Goal: Task Accomplishment & Management: Manage account settings

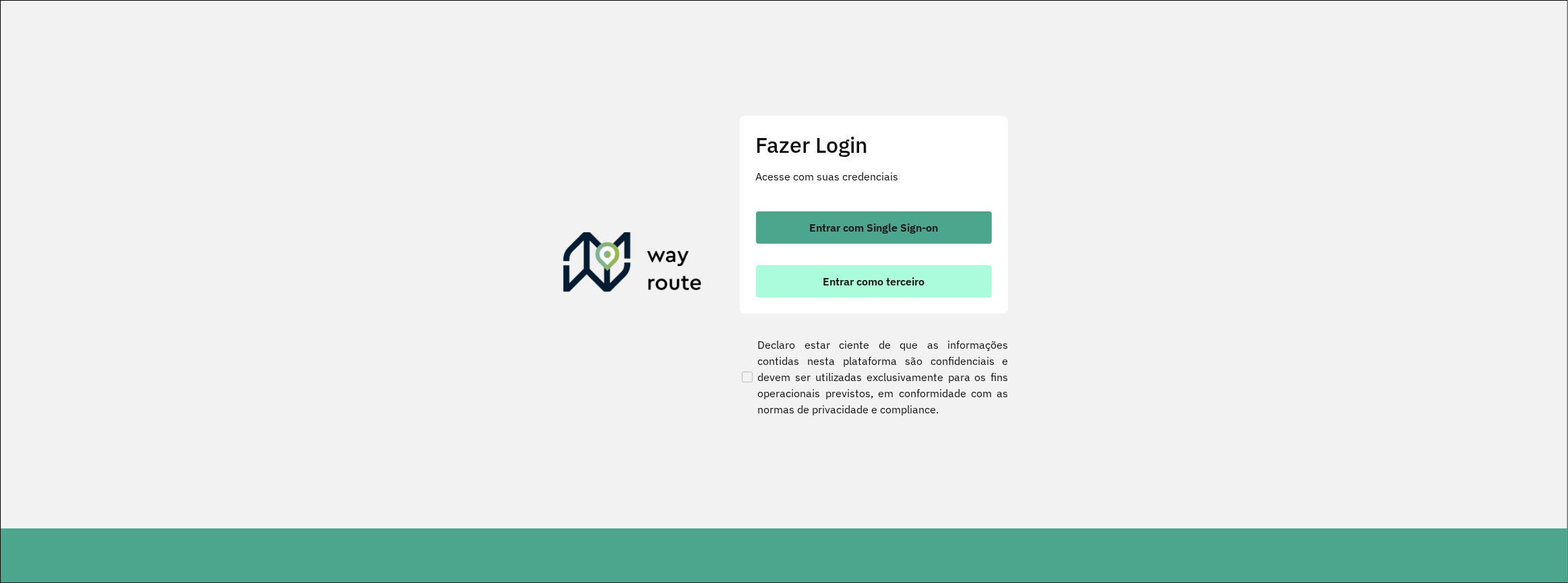
click at [875, 284] on span "Entrar como terceiro" at bounding box center [873, 281] width 102 height 11
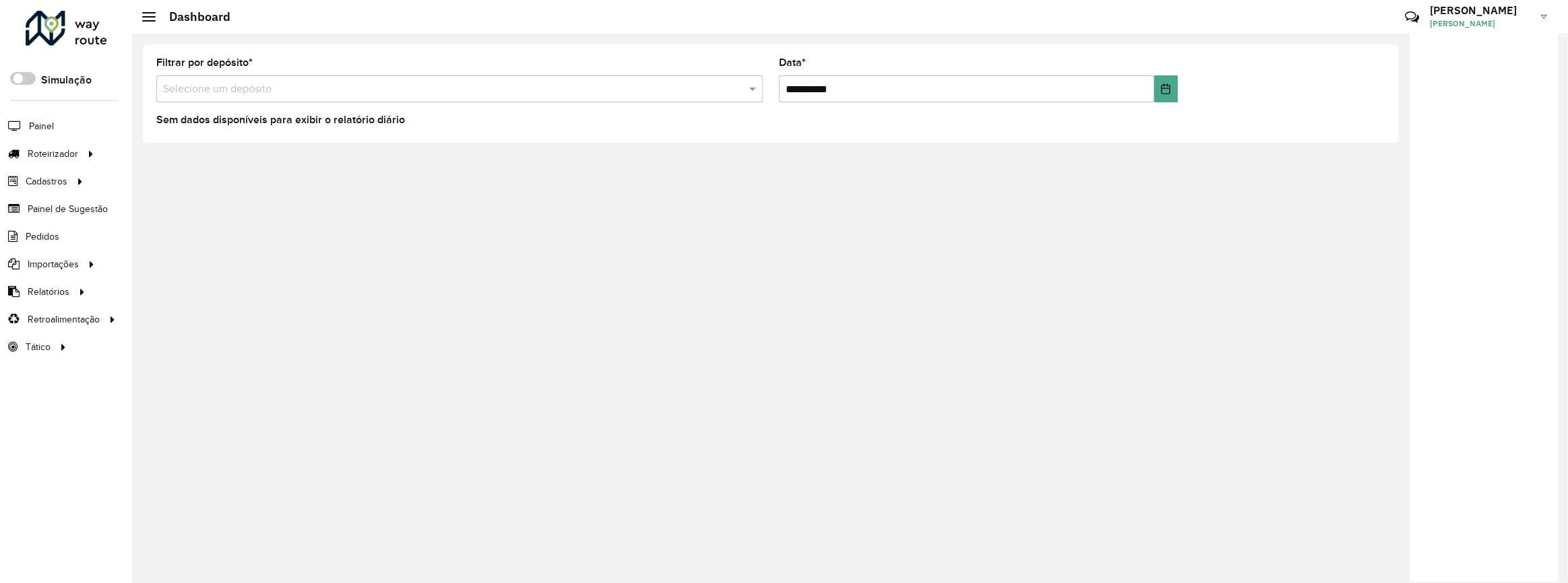
click at [404, 141] on div "**********" at bounding box center [771, 93] width 1256 height 99
click at [187, 157] on span "Entregas" at bounding box center [172, 153] width 38 height 14
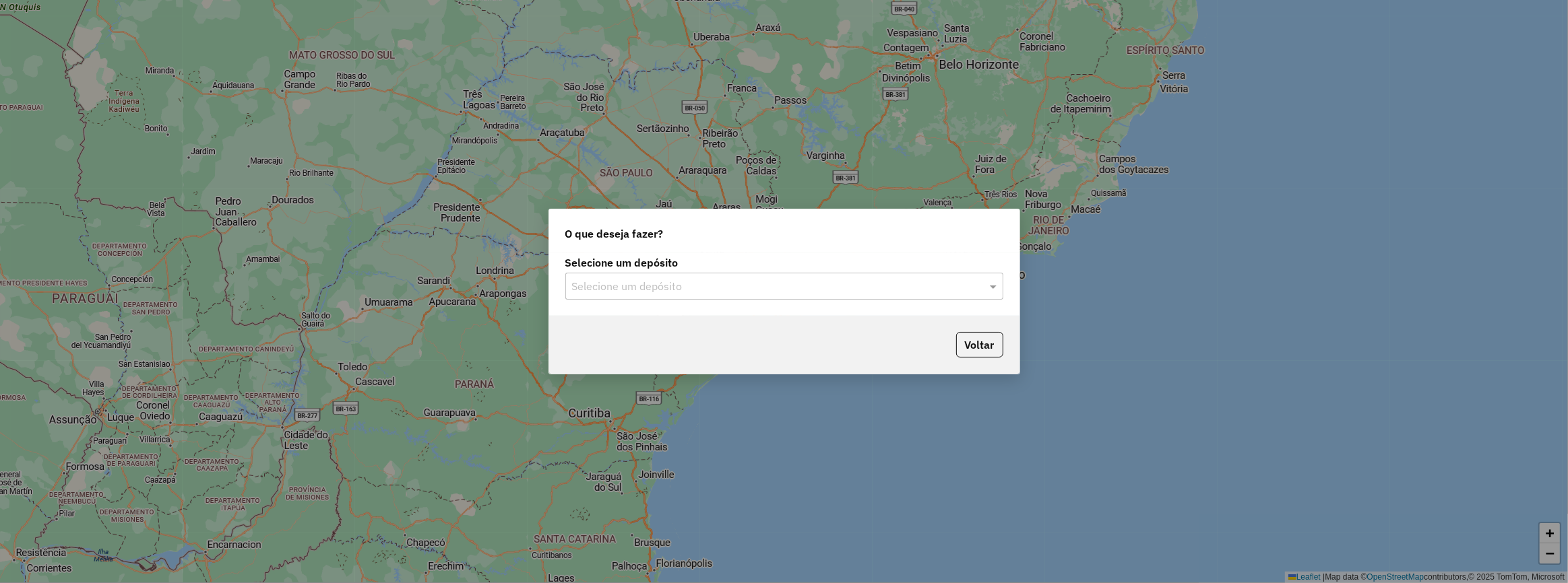
click at [684, 296] on div "Selecione um depósito" at bounding box center [784, 287] width 438 height 27
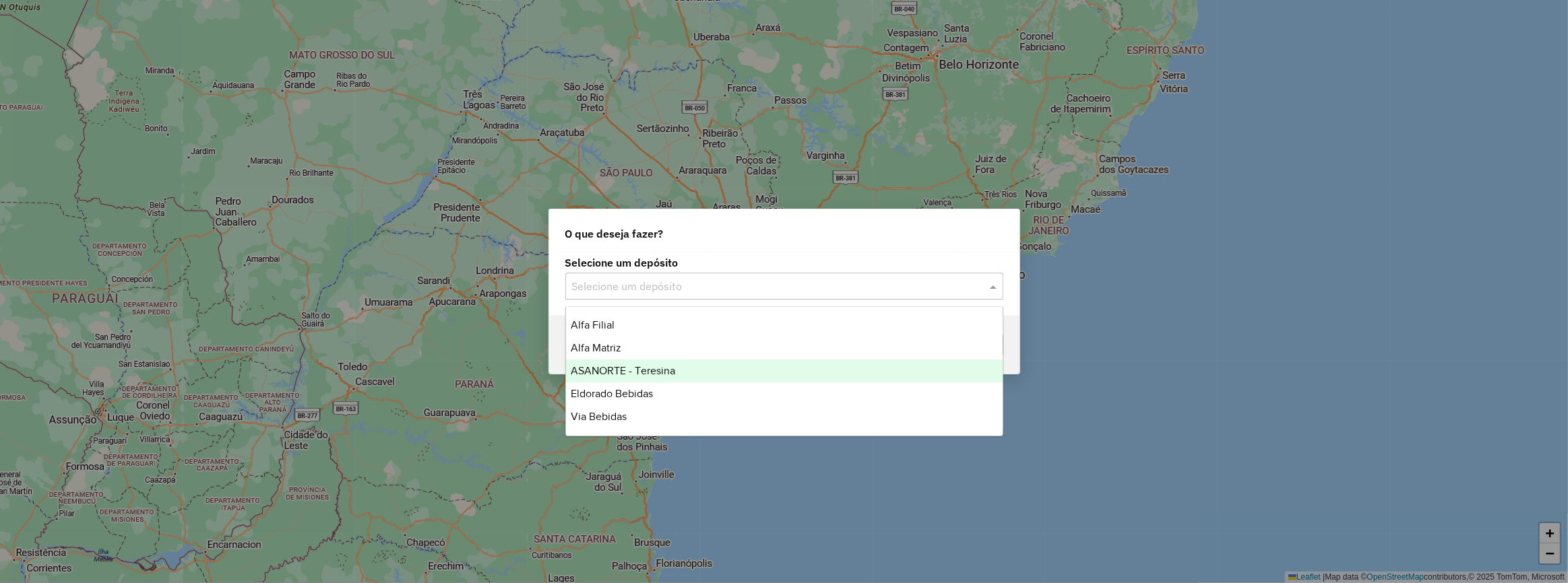
click at [696, 368] on div "ASANORTE - Teresina" at bounding box center [784, 371] width 437 height 23
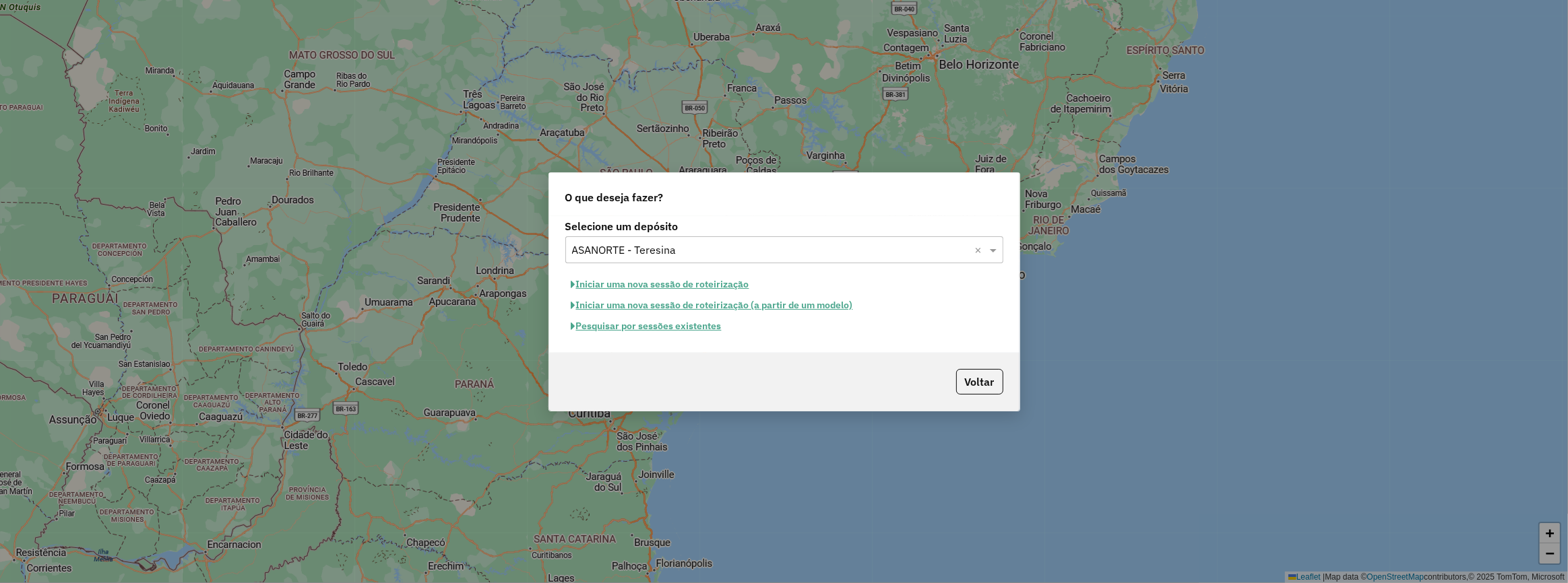
click at [684, 283] on button "Iniciar uma nova sessão de roteirização" at bounding box center [660, 284] width 190 height 21
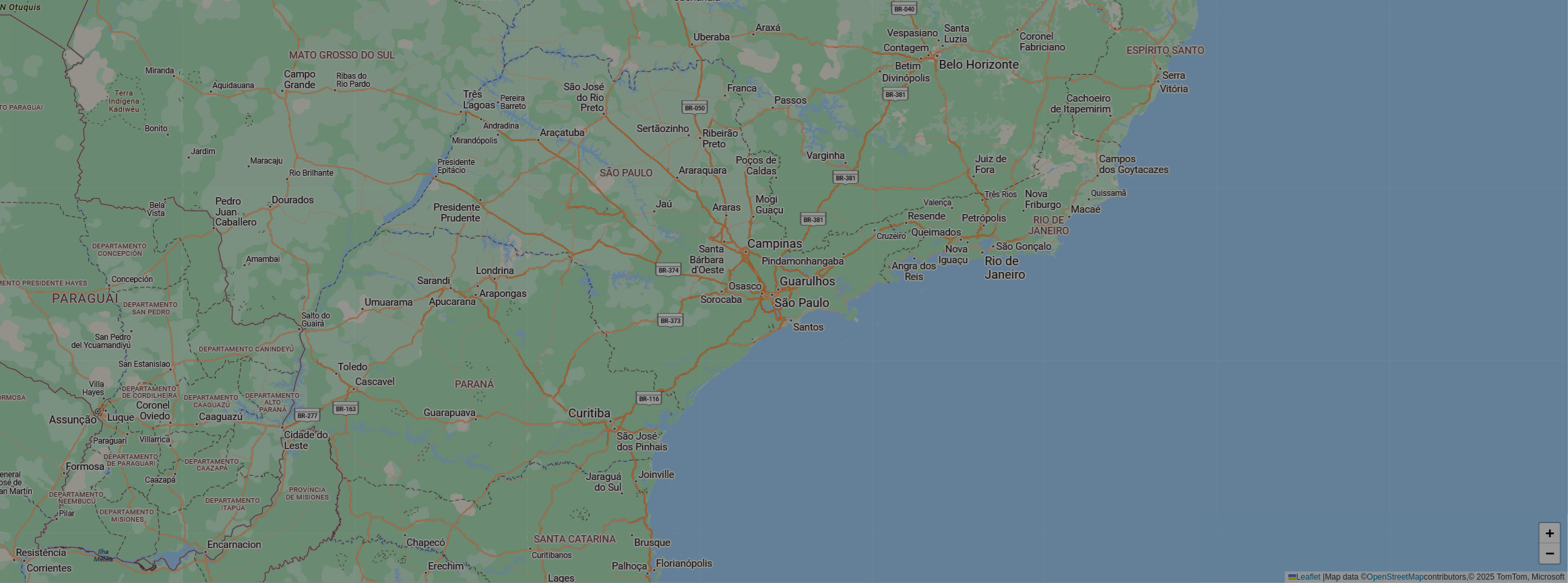
select select "*"
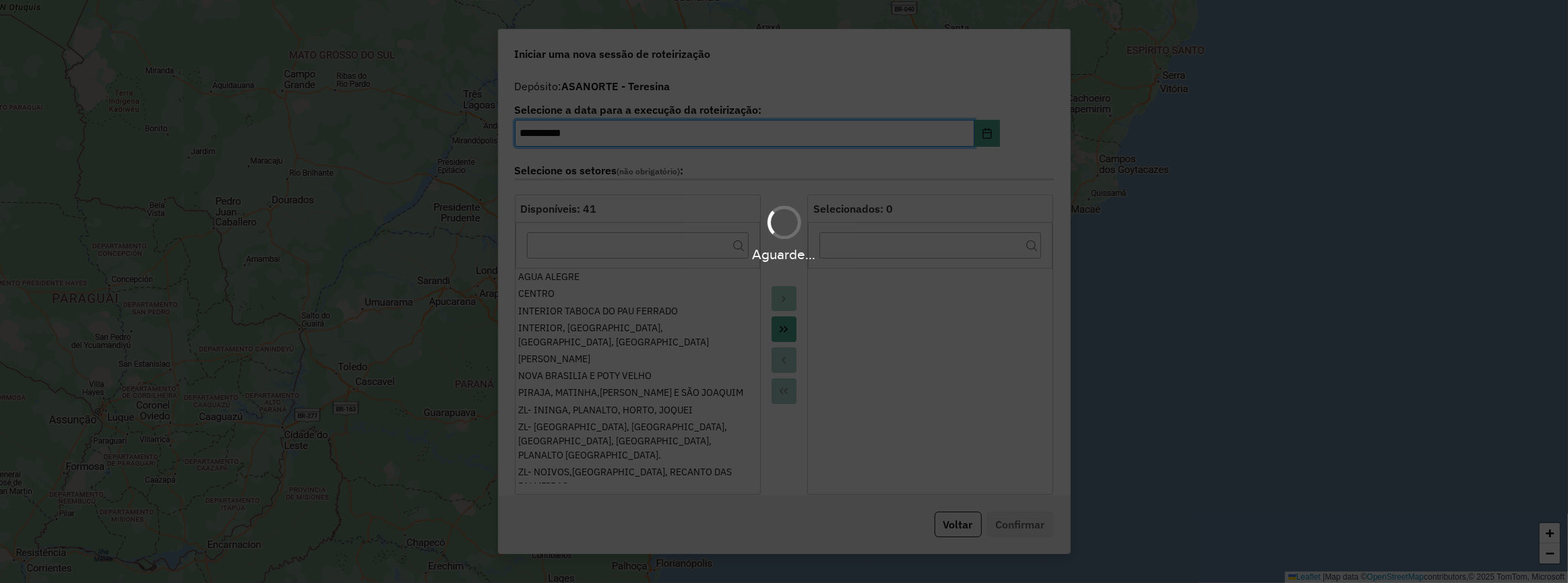
click at [990, 137] on div "Aguarde..." at bounding box center [784, 291] width 1568 height 583
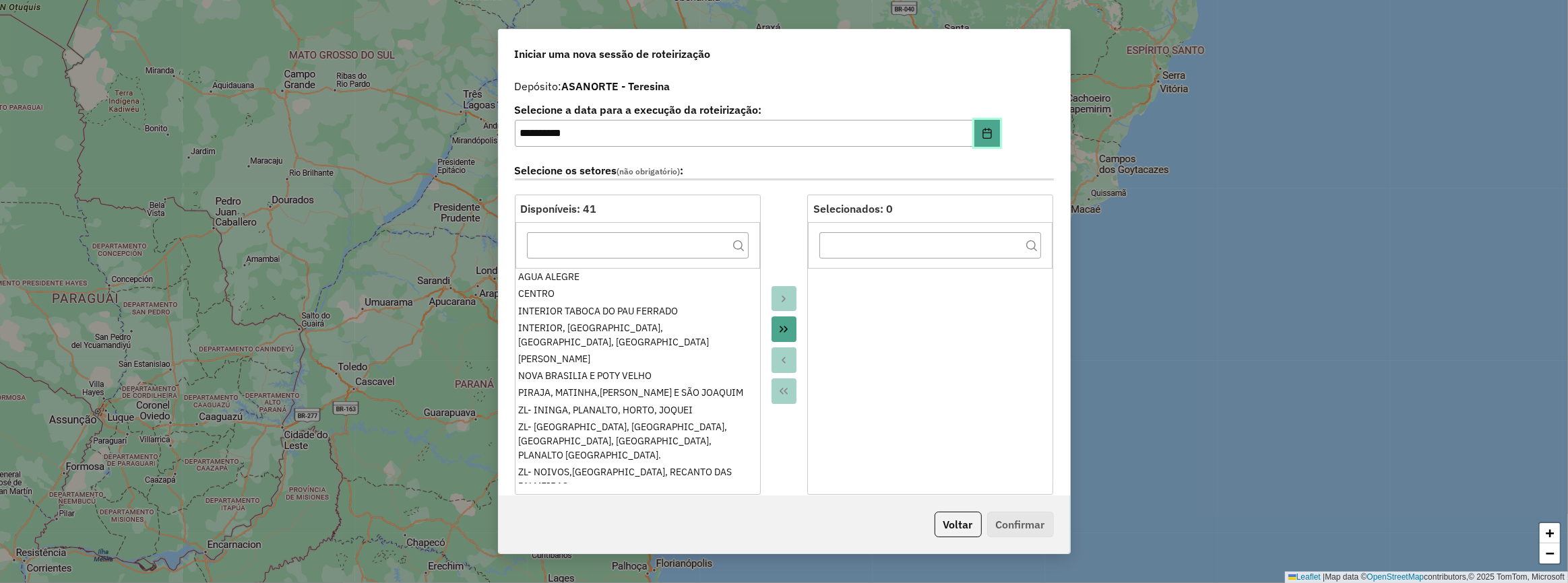
click at [989, 137] on button "Choose Date" at bounding box center [987, 133] width 26 height 27
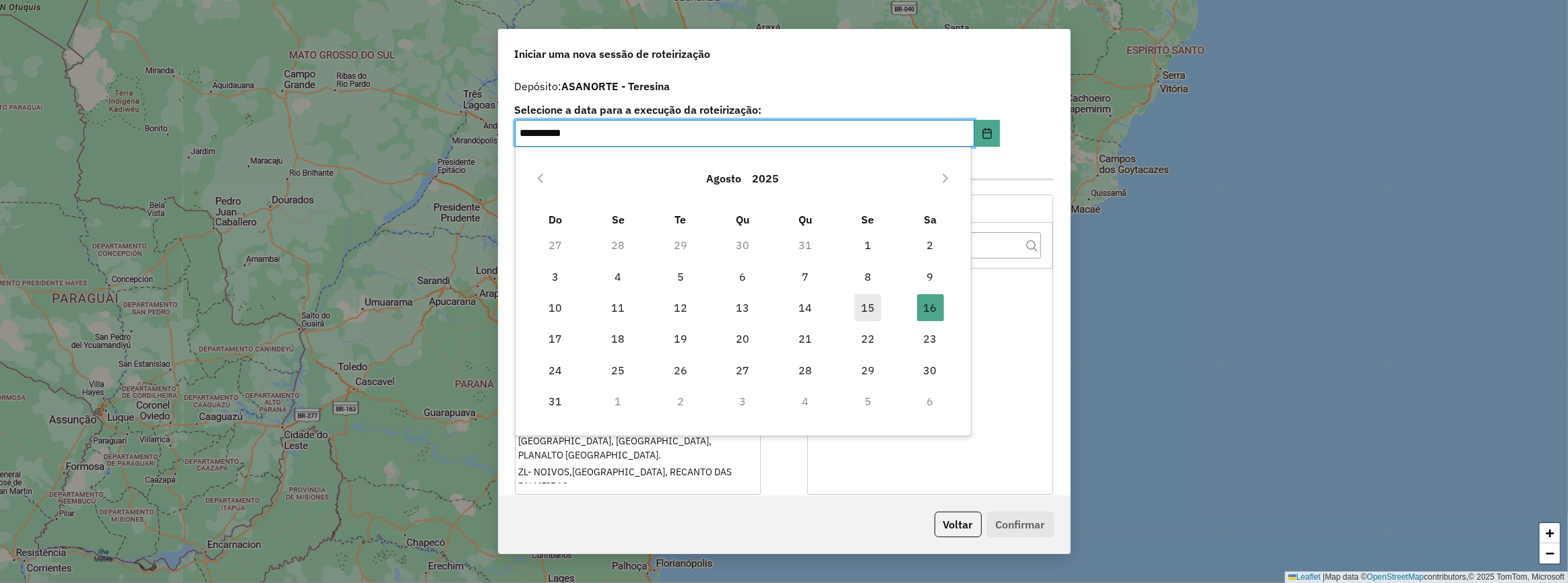
click at [873, 302] on span "15" at bounding box center [868, 308] width 27 height 27
type input "**********"
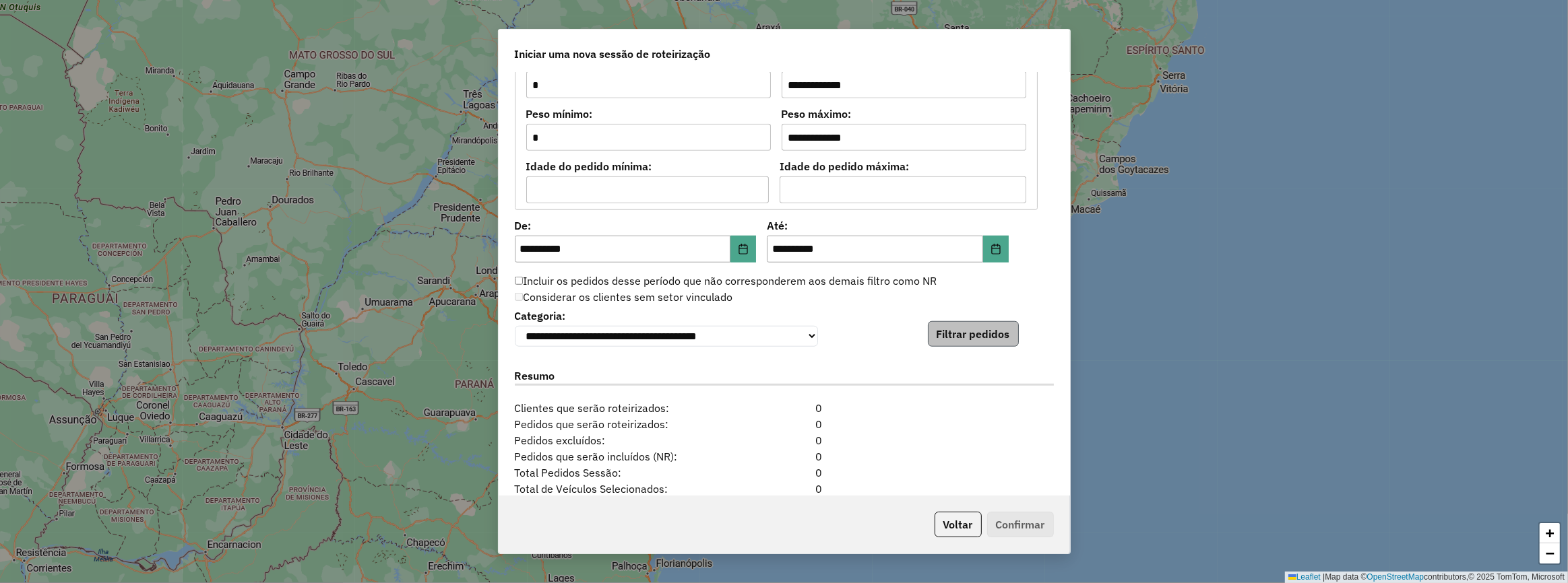
scroll to position [1224, 0]
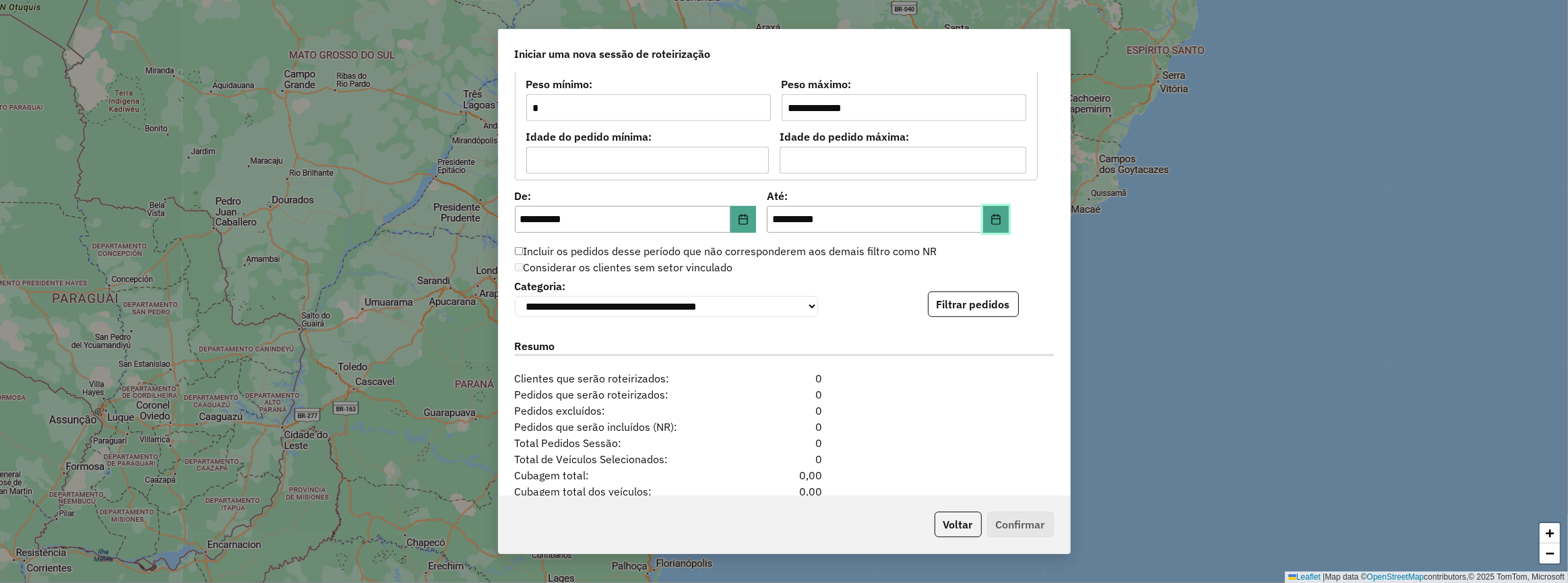
click at [997, 225] on button "Choose Date" at bounding box center [996, 220] width 26 height 27
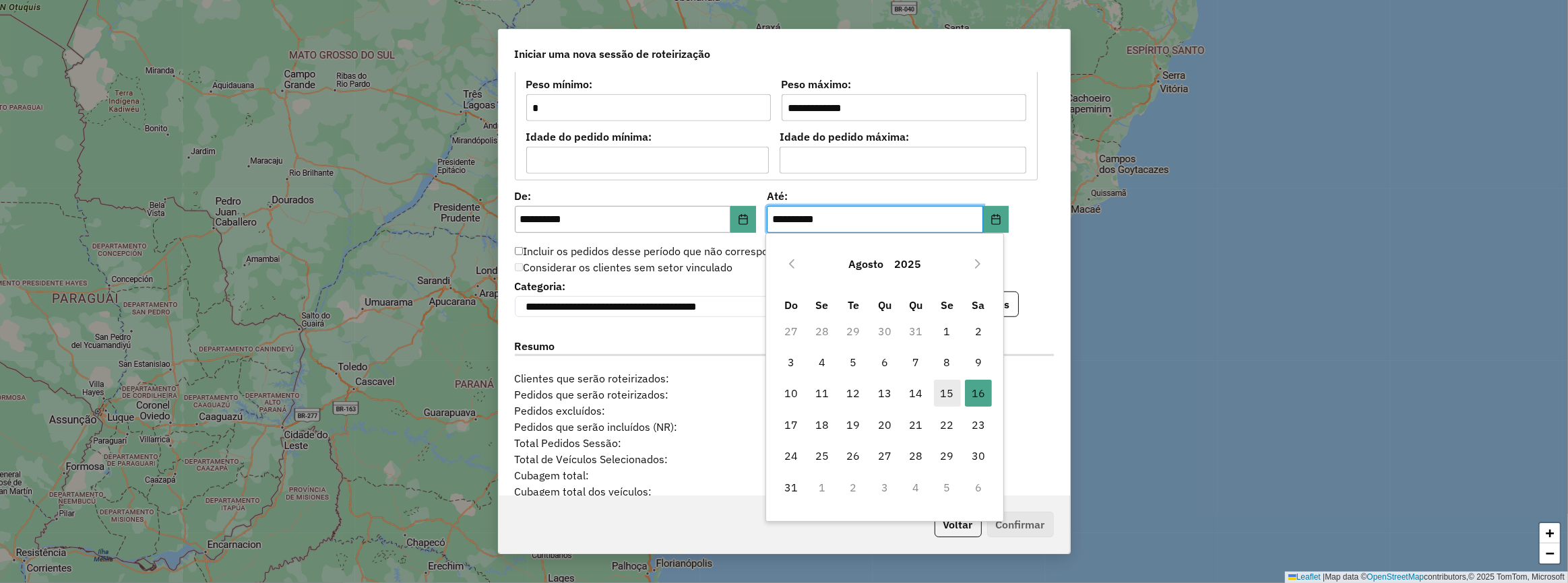
click at [947, 396] on span "15" at bounding box center [948, 393] width 27 height 27
type input "**********"
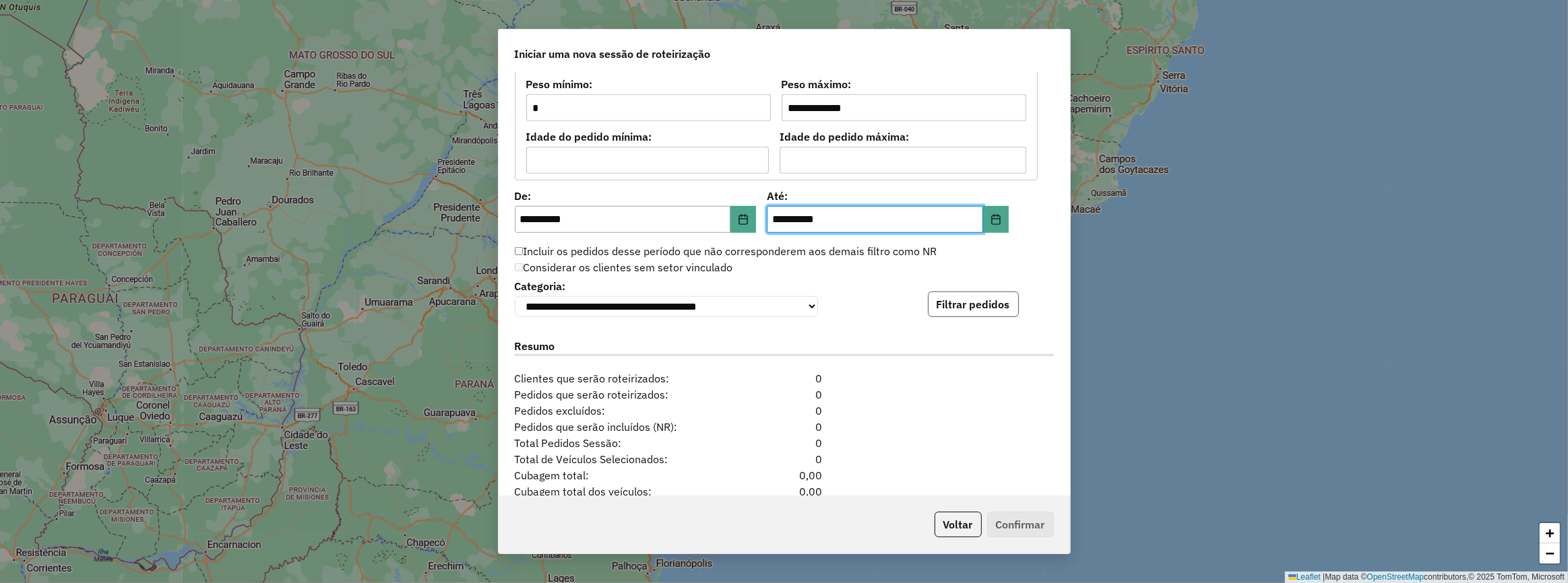
click at [965, 299] on button "Filtrar pedidos" at bounding box center [973, 305] width 91 height 26
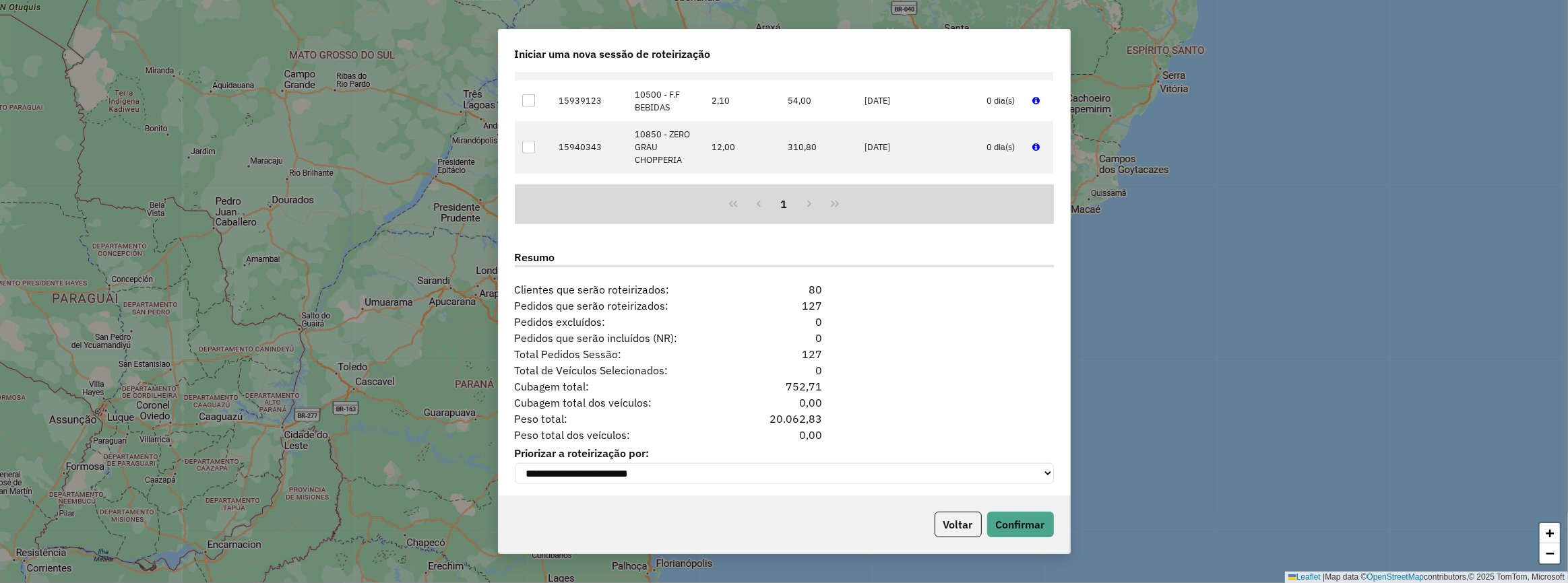
scroll to position [1603, 0]
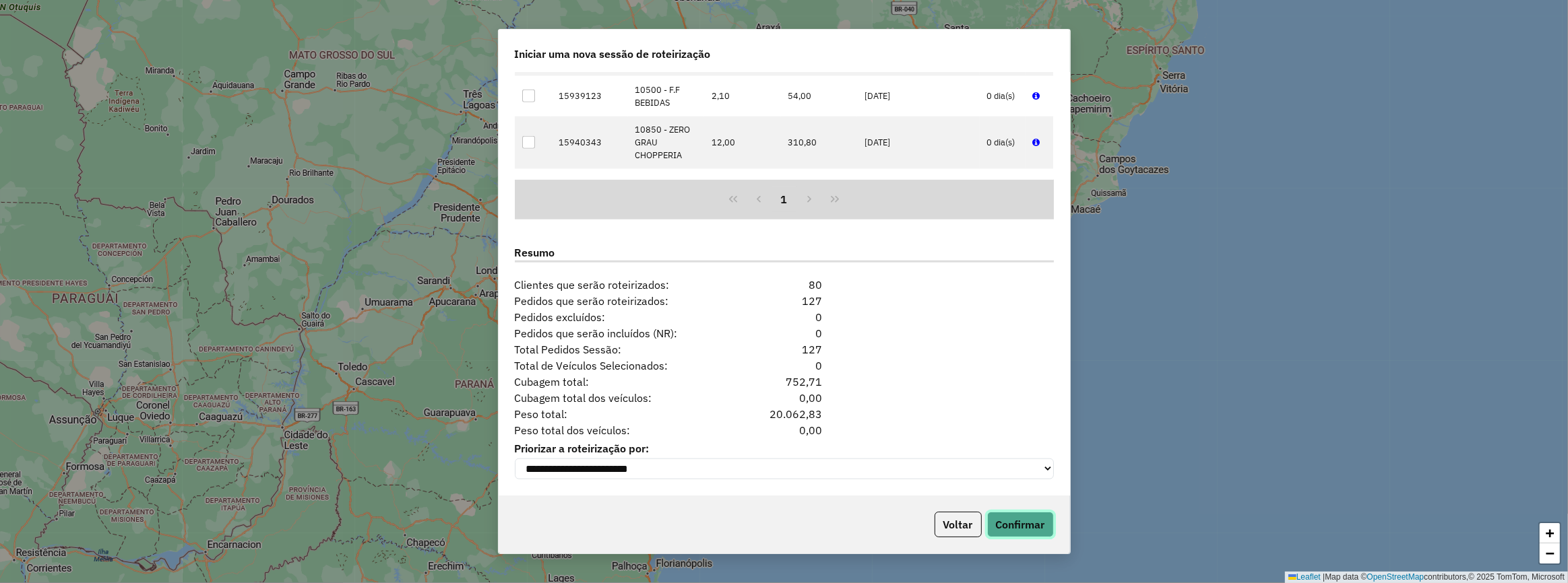
click at [1003, 518] on button "Confirmar" at bounding box center [1020, 524] width 67 height 26
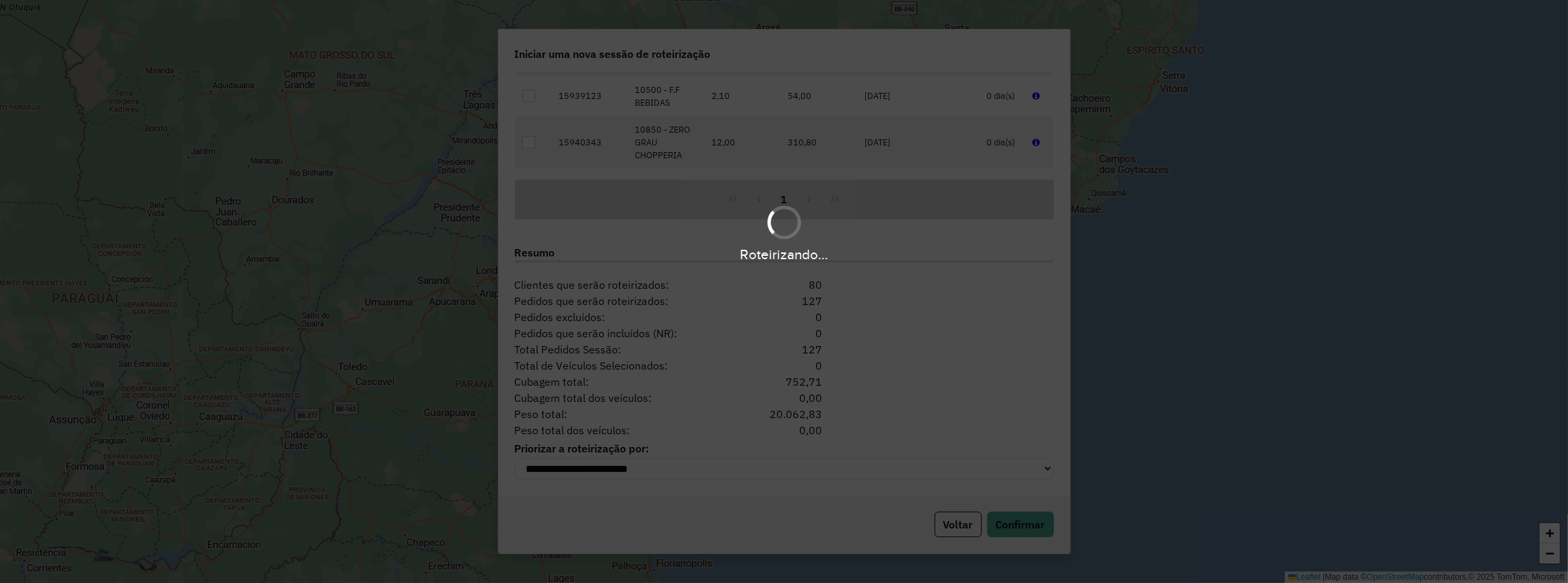
click at [881, 243] on div "Roteirizando..." at bounding box center [784, 233] width 1568 height 64
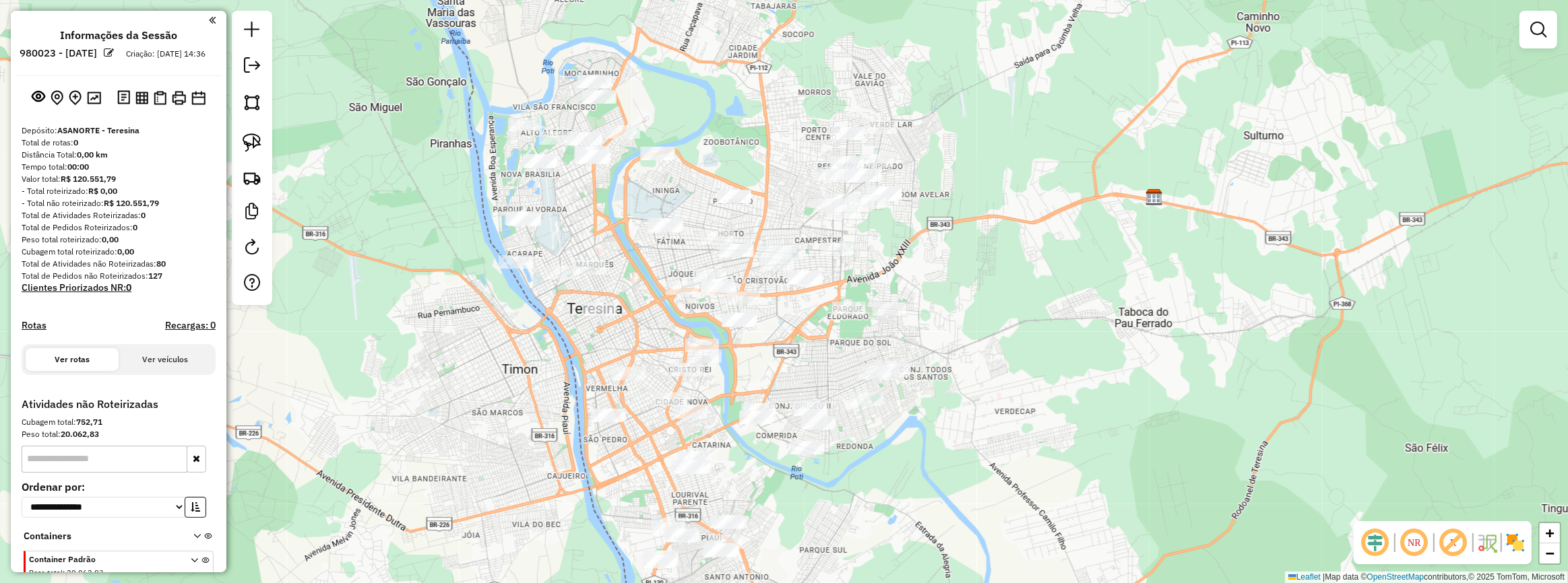
drag, startPoint x: 999, startPoint y: 351, endPoint x: 1010, endPoint y: 363, distance: 16.3
click at [1010, 363] on div "Janela de atendimento Grade de atendimento Capacidade Transportadoras Veículos …" at bounding box center [784, 291] width 1568 height 583
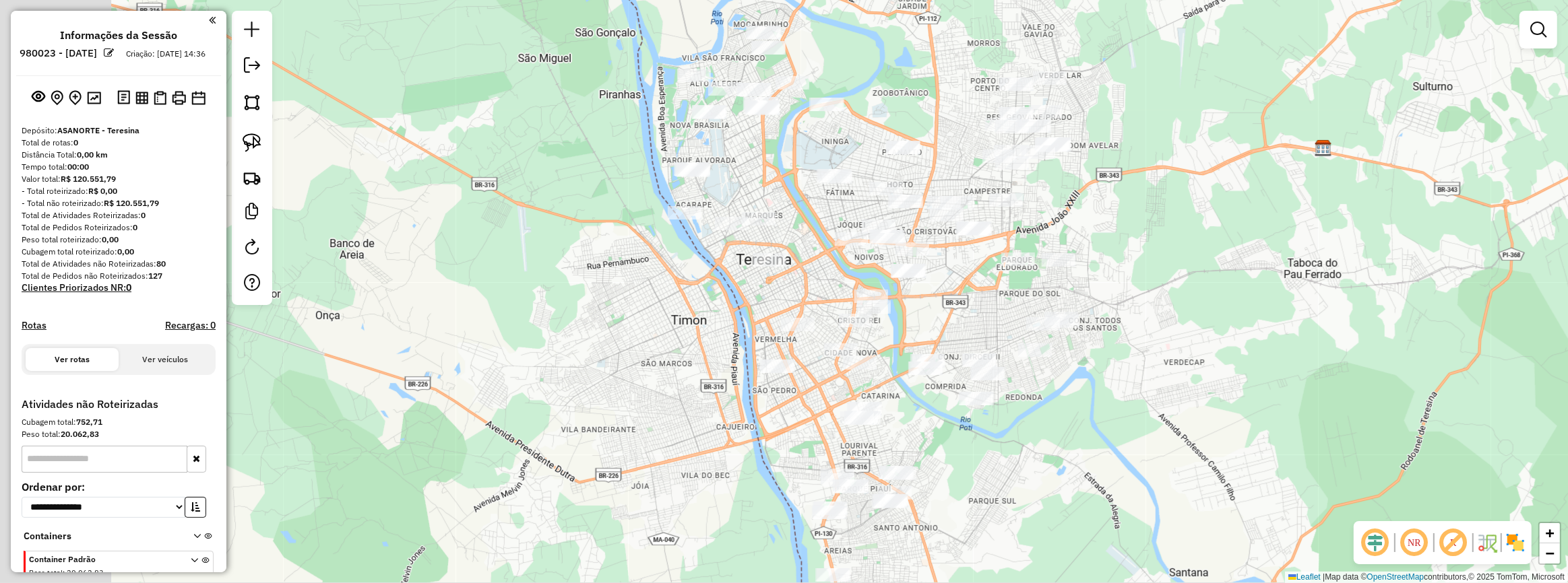
drag, startPoint x: 897, startPoint y: 353, endPoint x: 1064, endPoint y: 302, distance: 174.6
click at [1064, 302] on div "Janela de atendimento Grade de atendimento Capacidade Transportadoras Veículos …" at bounding box center [784, 291] width 1568 height 583
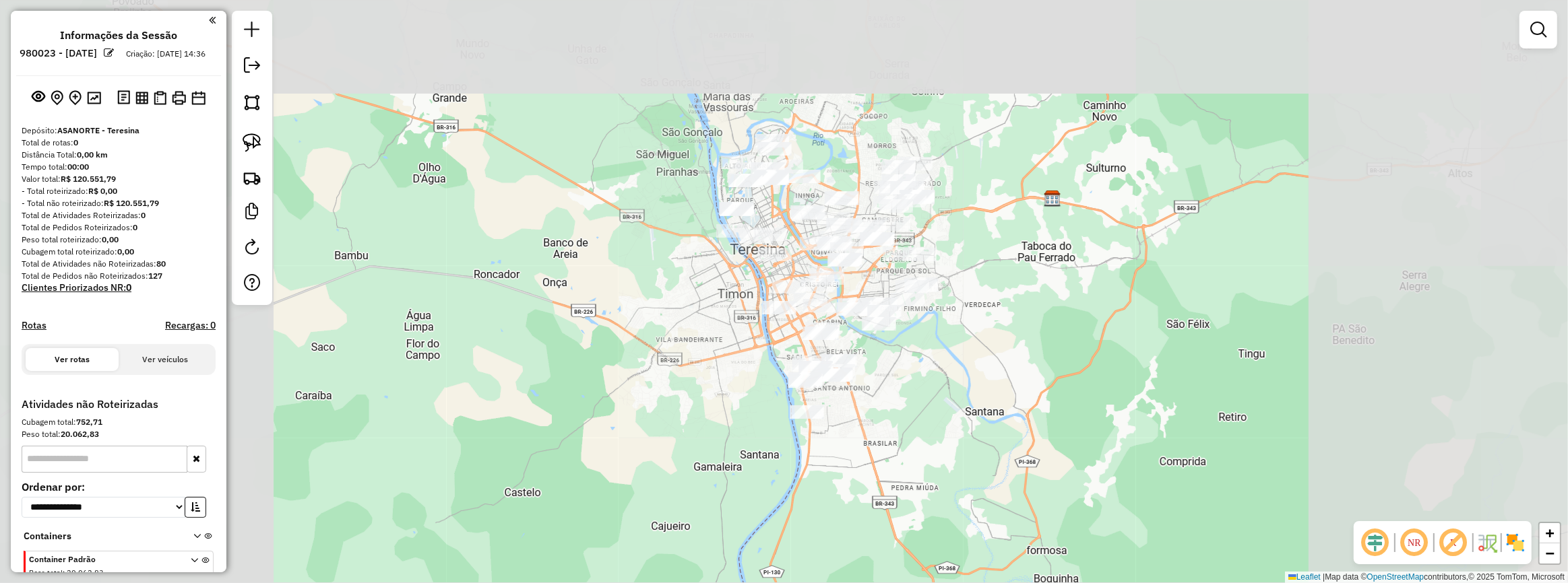
drag, startPoint x: 1058, startPoint y: 235, endPoint x: 831, endPoint y: 280, distance: 231.4
click at [832, 280] on div "Janela de atendimento Grade de atendimento Capacidade Transportadoras Veículos …" at bounding box center [784, 291] width 1568 height 583
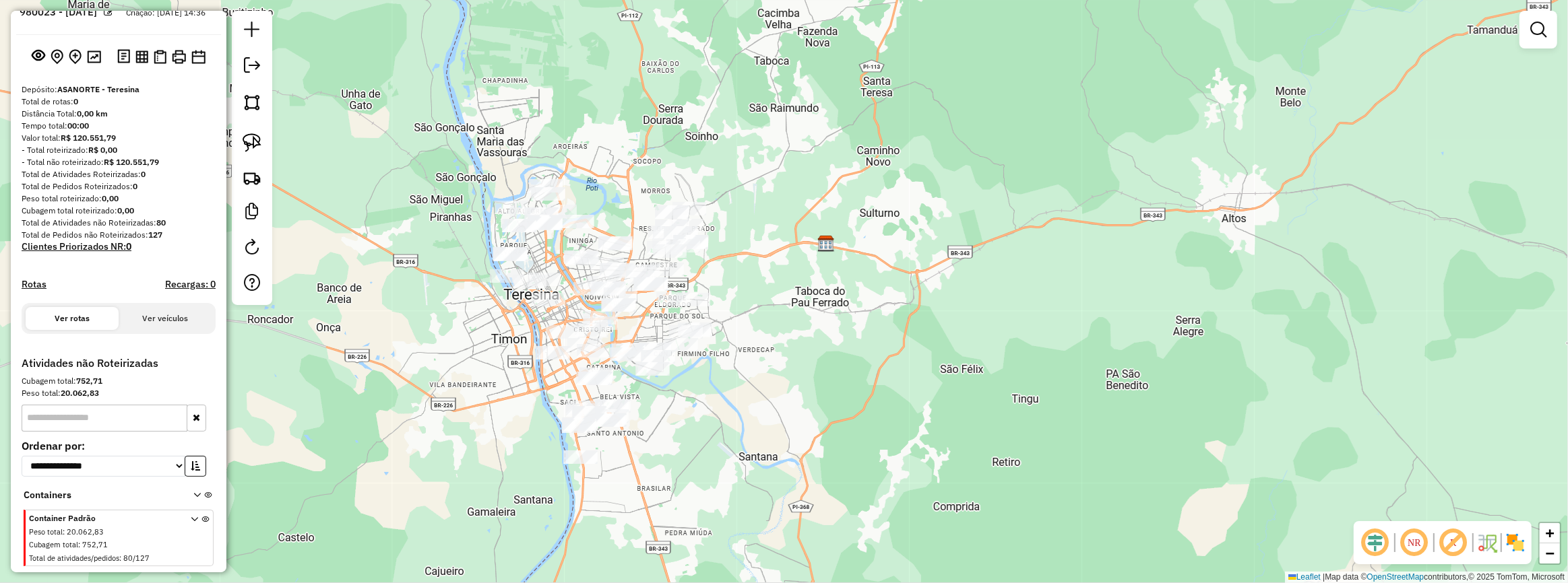
scroll to position [79, 0]
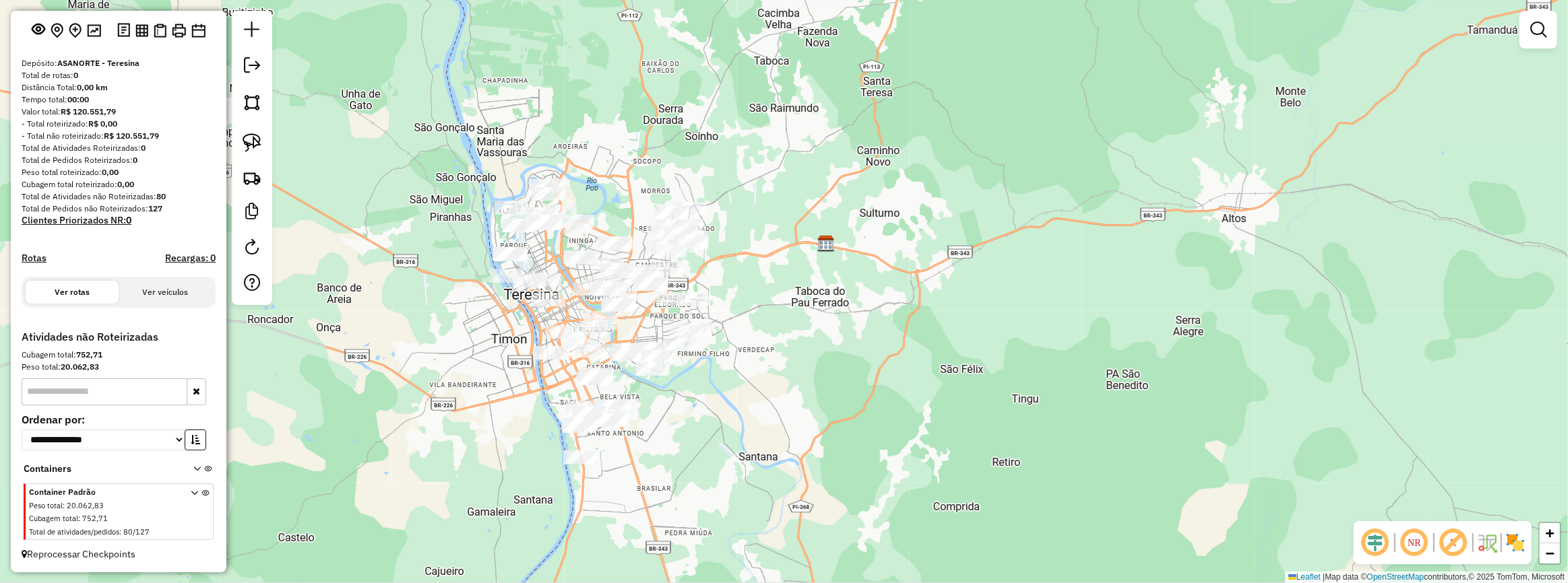
click at [859, 217] on div "Janela de atendimento Grade de atendimento Capacidade Transportadoras Veículos …" at bounding box center [784, 291] width 1568 height 583
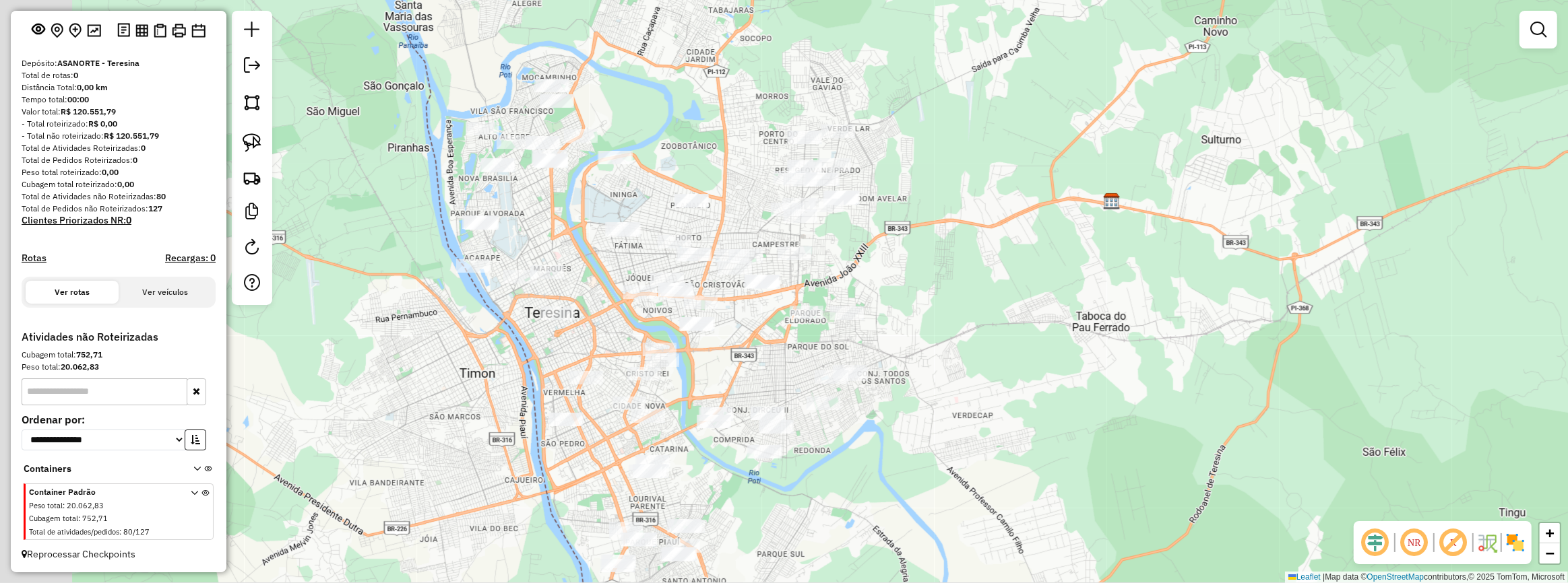
drag, startPoint x: 918, startPoint y: 196, endPoint x: 1077, endPoint y: 155, distance: 164.2
click at [1077, 155] on div "Janela de atendimento Grade de atendimento Capacidade Transportadoras Veículos …" at bounding box center [784, 291] width 1568 height 583
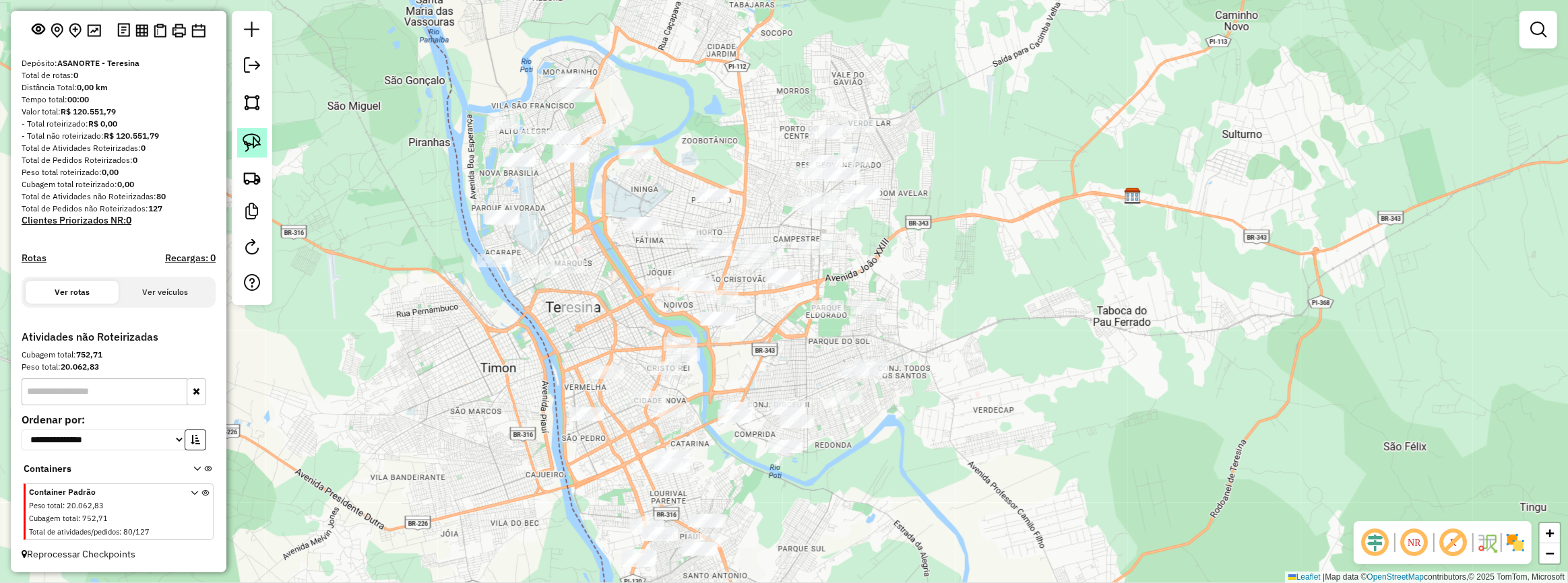
click at [263, 147] on link at bounding box center [251, 142] width 29 height 29
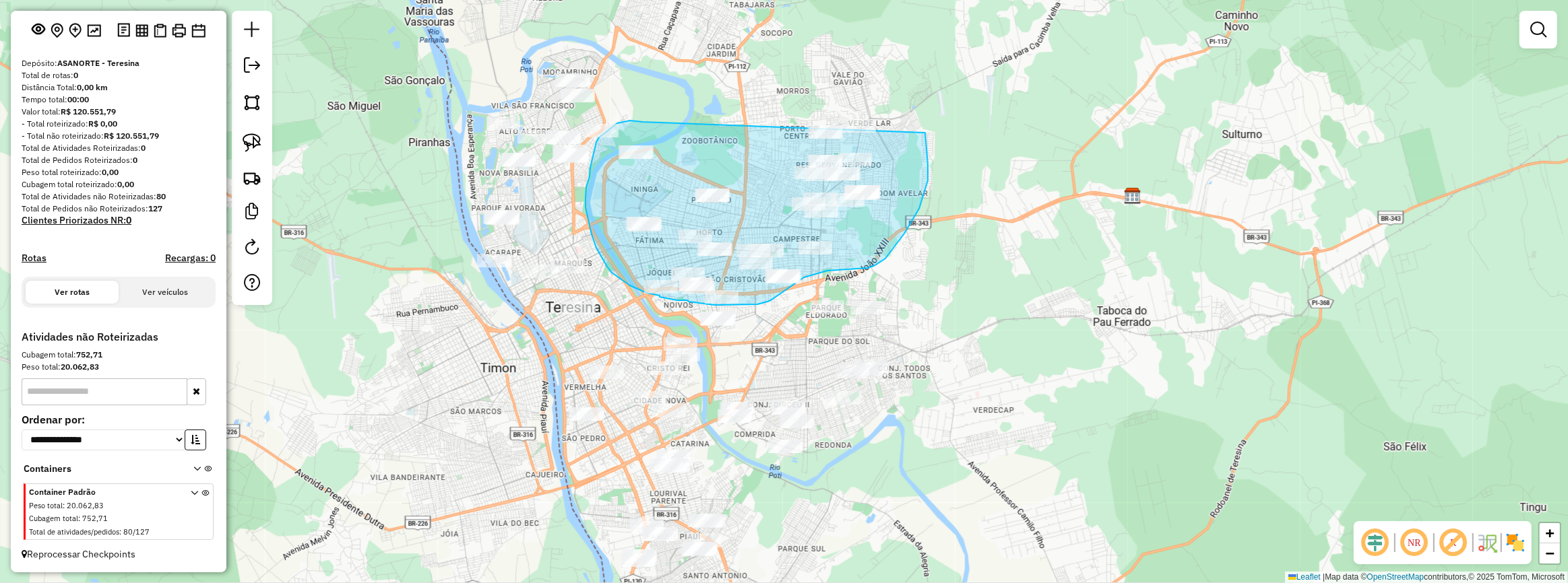
drag, startPoint x: 633, startPoint y: 120, endPoint x: 916, endPoint y: 103, distance: 283.5
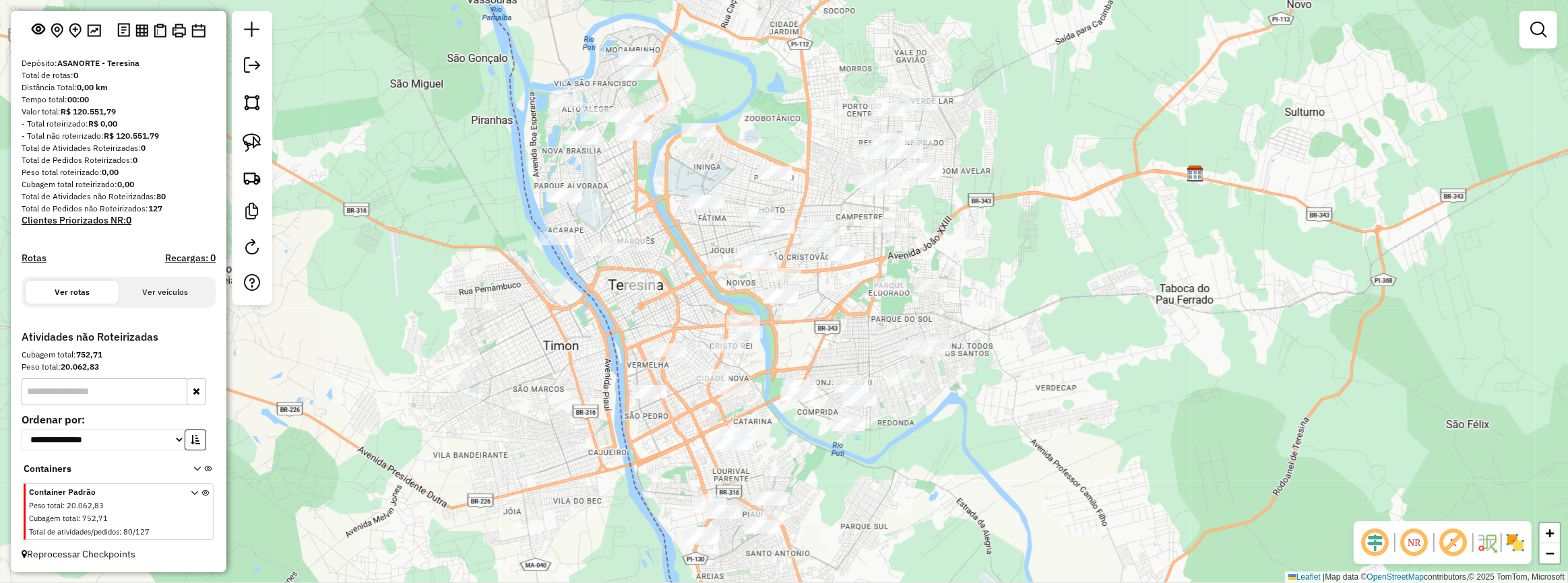
drag, startPoint x: 607, startPoint y: 179, endPoint x: 638, endPoint y: 167, distance: 33.2
click at [638, 167] on div "Janela de atendimento Grade de atendimento Capacidade Transportadoras Veículos …" at bounding box center [784, 291] width 1568 height 583
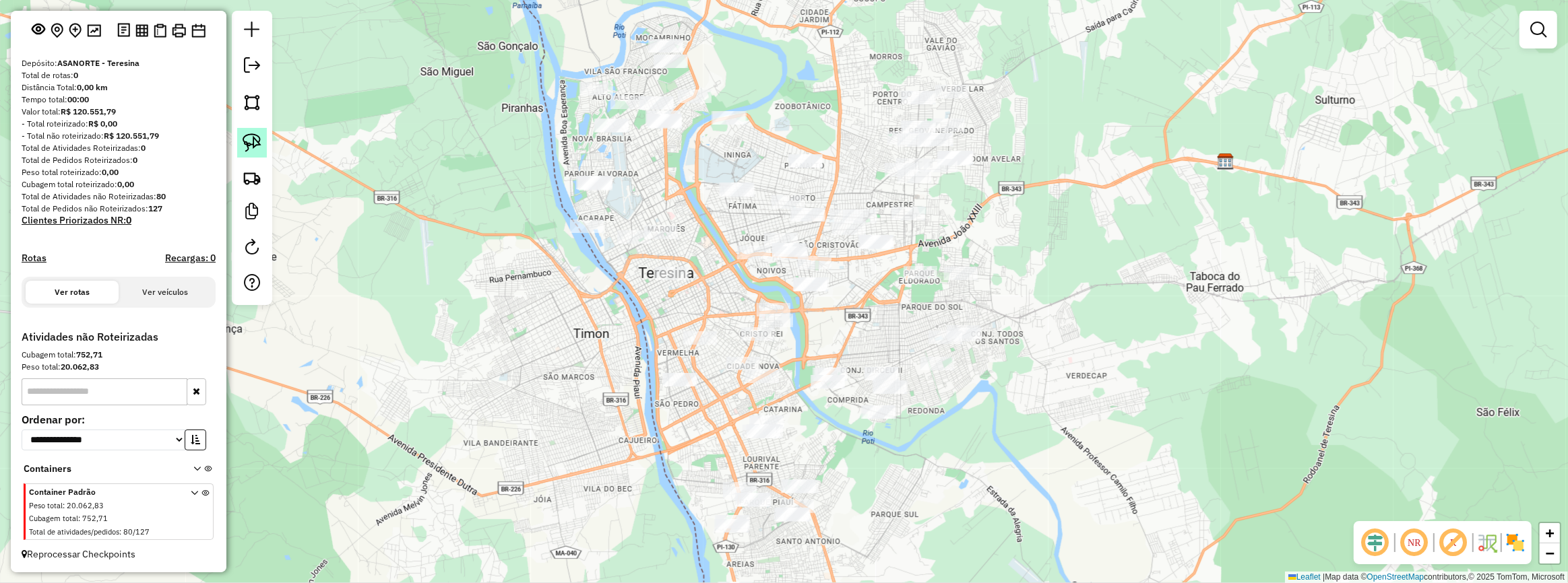
click at [247, 147] on img at bounding box center [251, 142] width 19 height 19
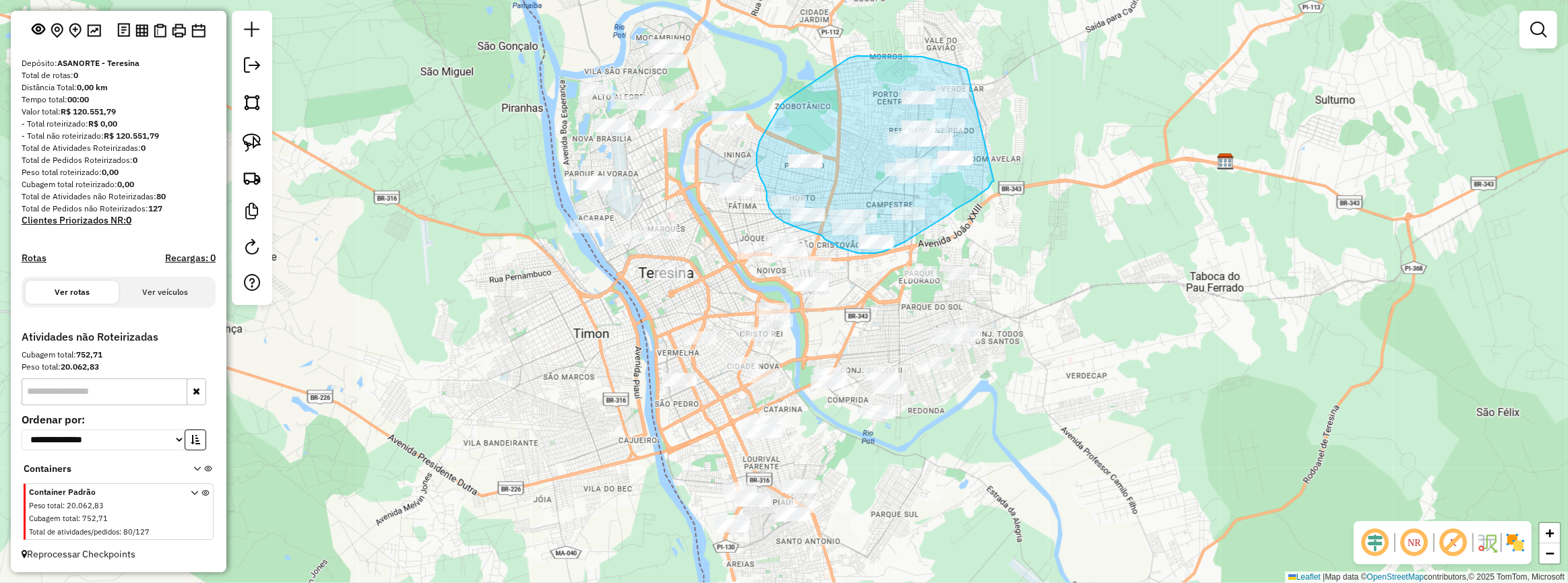
drag, startPoint x: 967, startPoint y: 69, endPoint x: 994, endPoint y: 181, distance: 115.2
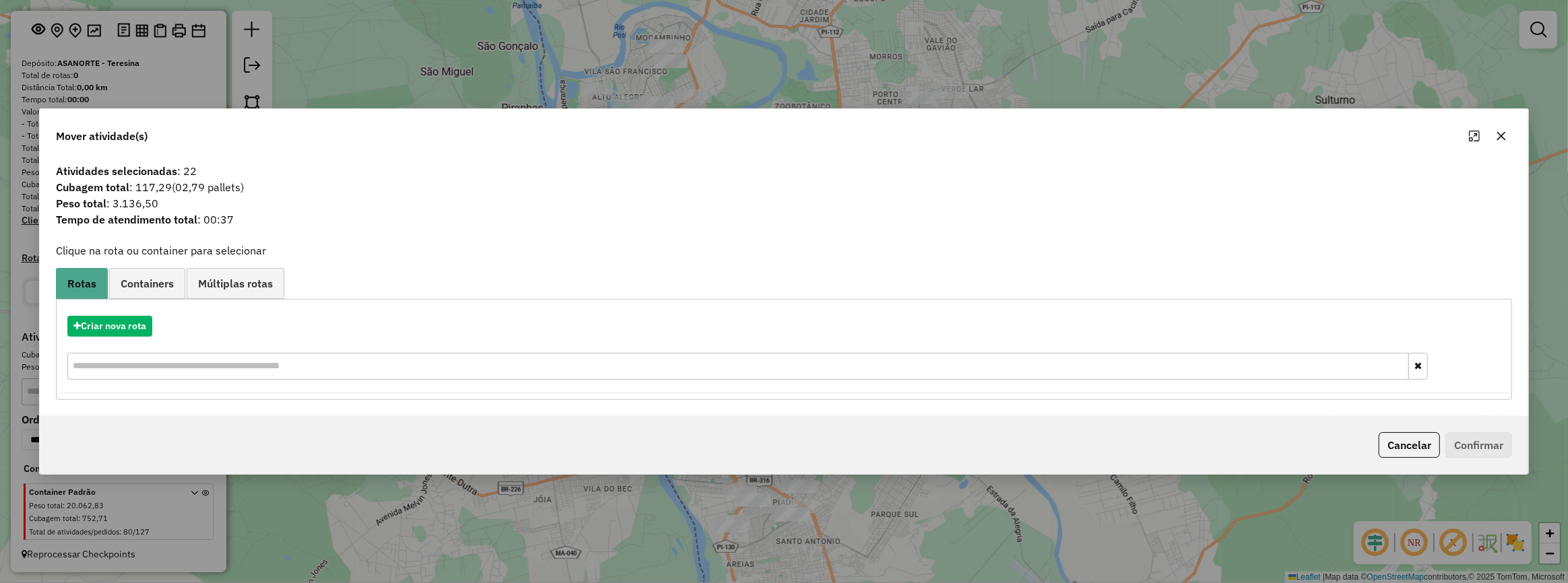
click at [121, 335] on hb-app "**********" at bounding box center [784, 291] width 1568 height 583
click at [128, 325] on button "Criar nova rota" at bounding box center [110, 326] width 85 height 21
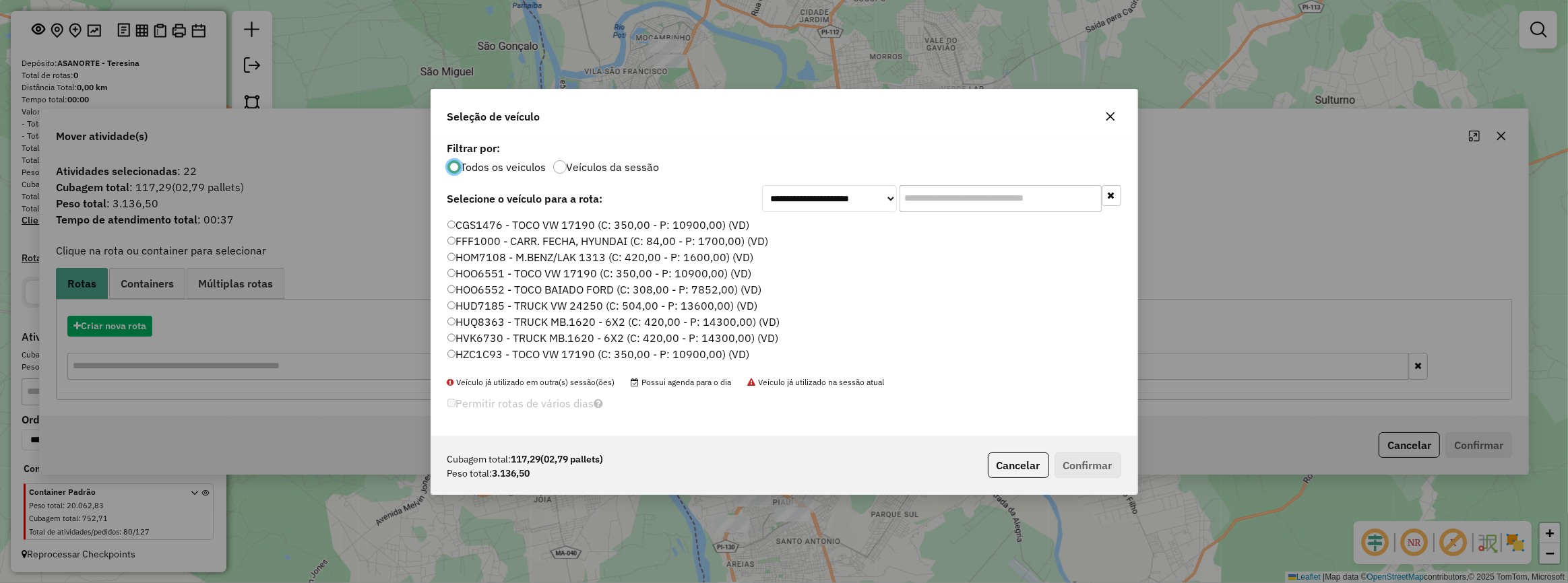
scroll to position [7, 4]
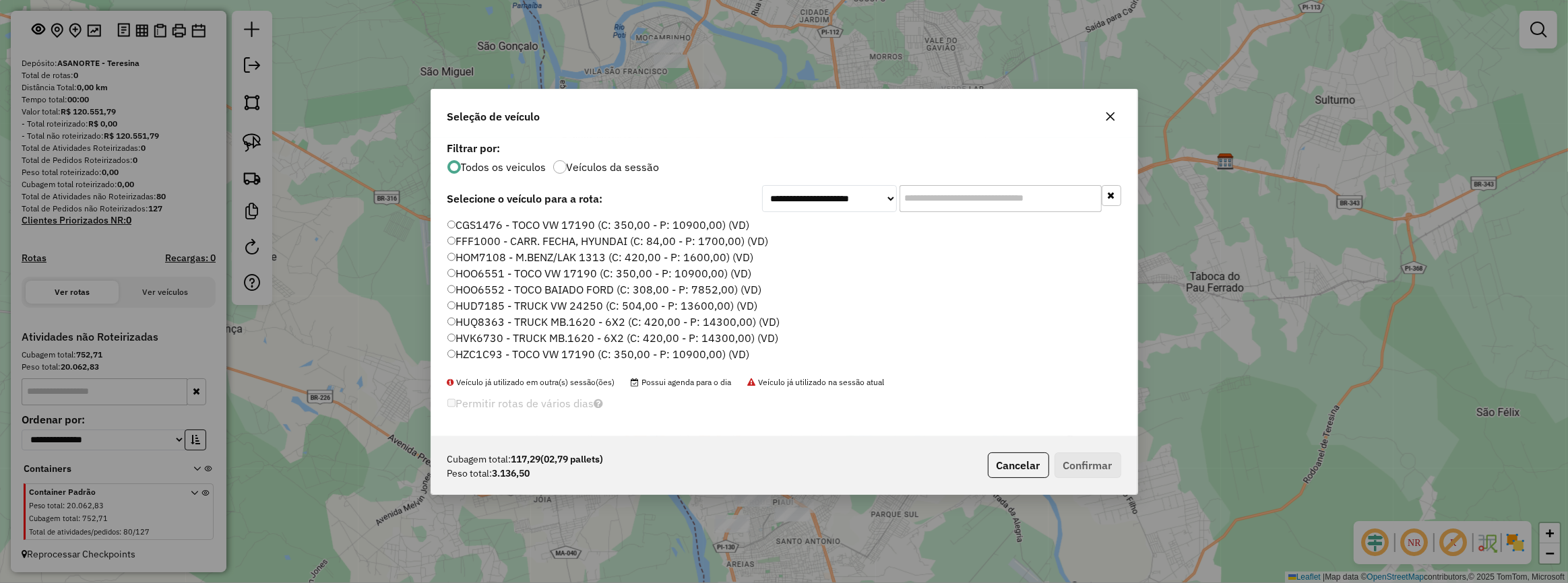
click at [970, 198] on input "text" at bounding box center [1000, 199] width 202 height 27
paste input "*******"
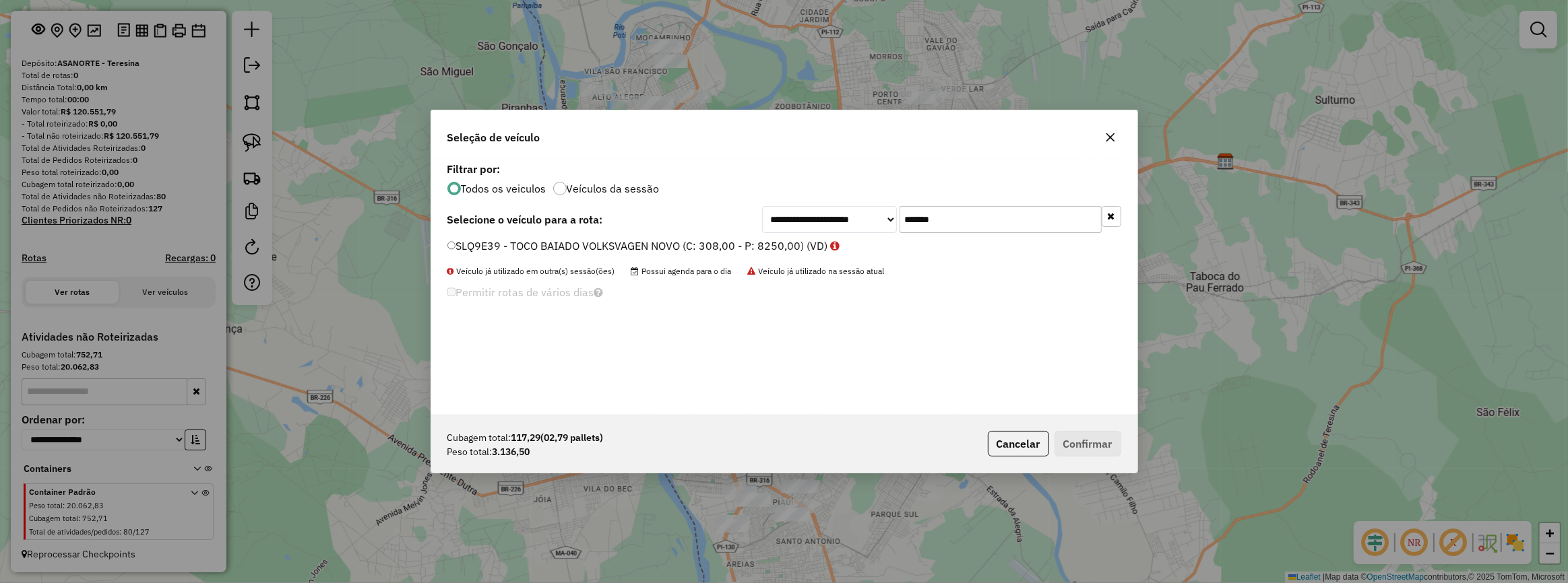
type input "*******"
click at [765, 235] on div "**********" at bounding box center [784, 287] width 706 height 256
click at [814, 247] on label "SLQ9E39 - TOCO BAIADO VOLKSVAGEN NOVO (C: 308,00 - P: 8250,00) (VD)" at bounding box center [644, 245] width 393 height 16
click at [1076, 460] on div "Cubagem total: 117,29 (02,79 pallets) Peso total: 3.136,50 Cancelar Confirmar" at bounding box center [784, 443] width 706 height 58
click at [1077, 441] on button "Confirmar" at bounding box center [1088, 444] width 67 height 26
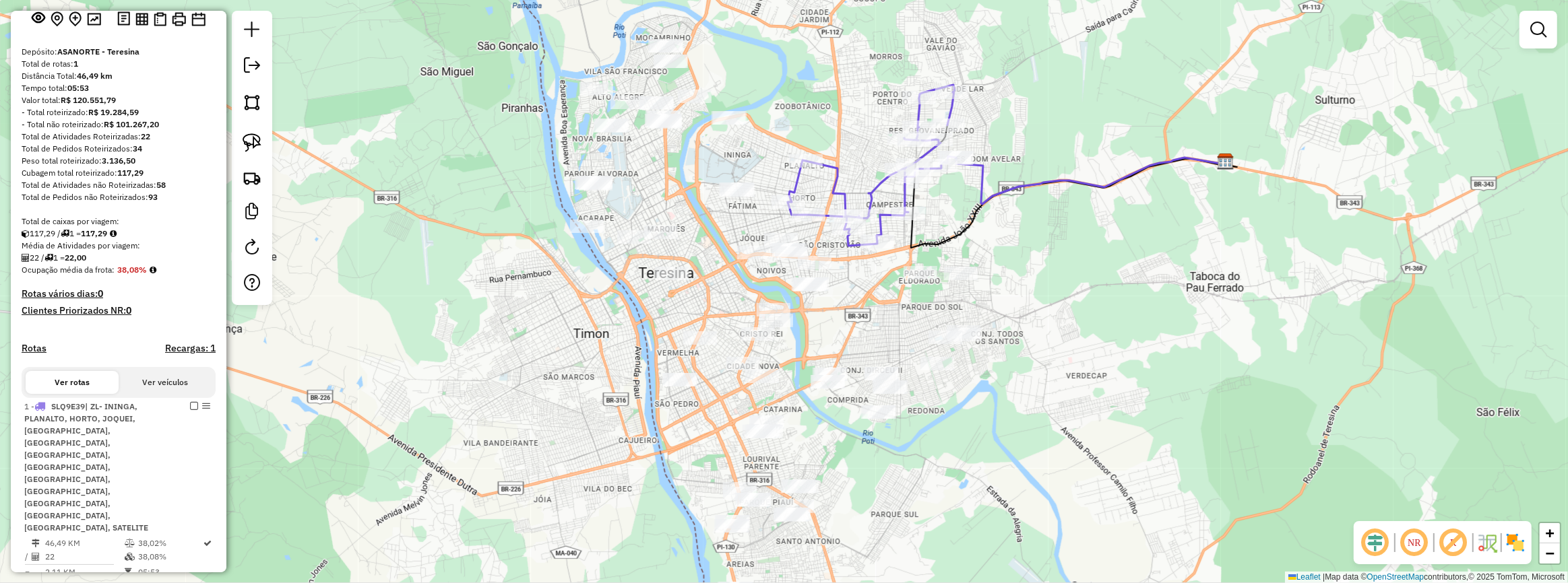
click at [705, 215] on div "Janela de atendimento Grade de atendimento Capacidade Transportadoras Veículos …" at bounding box center [784, 291] width 1568 height 583
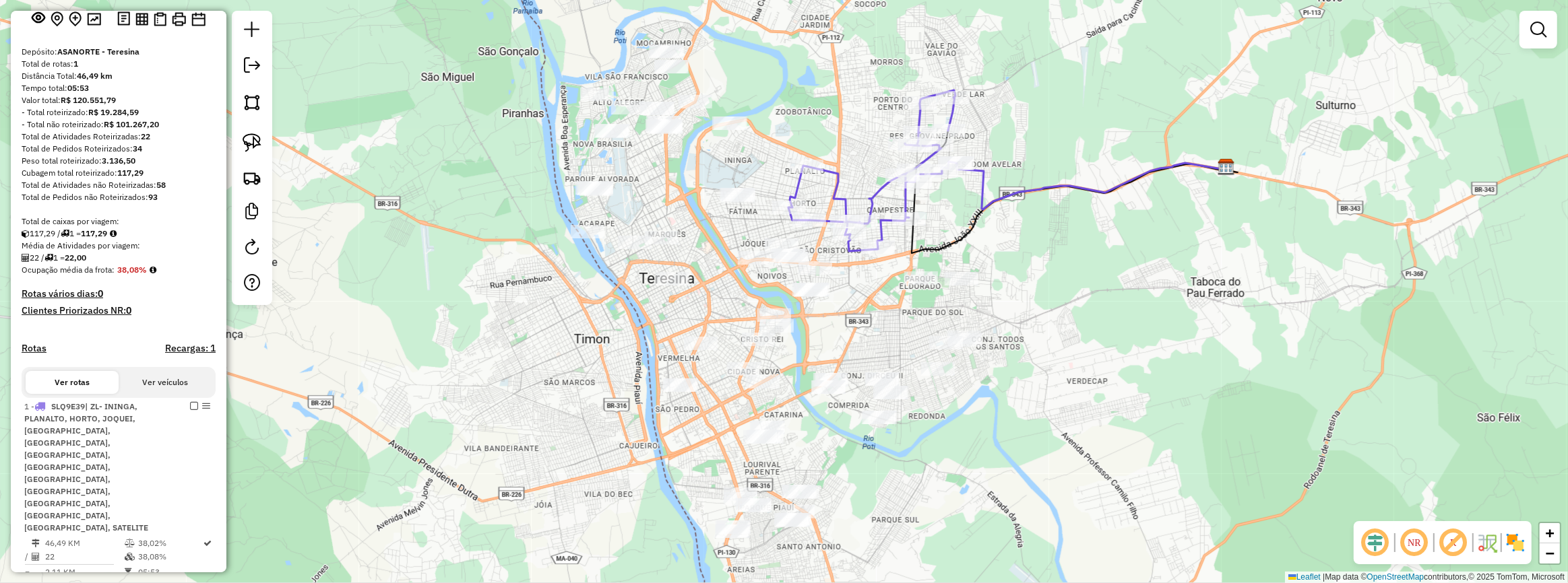
drag, startPoint x: 707, startPoint y: 222, endPoint x: 717, endPoint y: 314, distance: 92.5
click at [717, 314] on div "Janela de atendimento Grade de atendimento Capacidade Transportadoras Veículos …" at bounding box center [784, 291] width 1568 height 583
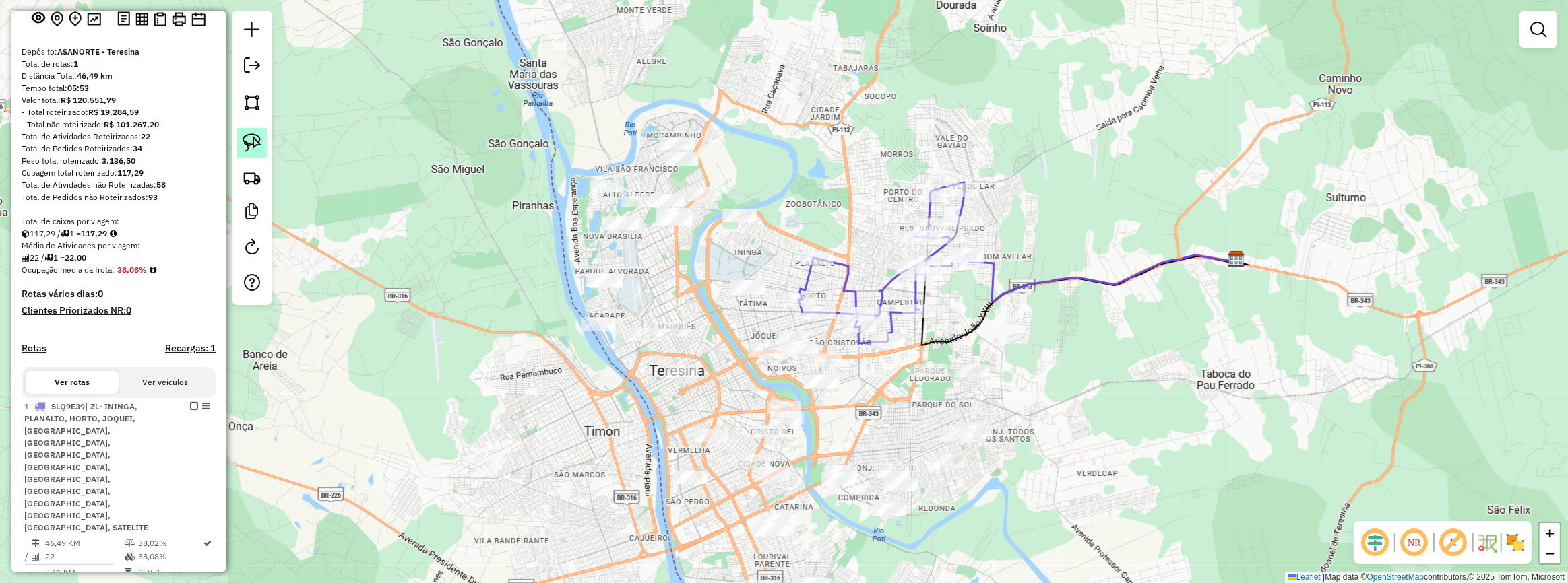
click at [246, 134] on img at bounding box center [251, 142] width 19 height 19
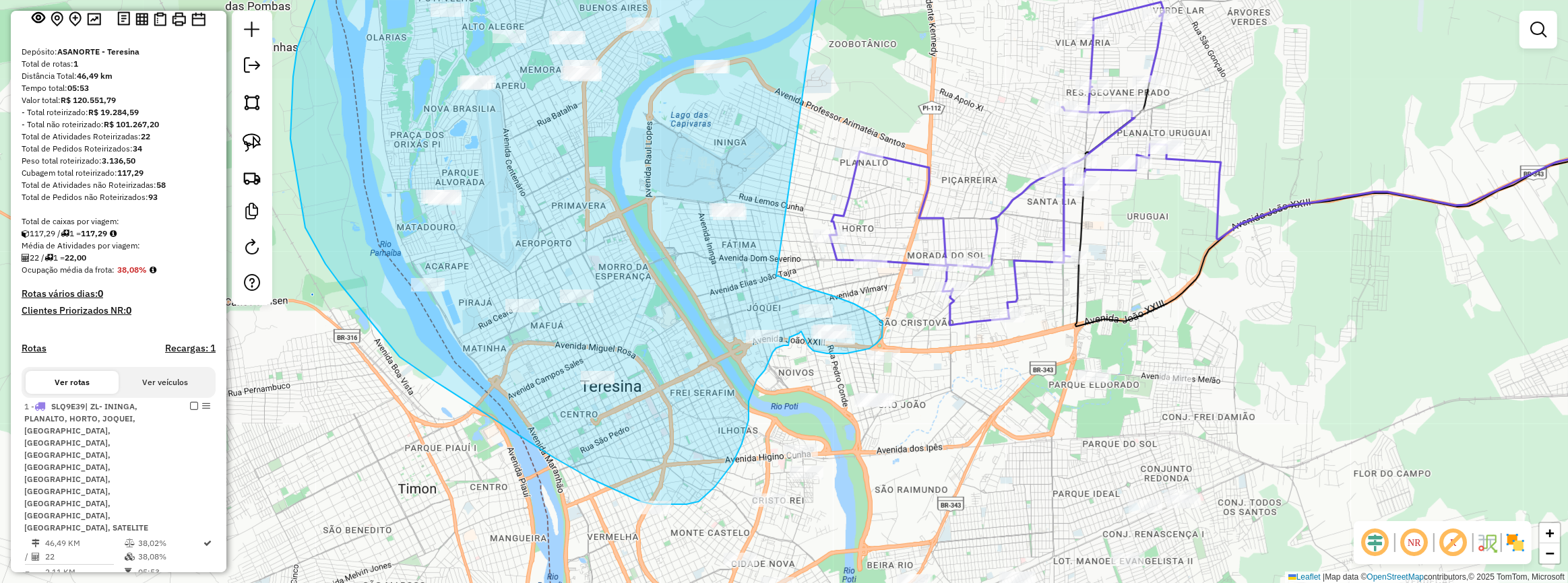
drag, startPoint x: 795, startPoint y: 159, endPoint x: 776, endPoint y: 276, distance: 118.5
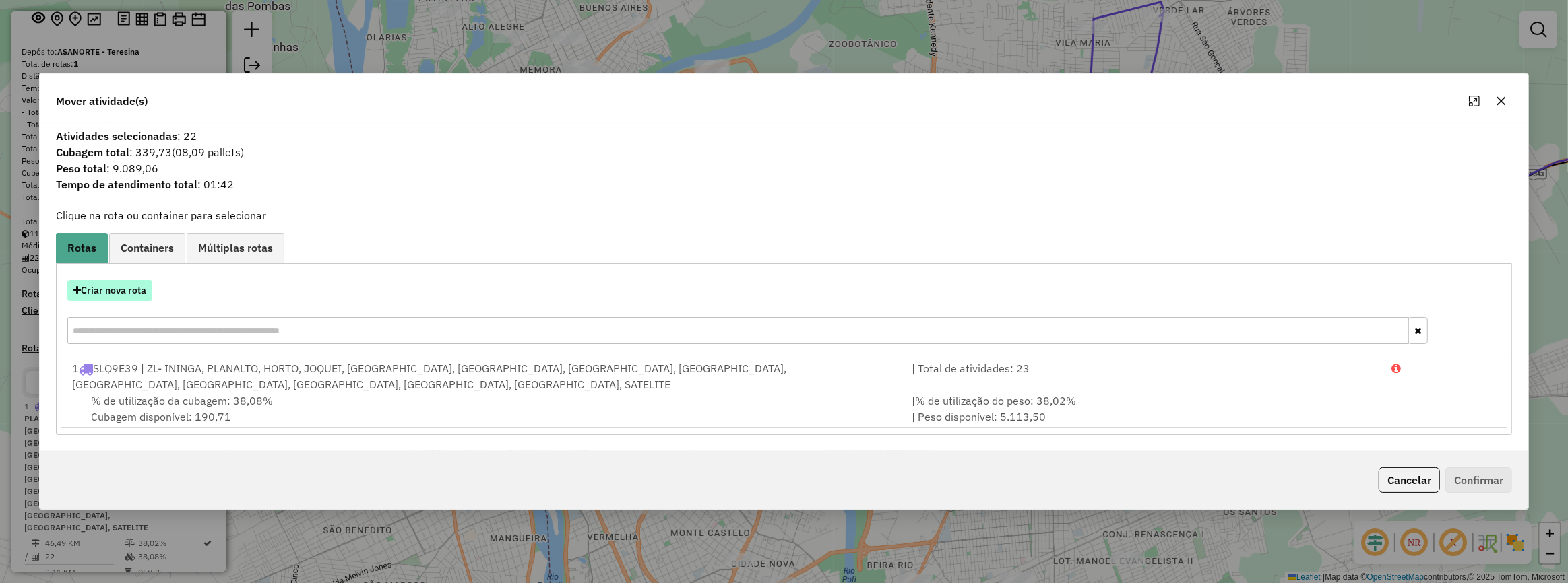
click at [146, 286] on button "Criar nova rota" at bounding box center [110, 290] width 85 height 21
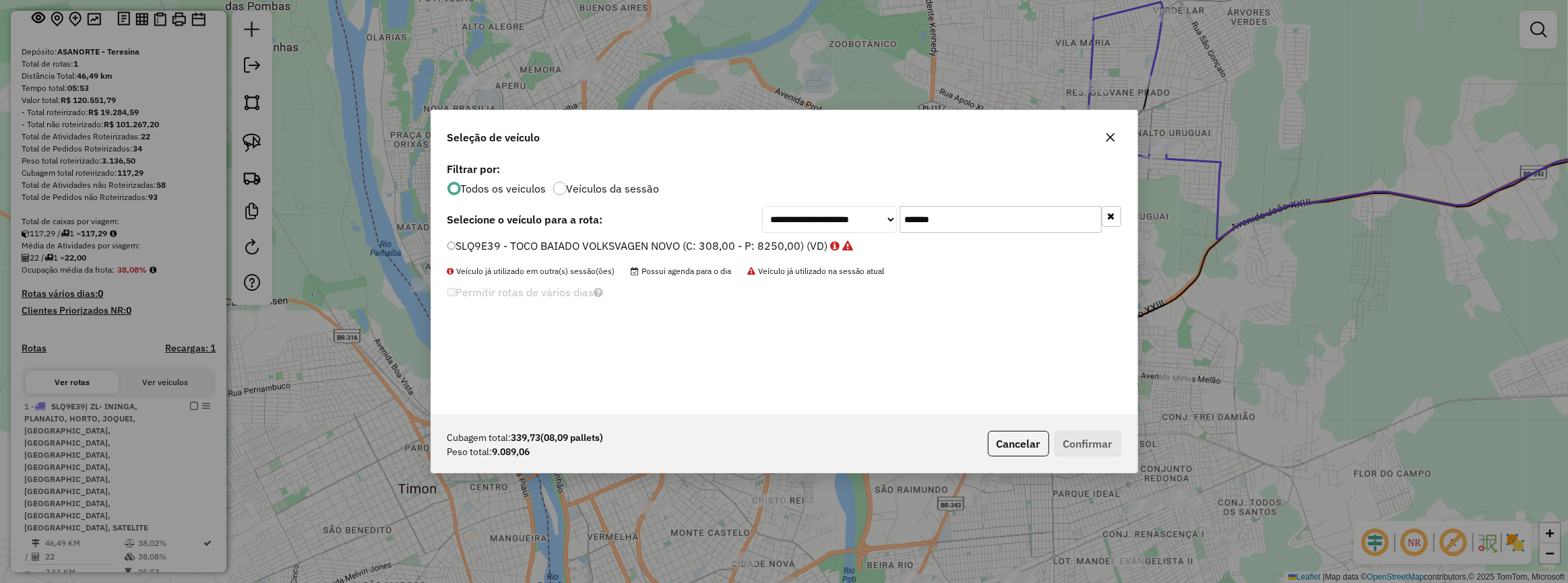
drag, startPoint x: 949, startPoint y: 216, endPoint x: 857, endPoint y: 223, distance: 92.3
click at [865, 222] on div "**********" at bounding box center [941, 220] width 359 height 27
paste input "text"
type input "*******"
click at [766, 244] on icon at bounding box center [766, 246] width 10 height 11
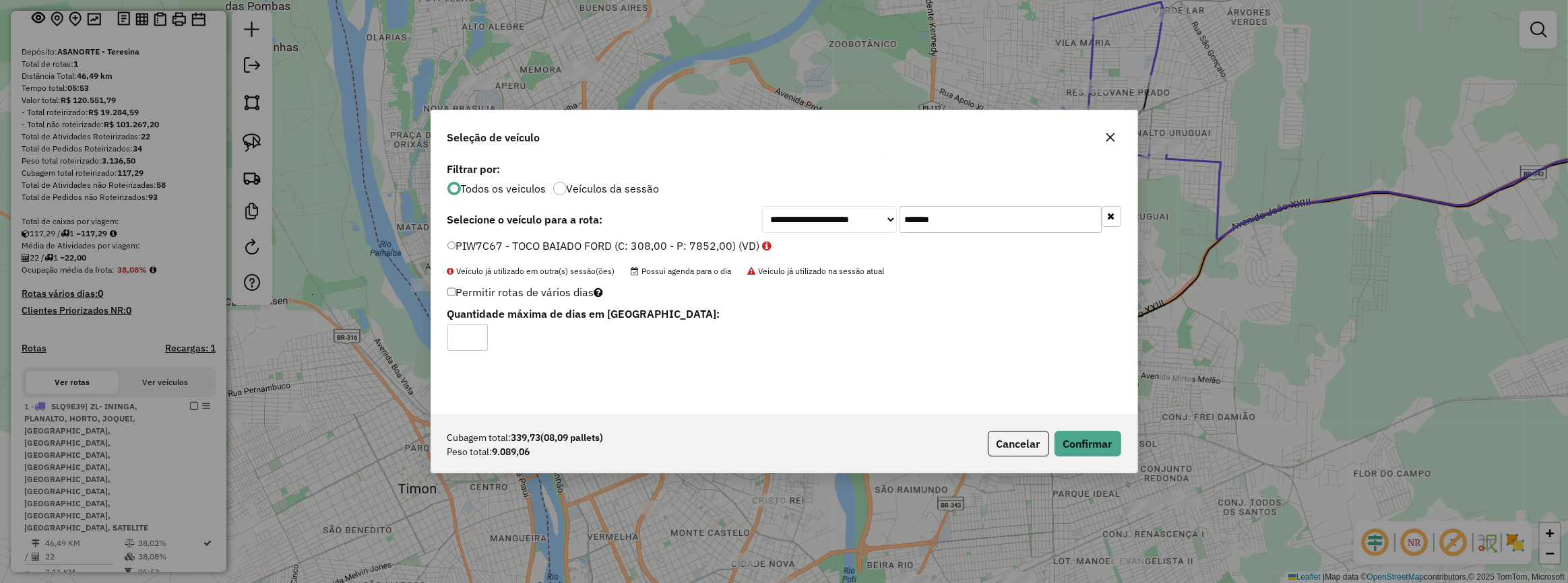
click at [1018, 417] on div "Cubagem total: 339,73 (08,09 pallets) Peso total: 9.089,06 Cancelar Confirmar" at bounding box center [784, 443] width 706 height 58
click at [1071, 443] on button "Confirmar" at bounding box center [1088, 444] width 67 height 26
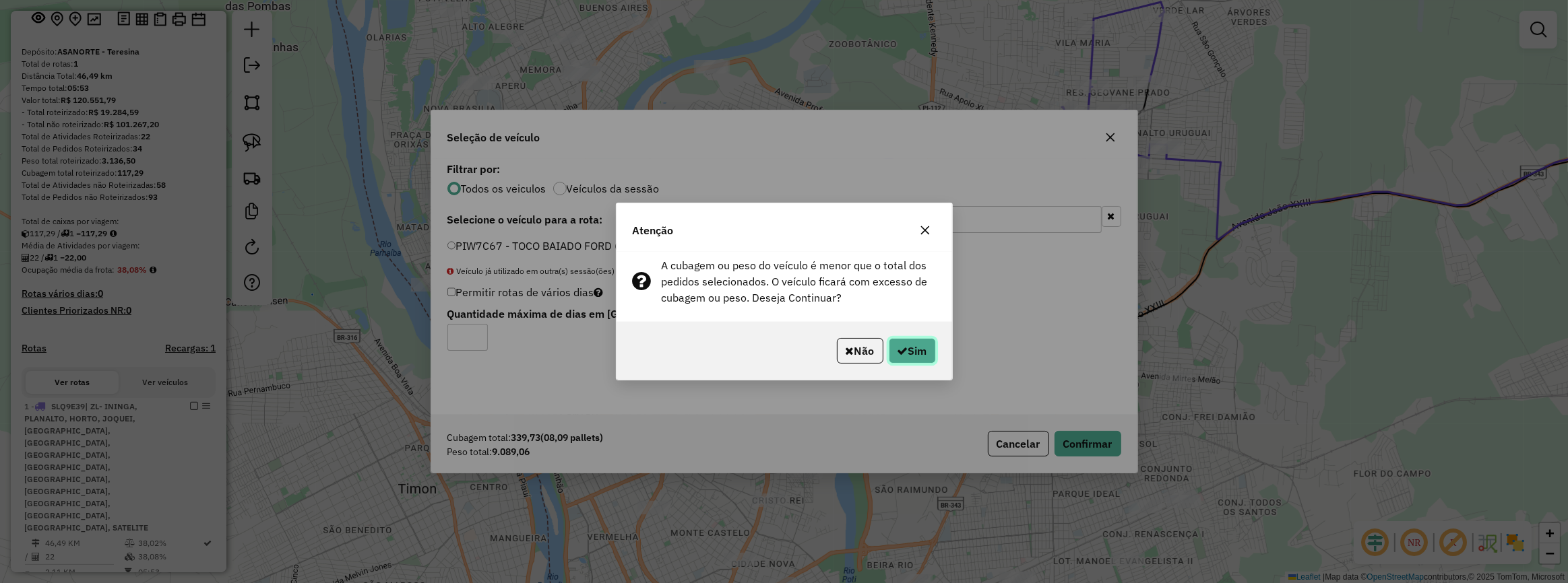
click at [918, 351] on button "Sim" at bounding box center [912, 351] width 47 height 26
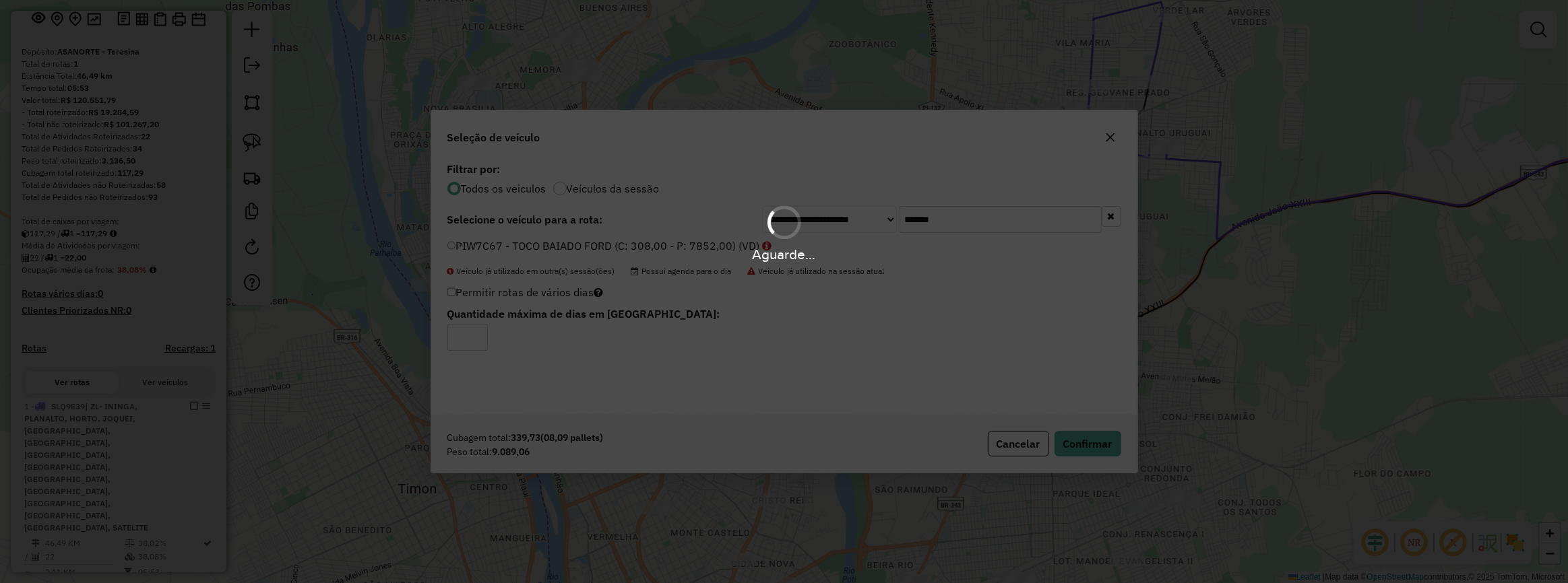
scroll to position [0, 0]
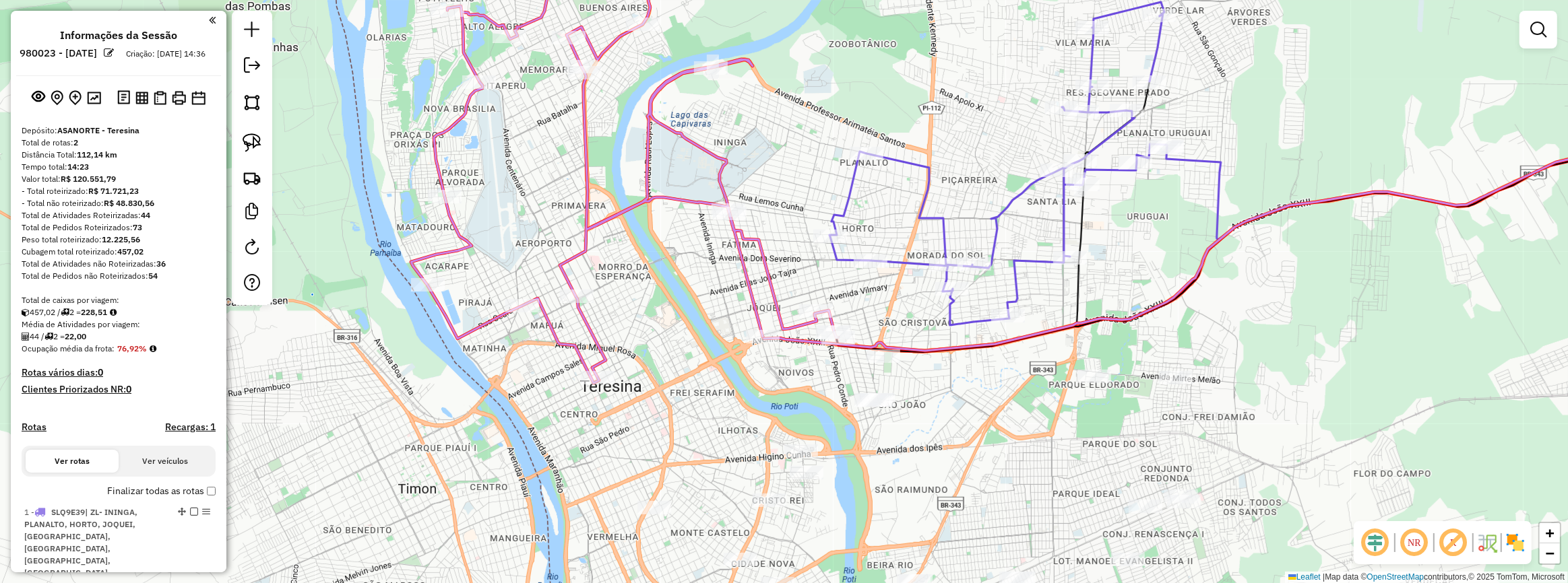
click at [934, 321] on div "Janela de atendimento Grade de atendimento Capacidade Transportadoras Veículos …" at bounding box center [784, 291] width 1568 height 583
drag, startPoint x: 903, startPoint y: 254, endPoint x: 817, endPoint y: 119, distance: 160.1
click at [830, 119] on icon at bounding box center [998, 164] width 337 height 323
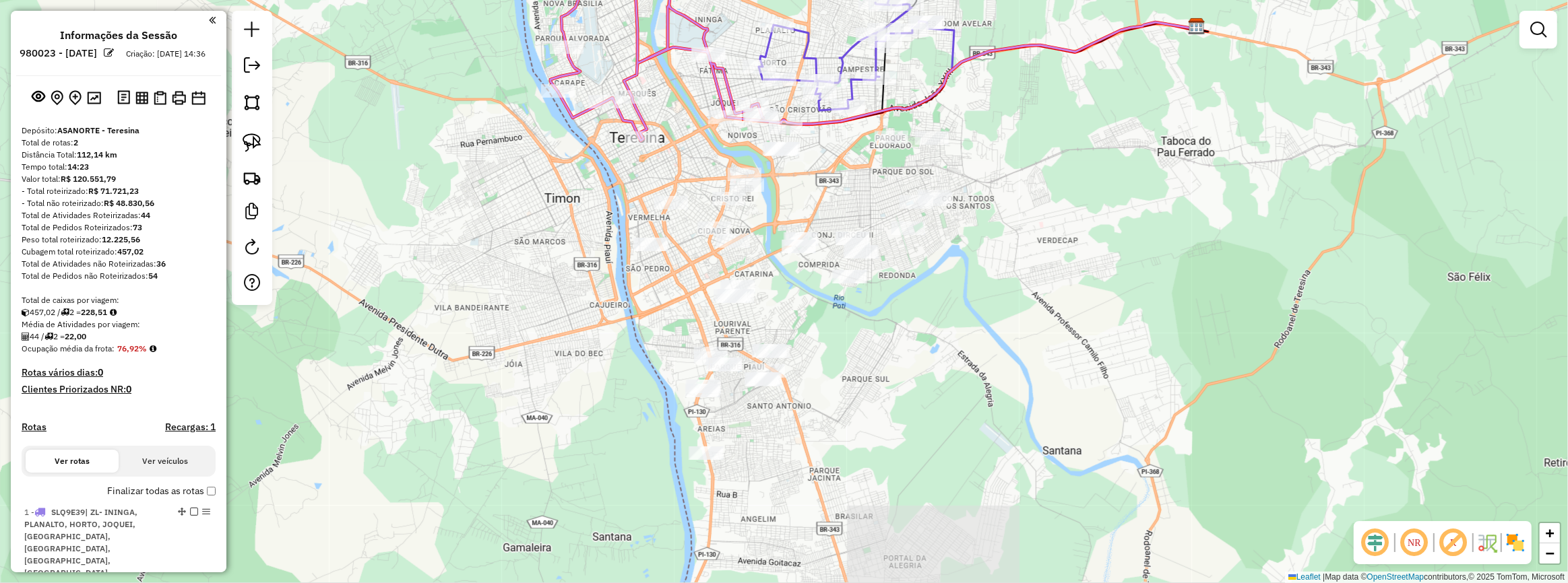
drag, startPoint x: 830, startPoint y: 344, endPoint x: 827, endPoint y: 332, distance: 12.4
click at [827, 332] on div "Janela de atendimento Grade de atendimento Capacidade Transportadoras Veículos …" at bounding box center [784, 291] width 1568 height 583
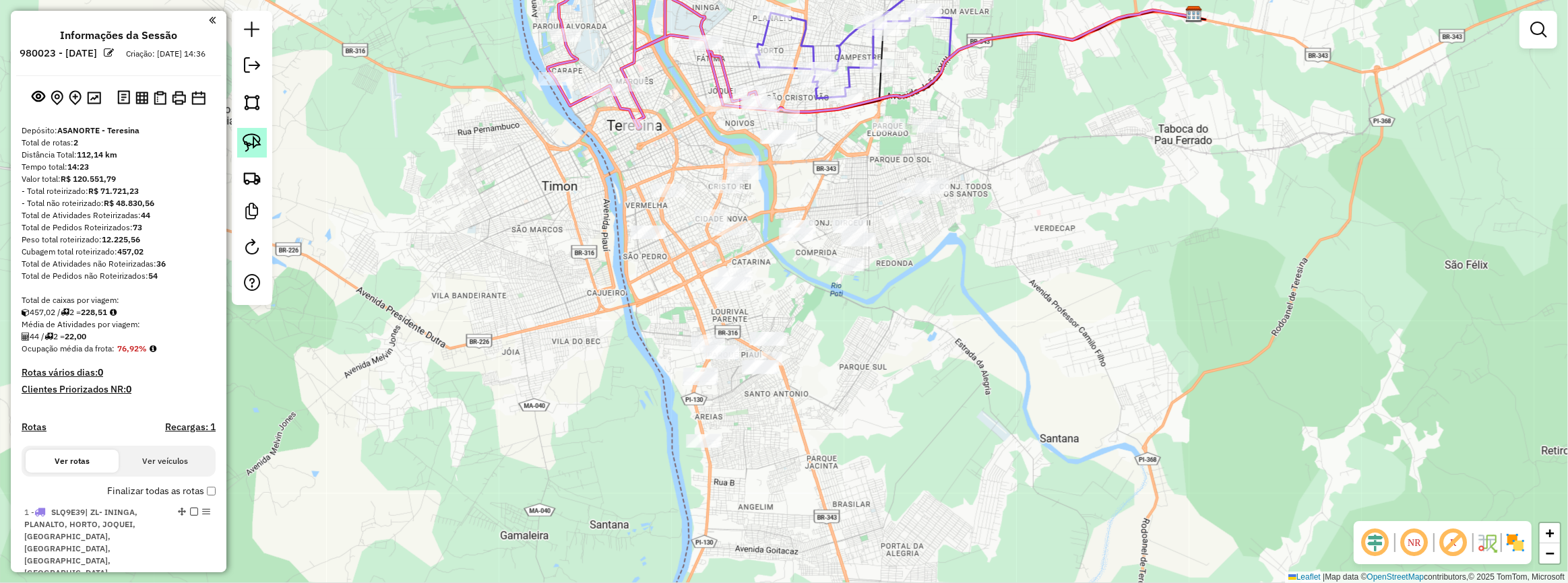
click at [262, 135] on link at bounding box center [251, 142] width 29 height 29
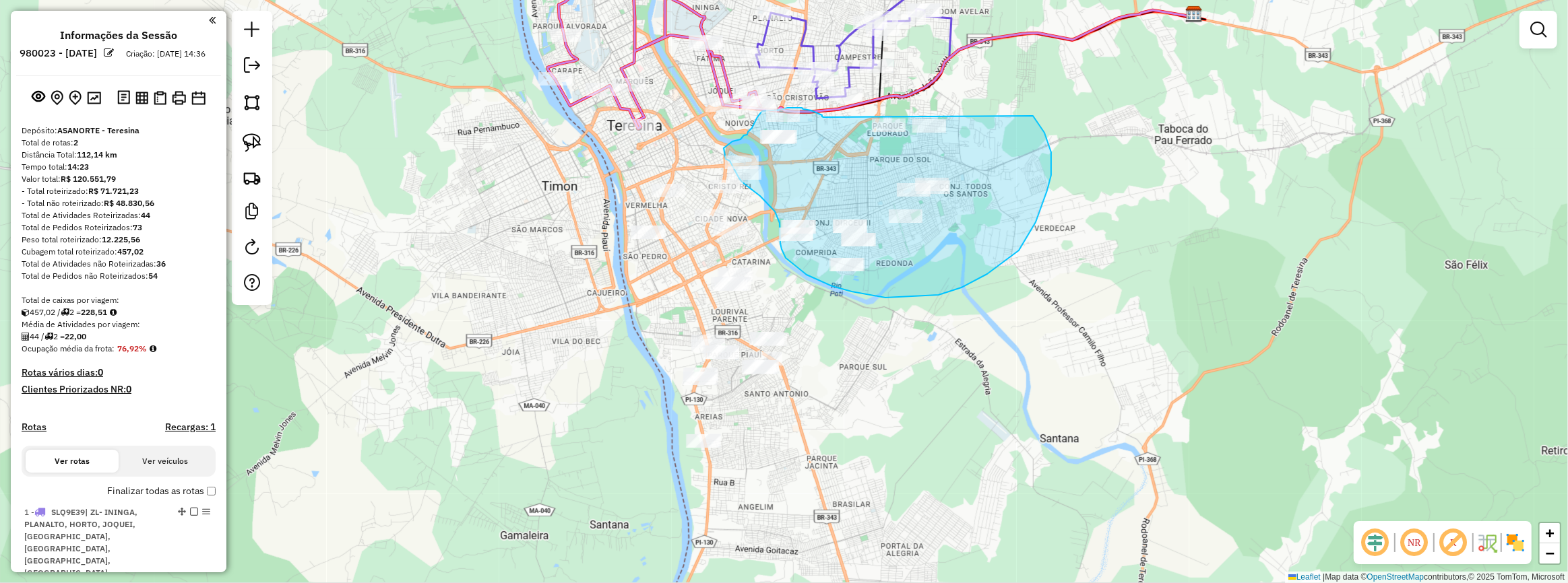
drag, startPoint x: 824, startPoint y: 117, endPoint x: 1033, endPoint y: 116, distance: 209.0
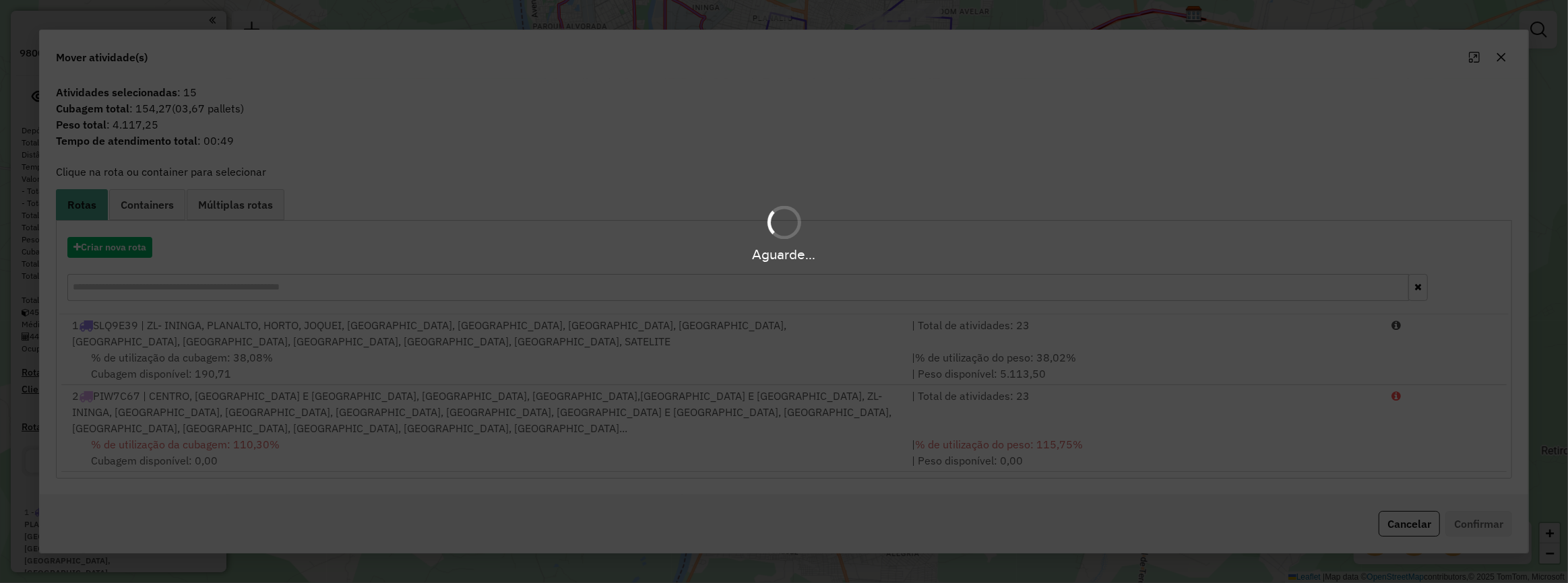
click at [135, 241] on hb-app "Aguarde... Pop-up bloqueado! Seu navegador bloqueou automáticamente a abertura …" at bounding box center [784, 291] width 1568 height 583
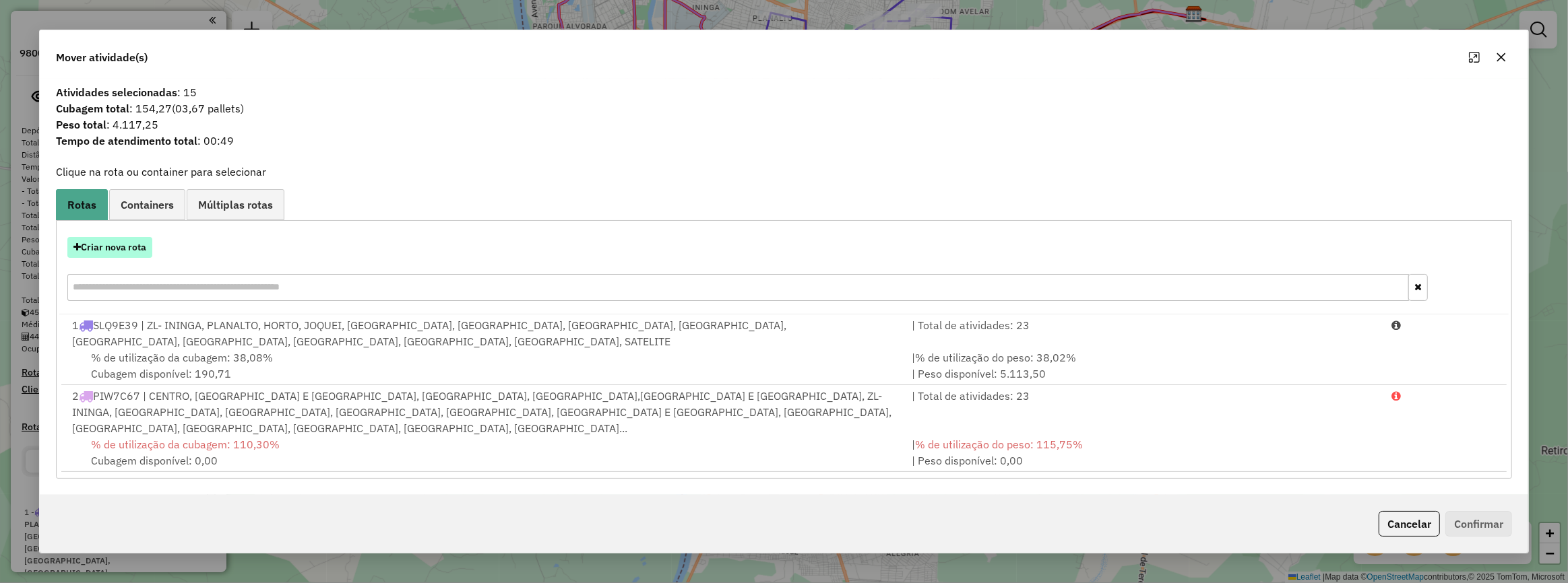
click at [136, 251] on button "Criar nova rota" at bounding box center [110, 247] width 85 height 21
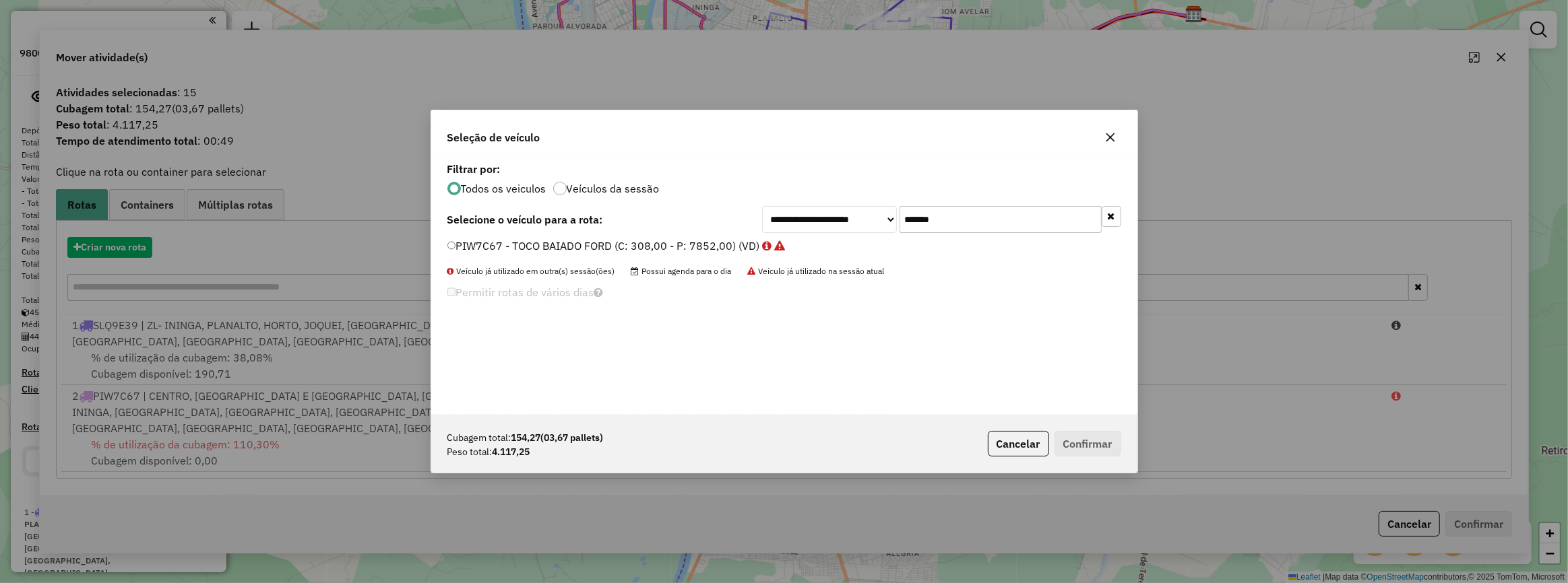
scroll to position [7, 4]
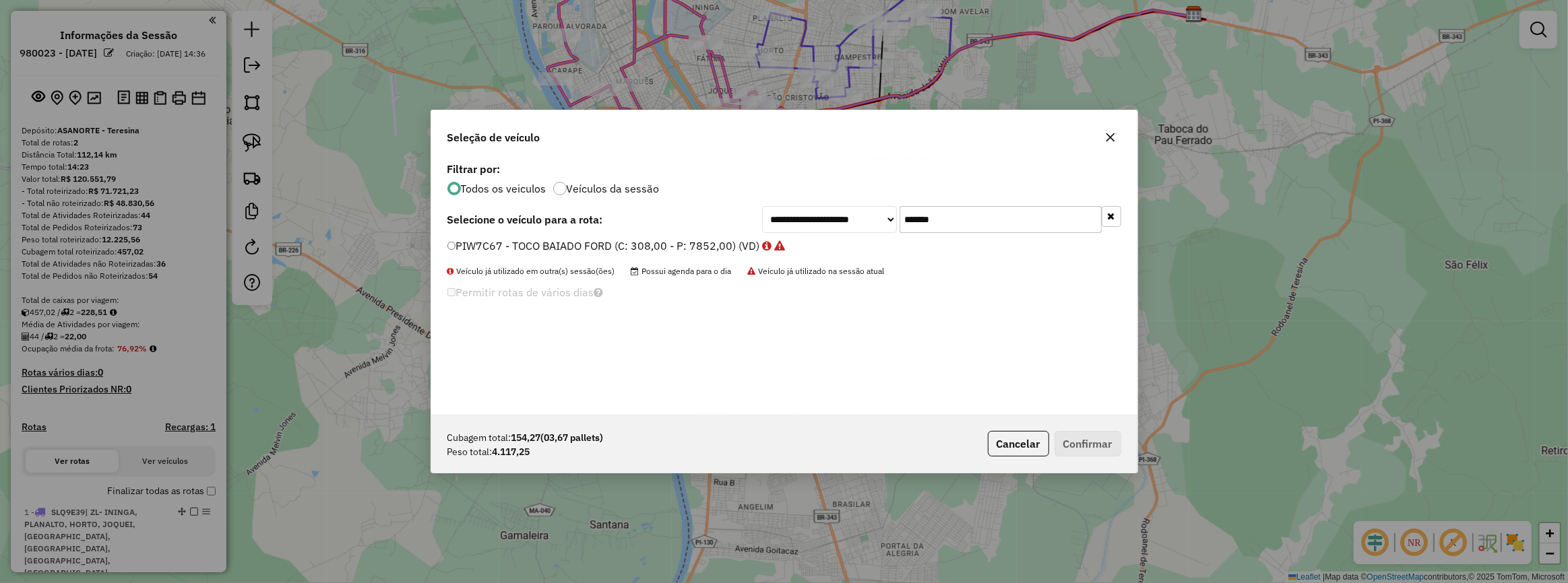
drag, startPoint x: 955, startPoint y: 214, endPoint x: 893, endPoint y: 229, distance: 63.8
click at [893, 229] on div "**********" at bounding box center [941, 220] width 359 height 27
paste input "text"
type input "*******"
click at [796, 240] on label "RSN4B79 - TOCO BAIADO VOLKSVAGEN NOVO (C: 308,00 - P: 8250,00) (VD)" at bounding box center [638, 245] width 382 height 16
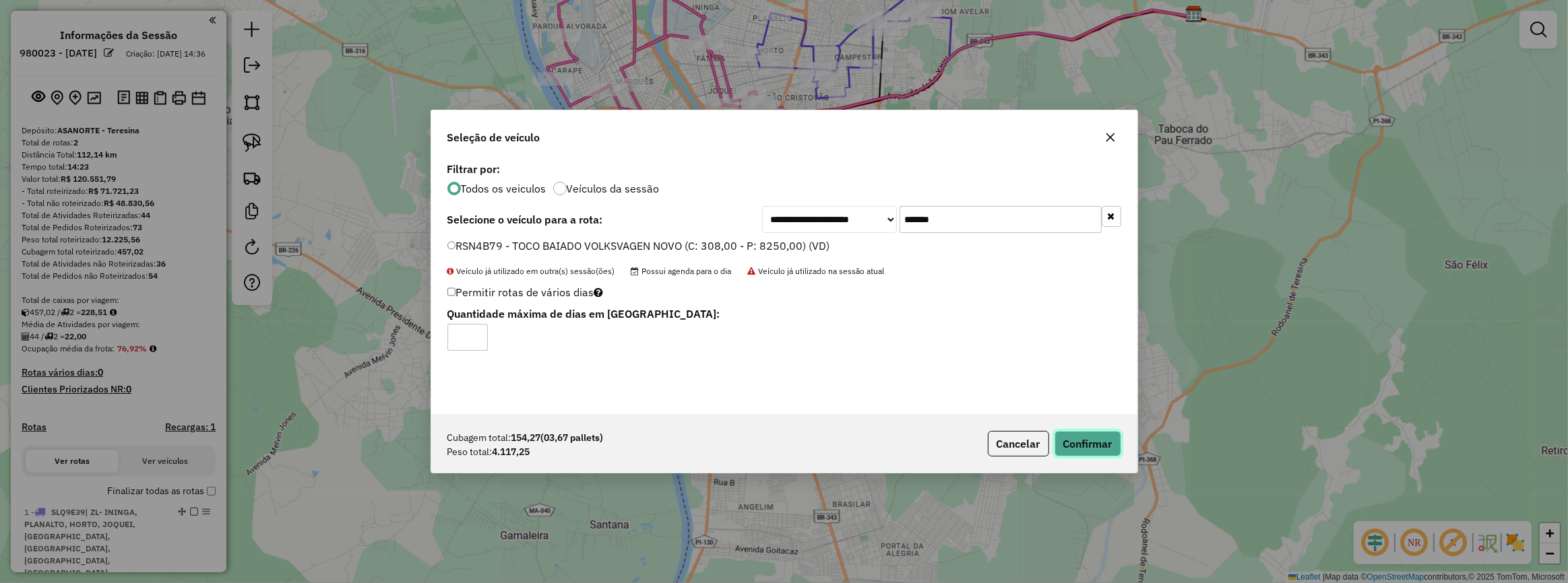
click at [1112, 447] on button "Confirmar" at bounding box center [1088, 444] width 67 height 26
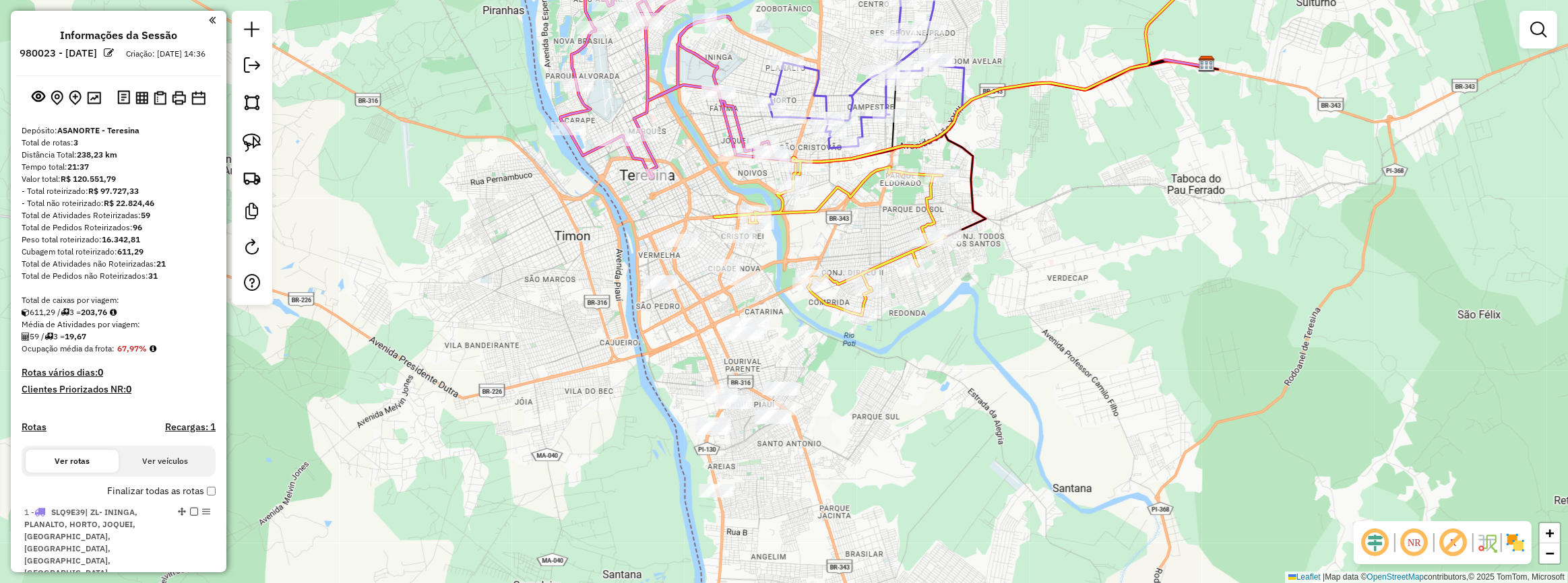
drag, startPoint x: 805, startPoint y: 189, endPoint x: 840, endPoint y: 194, distance: 35.4
click at [841, 194] on div "Janela de atendimento Grade de atendimento Capacidade Transportadoras Veículos …" at bounding box center [784, 291] width 1568 height 583
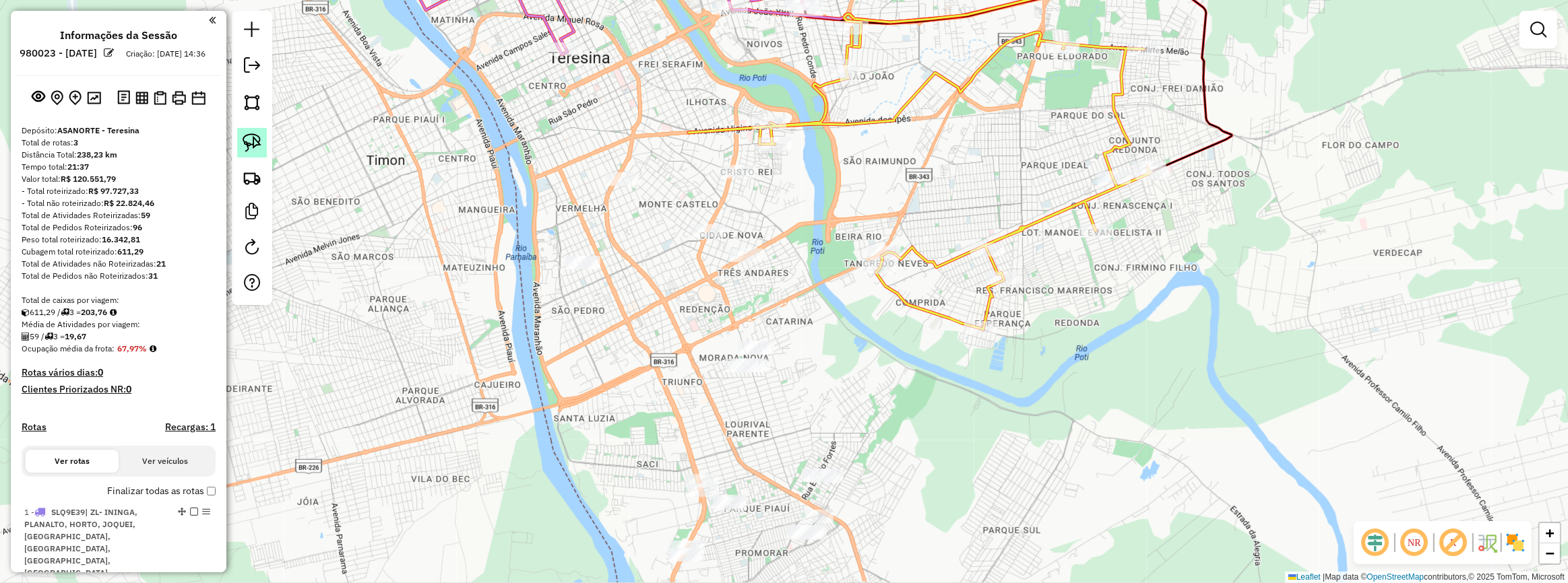
click at [260, 135] on img at bounding box center [251, 142] width 19 height 19
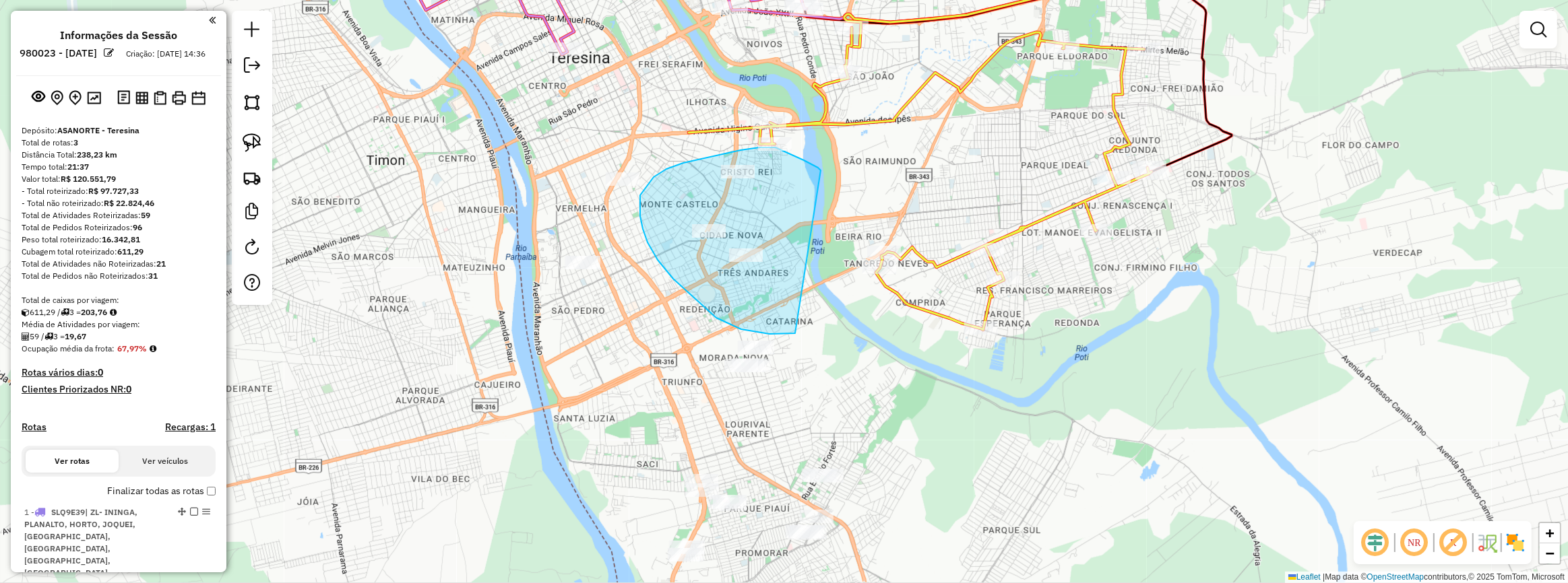
drag, startPoint x: 741, startPoint y: 150, endPoint x: 811, endPoint y: 311, distance: 175.6
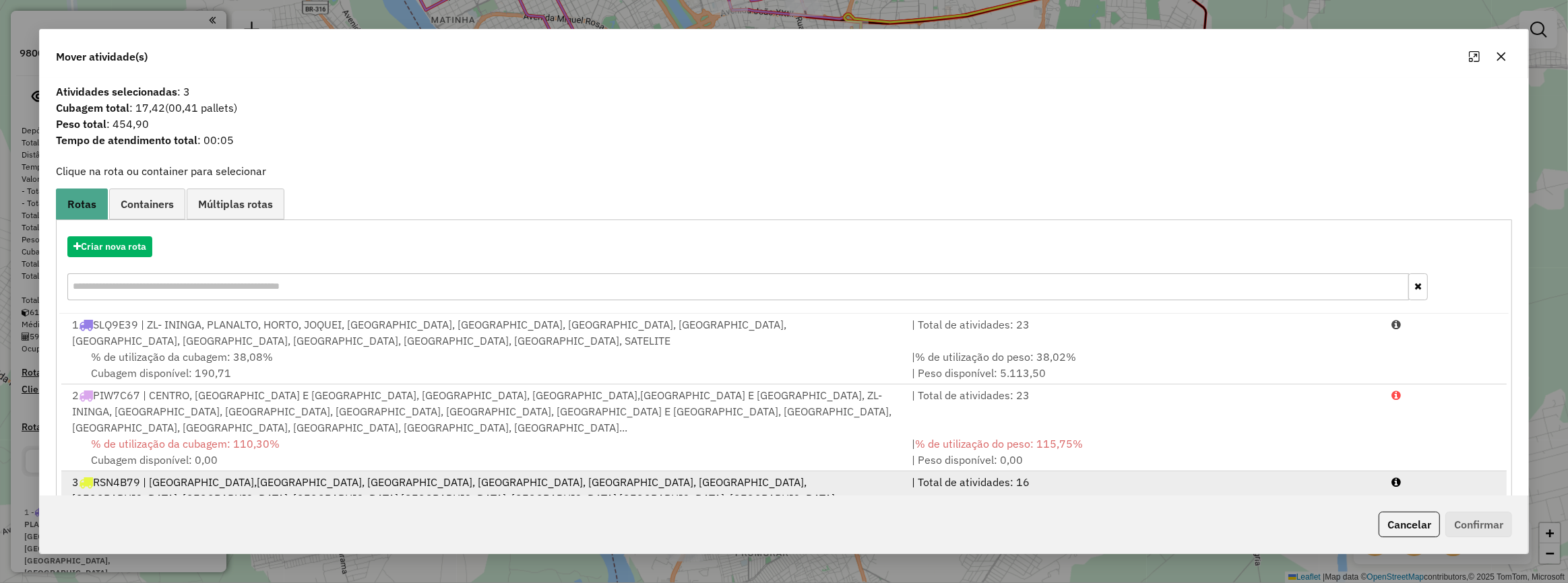
scroll to position [53, 0]
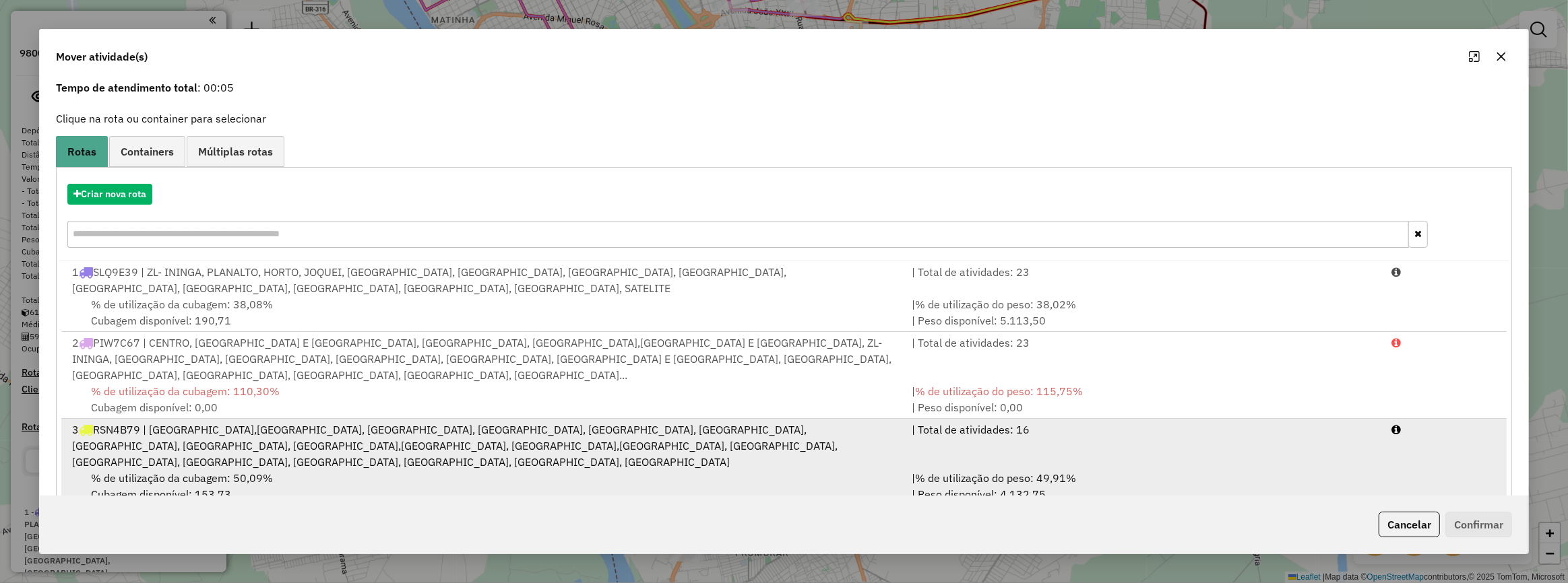
click at [1190, 434] on div "| Total de atividades: 16" at bounding box center [1143, 445] width 480 height 48
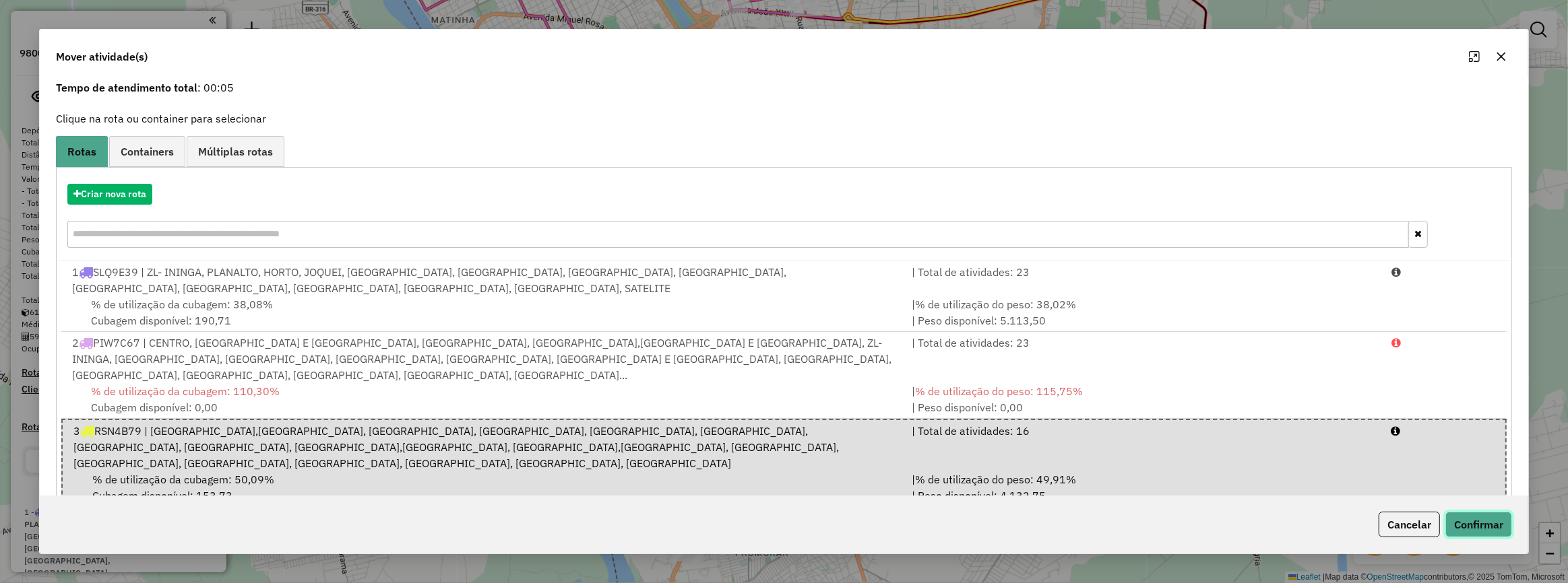
click at [1484, 514] on button "Confirmar" at bounding box center [1478, 524] width 67 height 26
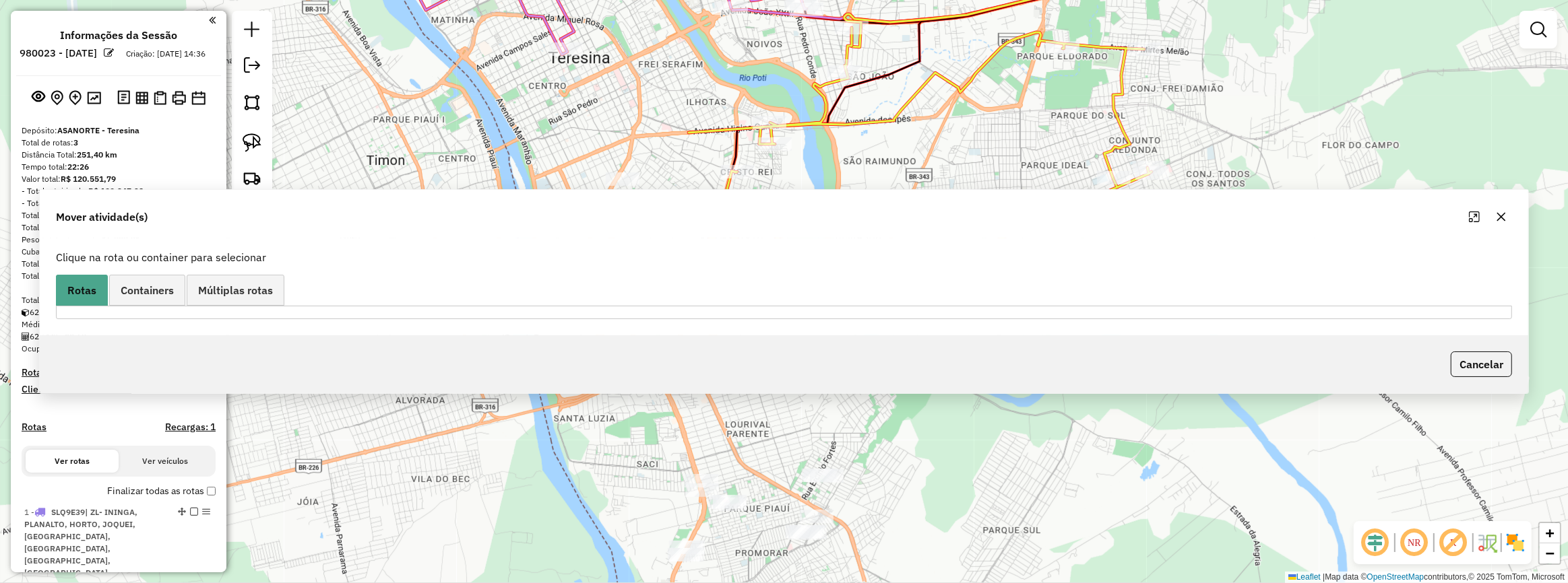
scroll to position [0, 0]
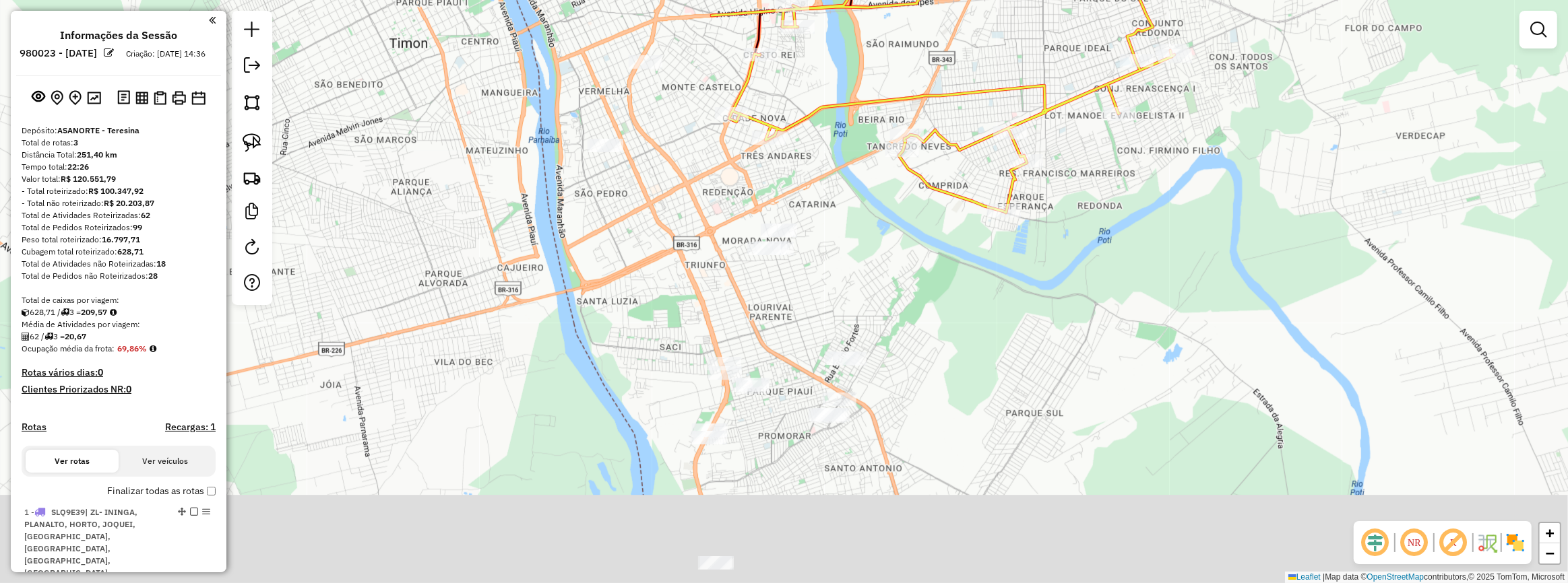
drag, startPoint x: 845, startPoint y: 326, endPoint x: 863, endPoint y: 173, distance: 154.1
click at [864, 175] on div "Janela de atendimento Grade de atendimento Capacidade Transportadoras Veículos …" at bounding box center [784, 291] width 1568 height 583
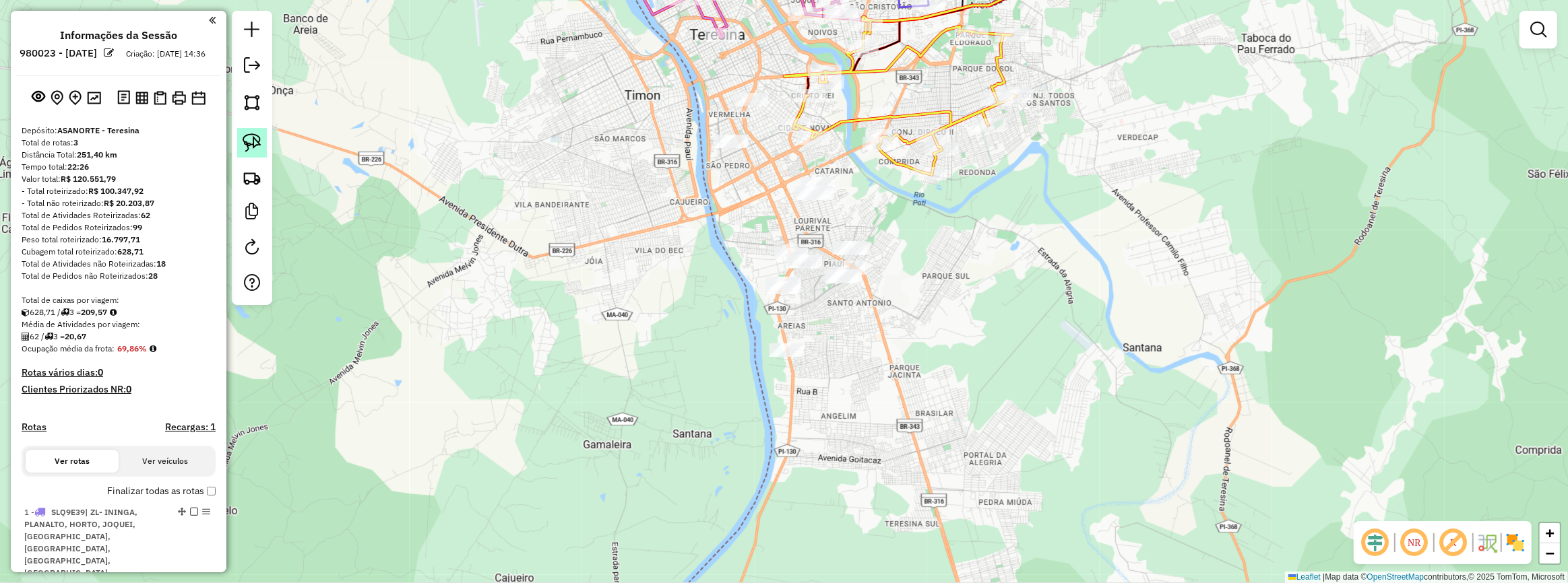
click at [256, 133] on img at bounding box center [251, 142] width 19 height 19
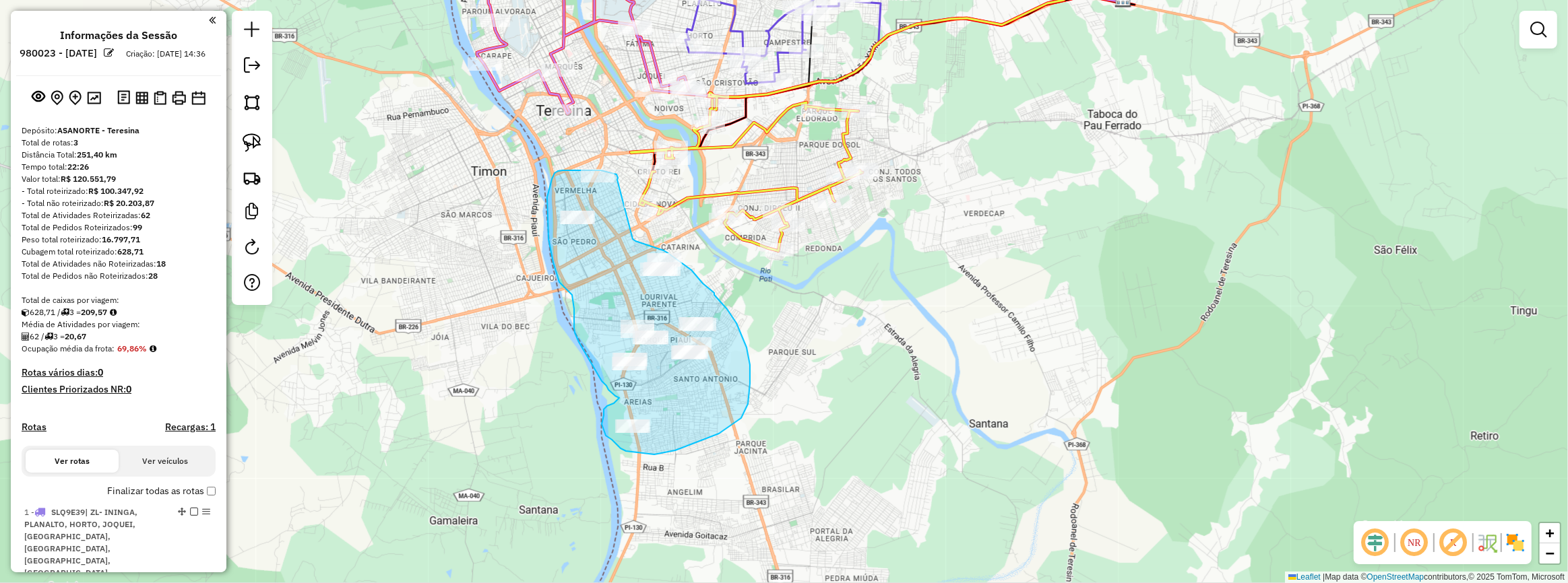
drag, startPoint x: 687, startPoint y: 119, endPoint x: 633, endPoint y: 239, distance: 131.6
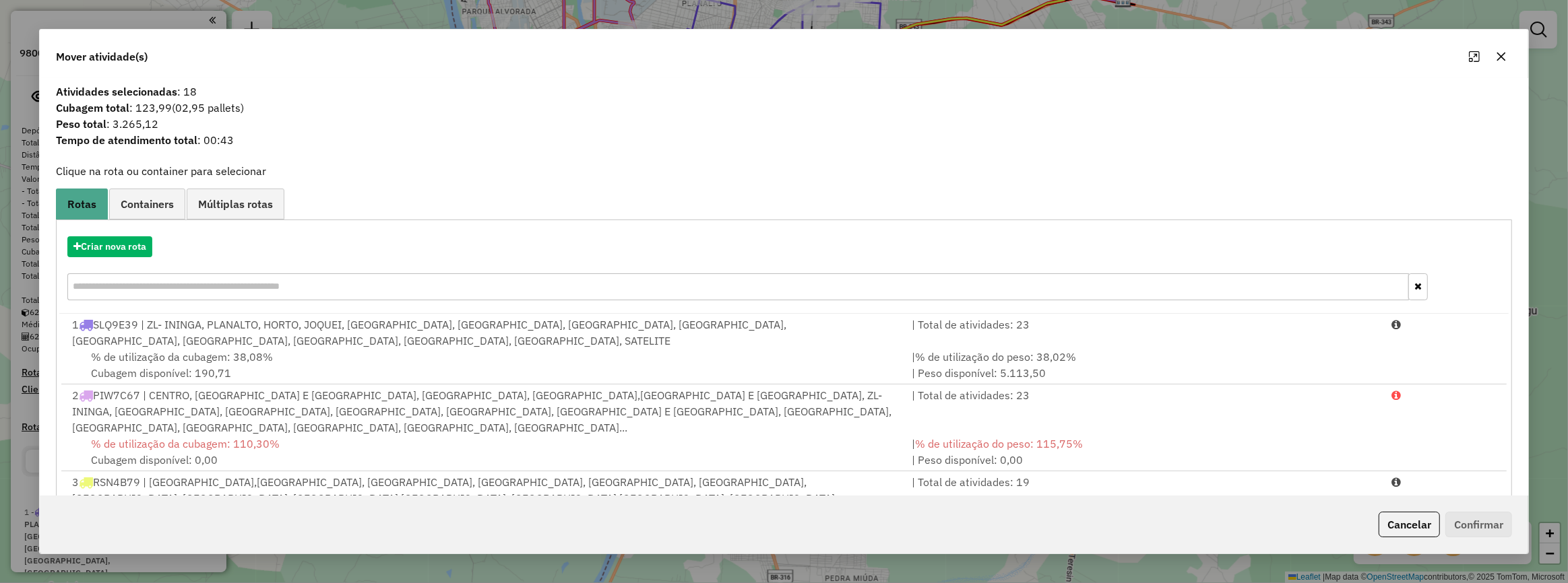
click at [114, 227] on div "Criar nova rota" at bounding box center [784, 270] width 1450 height 87
click at [117, 244] on button "Criar nova rota" at bounding box center [110, 247] width 85 height 21
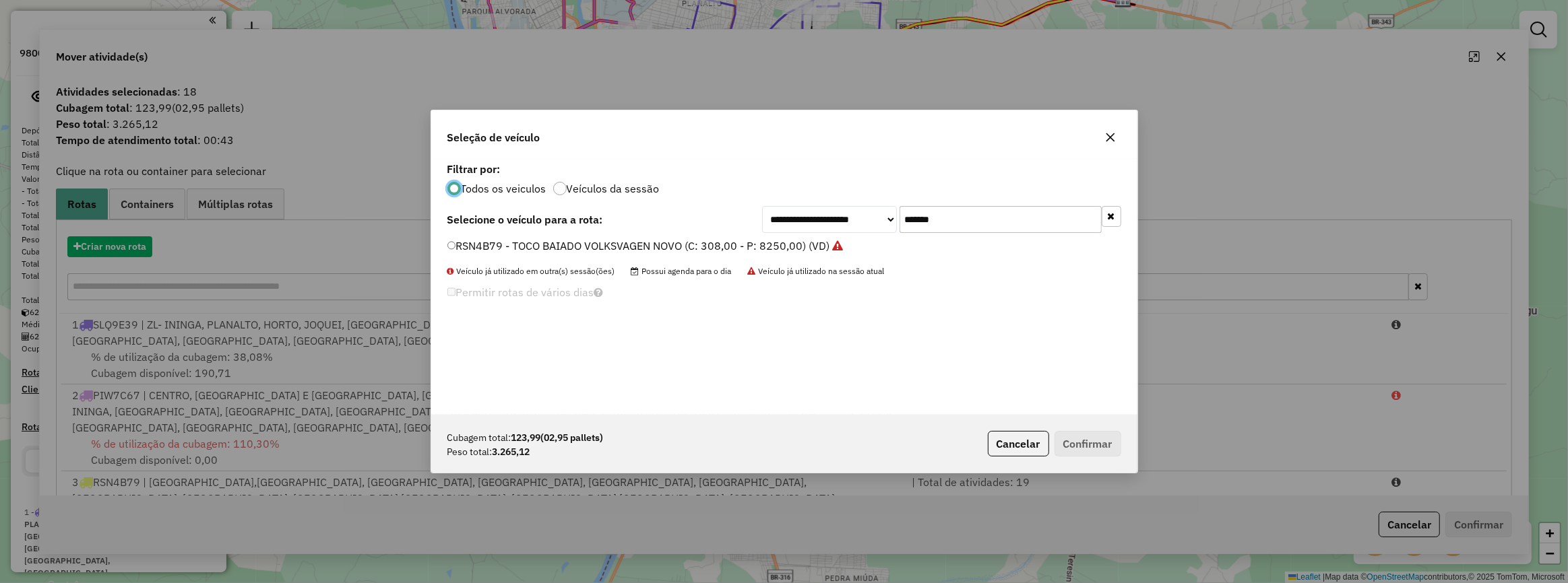
scroll to position [7, 4]
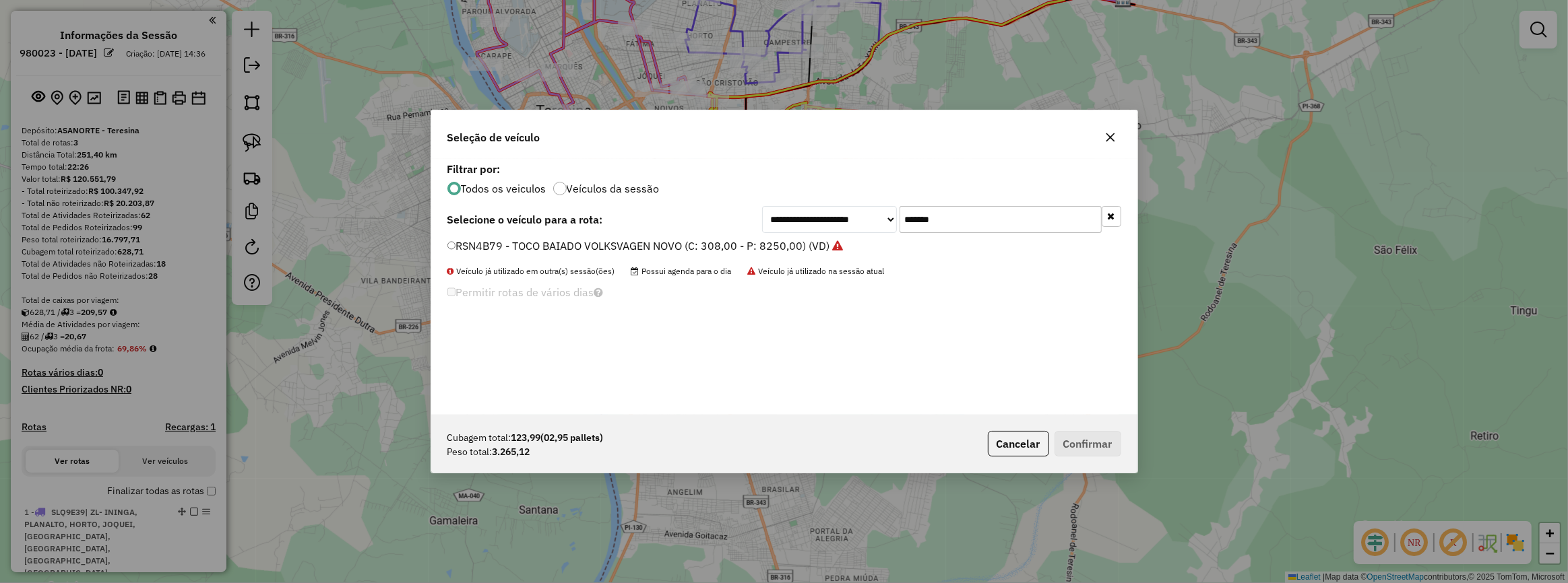
drag, startPoint x: 974, startPoint y: 223, endPoint x: 885, endPoint y: 219, distance: 89.1
click at [890, 219] on div "**********" at bounding box center [941, 220] width 359 height 27
paste input "text"
type input "*******"
click at [796, 246] on label "SLR9B23 - TOCO BAIADO VOLKSVAGEN NOVO (C: 308,00 - P: 8250,00) (VD)" at bounding box center [638, 245] width 381 height 16
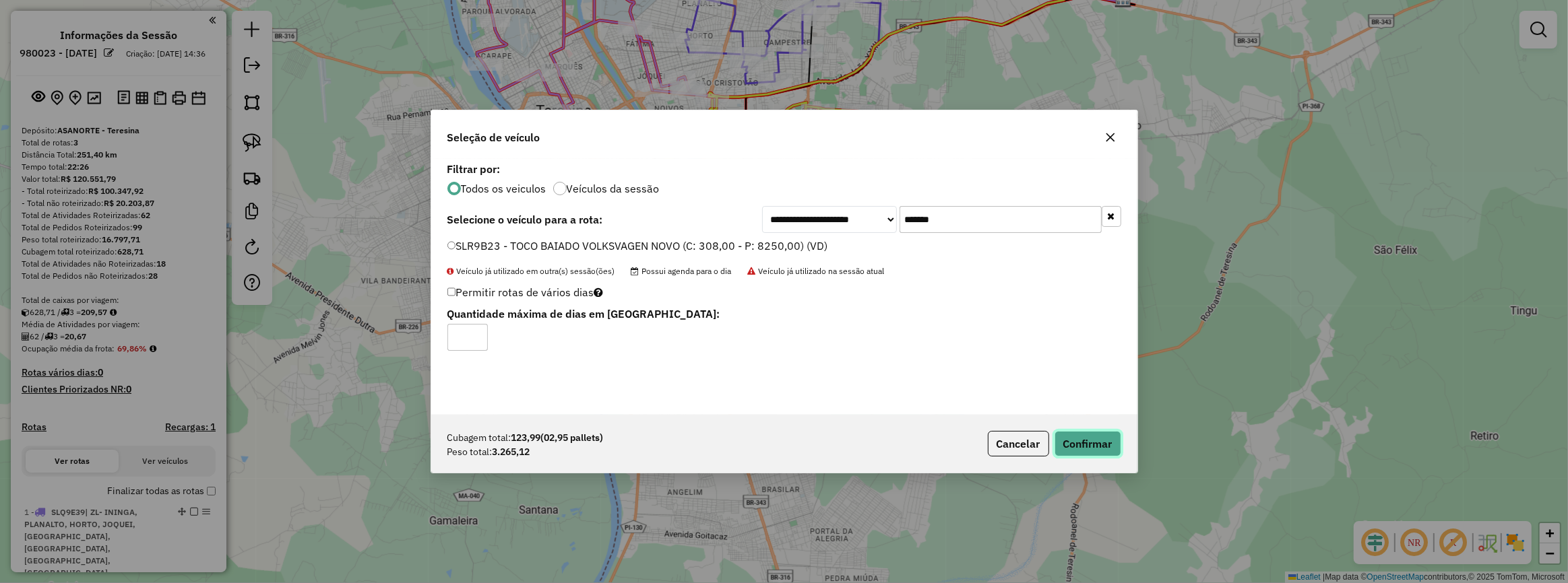
click at [1084, 441] on button "Confirmar" at bounding box center [1088, 444] width 67 height 26
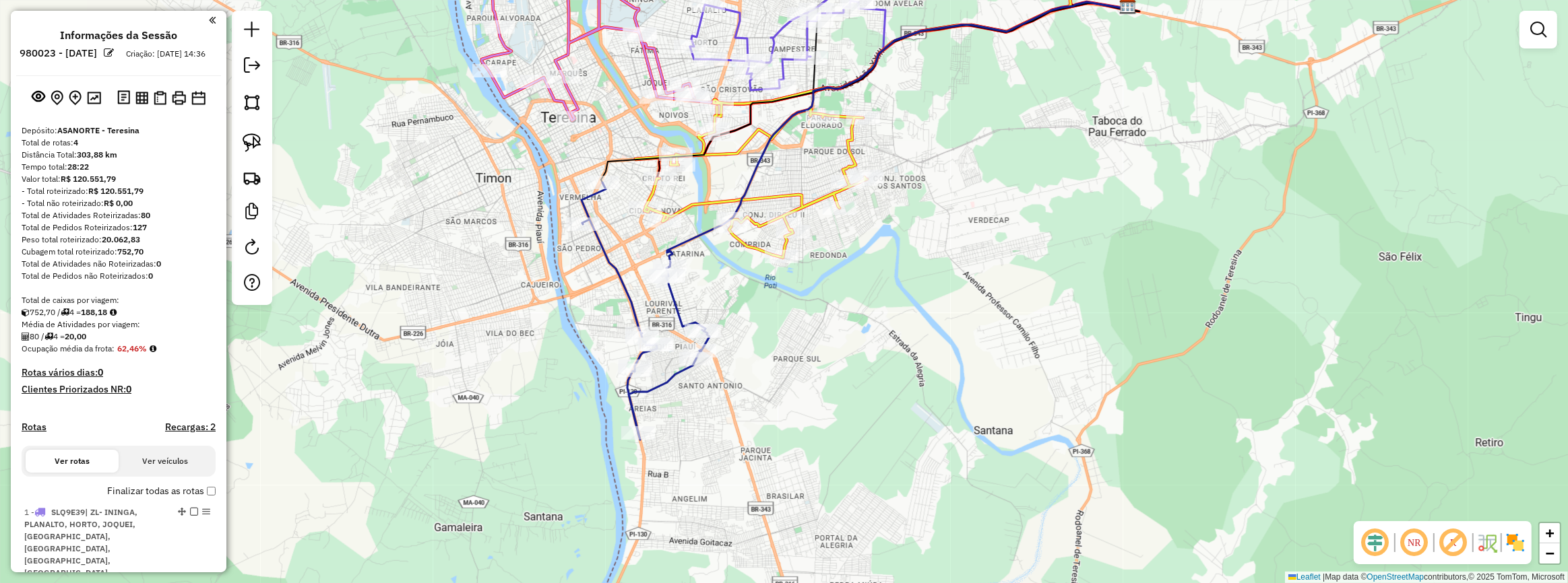
drag, startPoint x: 767, startPoint y: 141, endPoint x: 784, endPoint y: 196, distance: 57.6
click at [784, 196] on icon at bounding box center [897, 135] width 460 height 265
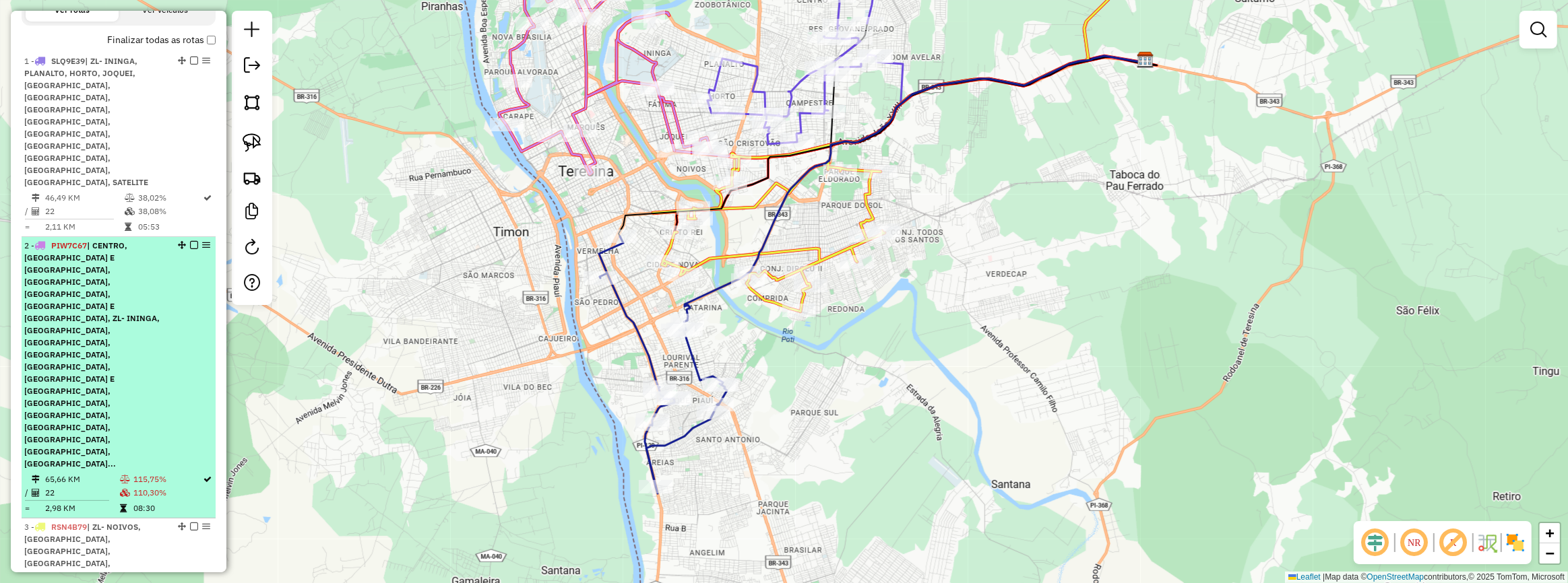
scroll to position [551, 0]
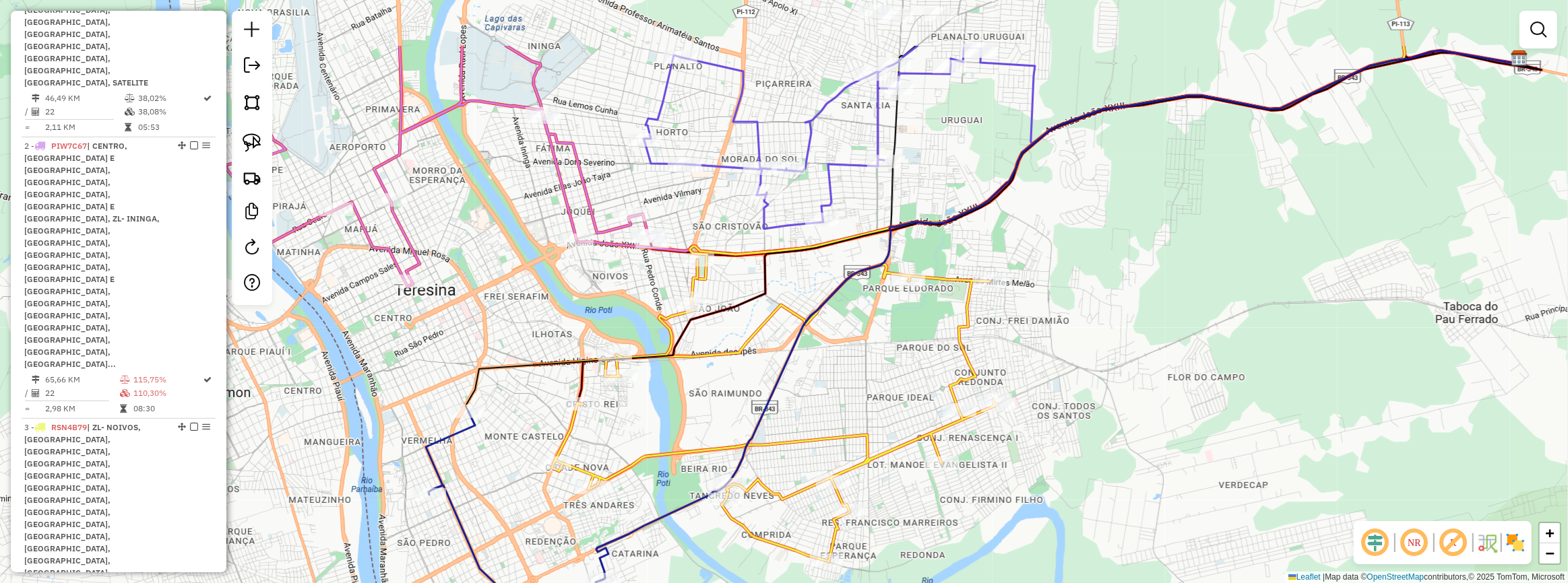
drag, startPoint x: 842, startPoint y: 135, endPoint x: 769, endPoint y: 267, distance: 150.8
click at [770, 267] on div "Janela de atendimento Grade de atendimento Capacidade Transportadoras Veículos …" at bounding box center [784, 291] width 1568 height 583
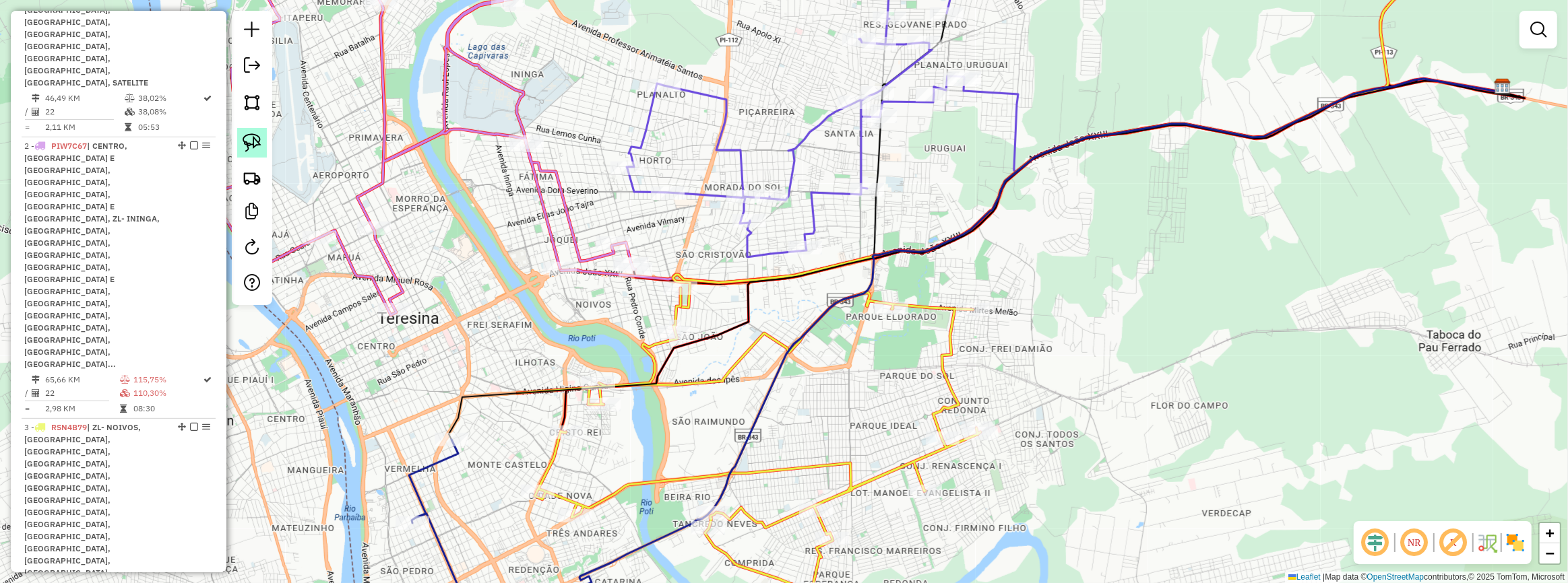
click at [248, 135] on img at bounding box center [251, 142] width 19 height 19
drag, startPoint x: 809, startPoint y: 188, endPoint x: 860, endPoint y: 287, distance: 111.4
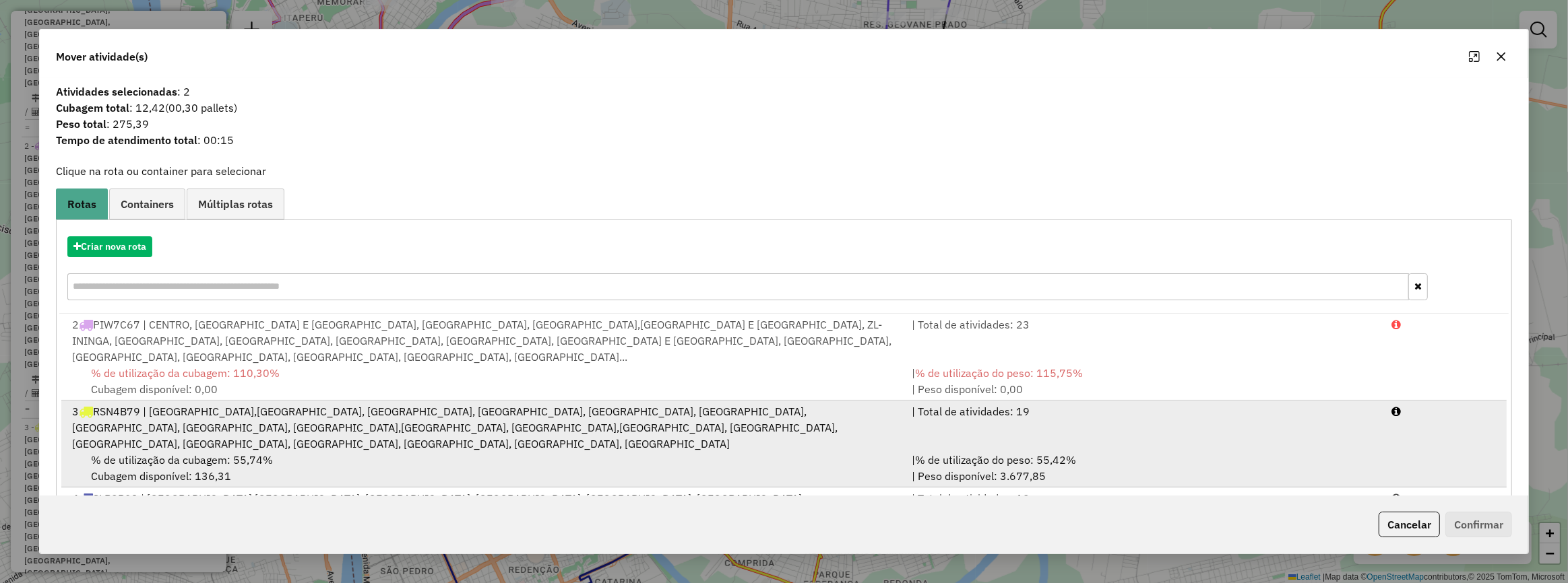
click at [364, 403] on div "3 RSN4B79 | ZL- NOIVOS,SÃO JOÃO, RECANTO DAS PALMEIRAS, ZN- PIÇARRA, ILHOTAS, Z…" at bounding box center [483, 427] width 839 height 48
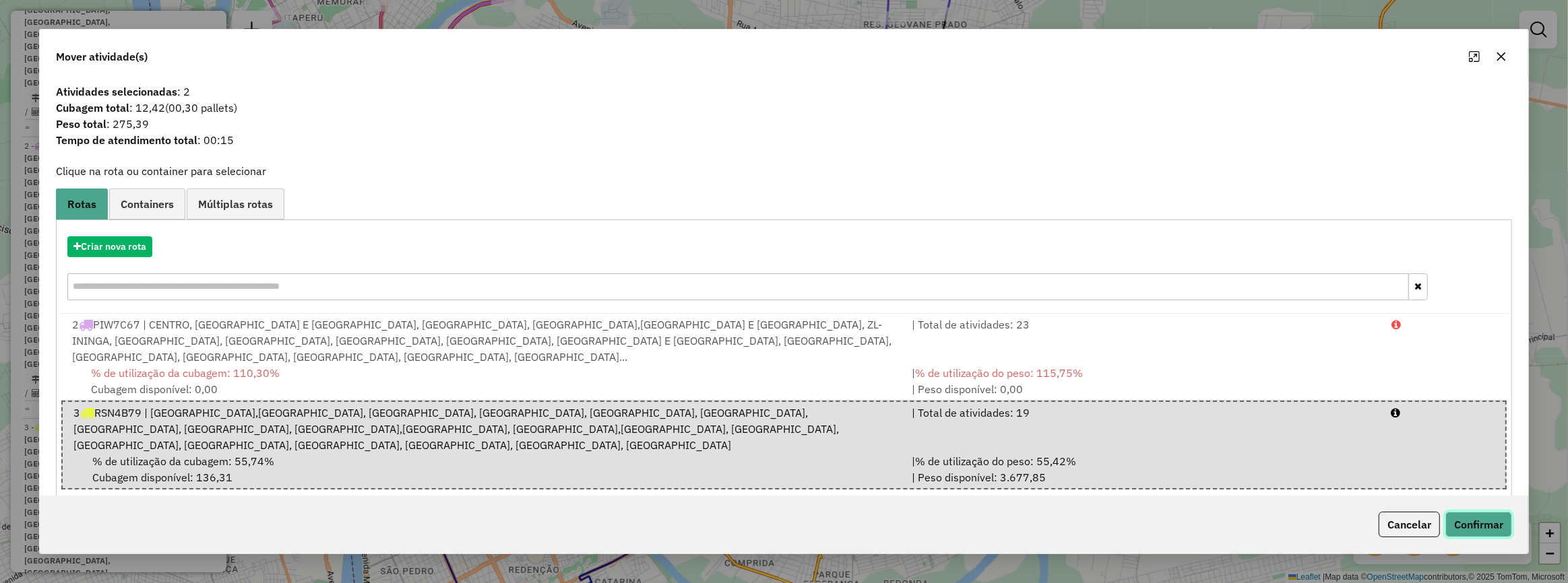
click at [1465, 523] on button "Confirmar" at bounding box center [1478, 524] width 67 height 26
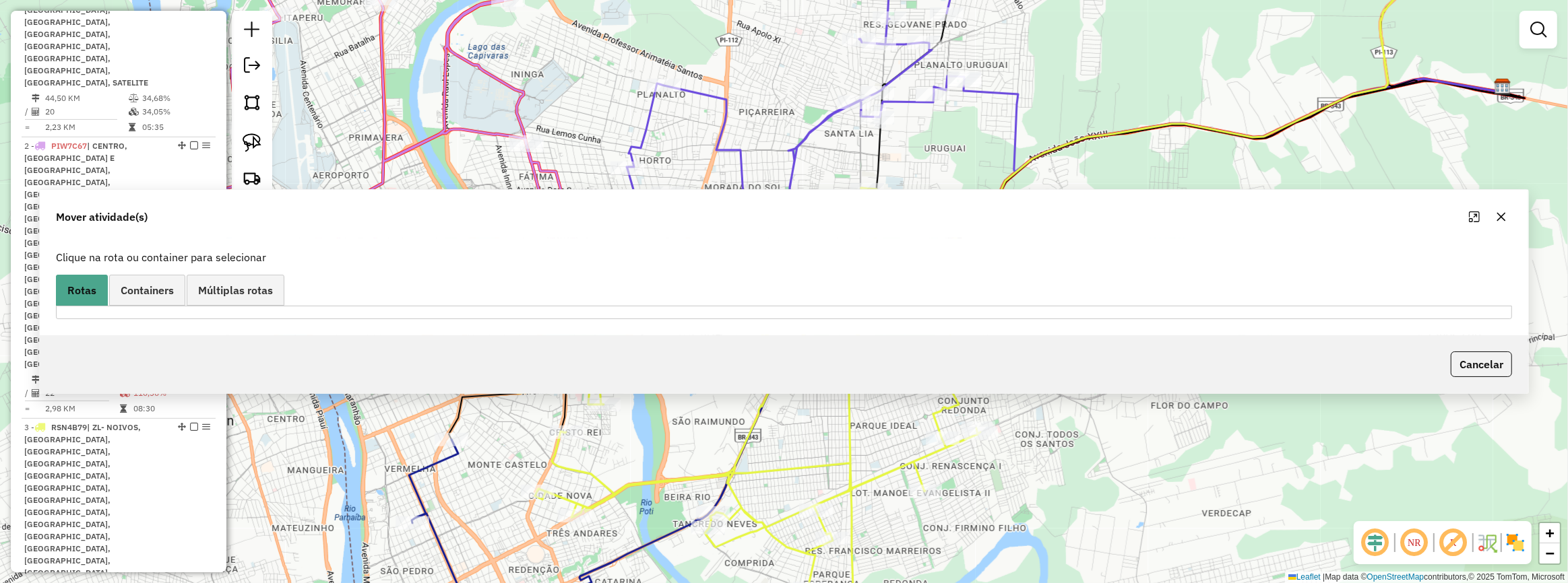
scroll to position [414, 0]
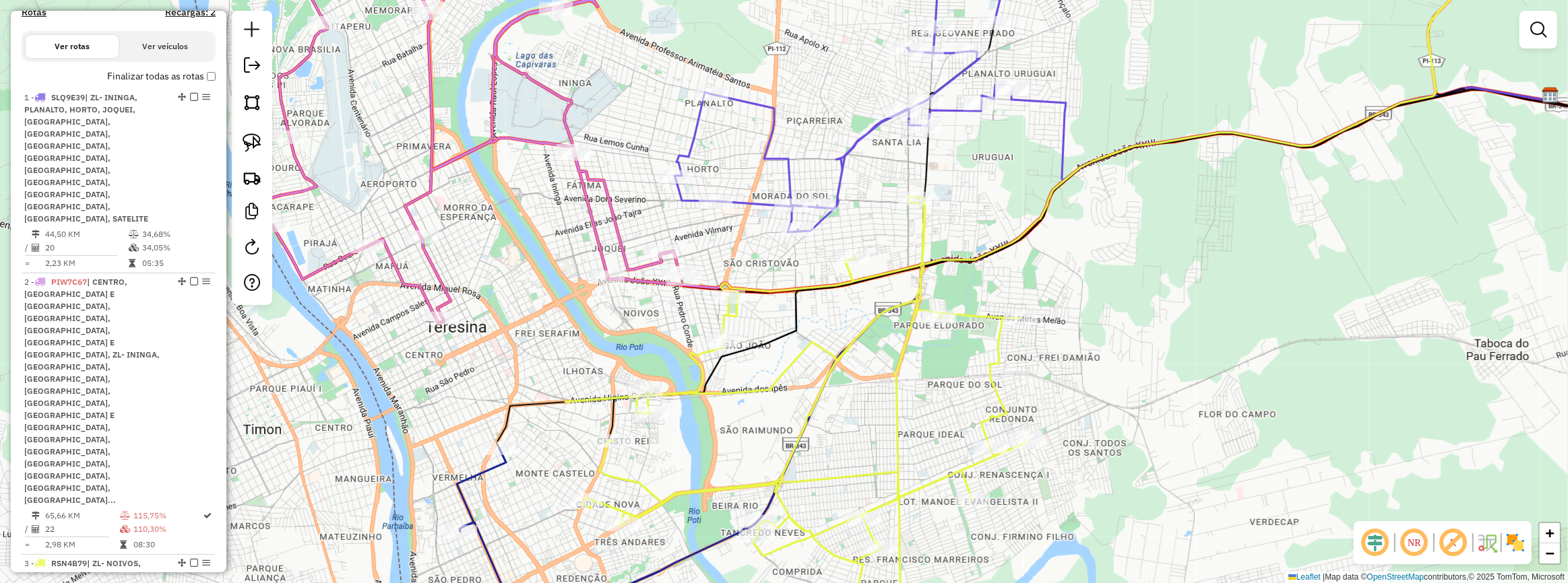
drag, startPoint x: 660, startPoint y: 249, endPoint x: 877, endPoint y: 285, distance: 220.0
click at [876, 285] on div "Janela de atendimento Grade de atendimento Capacidade Transportadoras Veículos …" at bounding box center [784, 291] width 1568 height 583
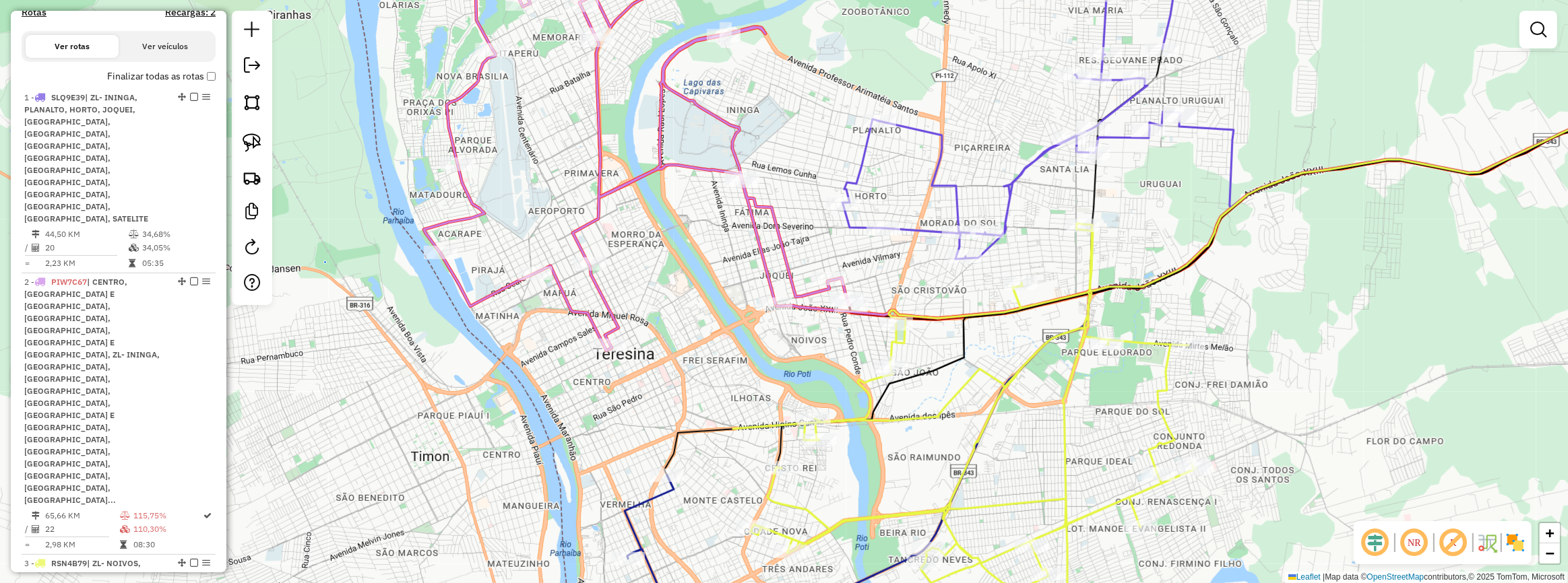
drag, startPoint x: 964, startPoint y: 304, endPoint x: 958, endPoint y: 274, distance: 30.6
click at [958, 274] on div "Janela de atendimento Grade de atendimento Capacidade Transportadoras Veículos …" at bounding box center [784, 291] width 1568 height 583
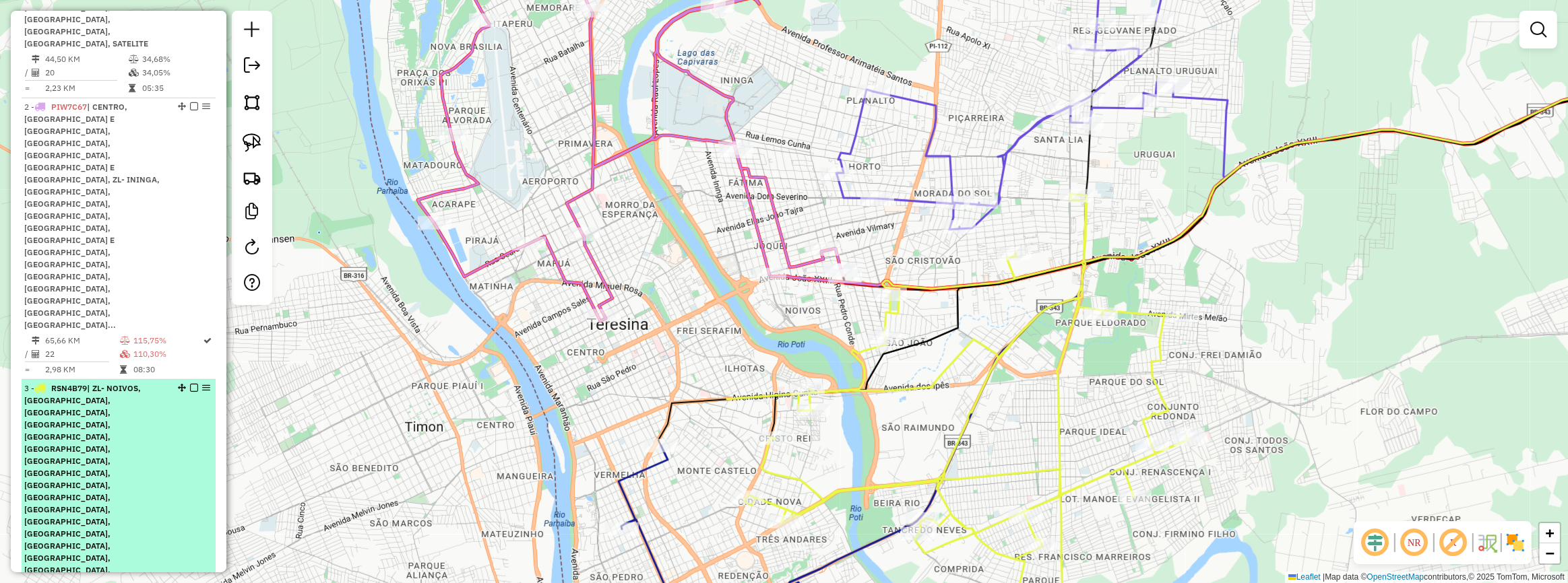
scroll to position [599, 0]
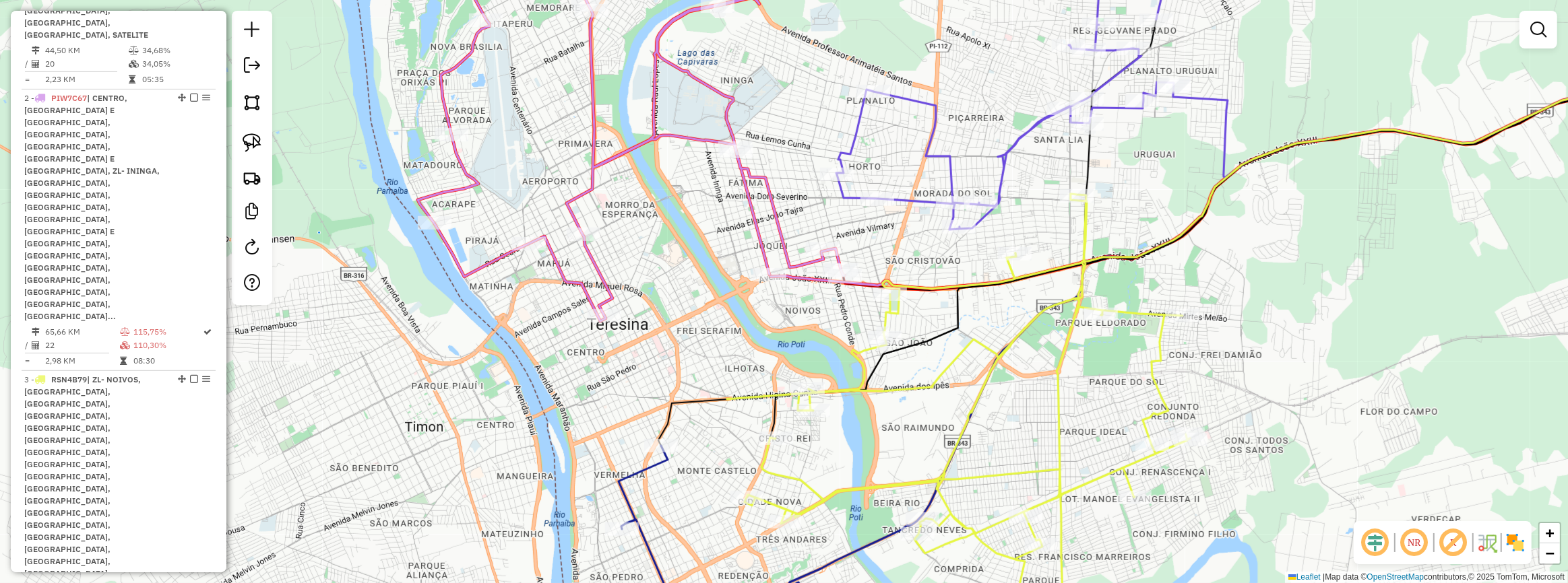
drag, startPoint x: 961, startPoint y: 340, endPoint x: 954, endPoint y: 216, distance: 124.2
click at [960, 231] on div "Janela de atendimento Grade de atendimento Capacidade Transportadoras Veículos …" at bounding box center [784, 291] width 1568 height 583
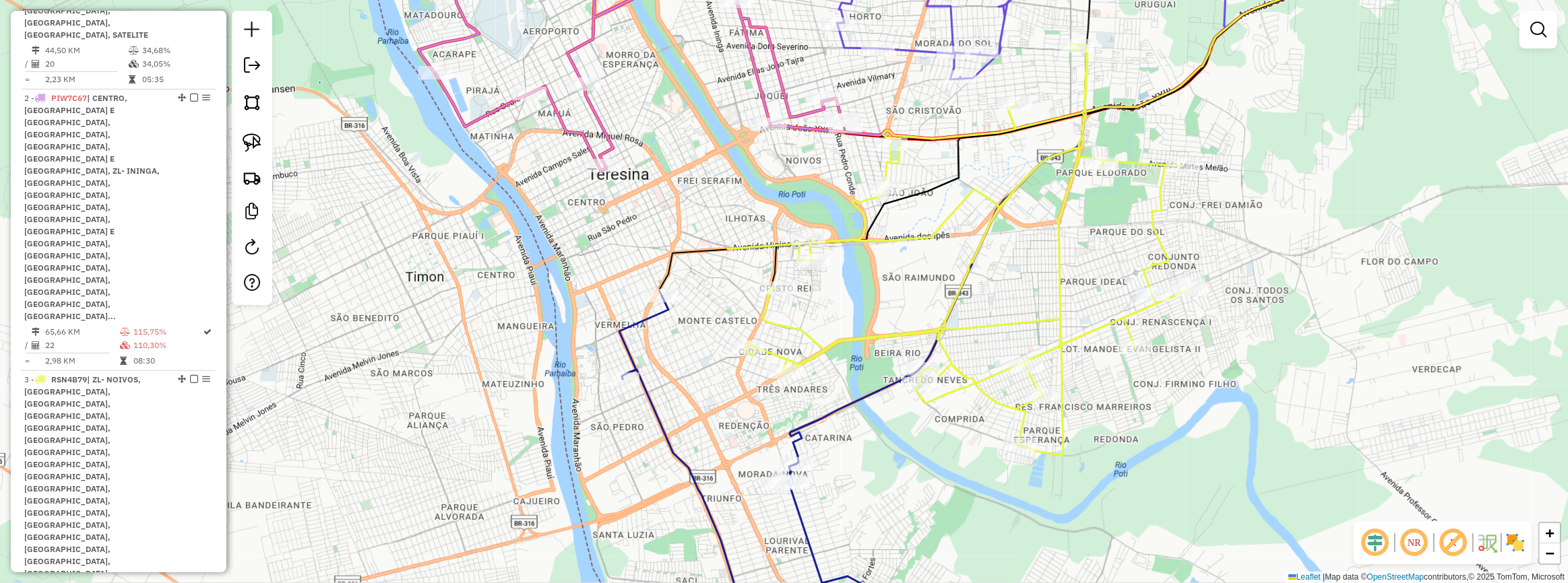
drag, startPoint x: 827, startPoint y: 228, endPoint x: 827, endPoint y: 217, distance: 11.0
click at [828, 222] on div "Janela de atendimento Grade de atendimento Capacidade Transportadoras Veículos …" at bounding box center [784, 291] width 1568 height 583
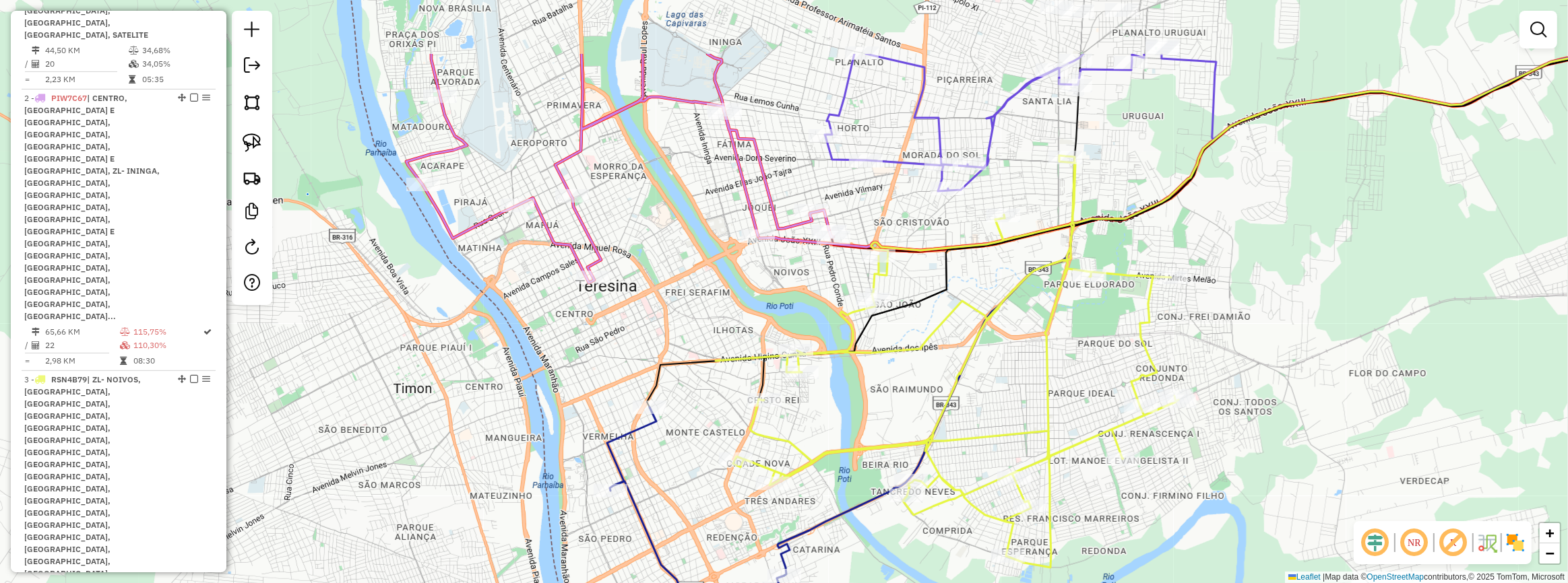
drag, startPoint x: 814, startPoint y: 199, endPoint x: 795, endPoint y: 314, distance: 116.6
click at [801, 312] on div "Janela de atendimento Grade de atendimento Capacidade Transportadoras Veículos …" at bounding box center [784, 291] width 1568 height 583
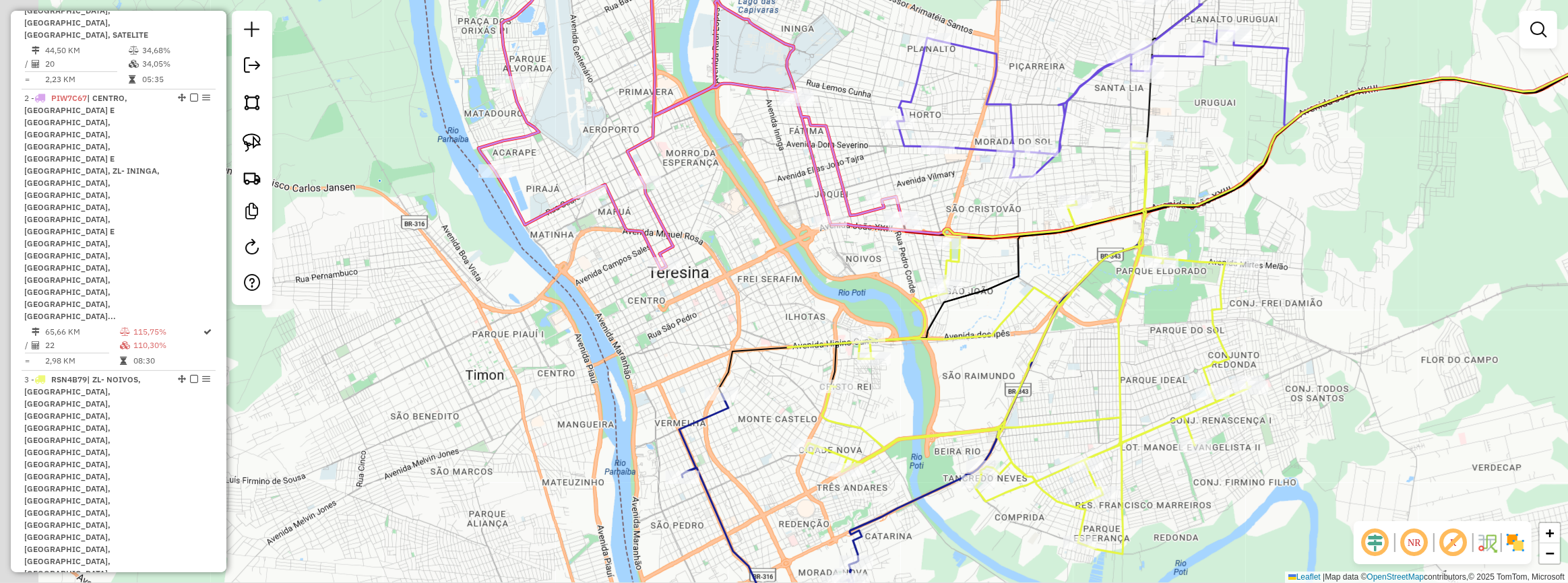
drag, startPoint x: 625, startPoint y: 296, endPoint x: 719, endPoint y: 236, distance: 111.5
click at [719, 236] on div "Janela de atendimento Grade de atendimento Capacidade Transportadoras Veículos …" at bounding box center [784, 291] width 1568 height 583
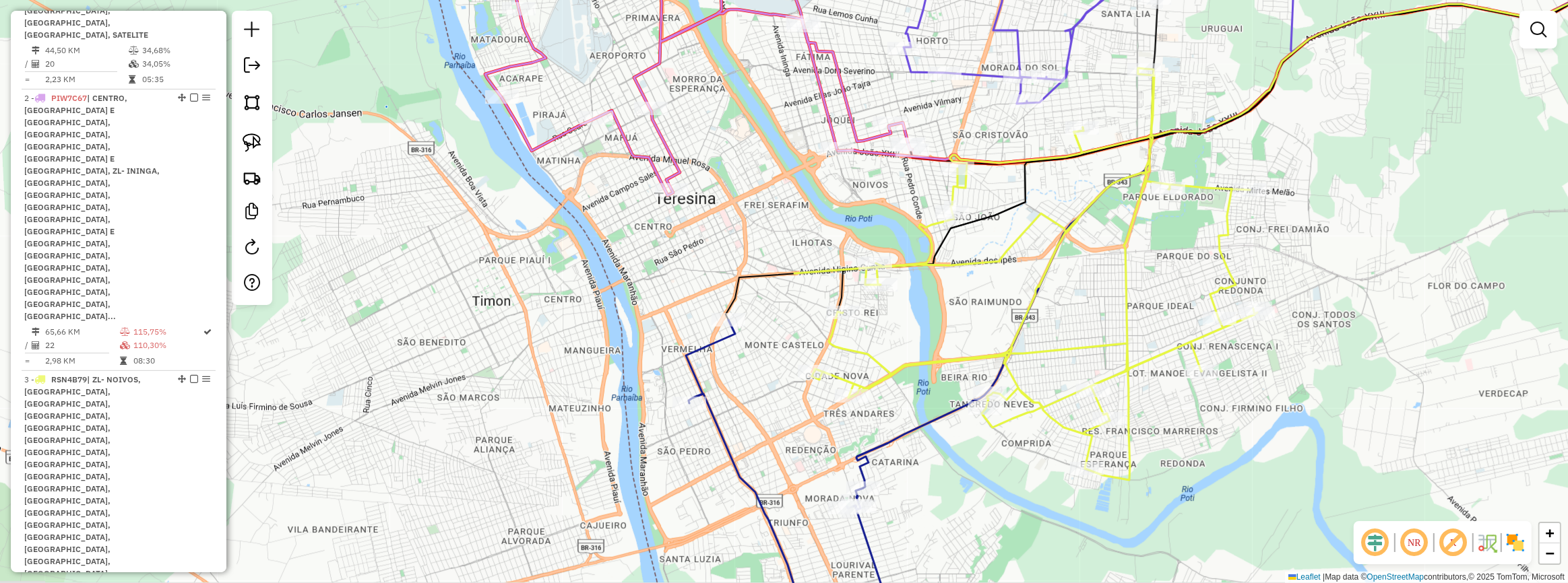
drag, startPoint x: 775, startPoint y: 263, endPoint x: 704, endPoint y: 155, distance: 129.2
click at [705, 156] on div "Janela de atendimento Grade de atendimento Capacidade Transportadoras Veículos …" at bounding box center [784, 291] width 1568 height 583
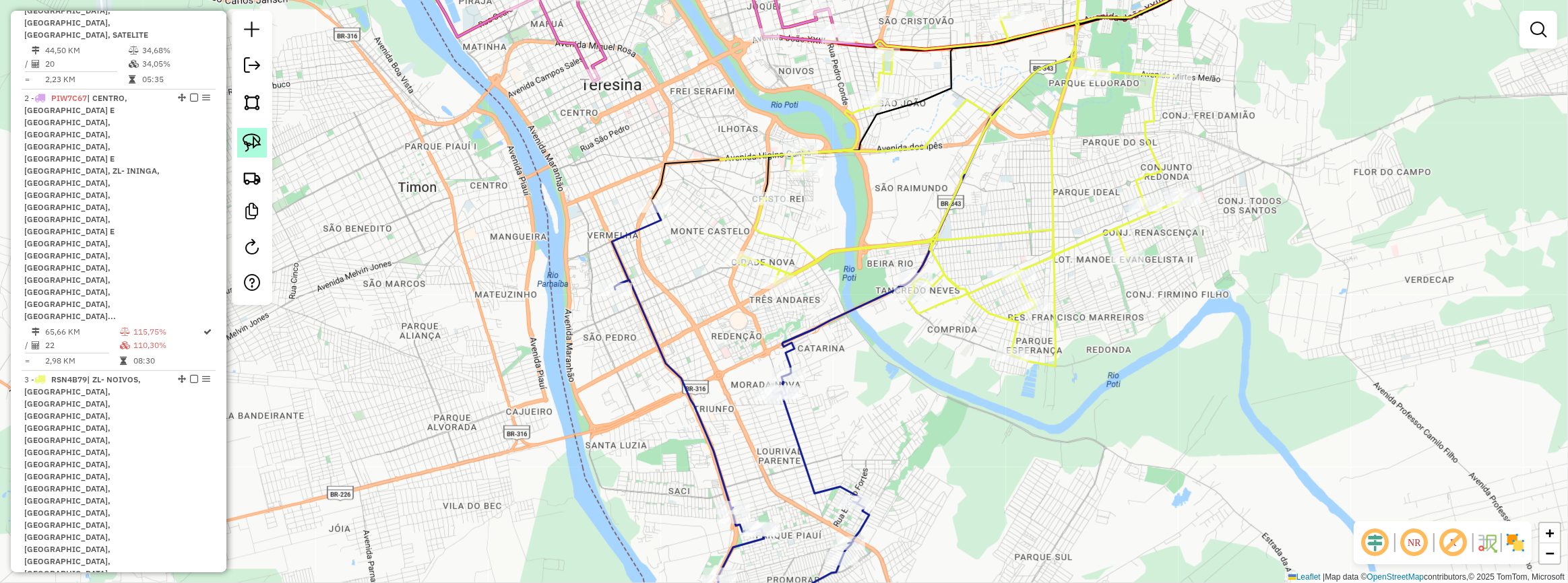
click at [251, 141] on img at bounding box center [251, 142] width 19 height 19
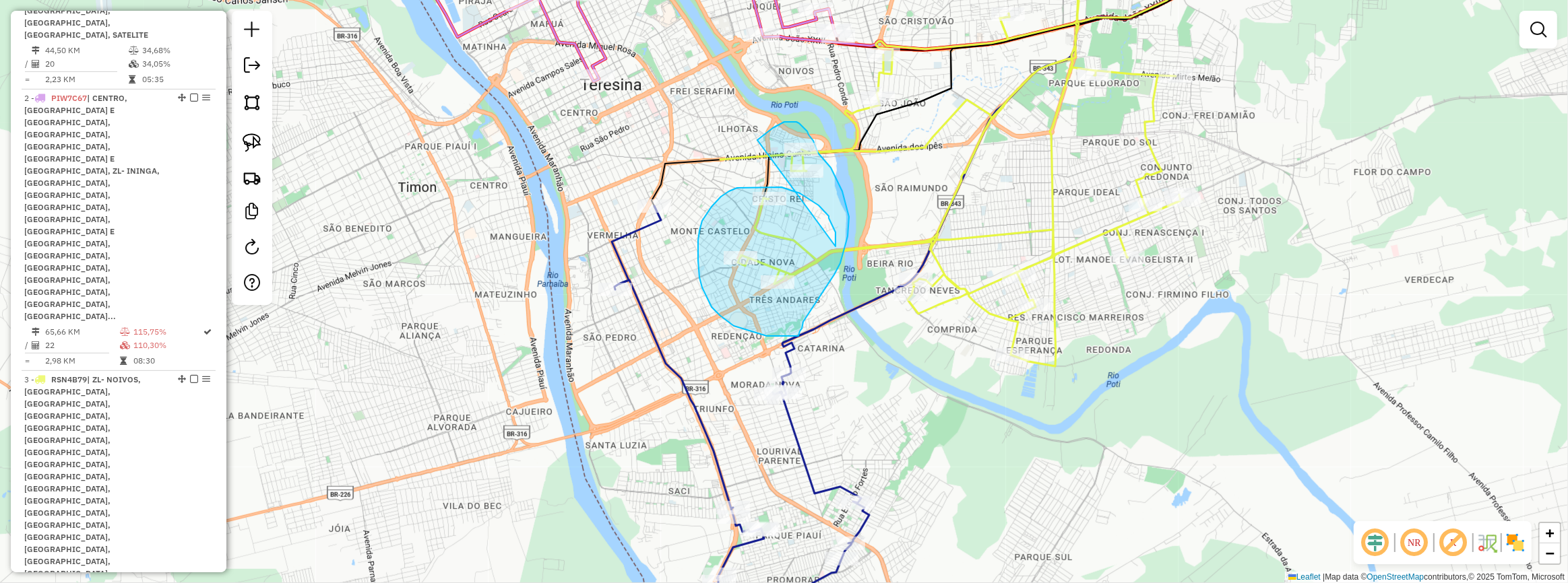
drag, startPoint x: 833, startPoint y: 228, endPoint x: 745, endPoint y: 154, distance: 115.0
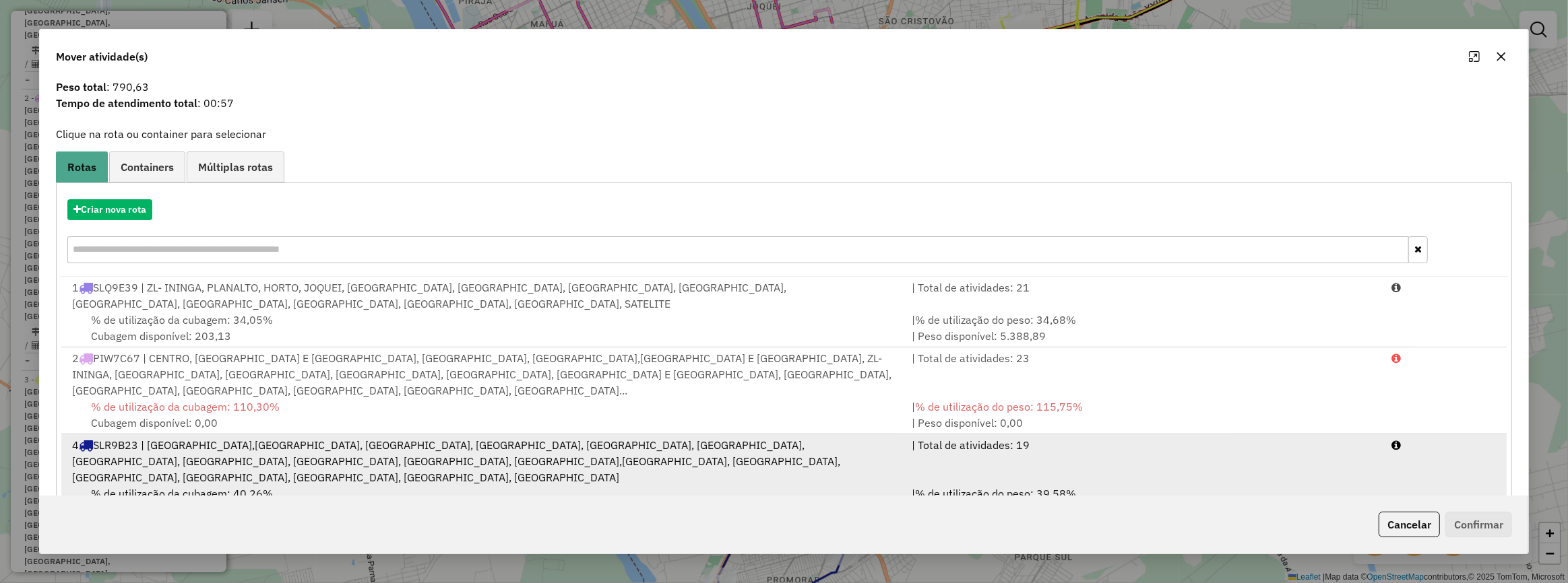
scroll to position [53, 0]
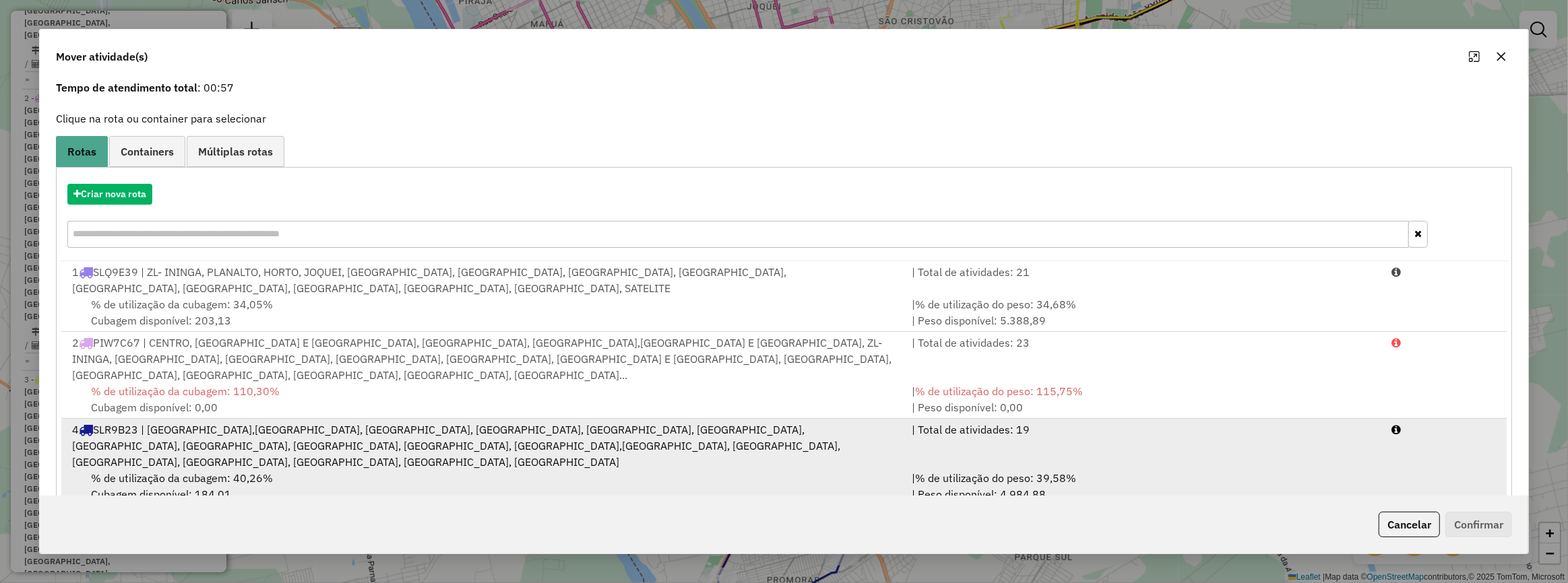
click at [384, 470] on div "% de utilização da cubagem: 40,26% Cubagem disponível: 184,01" at bounding box center [483, 486] width 839 height 32
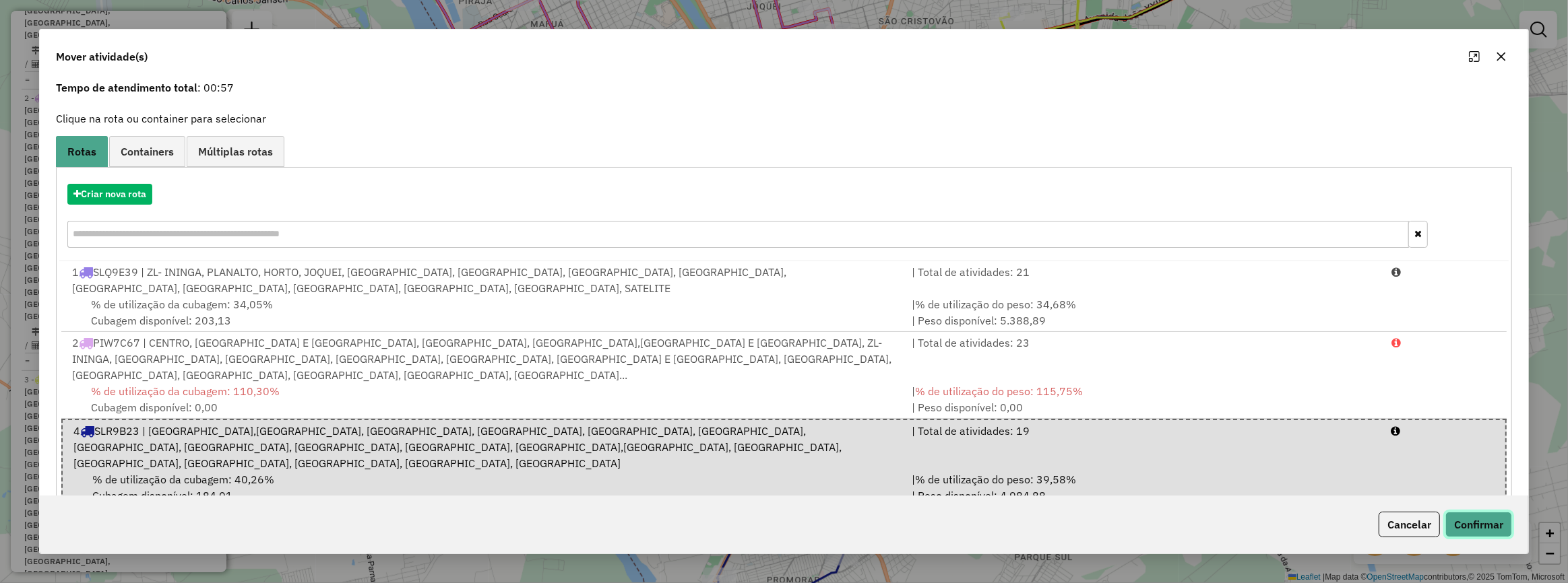
click at [1460, 518] on button "Confirmar" at bounding box center [1478, 524] width 67 height 26
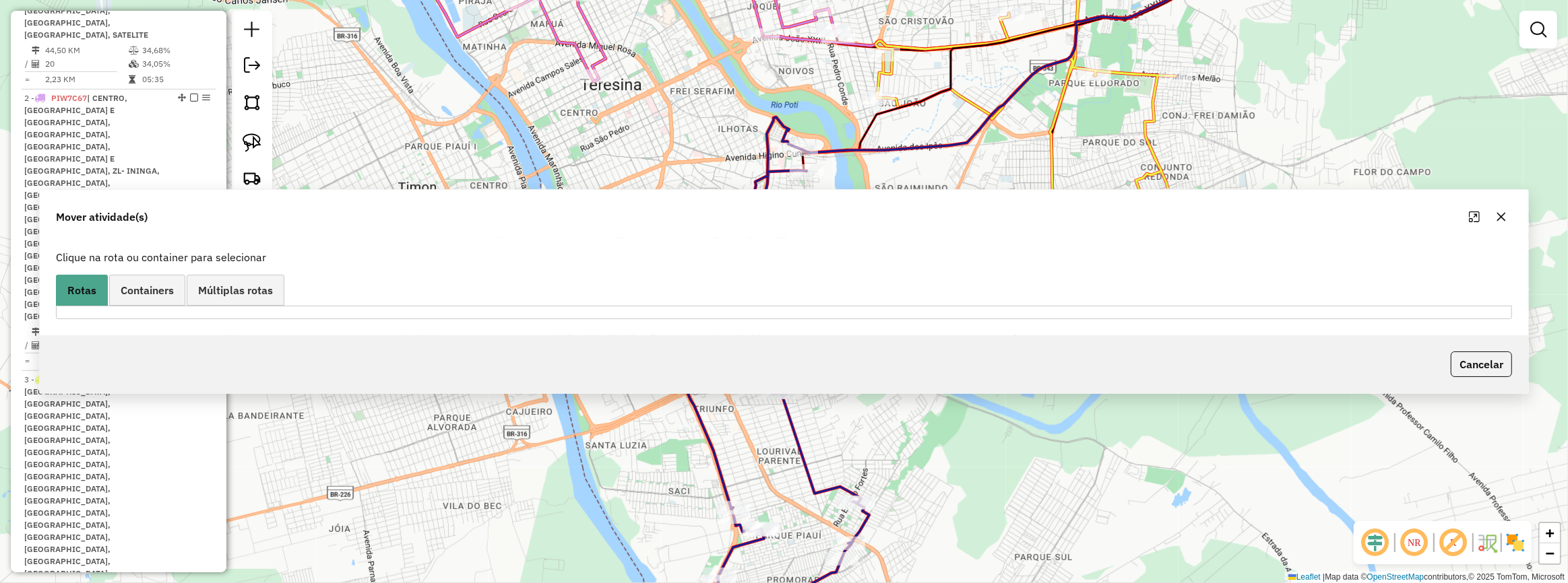
scroll to position [0, 0]
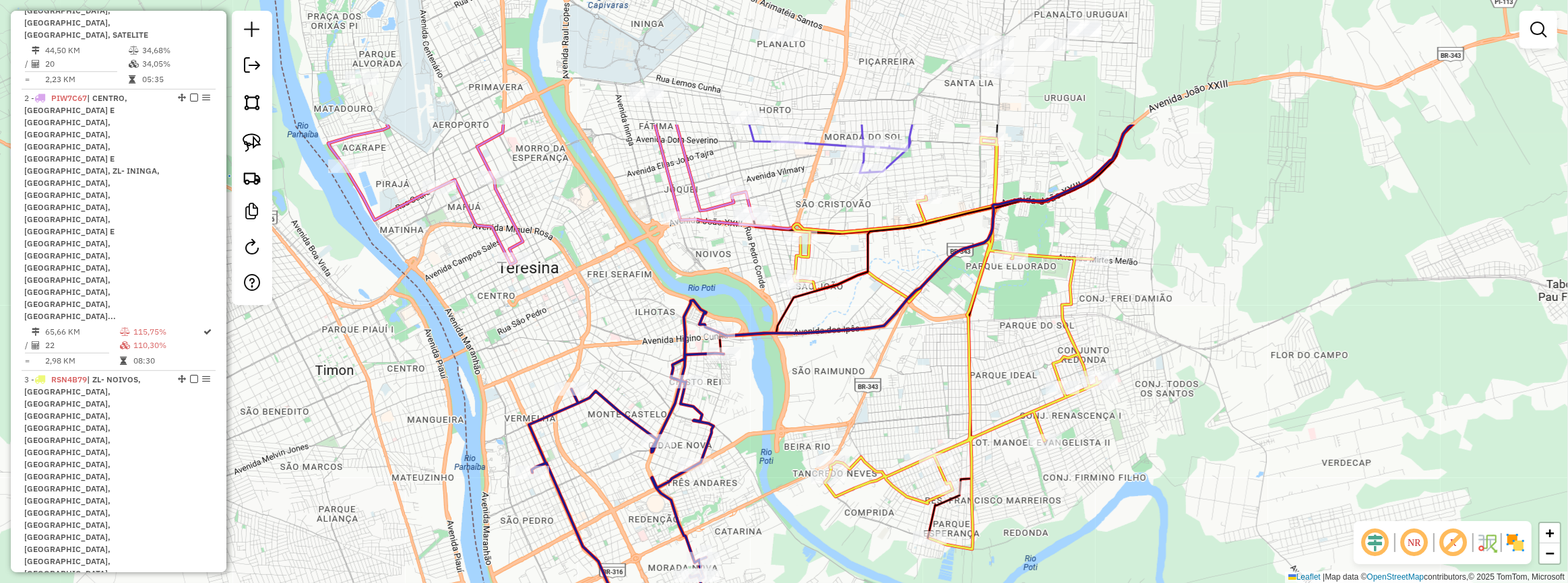
drag, startPoint x: 723, startPoint y: 157, endPoint x: 628, endPoint y: 366, distance: 229.6
click at [629, 366] on div "Janela de atendimento Grade de atendimento Capacidade Transportadoras Veículos …" at bounding box center [784, 291] width 1568 height 583
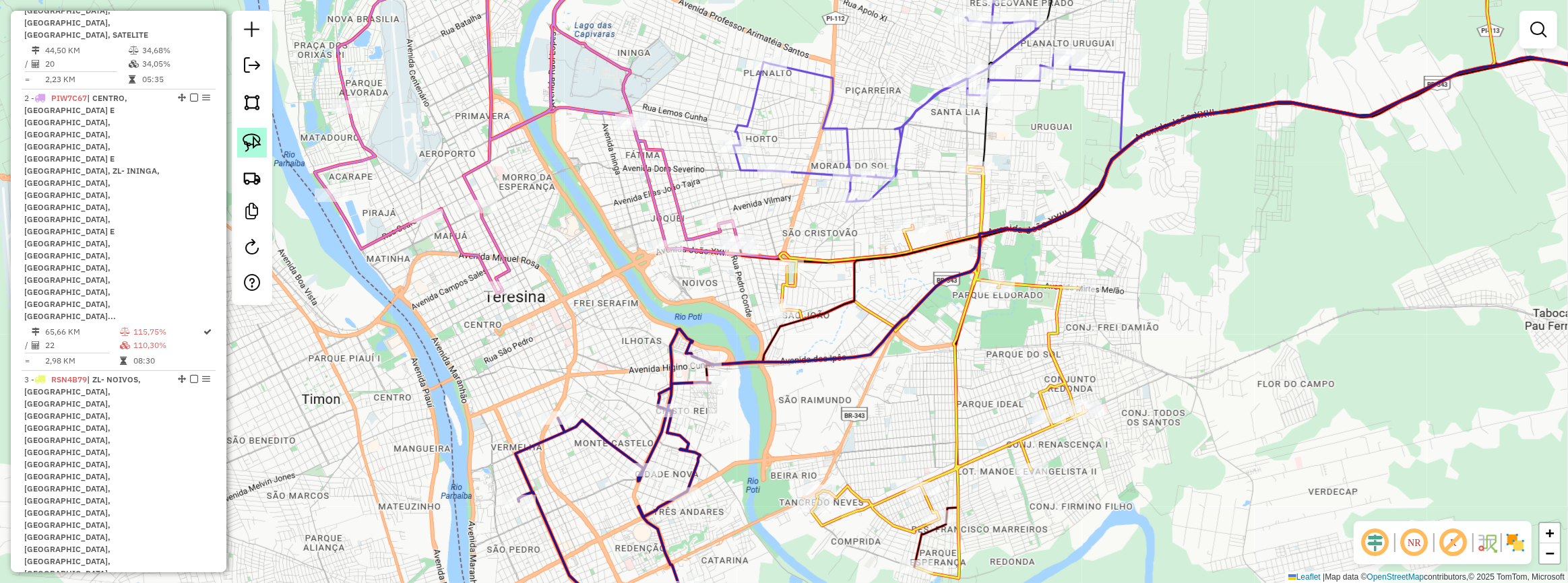
click at [240, 144] on link at bounding box center [251, 142] width 29 height 29
drag, startPoint x: 781, startPoint y: 221, endPoint x: 729, endPoint y: 286, distance: 83.2
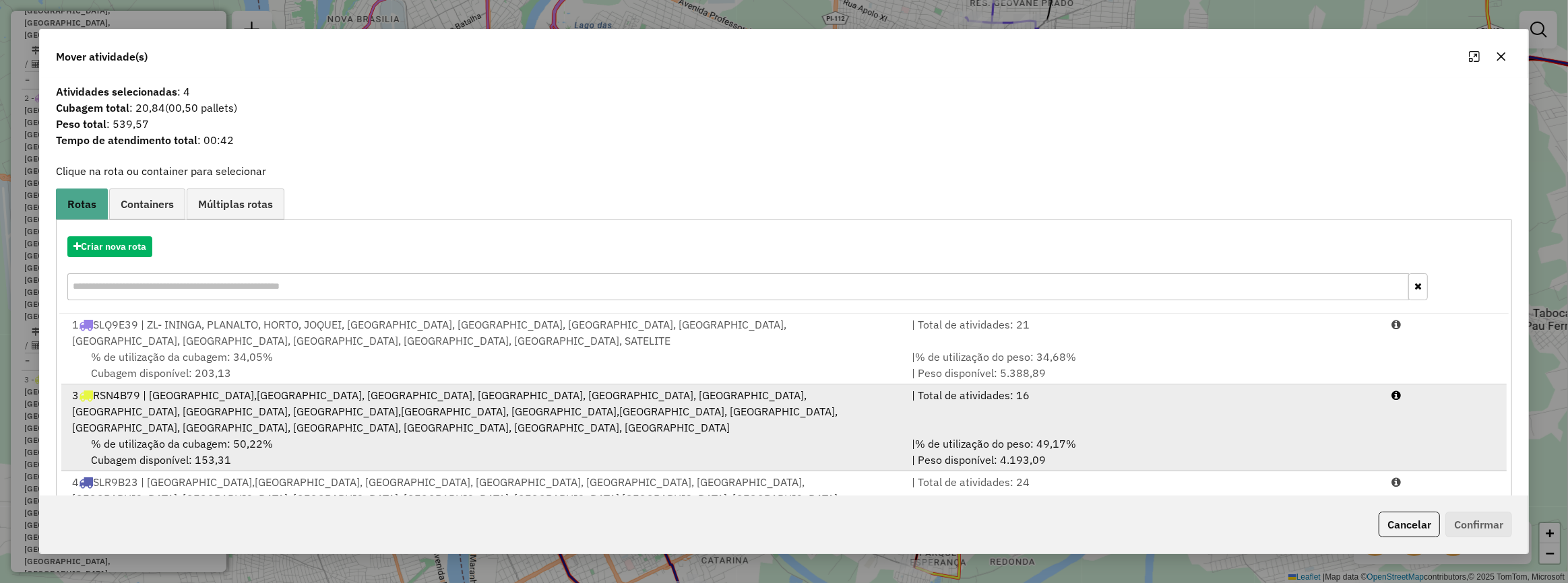
click at [1051, 395] on div "| Total de atividades: 16" at bounding box center [1143, 411] width 480 height 48
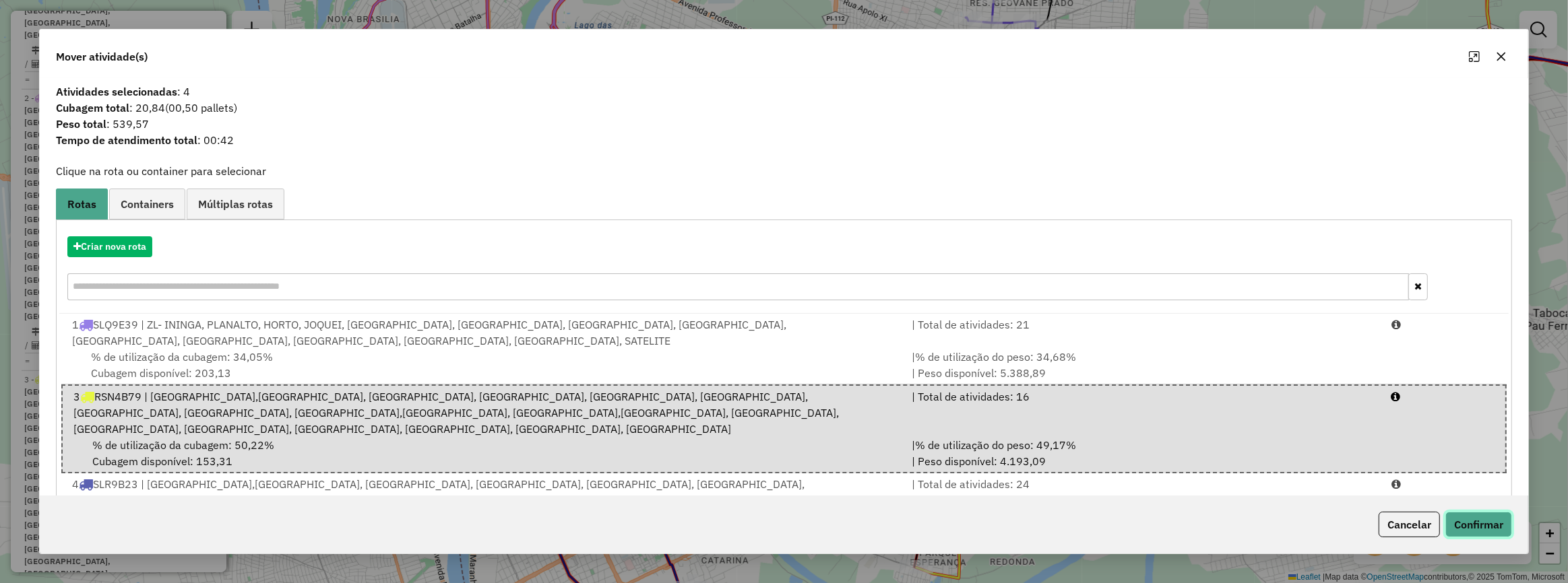
click at [1463, 518] on button "Confirmar" at bounding box center [1478, 524] width 67 height 26
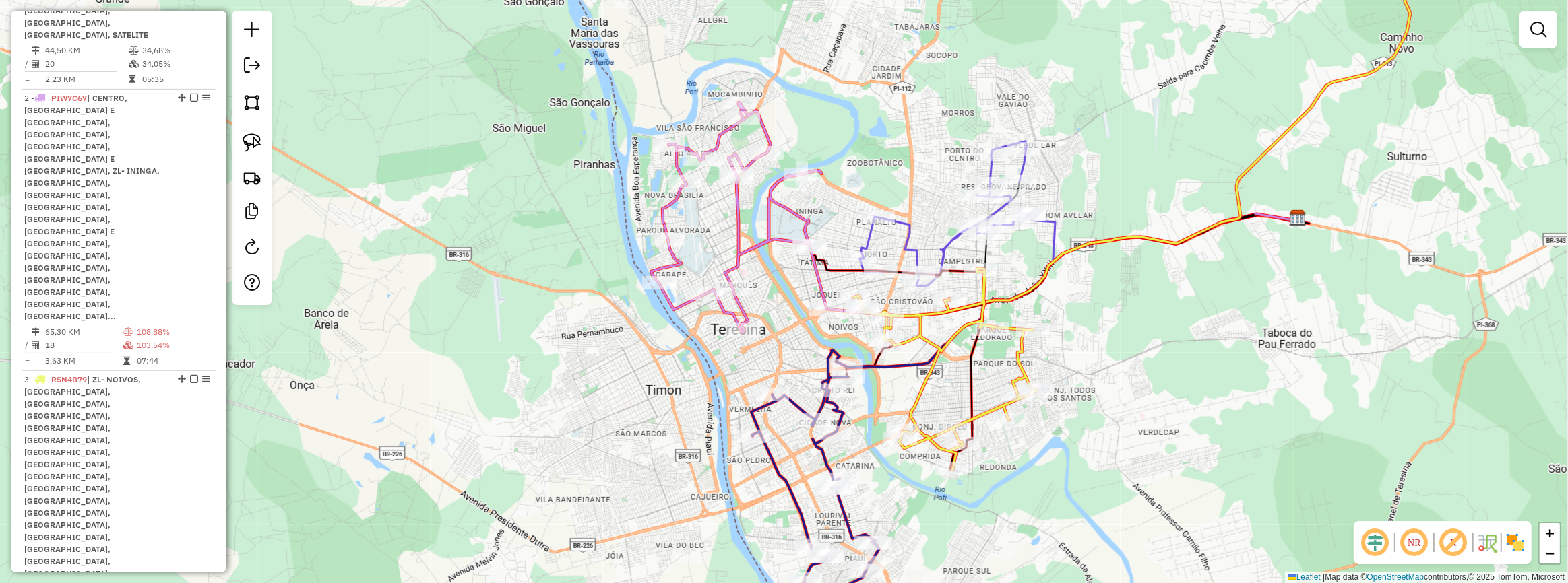
drag, startPoint x: 945, startPoint y: 377, endPoint x: 936, endPoint y: 319, distance: 58.7
click at [936, 320] on div "Janela de atendimento Grade de atendimento Capacidade Transportadoras Veículos …" at bounding box center [784, 291] width 1568 height 583
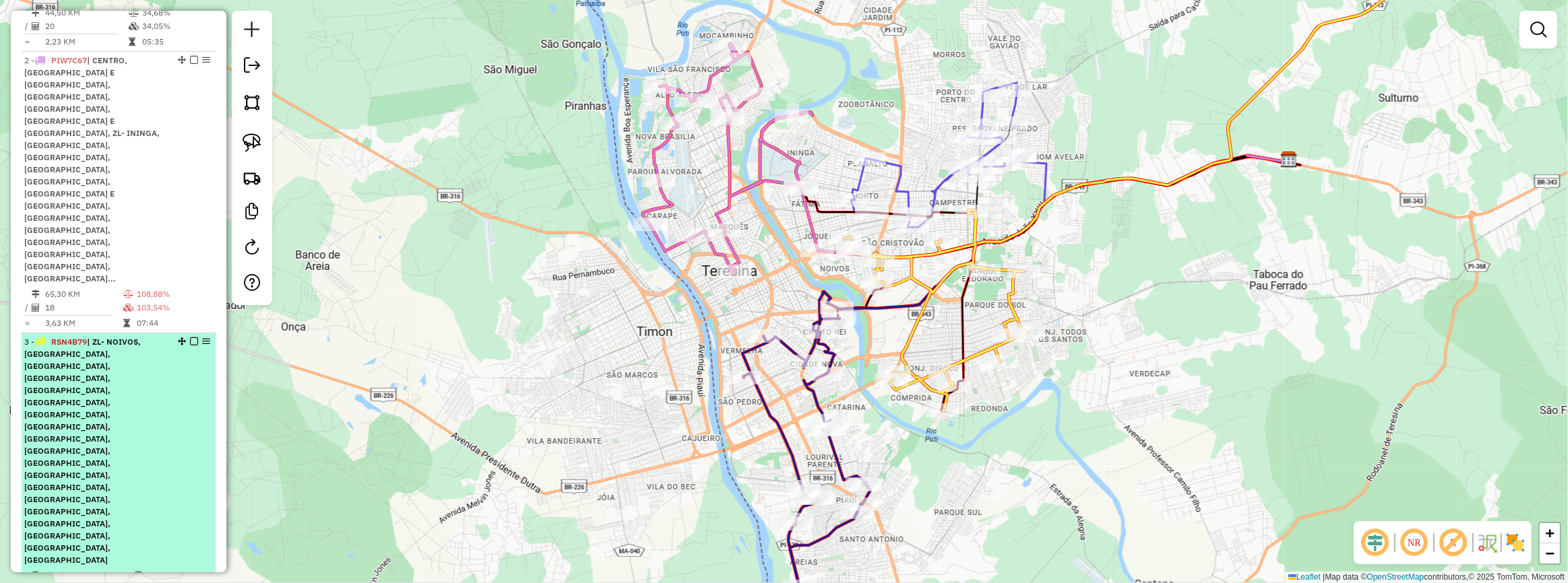
scroll to position [514, 0]
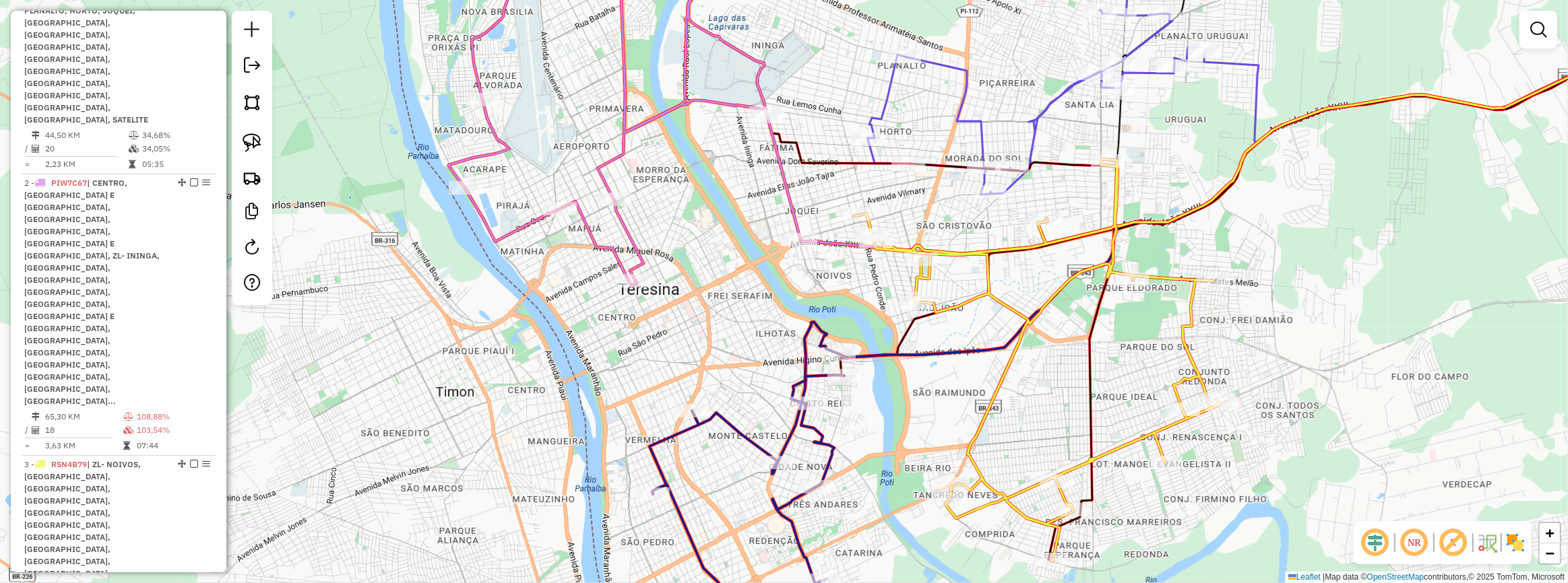
drag, startPoint x: 816, startPoint y: 215, endPoint x: 815, endPoint y: 248, distance: 33.0
click at [815, 247] on div "Janela de atendimento Grade de atendimento Capacidade Transportadoras Veículos …" at bounding box center [784, 291] width 1568 height 583
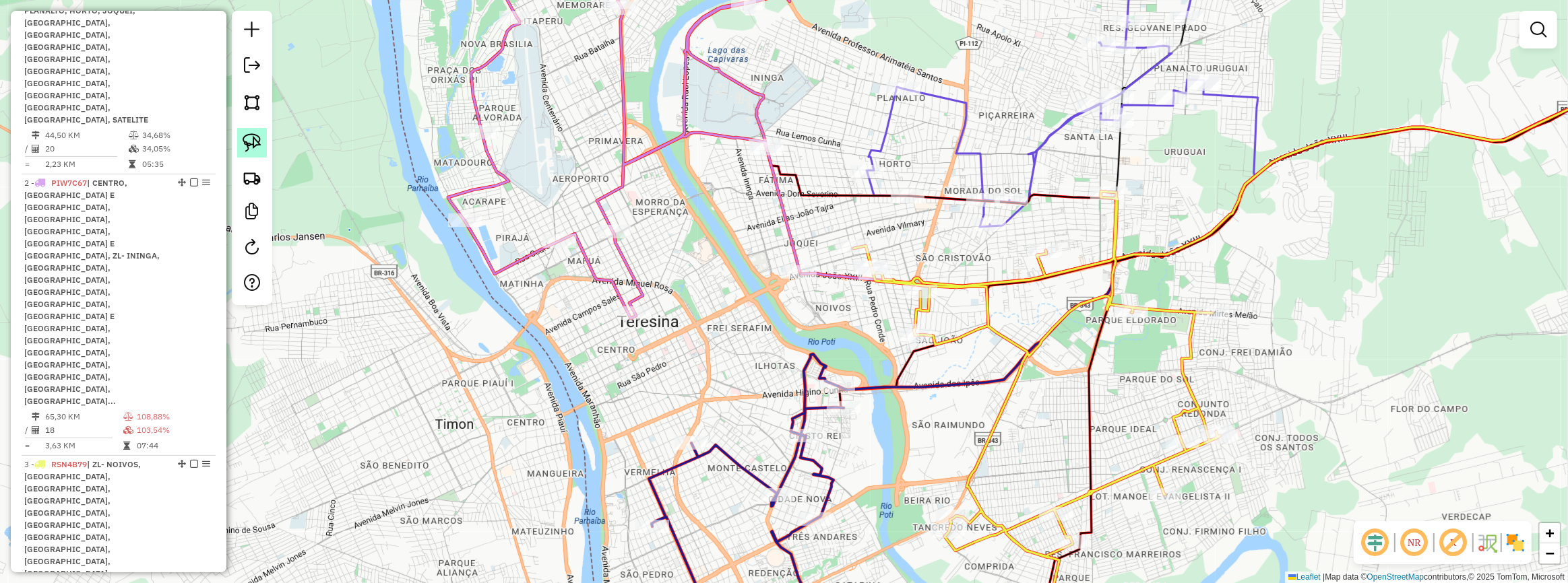
click at [260, 148] on img at bounding box center [251, 142] width 19 height 19
select select "**********"
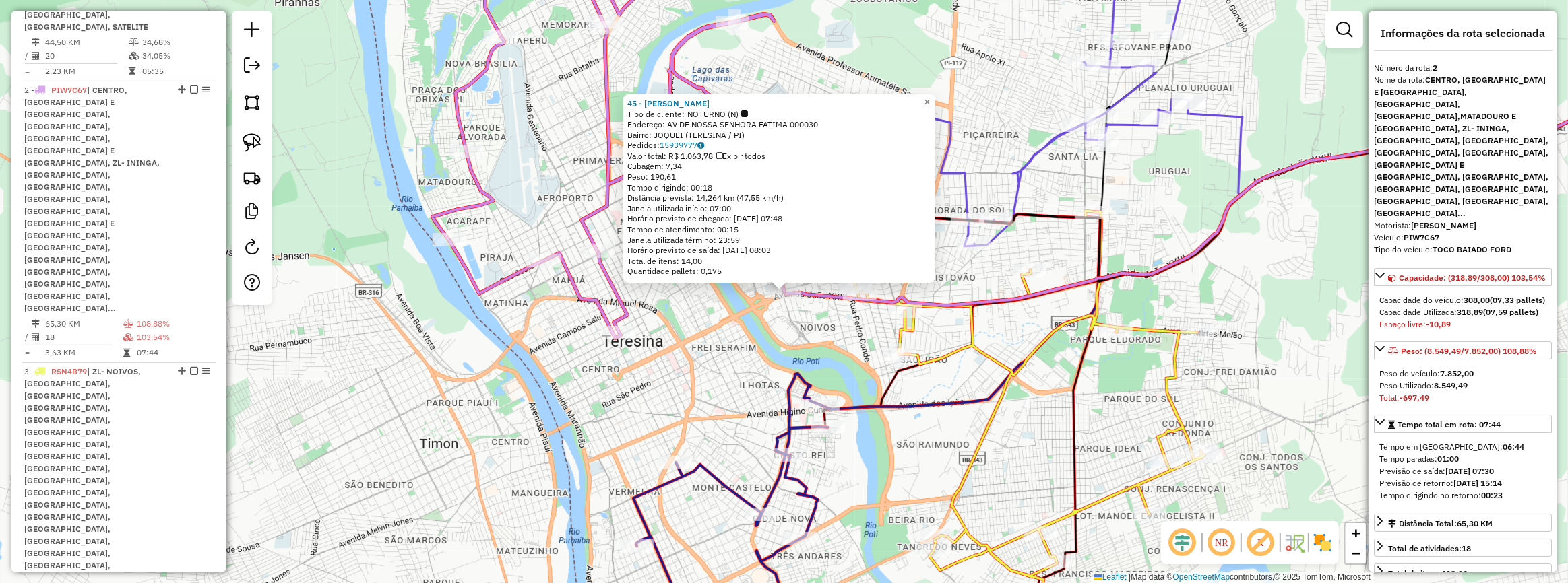
scroll to position [636, 0]
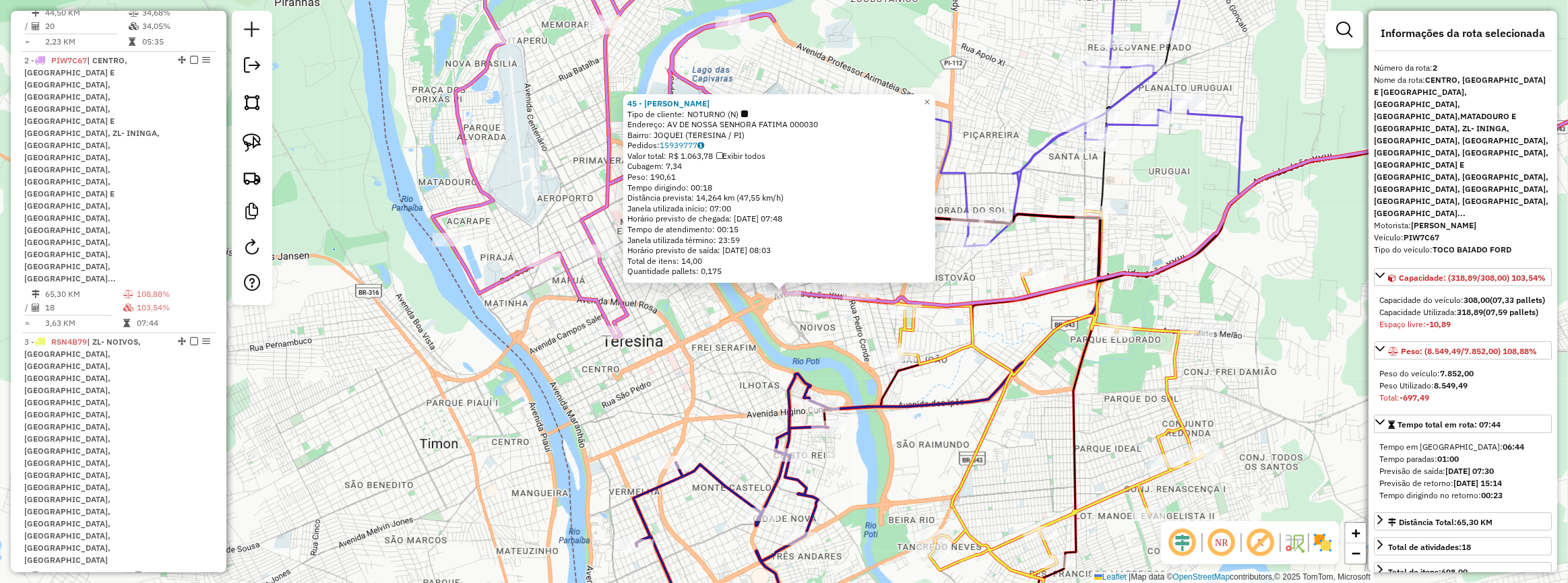
click at [712, 366] on div "45 - JOSIMARK ALVES DE AL Tipo de cliente: NOTURNO (N) Endereço: AV DE NOSSA SE…" at bounding box center [784, 291] width 1568 height 583
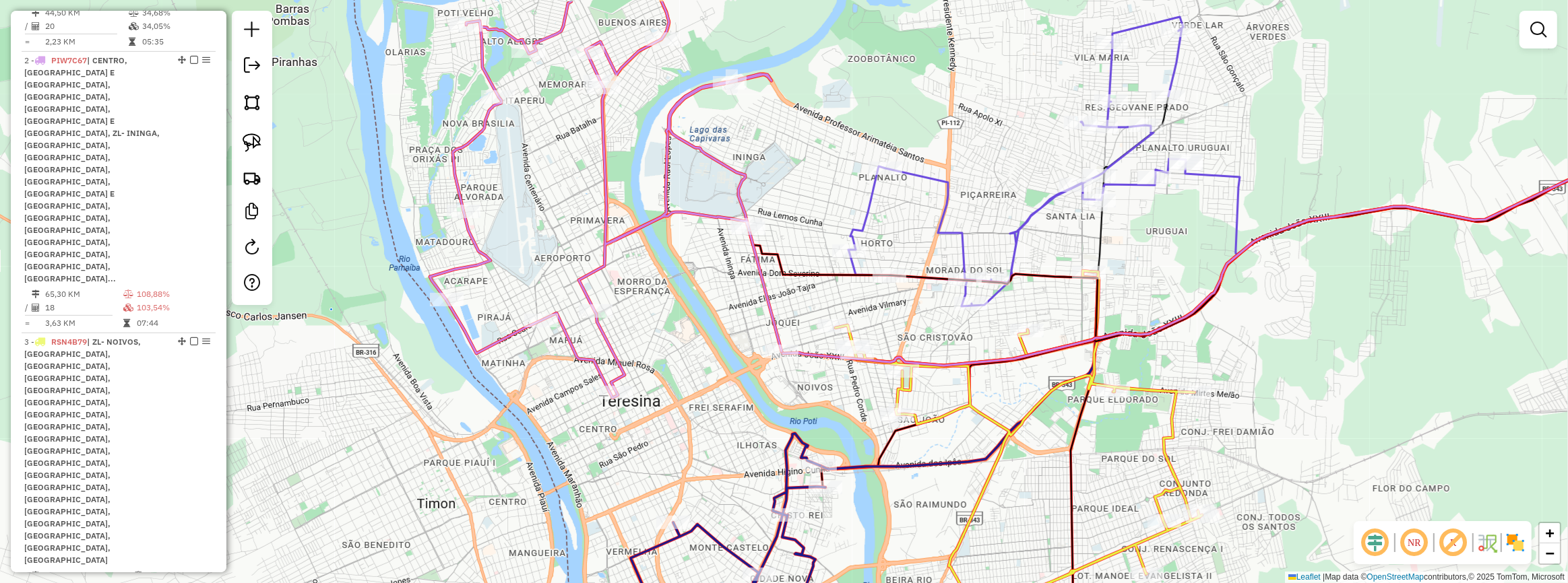
drag, startPoint x: 762, startPoint y: 245, endPoint x: 757, endPoint y: 309, distance: 64.2
click at [758, 308] on div "Janela de atendimento Grade de atendimento Capacidade Transportadoras Veículos …" at bounding box center [784, 291] width 1568 height 583
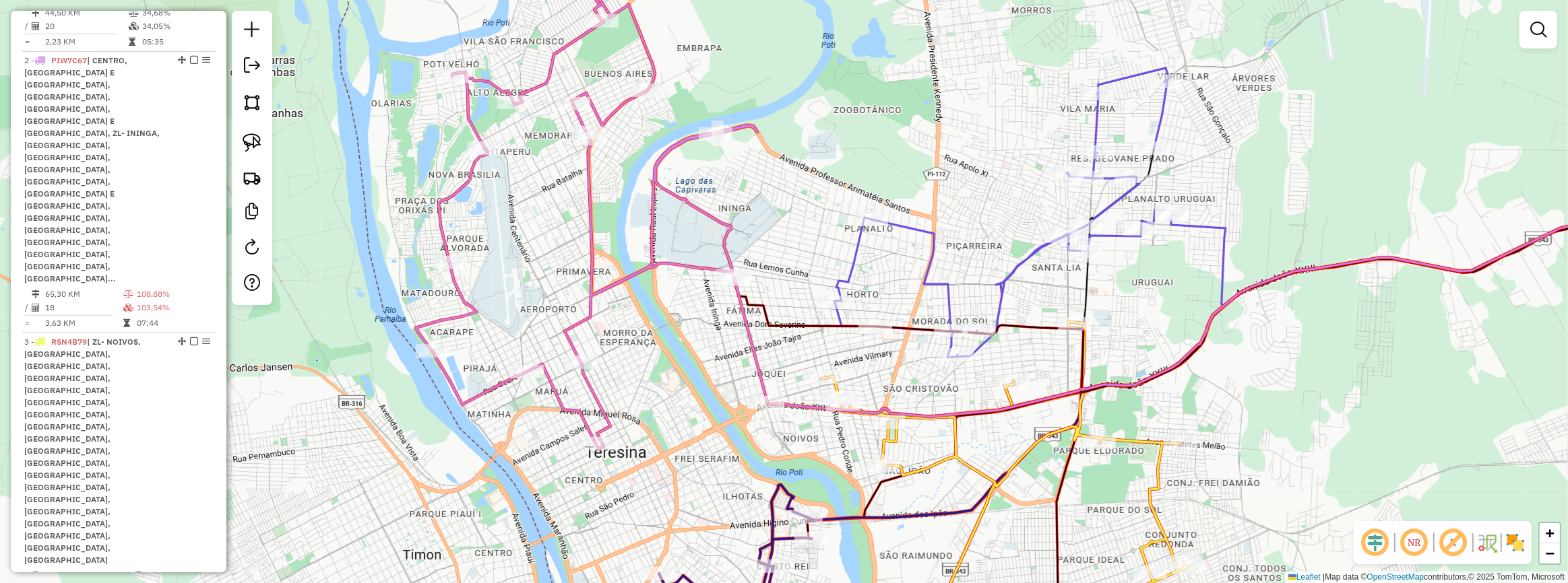
drag, startPoint x: 781, startPoint y: 253, endPoint x: 748, endPoint y: 235, distance: 37.6
click at [781, 258] on div "Janela de atendimento Grade de atendimento Capacidade Transportadoras Veículos …" at bounding box center [784, 291] width 1568 height 583
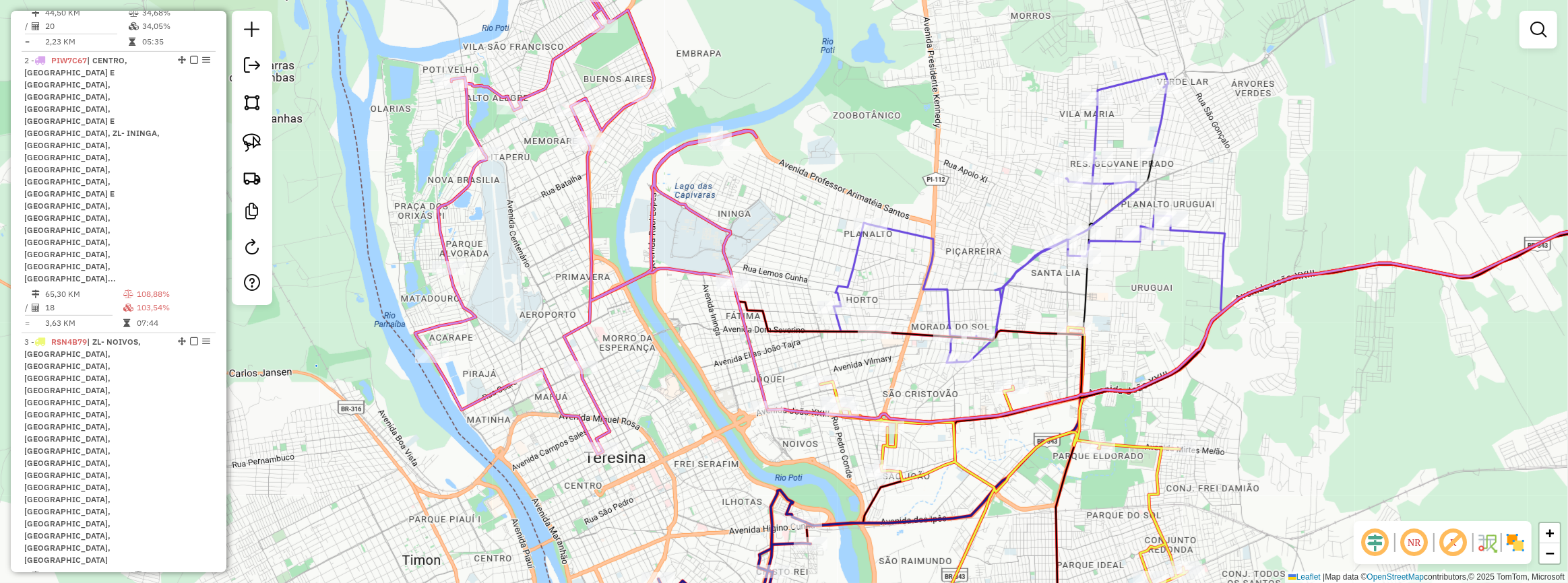
click at [714, 146] on div at bounding box center [714, 139] width 34 height 14
select select "**********"
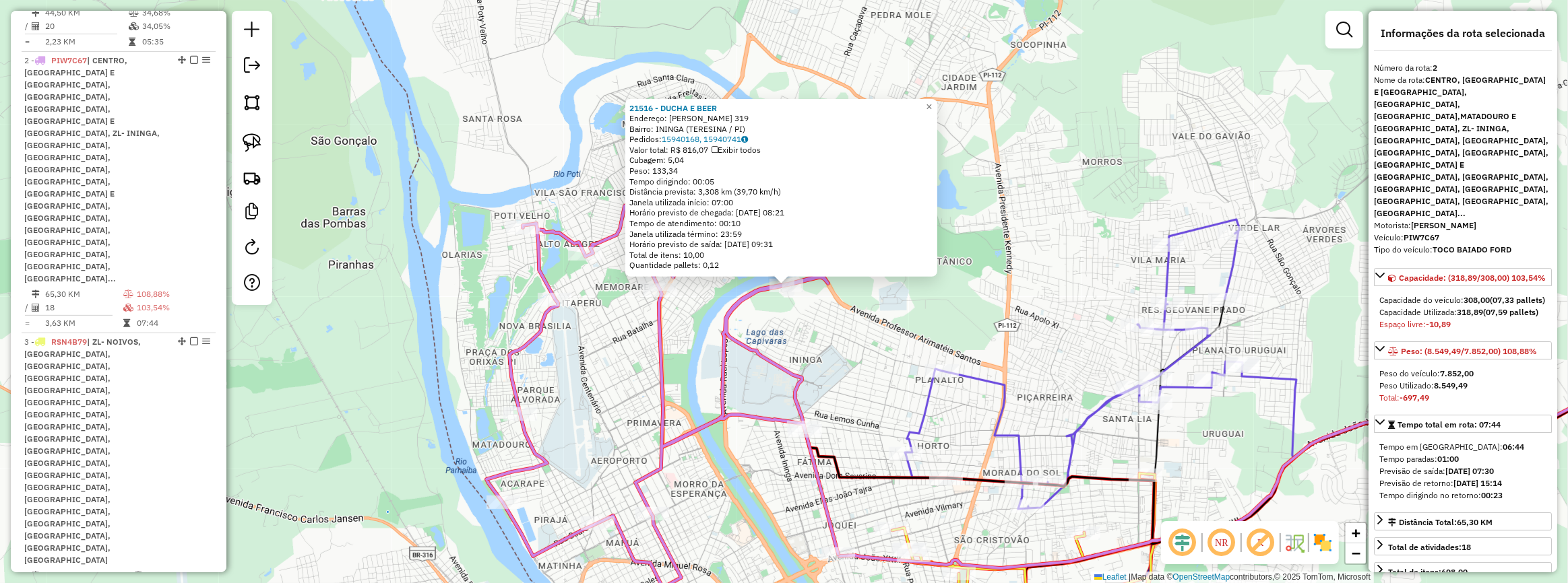
drag, startPoint x: 848, startPoint y: 369, endPoint x: 842, endPoint y: 242, distance: 127.1
click at [843, 249] on div "21516 - DUCHA E BEER Endereço: HIDELBRANDO DOS SANTOS ARAUJO 319 Bairro: ININGA…" at bounding box center [784, 291] width 1568 height 583
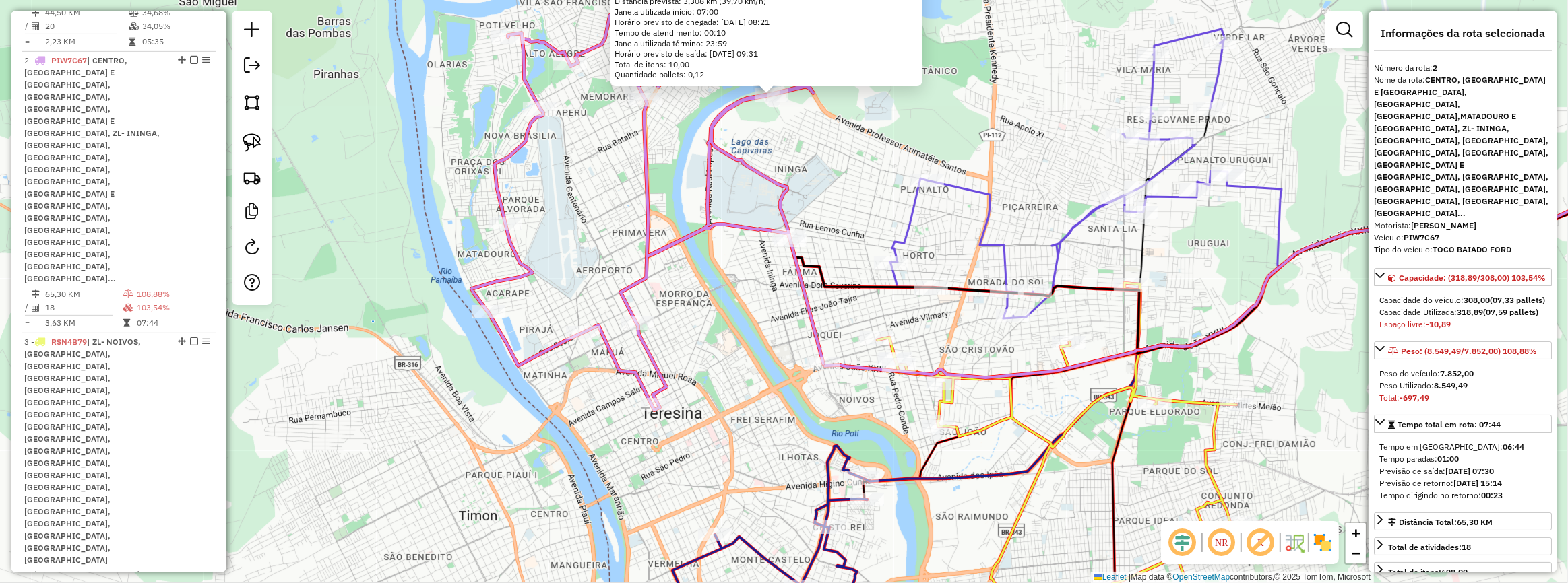
drag, startPoint x: 820, startPoint y: 296, endPoint x: 784, endPoint y: 293, distance: 36.1
click at [817, 287] on div "21516 - DUCHA E BEER Endereço: HIDELBRANDO DOS SANTOS ARAUJO 319 Bairro: ININGA…" at bounding box center [784, 291] width 1568 height 583
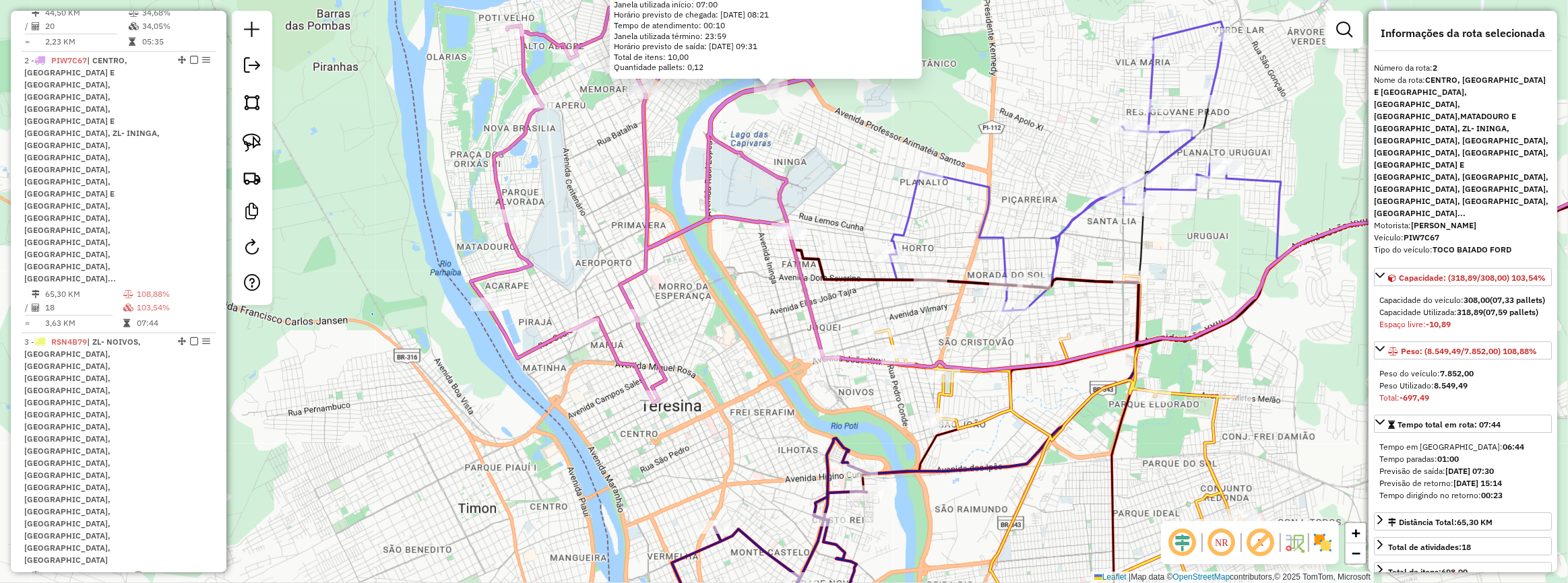
drag, startPoint x: 734, startPoint y: 338, endPoint x: 709, endPoint y: 299, distance: 46.3
click at [735, 291] on div "21516 - DUCHA E BEER Endereço: HIDELBRANDO DOS SANTOS ARAUJO 319 Bairro: ININGA…" at bounding box center [784, 291] width 1568 height 583
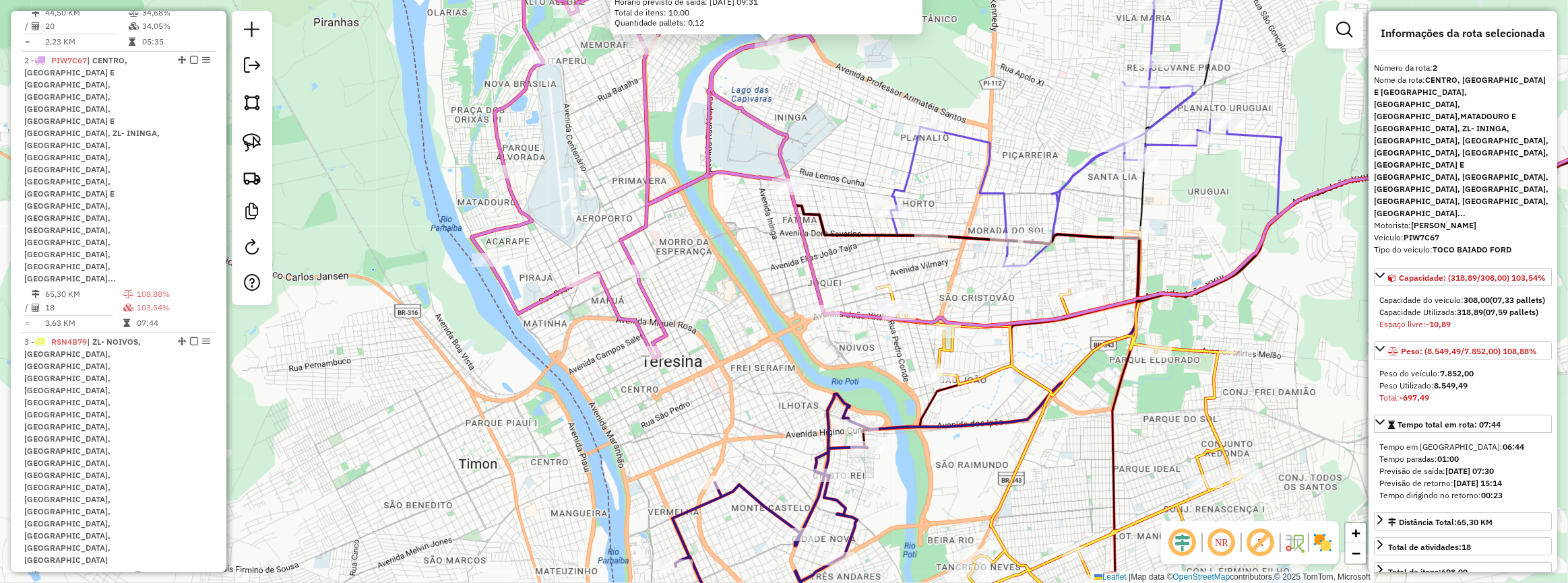
click at [663, 343] on icon at bounding box center [647, 150] width 352 height 417
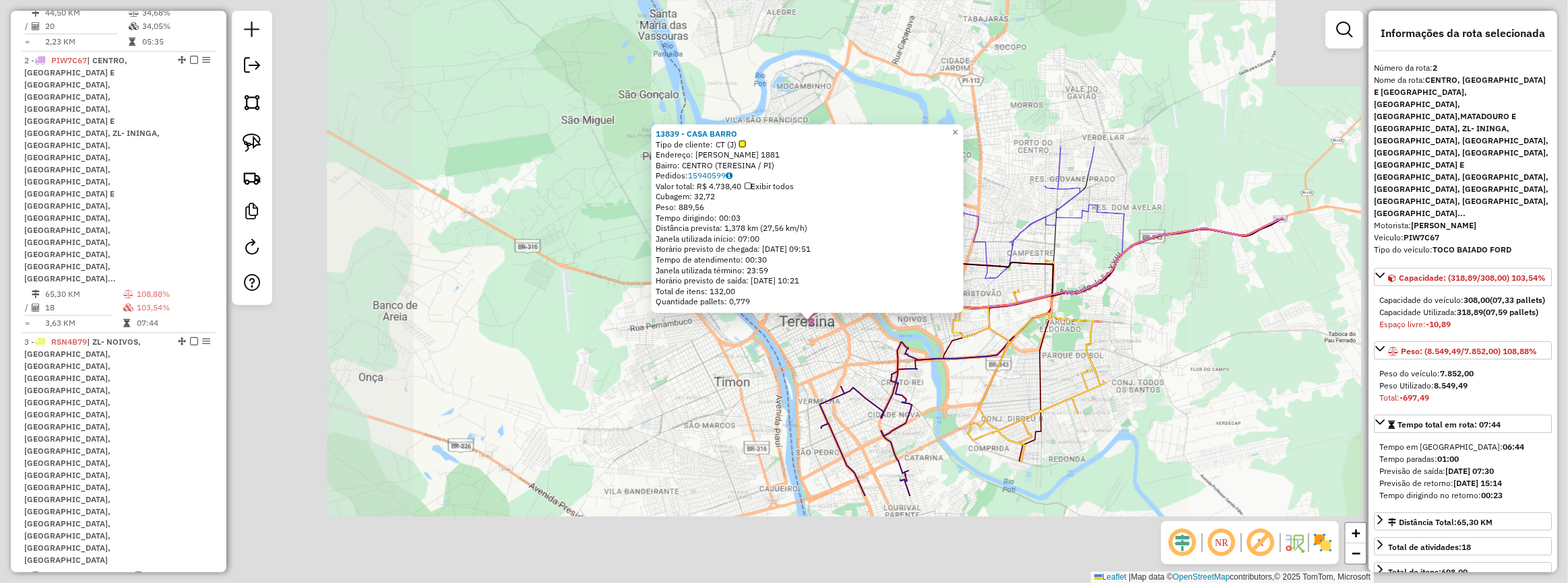
click at [857, 344] on div "13839 - CASA BARRO Tipo de cliente: CT (J) Endereço: LISANDRO NOGUEIRA 1881 Bai…" at bounding box center [784, 291] width 1568 height 583
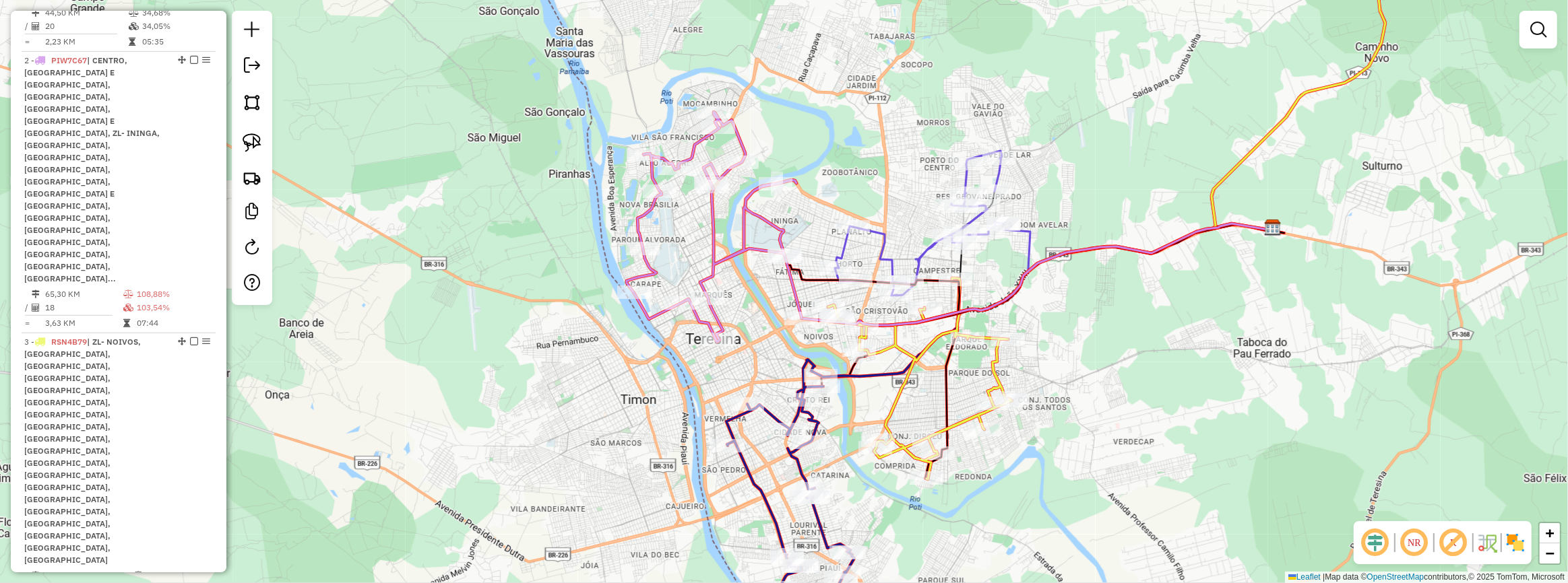
drag, startPoint x: 941, startPoint y: 390, endPoint x: 735, endPoint y: 397, distance: 206.1
click at [739, 398] on div "Janela de atendimento Grade de atendimento Capacidade Transportadoras Veículos …" at bounding box center [784, 291] width 1568 height 583
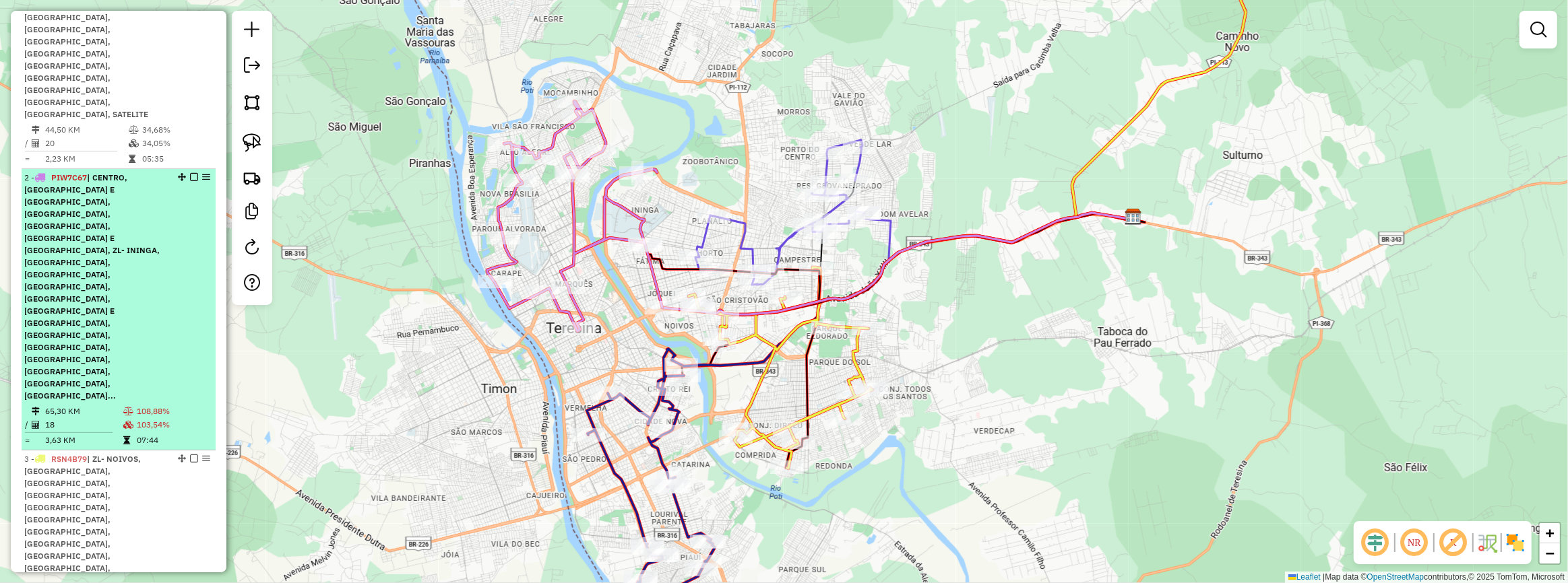
scroll to position [514, 0]
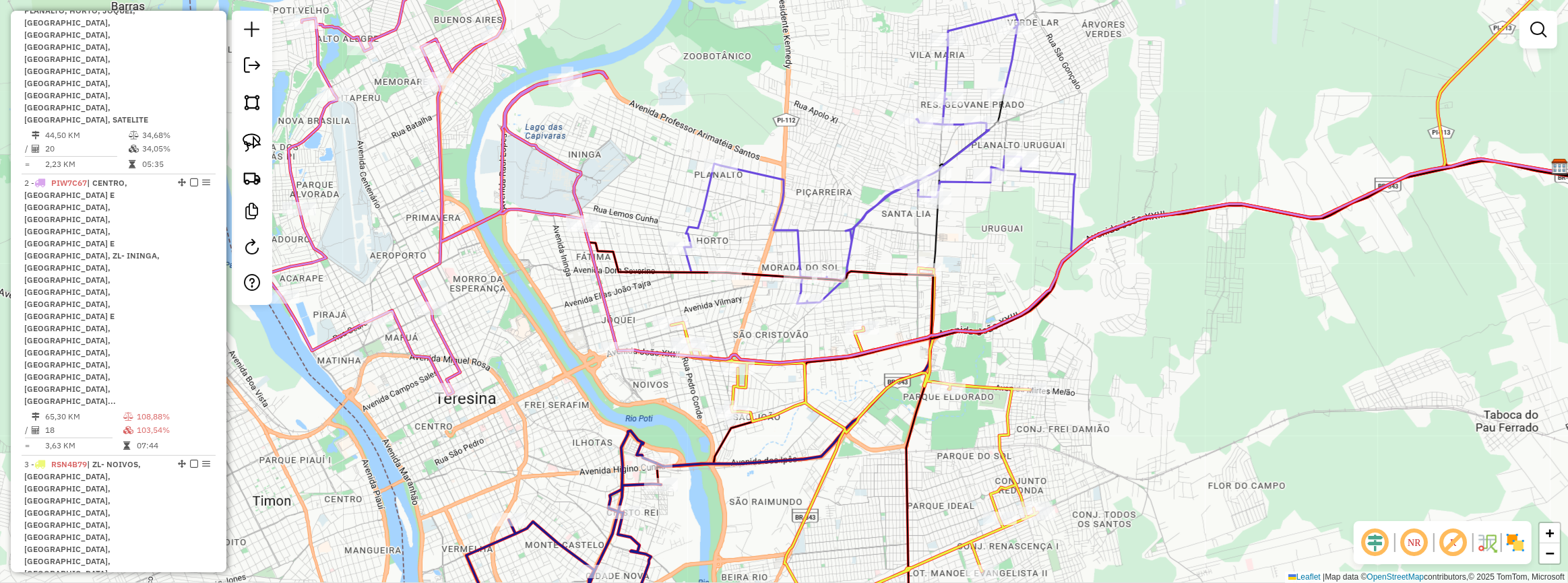
drag, startPoint x: 570, startPoint y: 299, endPoint x: 620, endPoint y: 271, distance: 57.3
click at [617, 280] on icon at bounding box center [441, 166] width 352 height 458
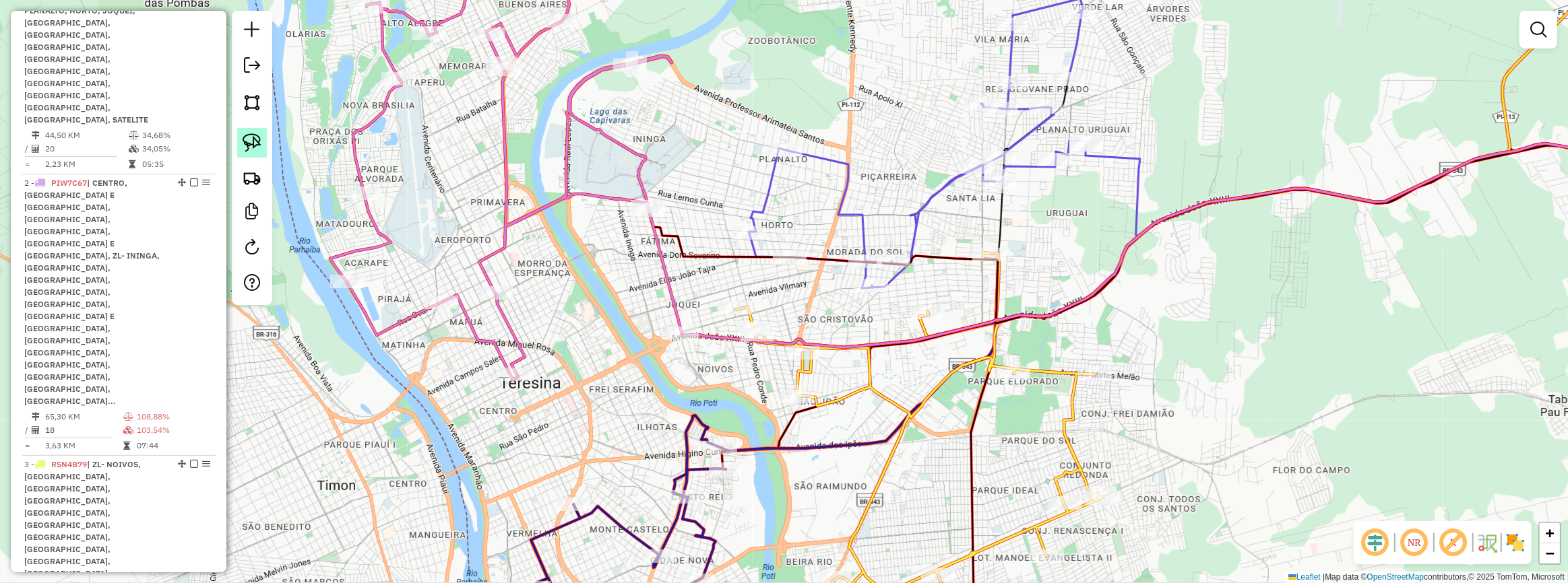
click at [265, 141] on link at bounding box center [251, 142] width 29 height 29
drag, startPoint x: 667, startPoint y: 299, endPoint x: 711, endPoint y: 332, distance: 55.0
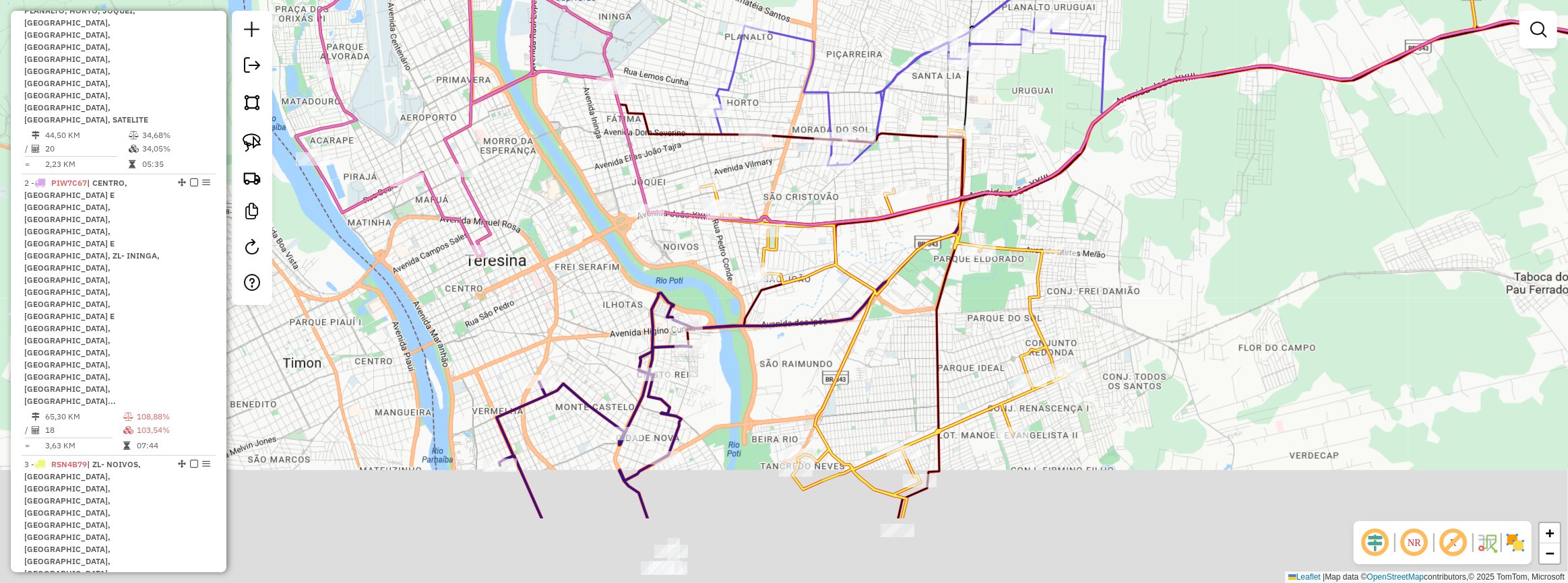
drag, startPoint x: 608, startPoint y: 223, endPoint x: 579, endPoint y: 121, distance: 106.0
click at [579, 121] on div "Janela de atendimento Grade de atendimento Capacidade Transportadoras Veículos …" at bounding box center [784, 291] width 1568 height 583
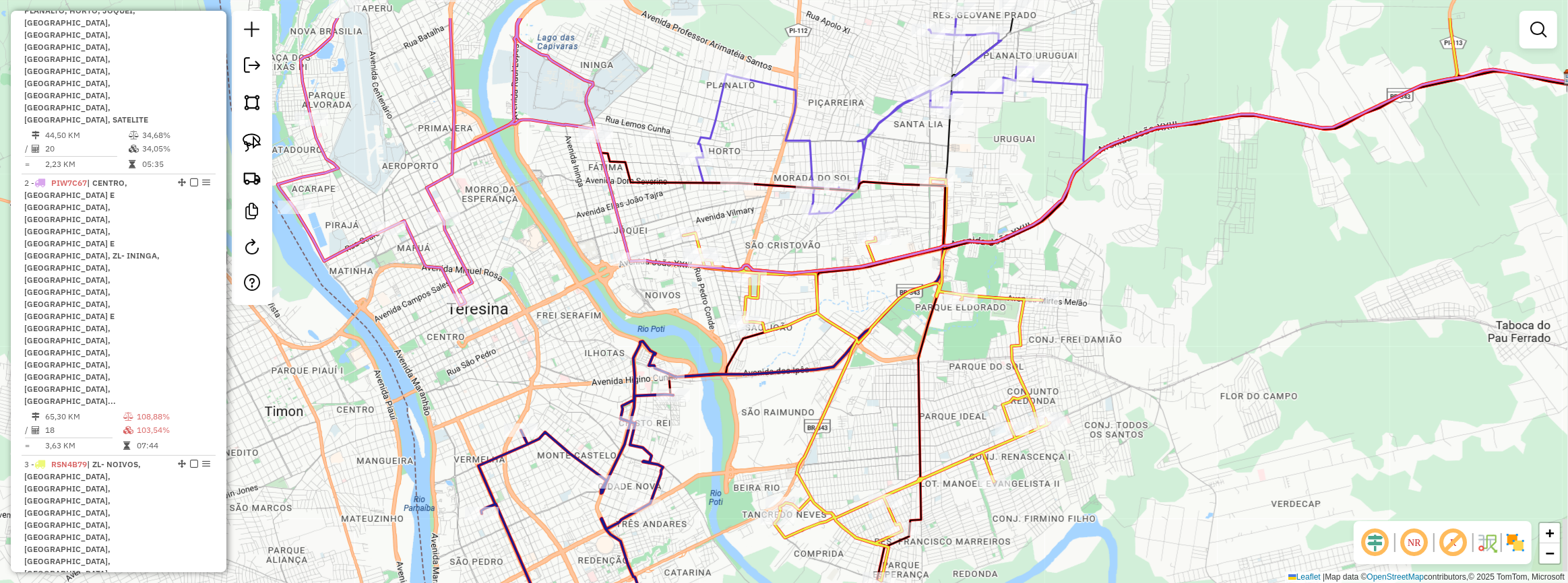
drag, startPoint x: 687, startPoint y: 300, endPoint x: 682, endPoint y: 350, distance: 50.2
click at [684, 345] on div "Janela de atendimento Grade de atendimento Capacidade Transportadoras Veículos …" at bounding box center [784, 291] width 1568 height 583
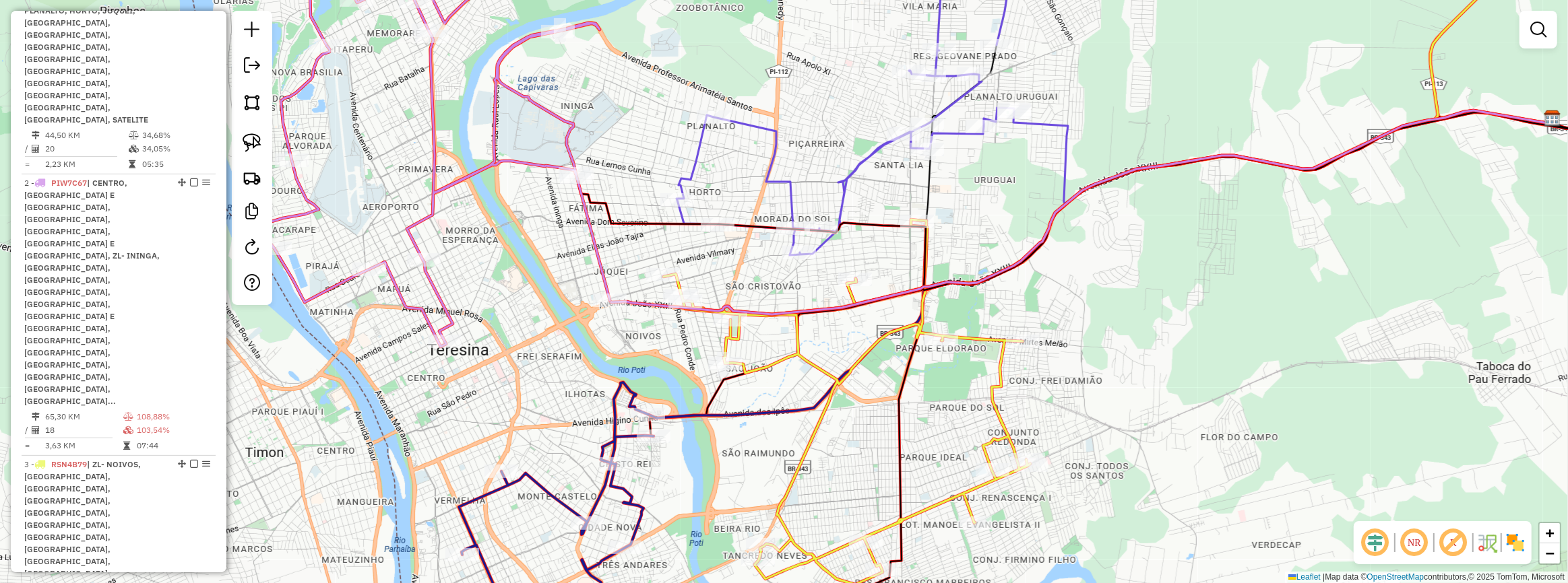
drag, startPoint x: 833, startPoint y: 317, endPoint x: 787, endPoint y: 358, distance: 61.6
click at [814, 362] on div "Janela de atendimento Grade de atendimento Capacidade Transportadoras Veículos …" at bounding box center [784, 291] width 1568 height 583
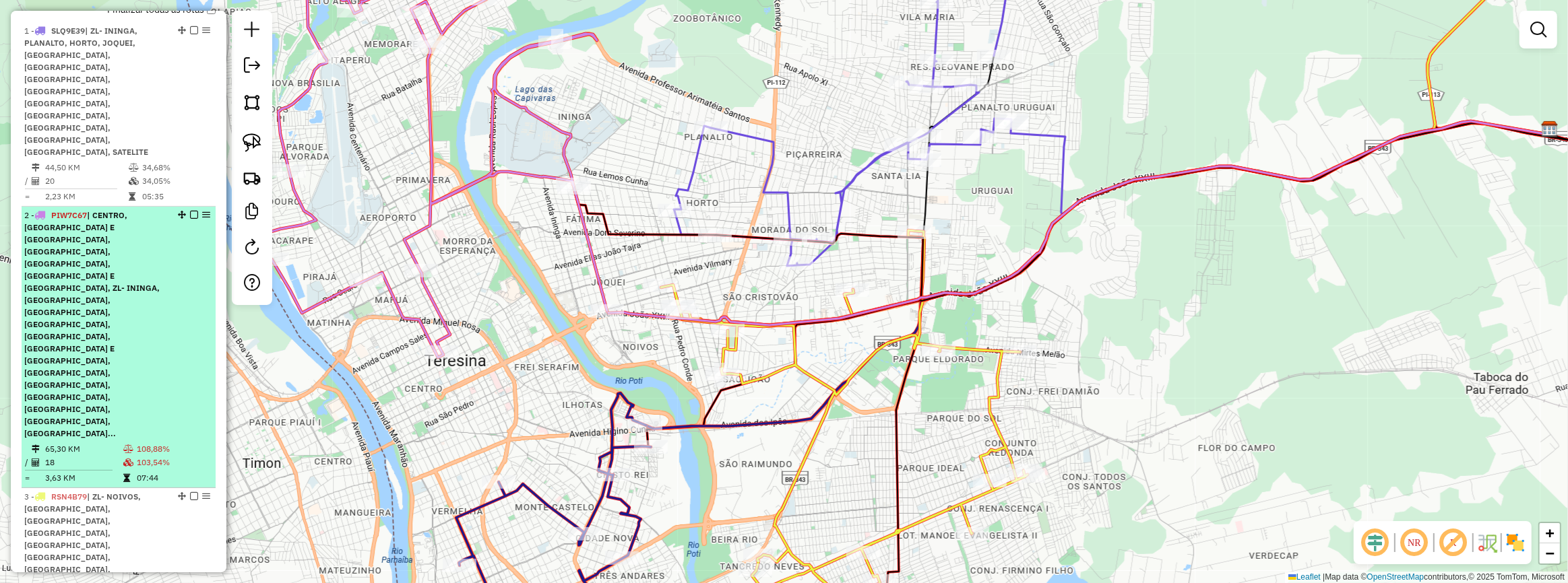
scroll to position [330, 0]
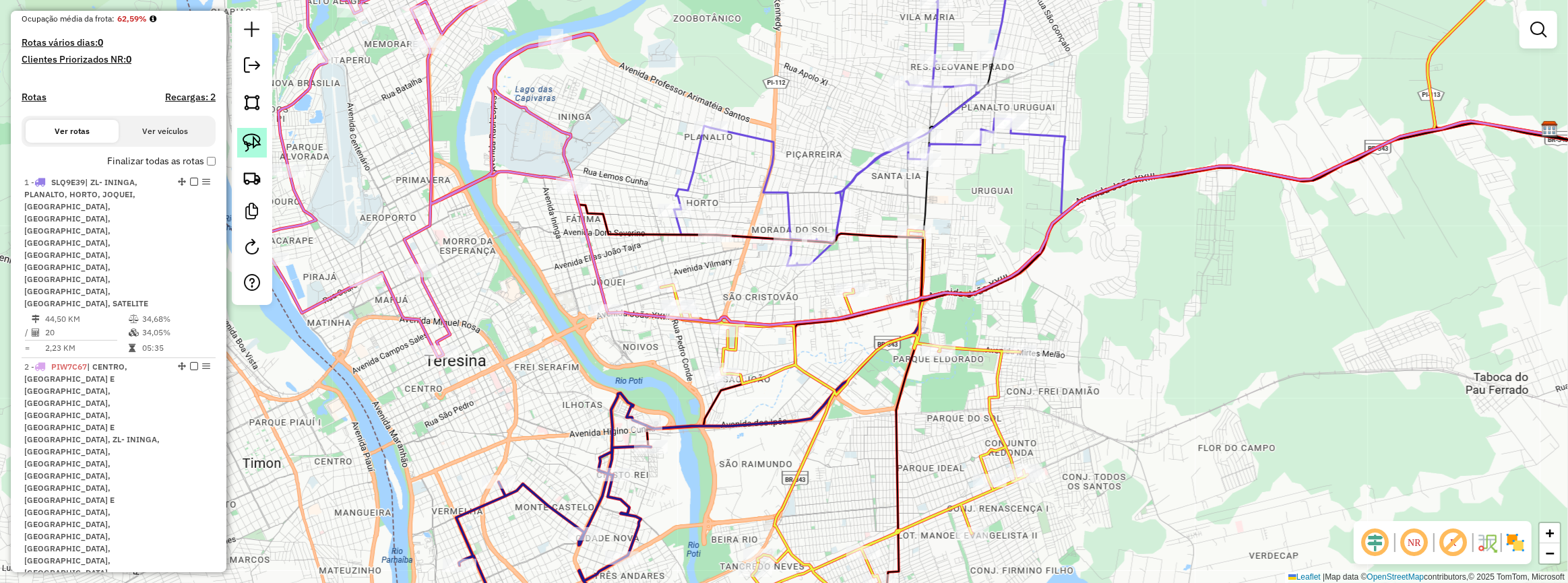
drag, startPoint x: 254, startPoint y: 144, endPoint x: 373, endPoint y: 188, distance: 126.9
click at [254, 144] on img at bounding box center [251, 142] width 19 height 19
drag, startPoint x: 607, startPoint y: 160, endPoint x: 597, endPoint y: 216, distance: 56.9
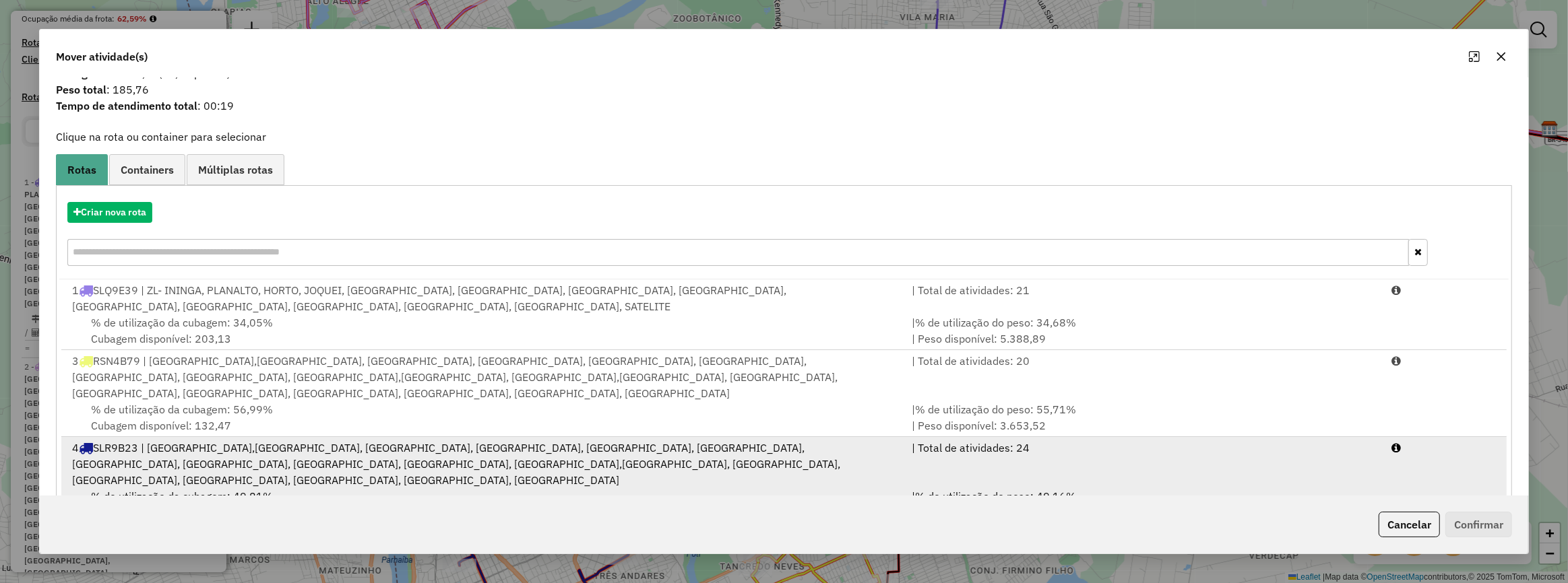
scroll to position [53, 0]
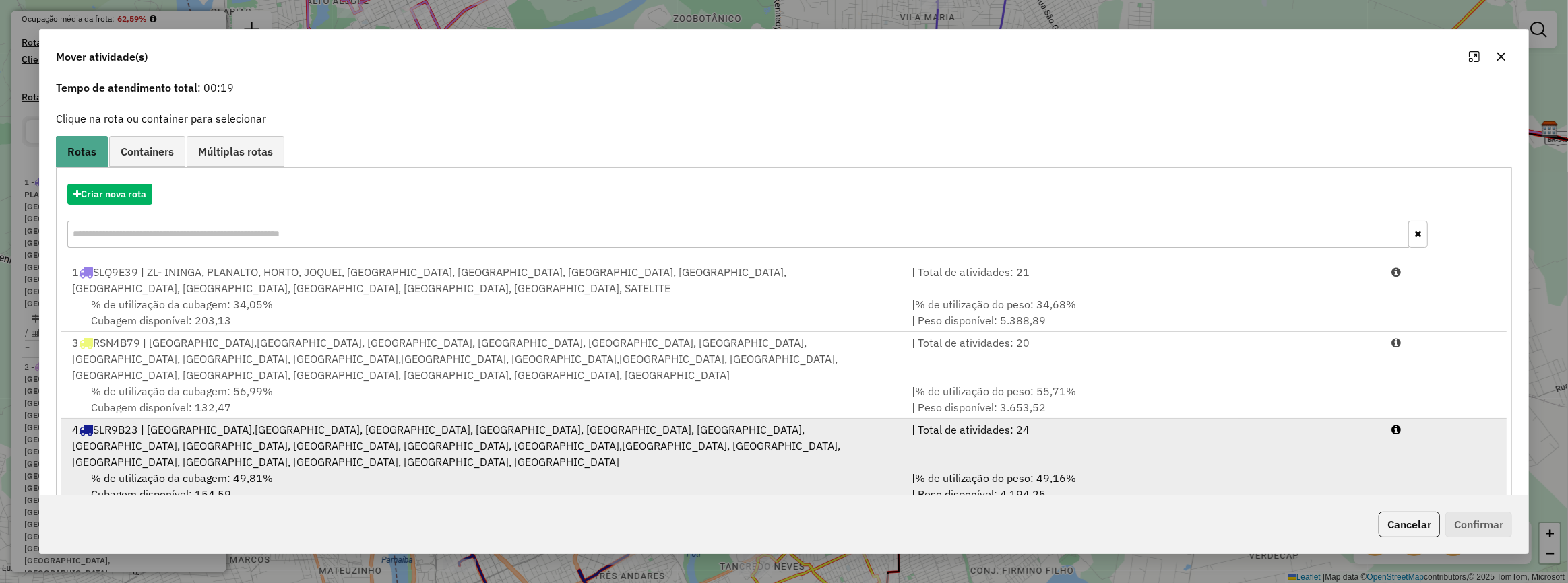
click at [943, 472] on span "% de utilização do peso: 49,16%" at bounding box center [997, 478] width 161 height 14
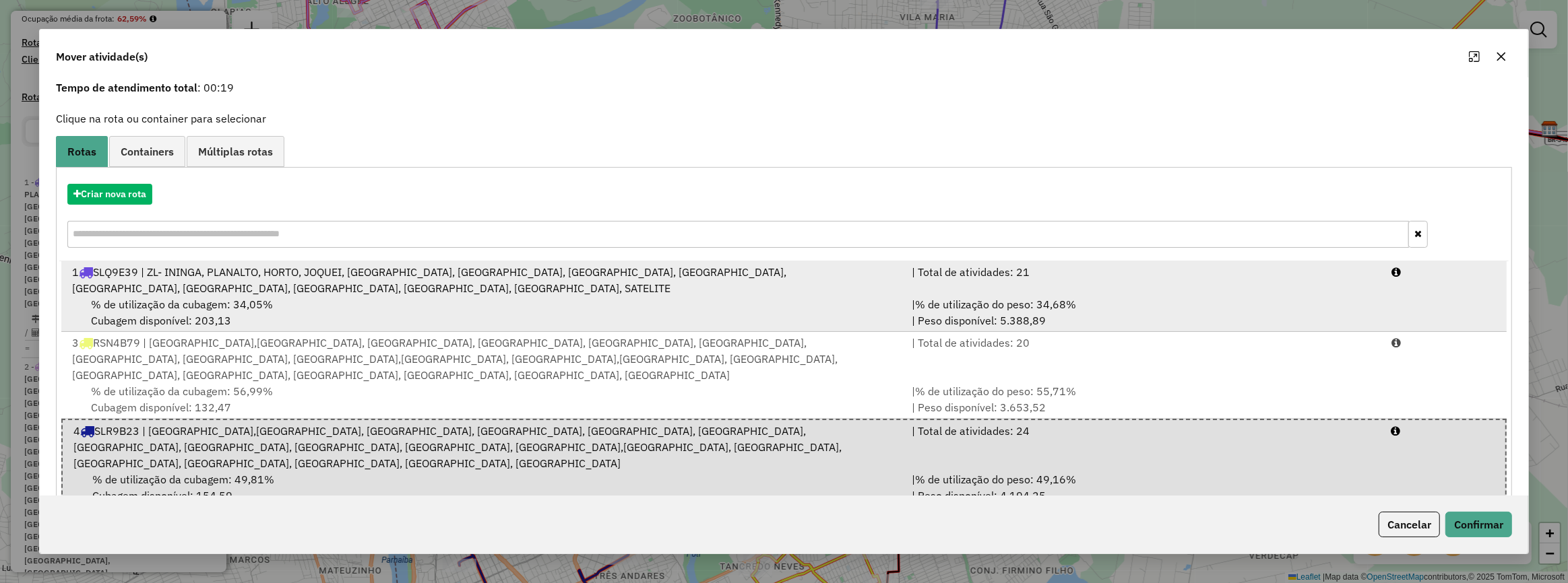
click at [661, 305] on div "% de utilização da cubagem: 34,05% Cubagem disponível: 203,13" at bounding box center [483, 312] width 839 height 32
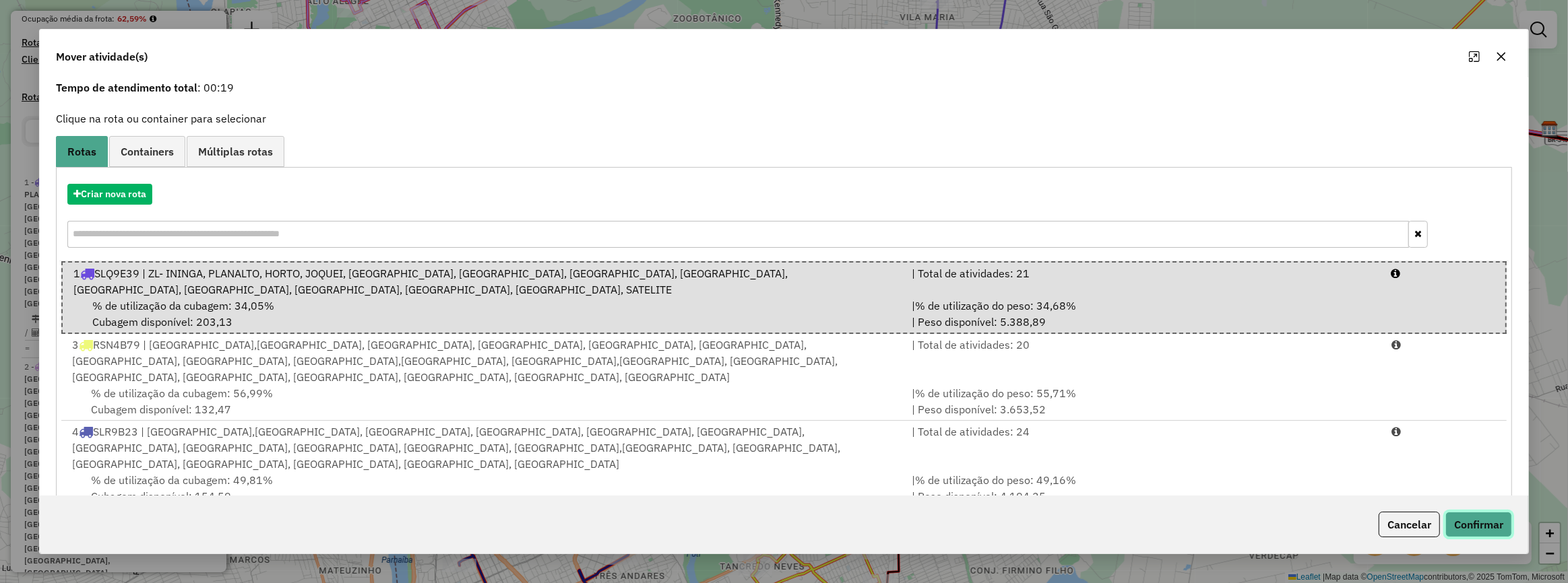
click at [1474, 518] on button "Confirmar" at bounding box center [1478, 524] width 67 height 26
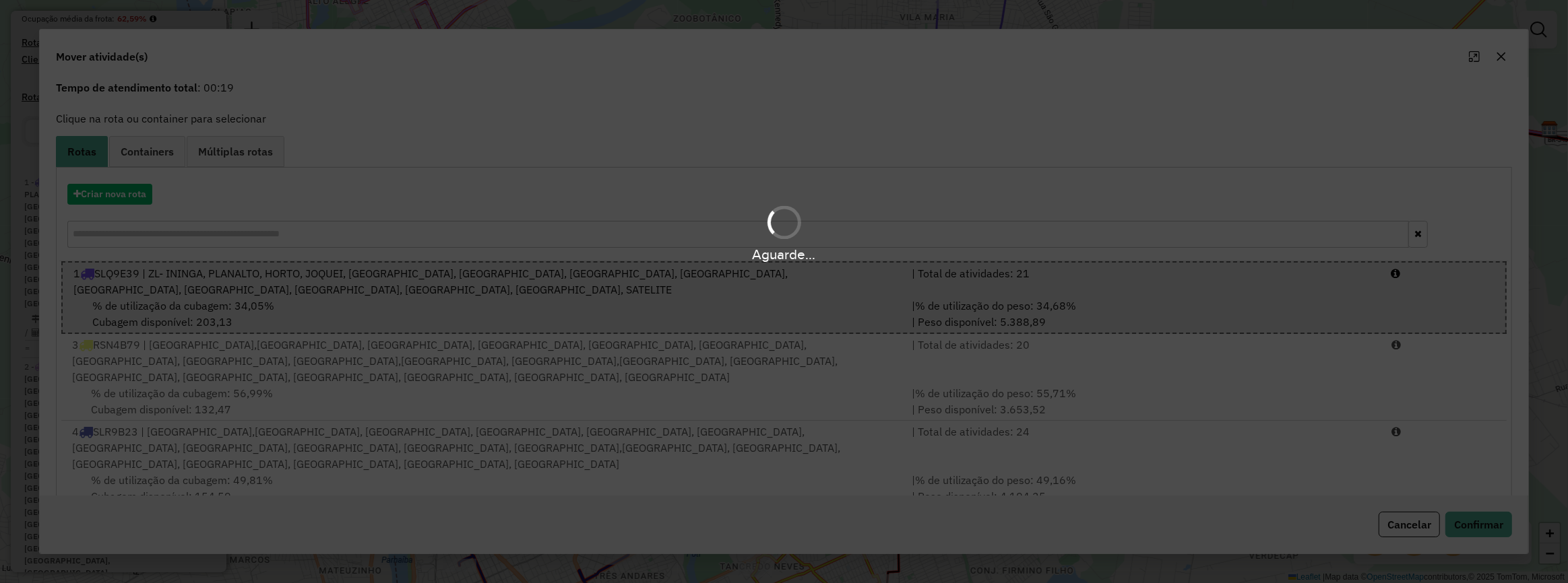
scroll to position [0, 0]
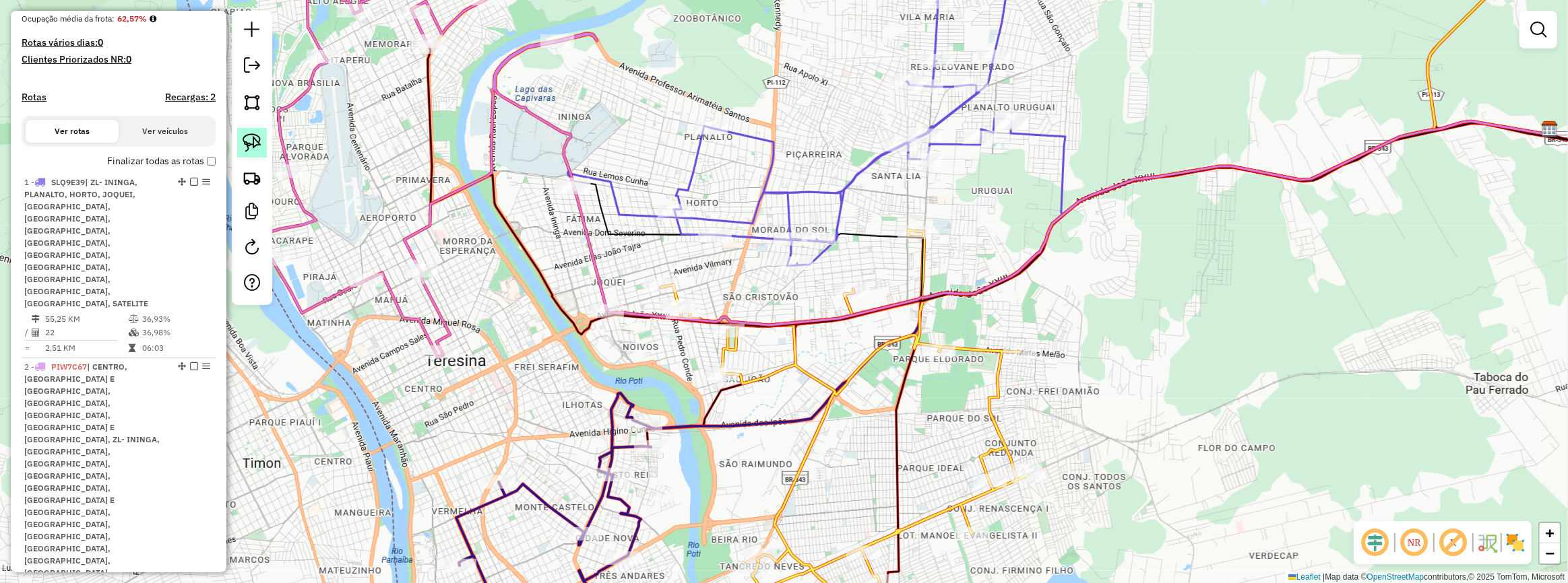
click at [263, 142] on link at bounding box center [251, 142] width 29 height 29
drag, startPoint x: 592, startPoint y: 267, endPoint x: 625, endPoint y: 315, distance: 58.2
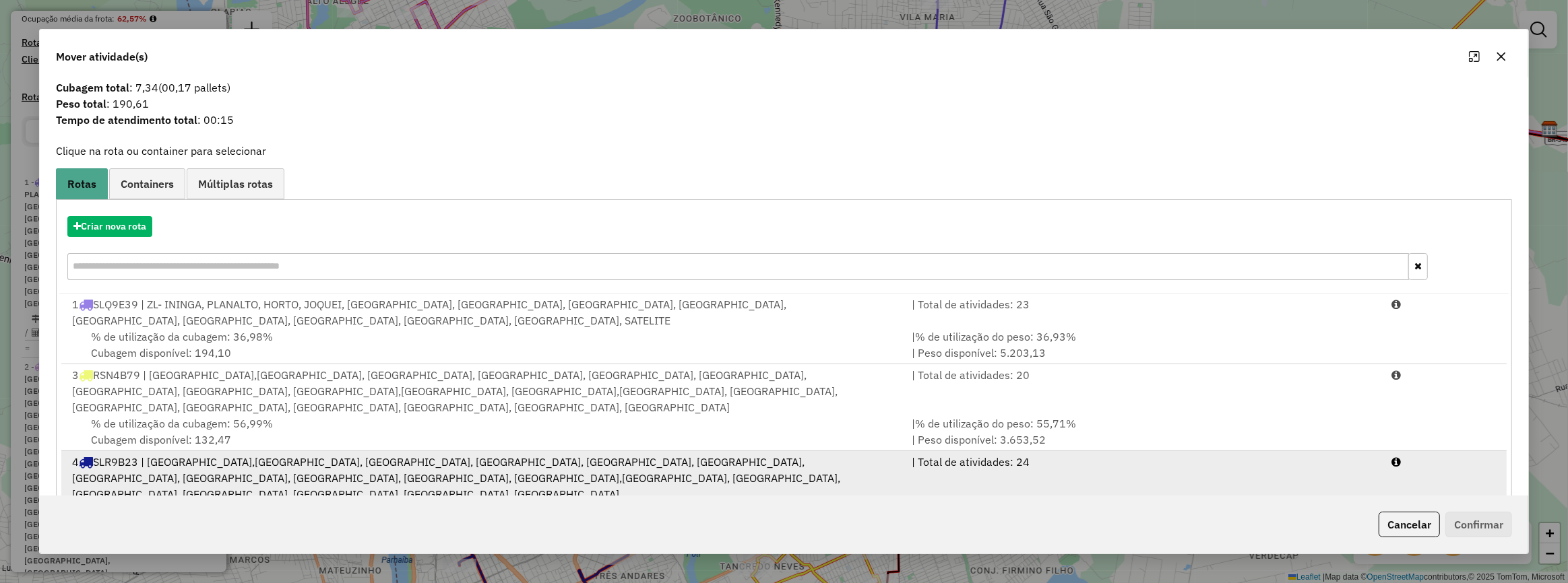
scroll to position [53, 0]
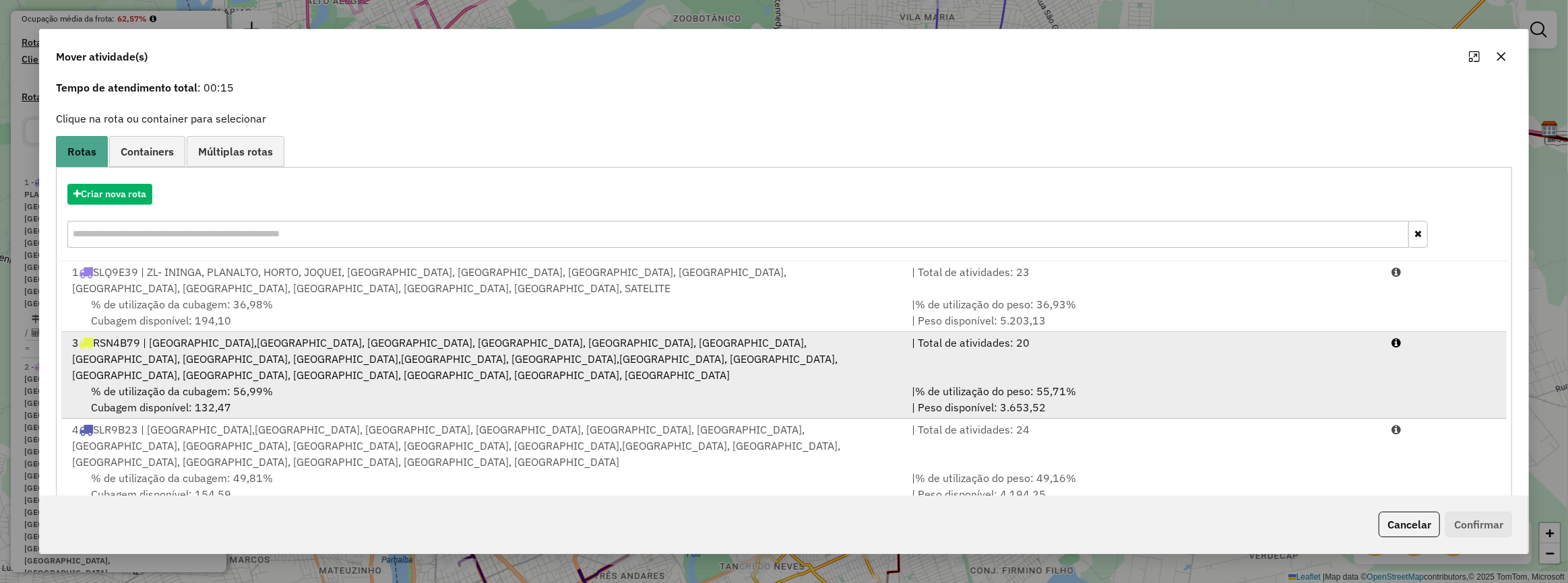
click at [578, 383] on div "% de utilização da cubagem: 56,99% Cubagem disponível: 132,47" at bounding box center [483, 399] width 839 height 32
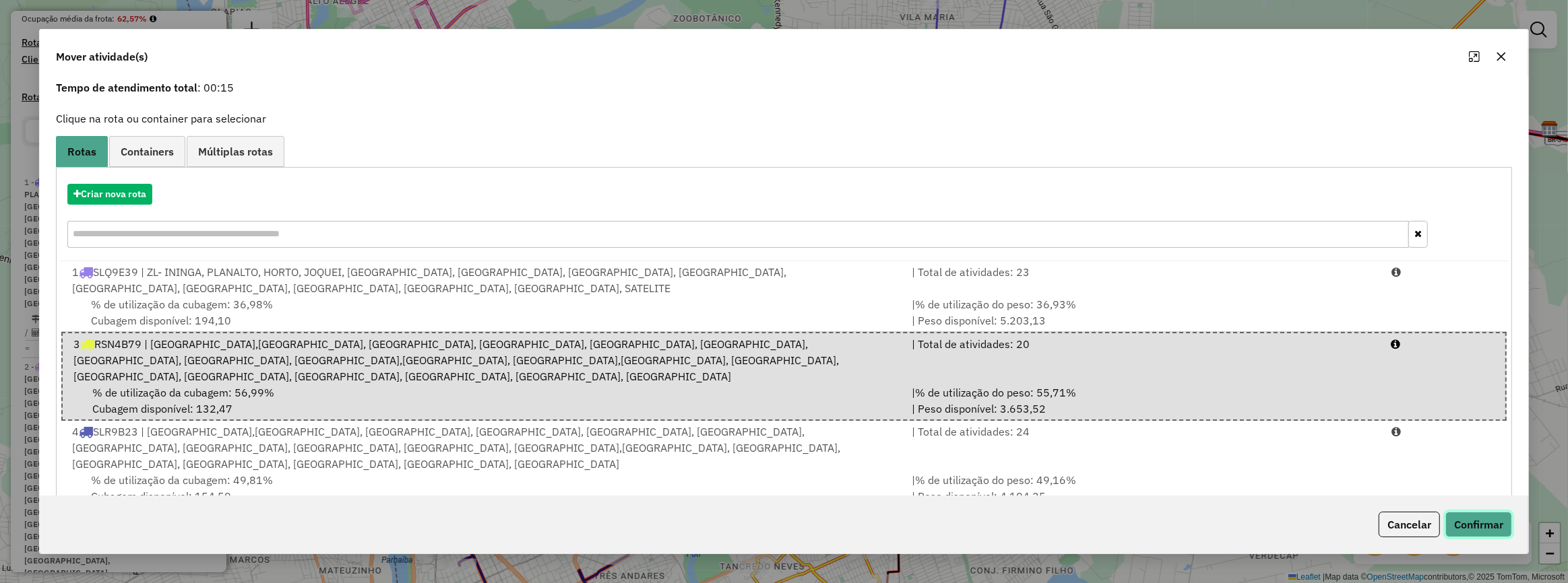
click at [1469, 530] on button "Confirmar" at bounding box center [1478, 524] width 67 height 26
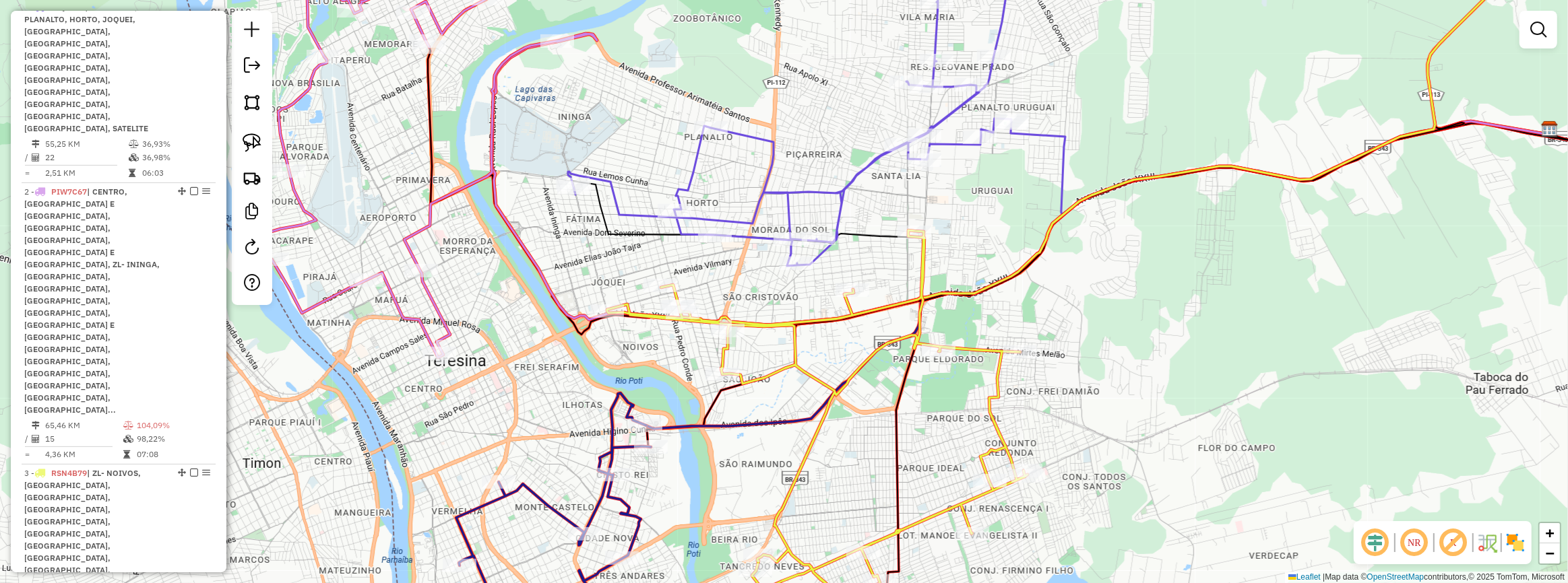
scroll to position [514, 0]
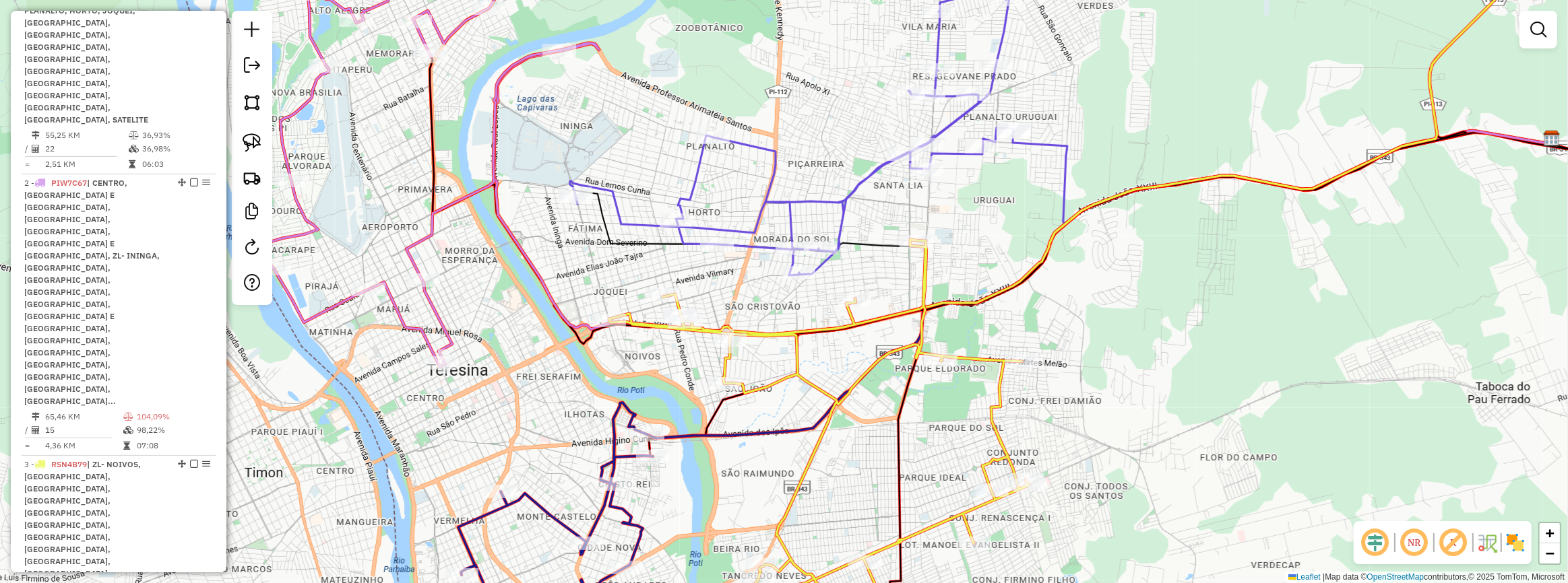
drag, startPoint x: 447, startPoint y: 148, endPoint x: 433, endPoint y: 215, distance: 68.4
click at [467, 229] on div "Janela de atendimento Grade de atendimento Capacidade Transportadoras Veículos …" at bounding box center [784, 291] width 1568 height 583
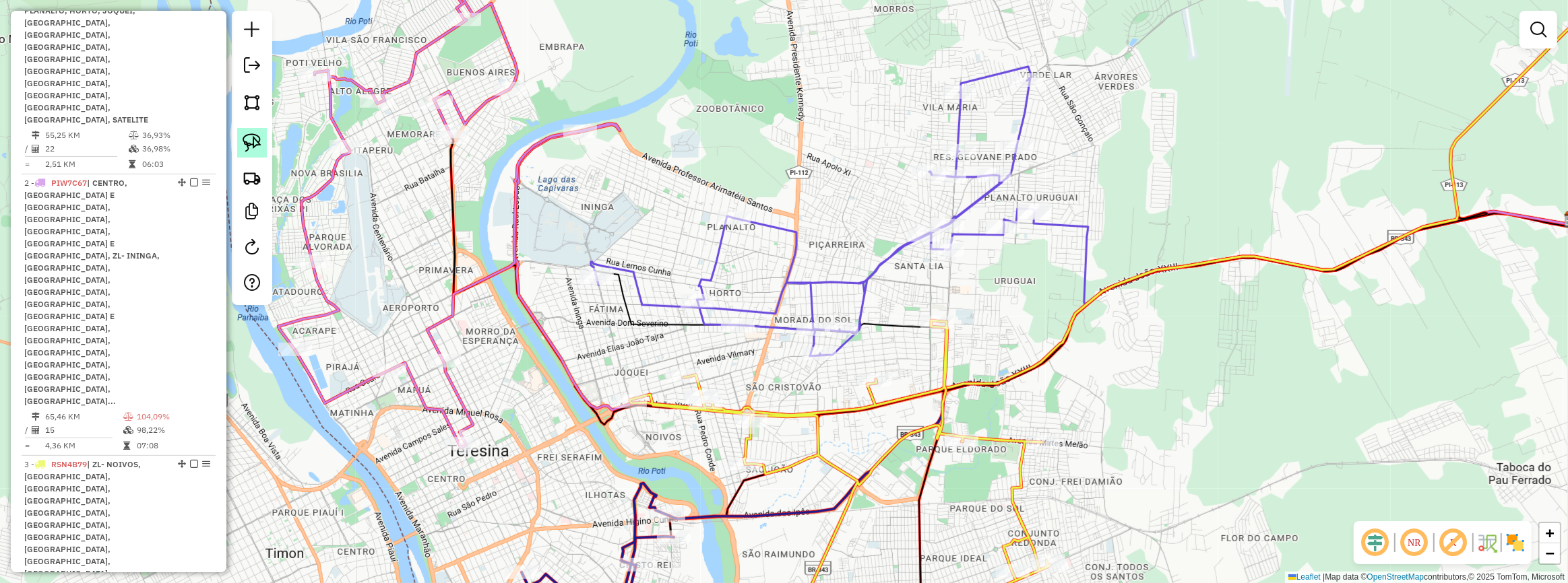
drag, startPoint x: 263, startPoint y: 136, endPoint x: 282, endPoint y: 138, distance: 19.1
click at [263, 136] on link at bounding box center [251, 142] width 29 height 29
drag, startPoint x: 633, startPoint y: 94, endPoint x: 571, endPoint y: 188, distance: 112.6
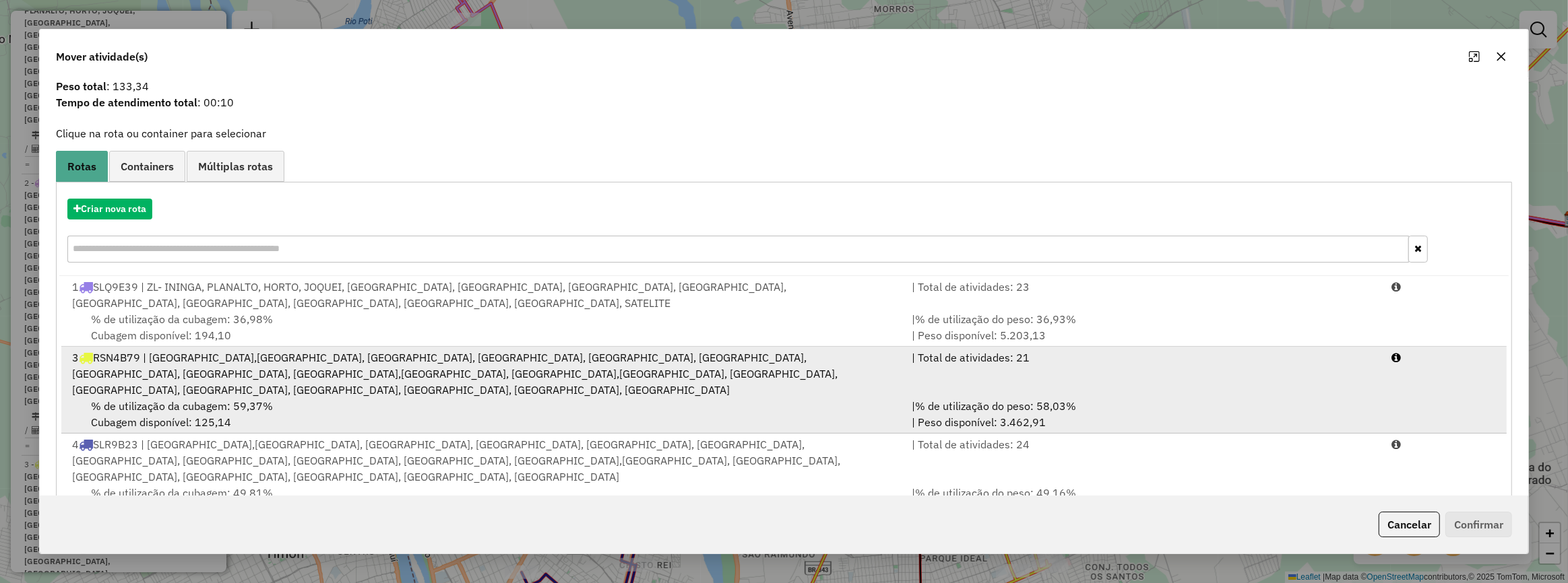
scroll to position [53, 0]
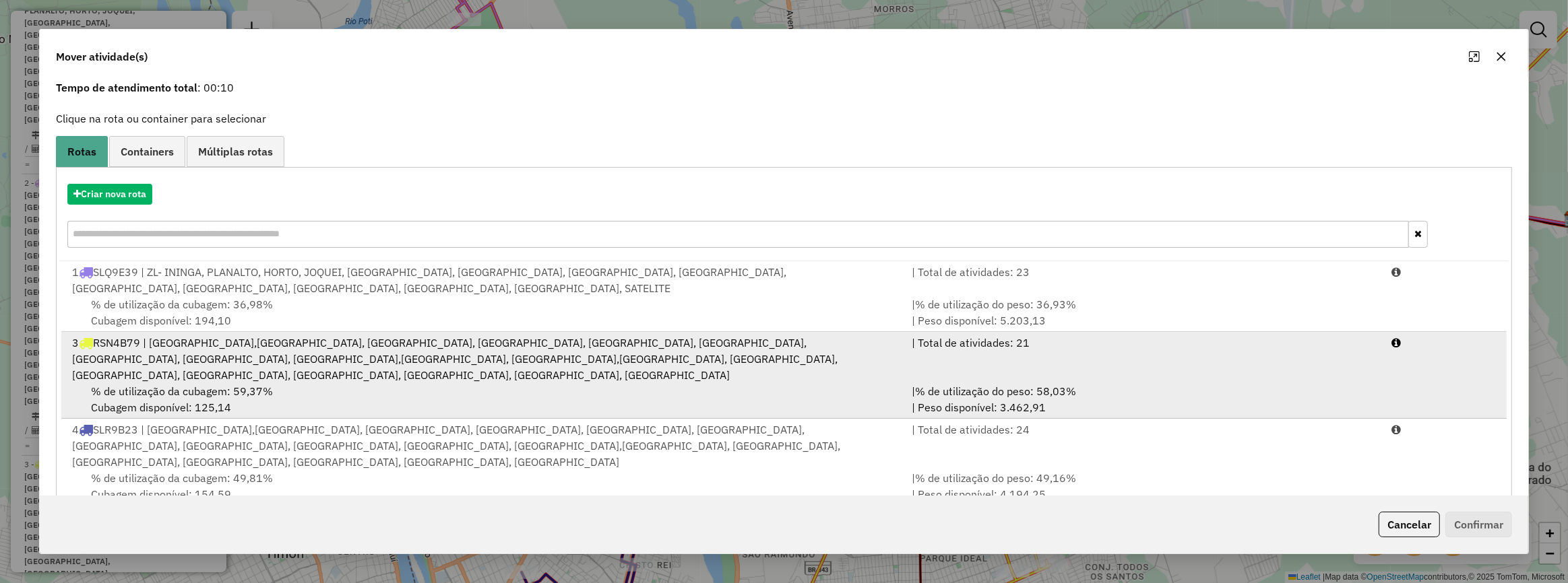
click at [828, 362] on div "3 RSN4B79 | ZL- NOIVOS,SÃO JOÃO, RECANTO DAS PALMEIRAS, ZN- PIÇARRA, ILHOTAS, Z…" at bounding box center [483, 359] width 839 height 48
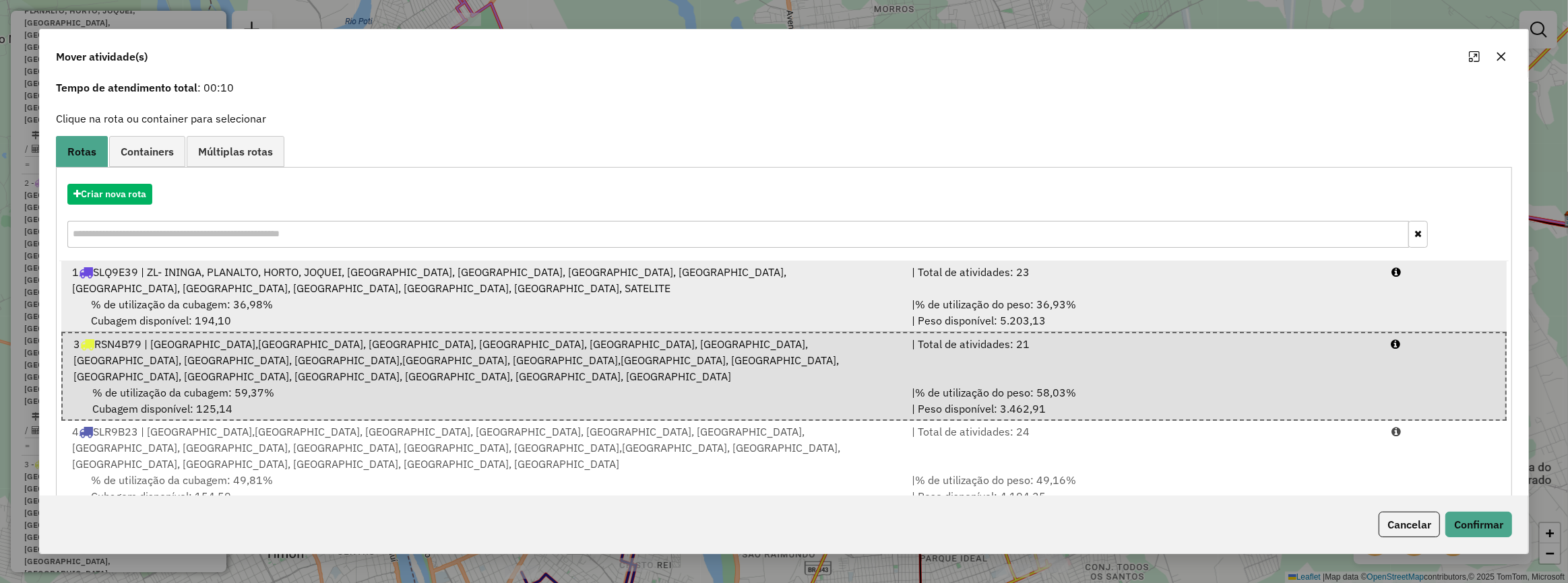
click at [658, 278] on div "1 SLQ9E39 | ZL- ININGA, PLANALTO, HORTO, JOQUEI, ZL- MORADA DO SOL, SÃO CRISTOV…" at bounding box center [483, 280] width 839 height 32
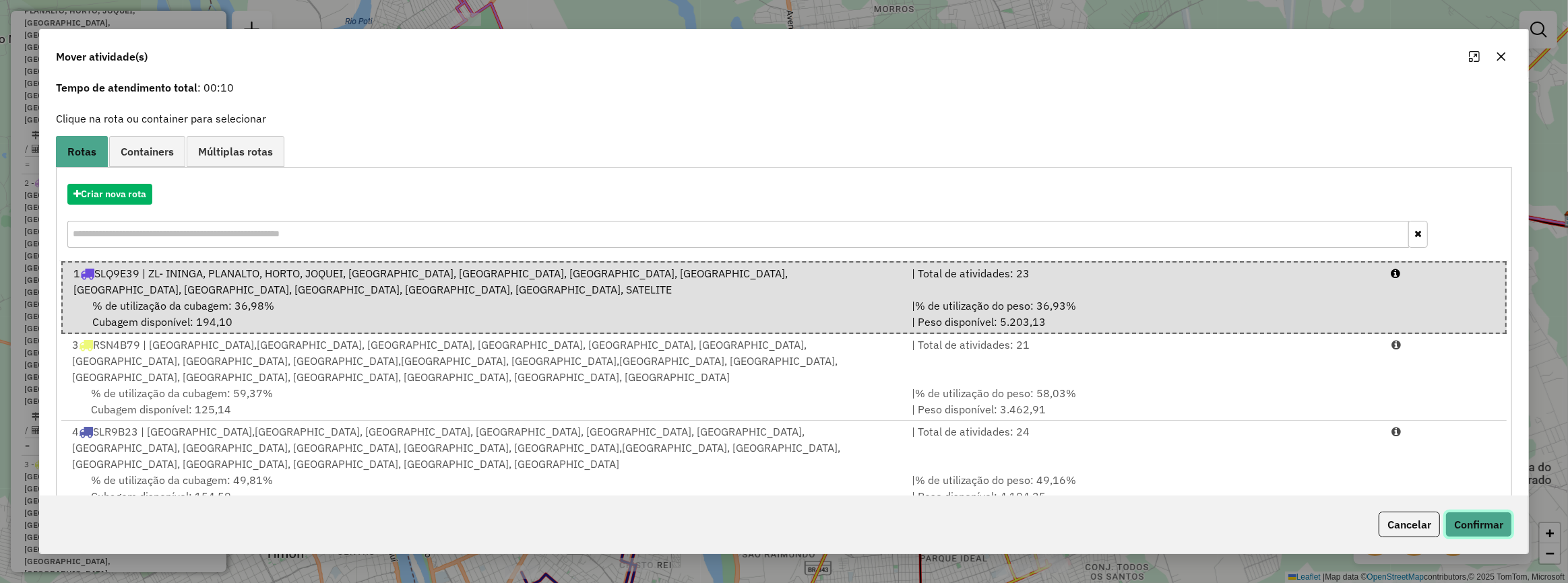
click at [1462, 522] on button "Confirmar" at bounding box center [1478, 524] width 67 height 26
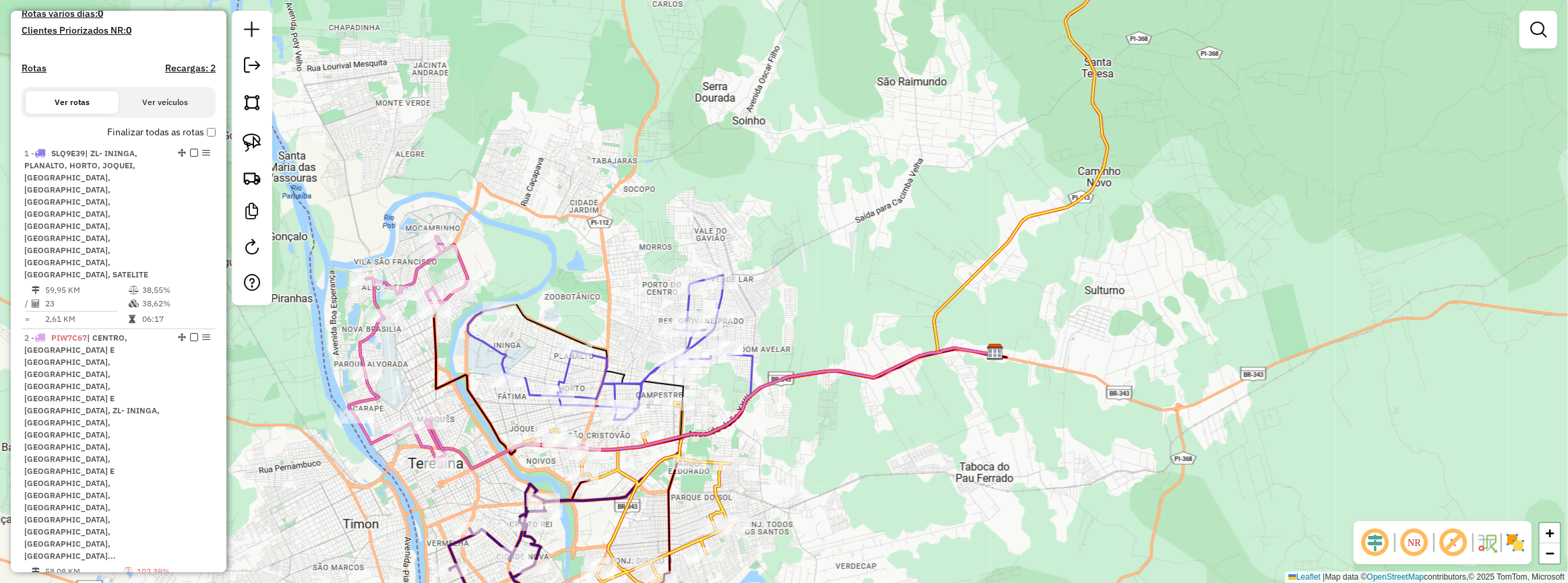
scroll to position [390, 0]
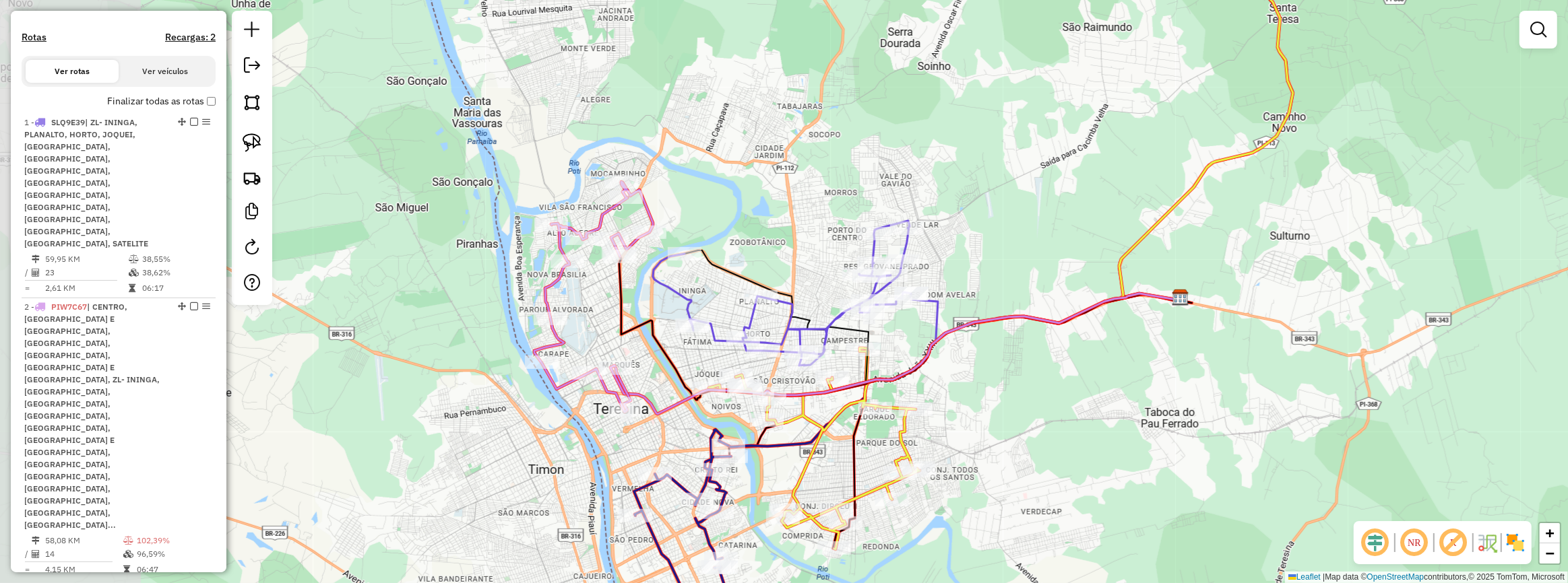
drag, startPoint x: 502, startPoint y: 363, endPoint x: 682, endPoint y: 311, distance: 187.4
click at [682, 311] on icon at bounding box center [781, 293] width 258 height 144
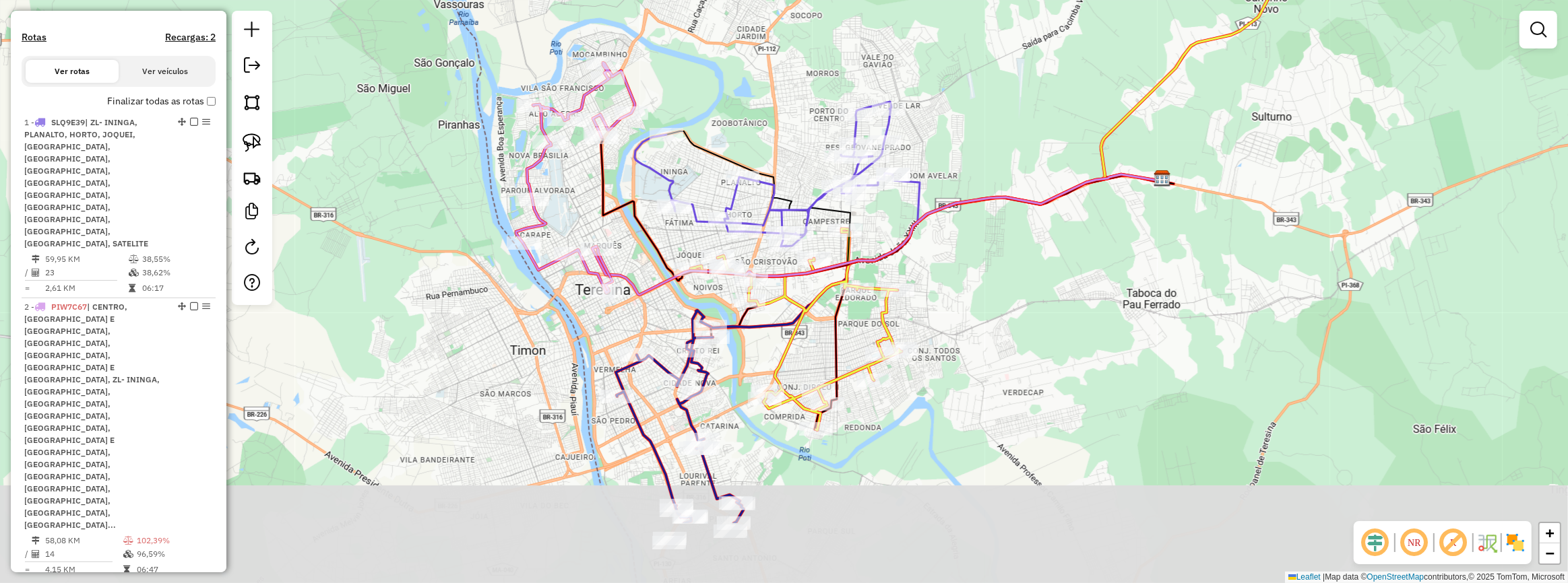
drag, startPoint x: 662, startPoint y: 286, endPoint x: 650, endPoint y: 242, distance: 45.6
click at [650, 242] on icon at bounding box center [888, 209] width 573 height 144
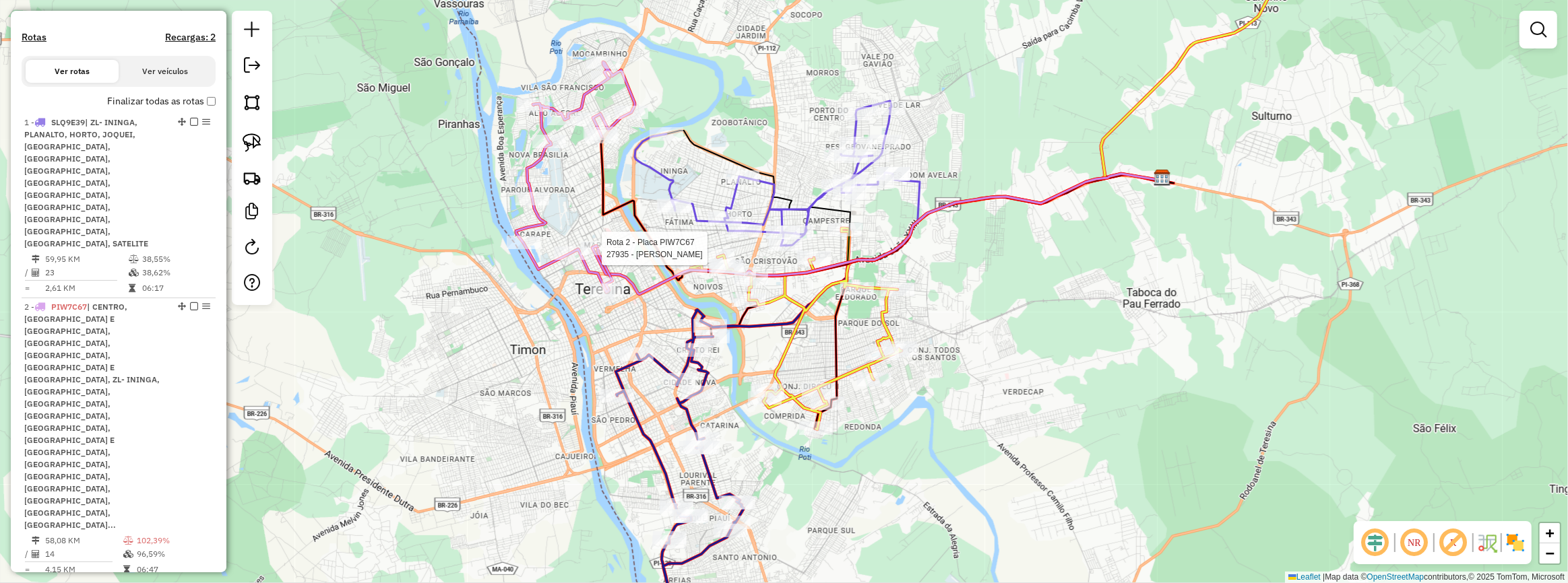
select select "**********"
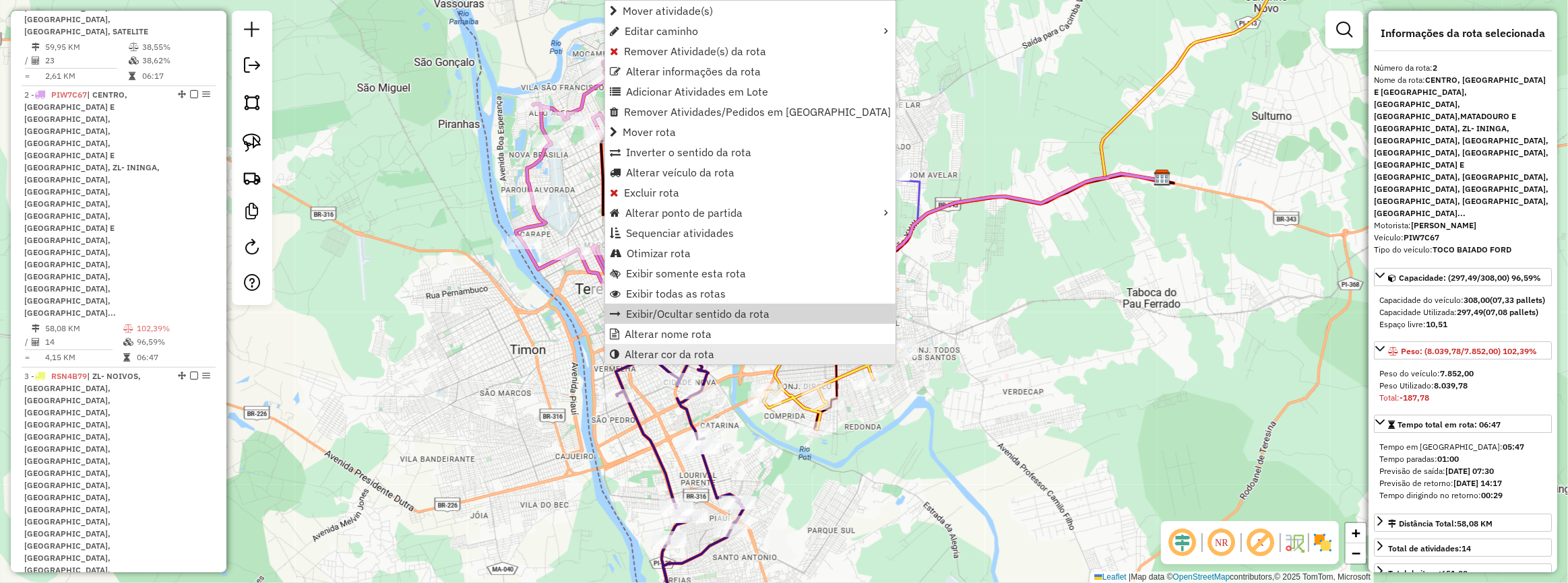
scroll to position [636, 0]
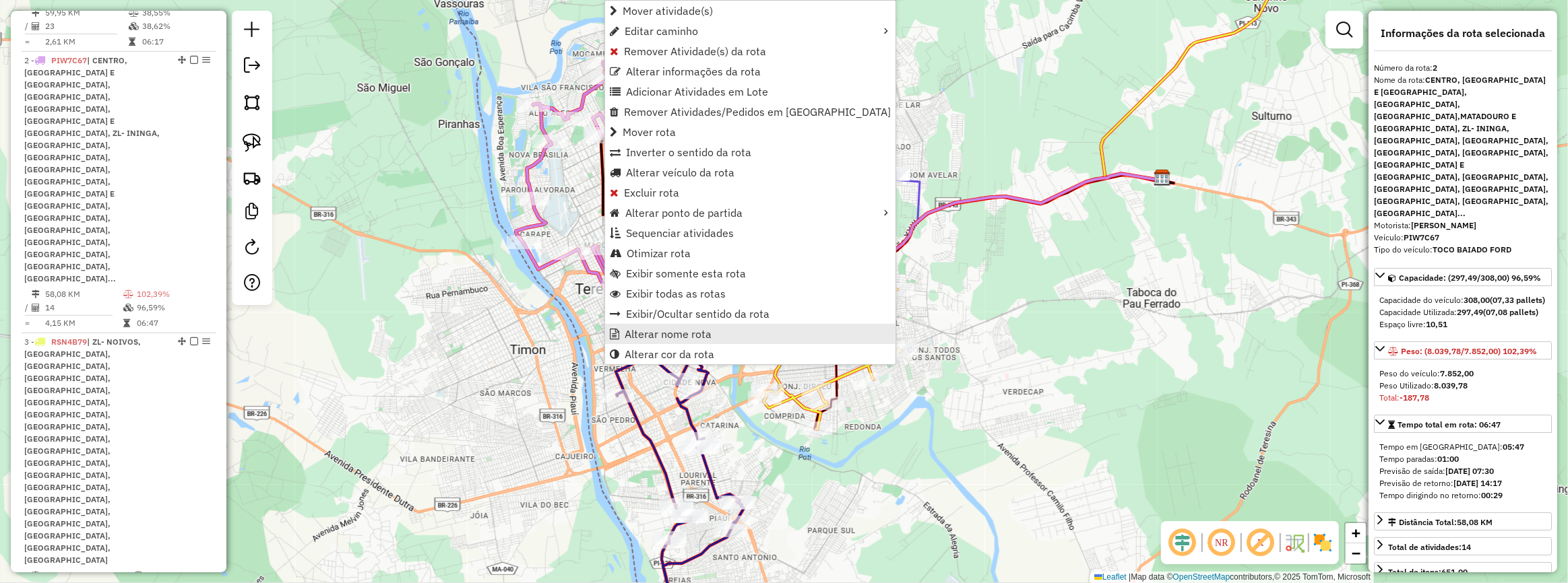
click at [710, 339] on link "Alterar nome rota" at bounding box center [751, 334] width 291 height 20
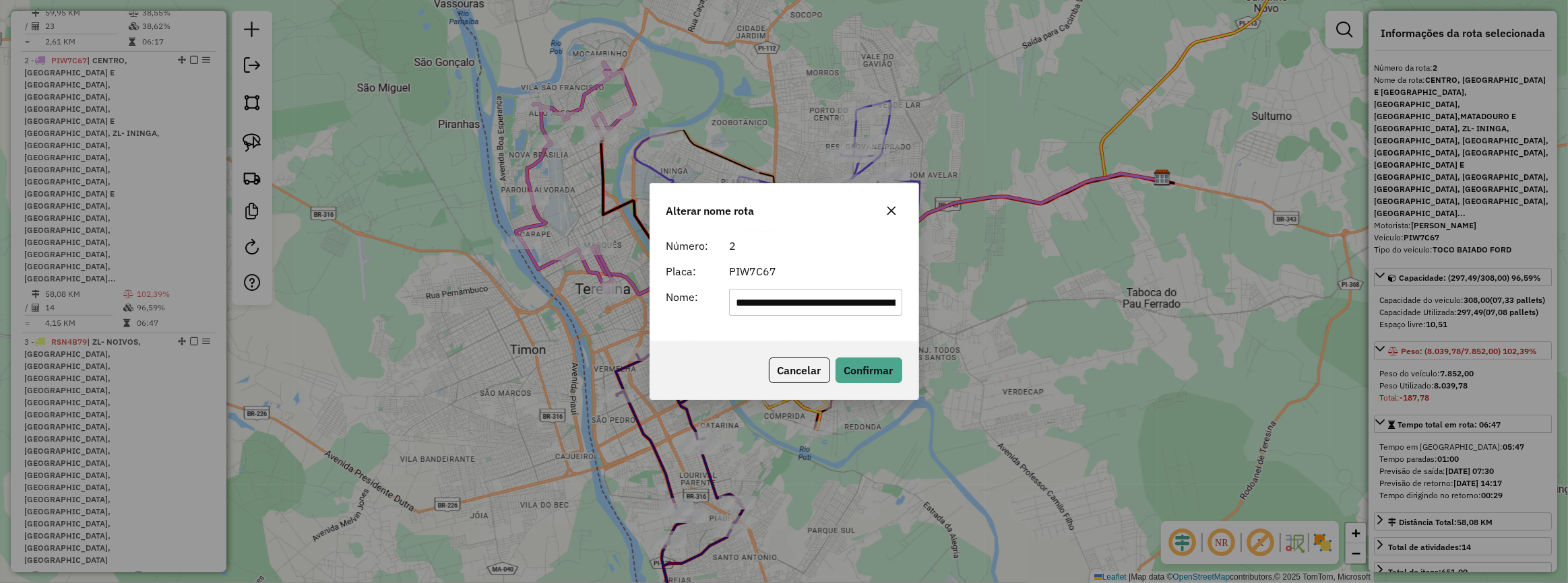
scroll to position [0, 1289]
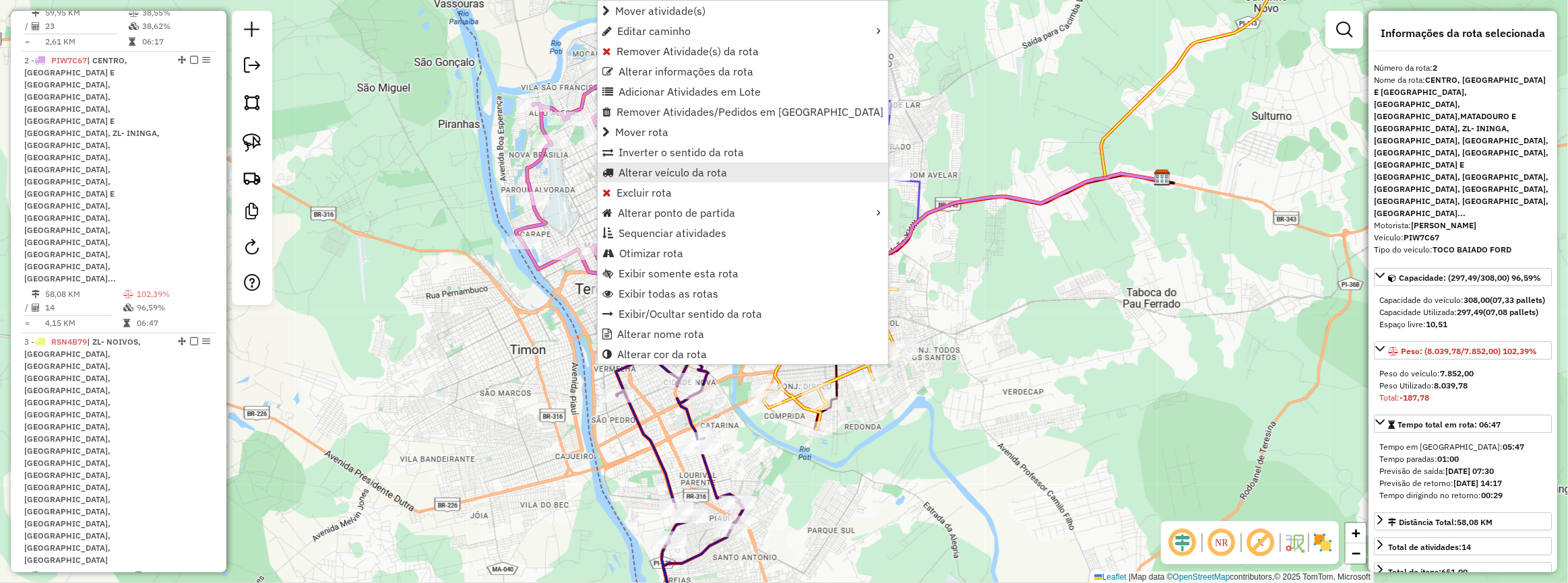
click at [714, 168] on span "Alterar veículo da rota" at bounding box center [673, 172] width 108 height 11
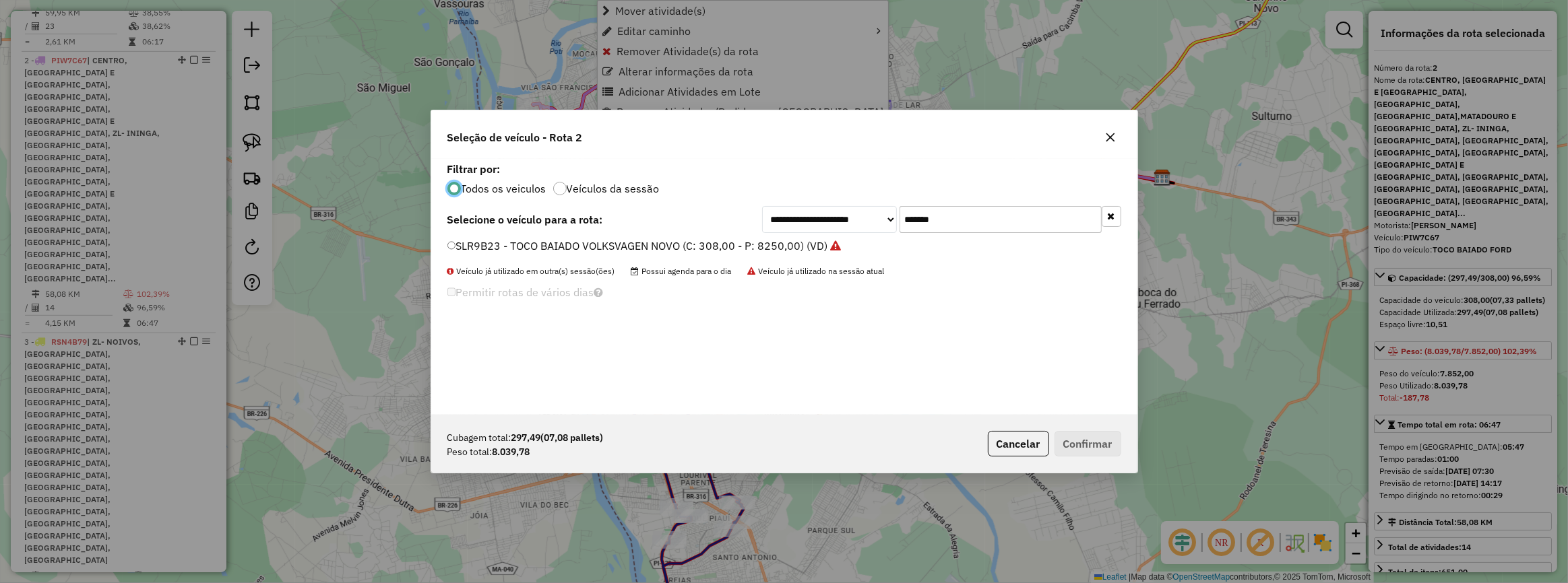
scroll to position [7, 4]
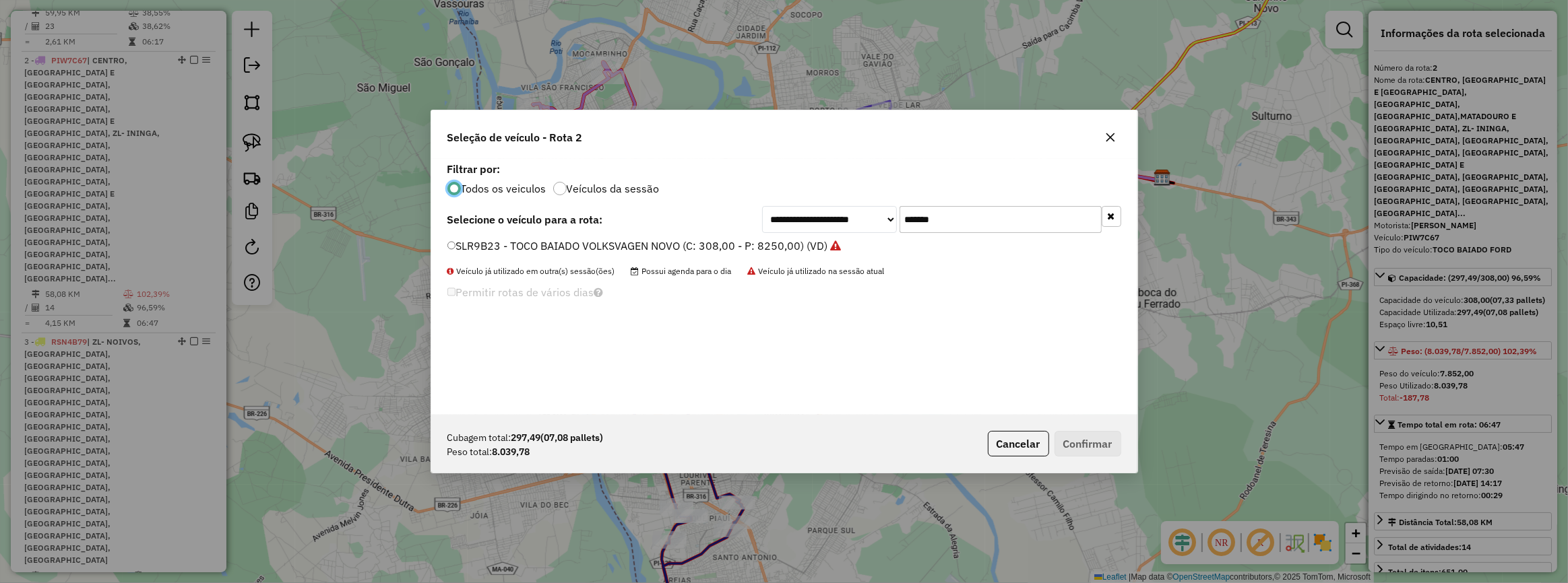
click at [906, 224] on input "*******" at bounding box center [1000, 220] width 202 height 27
click at [825, 242] on label "SLR9B23 - TOCO BAIADO VOLKSVAGEN NOVO (C: 308,00 - P: 8250,00) (VD)" at bounding box center [644, 245] width 394 height 16
click at [1083, 446] on button "Confirmar" at bounding box center [1088, 444] width 67 height 26
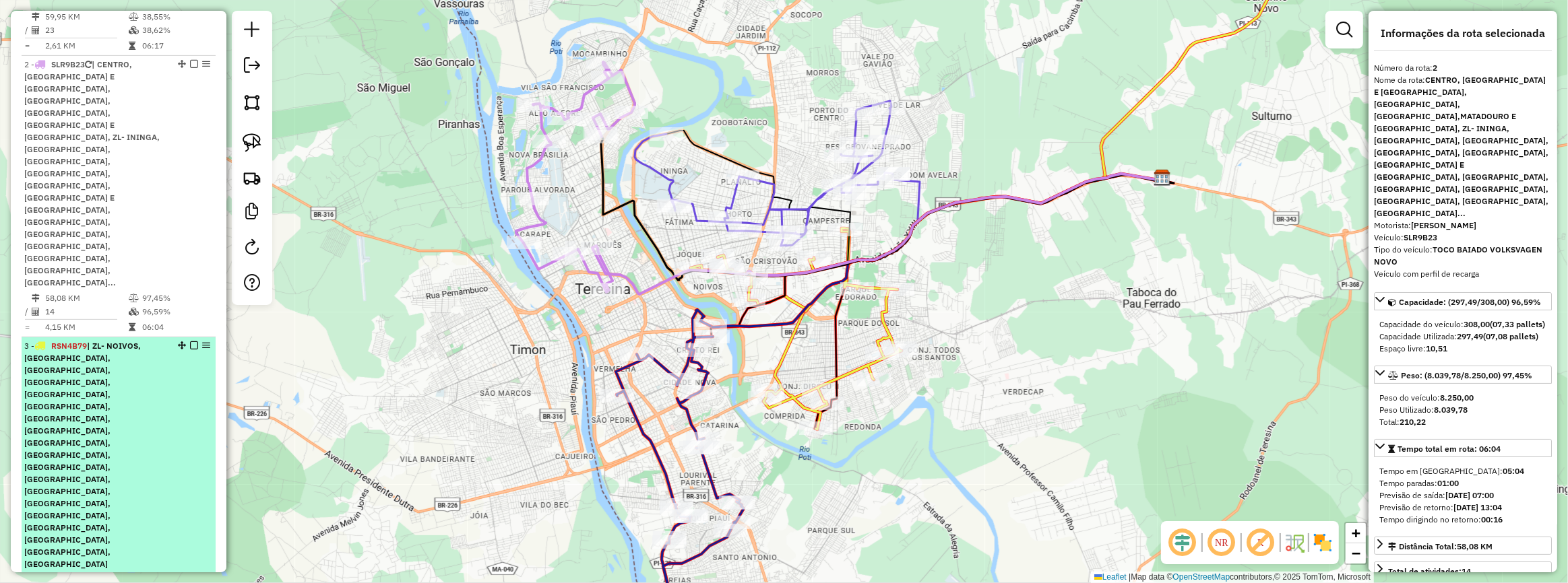
scroll to position [636, 0]
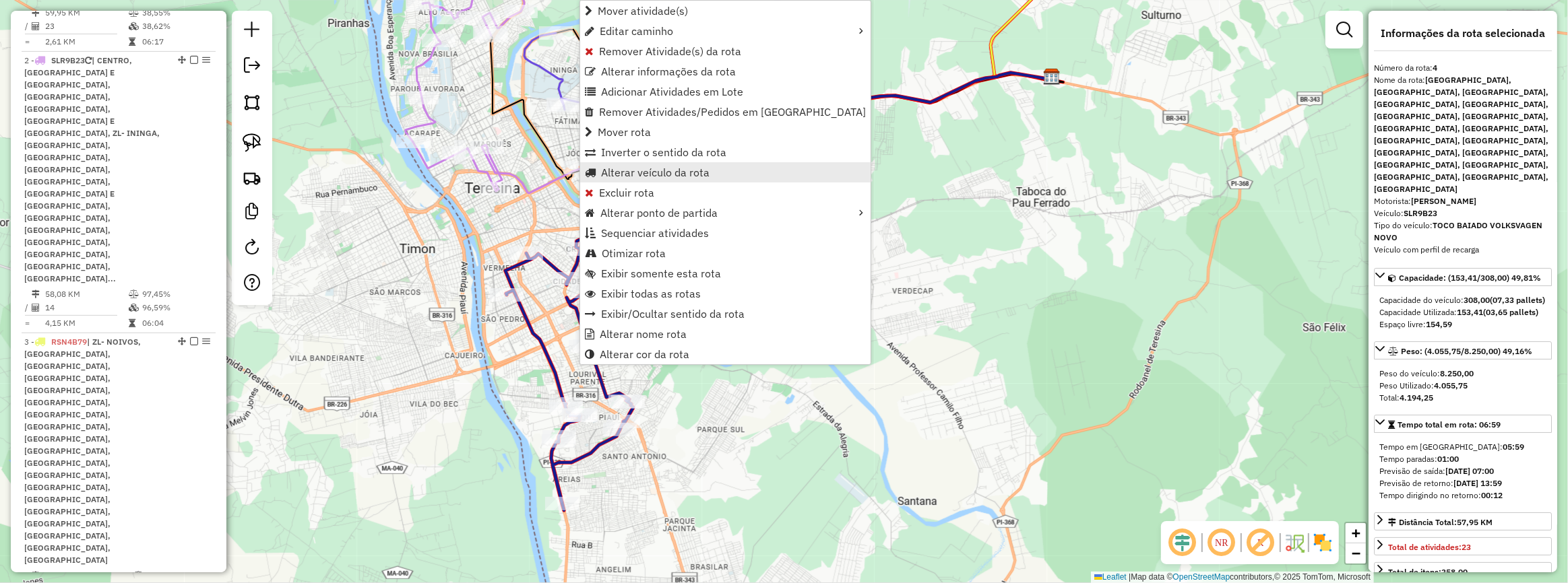
click at [644, 167] on span "Alterar veículo da rota" at bounding box center [656, 172] width 108 height 11
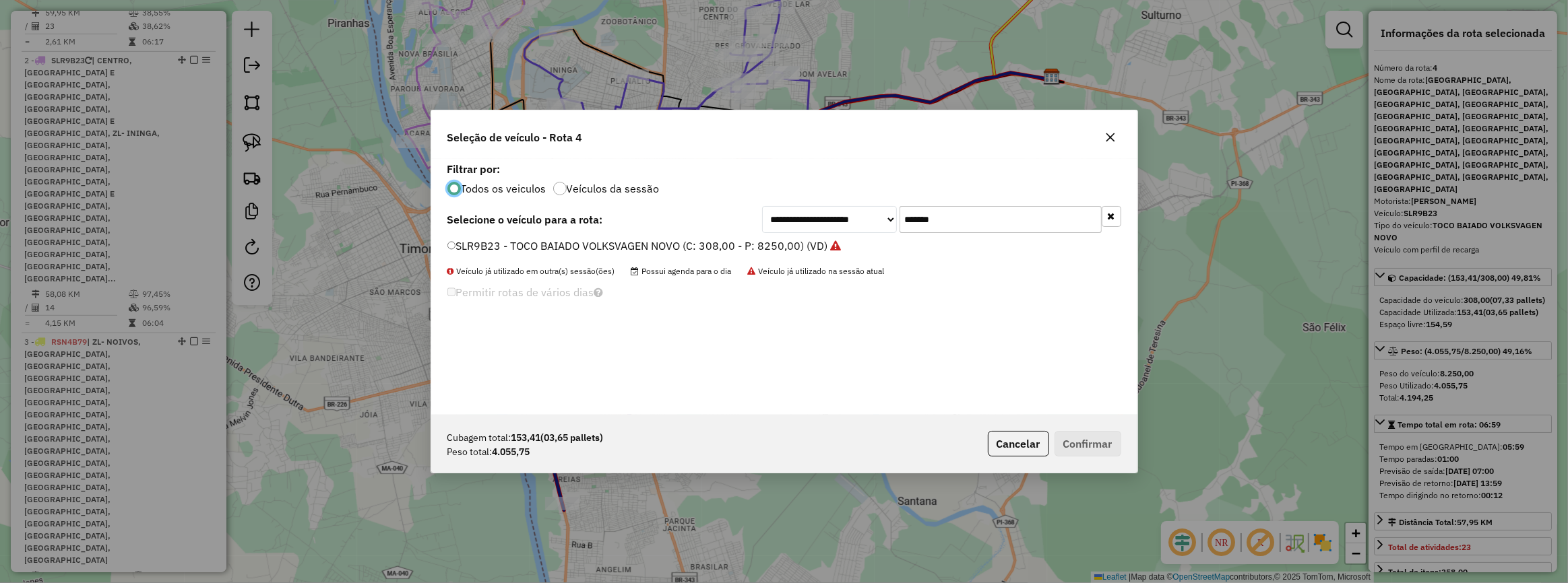
scroll to position [7, 4]
click at [935, 222] on input "*******" at bounding box center [1000, 220] width 202 height 27
paste input "text"
type input "*******"
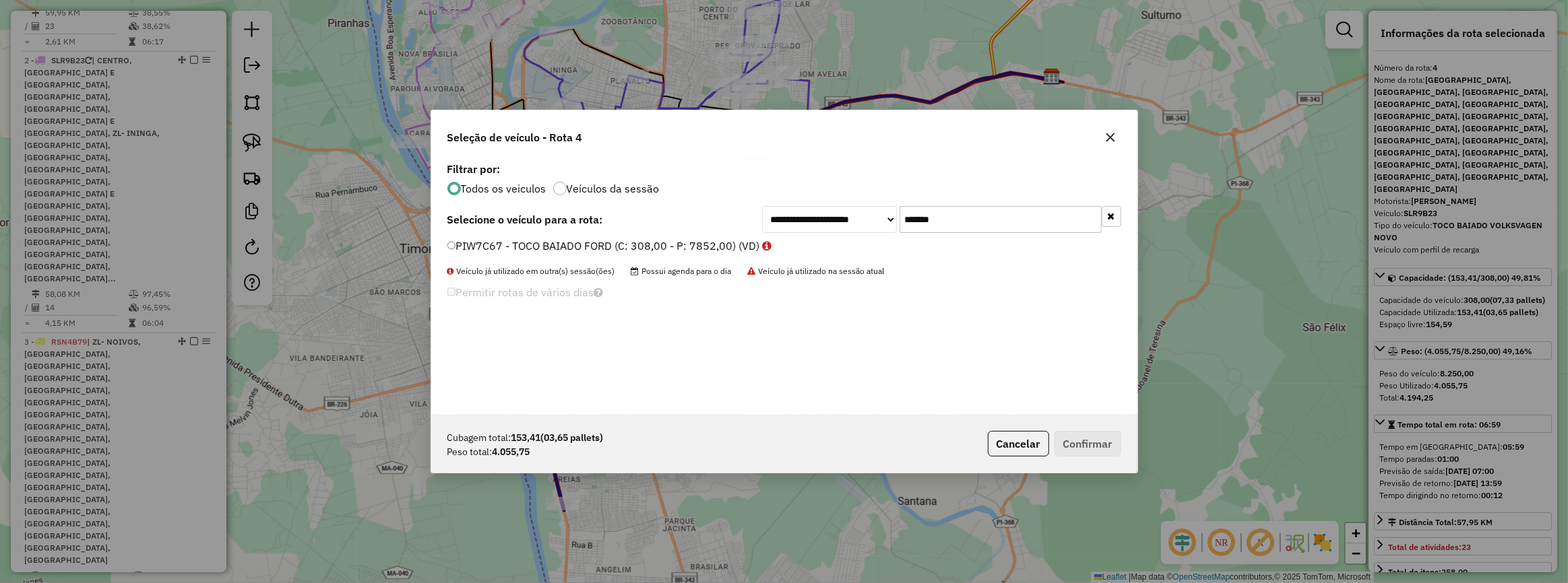
click at [735, 246] on label "PIW7C67 - TOCO BAIADO FORD (C: 308,00 - P: 7852,00) (VD)" at bounding box center [609, 245] width 324 height 16
click at [1077, 435] on button "Confirmar" at bounding box center [1088, 444] width 67 height 26
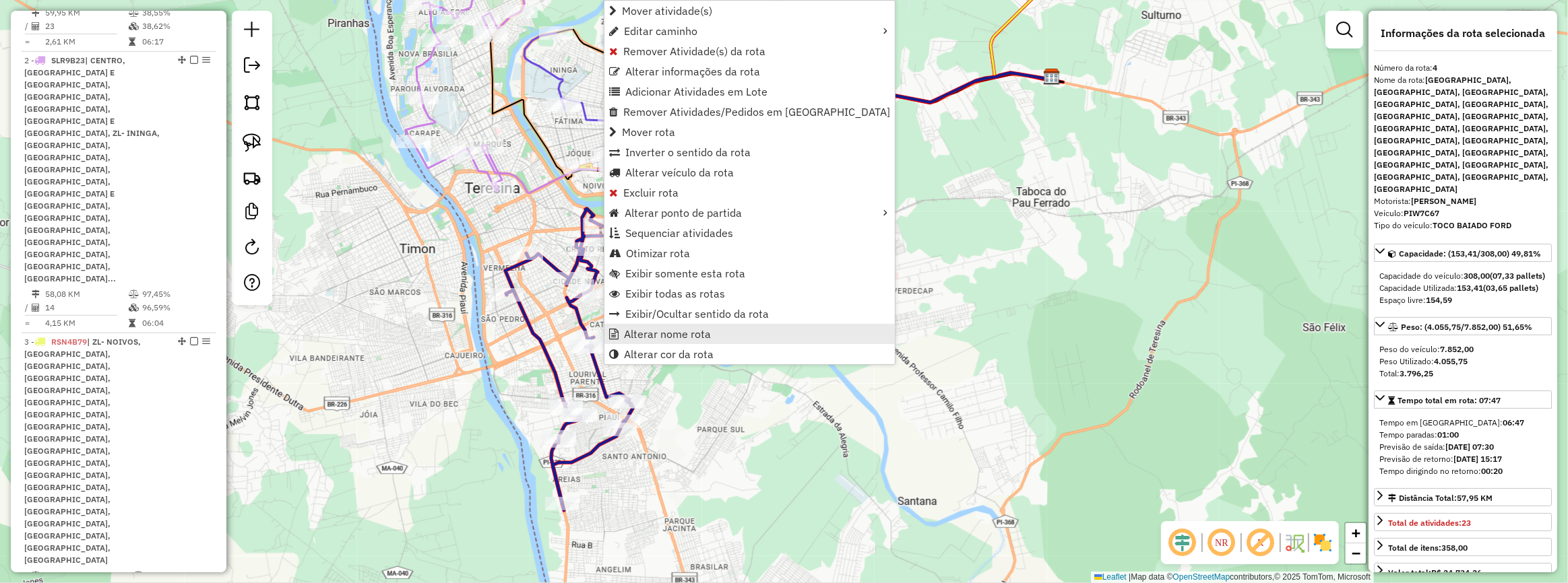
click at [691, 329] on span "Alterar nome rota" at bounding box center [667, 334] width 87 height 11
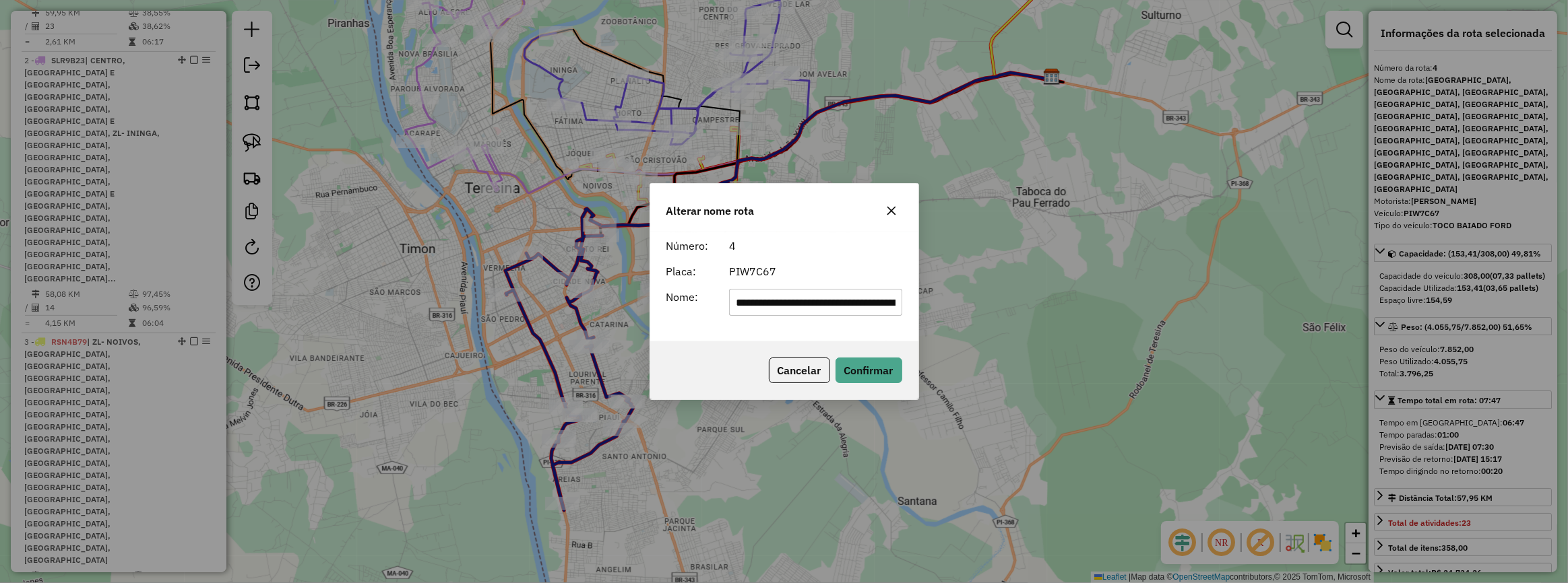
scroll to position [0, 1141]
click at [763, 296] on input "**********" at bounding box center [816, 302] width 173 height 27
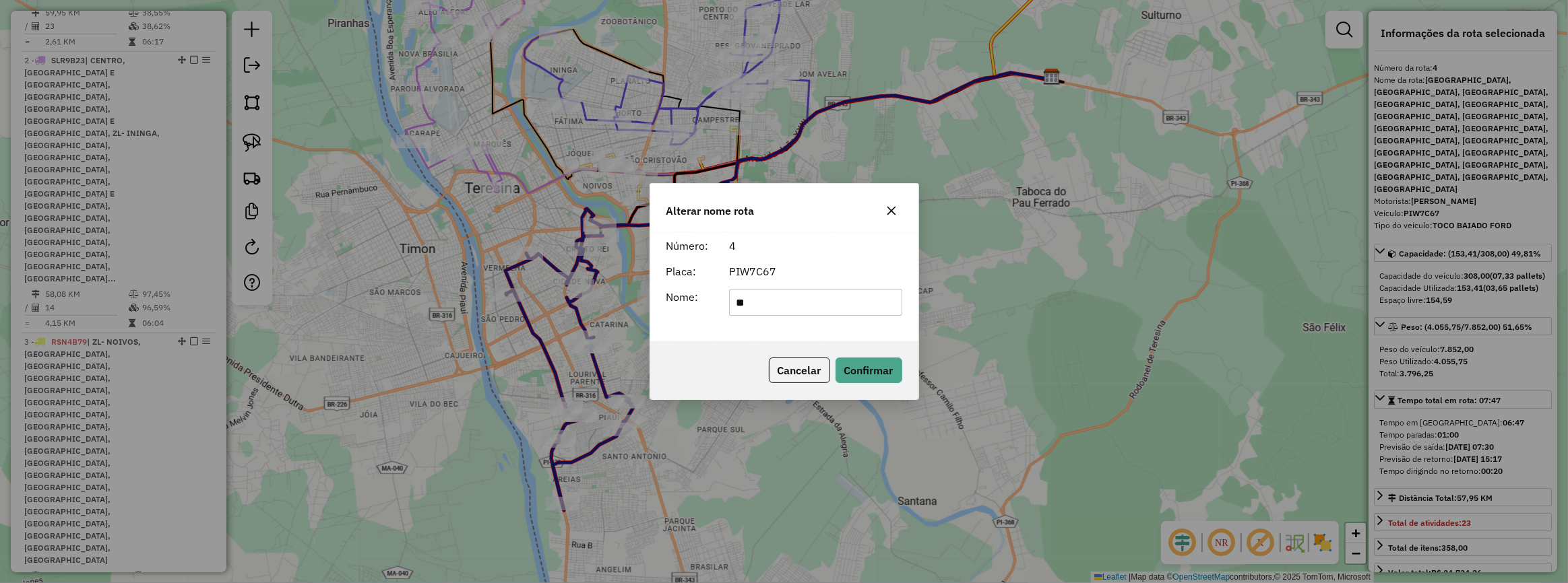
type input "********"
click at [858, 363] on button "Confirmar" at bounding box center [869, 370] width 67 height 26
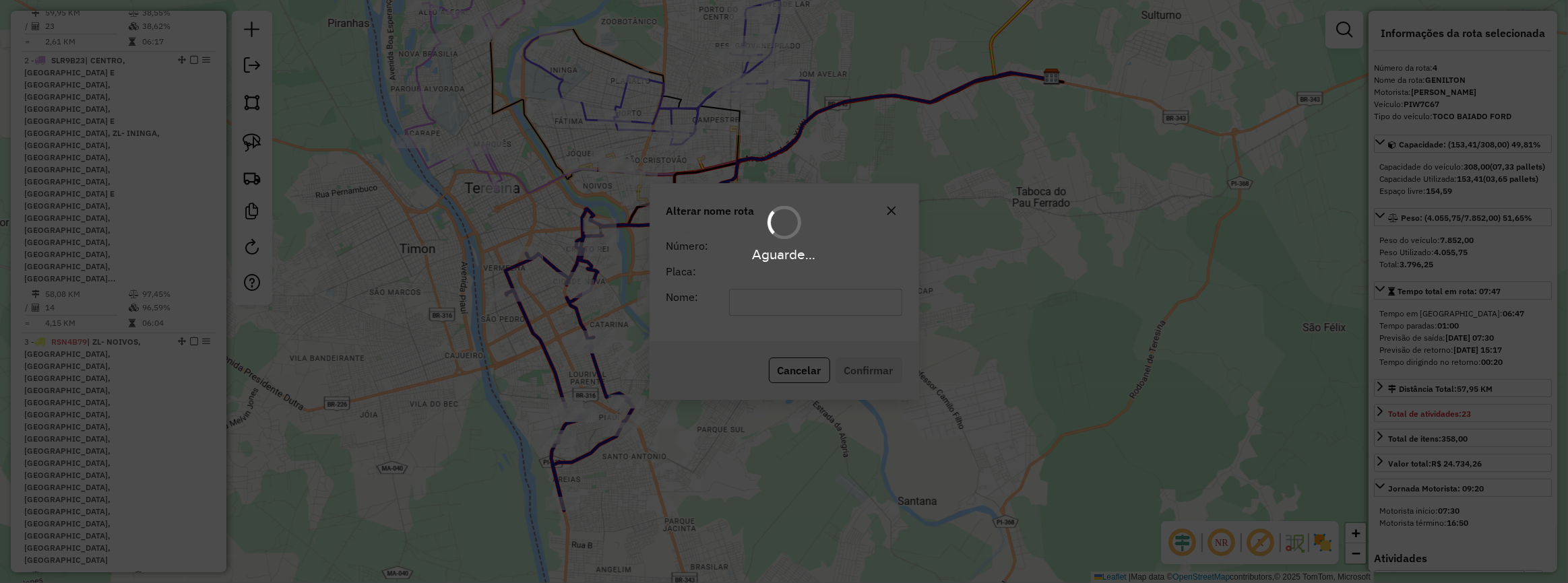
scroll to position [539, 0]
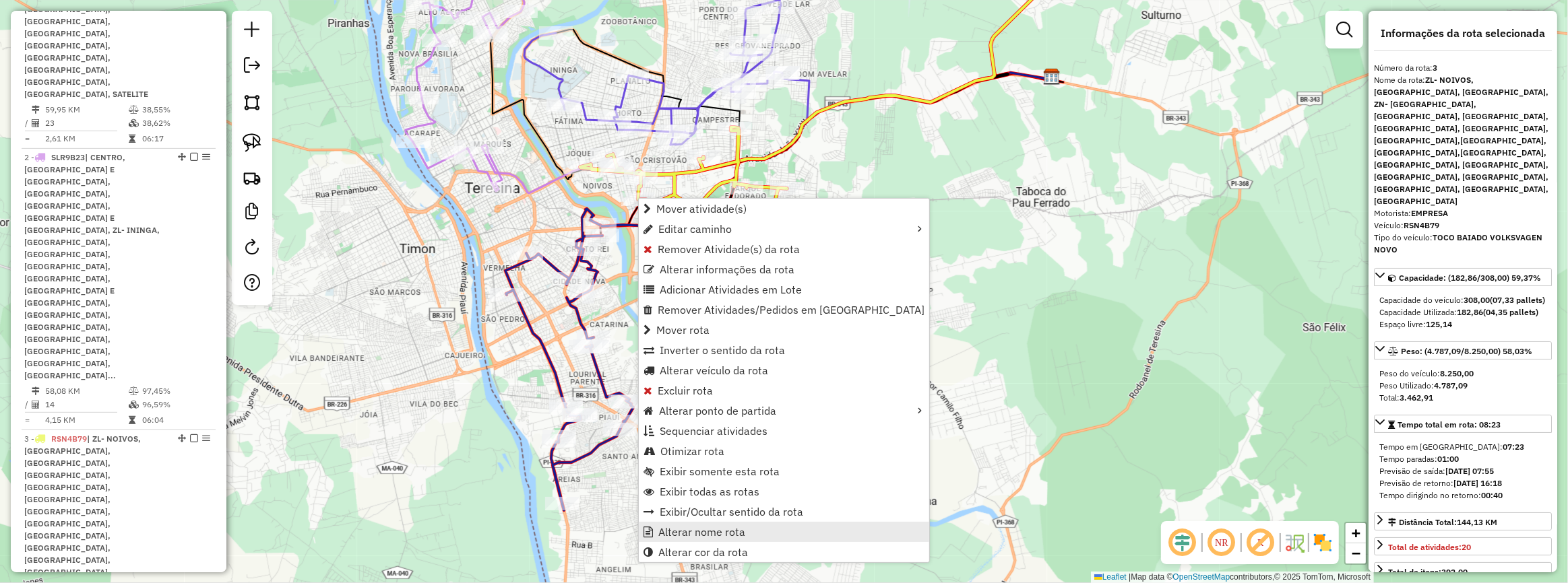
click at [741, 527] on span "Alterar nome rota" at bounding box center [702, 532] width 87 height 11
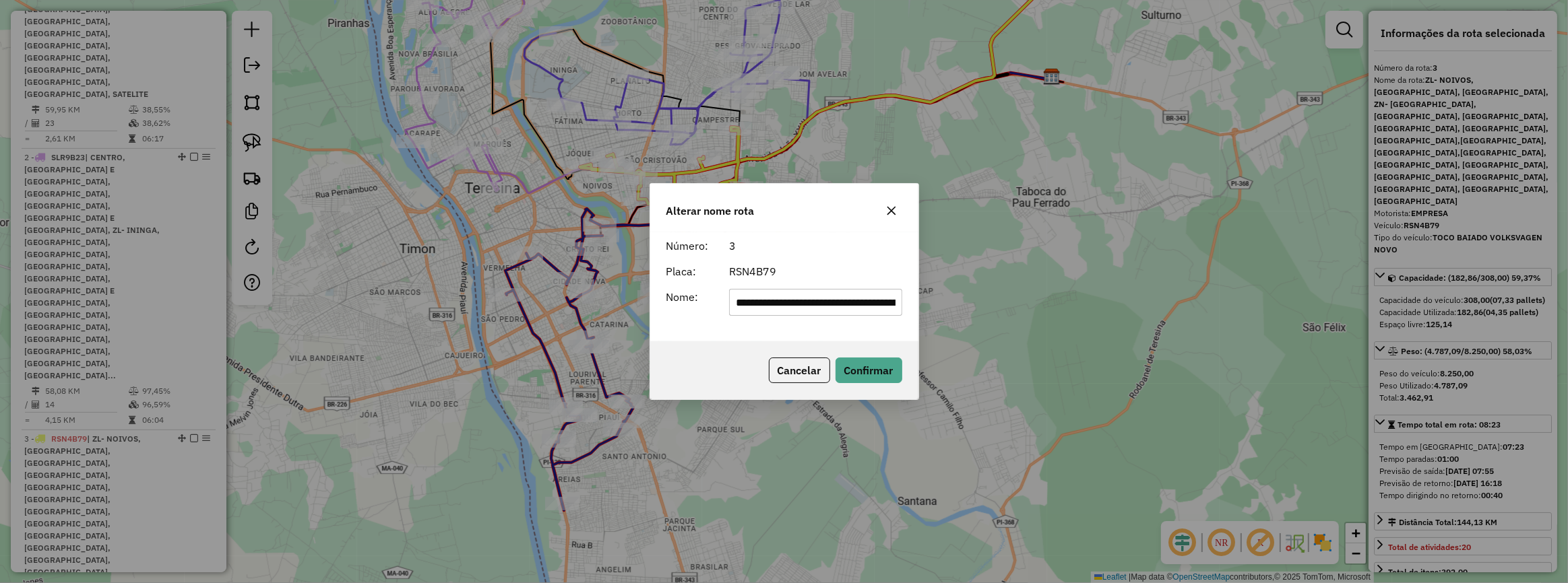
scroll to position [0, 1245]
click at [769, 302] on input "**********" at bounding box center [816, 302] width 173 height 27
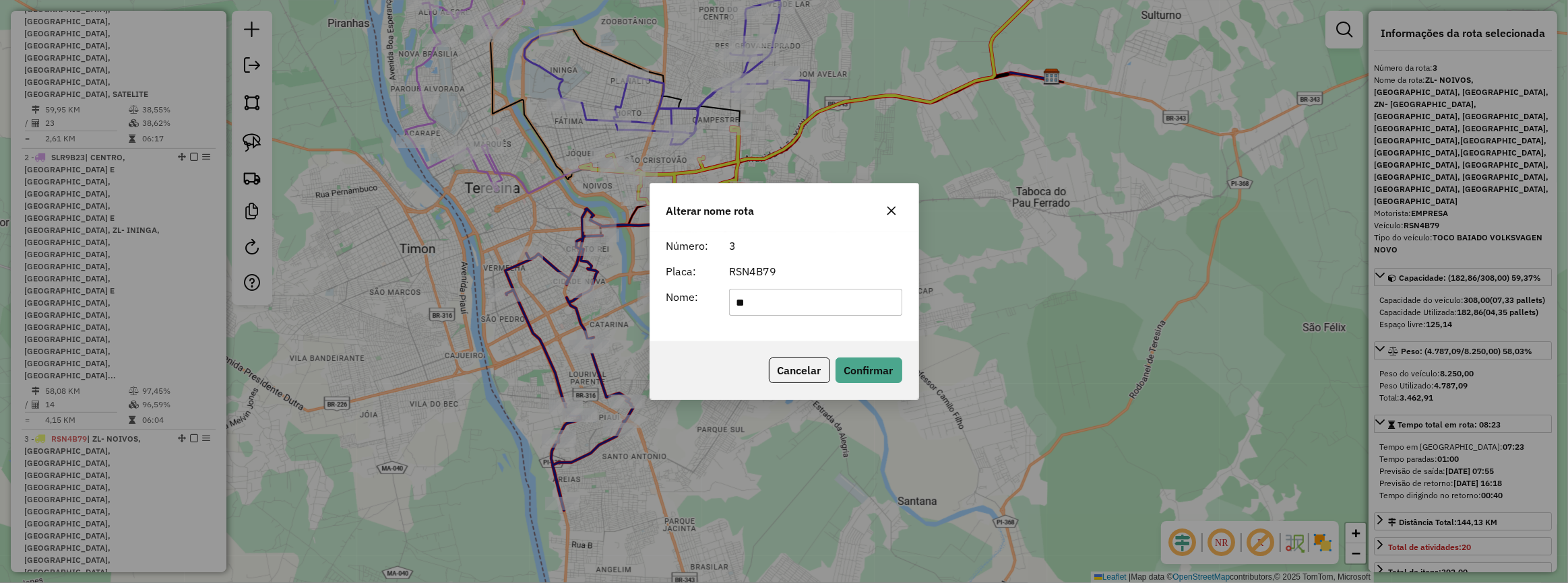
type input "**********"
click at [855, 365] on button "Confirmar" at bounding box center [869, 370] width 67 height 26
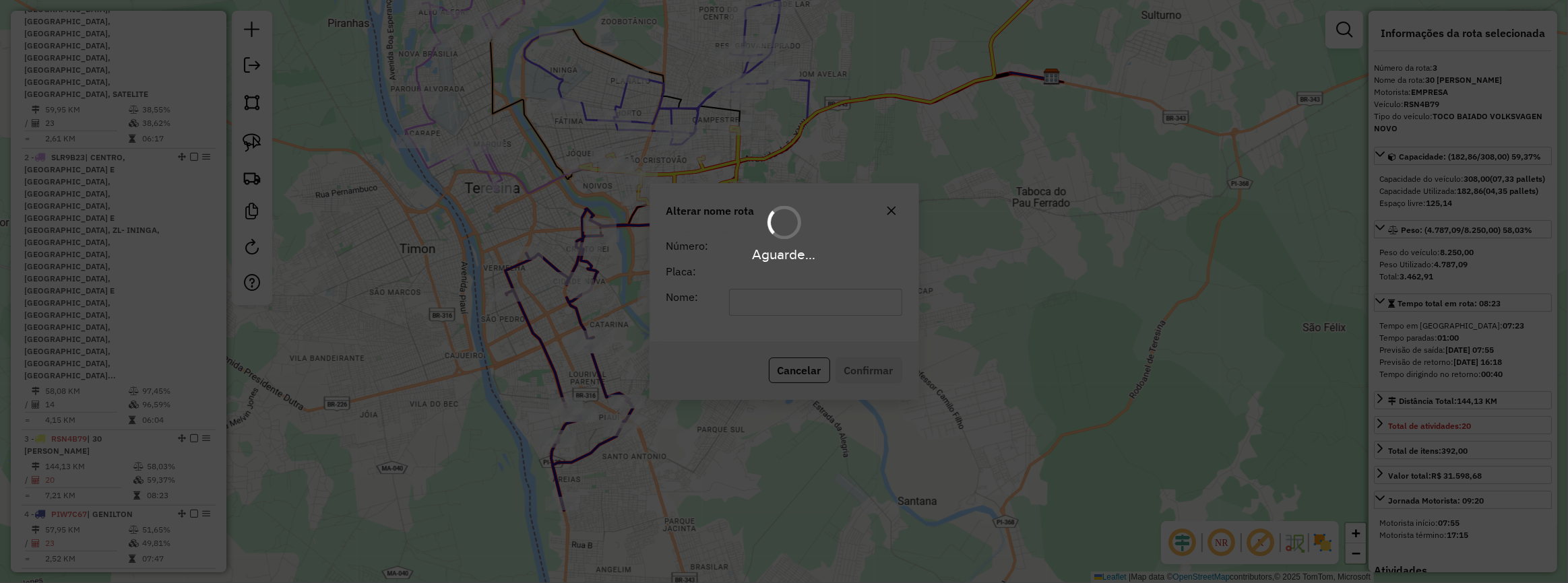
scroll to position [442, 0]
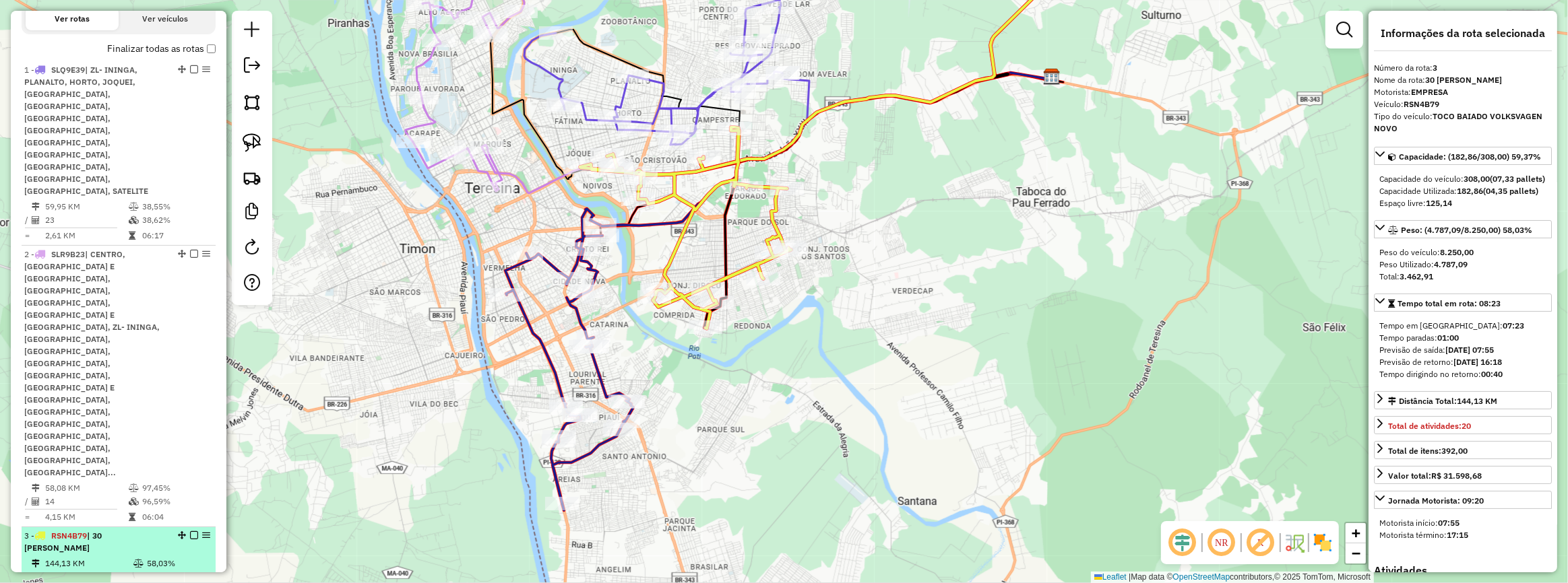
click at [190, 531] on em at bounding box center [193, 535] width 8 height 8
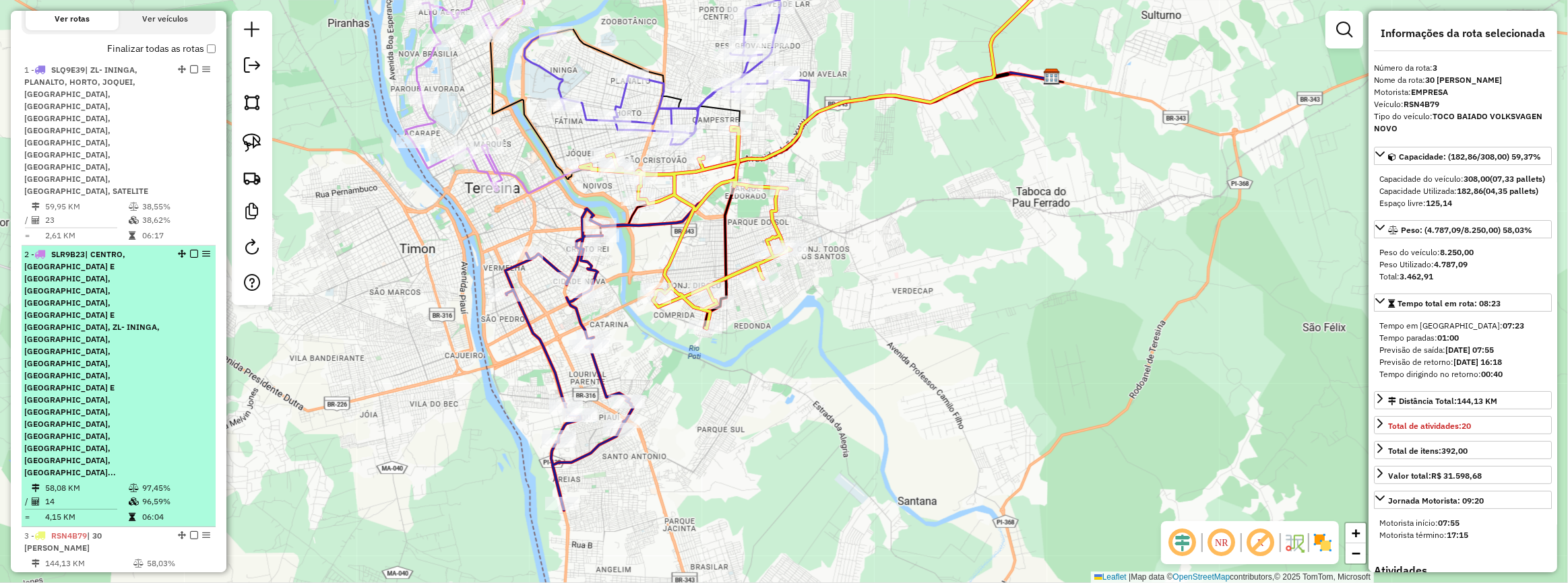
scroll to position [385, 0]
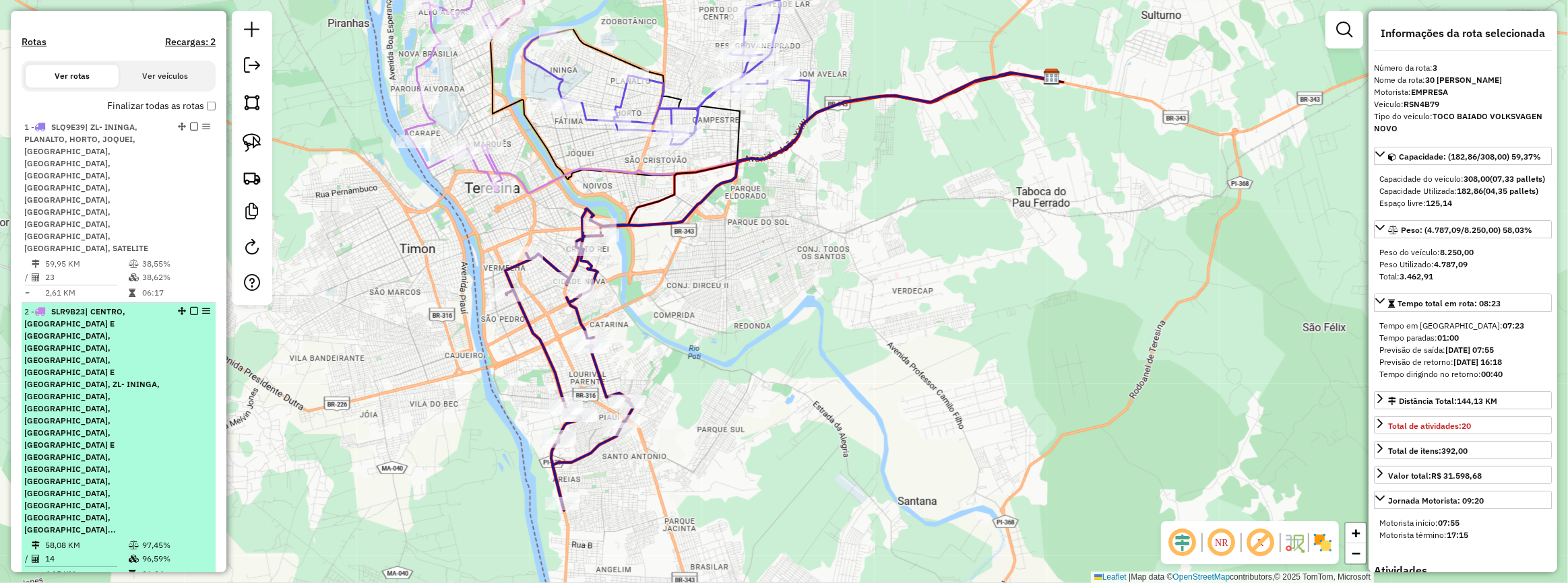
click at [151, 373] on div "2 - SLR9B23 | CENTRO, NOVA BRASILIA E POTY VELHO, PIRAJA, MATINHA,MATADOURO E S…" at bounding box center [96, 421] width 143 height 230
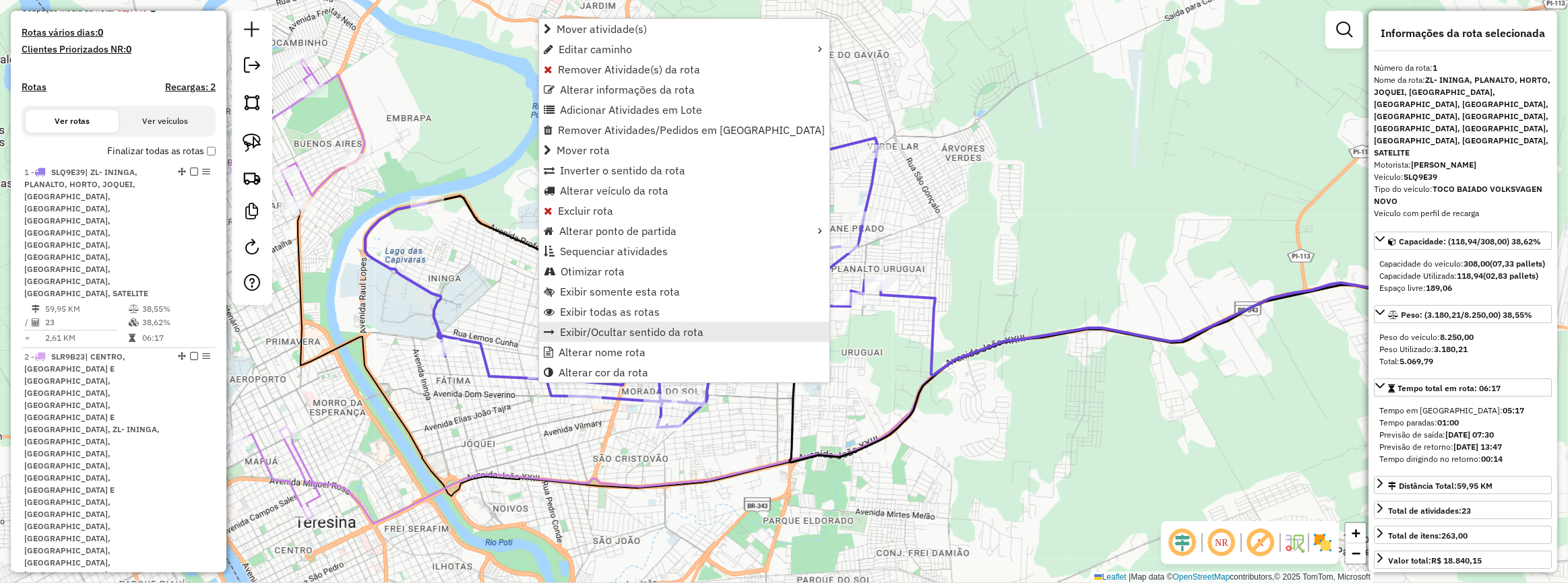
click at [614, 337] on span "Exibir/Ocultar sentido da rota" at bounding box center [632, 332] width 144 height 11
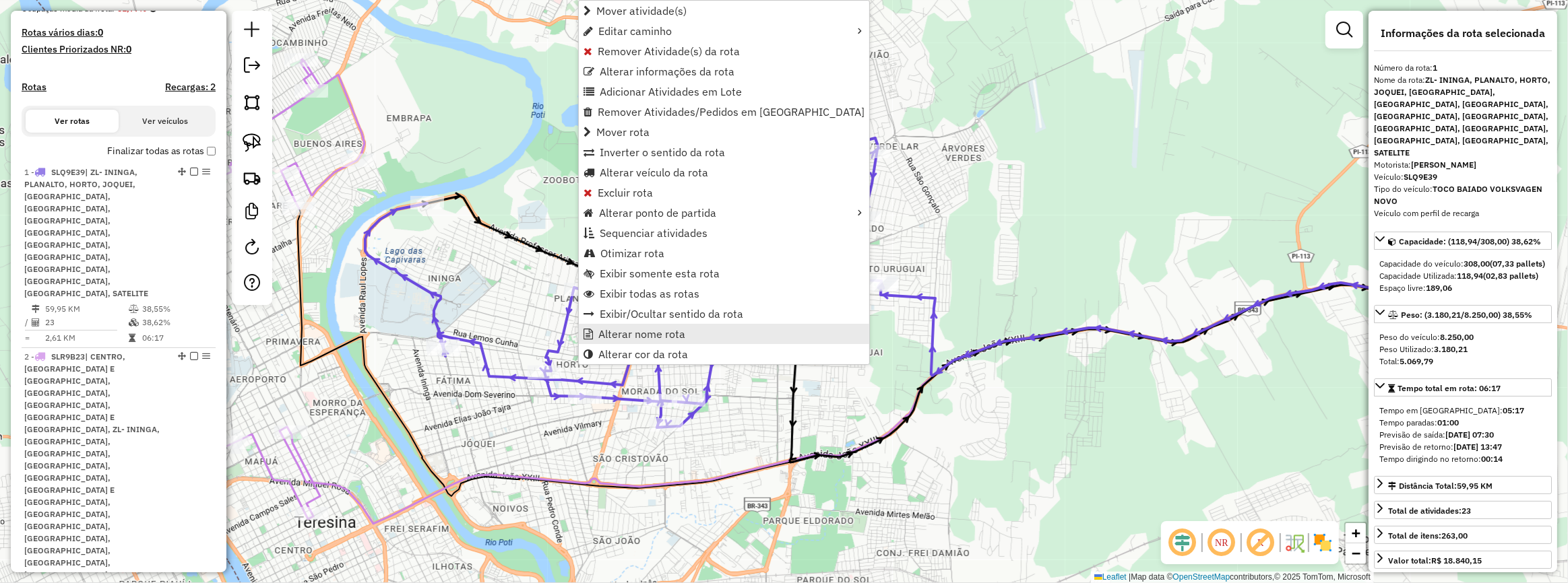
click at [646, 334] on span "Alterar nome rota" at bounding box center [641, 334] width 87 height 11
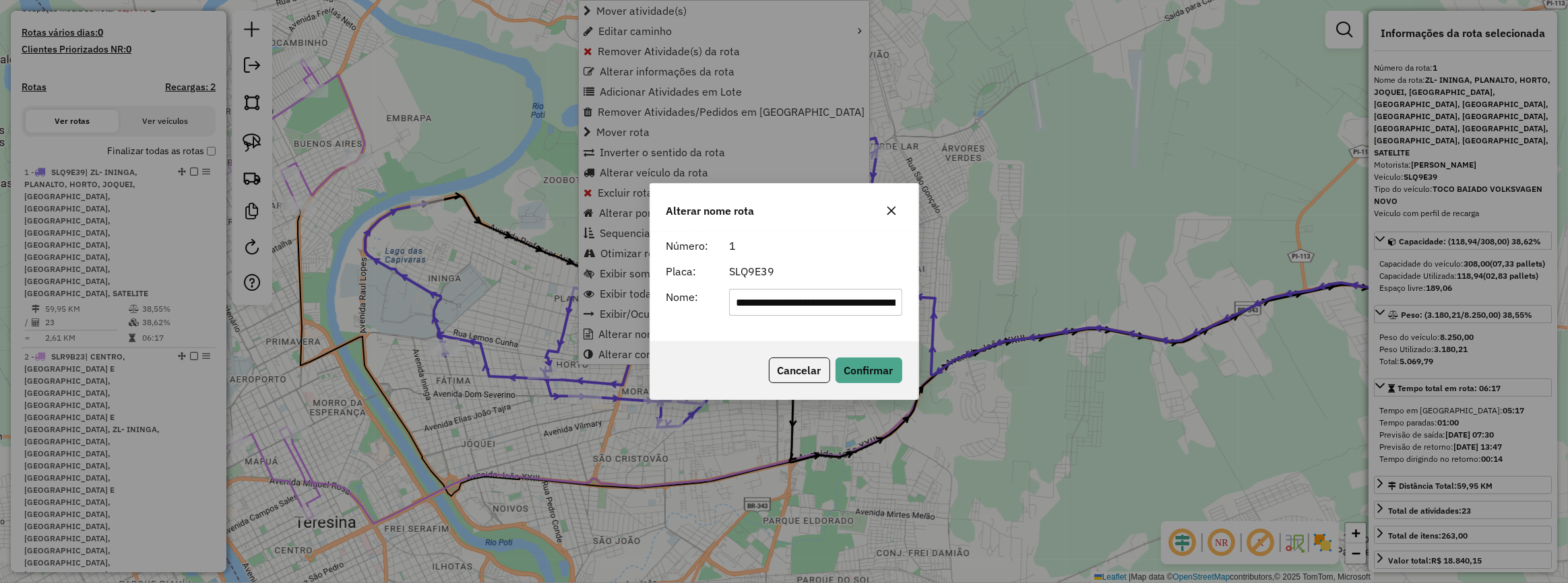
scroll to position [0, 830]
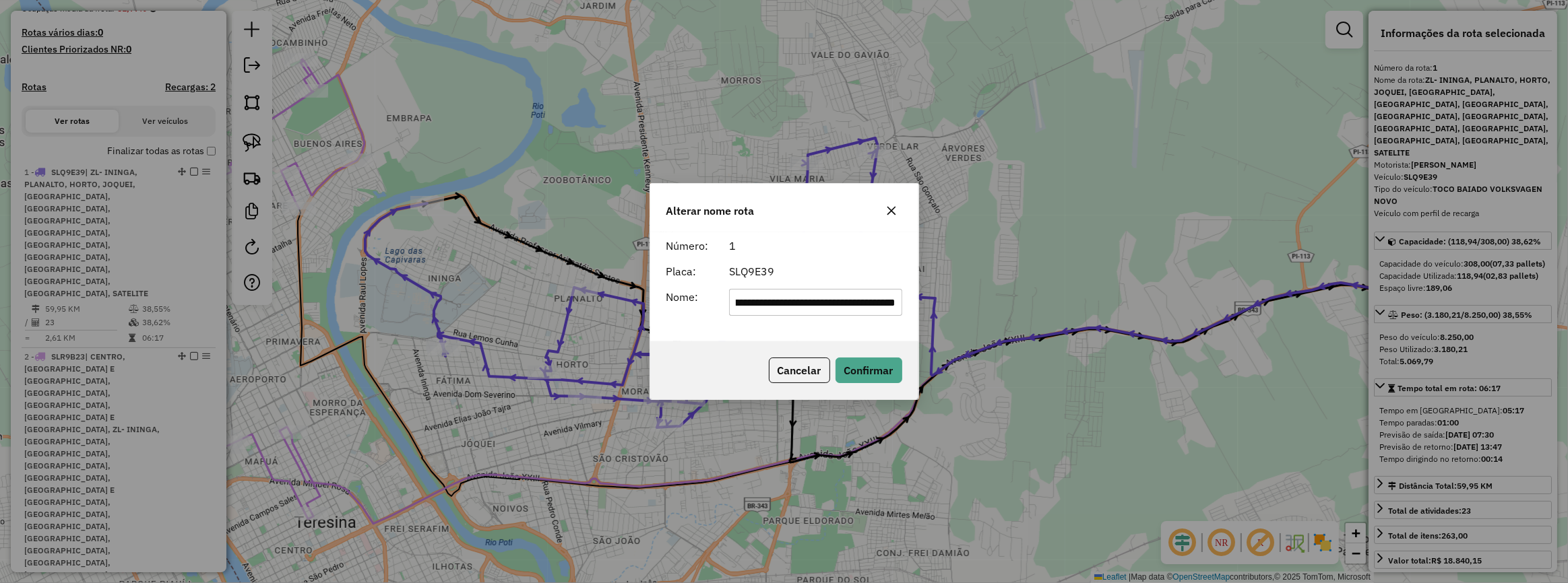
click at [766, 302] on input "**********" at bounding box center [816, 302] width 173 height 27
type input "****"
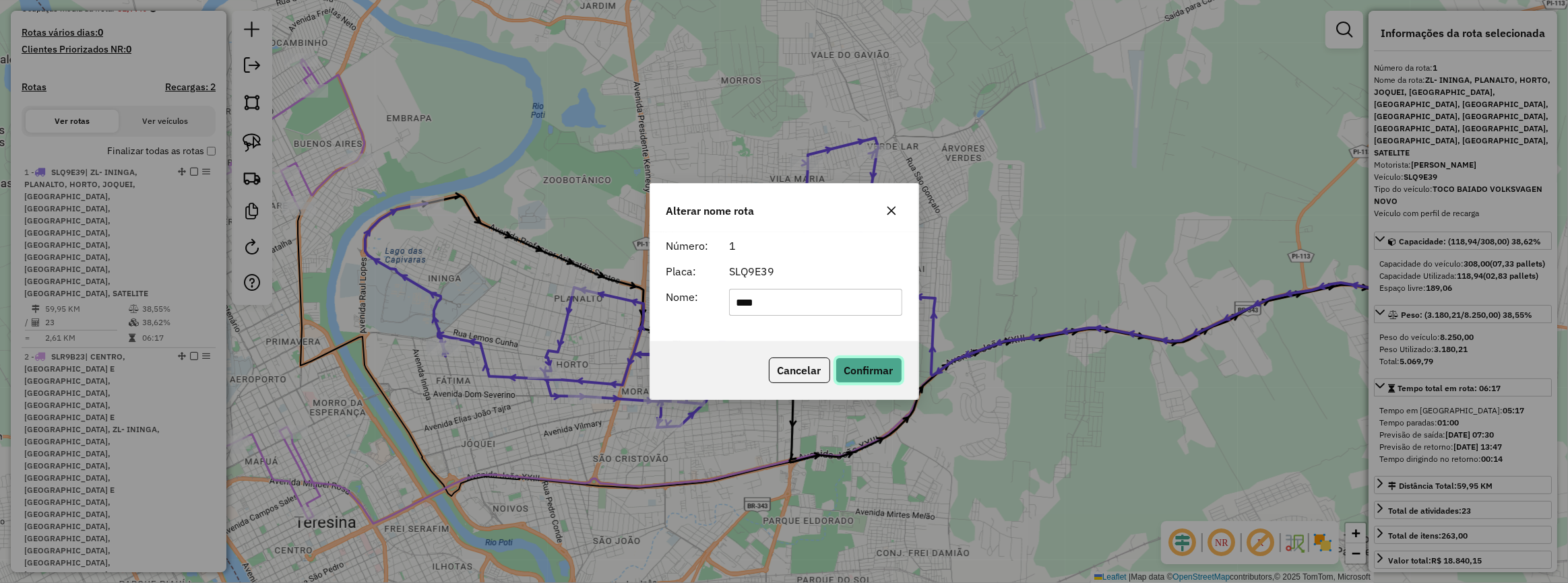
click at [856, 376] on button "Confirmar" at bounding box center [869, 370] width 67 height 26
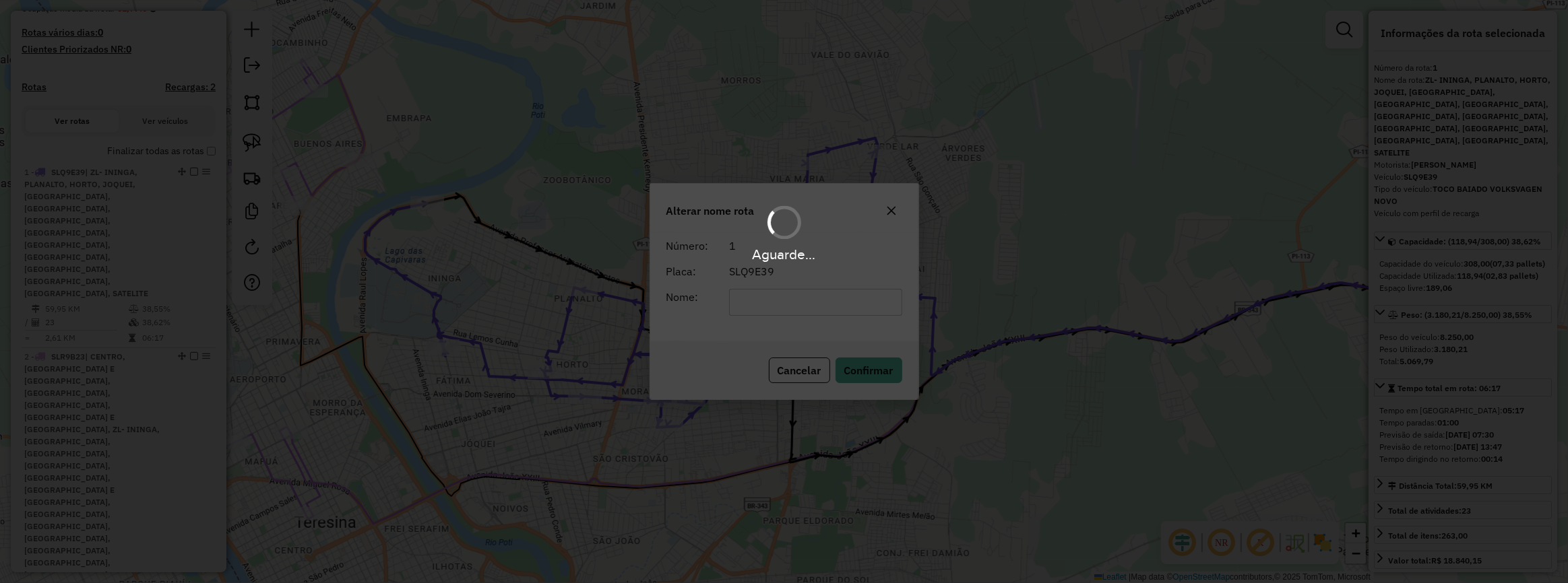
scroll to position [267, 0]
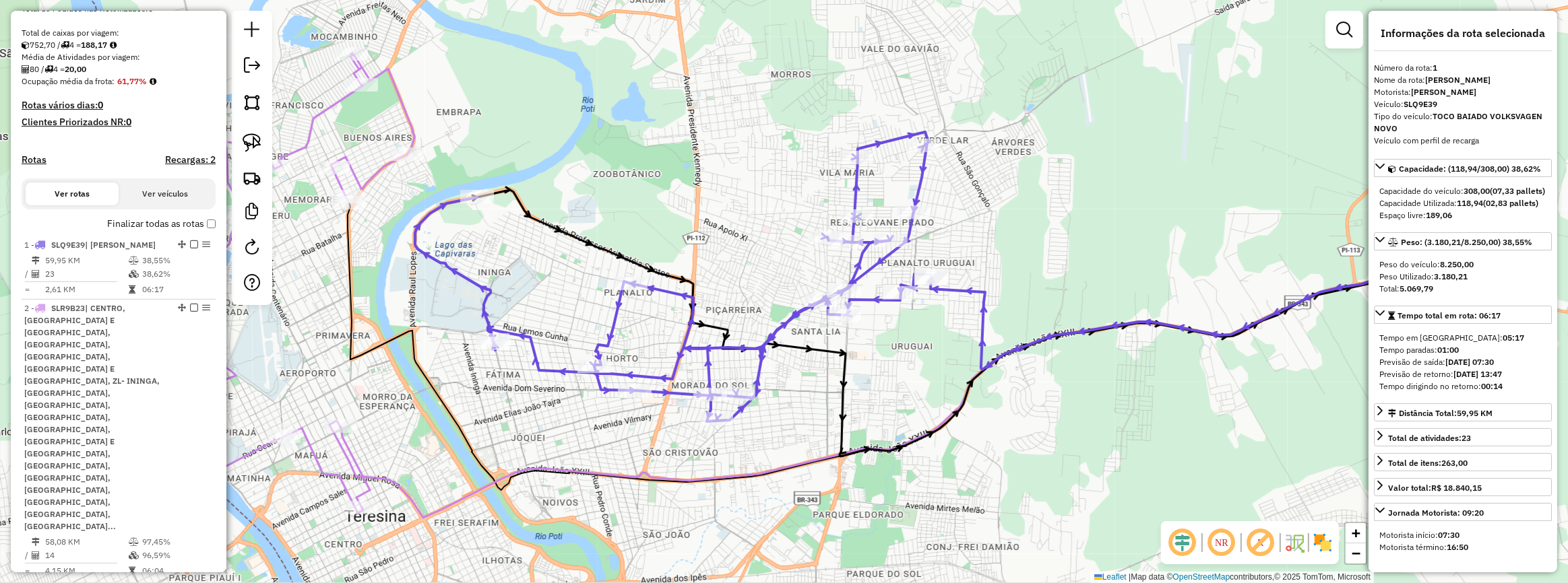
drag, startPoint x: 501, startPoint y: 470, endPoint x: 803, endPoint y: 466, distance: 302.0
click at [797, 466] on icon at bounding box center [900, 397] width 1140 height 241
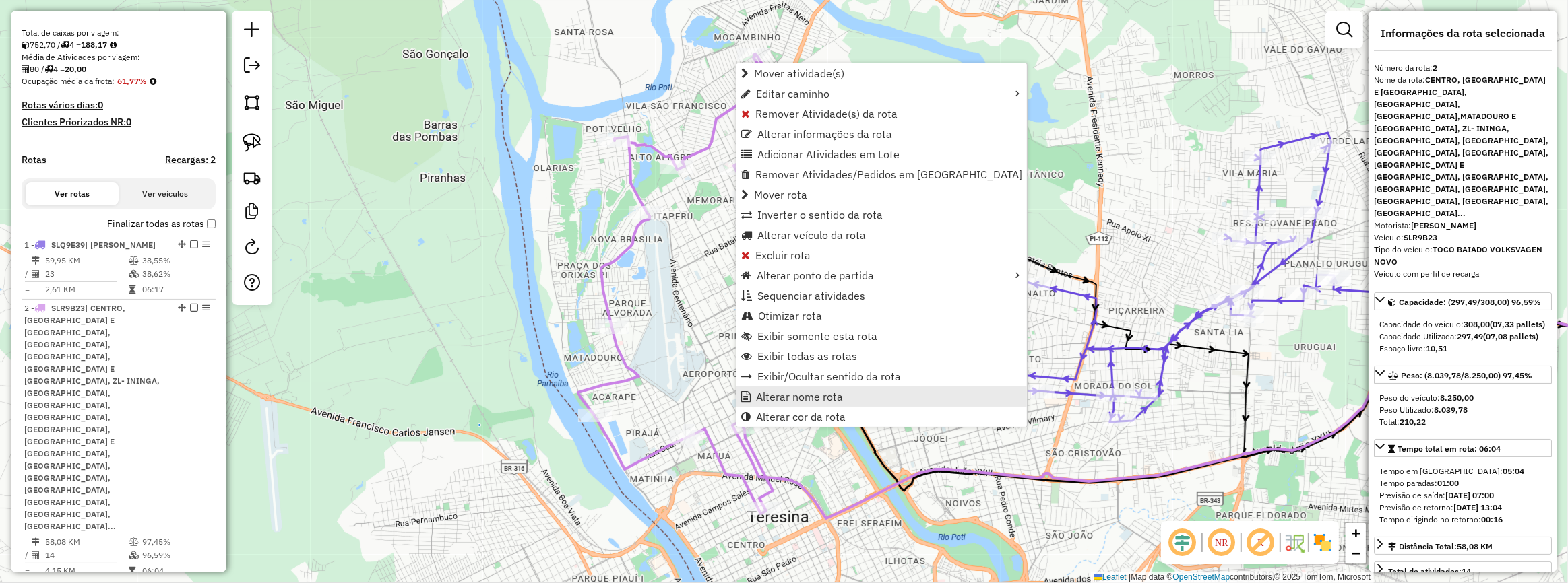
click at [801, 391] on span "Alterar nome rota" at bounding box center [799, 396] width 87 height 11
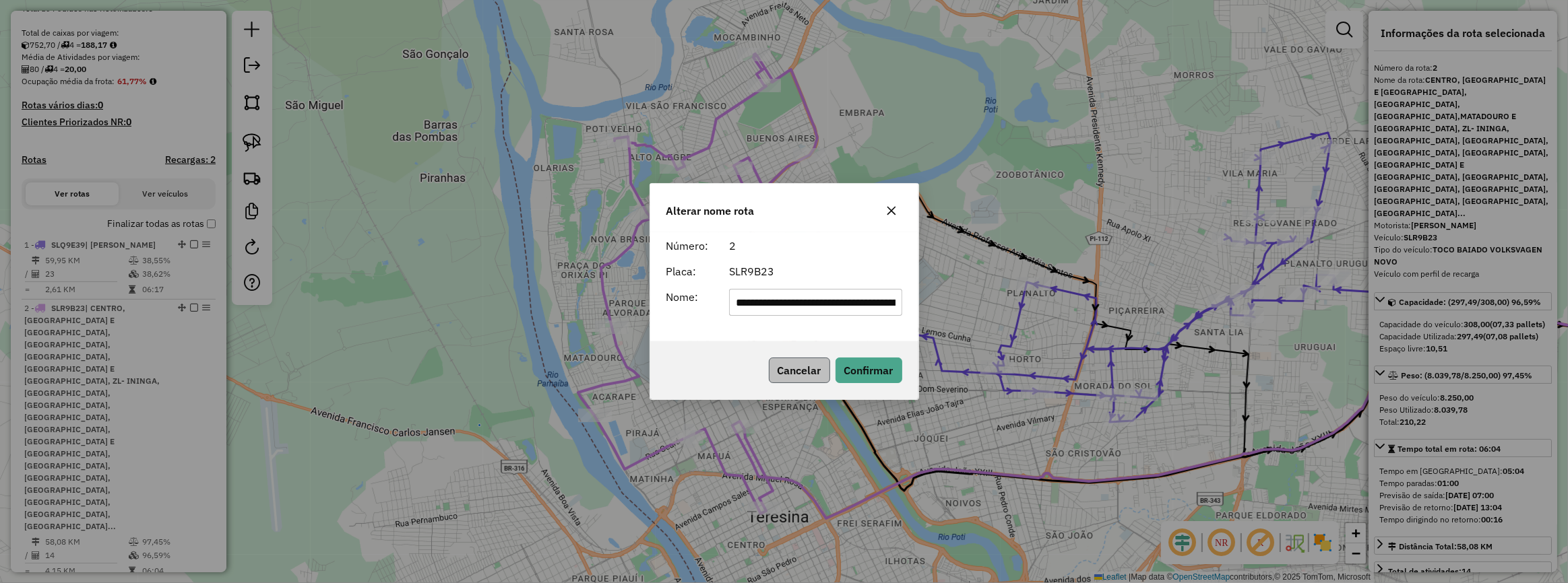
scroll to position [0, 1289]
click at [798, 305] on input "**********" at bounding box center [816, 302] width 173 height 27
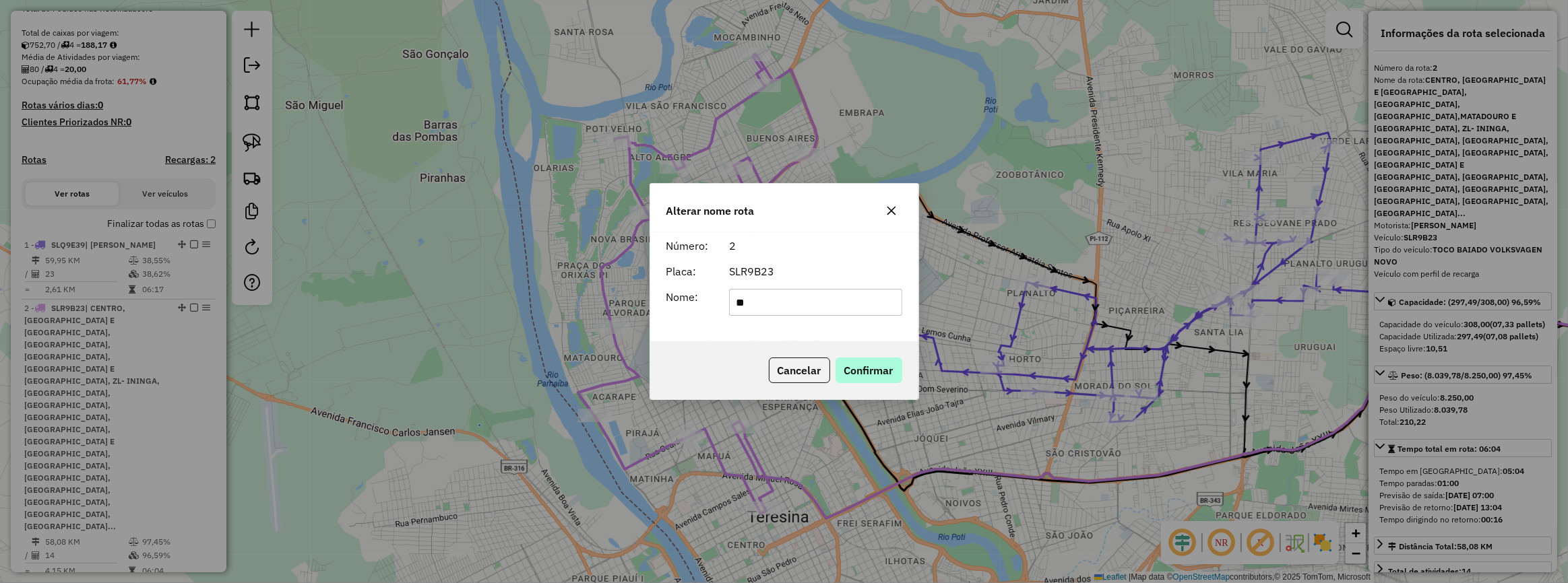
type input "**********"
click at [884, 384] on div "Cancelar Confirmar" at bounding box center [784, 370] width 268 height 58
click at [869, 372] on button "Confirmar" at bounding box center [869, 370] width 67 height 26
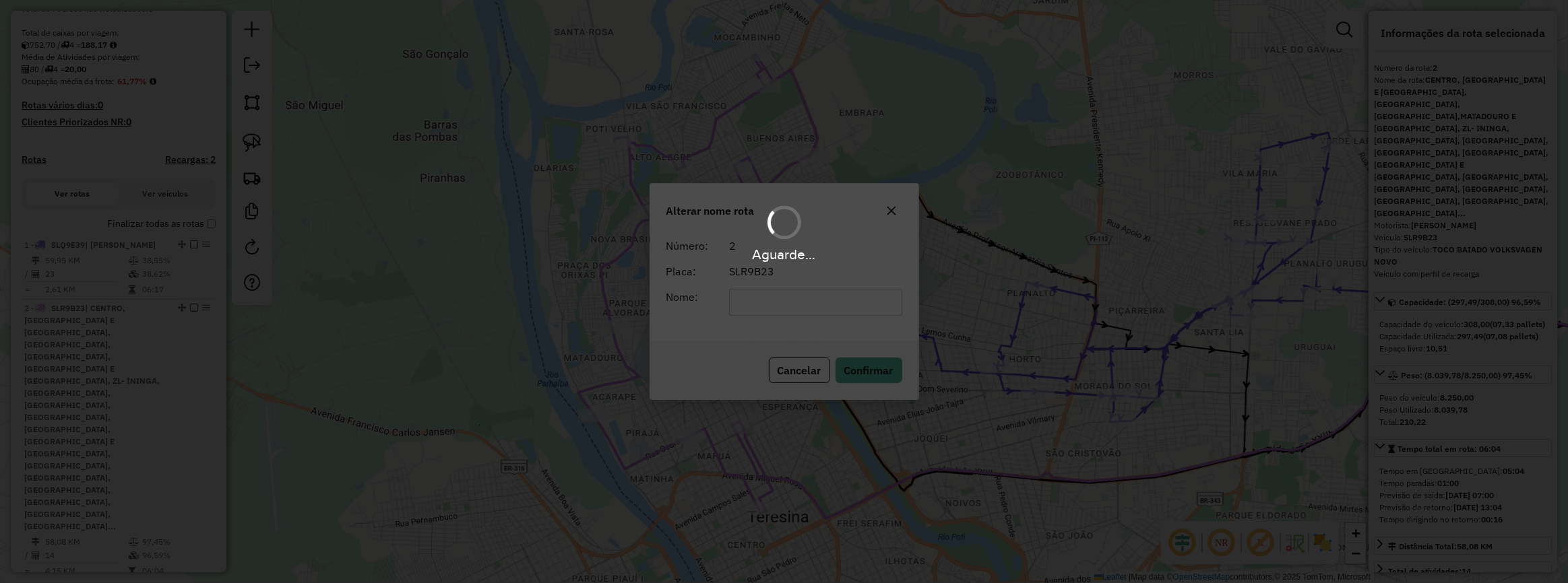
scroll to position [158, 0]
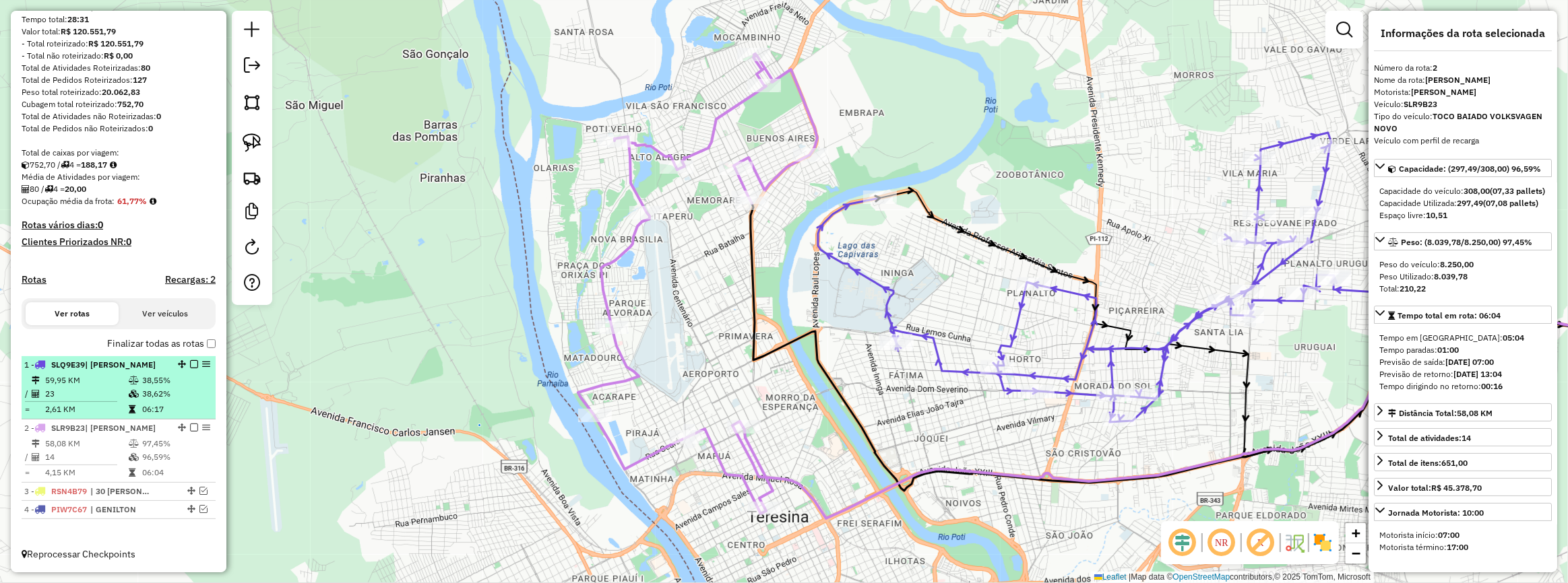
click at [190, 367] on em at bounding box center [193, 364] width 8 height 8
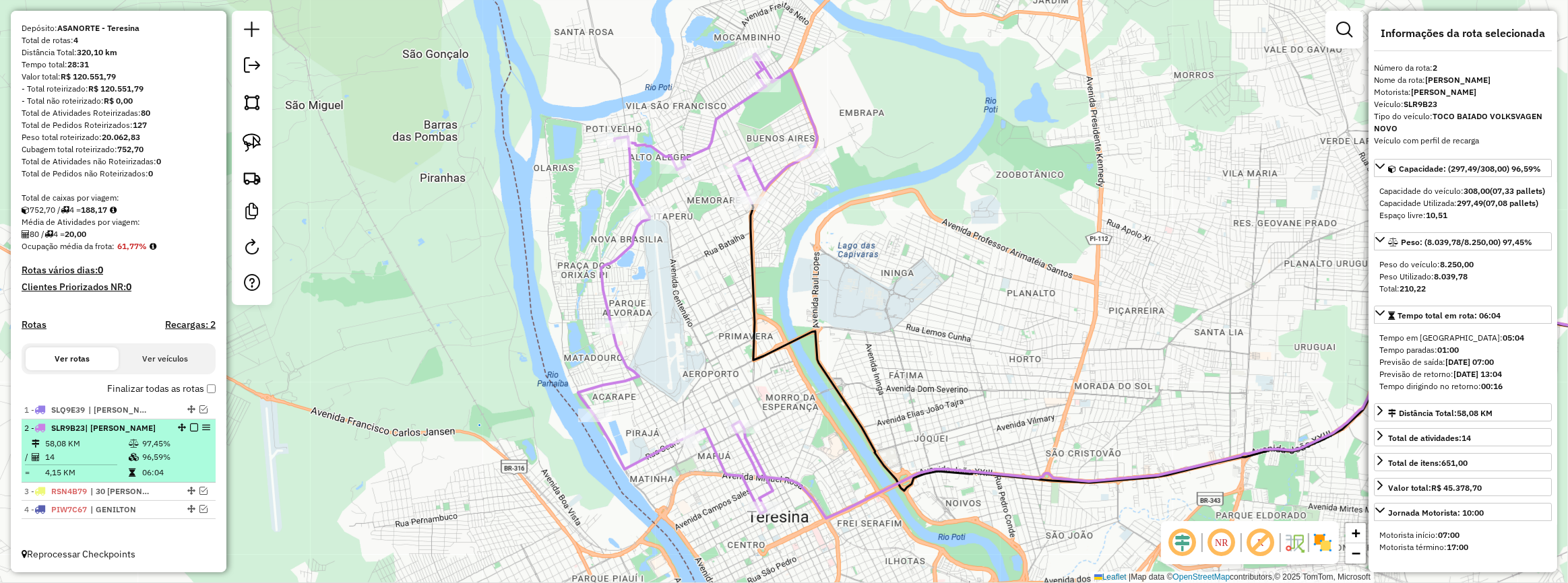
click at [190, 429] on em at bounding box center [193, 427] width 8 height 8
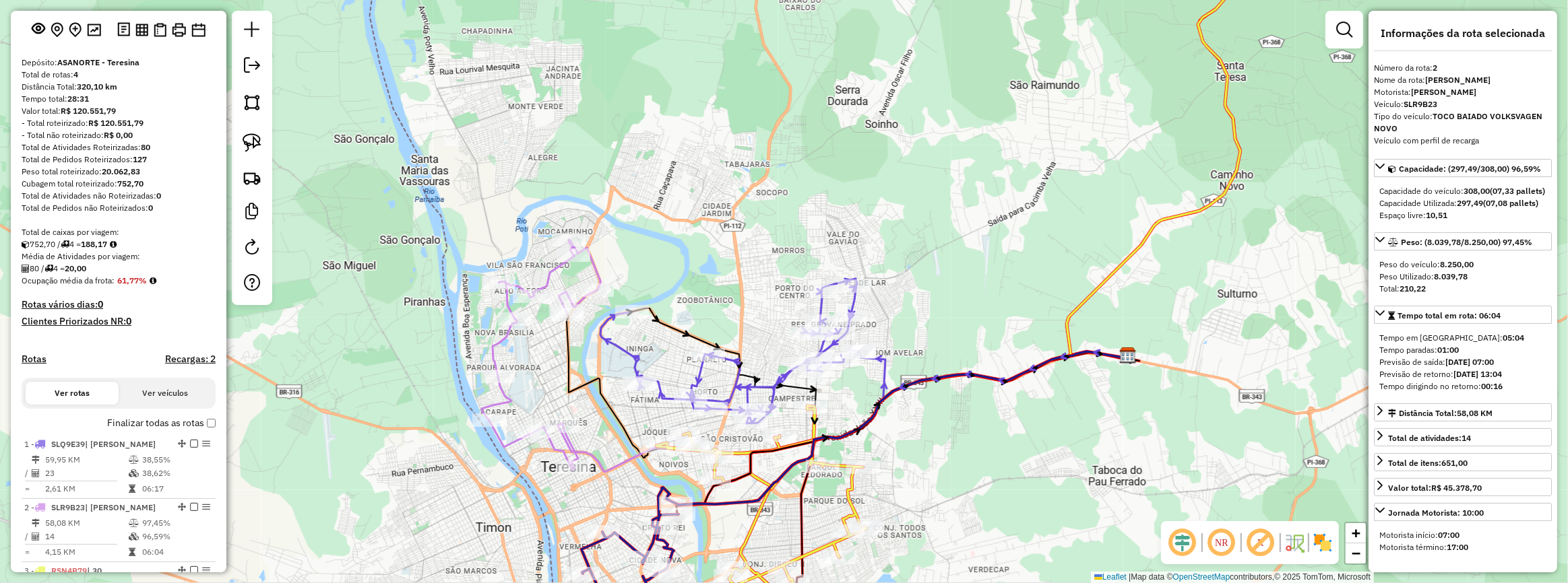
click at [875, 436] on div "Janela de atendimento Grade de atendimento Capacidade Transportadoras Veículos …" at bounding box center [784, 291] width 1568 height 583
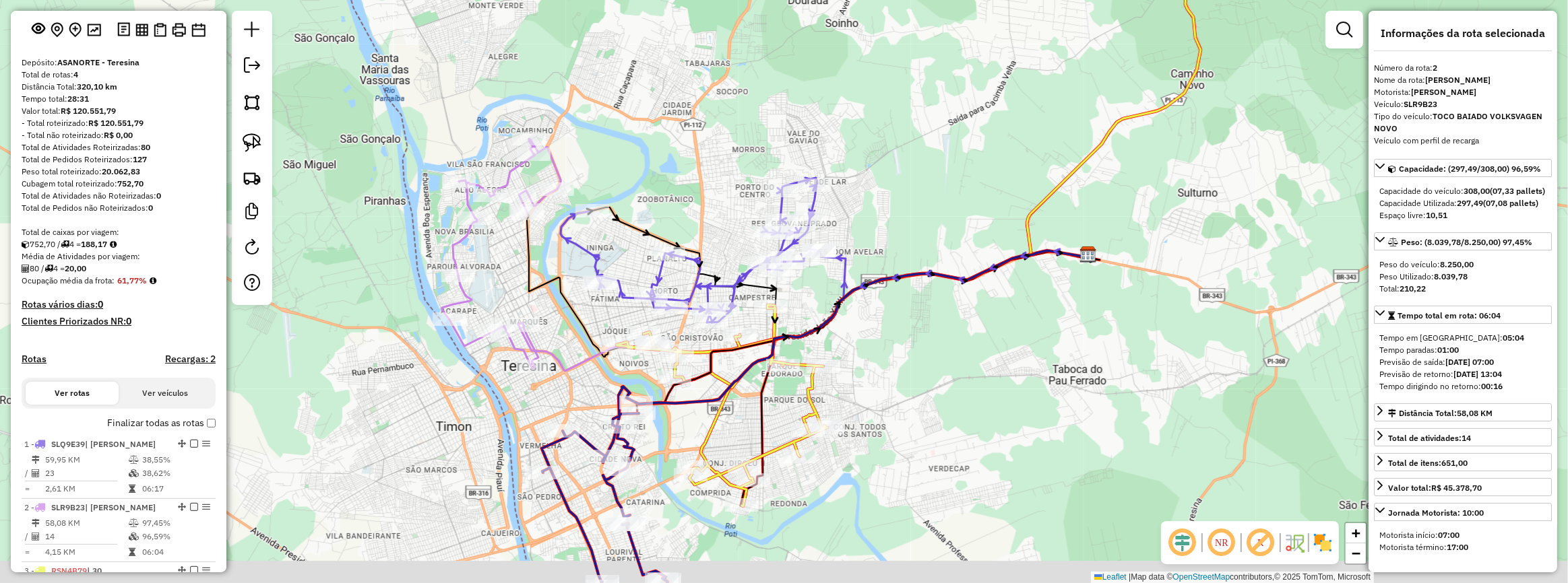
drag, startPoint x: 966, startPoint y: 399, endPoint x: 931, endPoint y: 370, distance: 45.5
click at [933, 370] on div "Janela de atendimento Grade de atendimento Capacidade Transportadoras Veículos …" at bounding box center [784, 291] width 1568 height 583
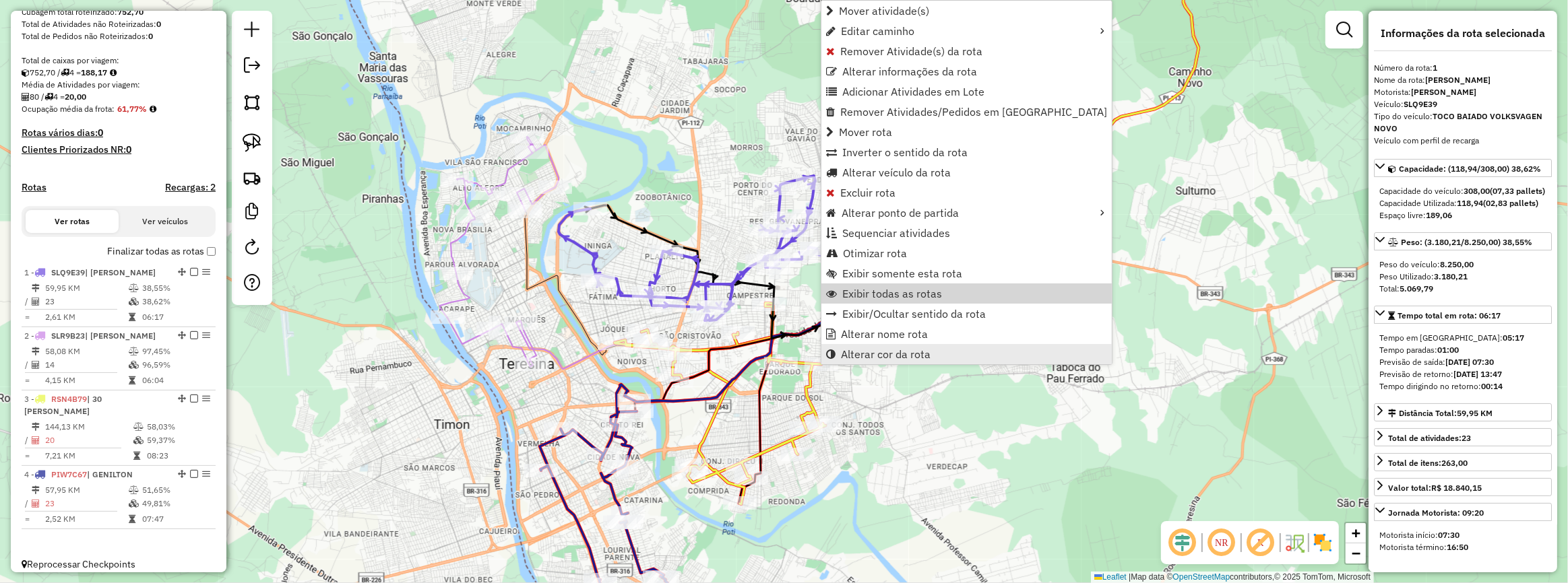
scroll to position [260, 0]
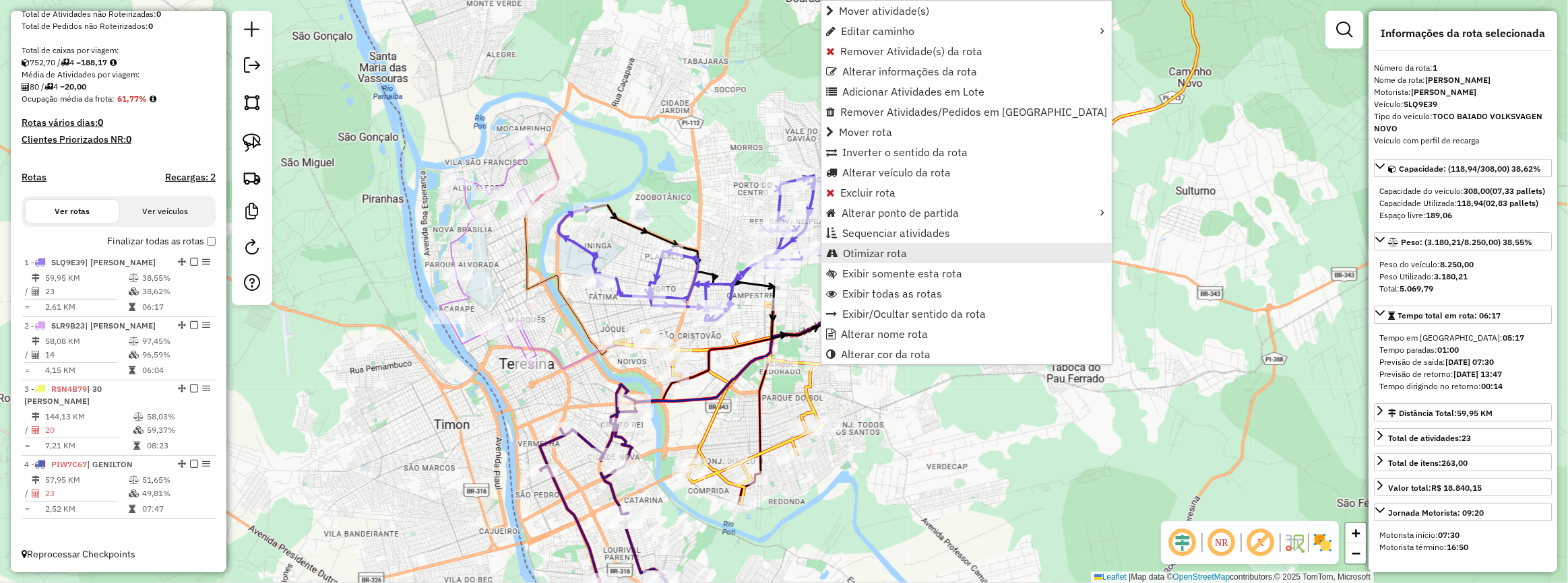
click at [856, 260] on link "Otimizar rota" at bounding box center [967, 253] width 291 height 20
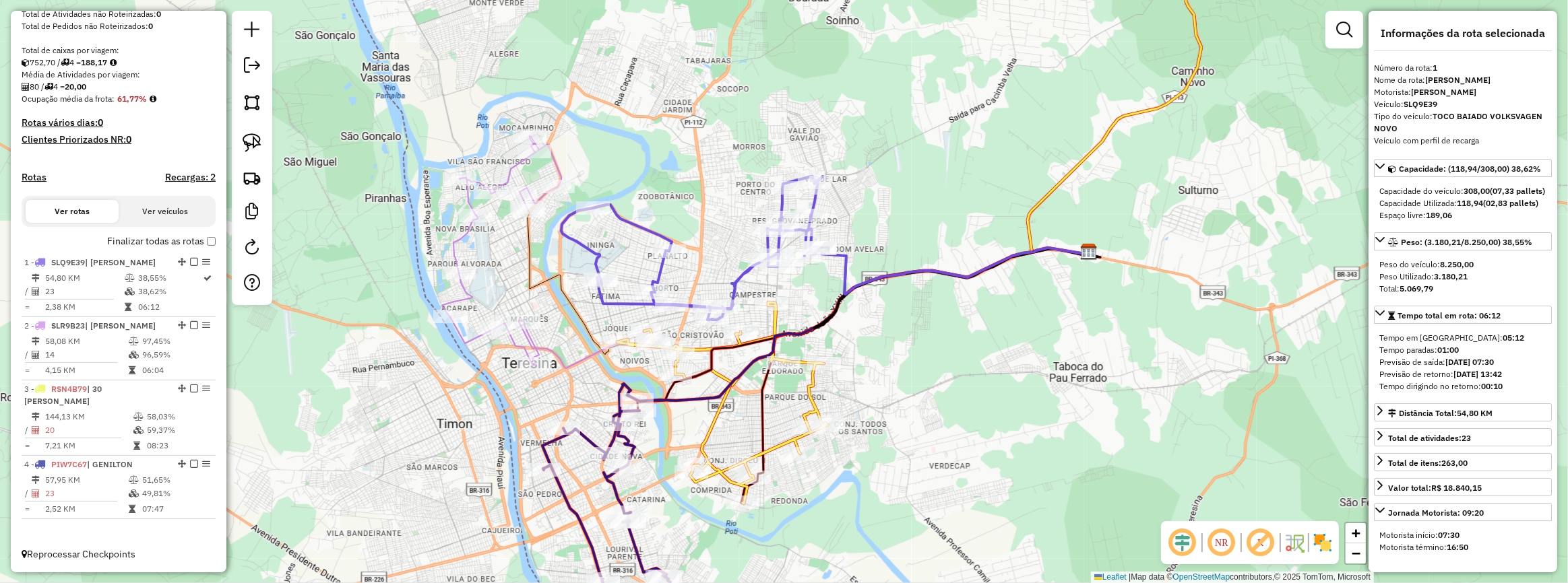
drag, startPoint x: 700, startPoint y: 160, endPoint x: 722, endPoint y: 88, distance: 75.3
click at [723, 87] on div "Janela de atendimento Grade de atendimento Capacidade Transportadoras Veículos …" at bounding box center [784, 291] width 1568 height 583
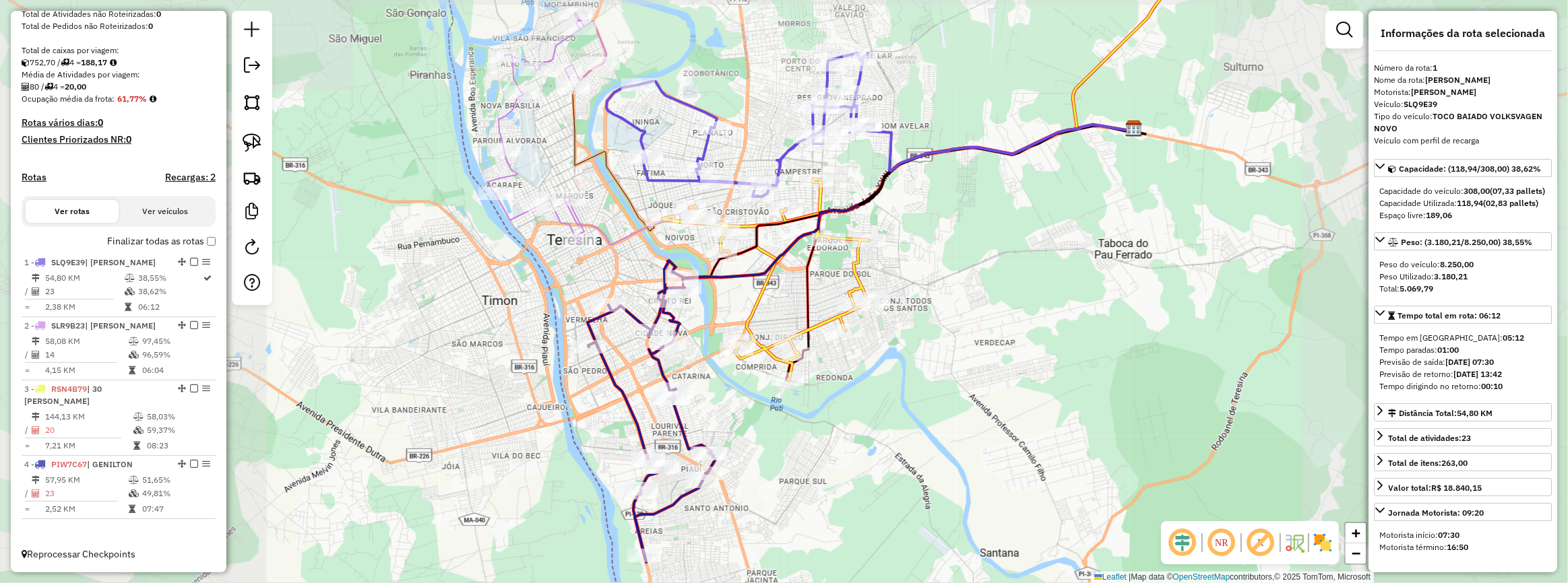
click at [838, 241] on div "Janela de atendimento Grade de atendimento Capacidade Transportadoras Veículos …" at bounding box center [784, 291] width 1568 height 583
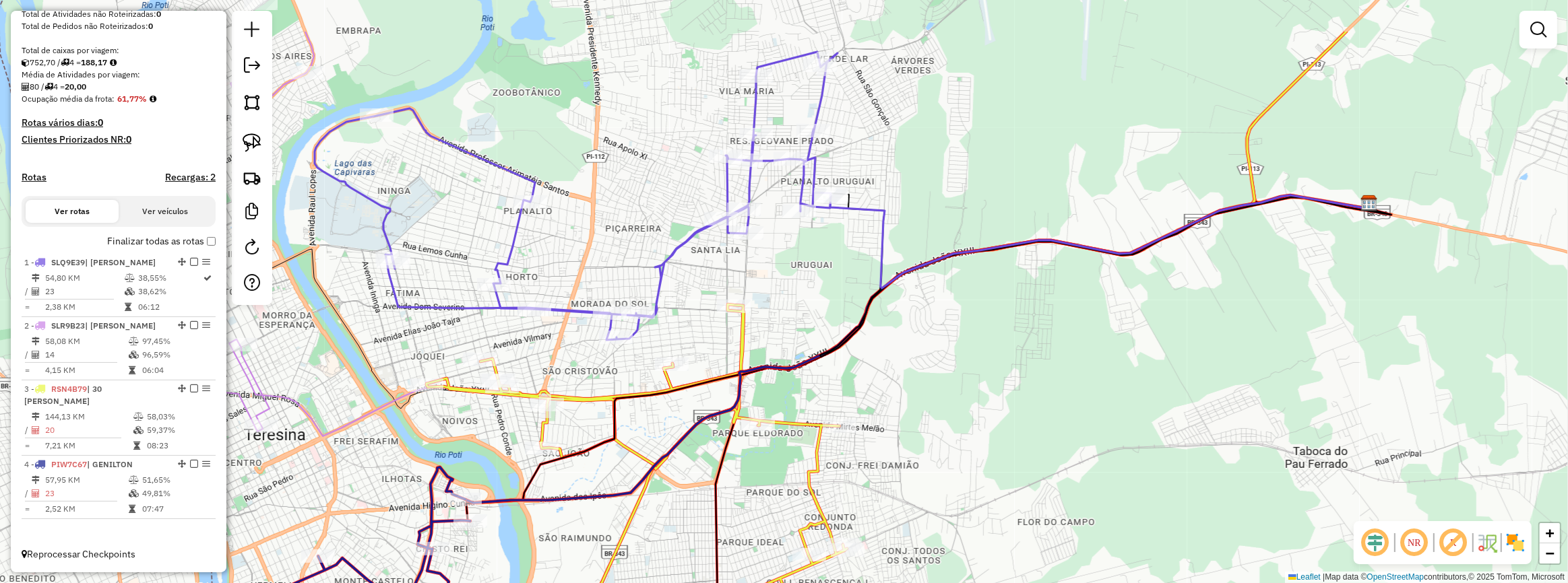
drag, startPoint x: 845, startPoint y: 226, endPoint x: 811, endPoint y: 284, distance: 67.2
click at [811, 284] on div "Janela de atendimento Grade de atendimento Capacidade Transportadoras Veículos …" at bounding box center [784, 291] width 1568 height 583
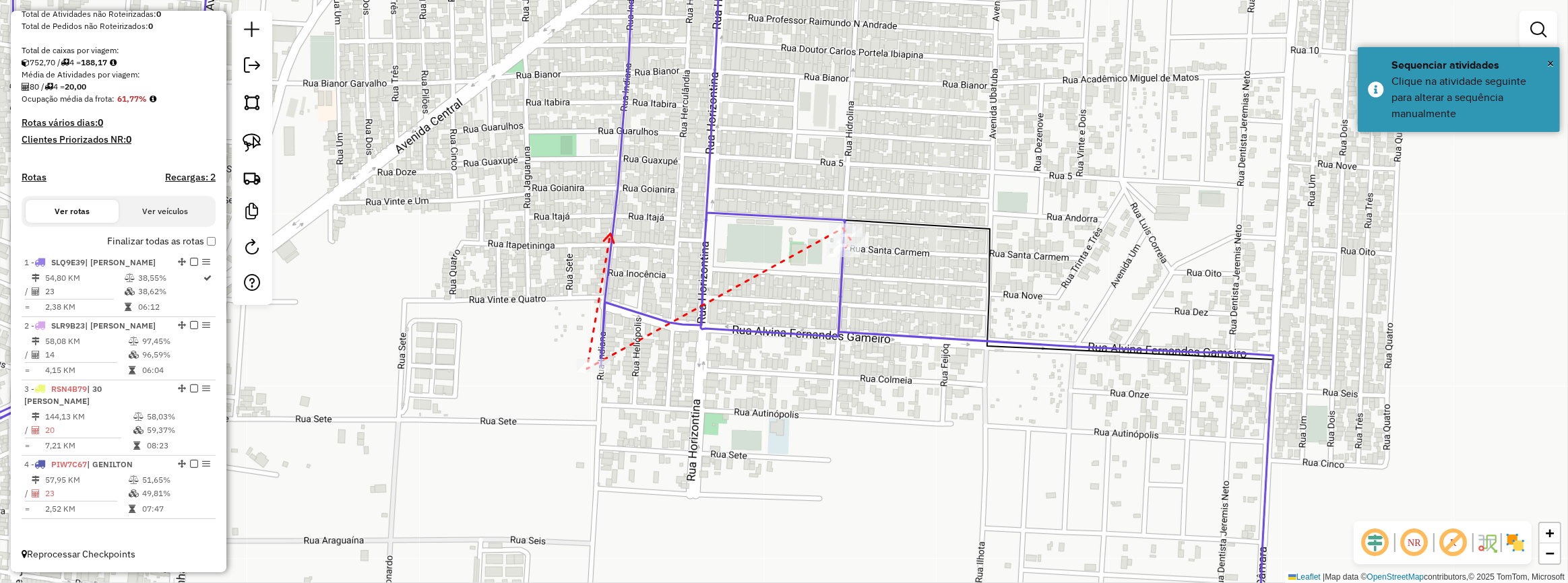
drag, startPoint x: 610, startPoint y: 234, endPoint x: 607, endPoint y: 296, distance: 62.1
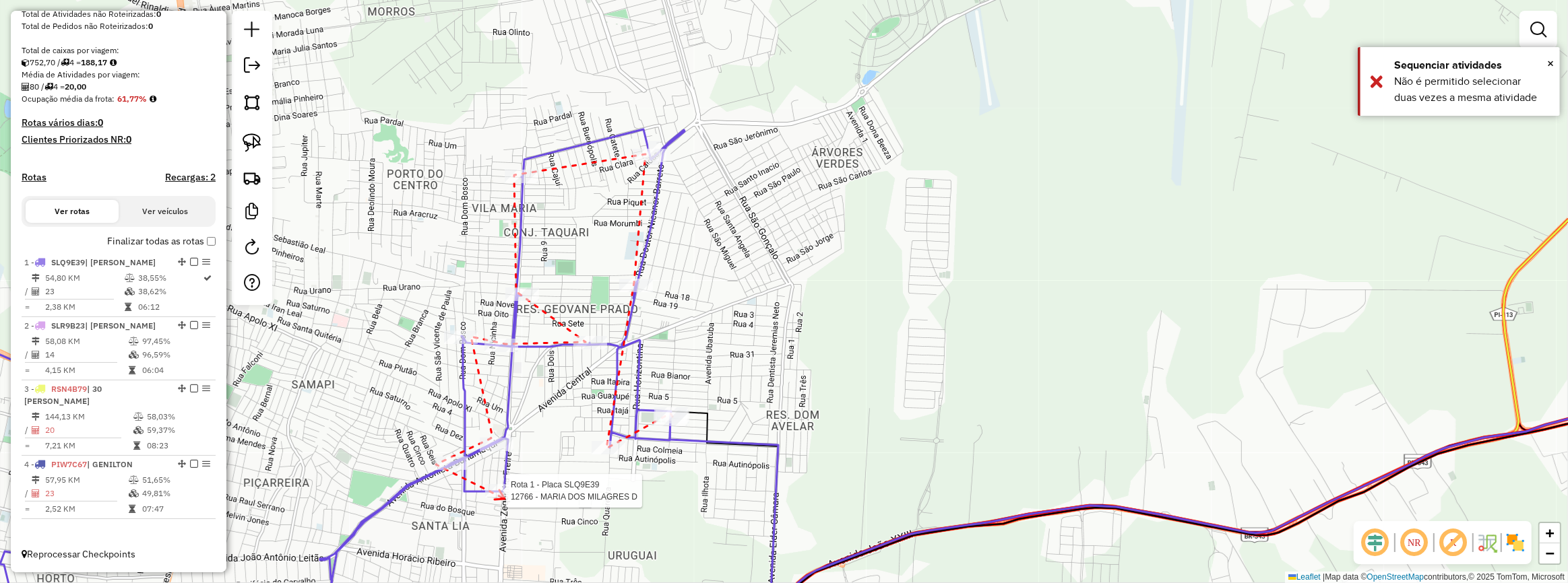
click at [505, 498] on div at bounding box center [502, 491] width 34 height 14
drag, startPoint x: 425, startPoint y: 505, endPoint x: 589, endPoint y: 170, distance: 373.0
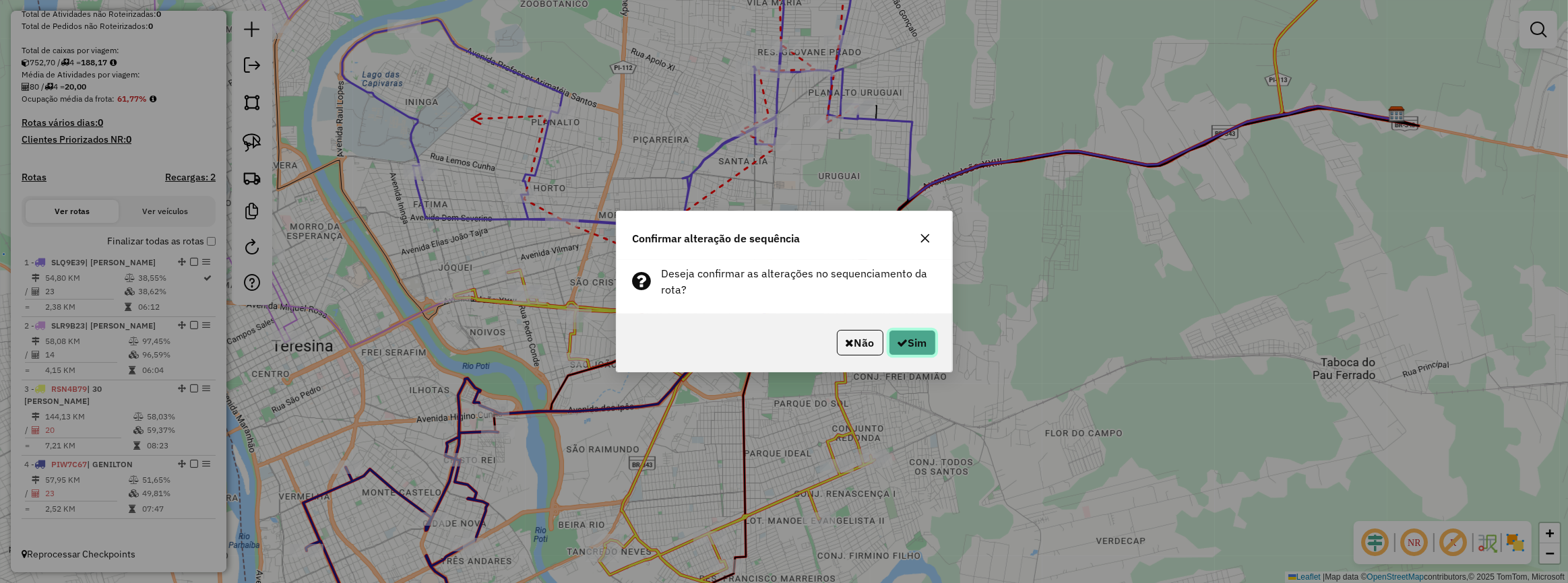
click at [916, 336] on button "Sim" at bounding box center [912, 343] width 47 height 26
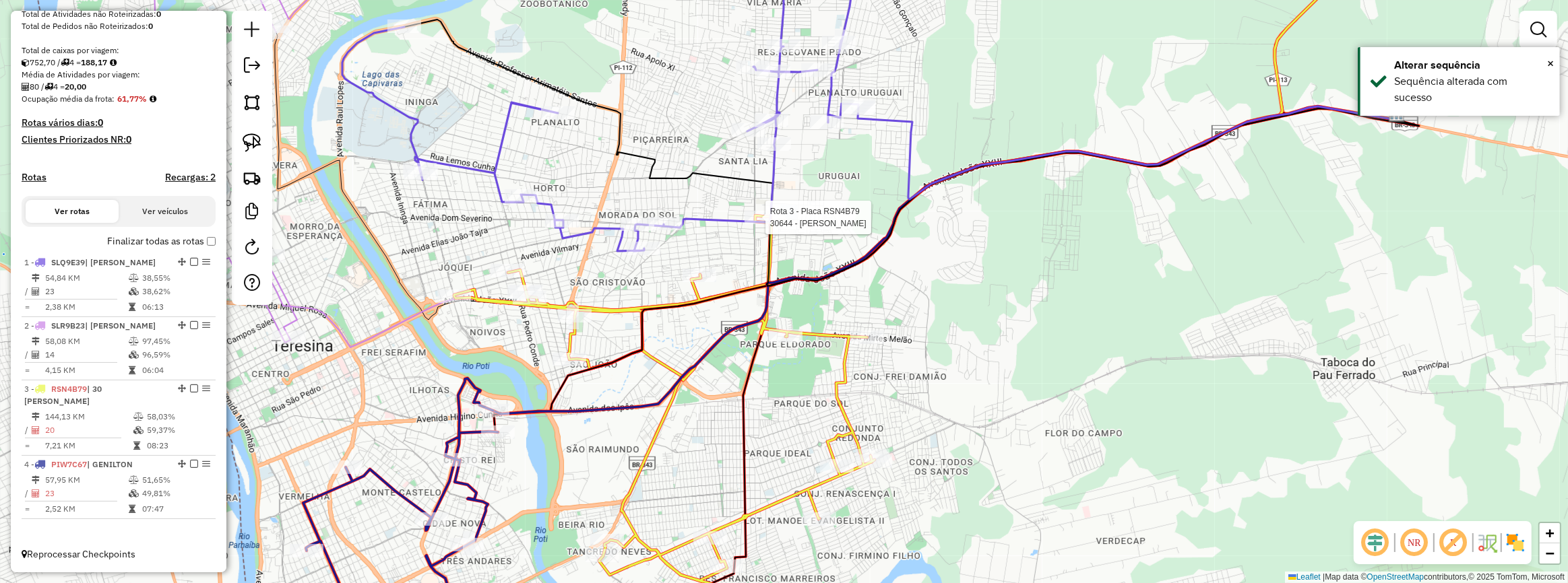
select select "**********"
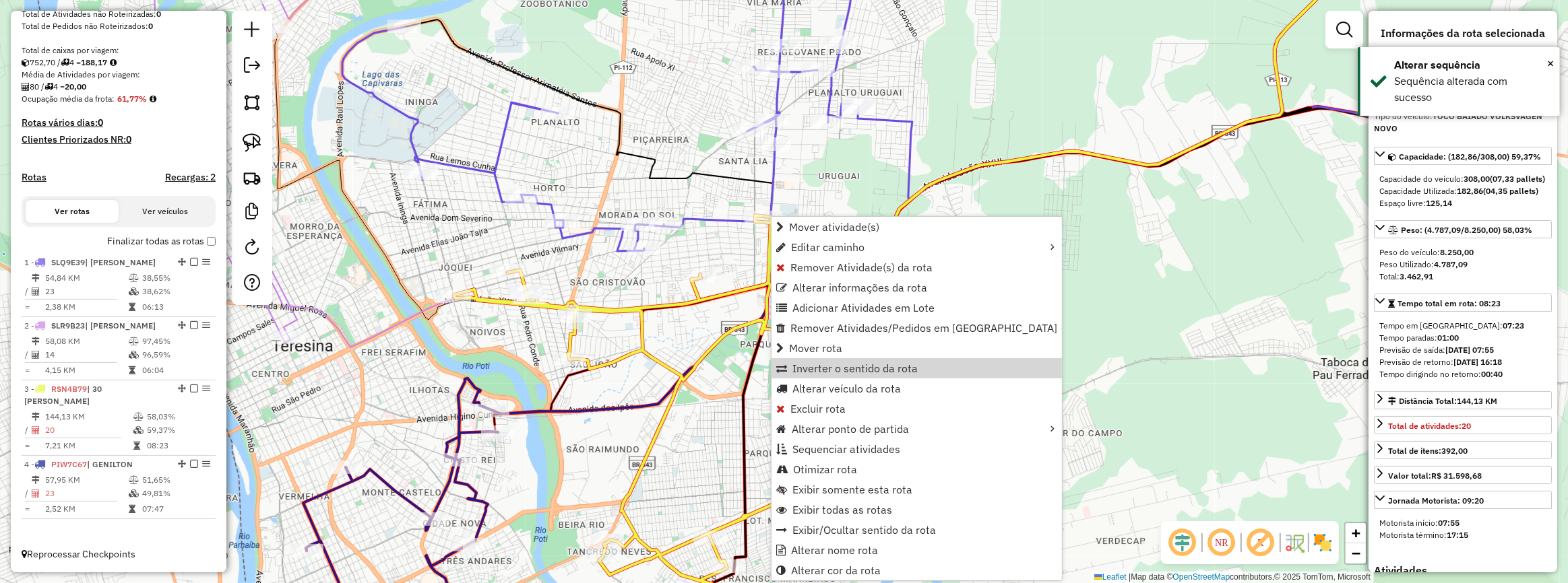
click at [730, 363] on div "Janela de atendimento Grade de atendimento Capacidade Transportadoras Veículos …" at bounding box center [784, 291] width 1568 height 583
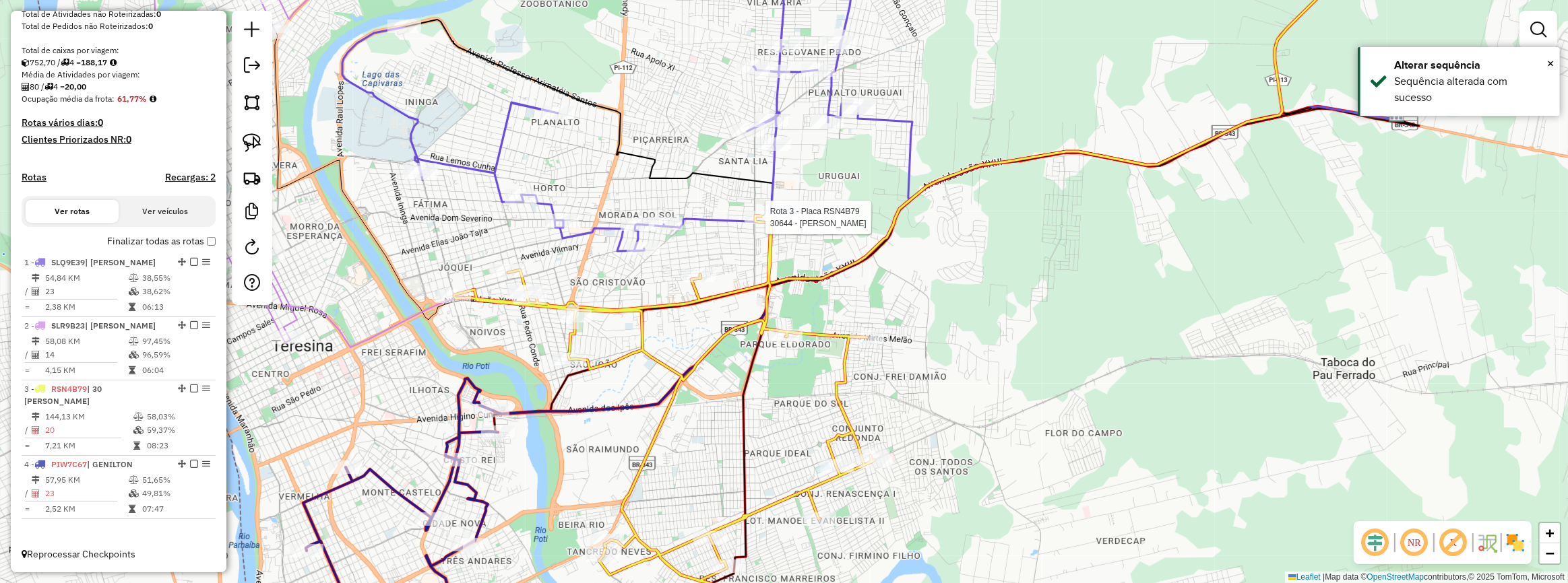
select select "**********"
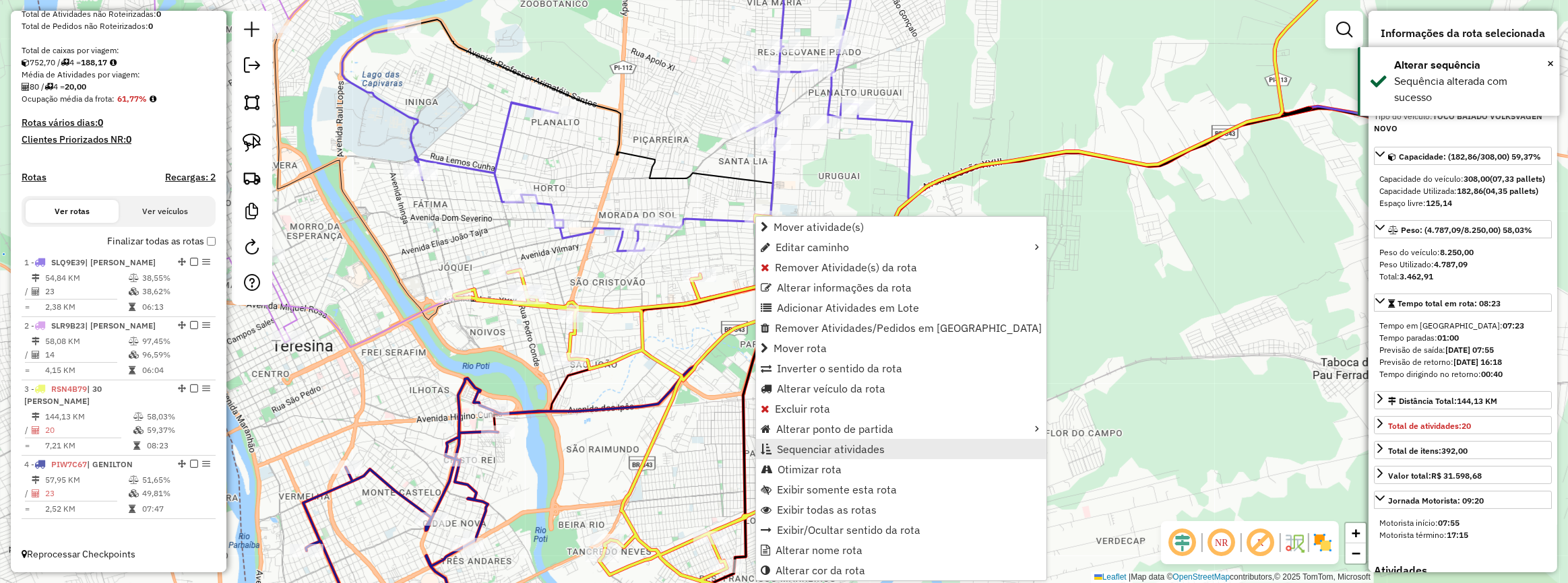
click at [821, 453] on span "Sequenciar atividades" at bounding box center [830, 449] width 108 height 11
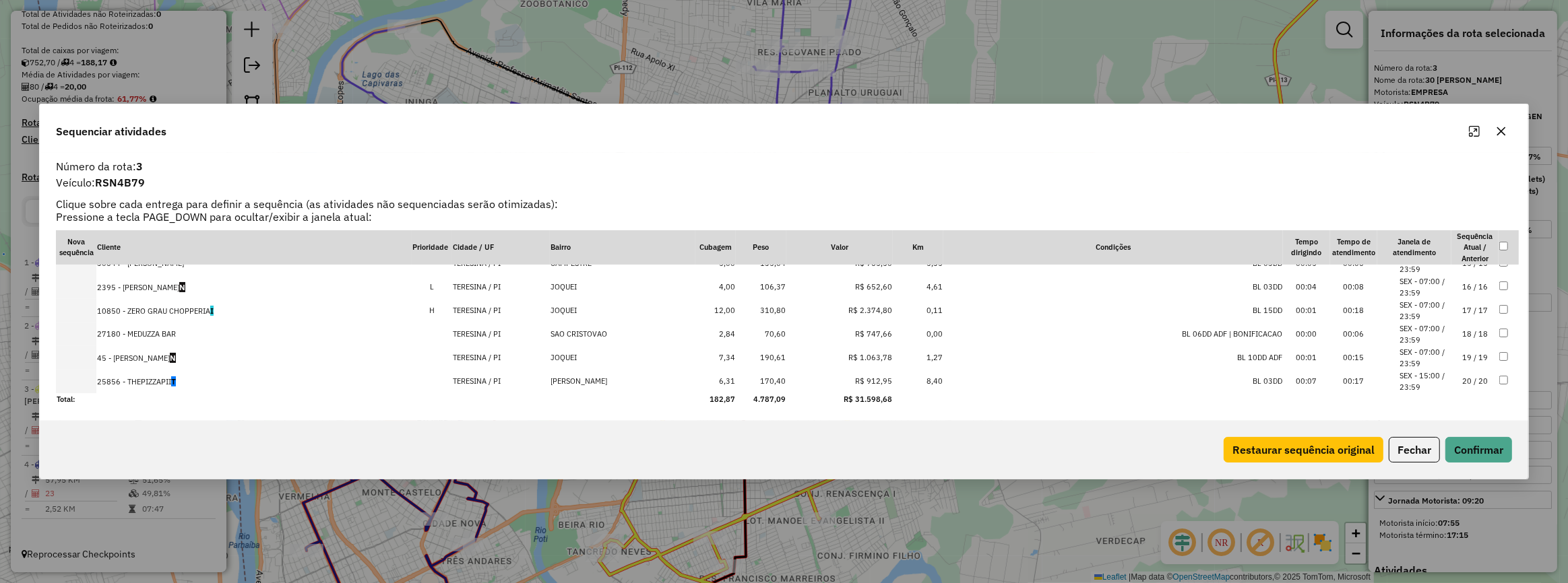
scroll to position [281, 0]
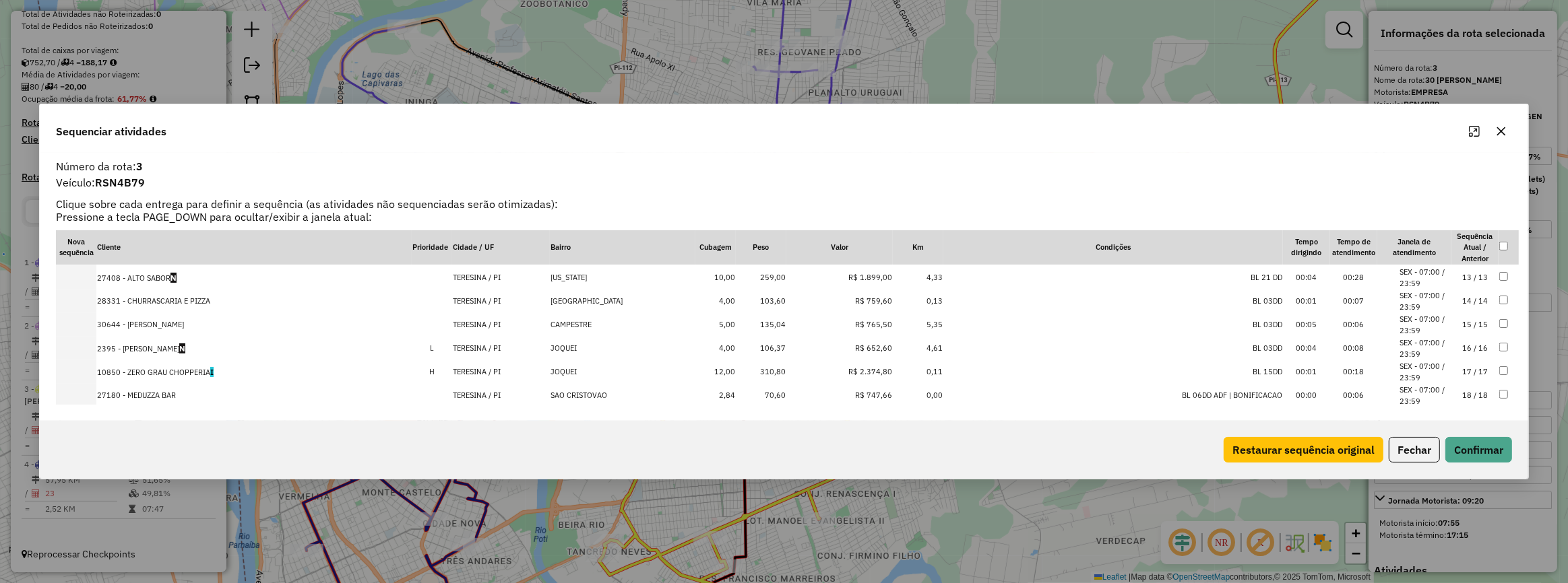
click at [1469, 325] on td "15 / 15" at bounding box center [1475, 324] width 47 height 23
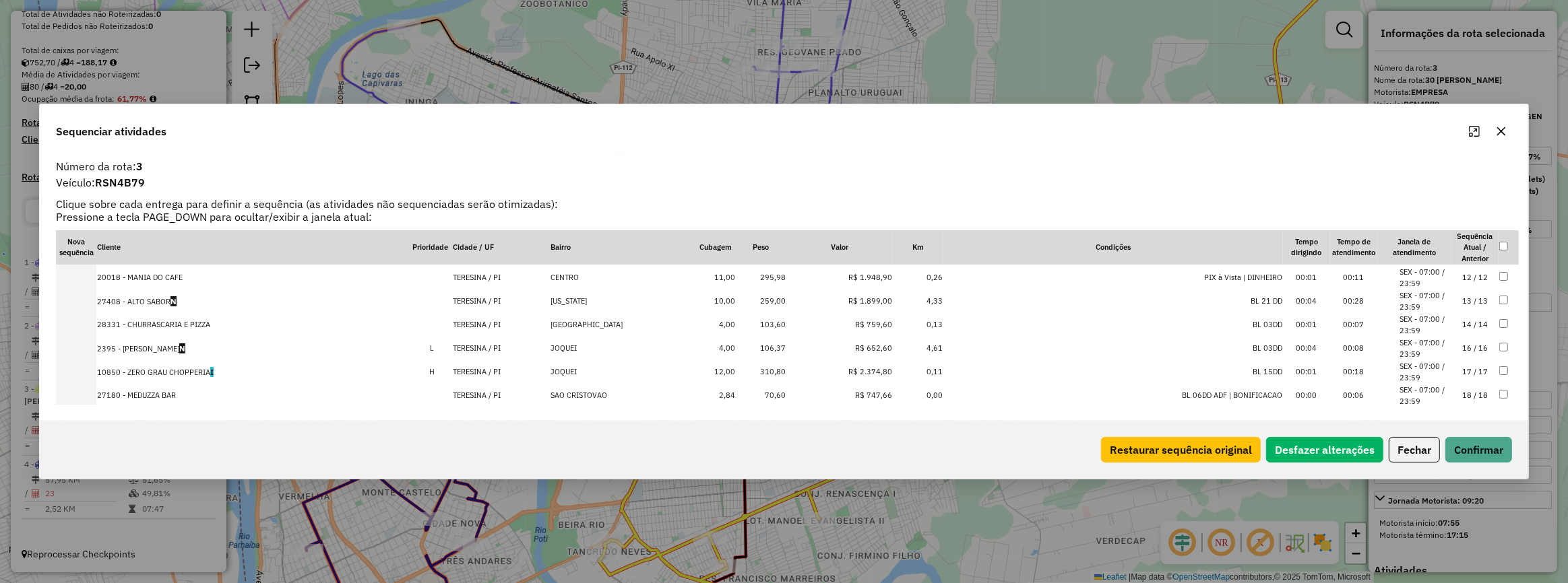
scroll to position [305, 0]
click at [1485, 453] on button "Confirmar" at bounding box center [1478, 450] width 67 height 26
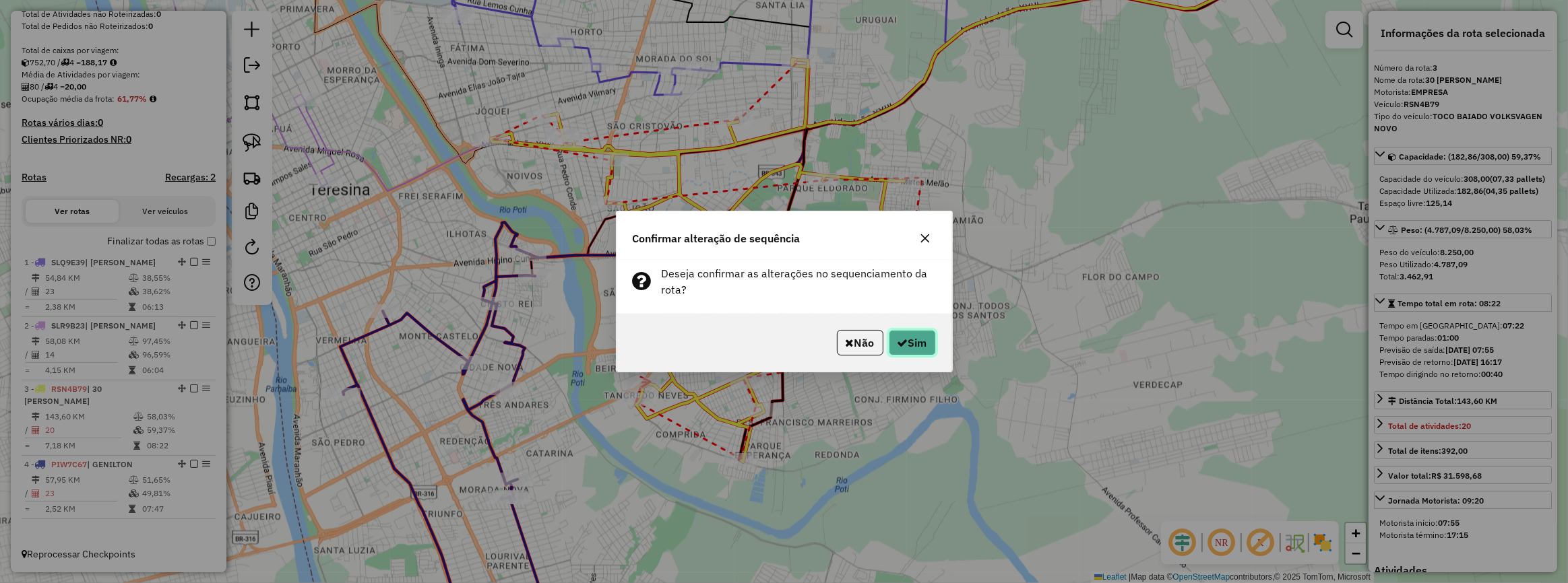
click at [914, 333] on button "Sim" at bounding box center [912, 343] width 47 height 26
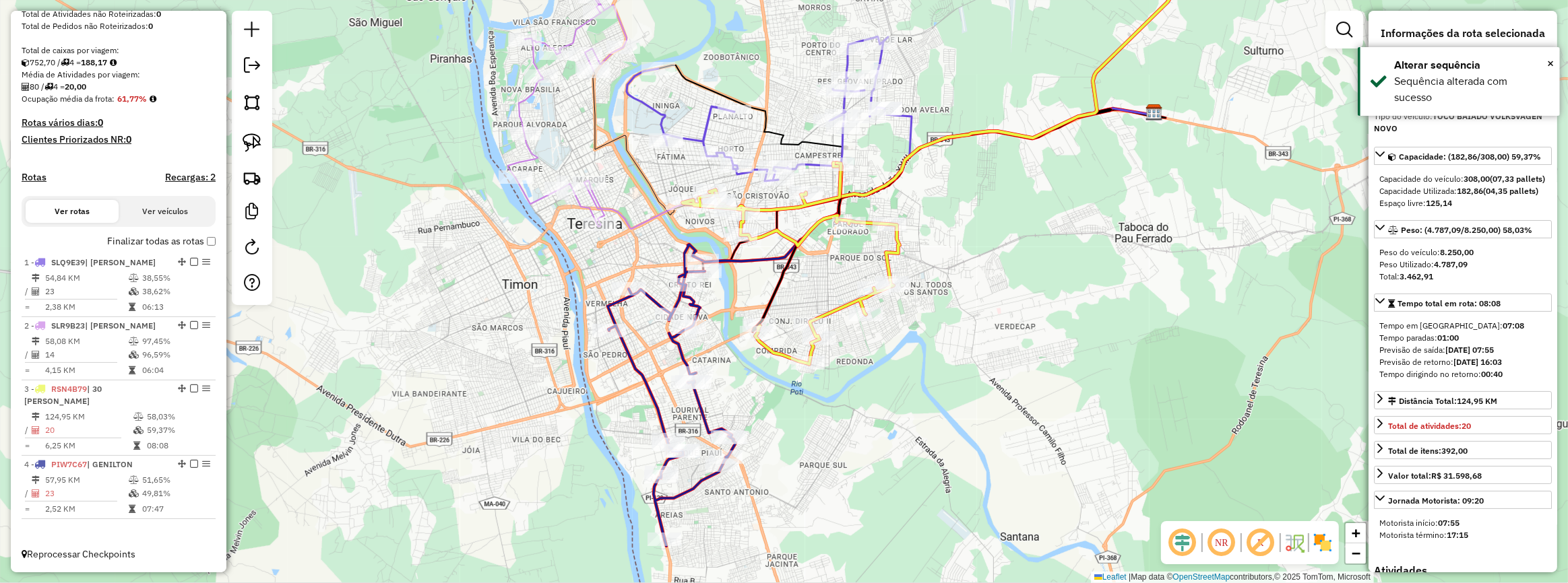
drag, startPoint x: 695, startPoint y: 296, endPoint x: 866, endPoint y: 289, distance: 171.1
click at [866, 289] on div "Janela de atendimento Grade de atendimento Capacidade Transportadoras Veículos …" at bounding box center [784, 291] width 1568 height 583
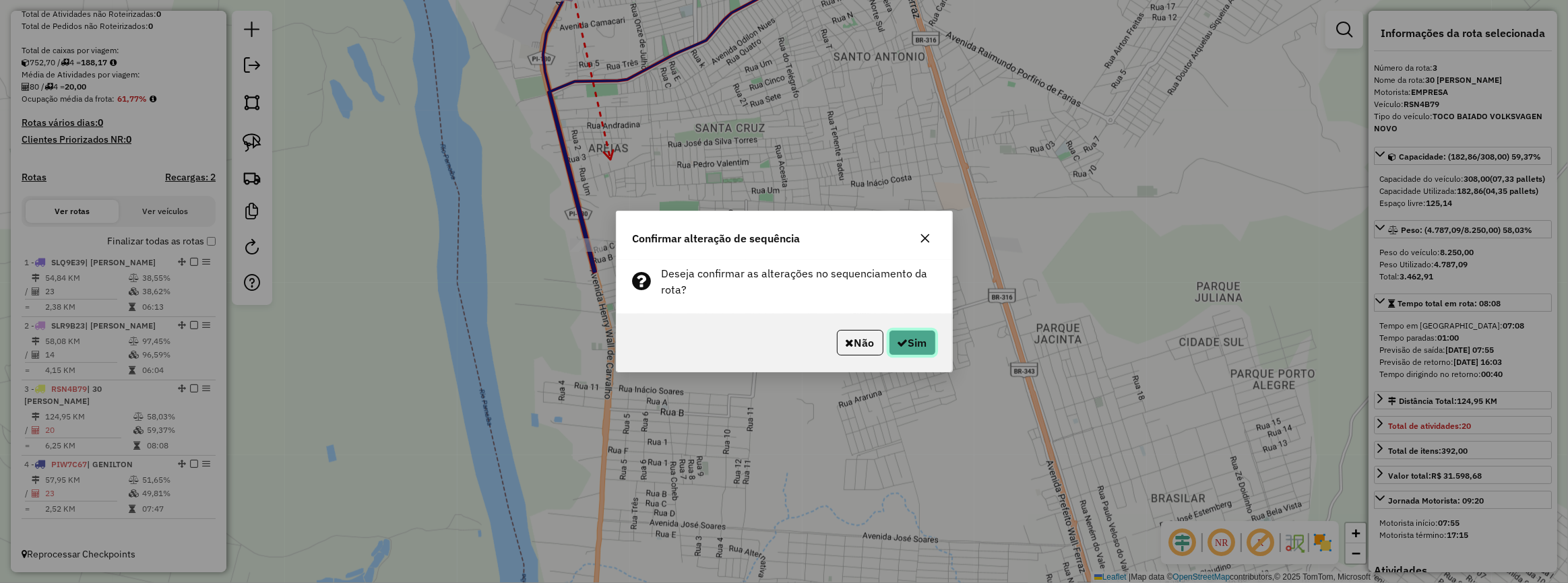
click at [933, 348] on button "Sim" at bounding box center [912, 343] width 47 height 26
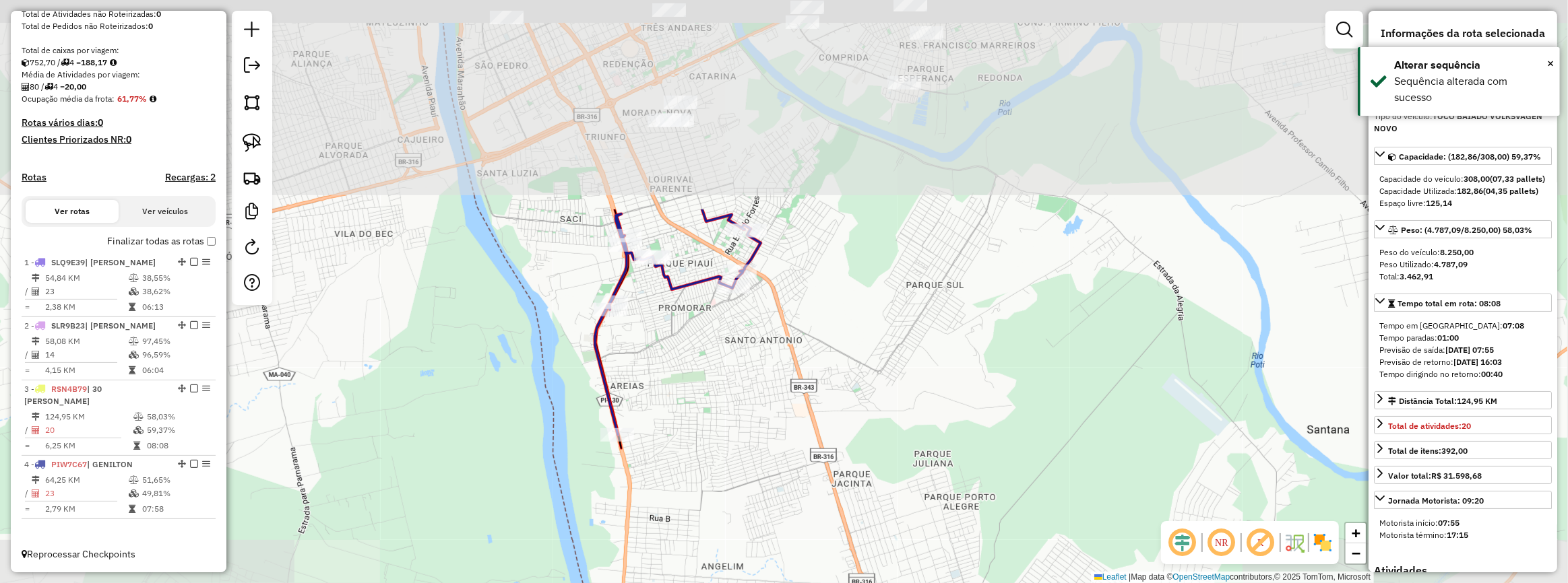
drag, startPoint x: 667, startPoint y: 71, endPoint x: 659, endPoint y: 351, distance: 280.1
click at [662, 350] on div "Janela de atendimento Grade de atendimento Capacidade Transportadoras Veículos …" at bounding box center [784, 291] width 1568 height 583
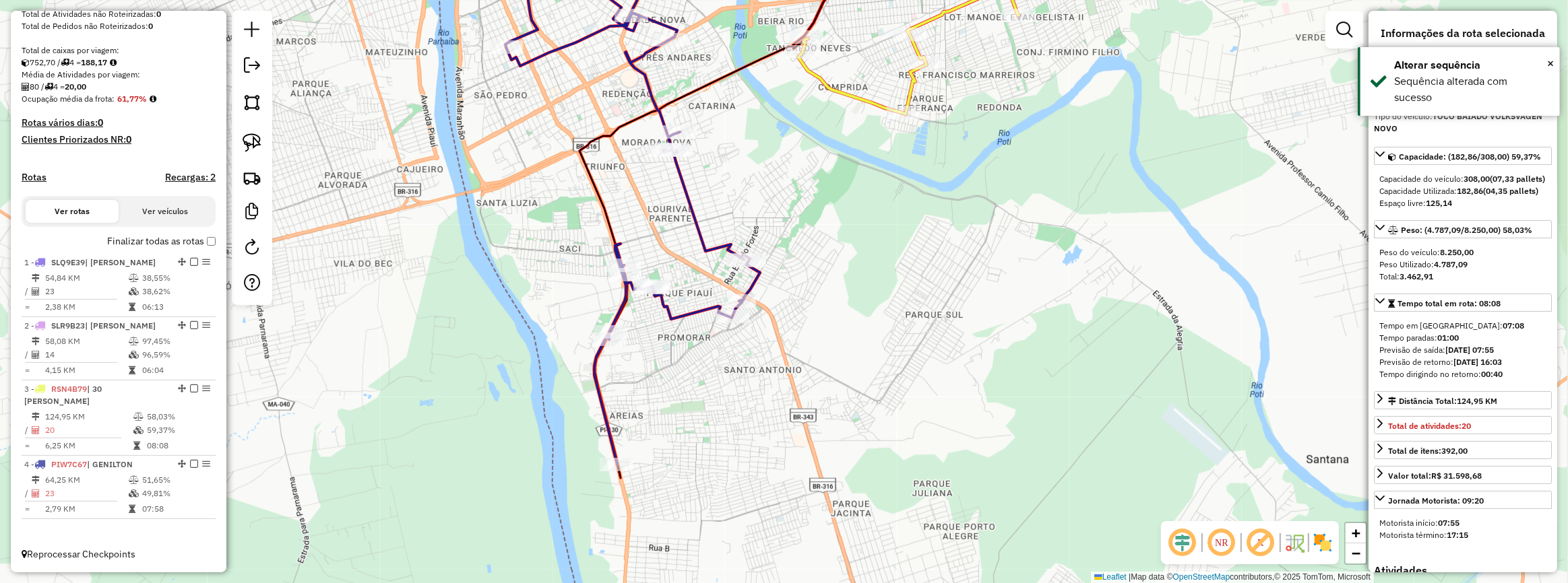
drag, startPoint x: 653, startPoint y: 172, endPoint x: 684, endPoint y: 329, distance: 160.0
click at [686, 342] on div "Janela de atendimento Grade de atendimento Capacidade Transportadoras Veículos …" at bounding box center [784, 291] width 1568 height 583
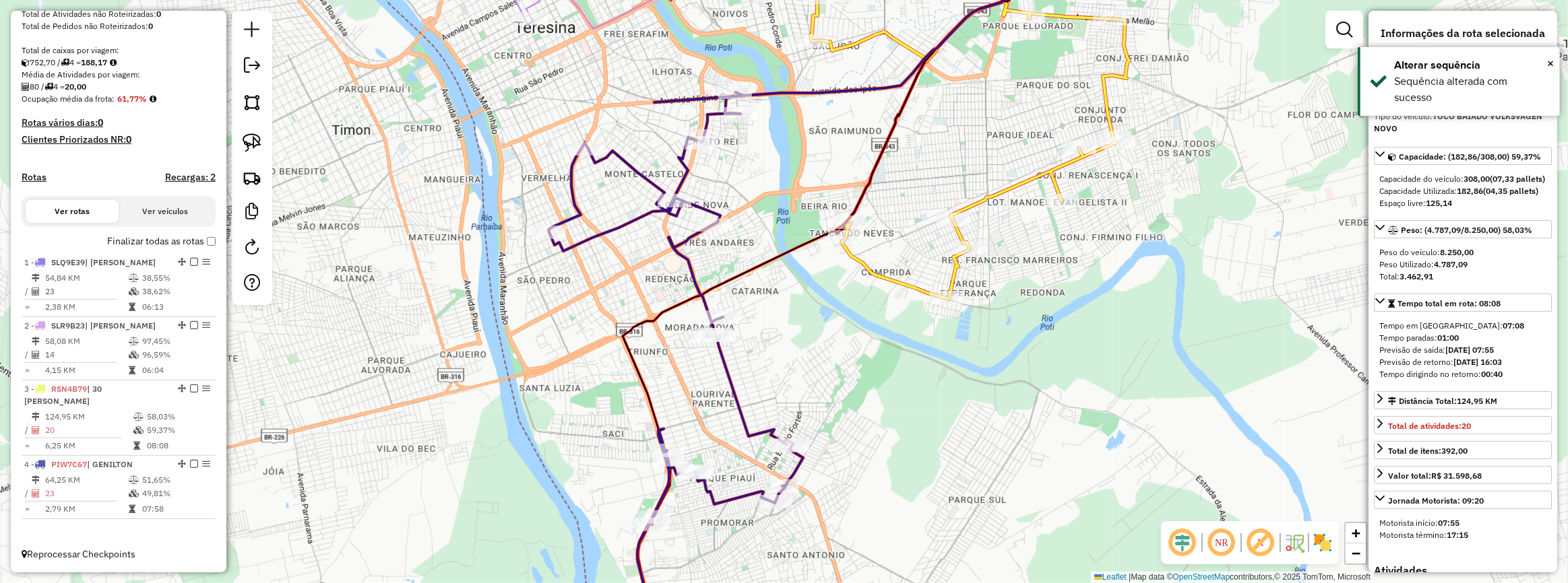
drag, startPoint x: 628, startPoint y: 238, endPoint x: 690, endPoint y: 315, distance: 98.9
click at [693, 382] on div "Janela de atendimento Grade de atendimento Capacidade Transportadoras Veículos …" at bounding box center [784, 291] width 1568 height 583
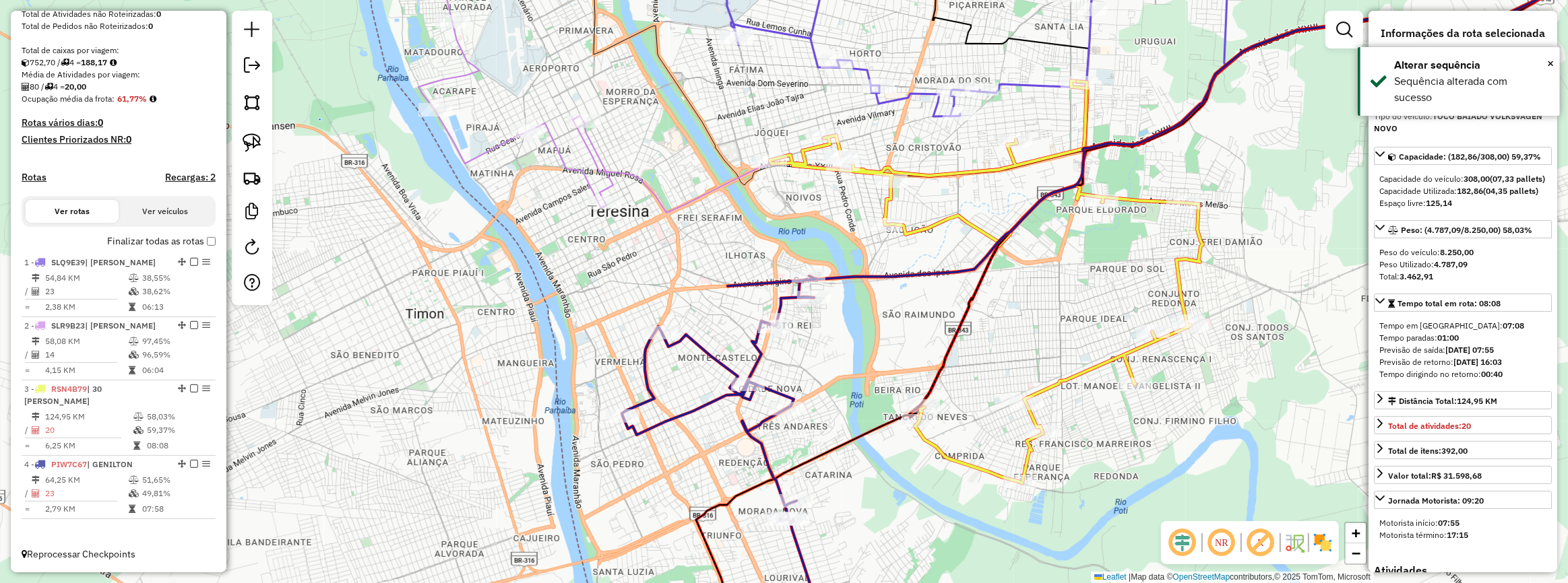
drag, startPoint x: 647, startPoint y: 215, endPoint x: 659, endPoint y: 281, distance: 67.1
click at [663, 289] on div "Janela de atendimento Grade de atendimento Capacidade Transportadoras Veículos …" at bounding box center [784, 291] width 1568 height 583
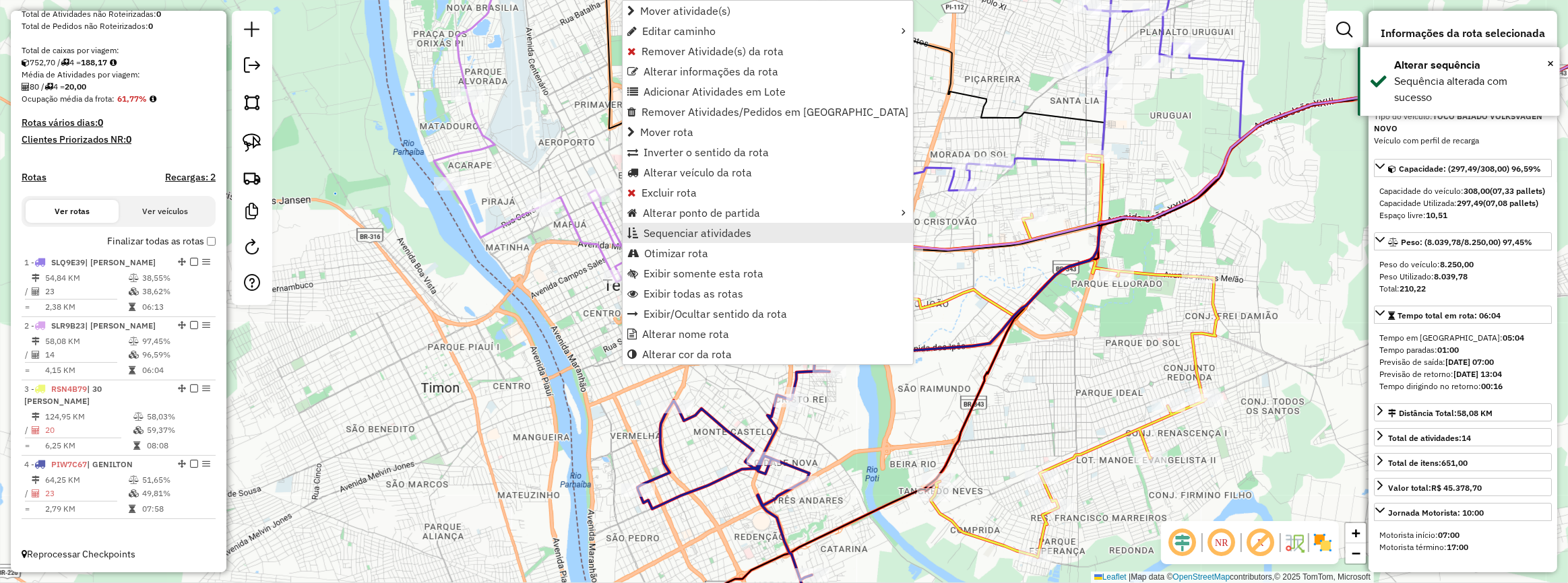
click at [693, 232] on span "Sequenciar atividades" at bounding box center [697, 233] width 108 height 11
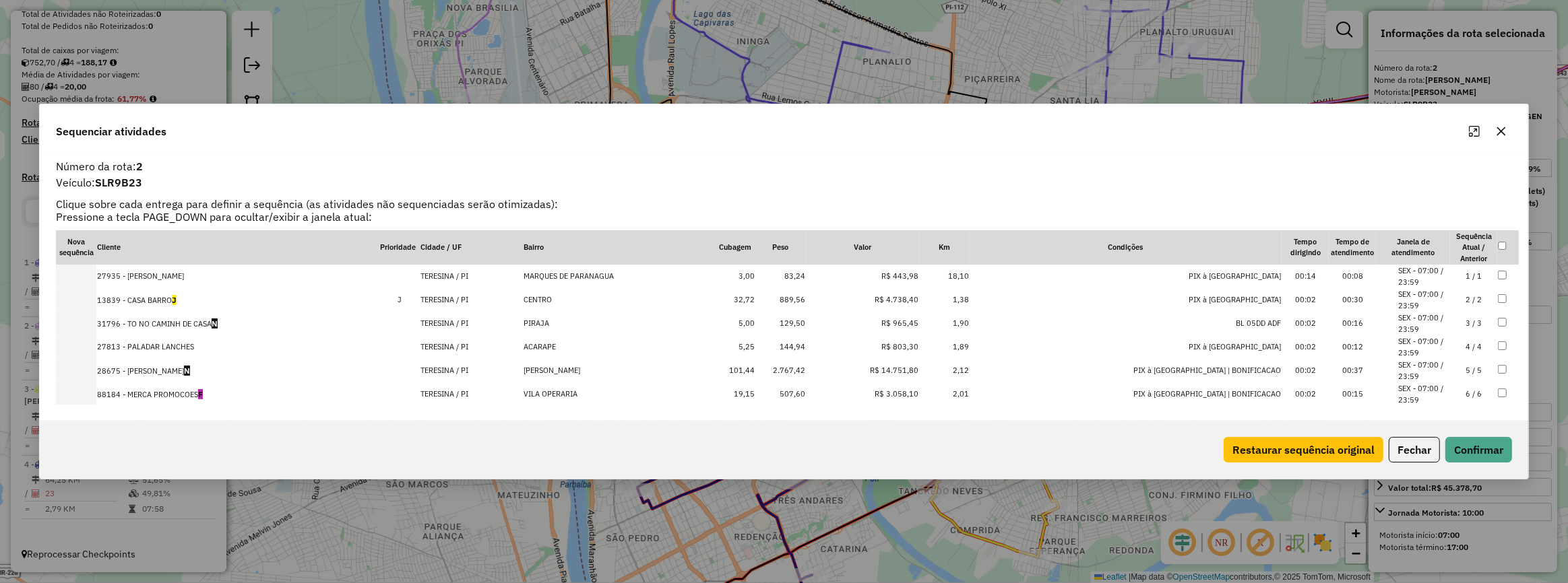
click at [1454, 303] on td "2 / 2" at bounding box center [1473, 299] width 47 height 23
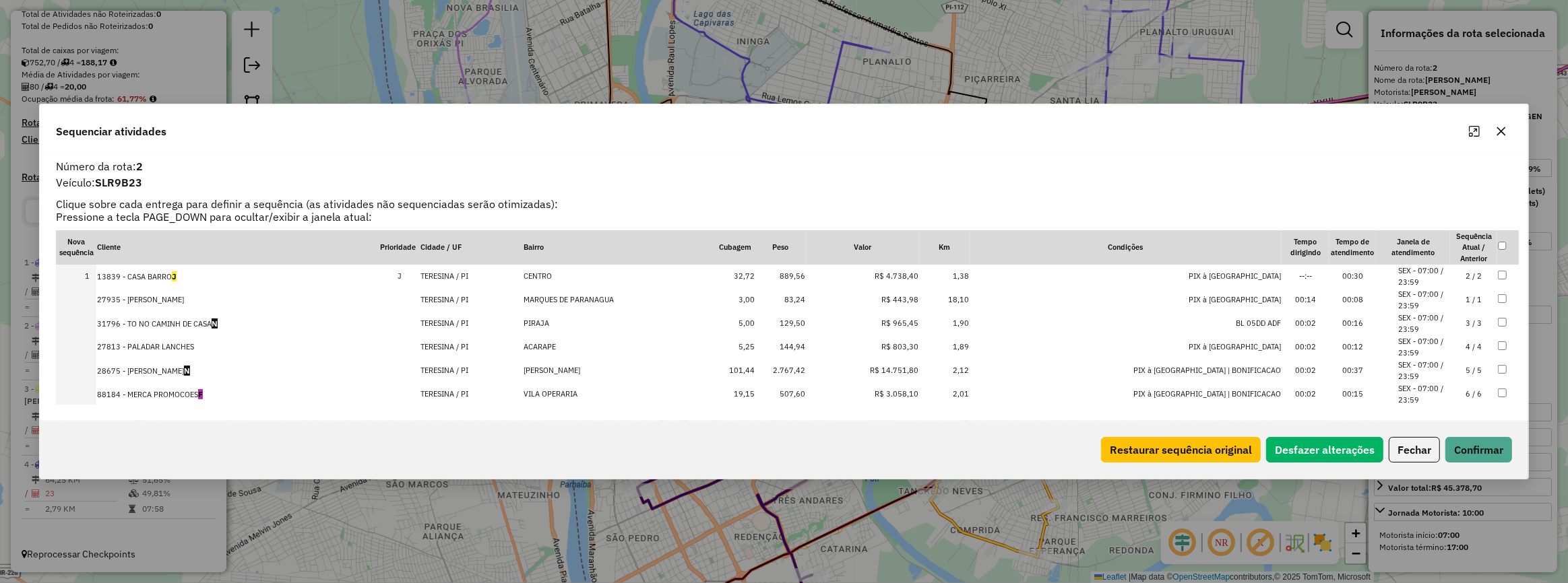
click at [1467, 432] on div "Restaurar sequência original Desfazer alterações Fechar Confirmar" at bounding box center [784, 450] width 1489 height 58
drag, startPoint x: 1467, startPoint y: 443, endPoint x: 1452, endPoint y: 438, distance: 15.8
click at [1467, 444] on button "Confirmar" at bounding box center [1478, 450] width 67 height 26
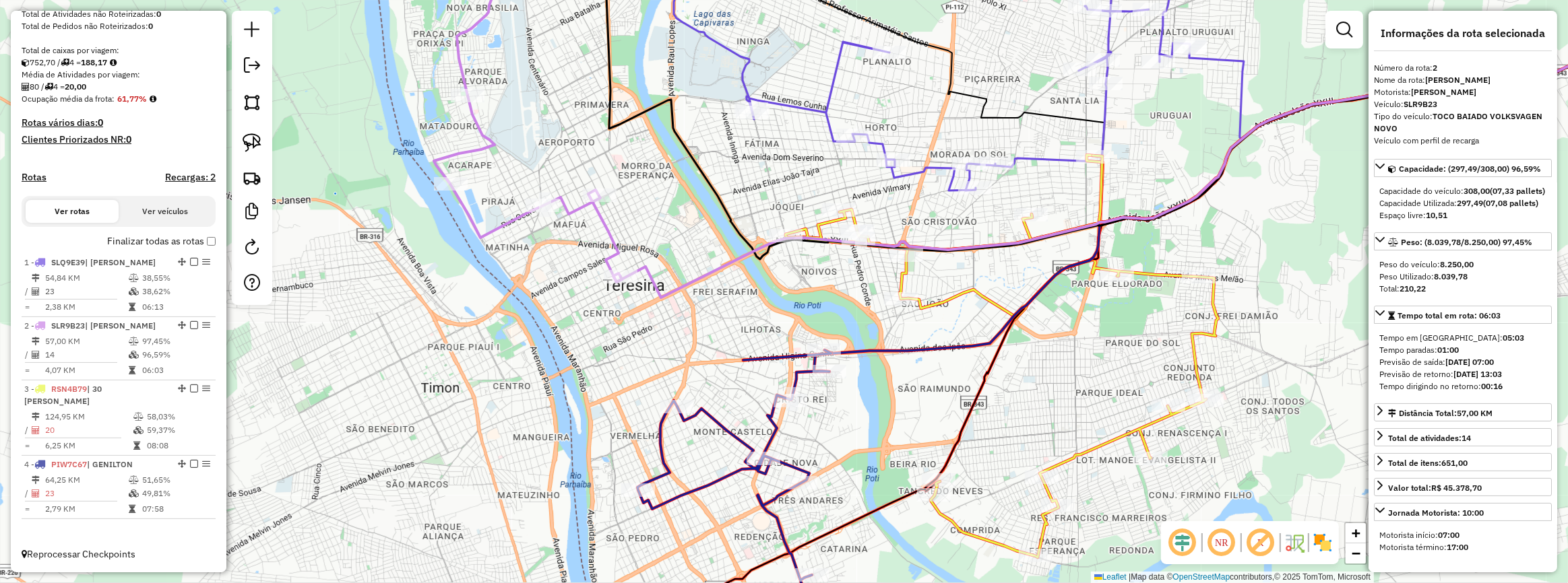
click at [617, 269] on icon at bounding box center [536, 111] width 203 height 341
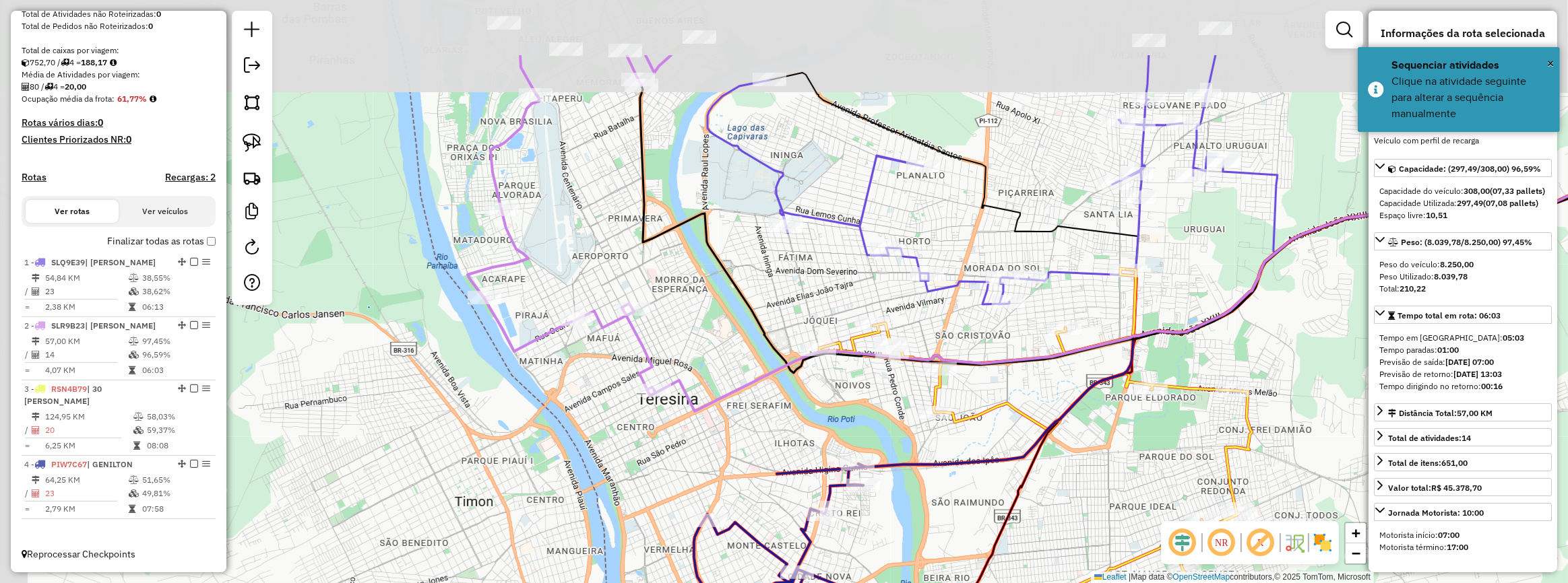
drag, startPoint x: 528, startPoint y: 138, endPoint x: 562, endPoint y: 252, distance: 119.0
click at [562, 252] on div "Janela de atendimento Grade de atendimento Capacidade Transportadoras Veículos …" at bounding box center [784, 291] width 1568 height 583
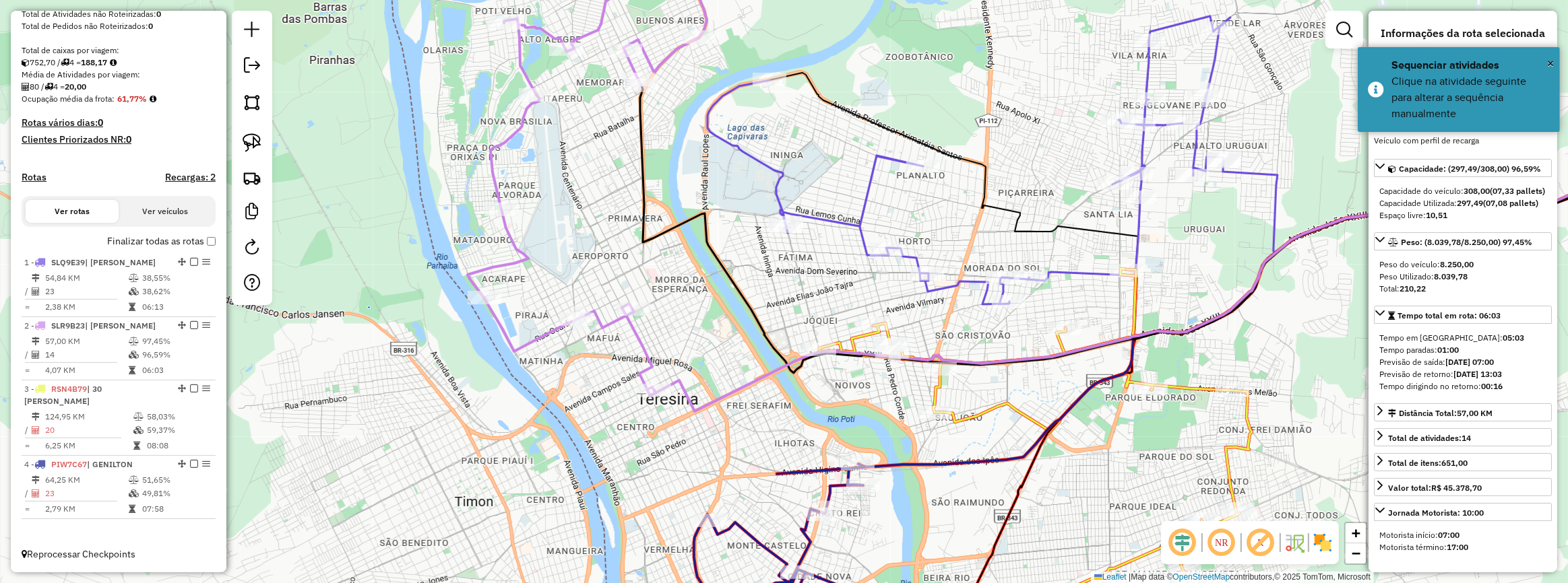
drag, startPoint x: 579, startPoint y: 151, endPoint x: 590, endPoint y: 235, distance: 84.7
click at [590, 235] on div "Janela de atendimento Grade de atendimento Capacidade Transportadoras Veículos …" at bounding box center [784, 291] width 1568 height 583
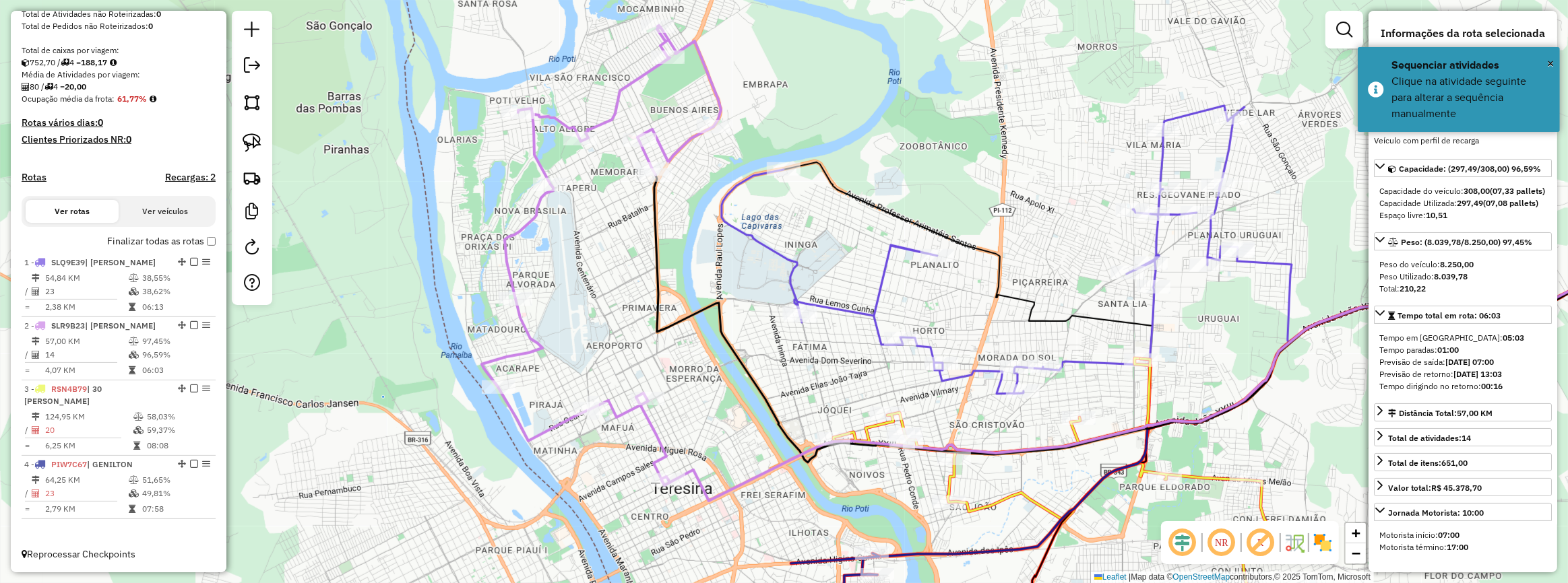
drag, startPoint x: 592, startPoint y: 156, endPoint x: 593, endPoint y: 216, distance: 60.0
click at [595, 216] on div "Rota 2 - Placa SLR9B23 88184 - MERCA PROMOCOES Janela de atendimento Grade de a…" at bounding box center [784, 291] width 1568 height 583
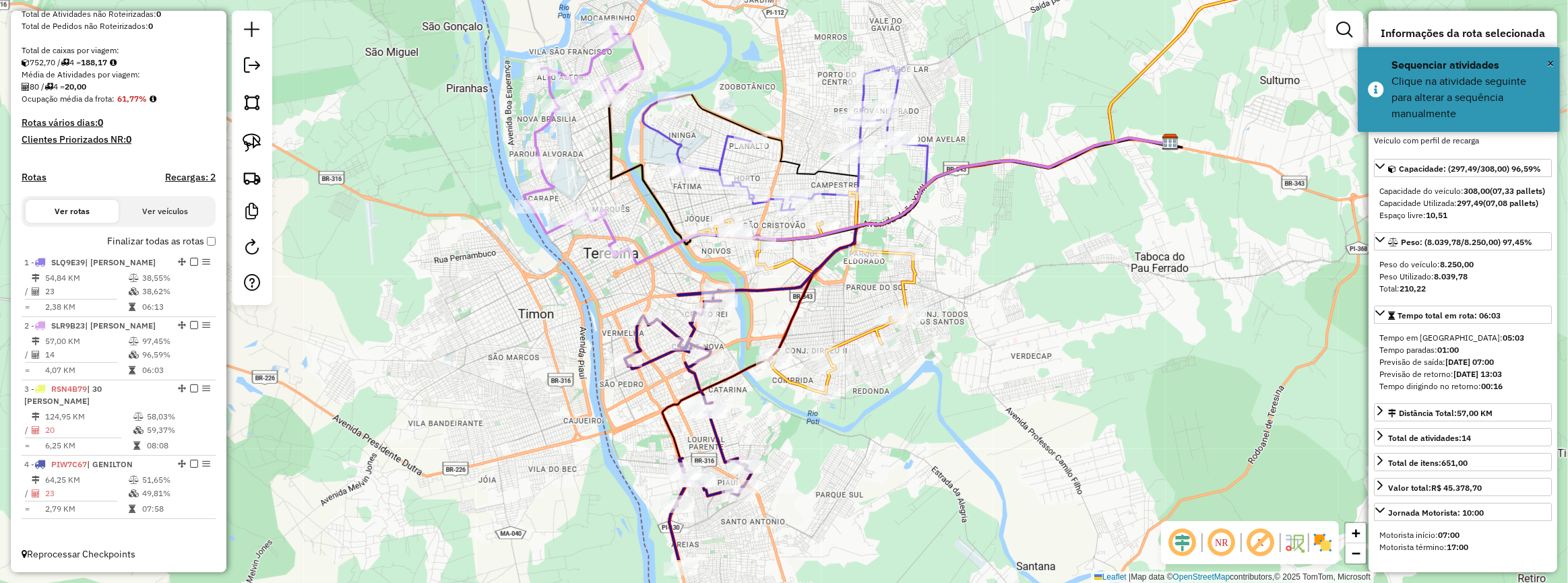
drag, startPoint x: 821, startPoint y: 166, endPoint x: 753, endPoint y: 68, distance: 119.3
click at [755, 70] on div "Janela de atendimento Grade de atendimento Capacidade Transportadoras Veículos …" at bounding box center [784, 291] width 1568 height 583
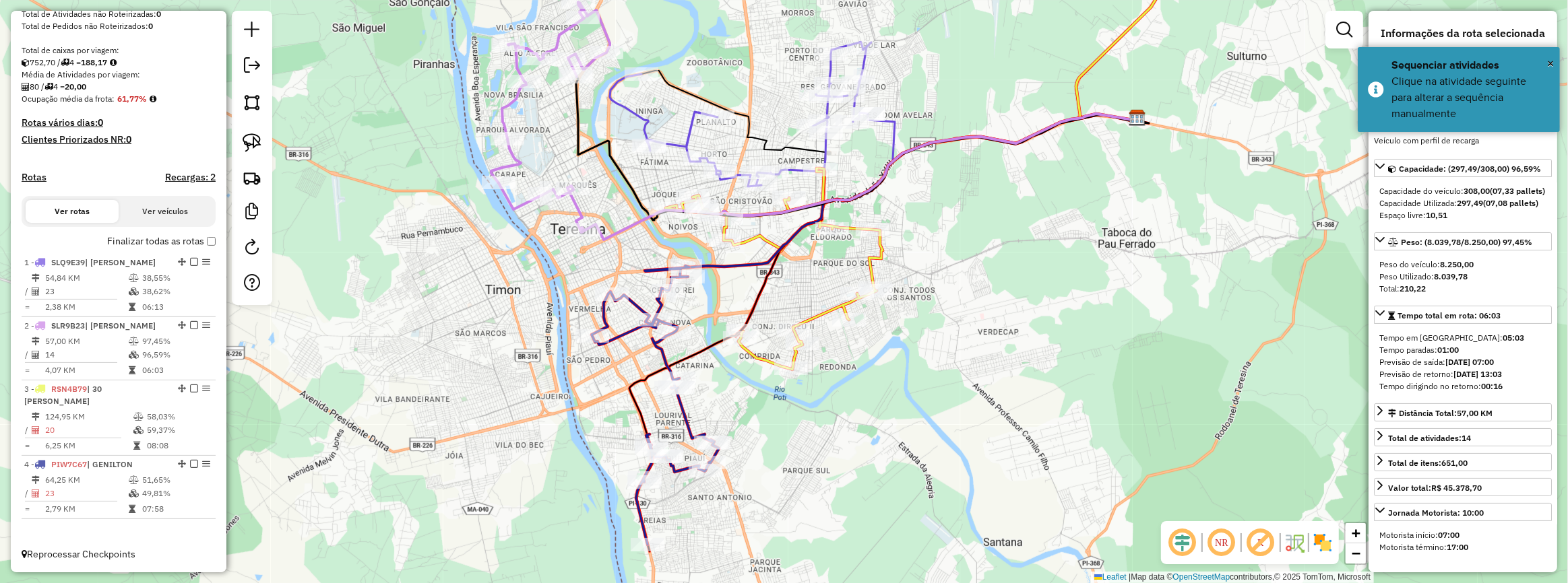
drag, startPoint x: 927, startPoint y: 212, endPoint x: 936, endPoint y: 151, distance: 61.7
click at [938, 154] on div "Janela de atendimento Grade de atendimento Capacidade Transportadoras Veículos …" at bounding box center [784, 291] width 1568 height 583
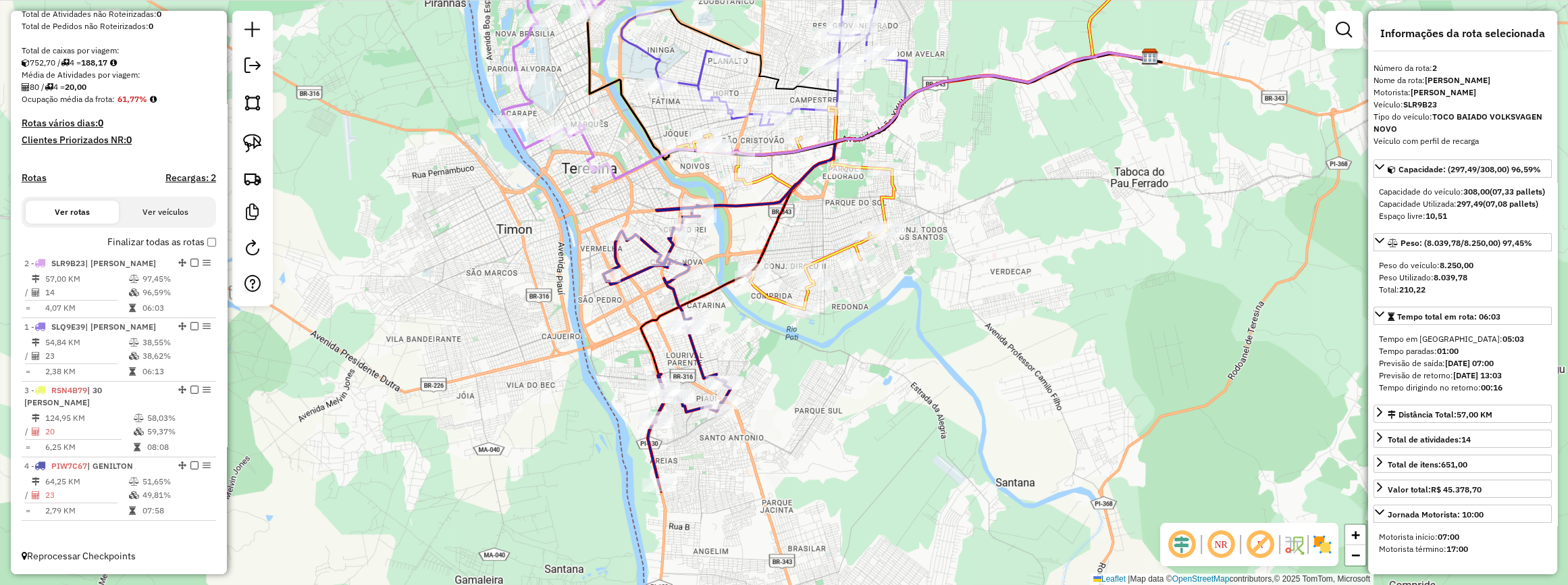
drag, startPoint x: 178, startPoint y: 326, endPoint x: 155, endPoint y: 234, distance: 94.8
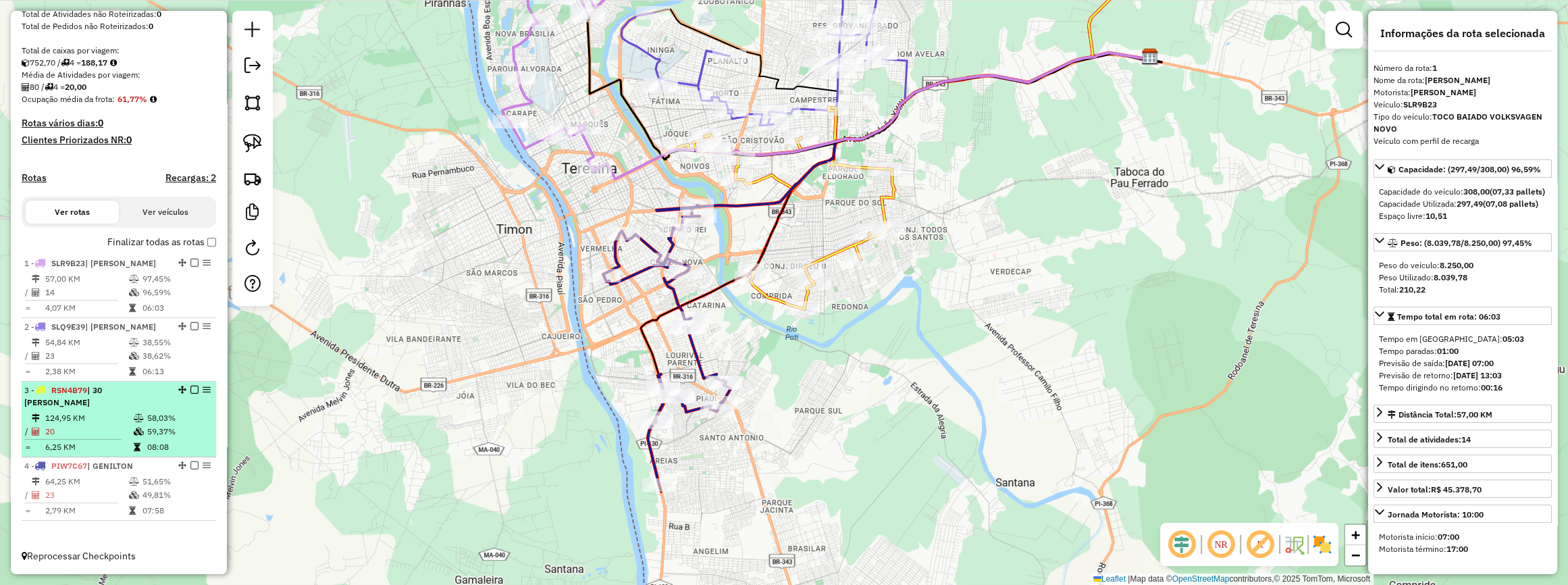
drag, startPoint x: 176, startPoint y: 390, endPoint x: 161, endPoint y: 337, distance: 55.1
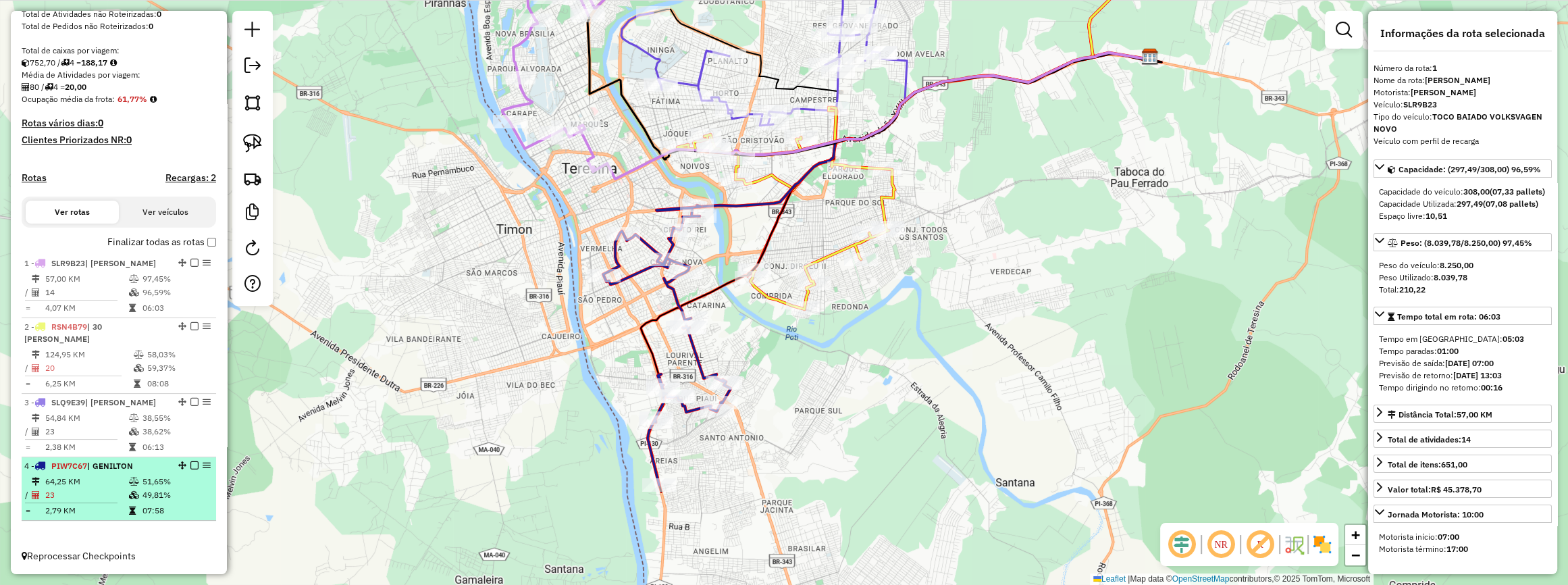
drag, startPoint x: 180, startPoint y: 466, endPoint x: 178, endPoint y: 417, distance: 49.0
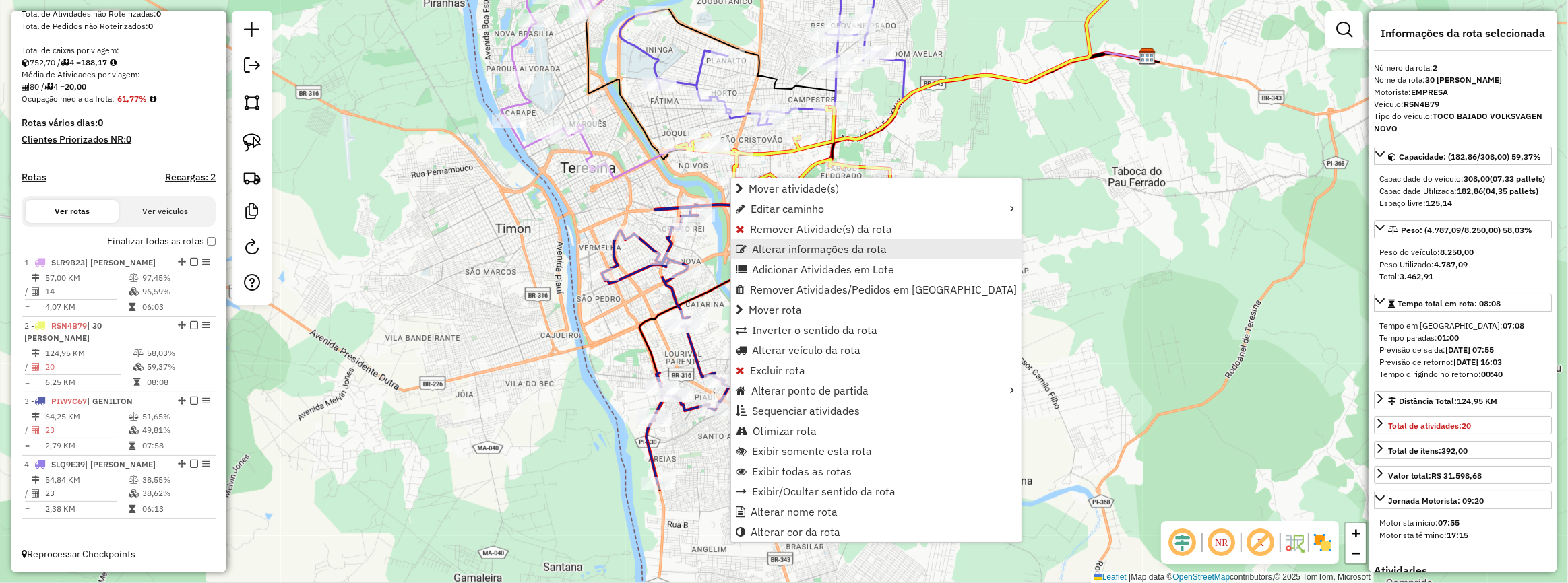
click at [791, 257] on link "Alterar informações da rota" at bounding box center [876, 249] width 291 height 20
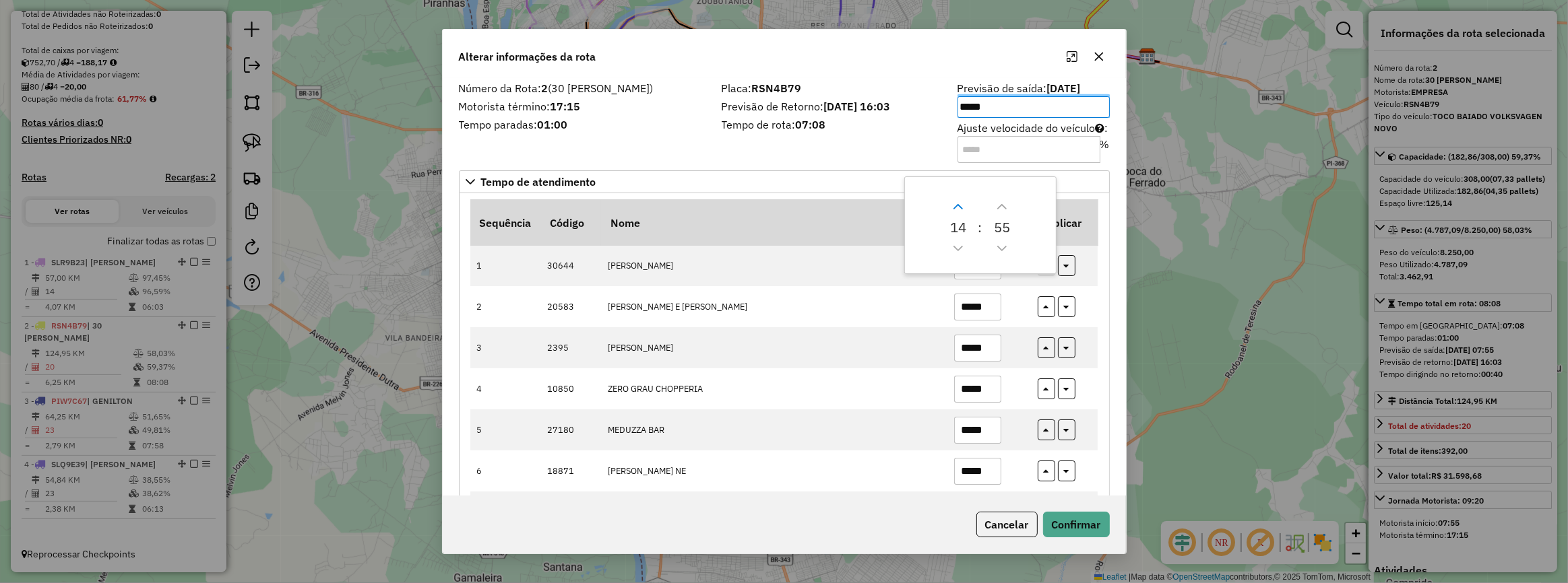
click at [957, 208] on icon "Next Hour" at bounding box center [958, 207] width 11 height 11
click at [999, 205] on icon "Next Minute" at bounding box center [1002, 207] width 11 height 11
type input "*****"
click at [1081, 519] on button "Confirmar" at bounding box center [1076, 524] width 67 height 26
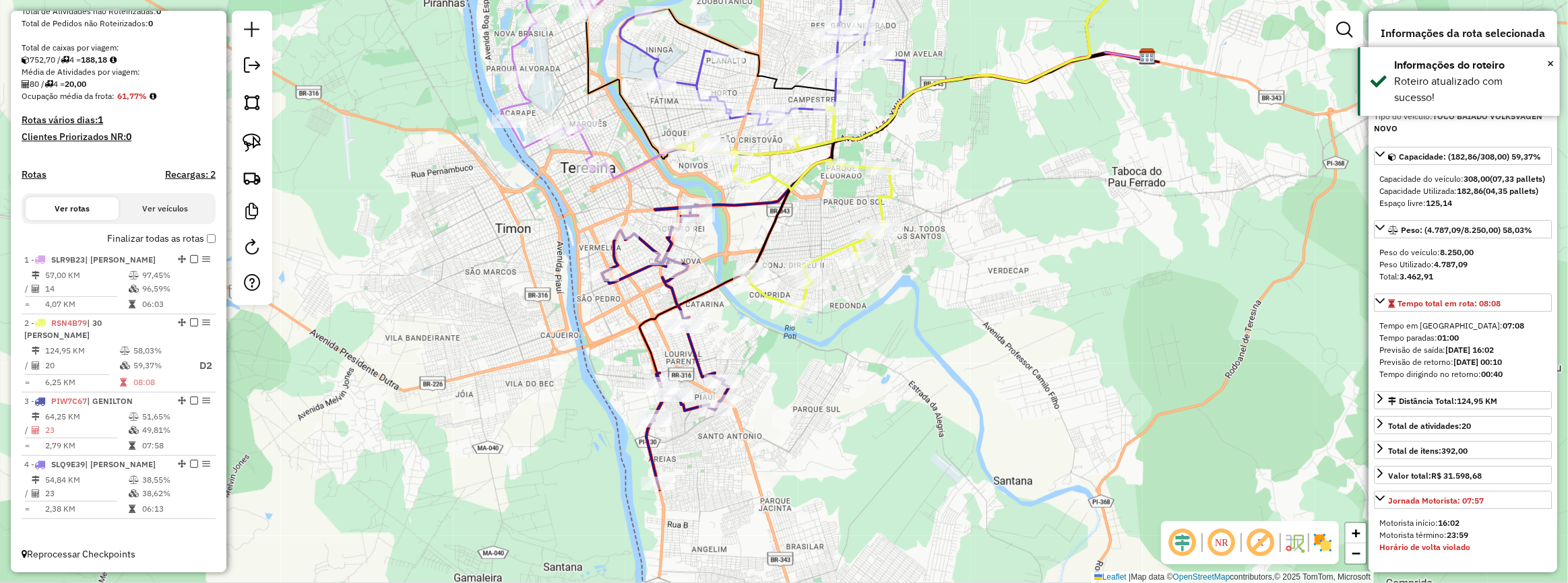
scroll to position [263, 0]
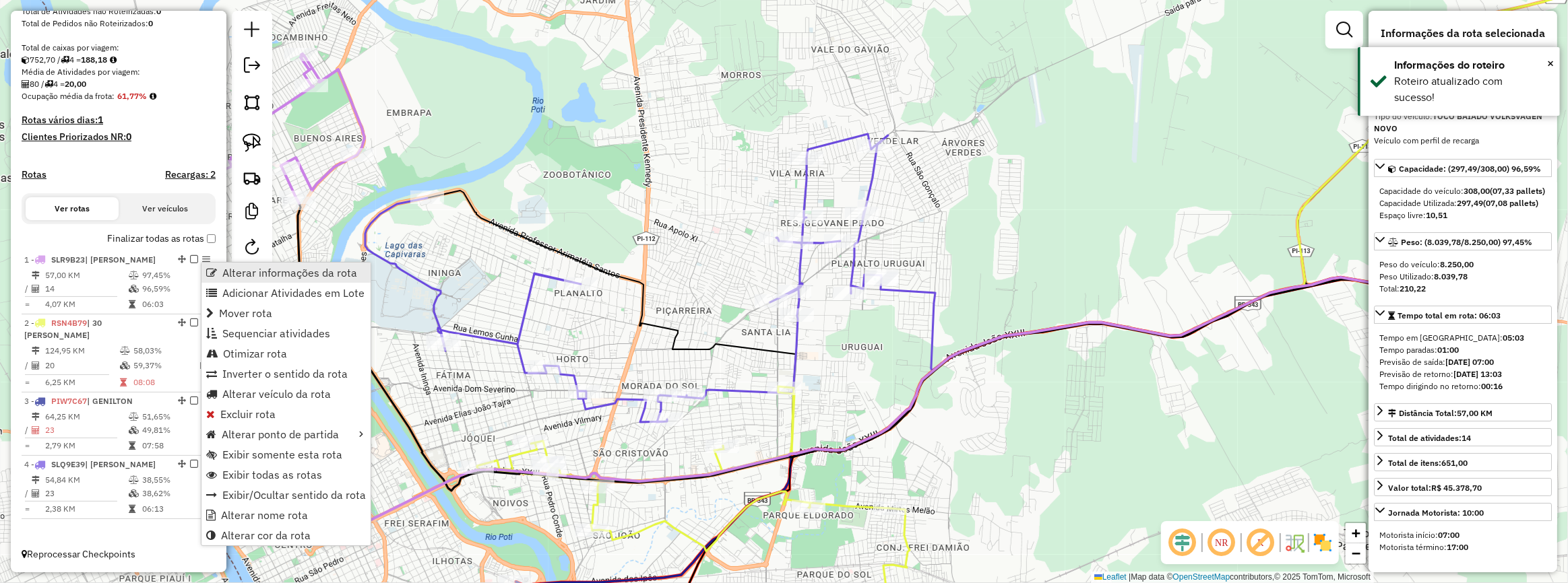
click at [276, 278] on span "Alterar informações da rota" at bounding box center [289, 272] width 135 height 11
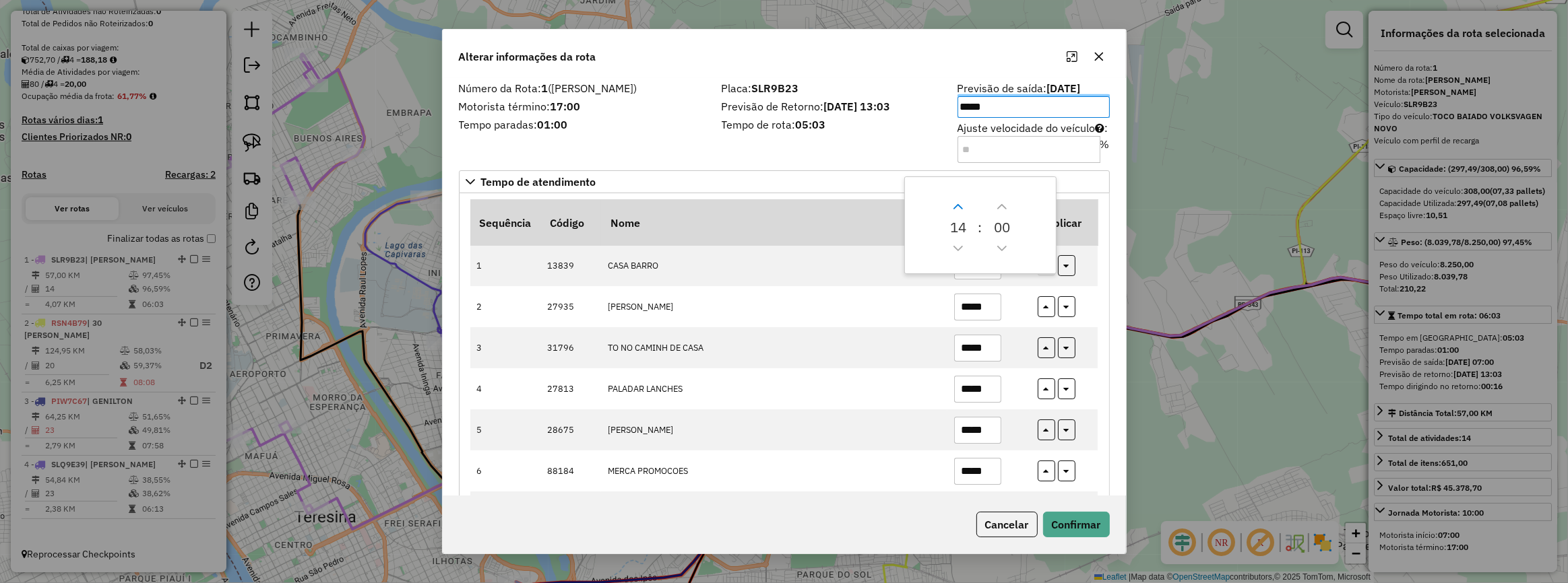
click at [951, 209] on button "Next Hour" at bounding box center [958, 207] width 22 height 22
type input "*****"
click at [1085, 526] on button "Confirmar" at bounding box center [1076, 524] width 67 height 26
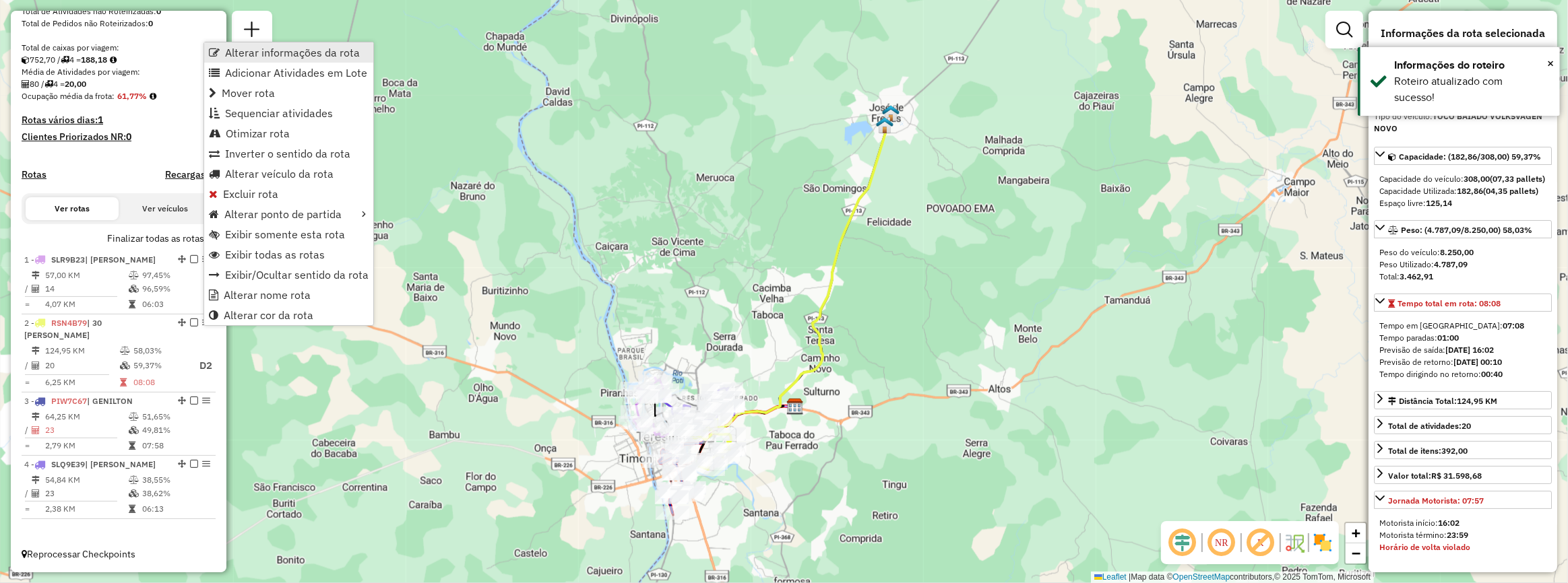
click at [272, 53] on span "Alterar informações da rota" at bounding box center [292, 53] width 135 height 11
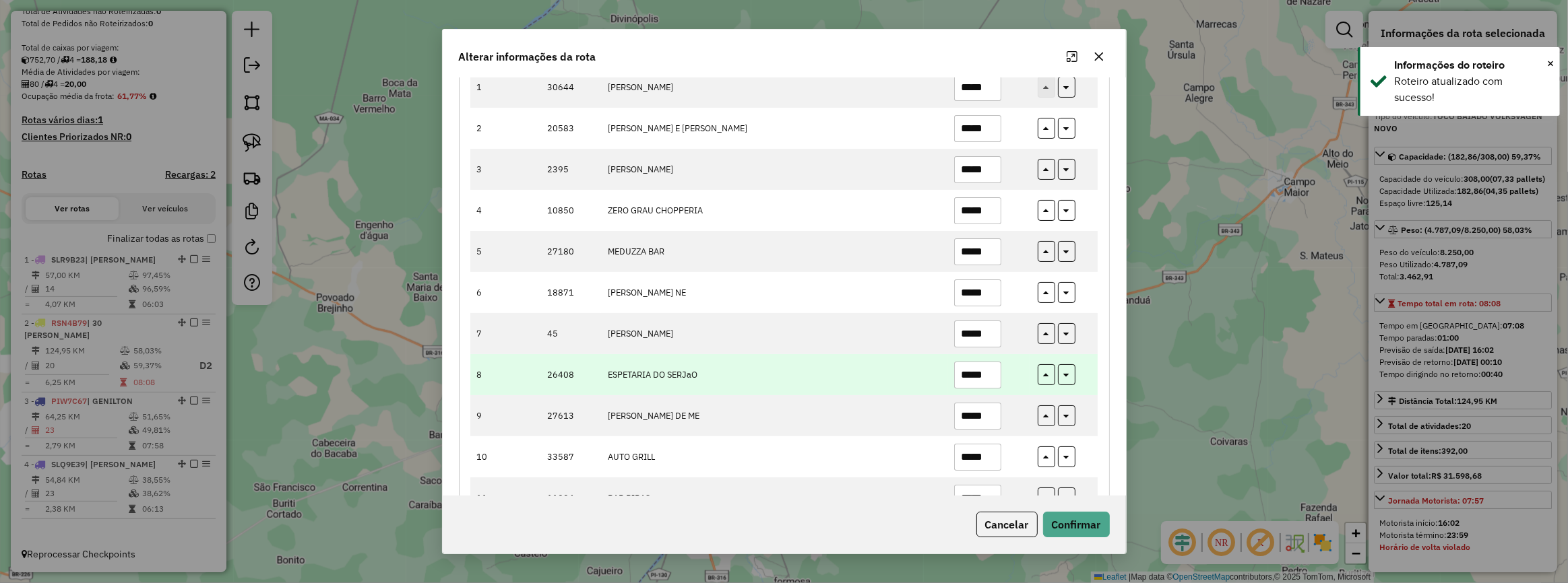
scroll to position [183, 0]
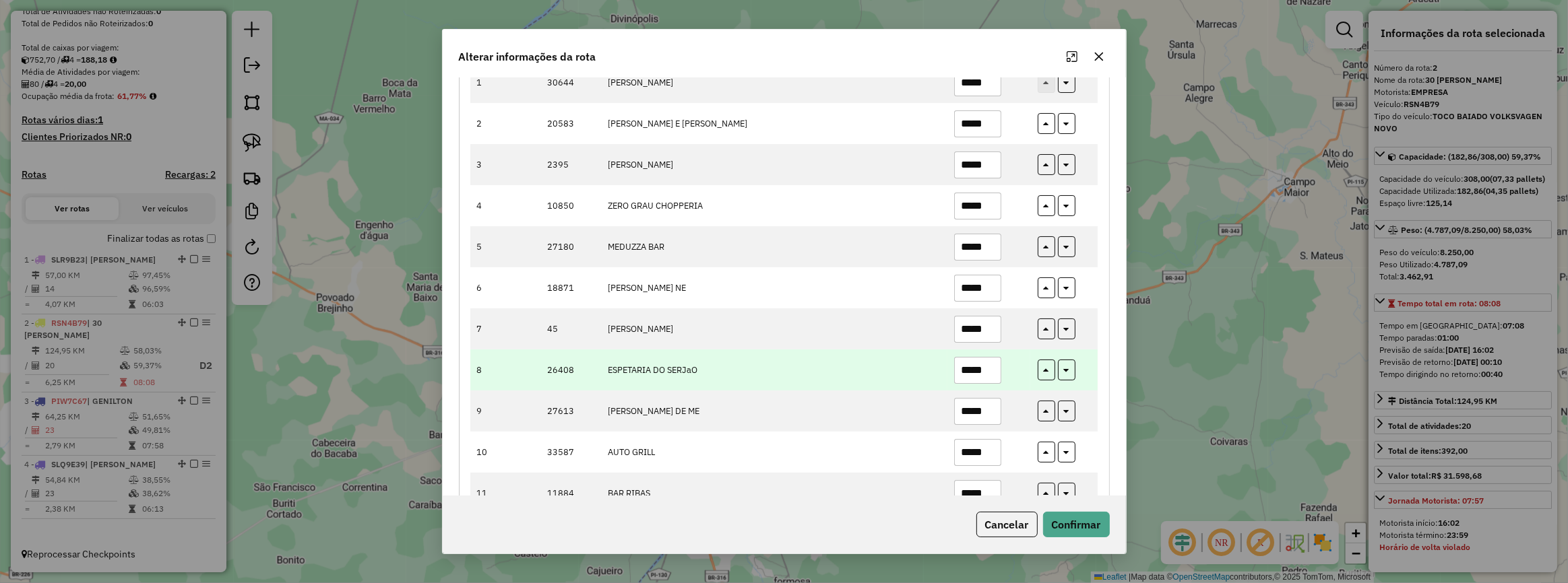
click at [996, 380] on input "*****" at bounding box center [978, 370] width 47 height 27
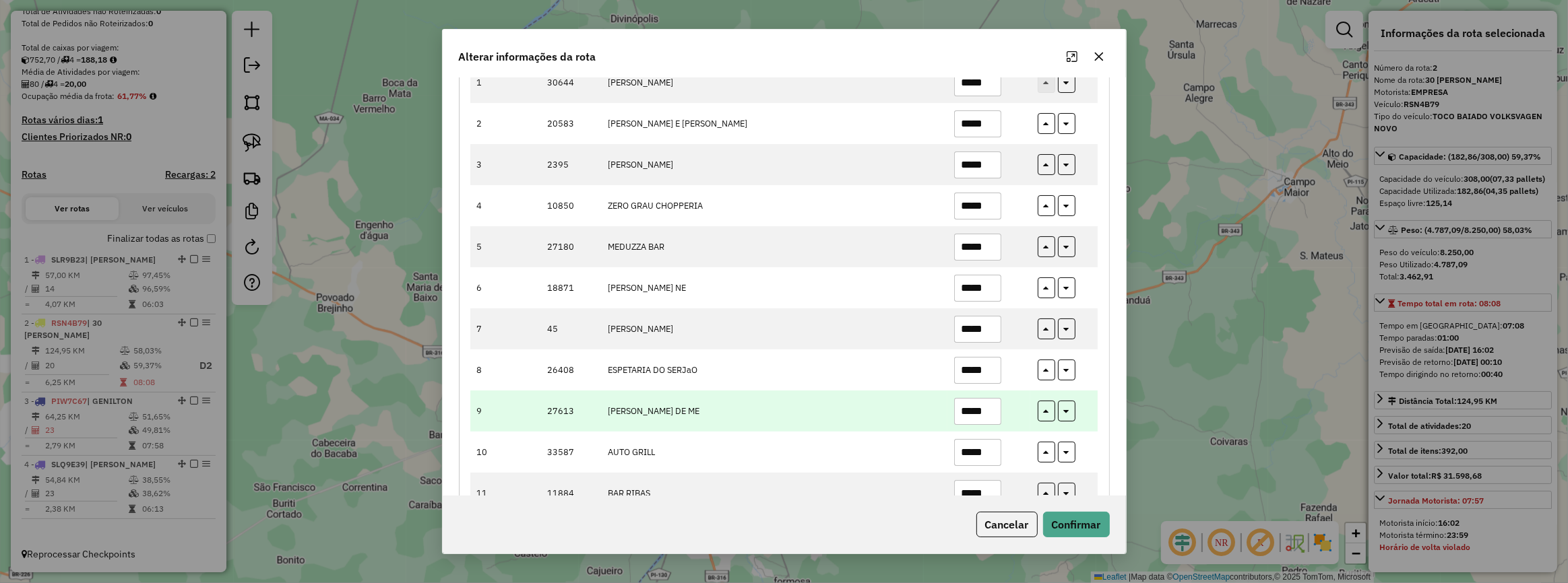
click at [993, 411] on input "*****" at bounding box center [978, 411] width 47 height 27
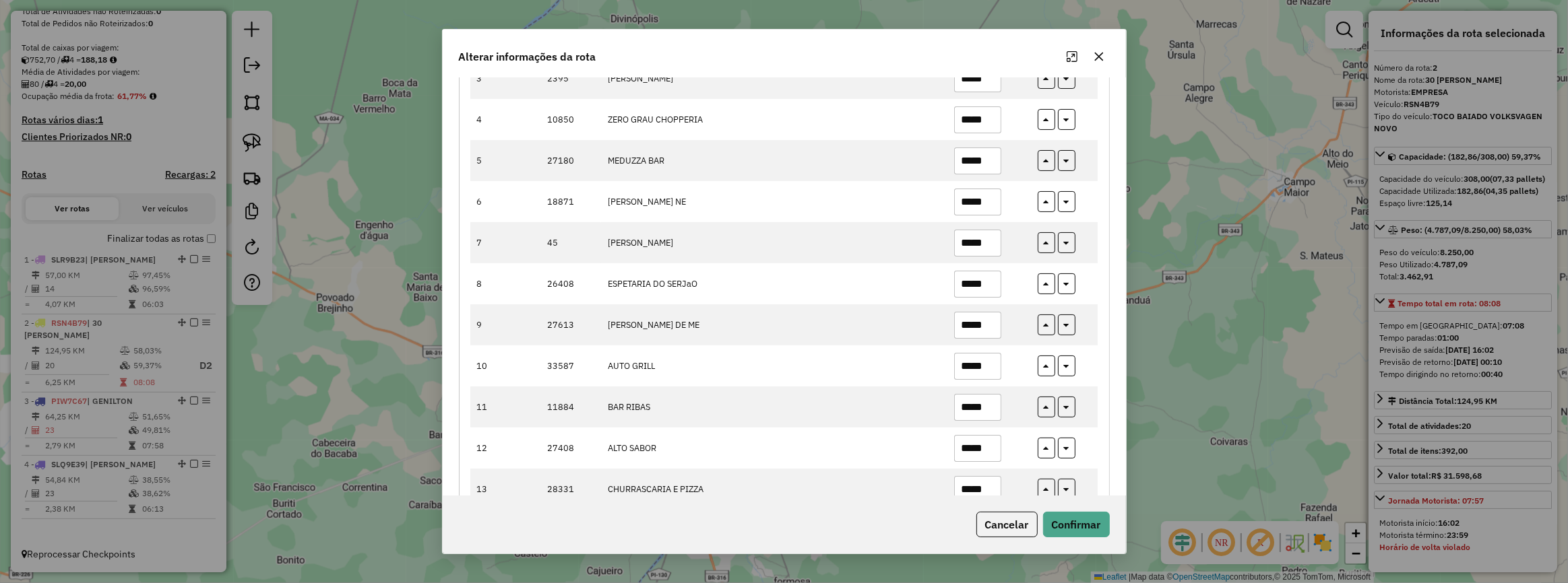
scroll to position [490, 0]
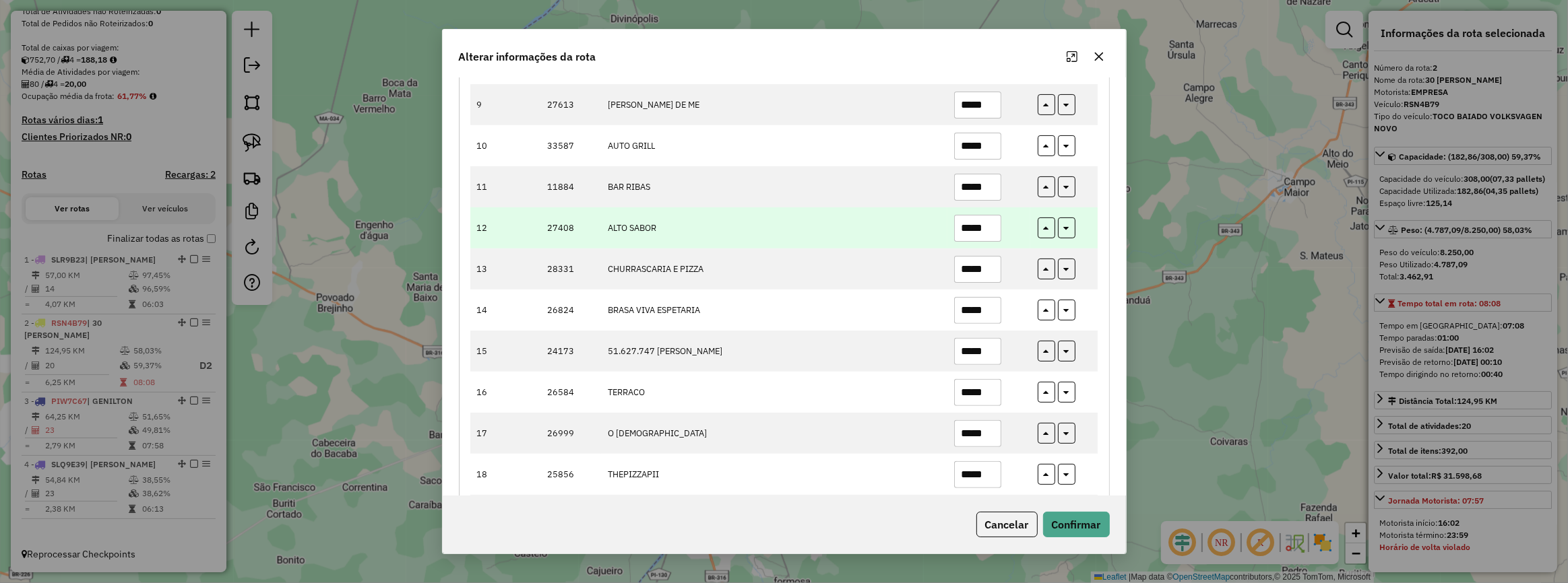
type input "*****"
click at [997, 218] on input "*****" at bounding box center [978, 229] width 47 height 27
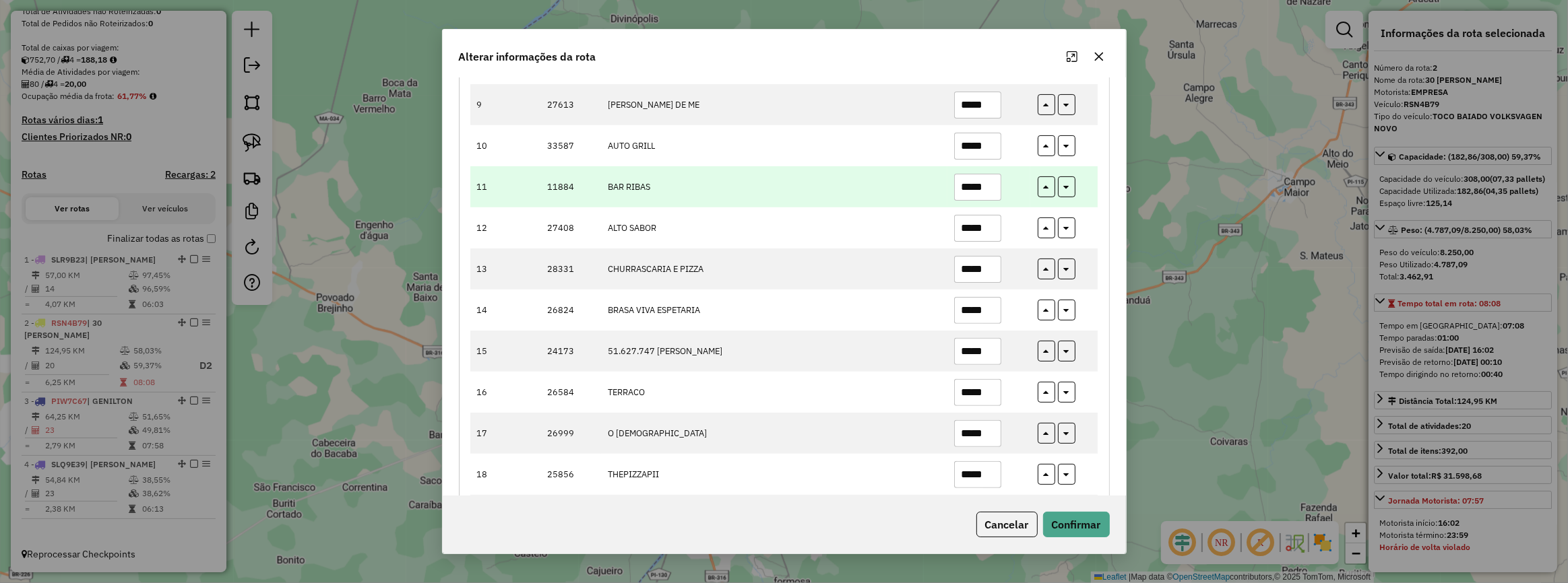
click at [994, 194] on input "*****" at bounding box center [978, 187] width 47 height 27
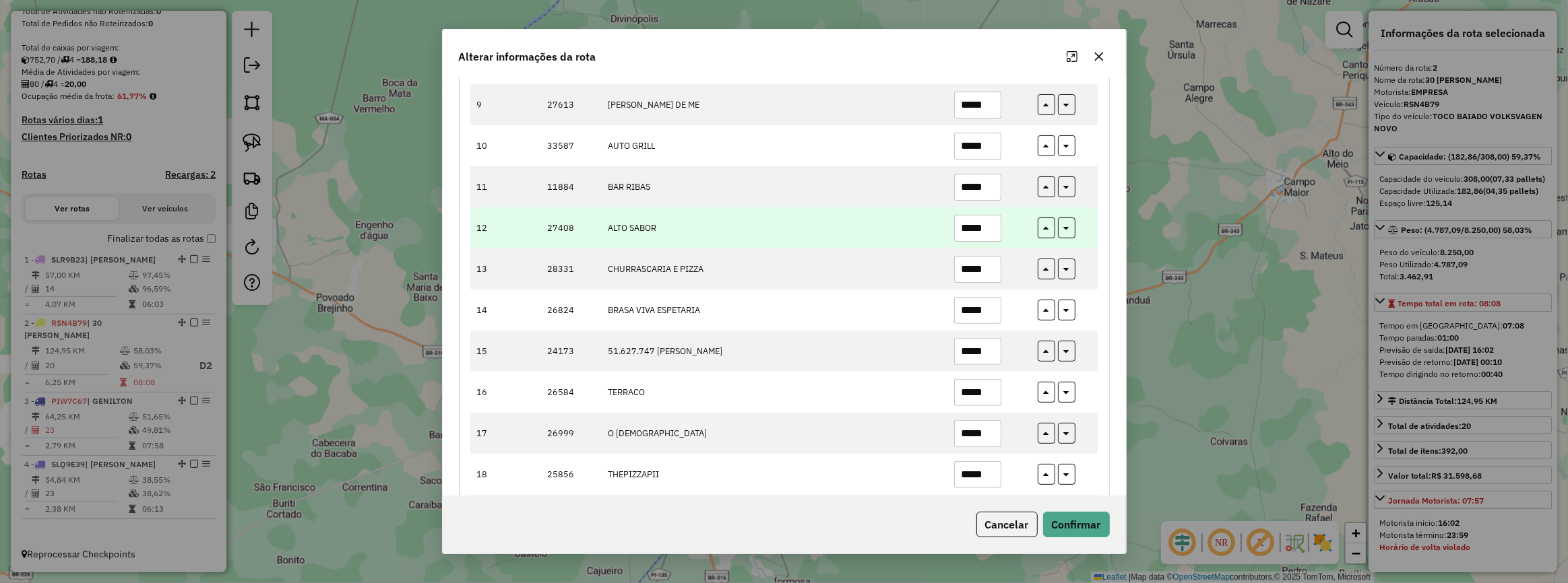
type input "*****"
click at [991, 225] on input "*****" at bounding box center [978, 229] width 47 height 27
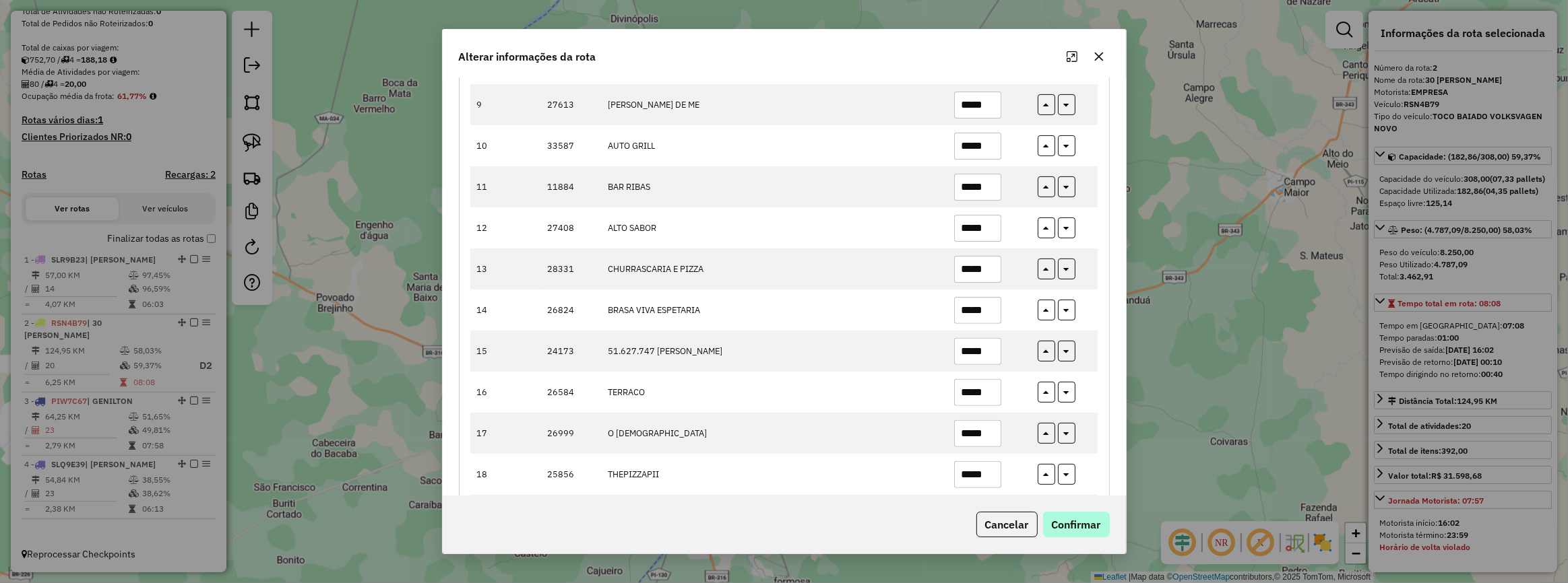
type input "*****"
click at [1075, 527] on button "Confirmar" at bounding box center [1076, 524] width 67 height 26
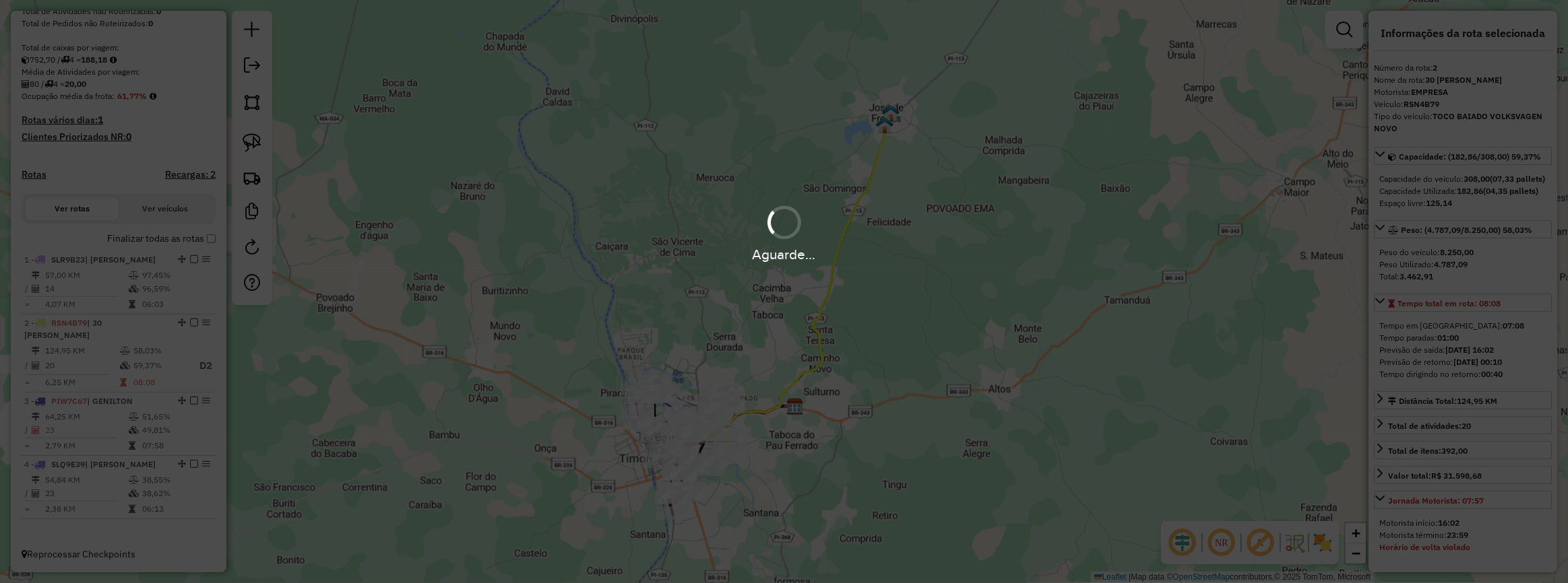
scroll to position [260, 0]
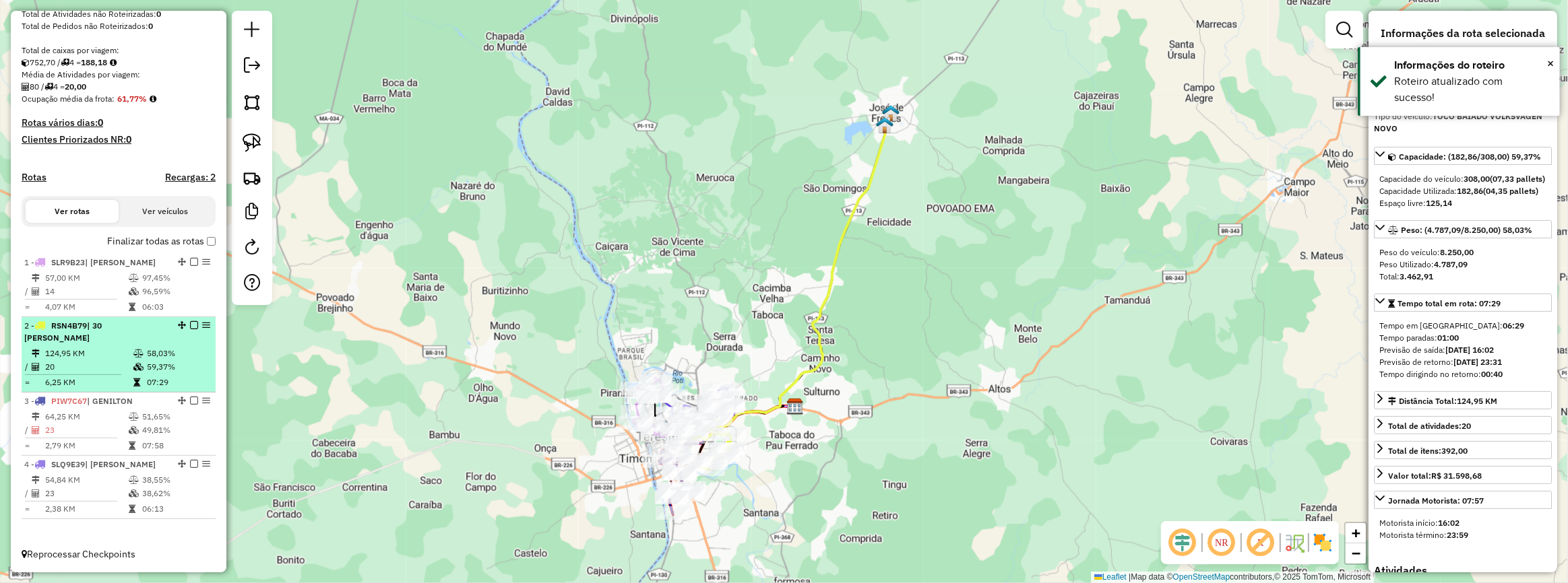
click at [190, 324] on em at bounding box center [193, 325] width 8 height 8
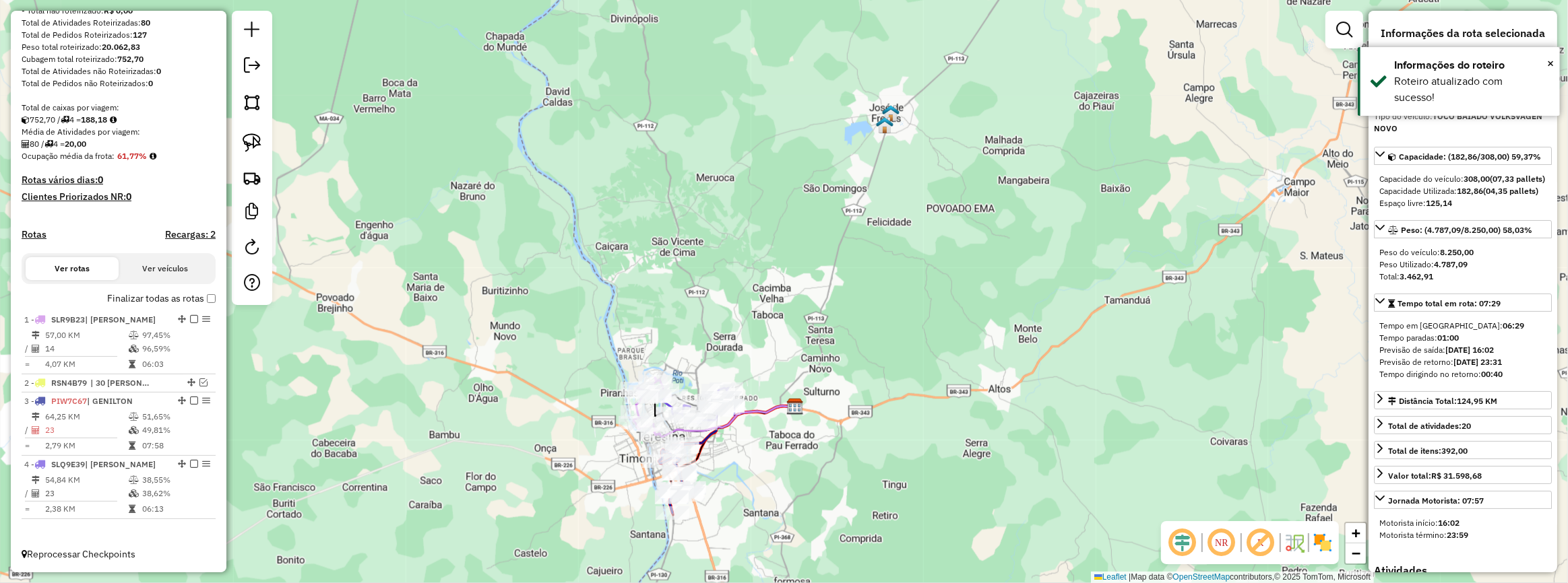
click at [190, 323] on em at bounding box center [193, 319] width 8 height 8
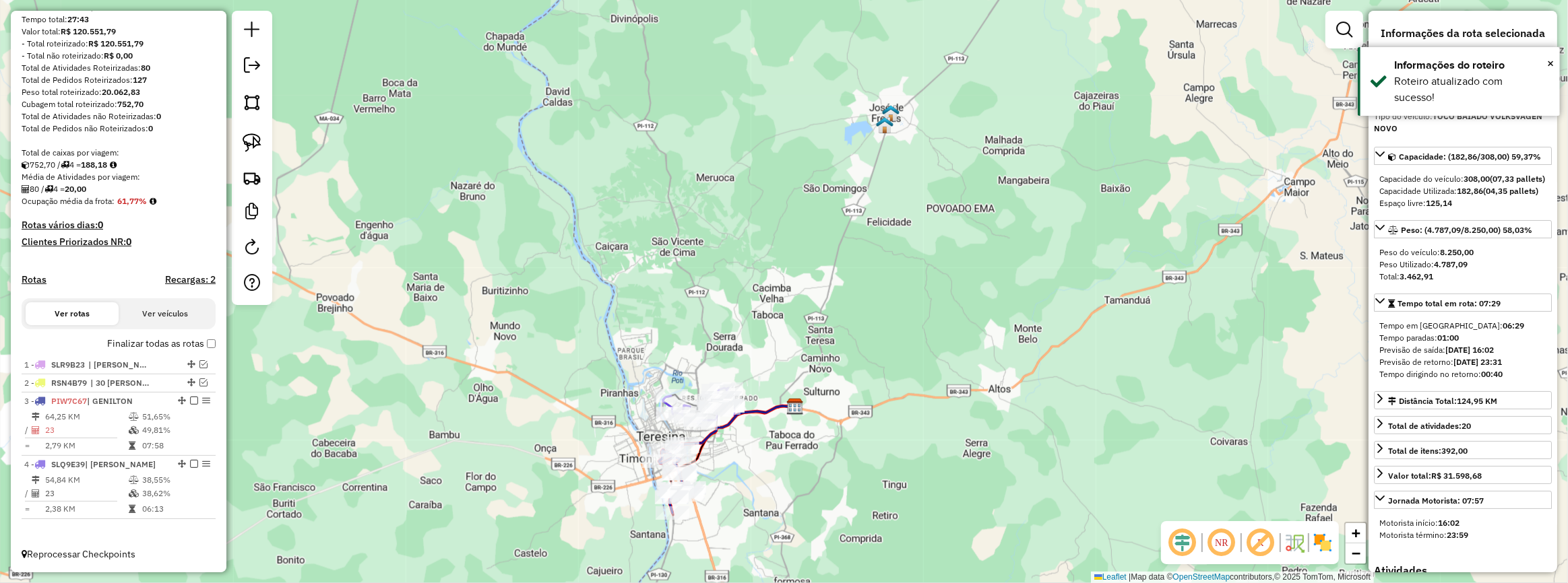
scroll to position [158, 0]
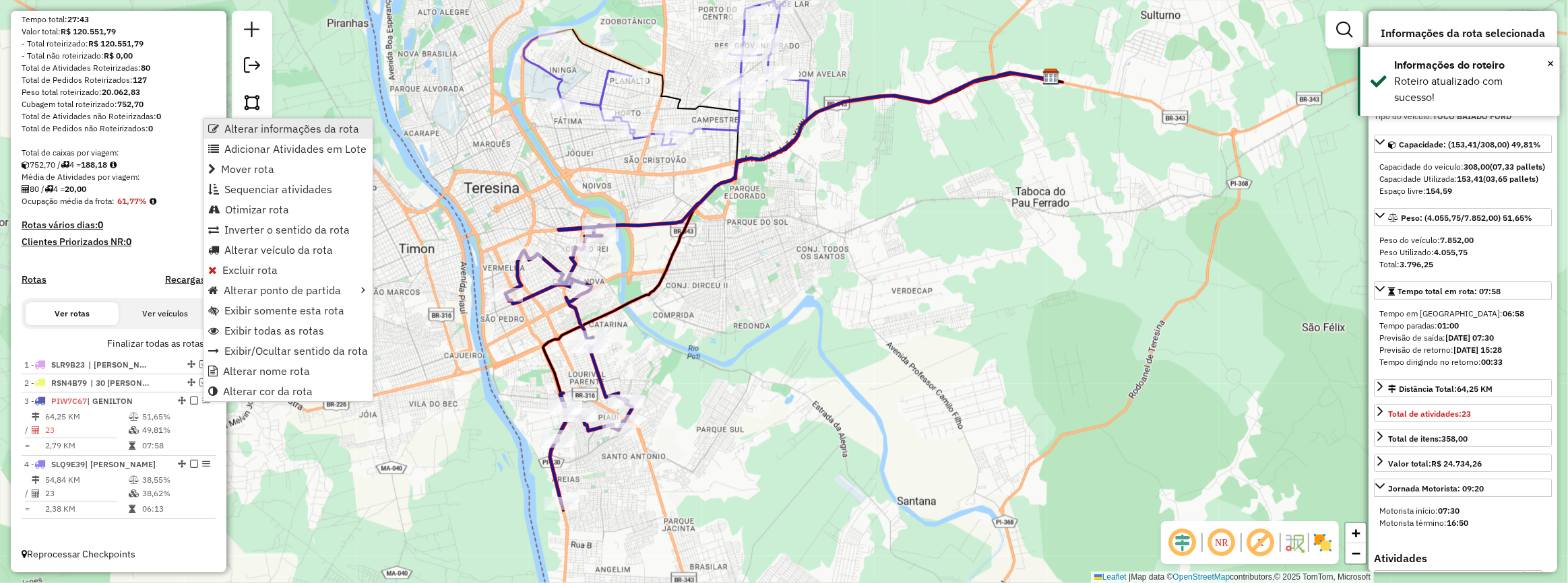
click at [267, 130] on span "Alterar informações da rota" at bounding box center [291, 129] width 135 height 11
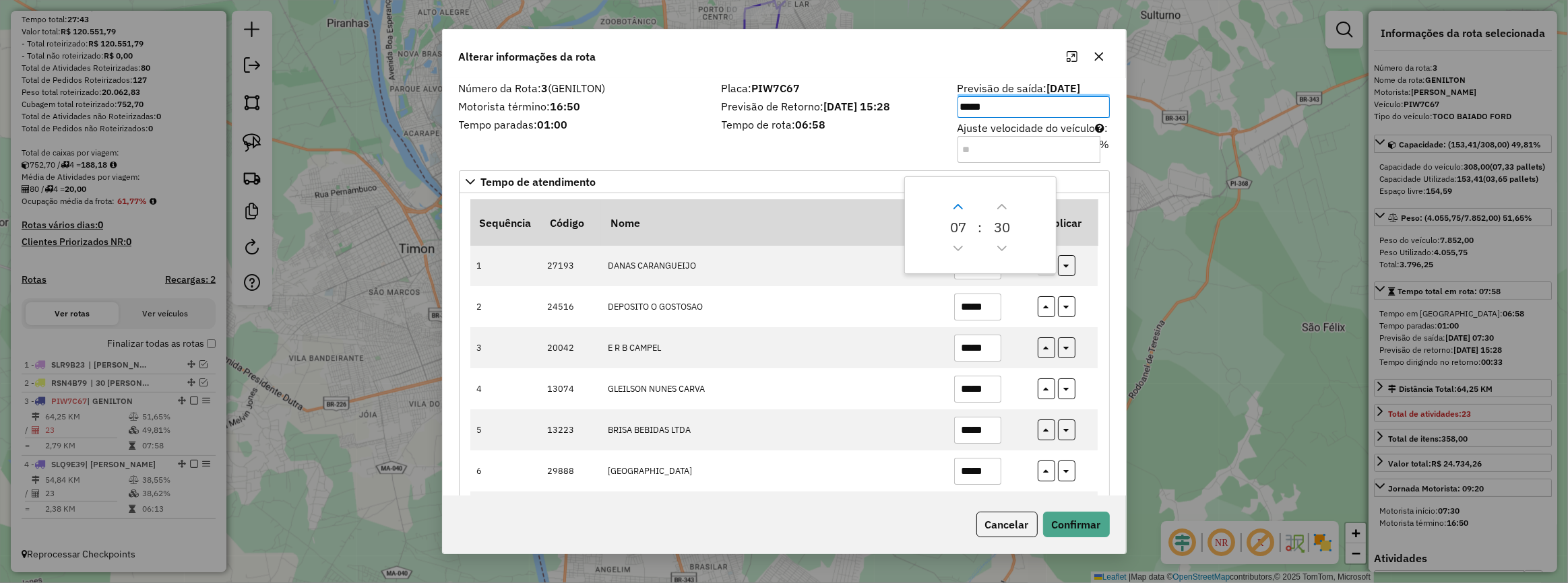
click at [959, 202] on icon "Next Hour" at bounding box center [958, 207] width 11 height 11
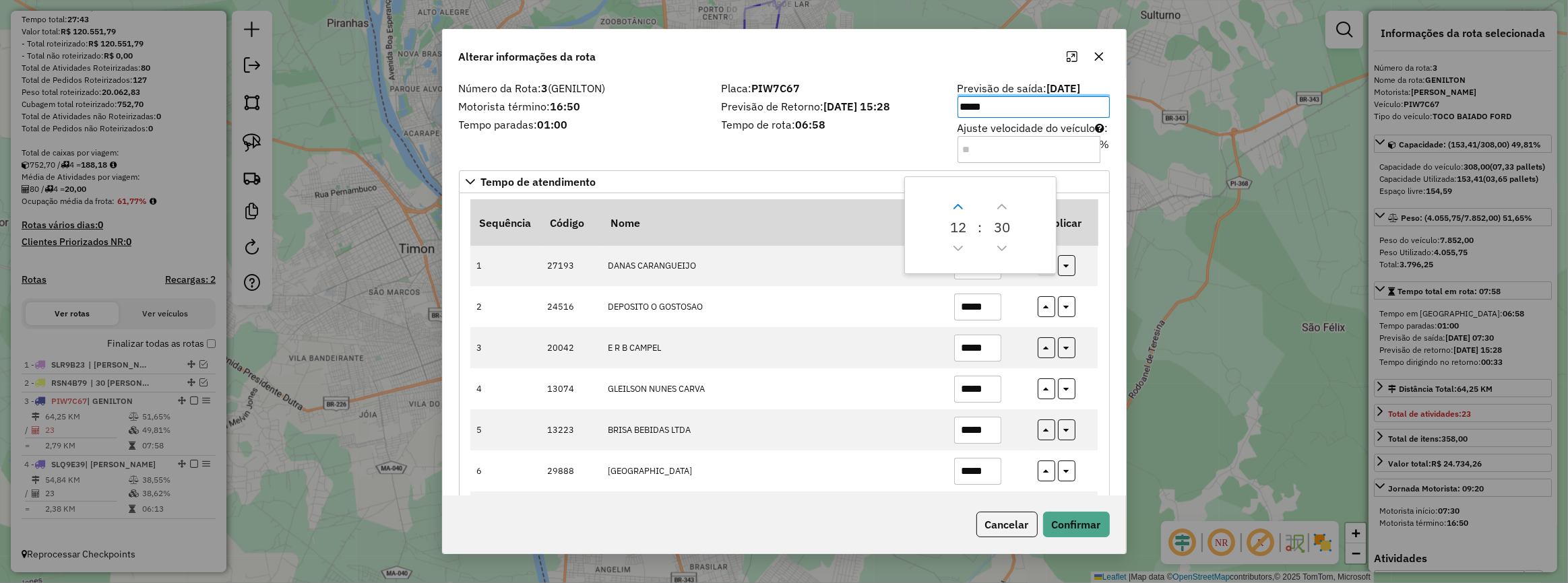
click at [959, 202] on icon "Next Hour" at bounding box center [958, 207] width 11 height 11
click at [1008, 205] on button "Next Minute" at bounding box center [1002, 207] width 22 height 22
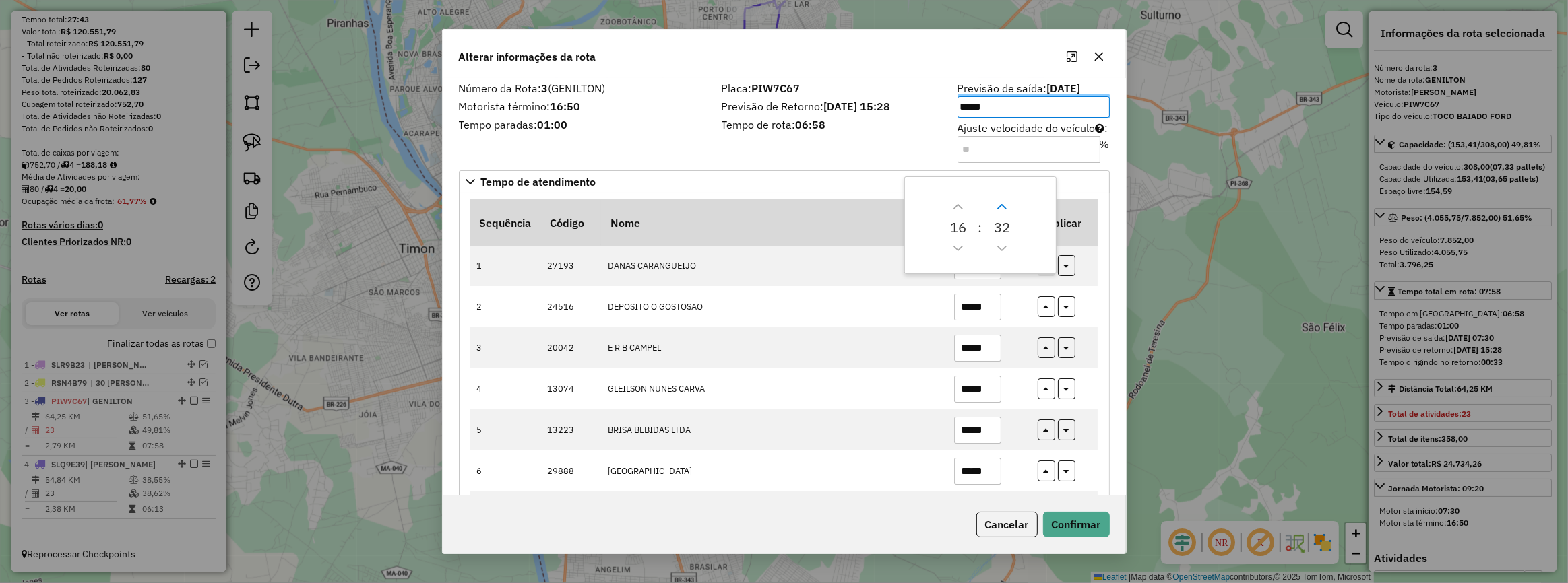
click at [1008, 205] on button "Next Minute" at bounding box center [1002, 207] width 22 height 22
click at [1006, 205] on button "Next Minute" at bounding box center [1002, 207] width 22 height 22
click at [1006, 205] on icon "Next Minute" at bounding box center [1002, 207] width 11 height 11
type input "*****"
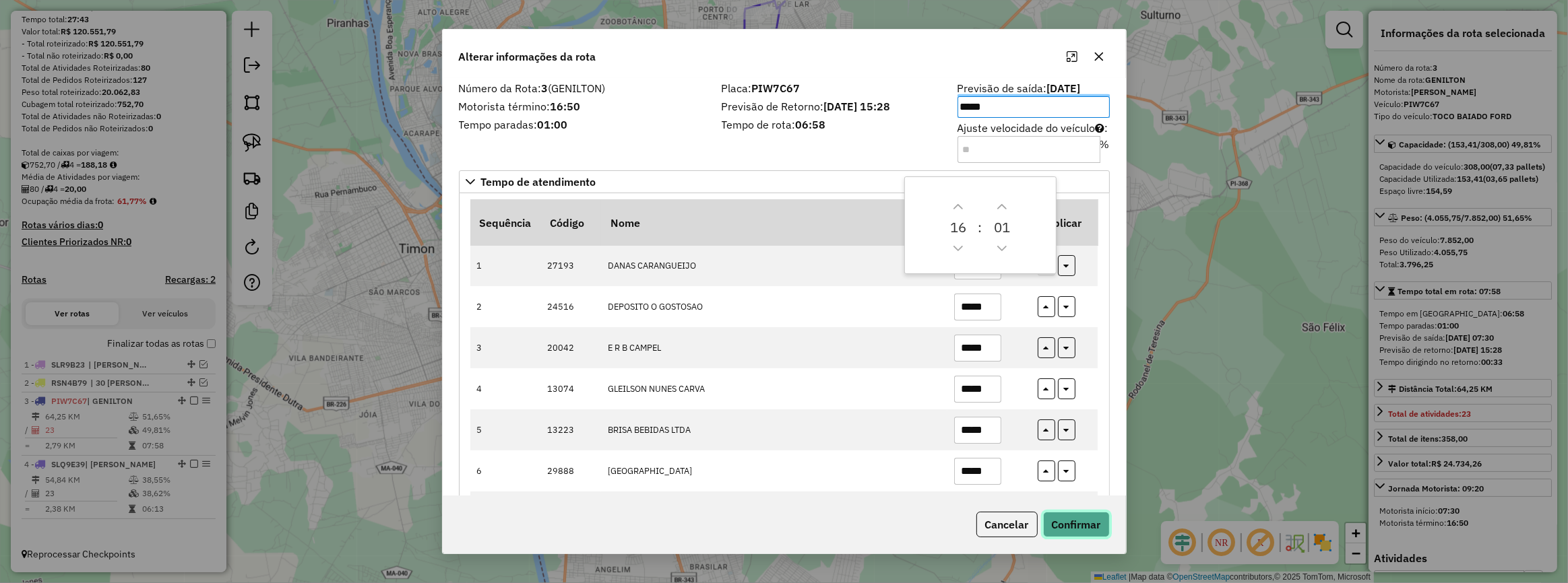
click at [1066, 515] on button "Confirmar" at bounding box center [1076, 524] width 67 height 26
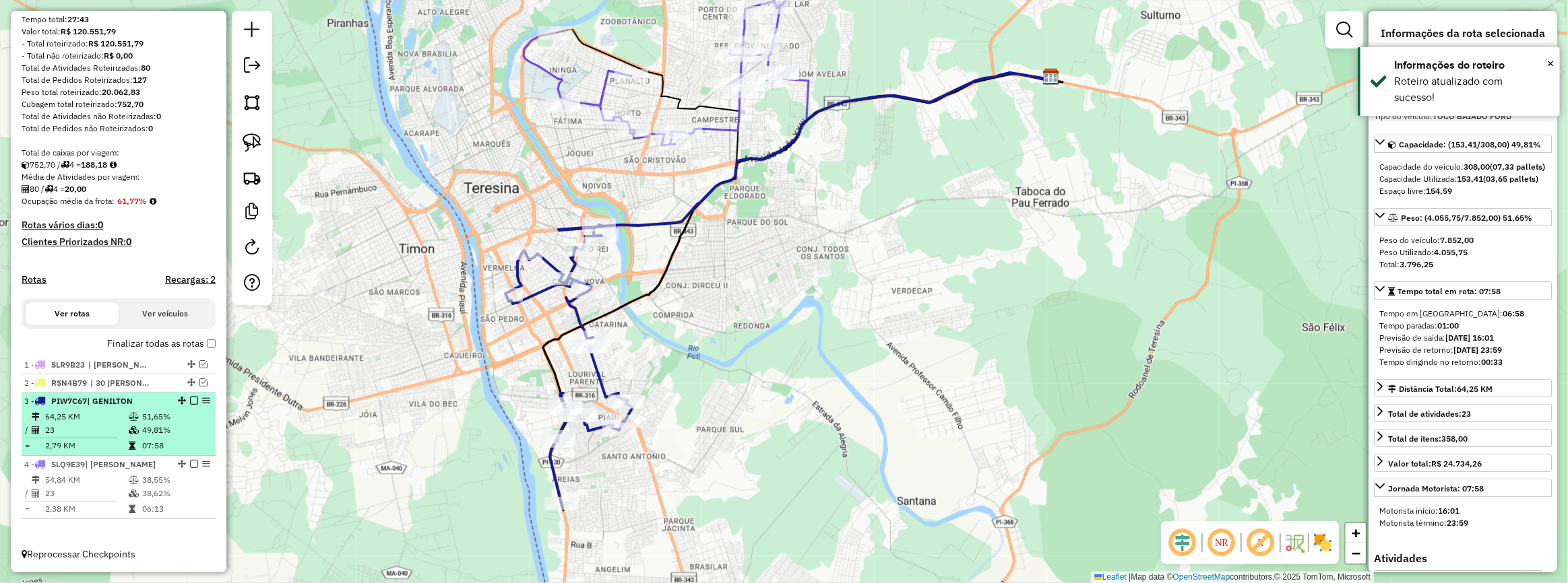
click at [190, 399] on em at bounding box center [193, 400] width 8 height 8
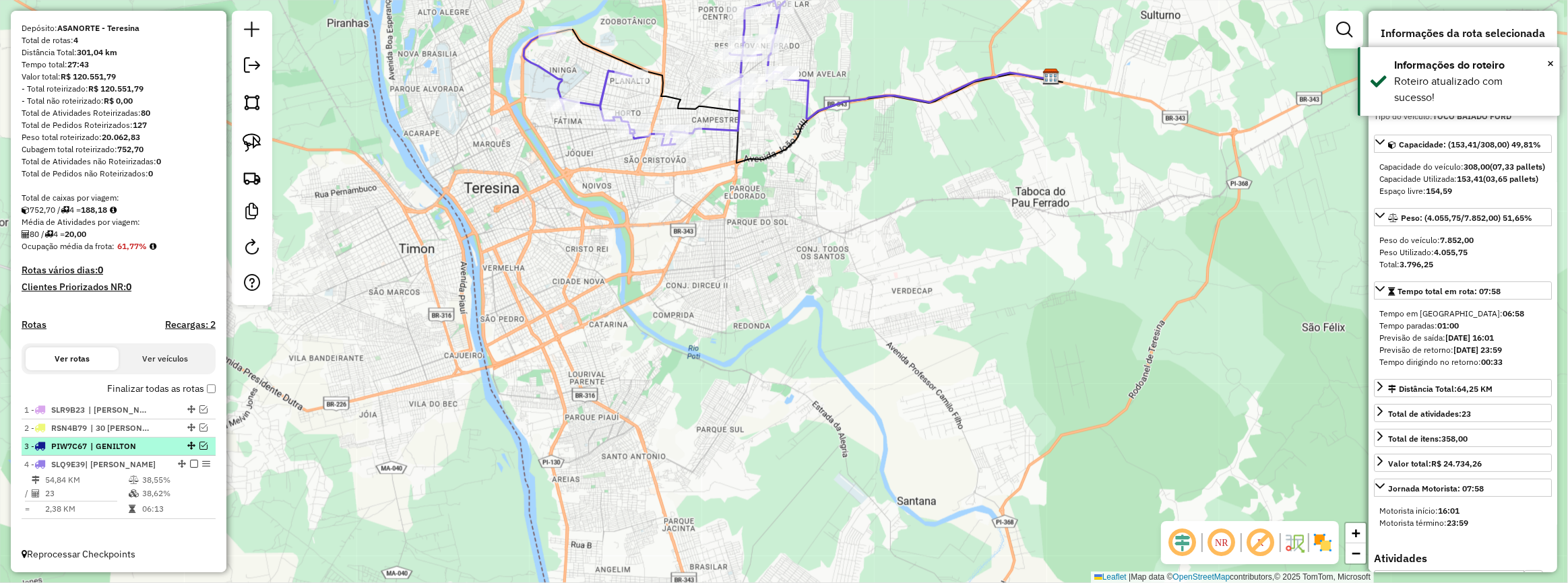
scroll to position [114, 0]
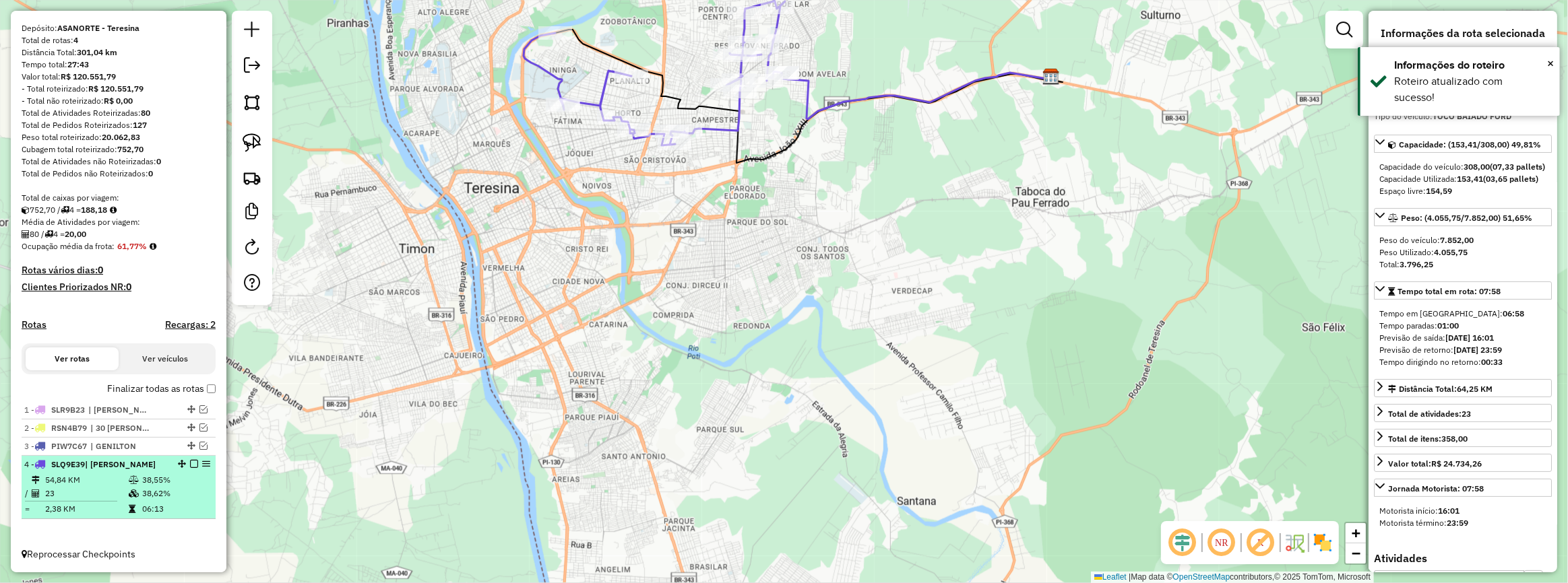
click at [142, 477] on td "38,55%" at bounding box center [175, 480] width 68 height 14
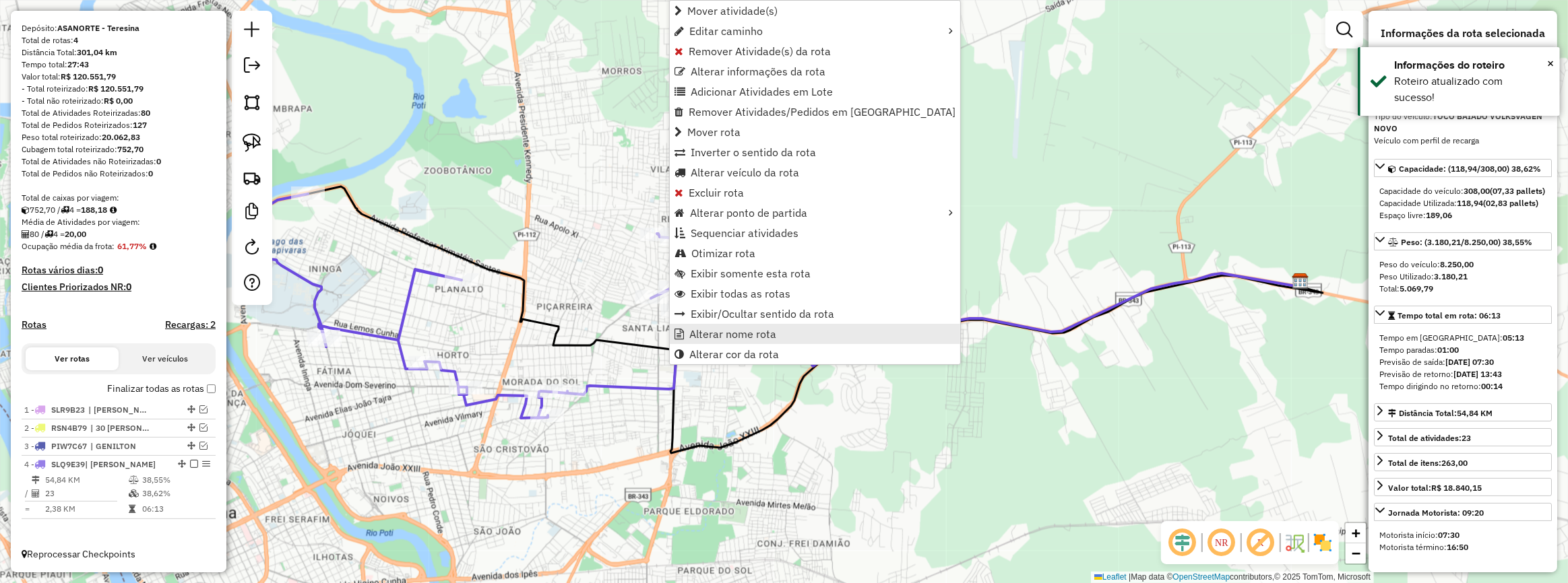
click at [749, 329] on span "Alterar nome rota" at bounding box center [732, 334] width 87 height 11
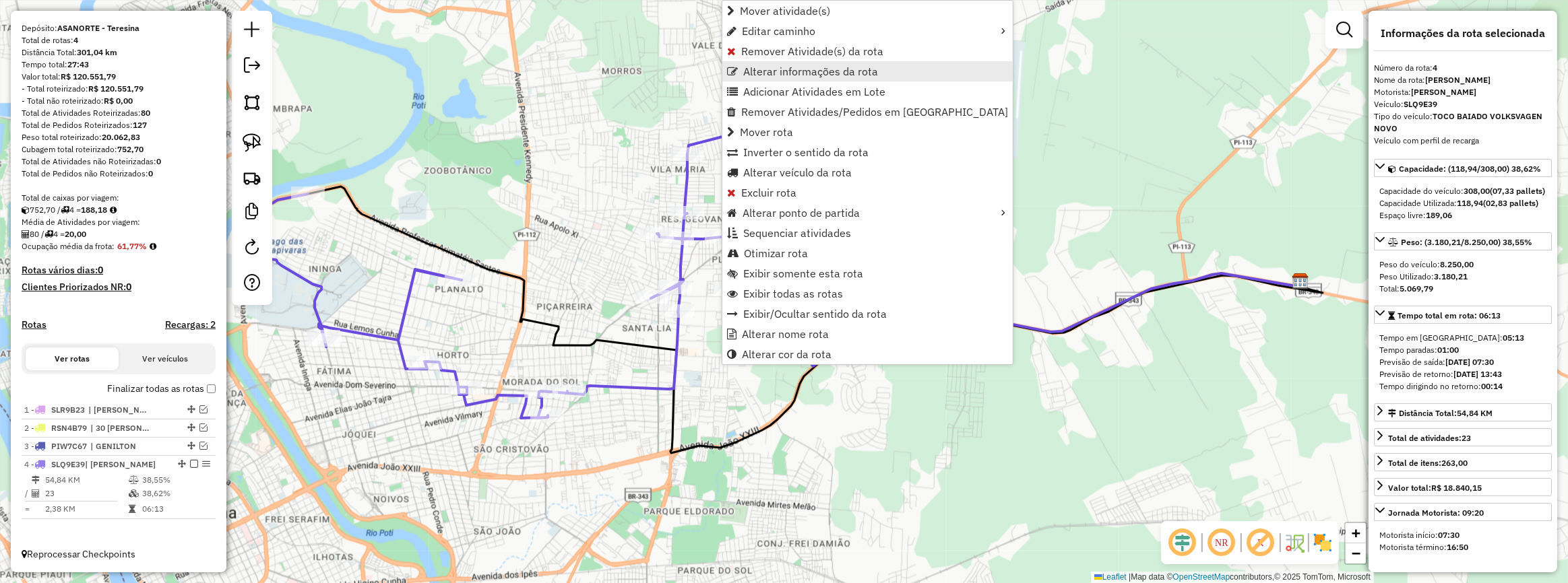
click at [788, 69] on span "Alterar informações da rota" at bounding box center [810, 71] width 135 height 11
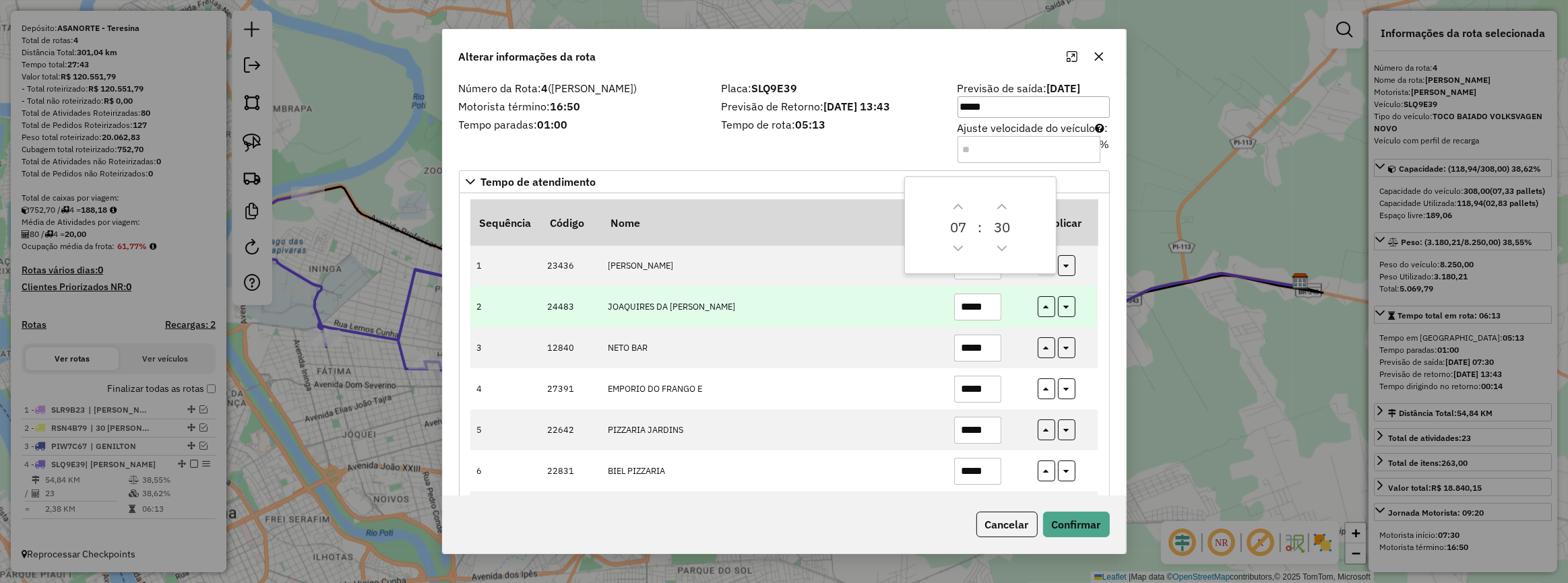
click at [986, 302] on input "*****" at bounding box center [978, 307] width 47 height 27
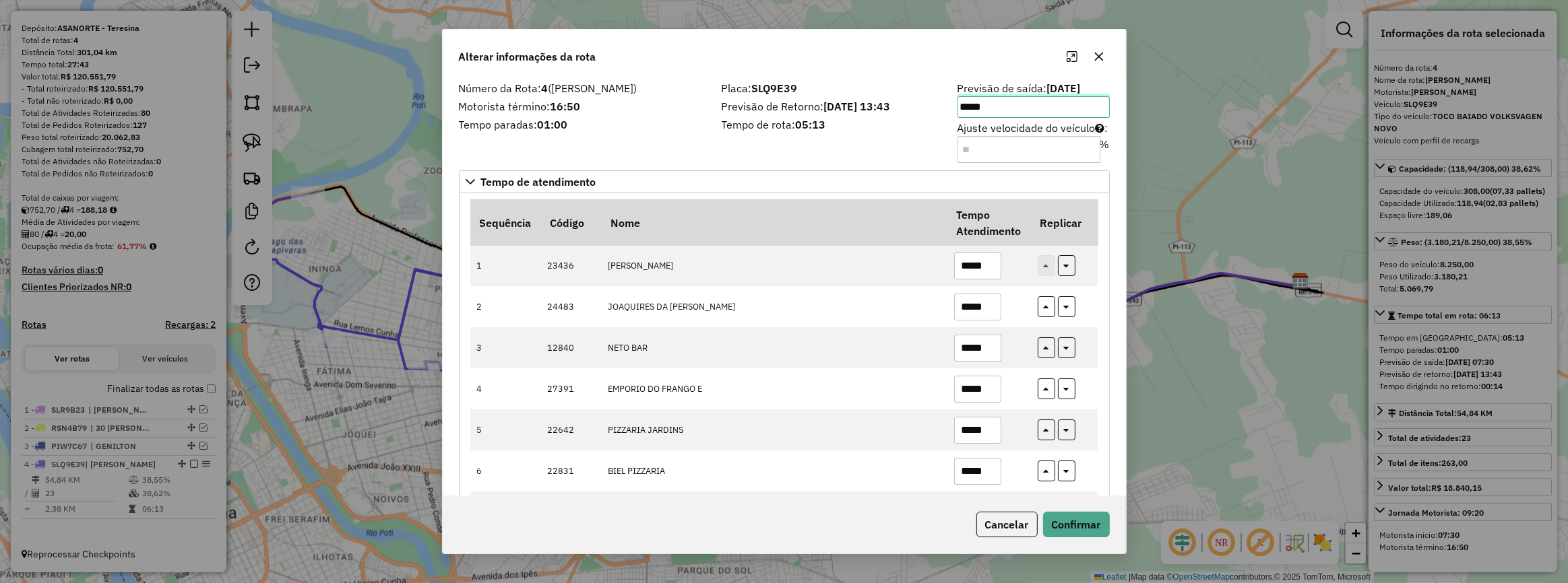
click at [1001, 108] on input "*****" at bounding box center [1034, 107] width 152 height 22
click at [1006, 148] on icon "Next Hour" at bounding box center [1009, 147] width 10 height 5
click at [1059, 144] on button "Next Minute" at bounding box center [1054, 148] width 22 height 22
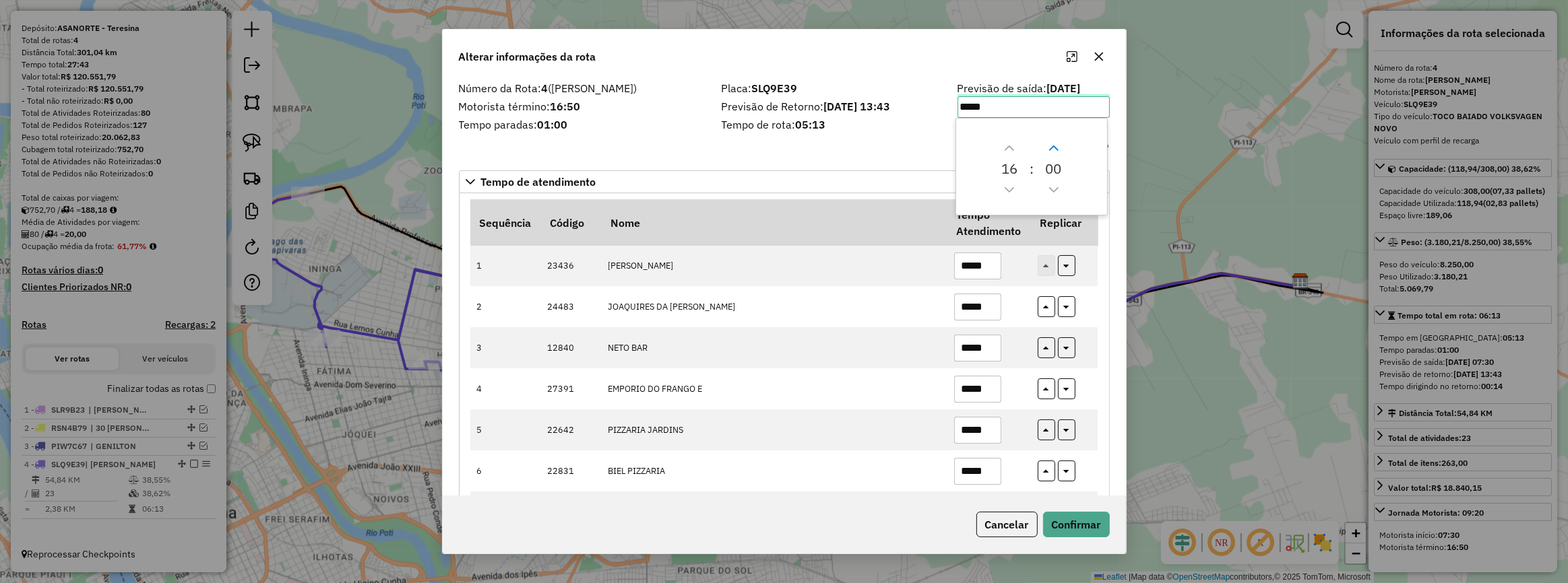
type input "*****"
click at [1061, 513] on button "Confirmar" at bounding box center [1076, 524] width 67 height 26
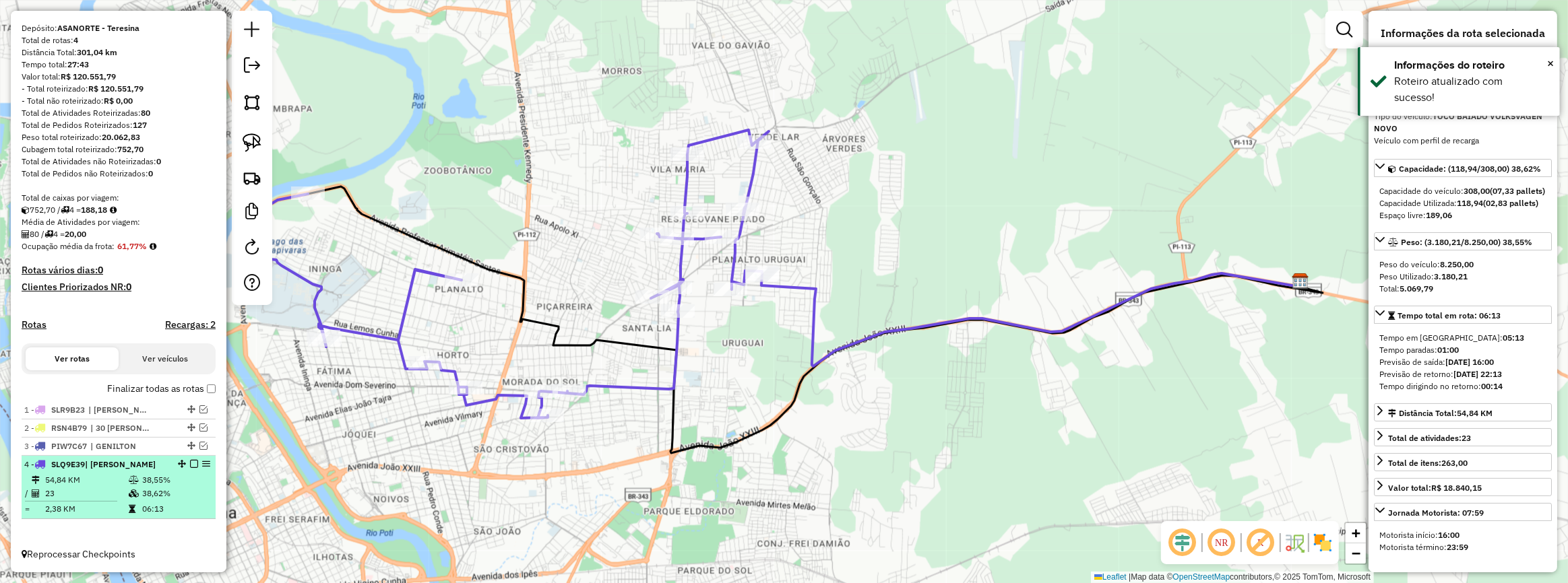
click at [190, 465] on em at bounding box center [193, 463] width 8 height 8
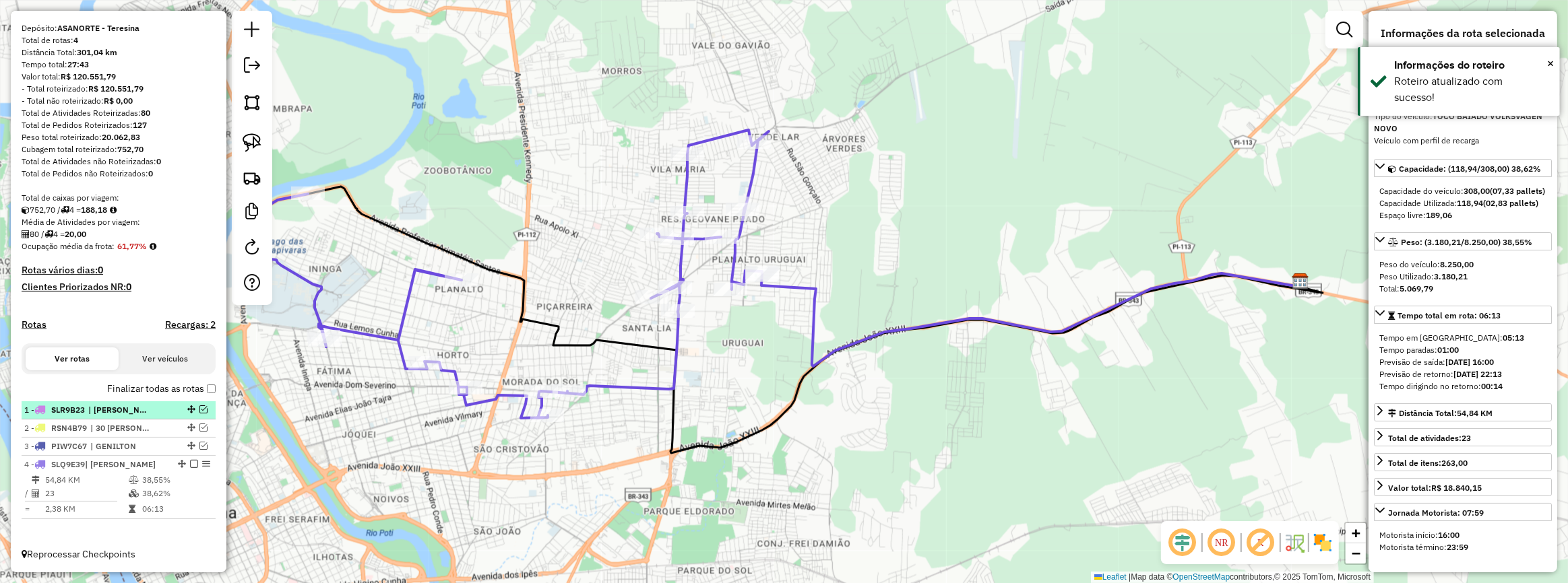
scroll to position [68, 0]
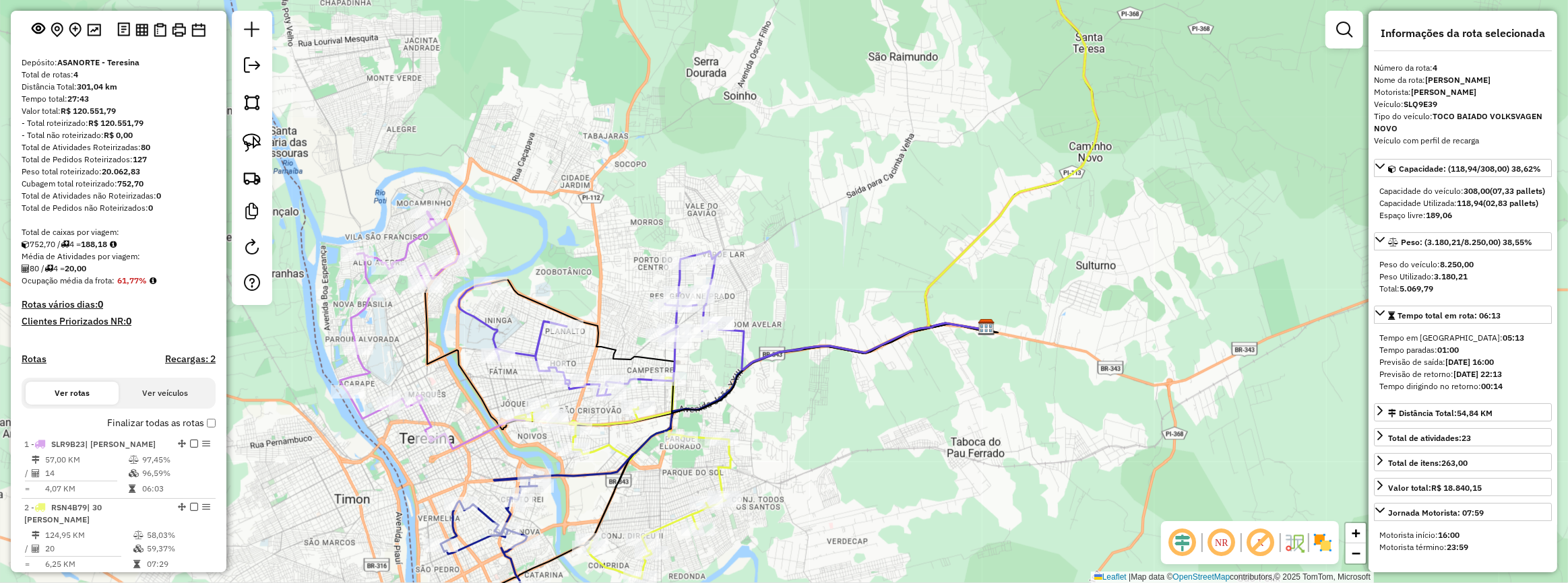
drag, startPoint x: 808, startPoint y: 393, endPoint x: 1038, endPoint y: 282, distance: 255.4
click at [1045, 287] on div "Janela de atendimento Grade de atendimento Capacidade Transportadoras Veículos …" at bounding box center [784, 291] width 1568 height 583
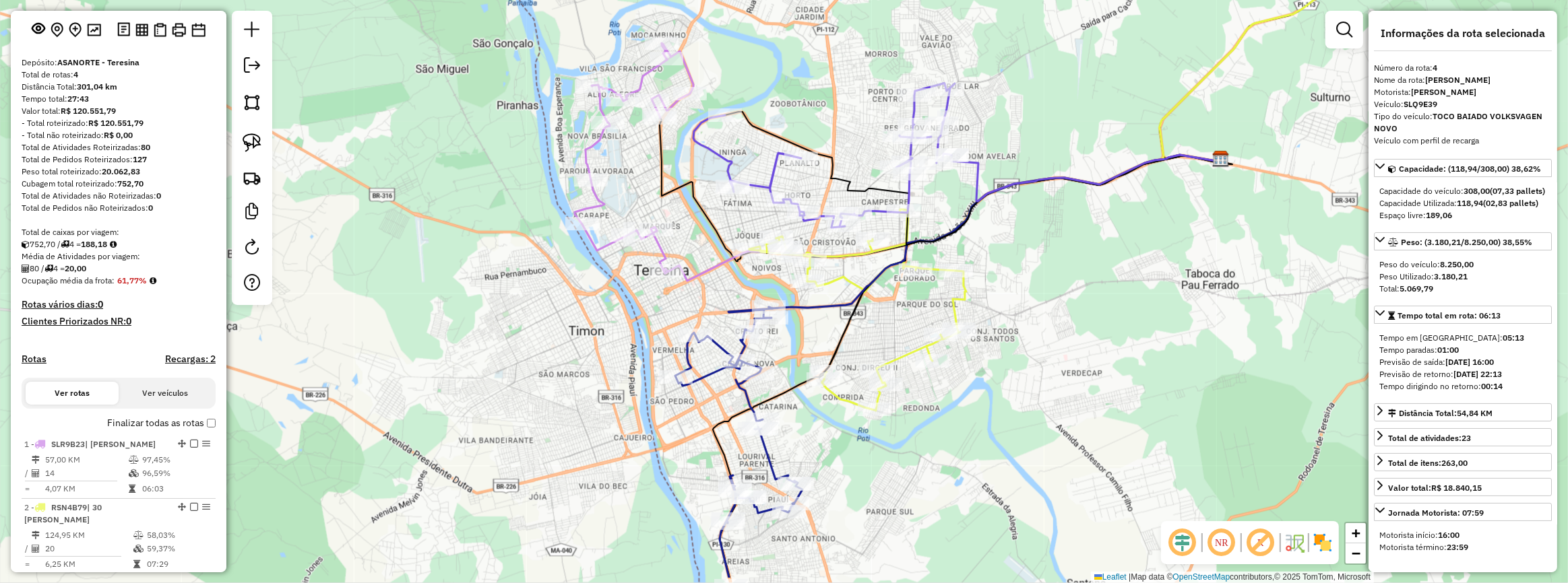
drag, startPoint x: 887, startPoint y: 233, endPoint x: 884, endPoint y: 186, distance: 47.1
click at [884, 186] on icon at bounding box center [979, 178] width 507 height 133
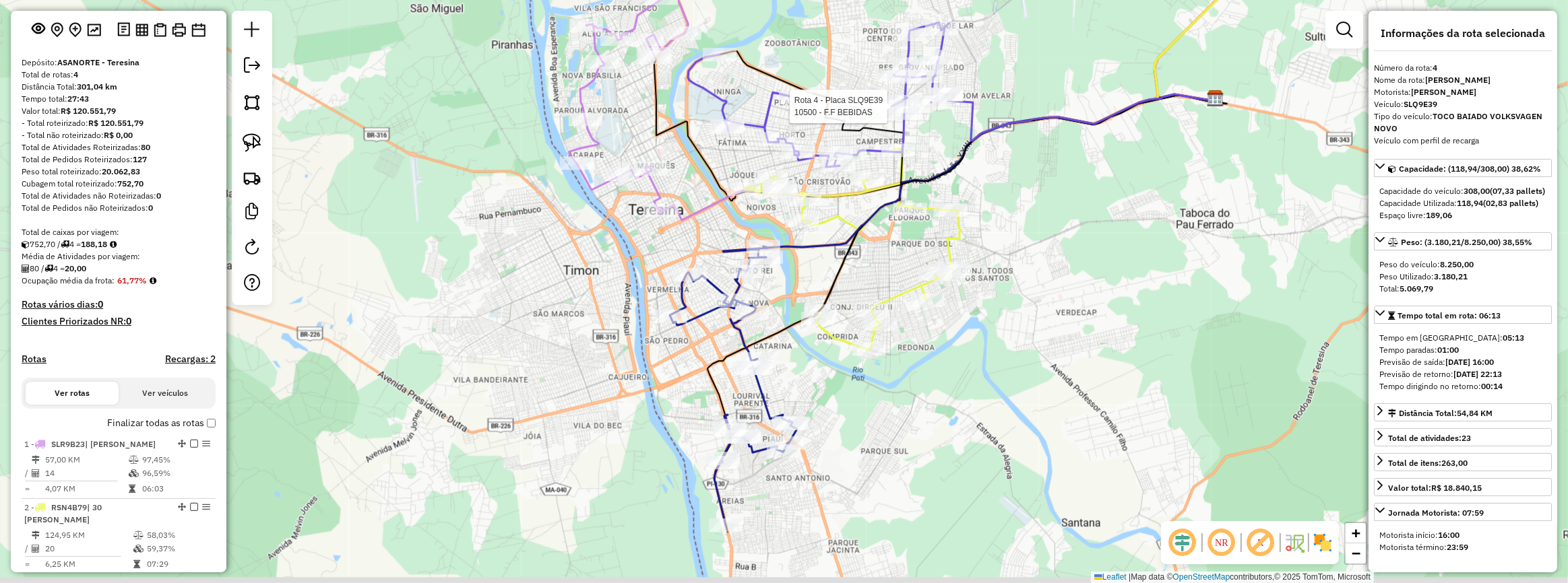
drag, startPoint x: 831, startPoint y: 427, endPoint x: 830, endPoint y: 384, distance: 43.0
click at [830, 384] on div "Rota 4 - Placa SLQ9E39 10500 - F.F BEBIDAS Janela de atendimento Grade de atend…" at bounding box center [784, 291] width 1568 height 583
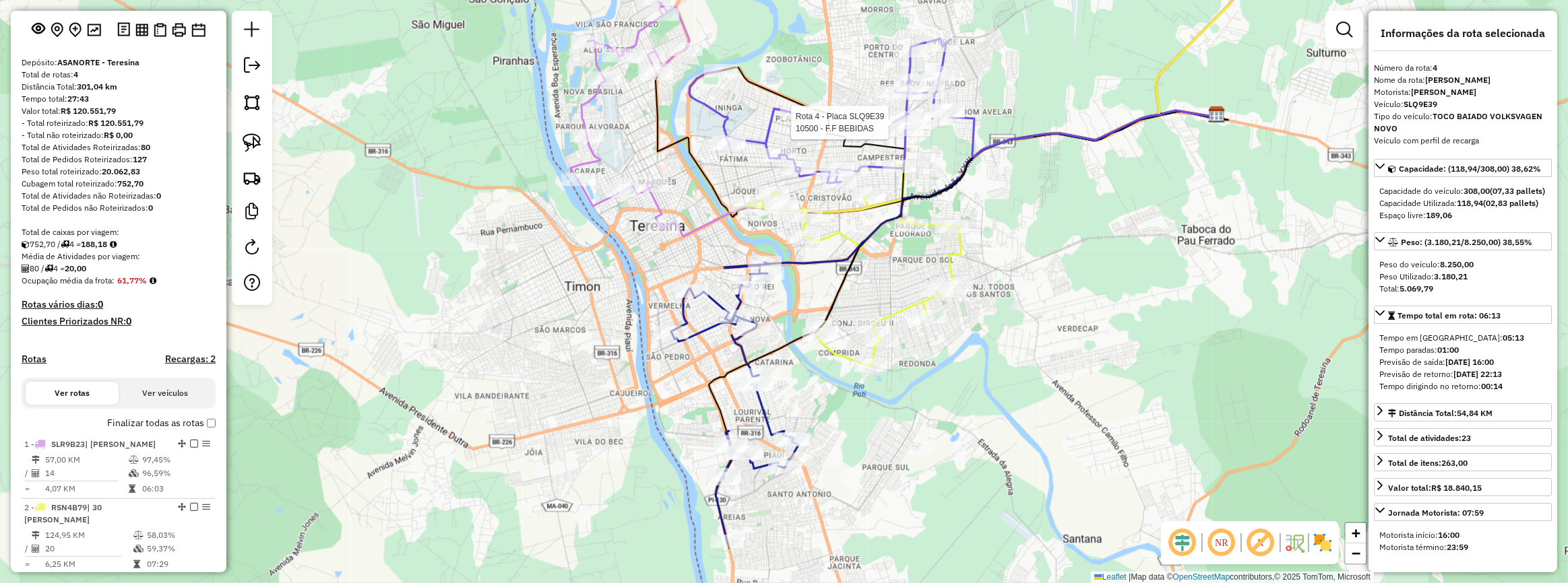
drag, startPoint x: 708, startPoint y: 182, endPoint x: 743, endPoint y: 362, distance: 183.4
click at [751, 367] on div "Rota 4 - Placa SLQ9E39 10500 - F.F BEBIDAS Janela de atendimento Grade de atend…" at bounding box center [784, 291] width 1568 height 583
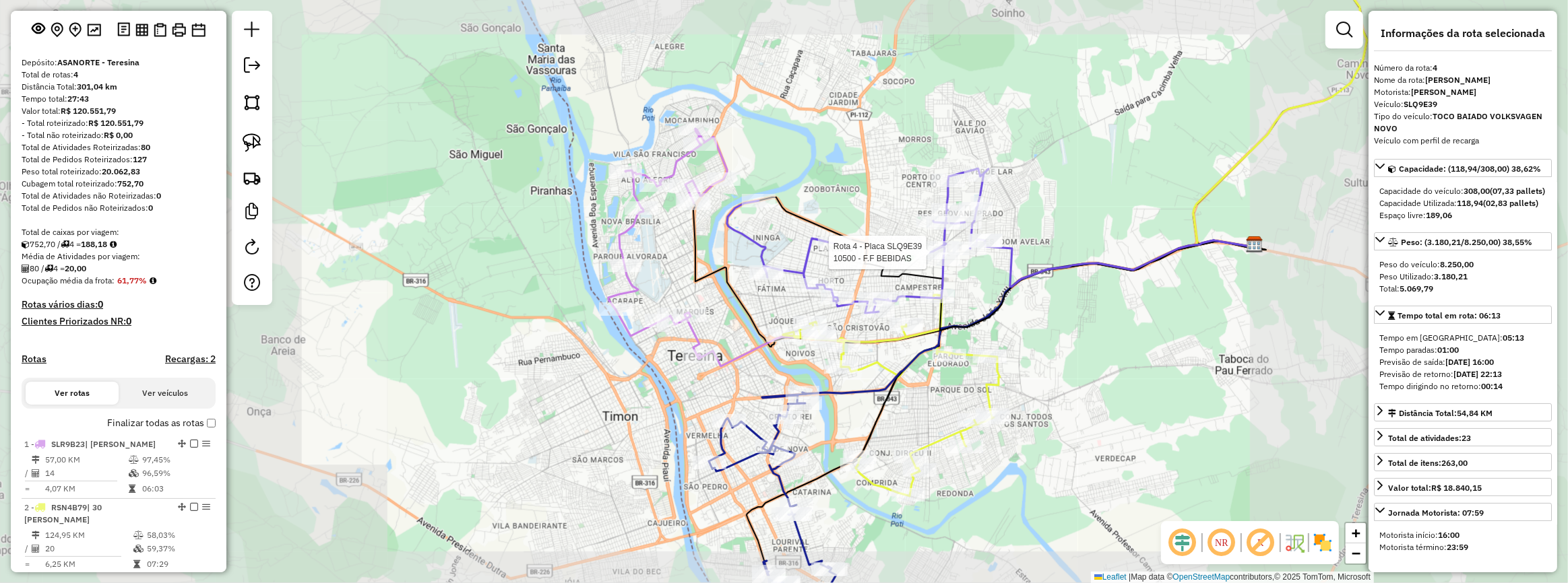
drag, startPoint x: 674, startPoint y: 251, endPoint x: 735, endPoint y: 250, distance: 61.0
click at [735, 250] on div "Rota 4 - Placa SLQ9E39 10500 - F.F BEBIDAS Janela de atendimento Grade de atend…" at bounding box center [784, 291] width 1568 height 583
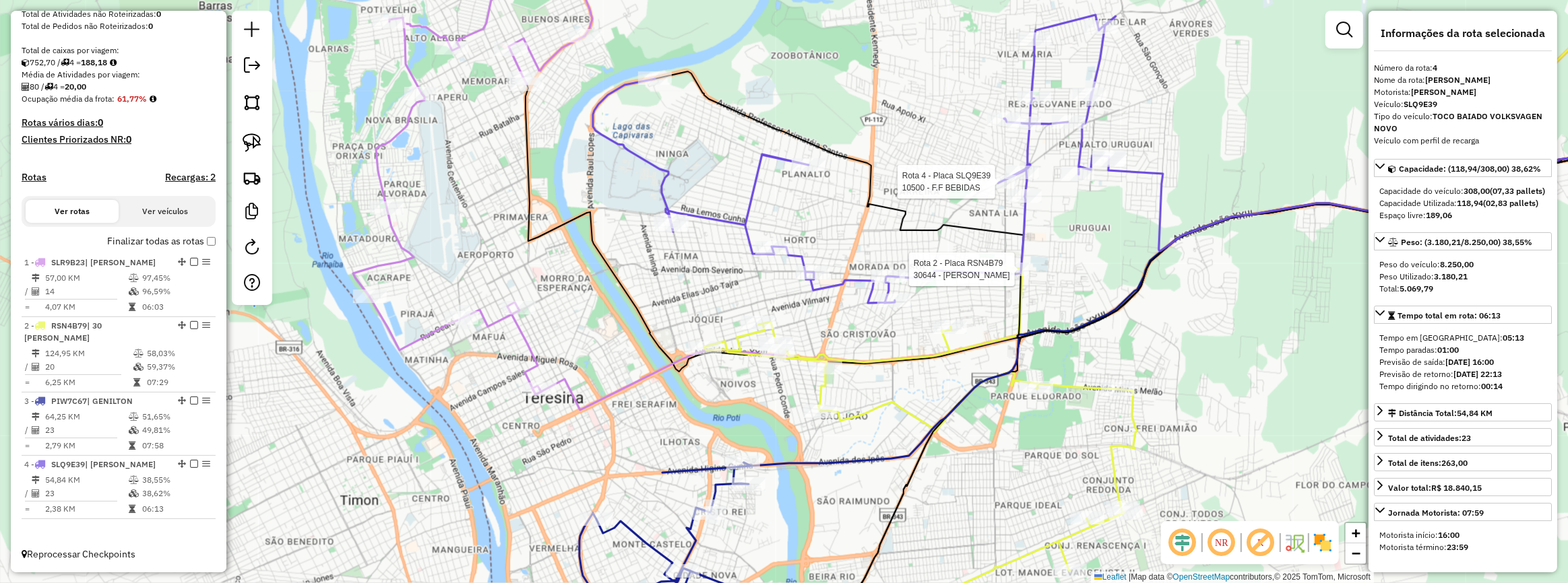
scroll to position [260, 0]
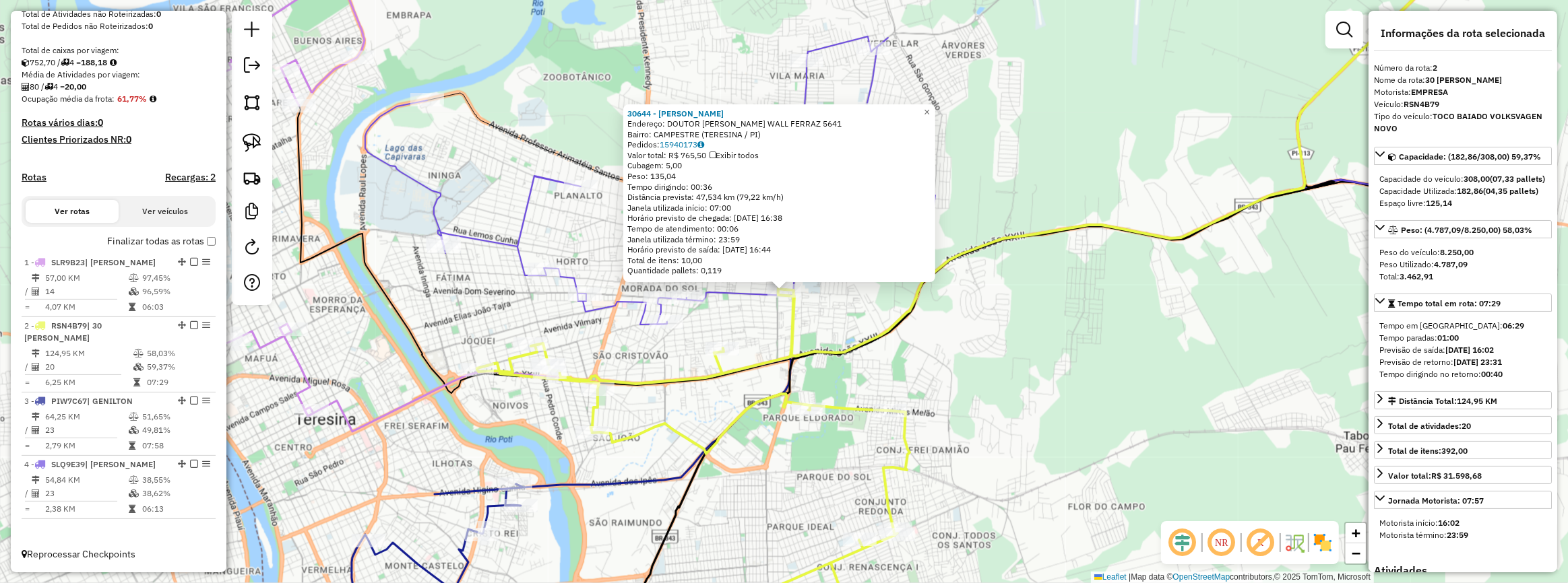
drag, startPoint x: 483, startPoint y: 282, endPoint x: 495, endPoint y: 279, distance: 12.4
click at [494, 279] on div "30644 - ANDERSON Endereço: DOUTOR AQUILES WALL FERRAZ 5641 Bairro: CAMPESTRE (T…" at bounding box center [784, 291] width 1568 height 583
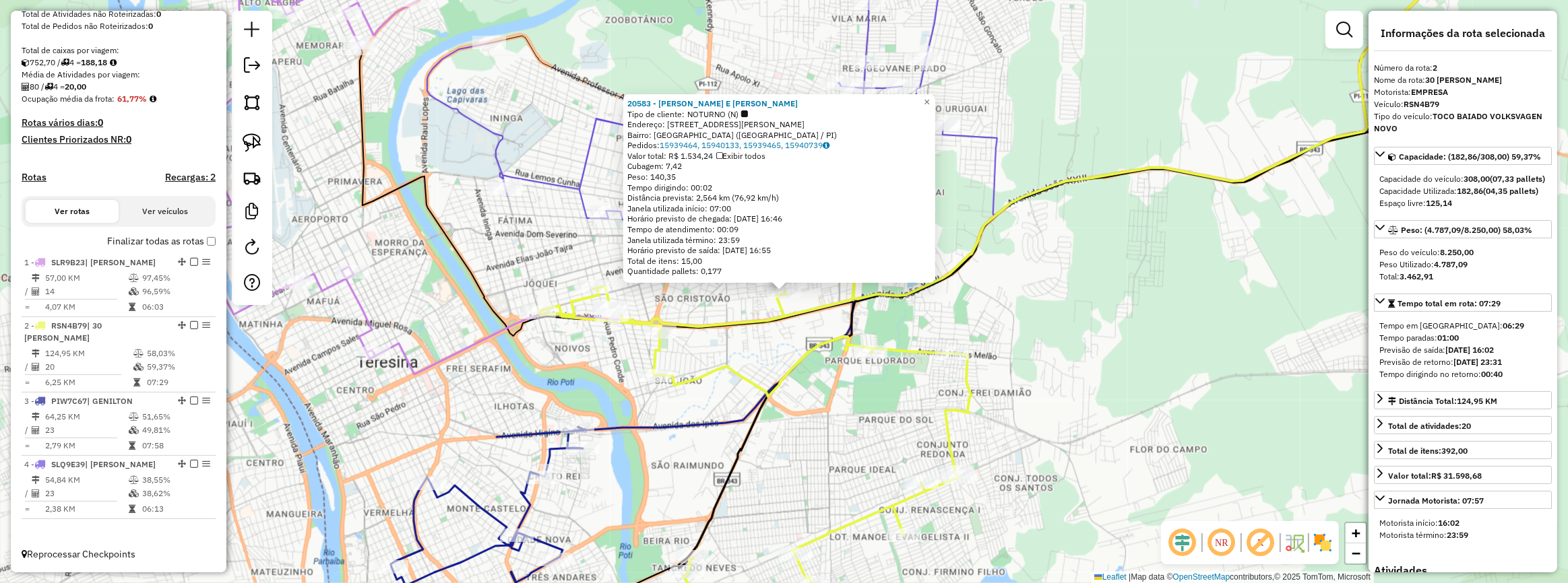
click at [749, 348] on div "20583 - VILSON E LEILA ALIME Tipo de cliente: NOTURNO (N) Endereço: Rua Cyneas …" at bounding box center [784, 291] width 1568 height 583
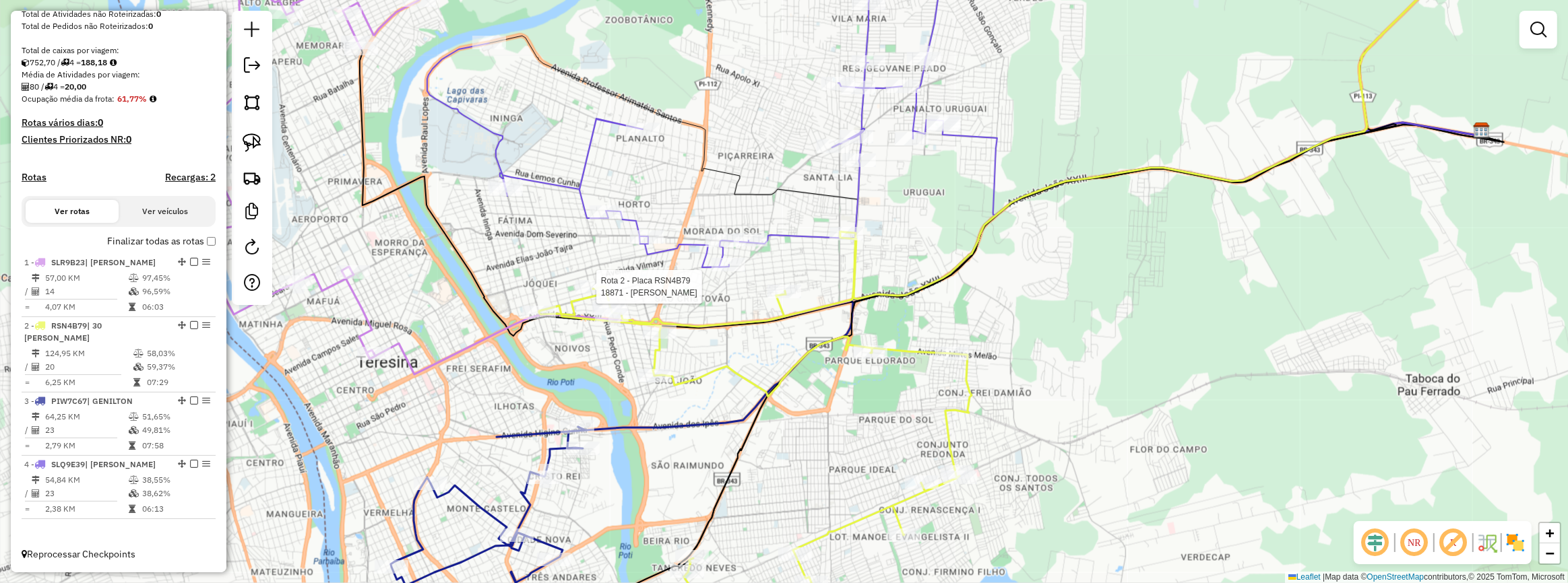
select select "**********"
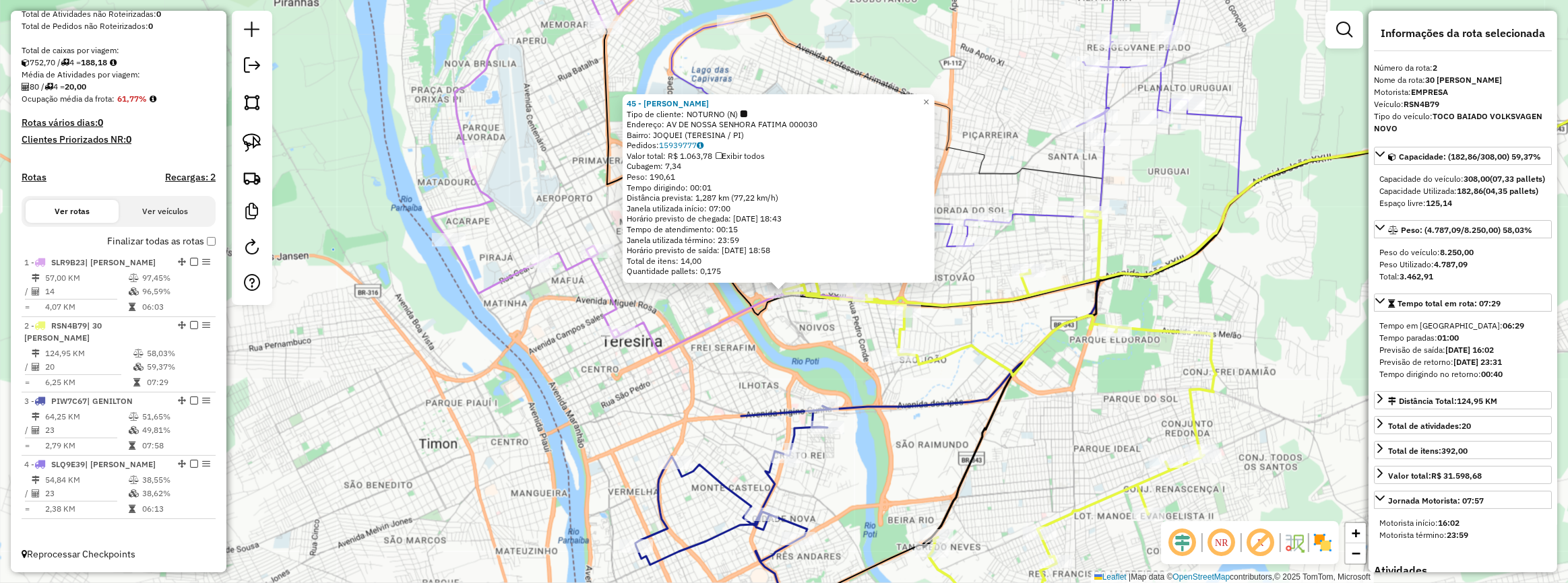
click at [833, 318] on div "45 - JOSIMARK ALVES DE AL Tipo de cliente: NOTURNO (N) Endereço: AV DE NOSSA SE…" at bounding box center [784, 291] width 1568 height 583
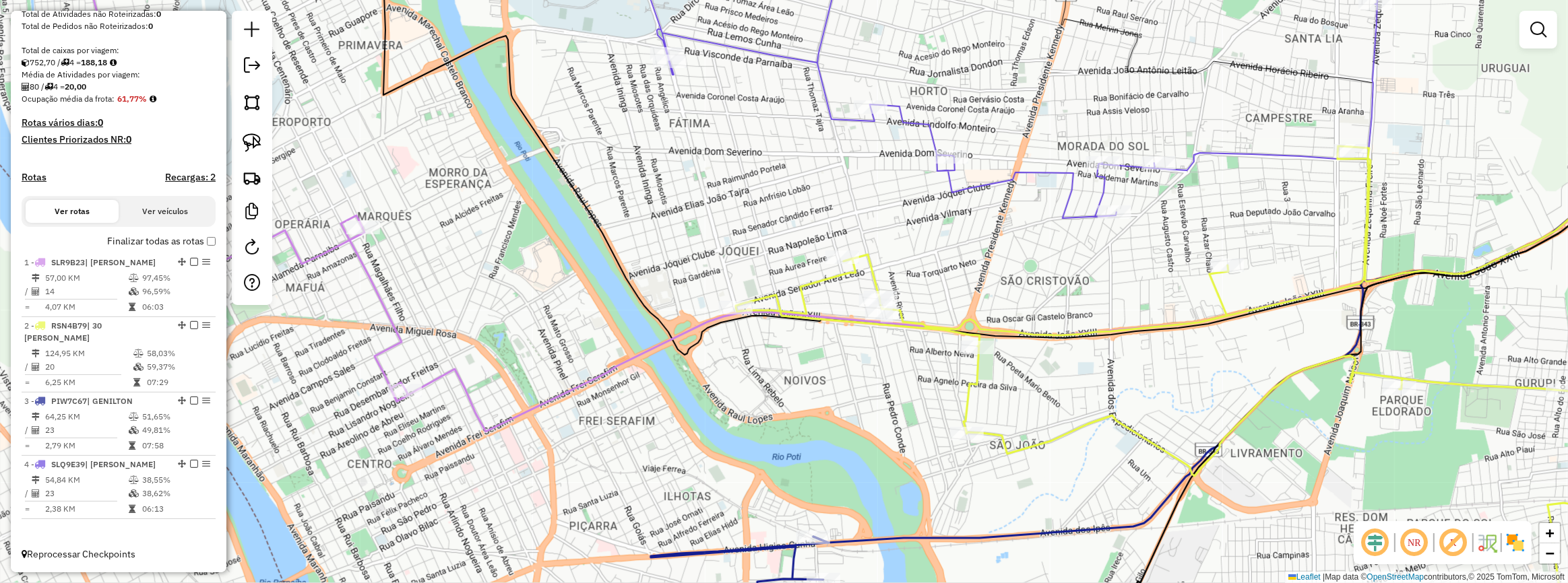
drag, startPoint x: 926, startPoint y: 274, endPoint x: 947, endPoint y: 348, distance: 76.9
click at [945, 348] on div "Janela de atendimento Grade de atendimento Capacidade Transportadoras Veículos …" at bounding box center [784, 291] width 1568 height 583
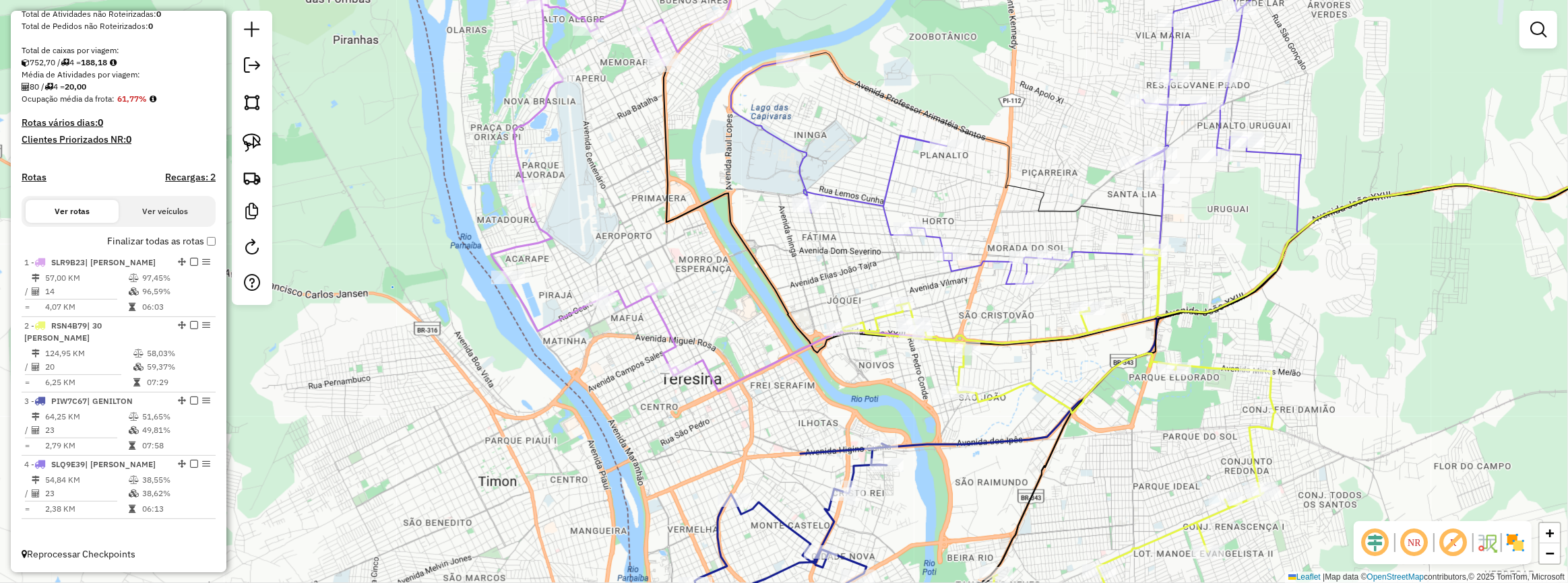
drag, startPoint x: 1018, startPoint y: 363, endPoint x: 1003, endPoint y: 326, distance: 39.9
click at [1003, 327] on div "Janela de atendimento Grade de atendimento Capacidade Transportadoras Veículos …" at bounding box center [784, 291] width 1568 height 583
click at [1078, 318] on icon at bounding box center [1058, 445] width 433 height 394
select select "**********"
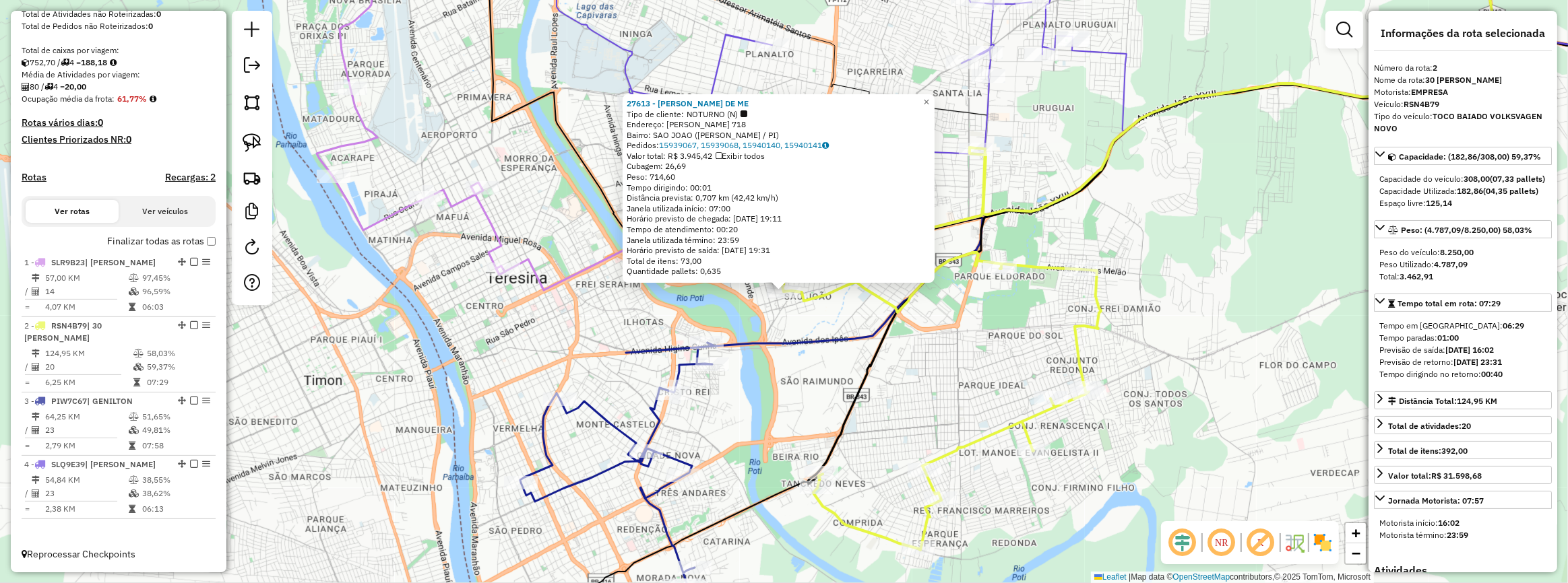
click at [842, 324] on div "27613 - LINDOMAR PINTO DE ME Tipo de cliente: NOTURNO (N) Endereço: CEL BELISAR…" at bounding box center [784, 291] width 1568 height 583
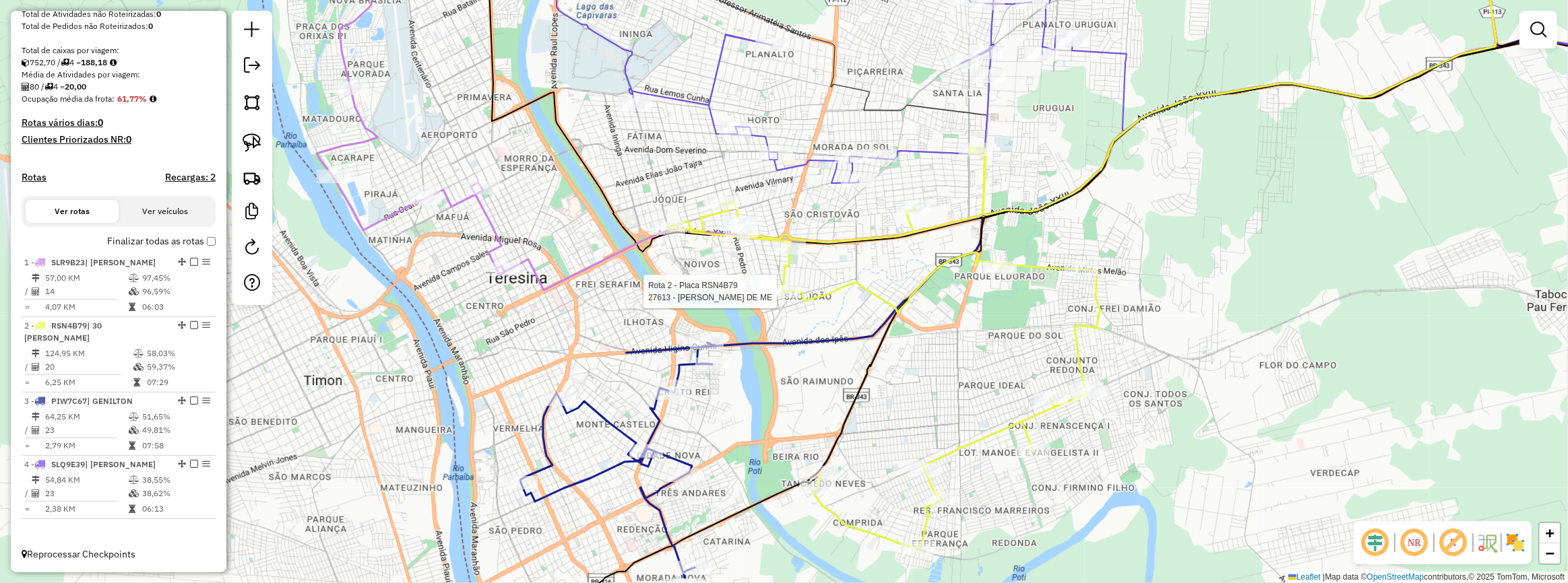
select select "**********"
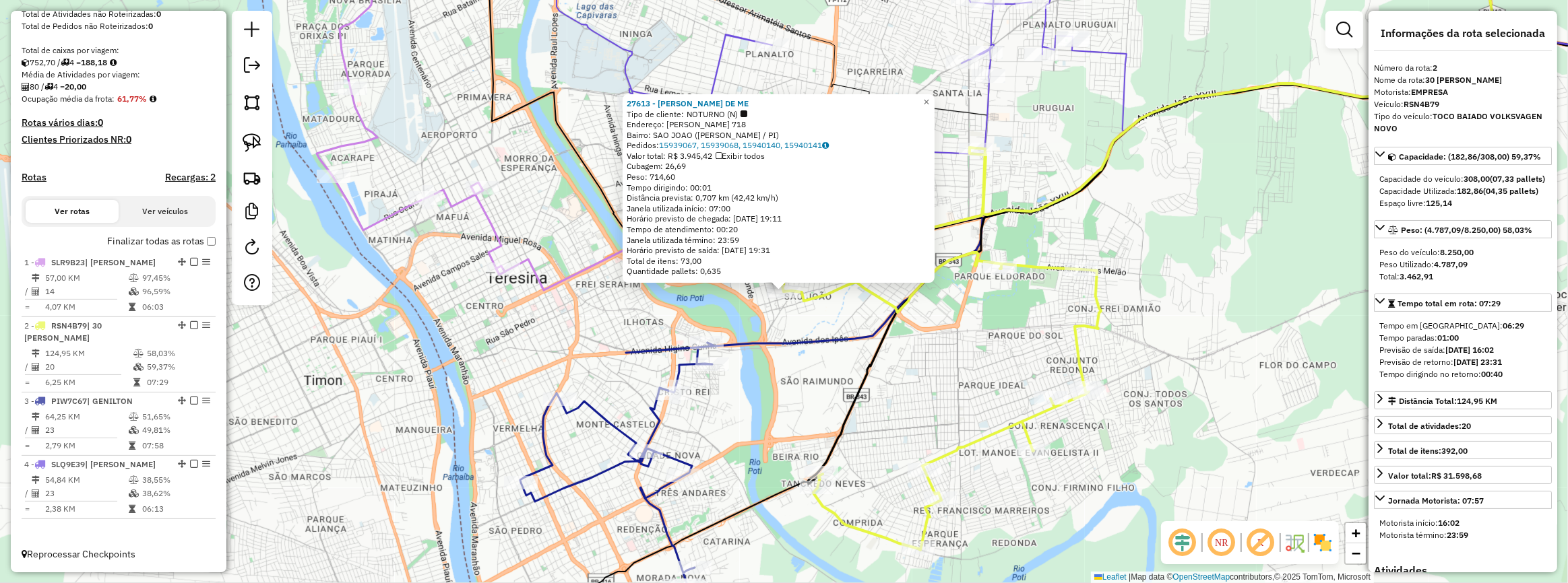
click at [834, 323] on div "27613 - LINDOMAR PINTO DE ME Tipo de cliente: NOTURNO (N) Endereço: CEL BELISAR…" at bounding box center [784, 291] width 1568 height 583
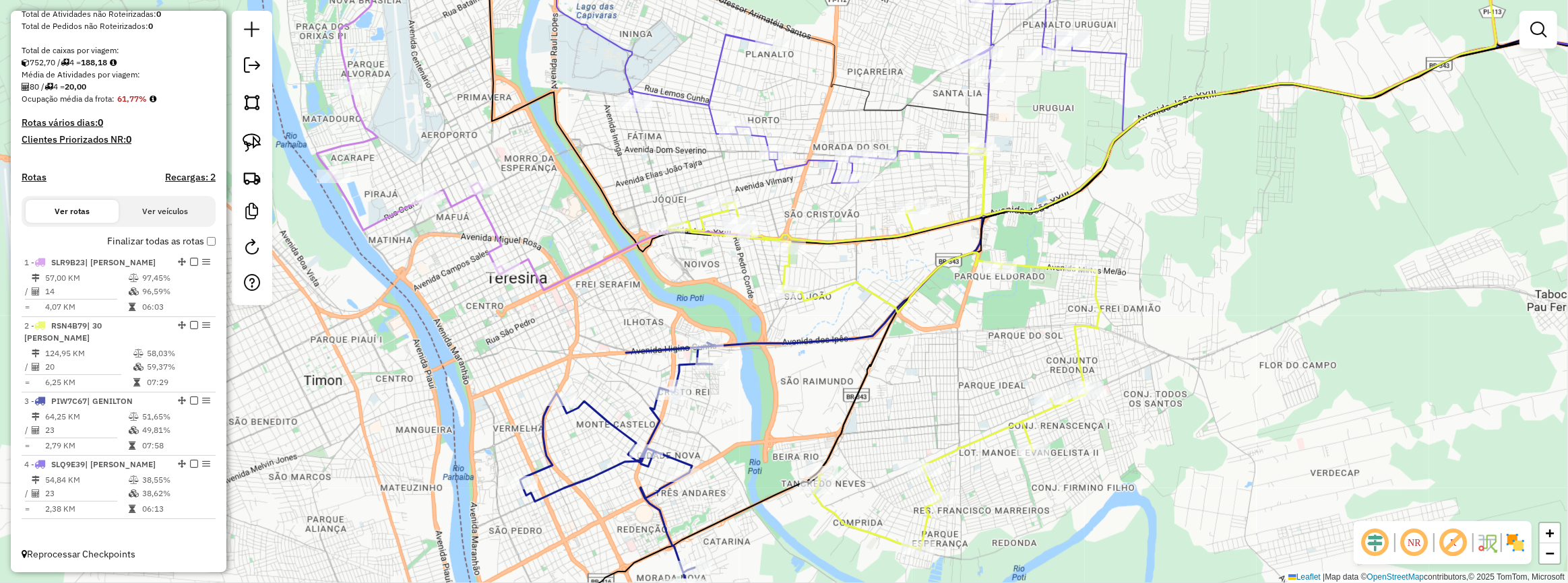
drag, startPoint x: 856, startPoint y: 315, endPoint x: 863, endPoint y: 314, distance: 7.1
click at [857, 316] on div "Rota 2 - Placa RSN4B79 27613 - LINDOMAR PINTO DE ME Janela de atendimento Grade…" at bounding box center [784, 291] width 1568 height 583
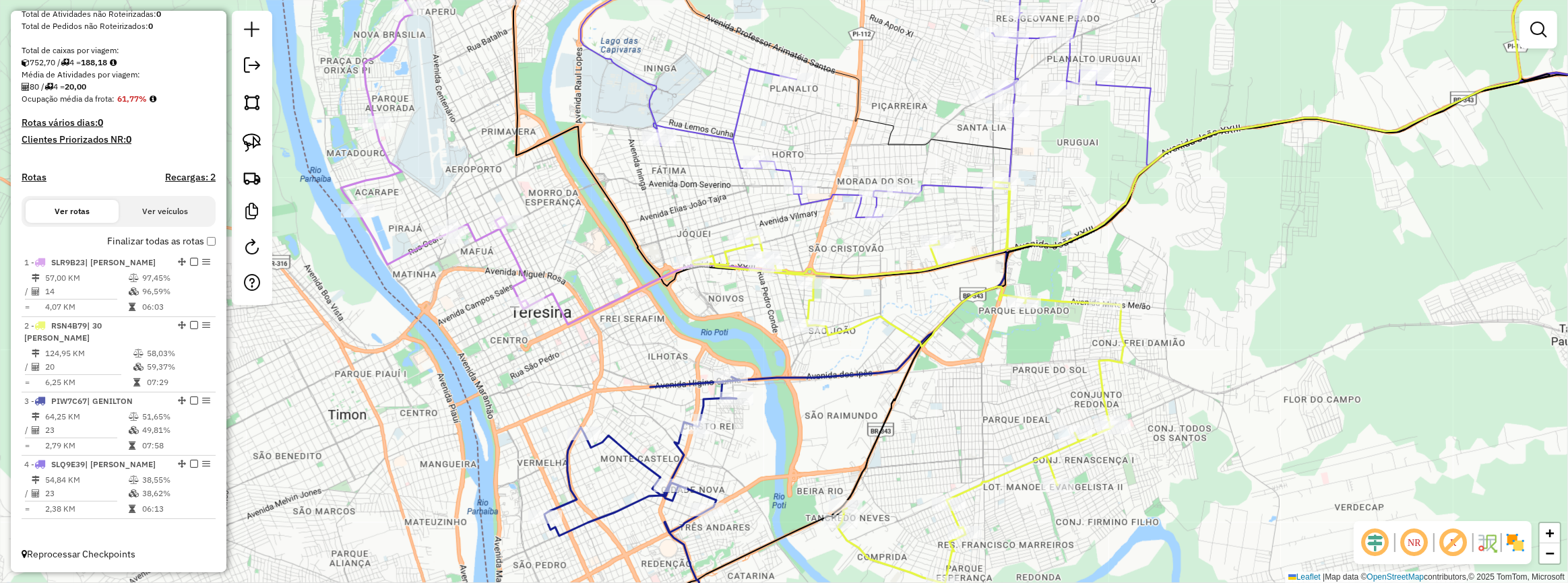
click at [866, 315] on div "Rota 4 - Placa SLQ9E39 19088 - BAPTISTA e RIBEIRO L Janela de atendimento Grade…" at bounding box center [784, 291] width 1568 height 583
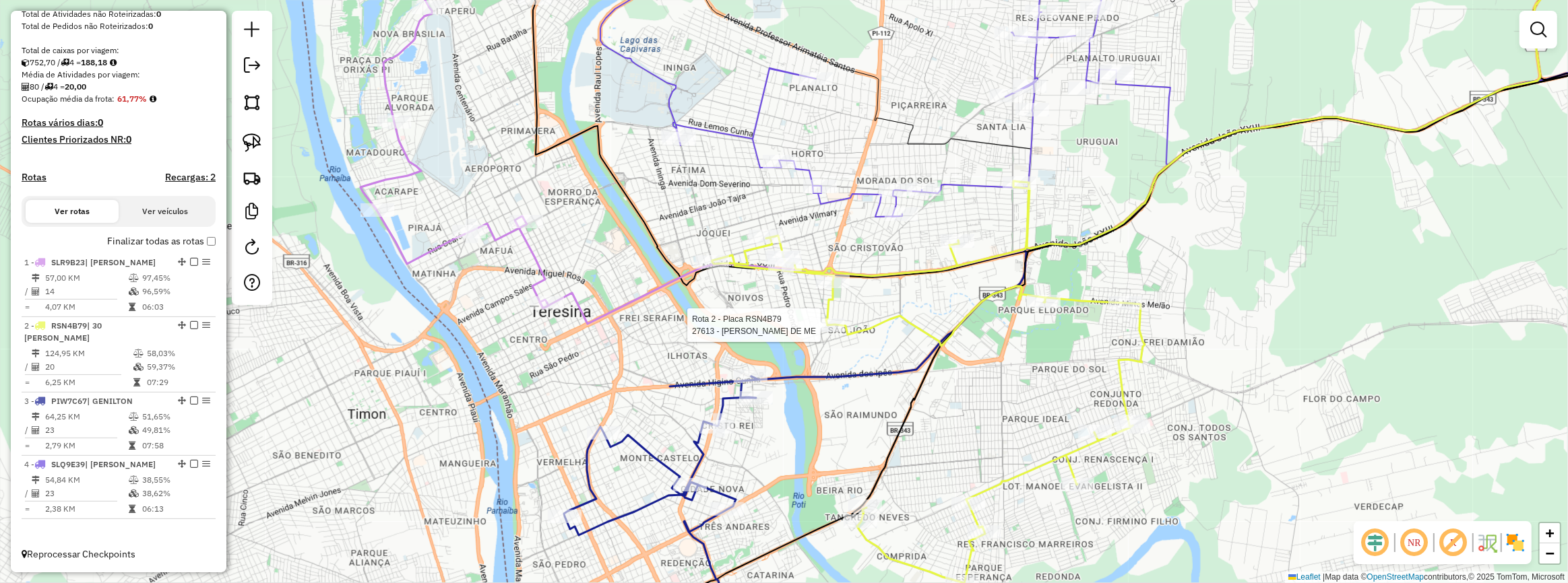
select select "**********"
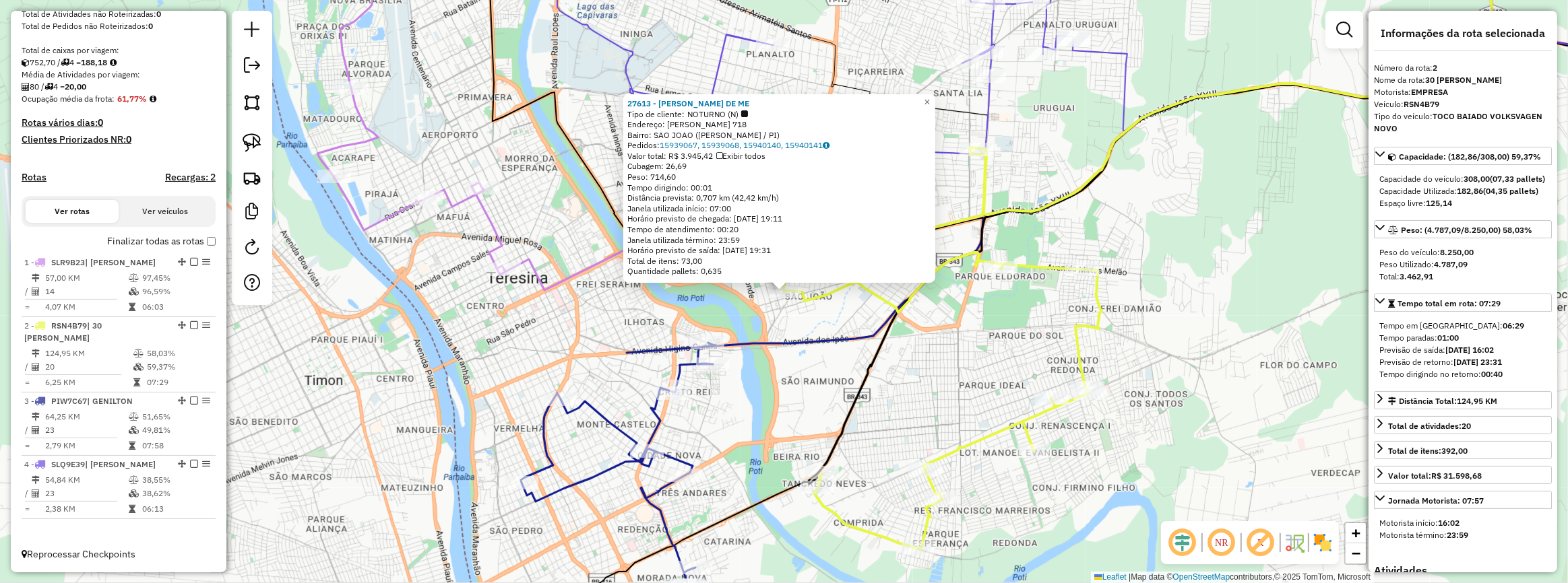
click at [903, 363] on div "27613 - LINDOMAR PINTO DE ME Tipo de cliente: NOTURNO (N) Endereço: CEL BELISAR…" at bounding box center [784, 291] width 1568 height 583
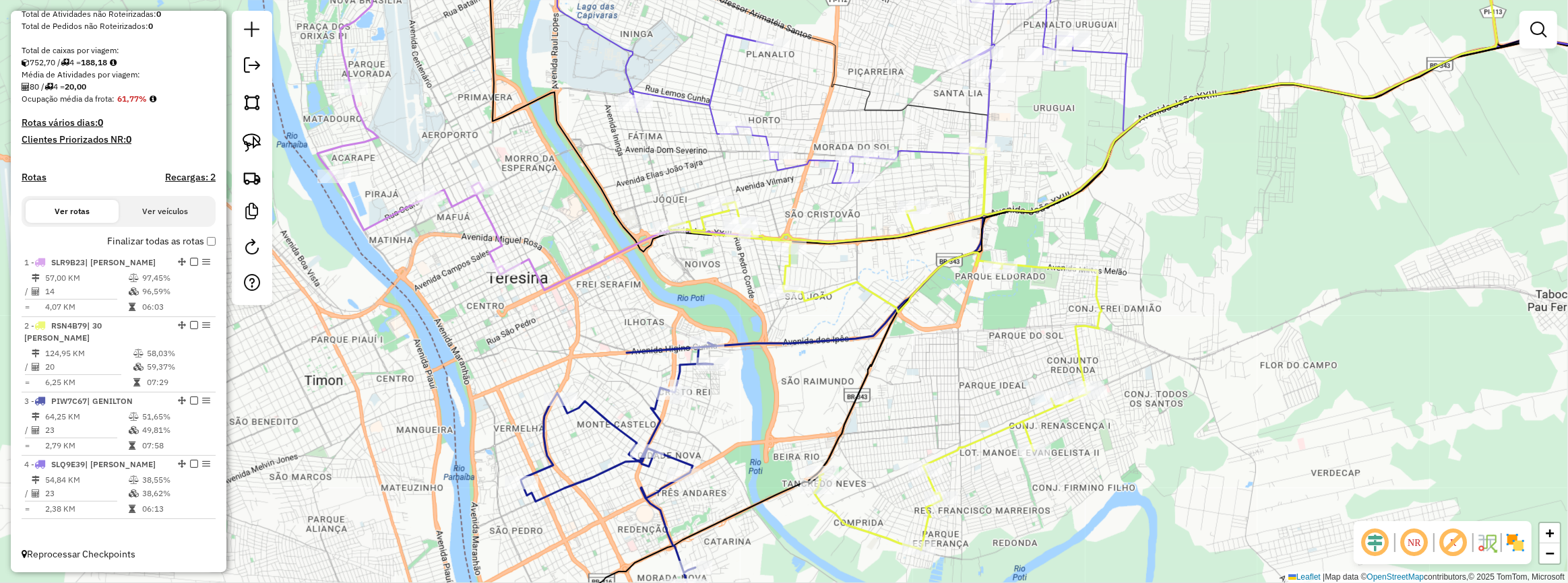
drag, startPoint x: 970, startPoint y: 223, endPoint x: 973, endPoint y: 232, distance: 9.5
click at [973, 232] on div "Janela de atendimento Grade de atendimento Capacidade Transportadoras Veículos …" at bounding box center [784, 291] width 1568 height 583
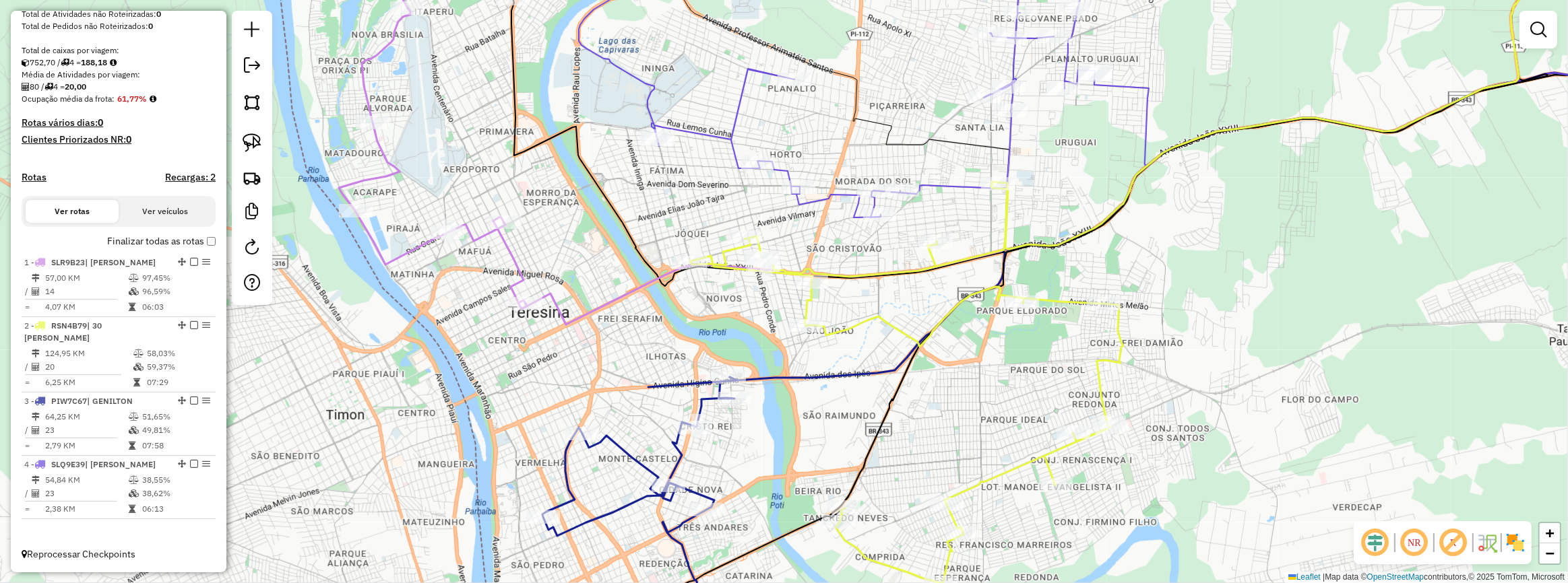
drag, startPoint x: 583, startPoint y: 366, endPoint x: 587, endPoint y: 220, distance: 146.1
click at [587, 223] on div "Janela de atendimento Grade de atendimento Capacidade Transportadoras Veículos …" at bounding box center [784, 291] width 1568 height 583
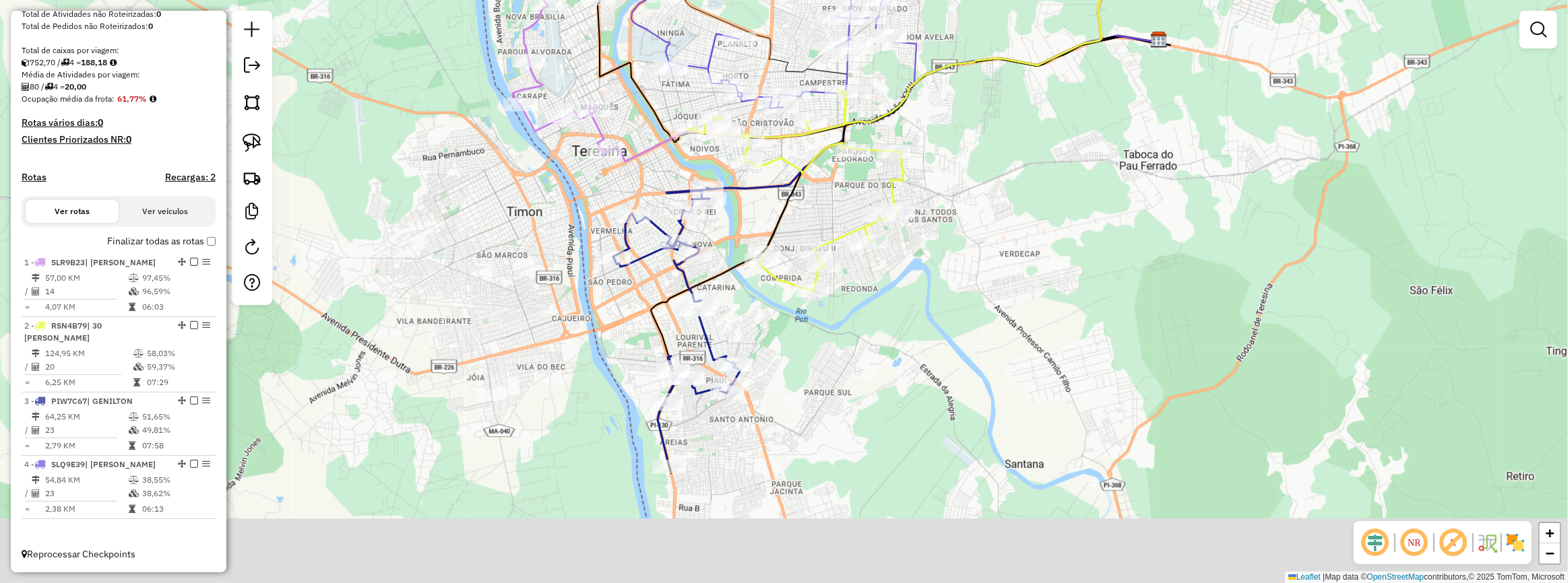
drag, startPoint x: 738, startPoint y: 335, endPoint x: 734, endPoint y: 317, distance: 18.4
click at [734, 317] on div "Janela de atendimento Grade de atendimento Capacidade Transportadoras Veículos …" at bounding box center [784, 291] width 1568 height 583
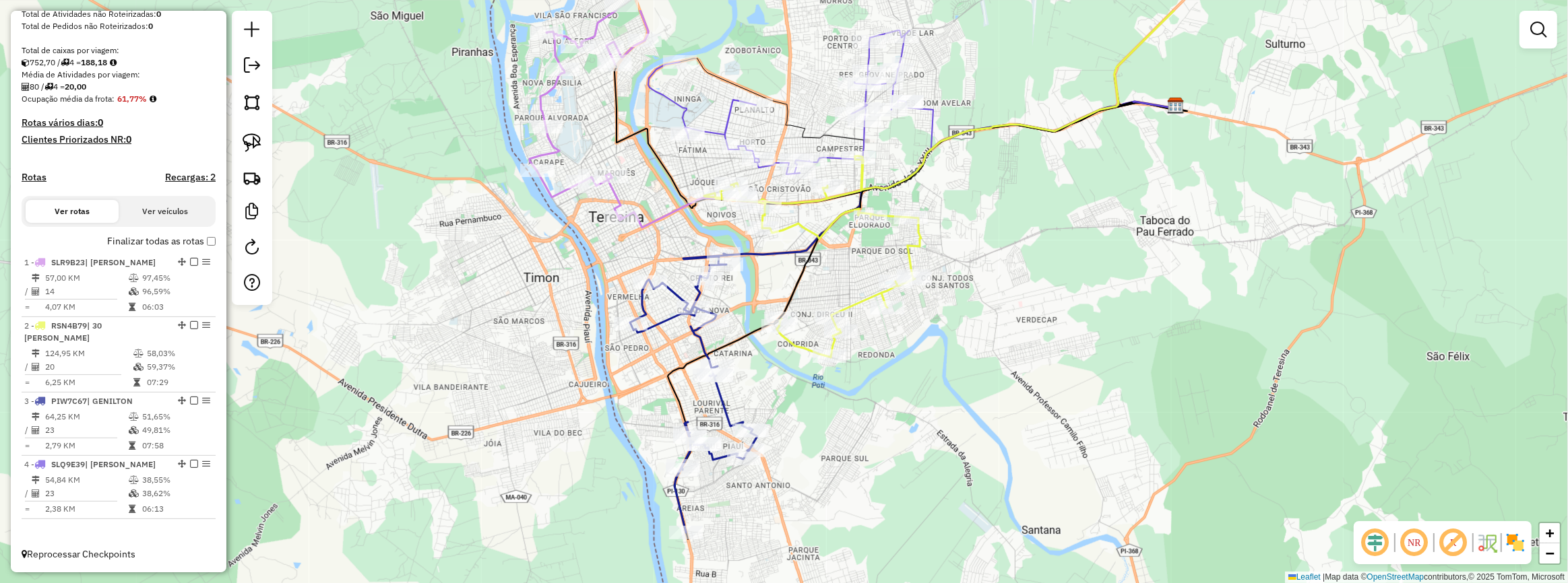
click at [765, 396] on div "Janela de atendimento Grade de atendimento Capacidade Transportadoras Veículos …" at bounding box center [784, 291] width 1568 height 583
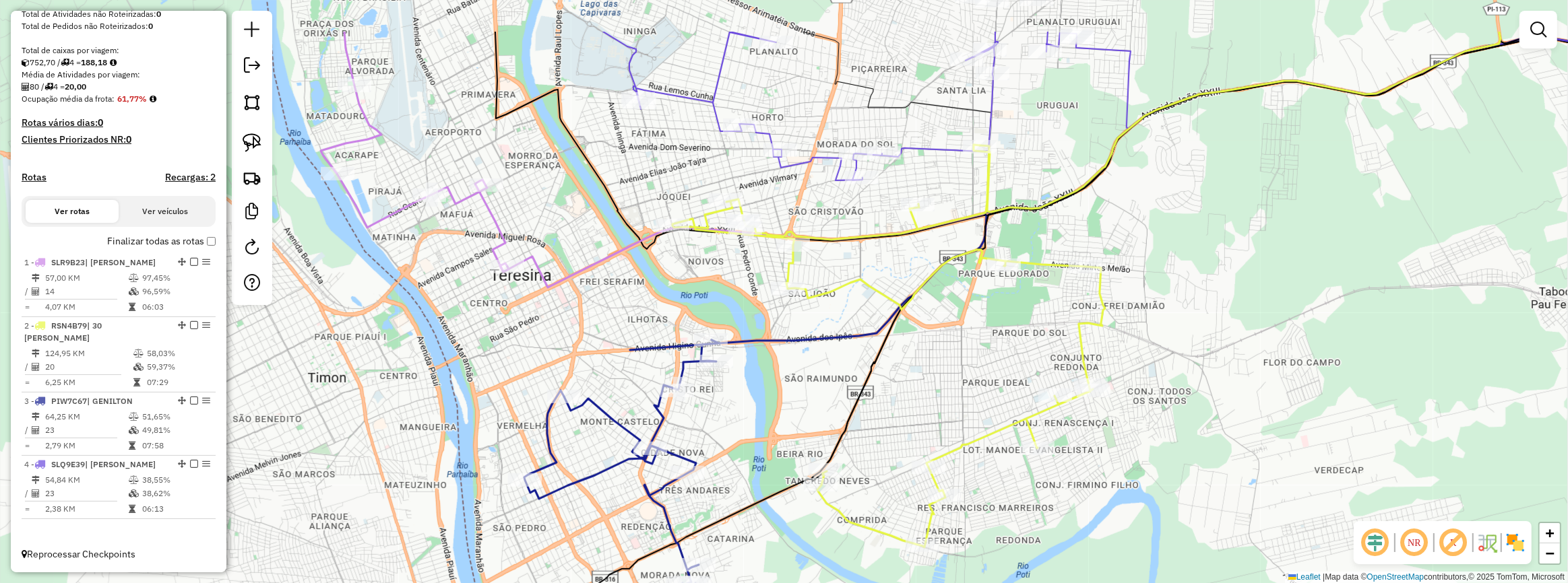
click at [1001, 187] on div "Janela de atendimento Grade de atendimento Capacidade Transportadoras Veículos …" at bounding box center [784, 291] width 1568 height 583
click at [261, 143] on link at bounding box center [251, 142] width 29 height 29
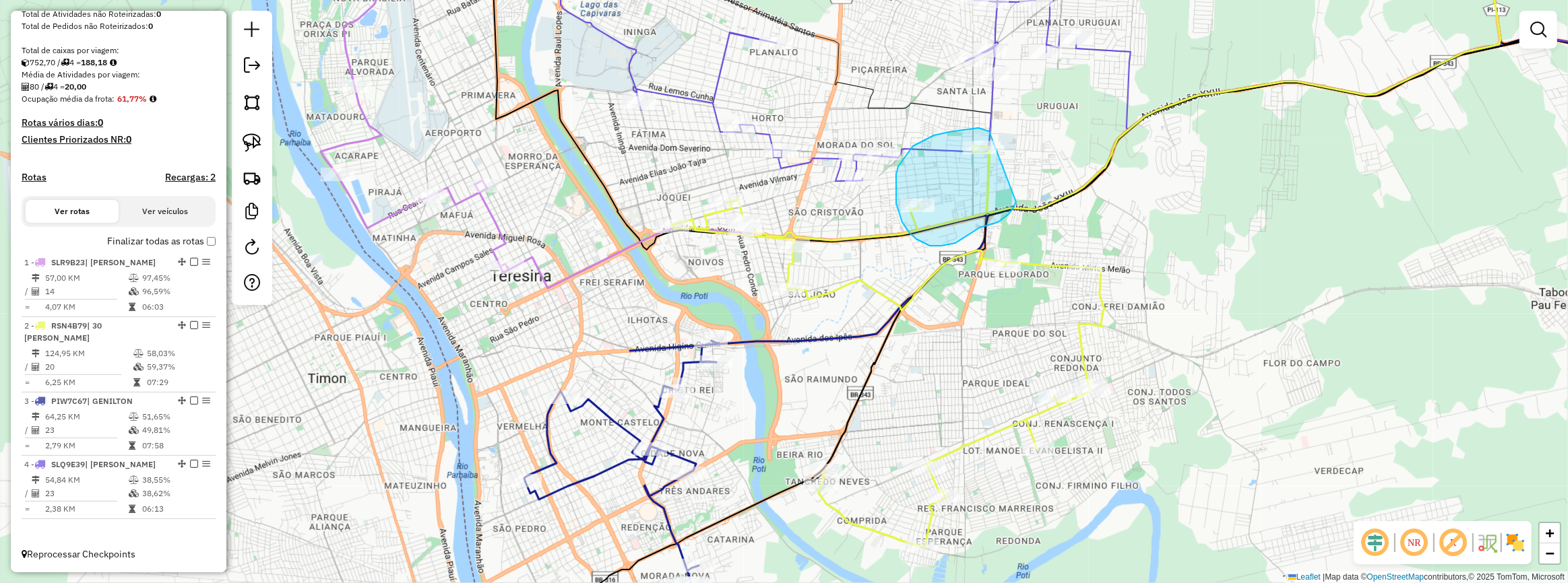
drag, startPoint x: 989, startPoint y: 132, endPoint x: 1017, endPoint y: 200, distance: 73.5
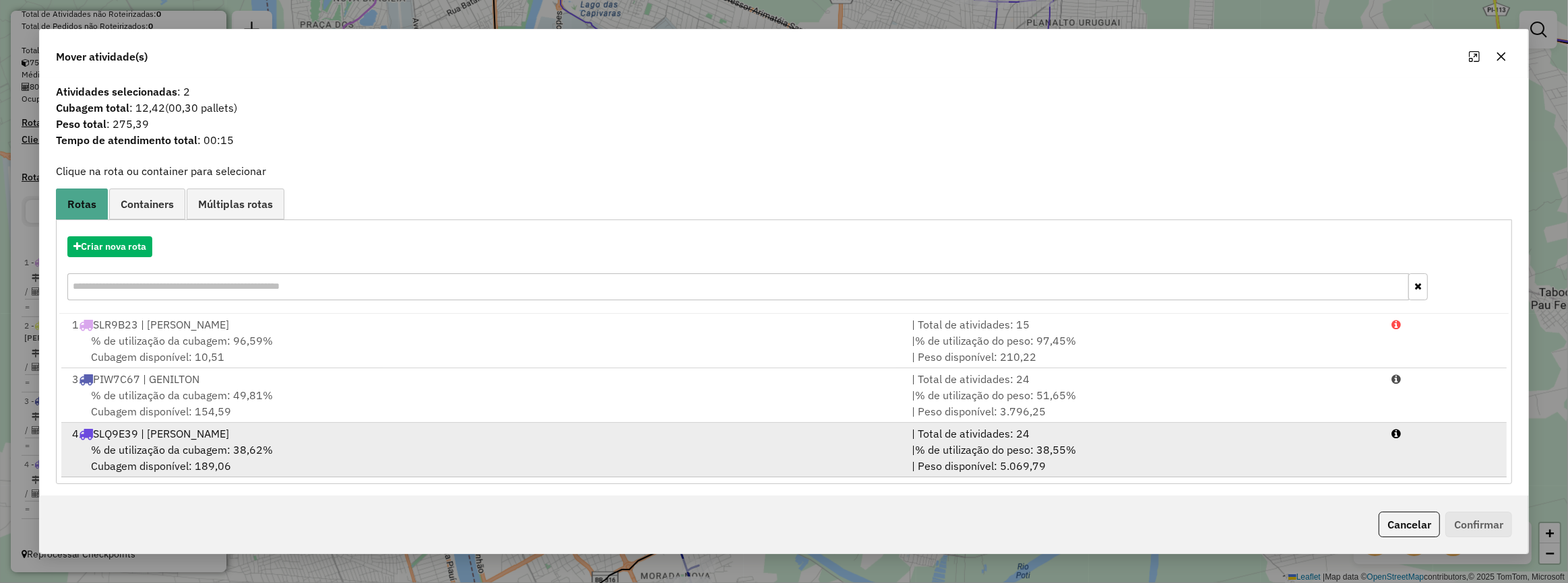
click at [553, 440] on div "4 SLQ9E39 | JANE" at bounding box center [483, 433] width 839 height 16
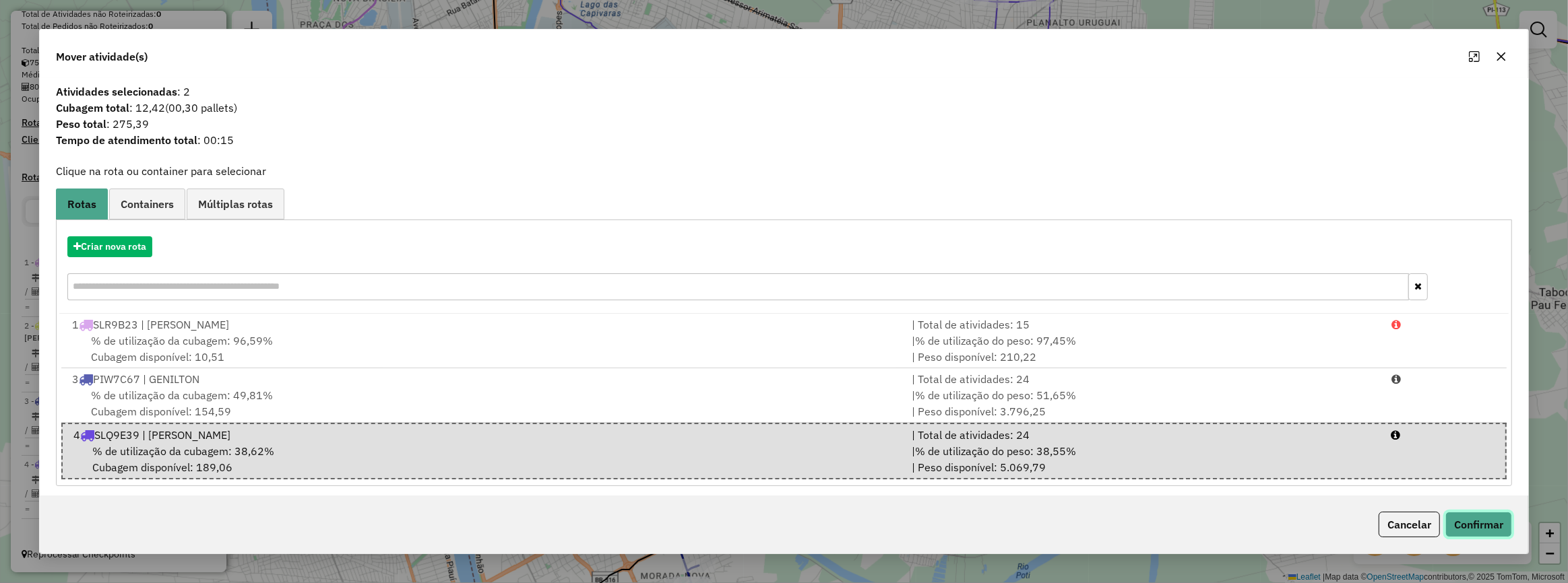
click at [1482, 526] on button "Confirmar" at bounding box center [1478, 524] width 67 height 26
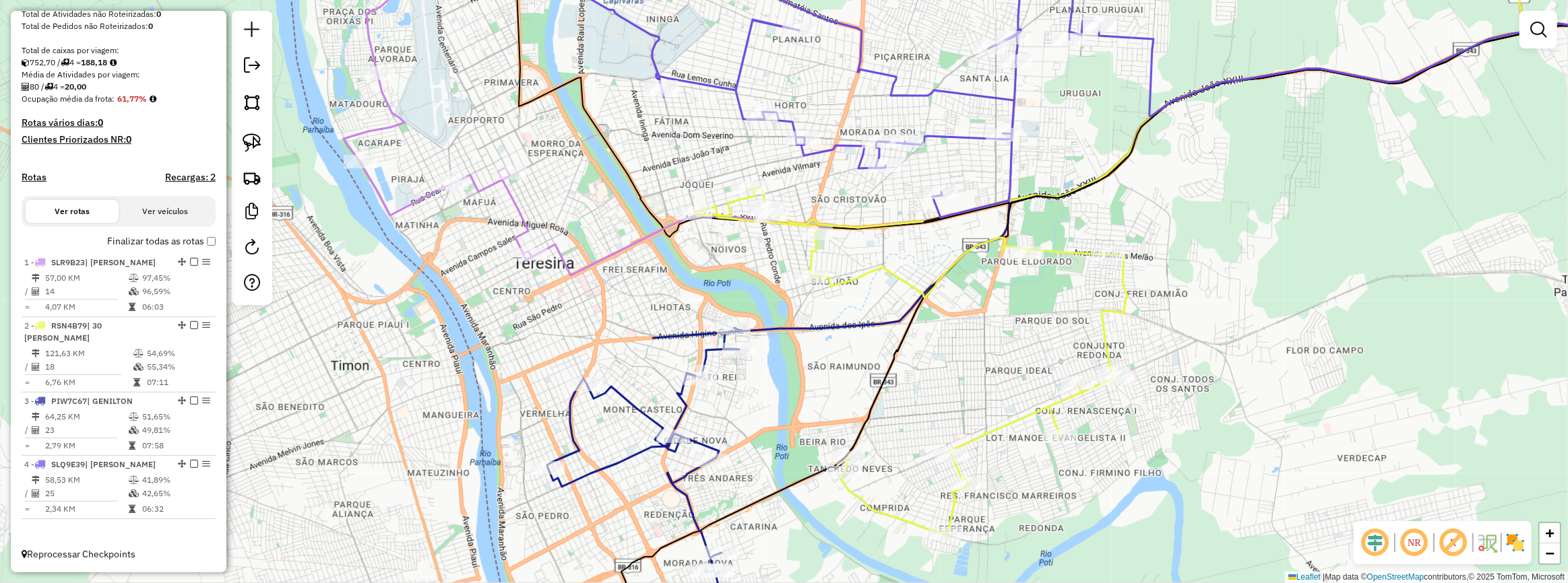
drag, startPoint x: 786, startPoint y: 380, endPoint x: 814, endPoint y: 369, distance: 30.1
click at [814, 369] on div "Janela de atendimento Grade de atendimento Capacidade Transportadoras Veículos …" at bounding box center [784, 291] width 1568 height 583
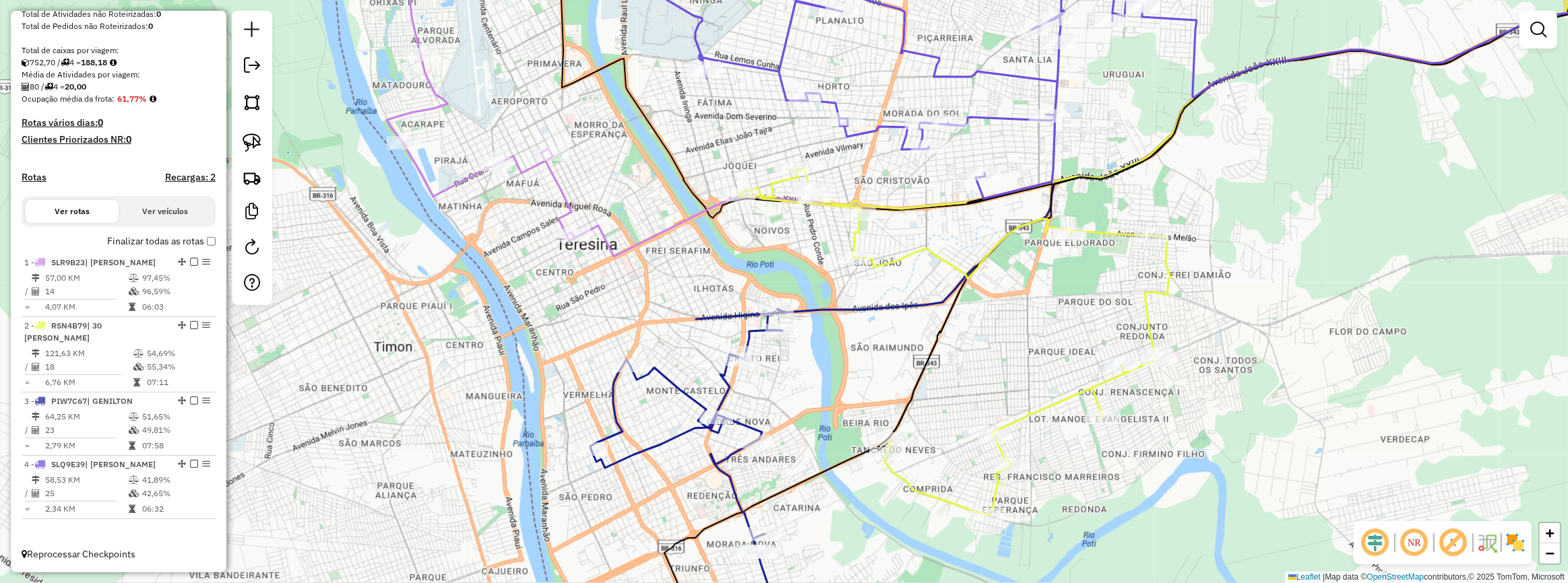
drag, startPoint x: 852, startPoint y: 375, endPoint x: 866, endPoint y: 368, distance: 15.7
click at [866, 368] on div "Janela de atendimento Grade de atendimento Capacidade Transportadoras Veículos …" at bounding box center [784, 291] width 1568 height 583
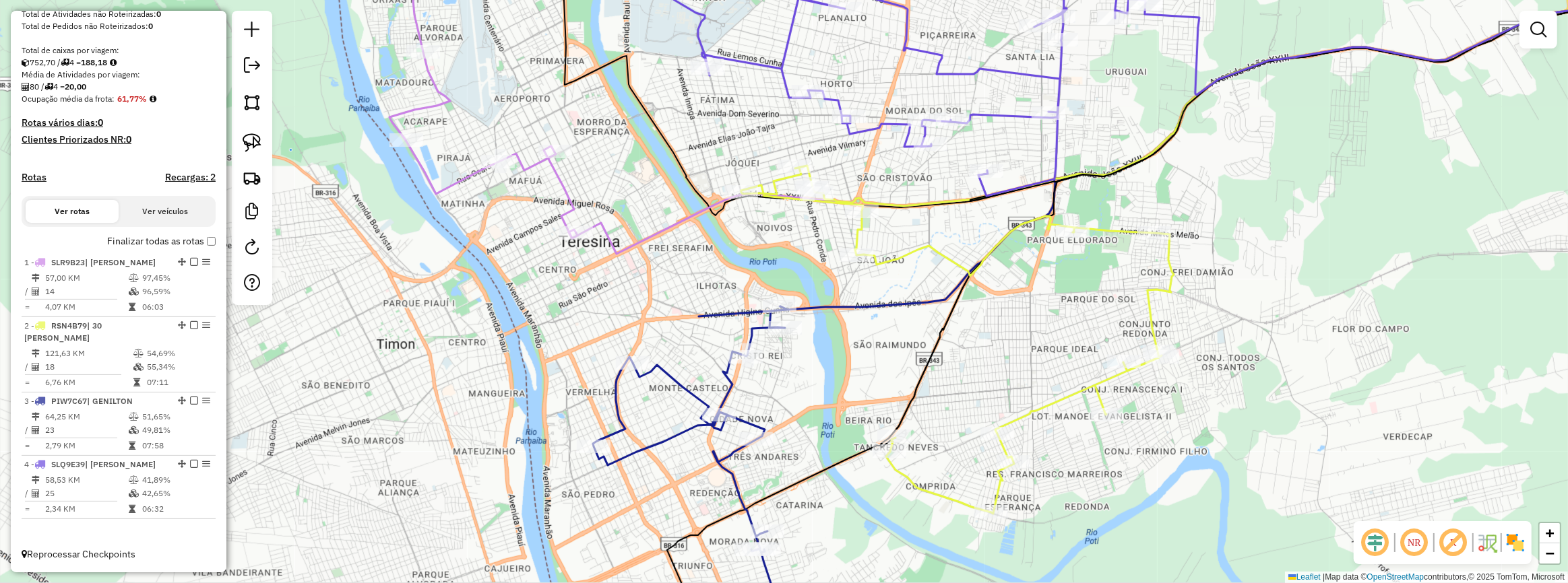
drag, startPoint x: 1027, startPoint y: 368, endPoint x: 1140, endPoint y: 336, distance: 117.4
click at [1140, 336] on div "Janela de atendimento Grade de atendimento Capacidade Transportadoras Veículos …" at bounding box center [784, 291] width 1568 height 583
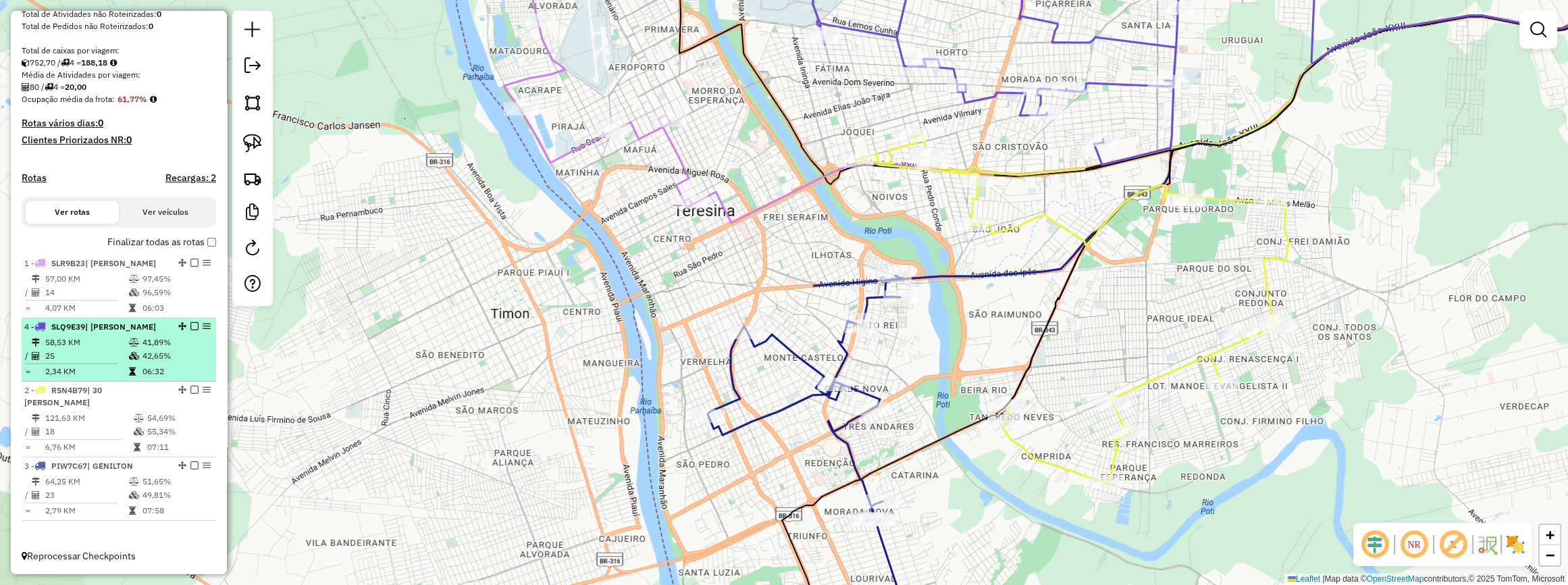
drag, startPoint x: 178, startPoint y: 465, endPoint x: 173, endPoint y: 340, distance: 125.1
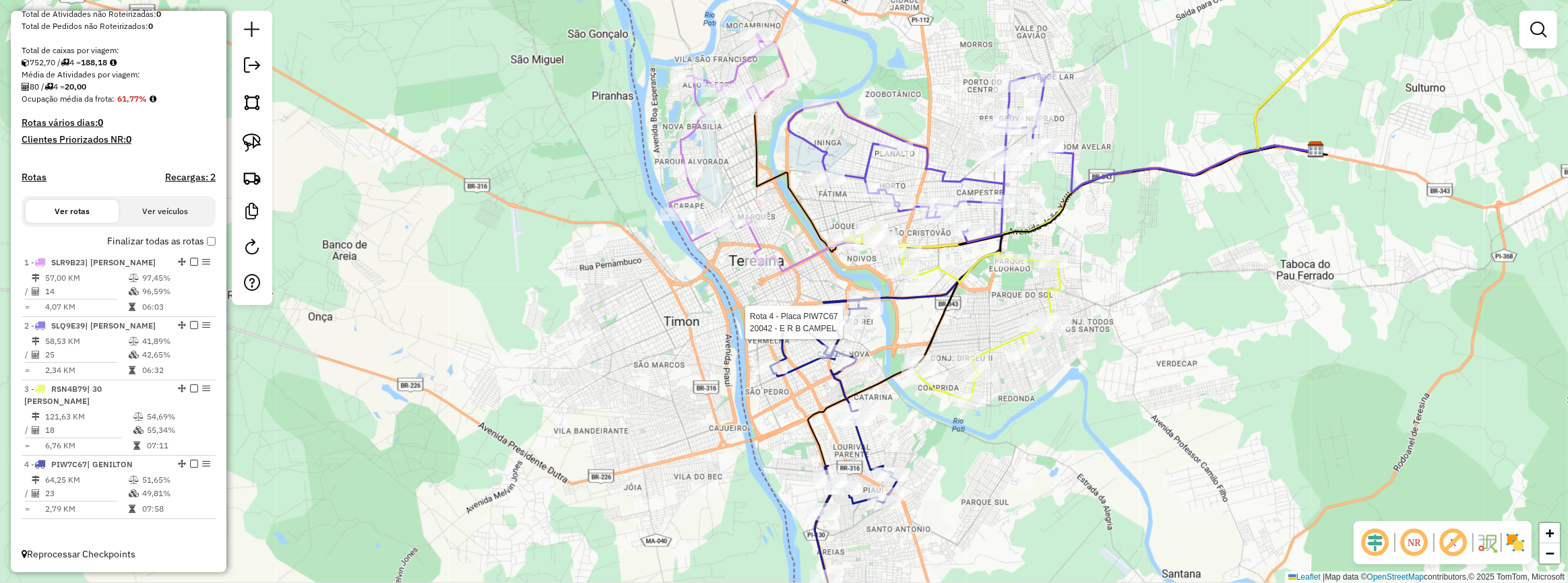
select select "**********"
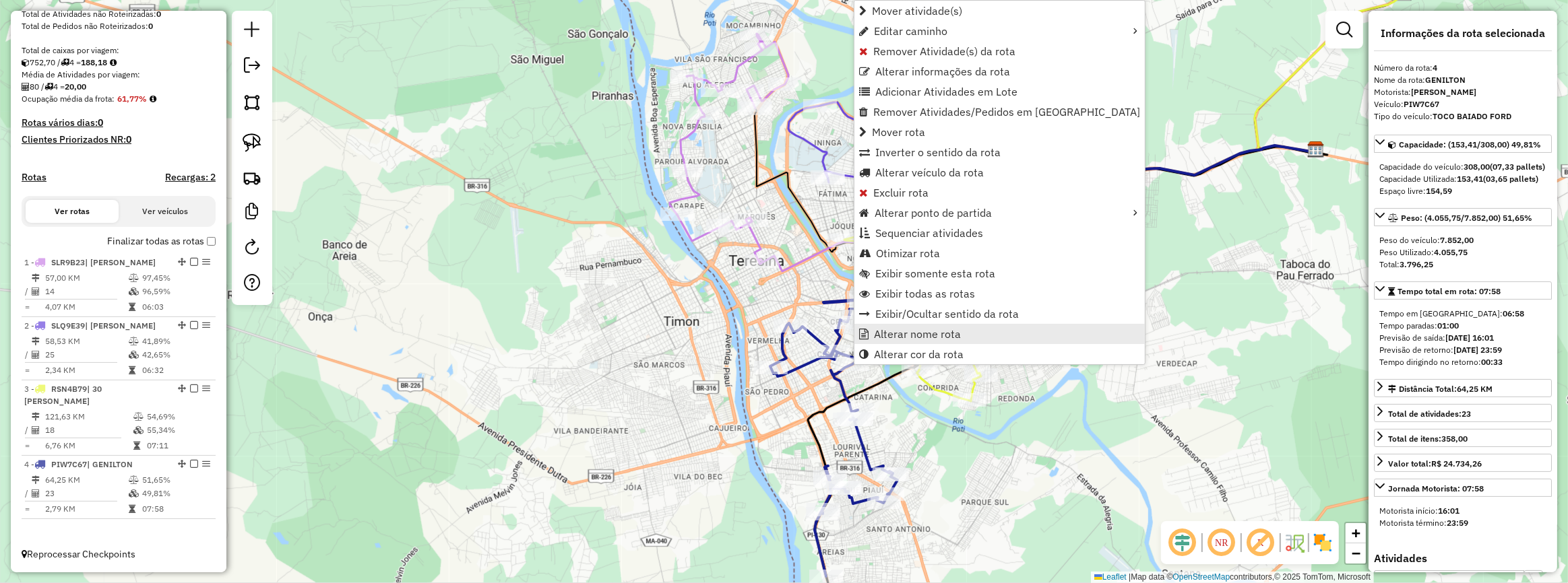
click at [906, 331] on span "Alterar nome rota" at bounding box center [917, 334] width 87 height 11
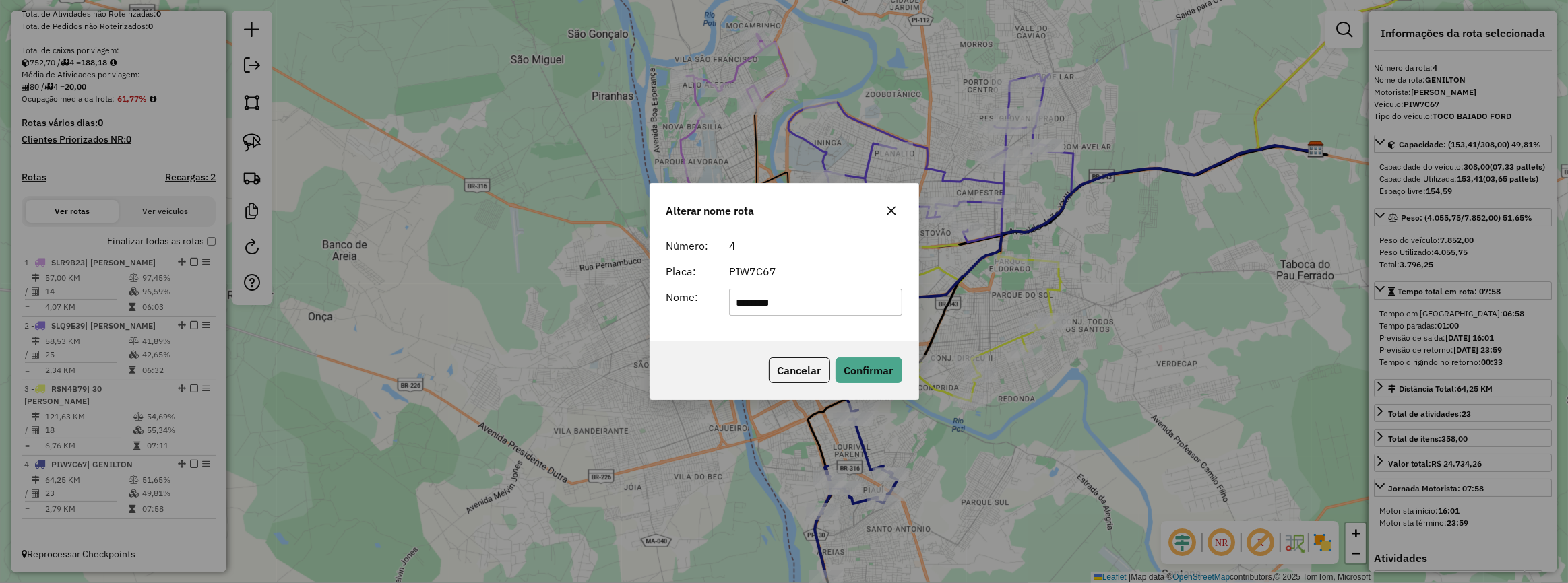
click at [815, 293] on input "********" at bounding box center [816, 302] width 173 height 27
type input "**********"
click at [865, 365] on button "Confirmar" at bounding box center [869, 370] width 67 height 26
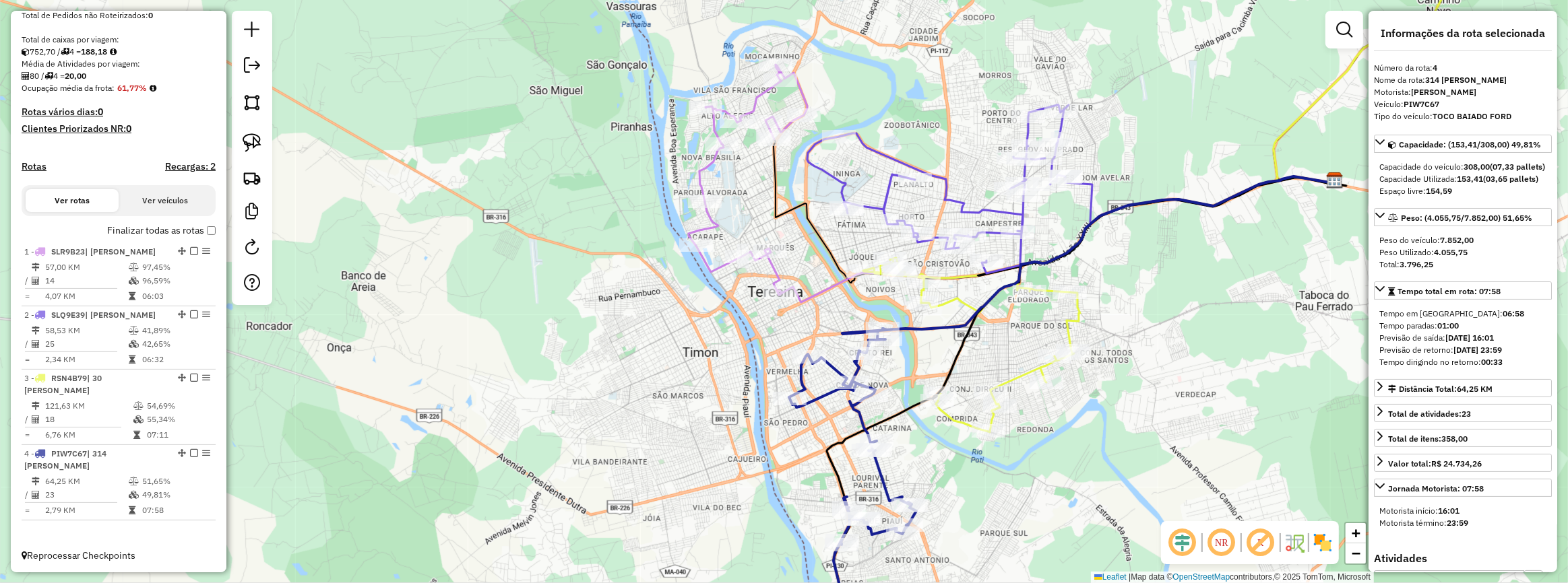
drag, startPoint x: 1189, startPoint y: 321, endPoint x: 1193, endPoint y: 330, distance: 9.8
click at [1193, 330] on div "Janela de atendimento Grade de atendimento Capacidade Transportadoras Veículos …" at bounding box center [784, 291] width 1568 height 583
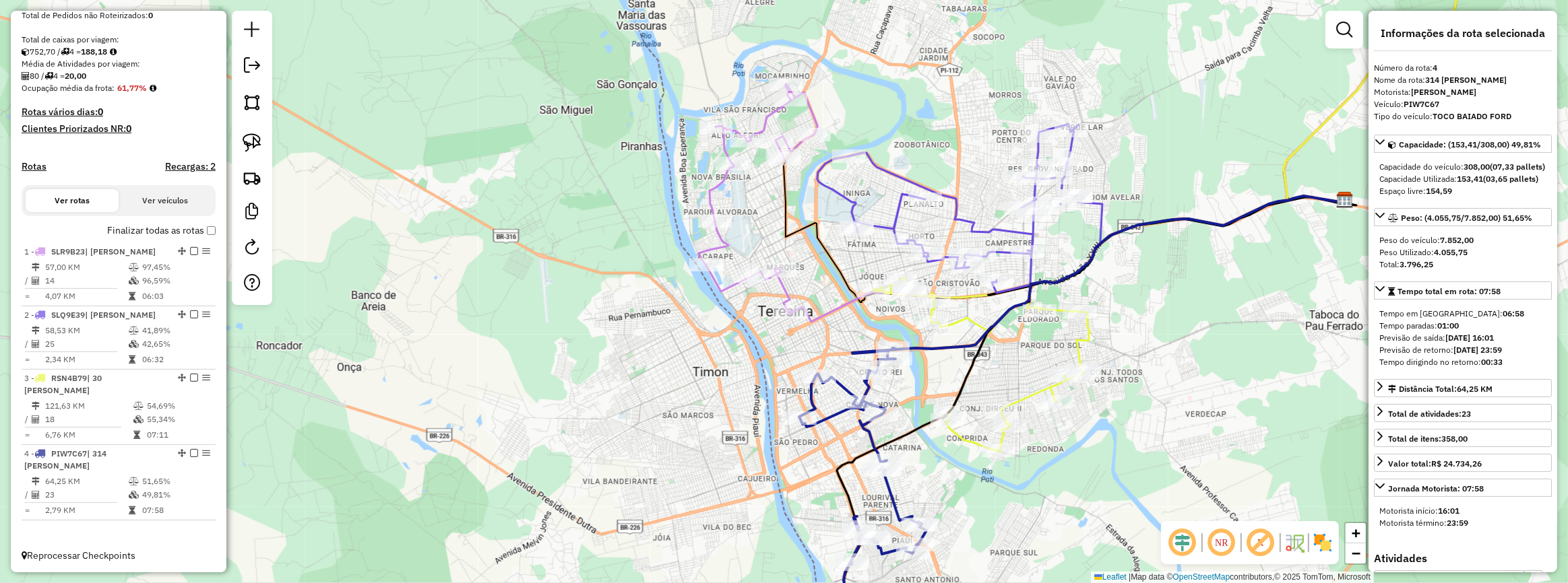
drag, startPoint x: 790, startPoint y: 235, endPoint x: 813, endPoint y: 269, distance: 41.0
click at [812, 269] on icon at bounding box center [1070, 230] width 573 height 144
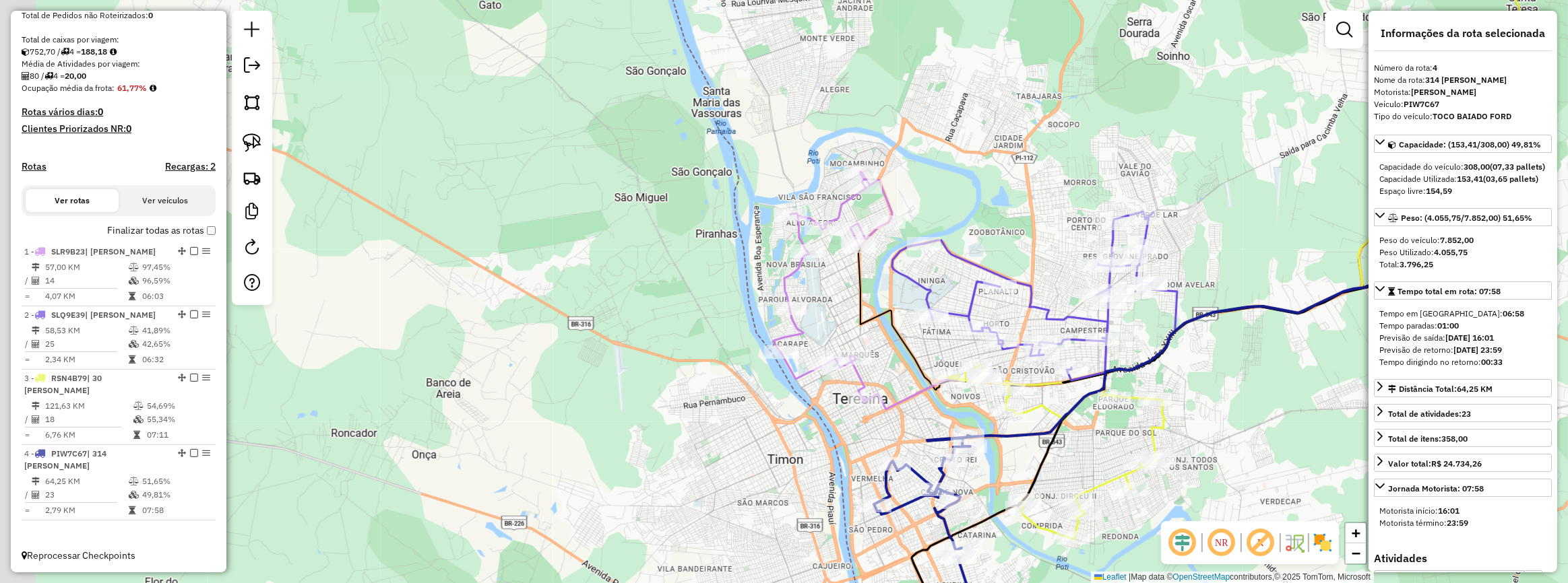
drag, startPoint x: 792, startPoint y: 223, endPoint x: 862, endPoint y: 290, distance: 96.9
click at [858, 290] on div "Janela de atendimento Grade de atendimento Capacidade Transportadoras Veículos …" at bounding box center [784, 291] width 1568 height 583
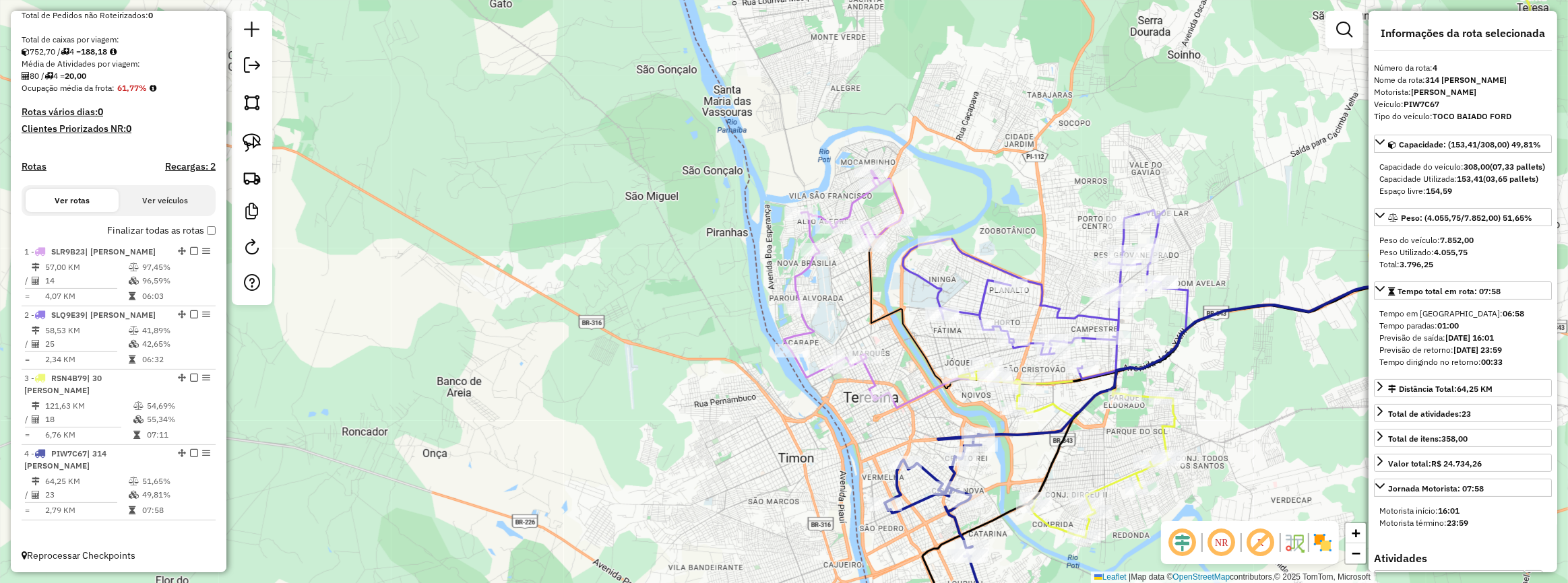
drag, startPoint x: 572, startPoint y: 331, endPoint x: 562, endPoint y: 281, distance: 51.0
click at [562, 281] on div "Janela de atendimento Grade de atendimento Capacidade Transportadoras Veículos …" at bounding box center [784, 291] width 1568 height 583
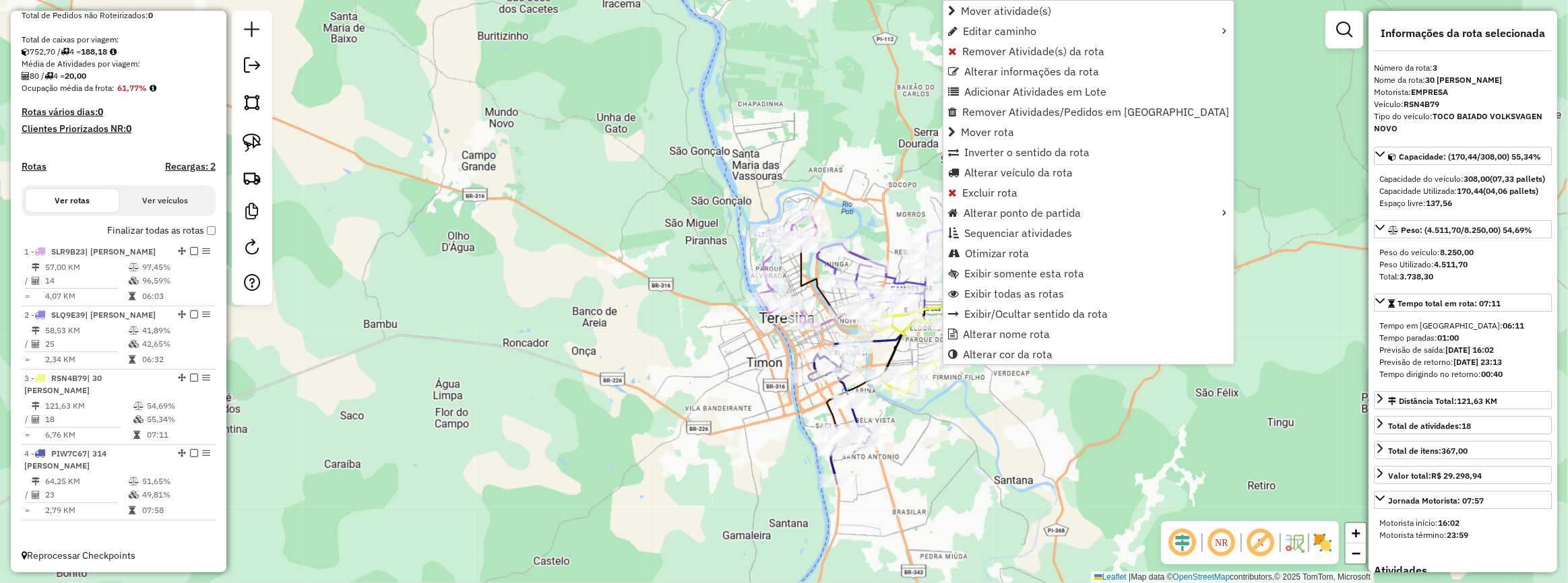
scroll to position [273, 0]
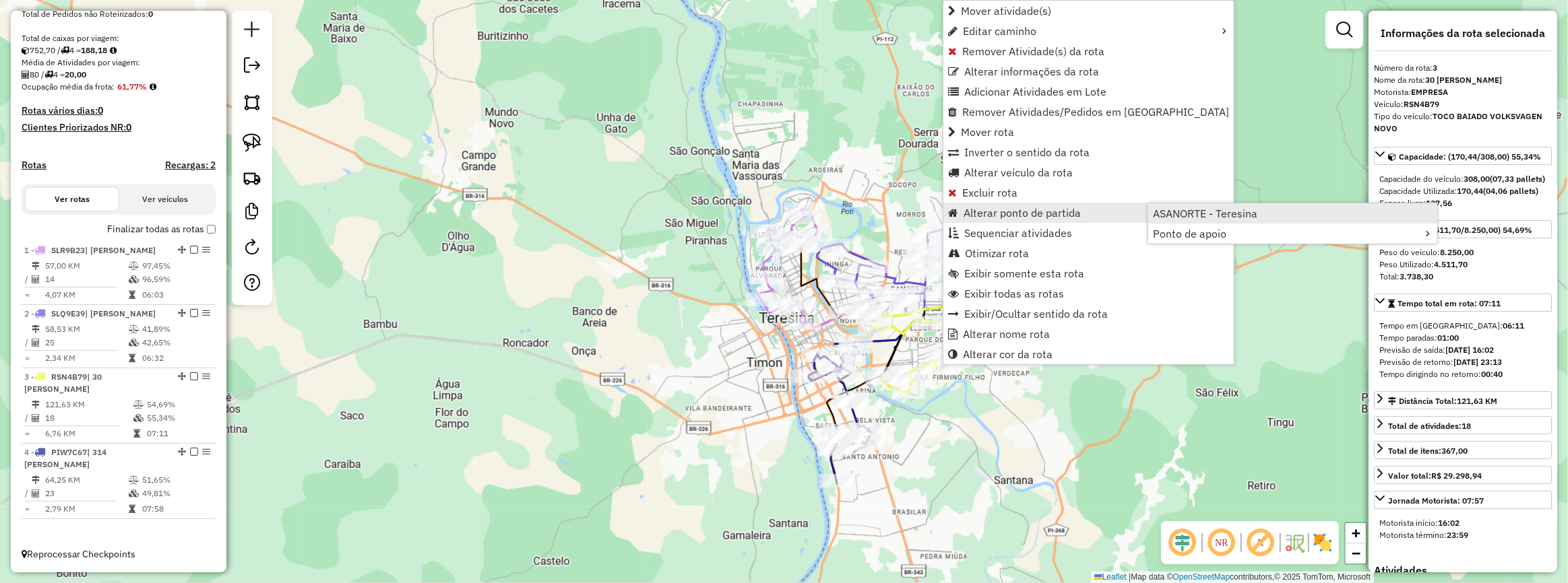
click at [1177, 216] on span "ASANORTE - Teresina" at bounding box center [1205, 214] width 105 height 11
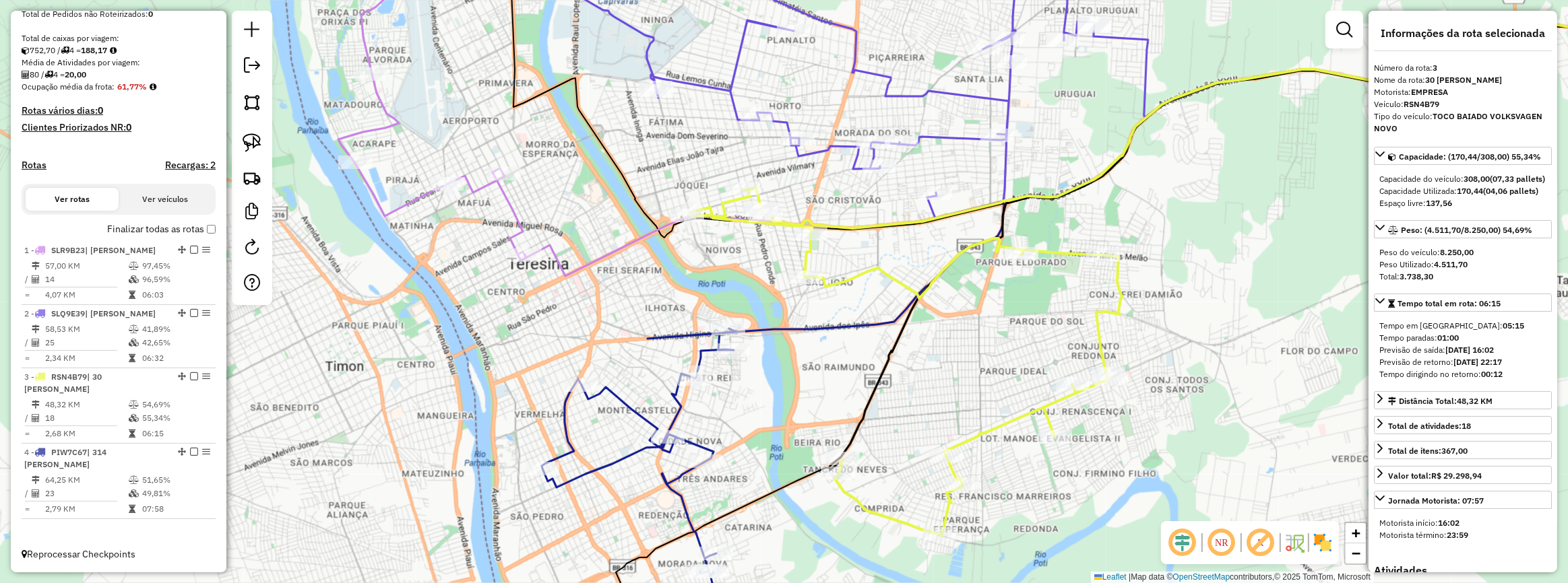
click at [959, 375] on icon at bounding box center [906, 362] width 433 height 348
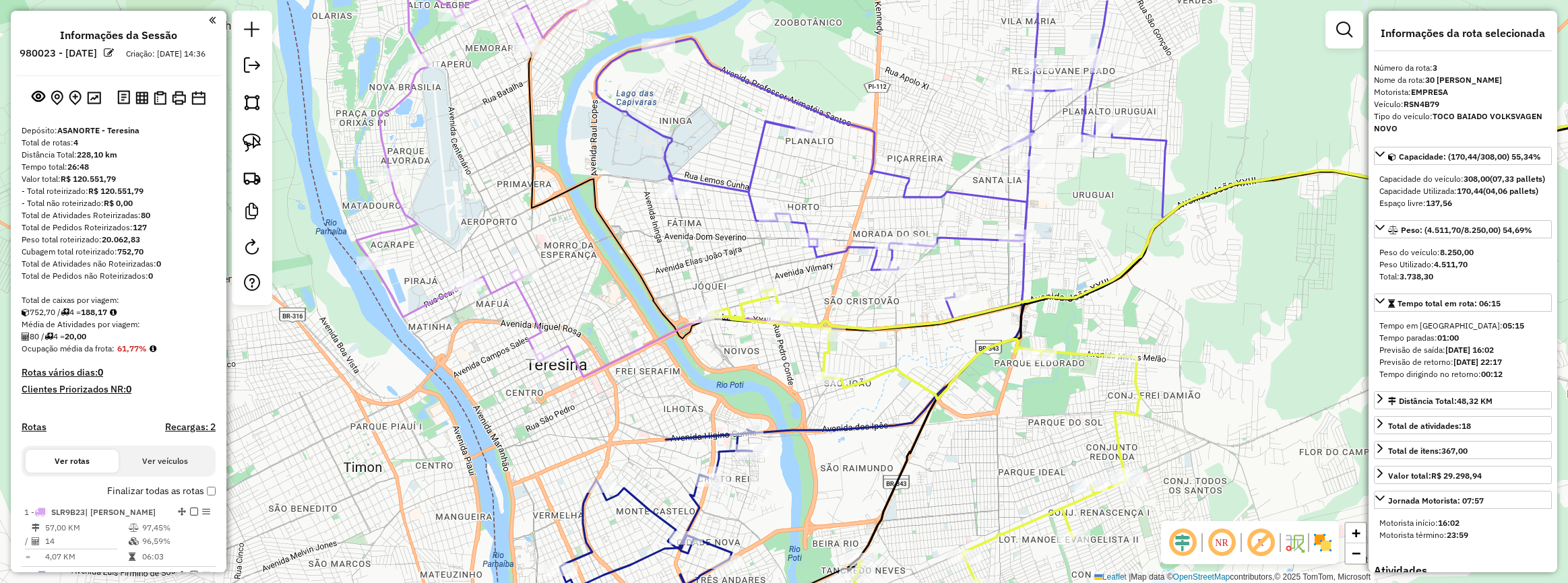
select select "**********"
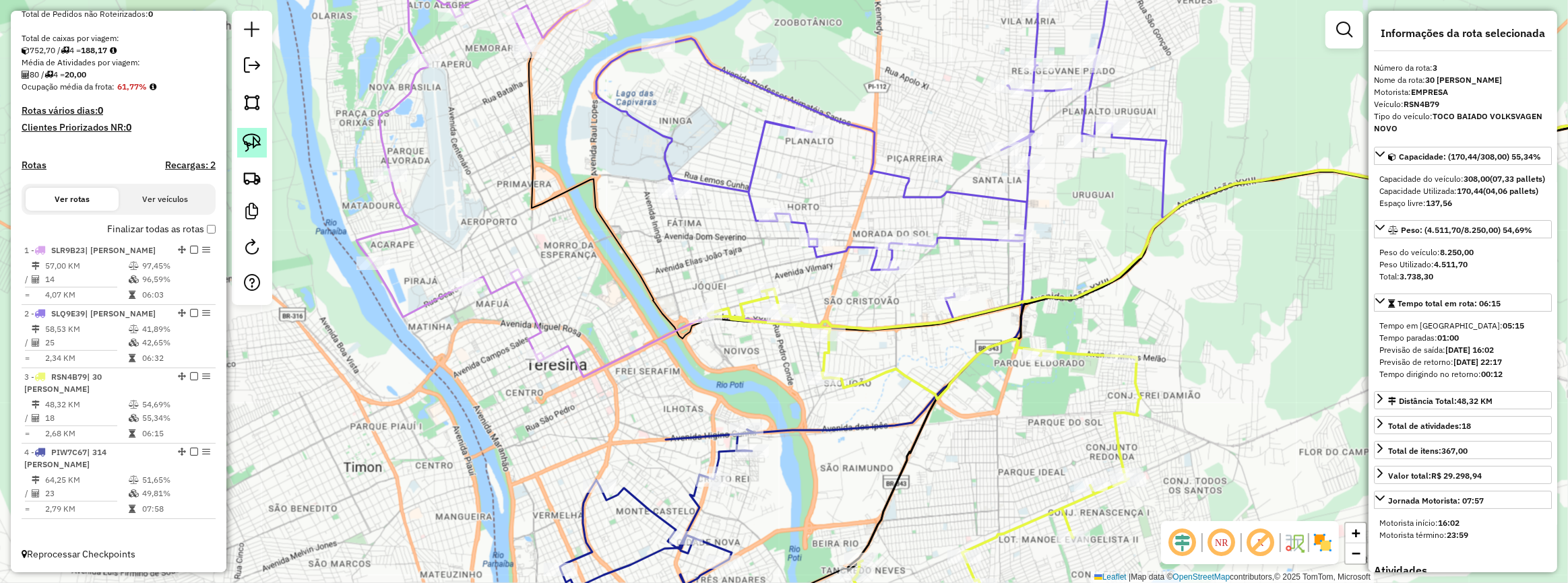
click at [265, 151] on link at bounding box center [251, 142] width 29 height 29
drag, startPoint x: 1067, startPoint y: 221, endPoint x: 919, endPoint y: 336, distance: 187.4
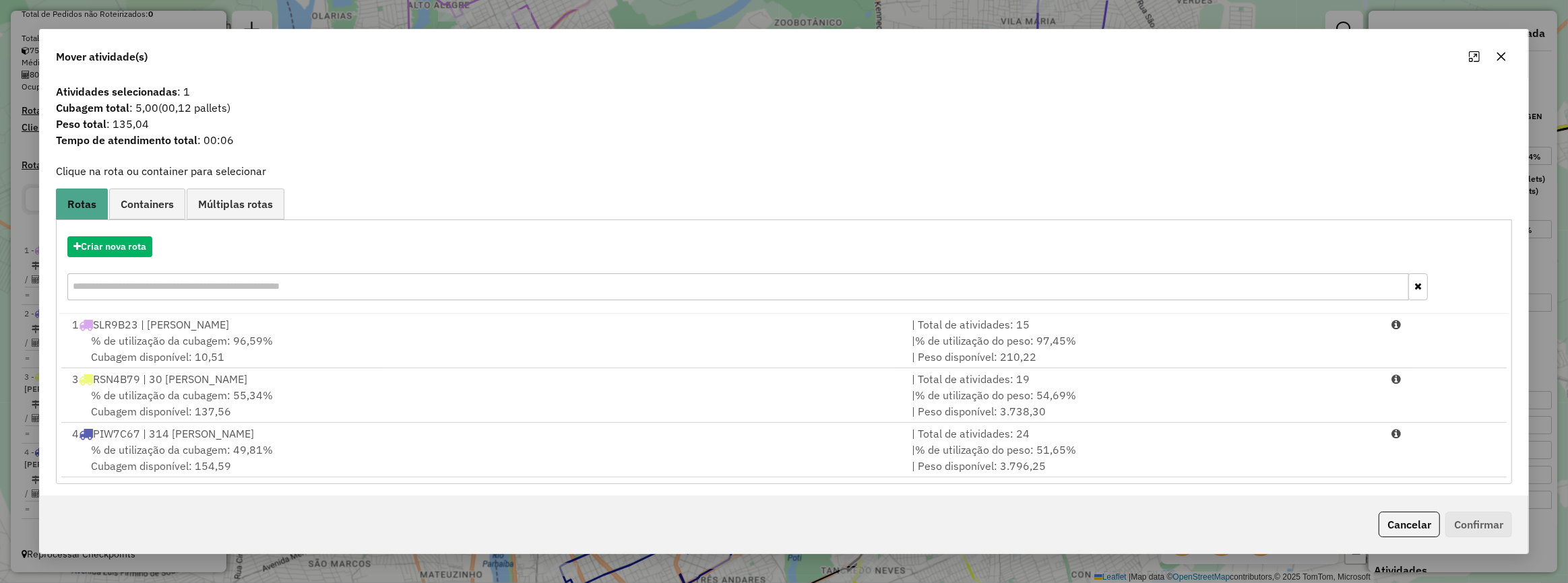
click at [1497, 69] on div "Mover atividade(s)" at bounding box center [784, 53] width 1489 height 48
click at [1499, 56] on icon "button" at bounding box center [1501, 56] width 11 height 11
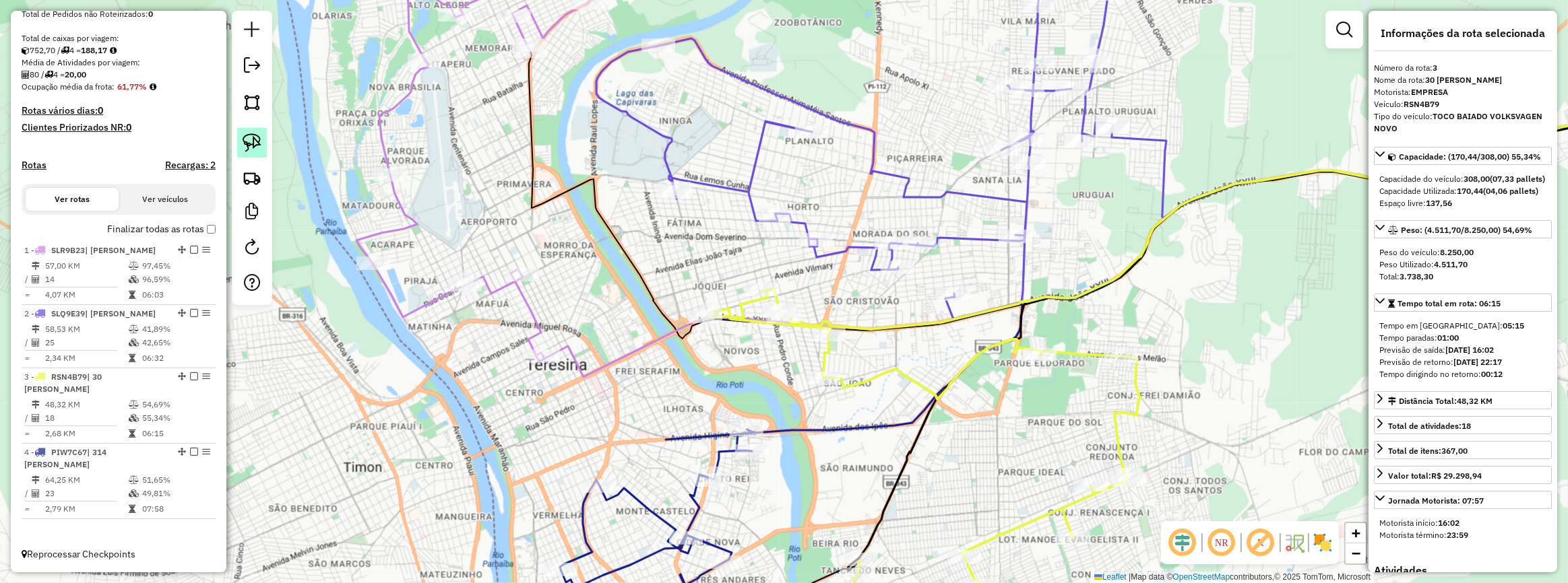
click at [256, 139] on img at bounding box center [251, 142] width 19 height 19
drag, startPoint x: 1043, startPoint y: 217, endPoint x: 1027, endPoint y: 325, distance: 109.2
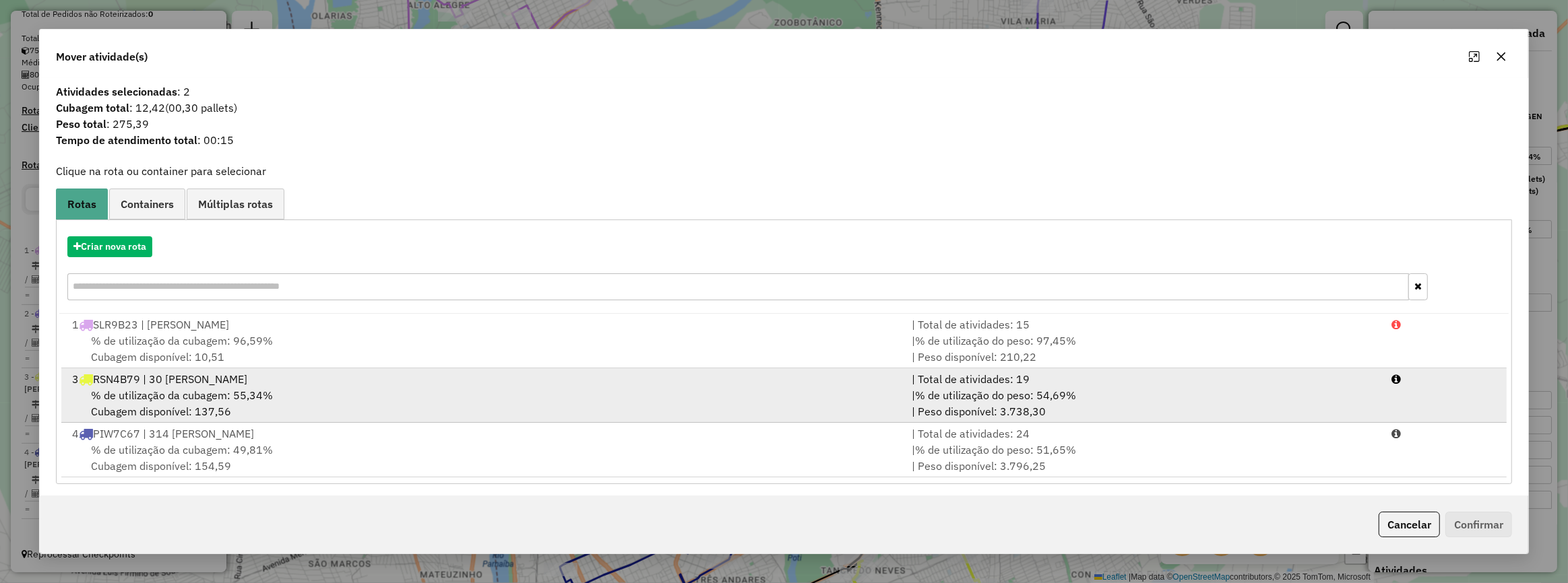
click at [744, 411] on div "% de utilização da cubagem: 55,34% Cubagem disponível: 137,56" at bounding box center [483, 403] width 839 height 32
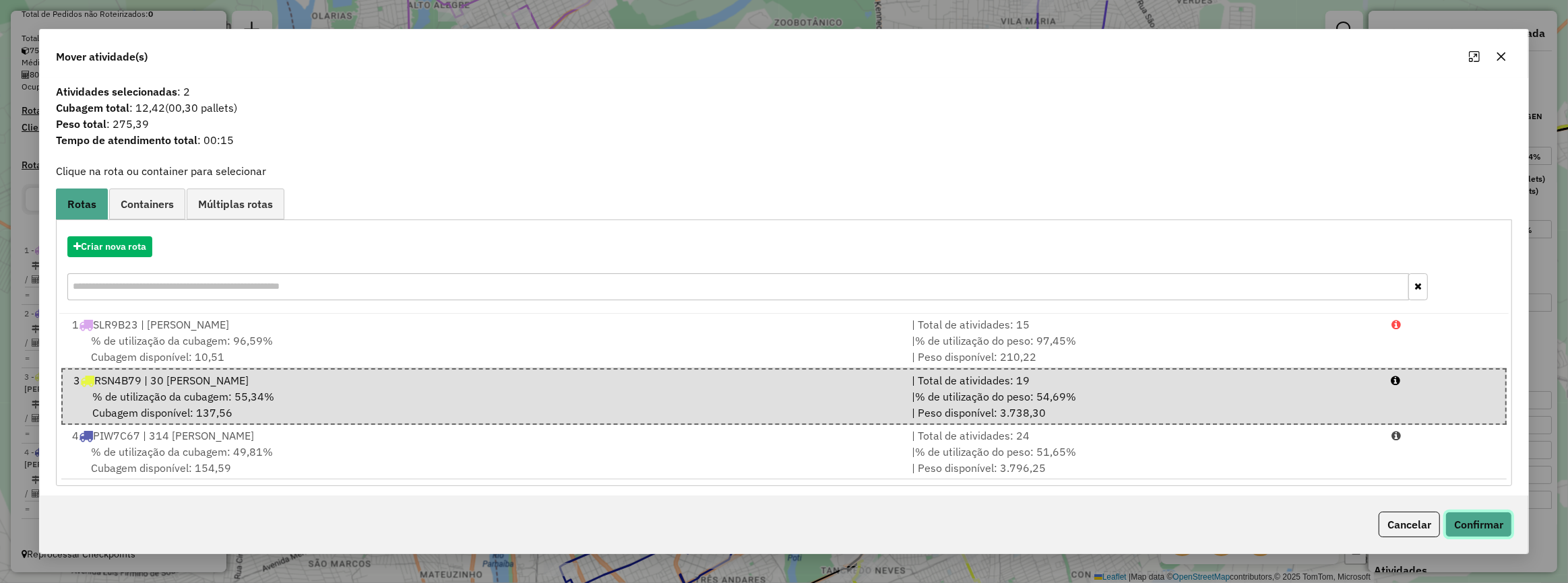
click at [1478, 525] on button "Confirmar" at bounding box center [1478, 524] width 67 height 26
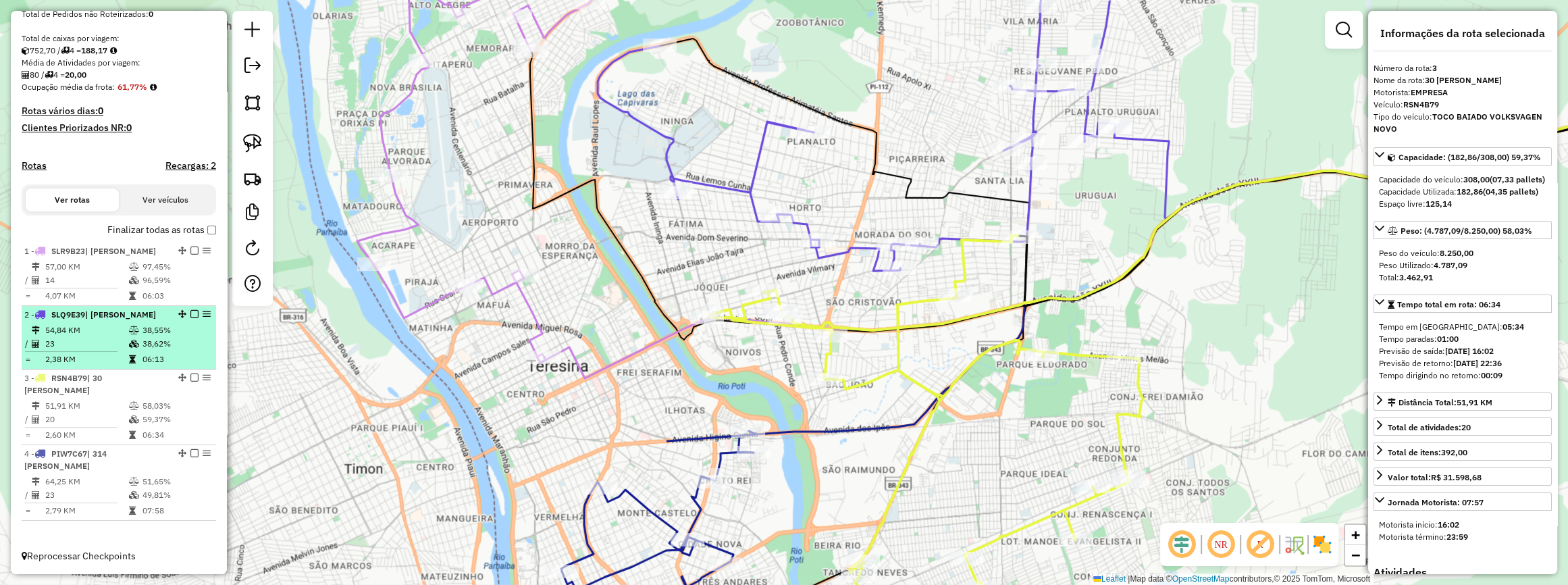
drag, startPoint x: 176, startPoint y: 379, endPoint x: 178, endPoint y: 346, distance: 33.1
click at [178, 346] on ul "1 - SLR9B23 | JOAO BATISTA 57,00 KM 97,45% / 14 96,59% = 4,07 KM 06:03 2 - SLQ9…" at bounding box center [119, 381] width 195 height 279
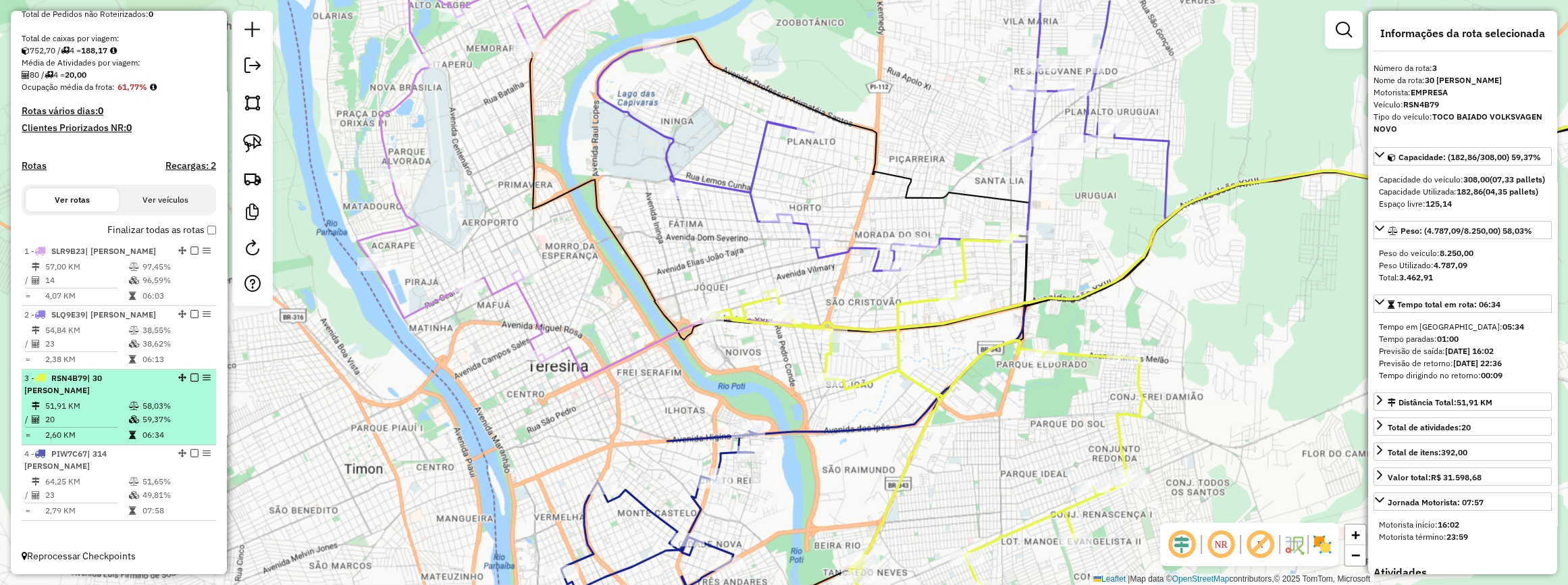
drag, startPoint x: 177, startPoint y: 377, endPoint x: 176, endPoint y: 335, distance: 42.0
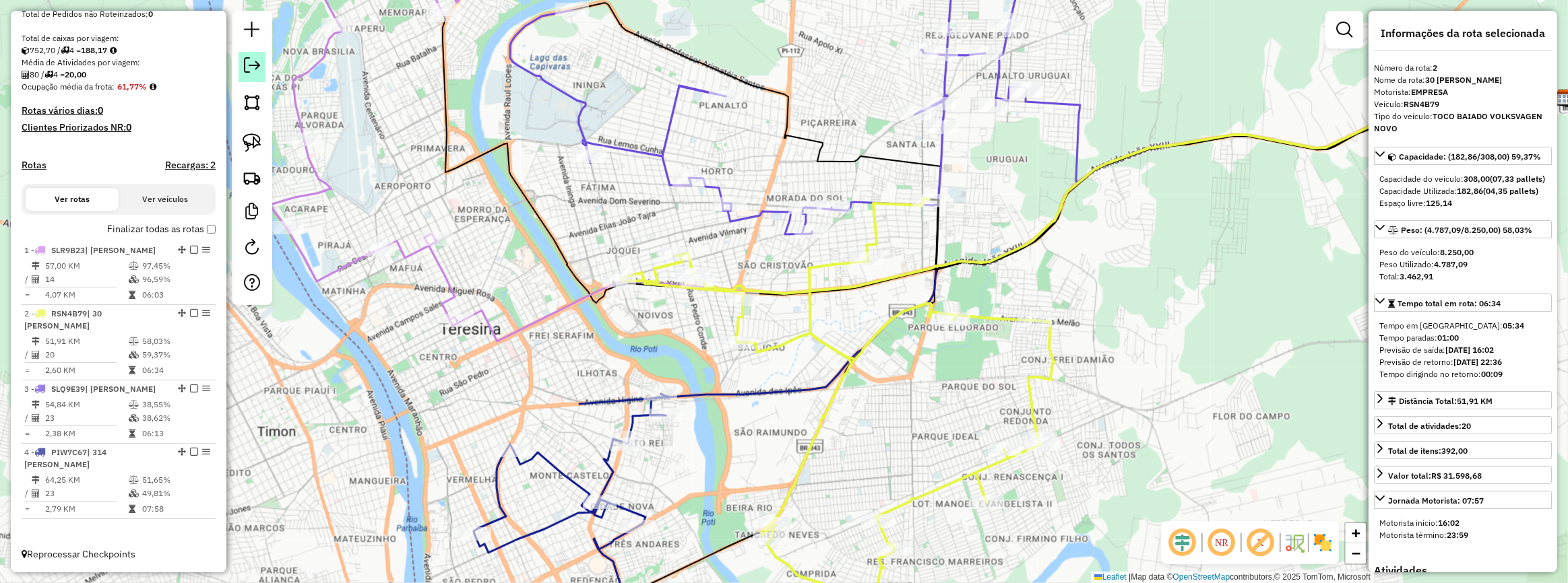
click at [245, 71] on em at bounding box center [251, 65] width 16 height 16
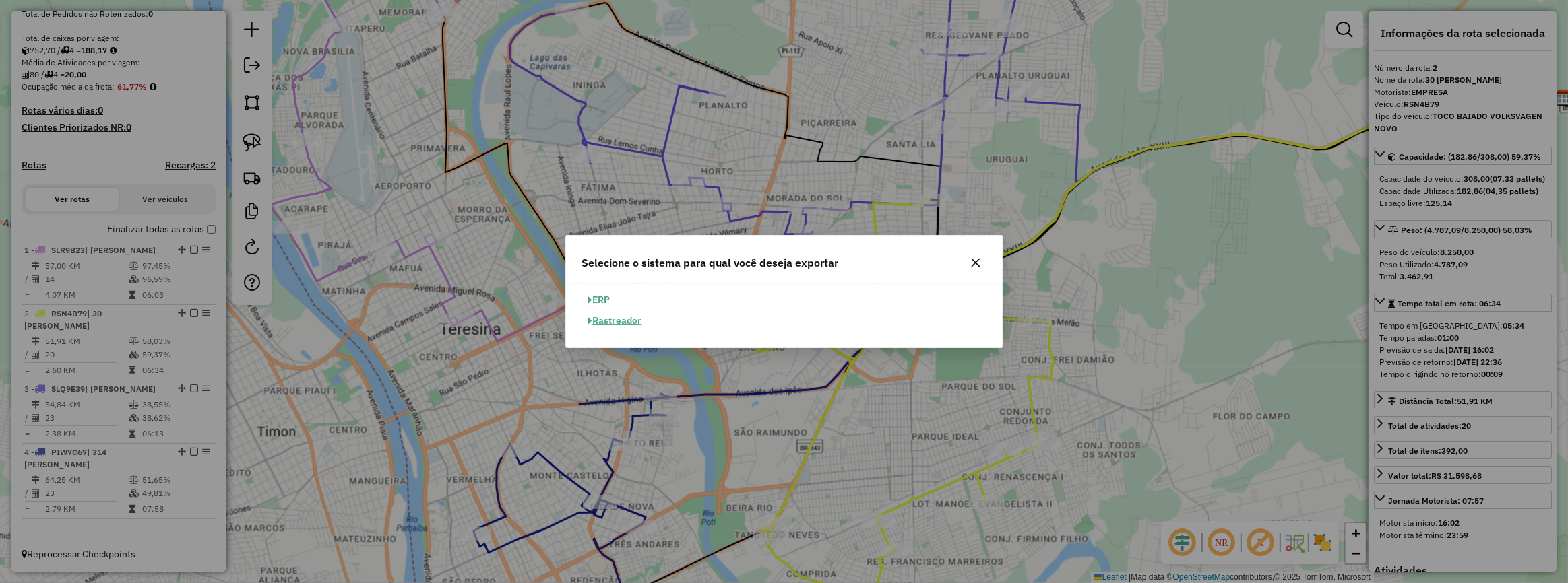
click at [606, 296] on button "ERP" at bounding box center [599, 300] width 35 height 21
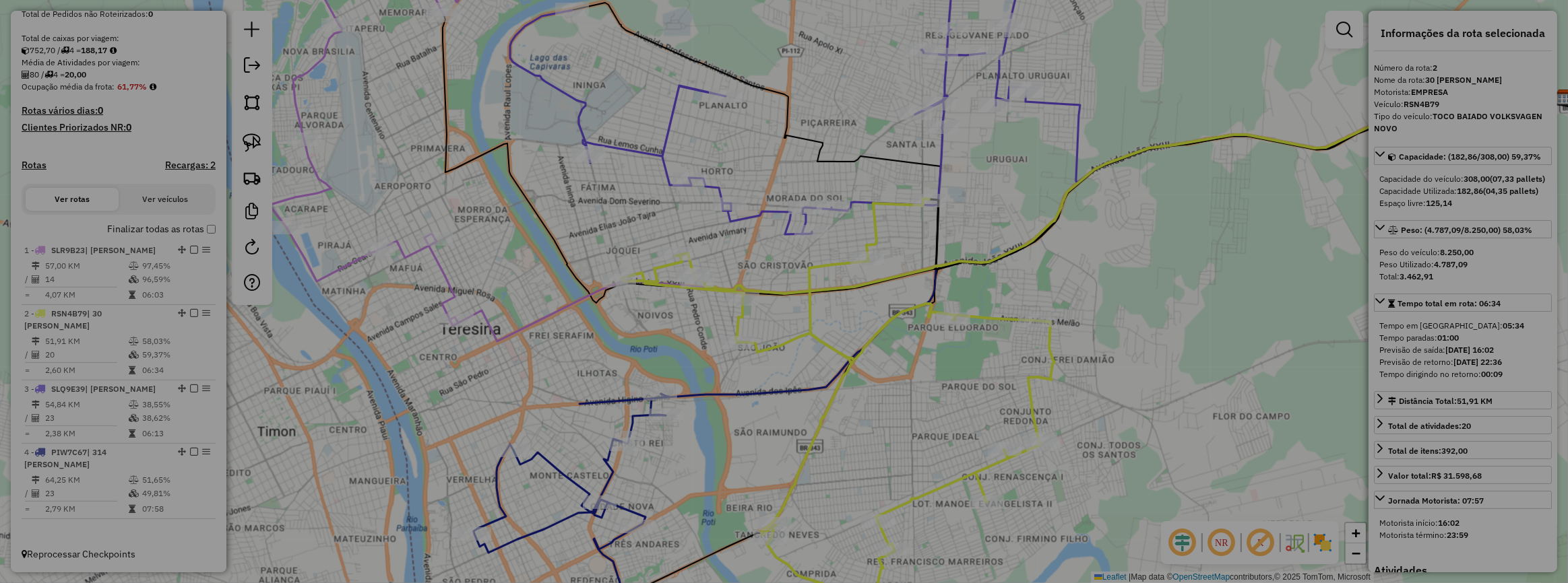
select select "**"
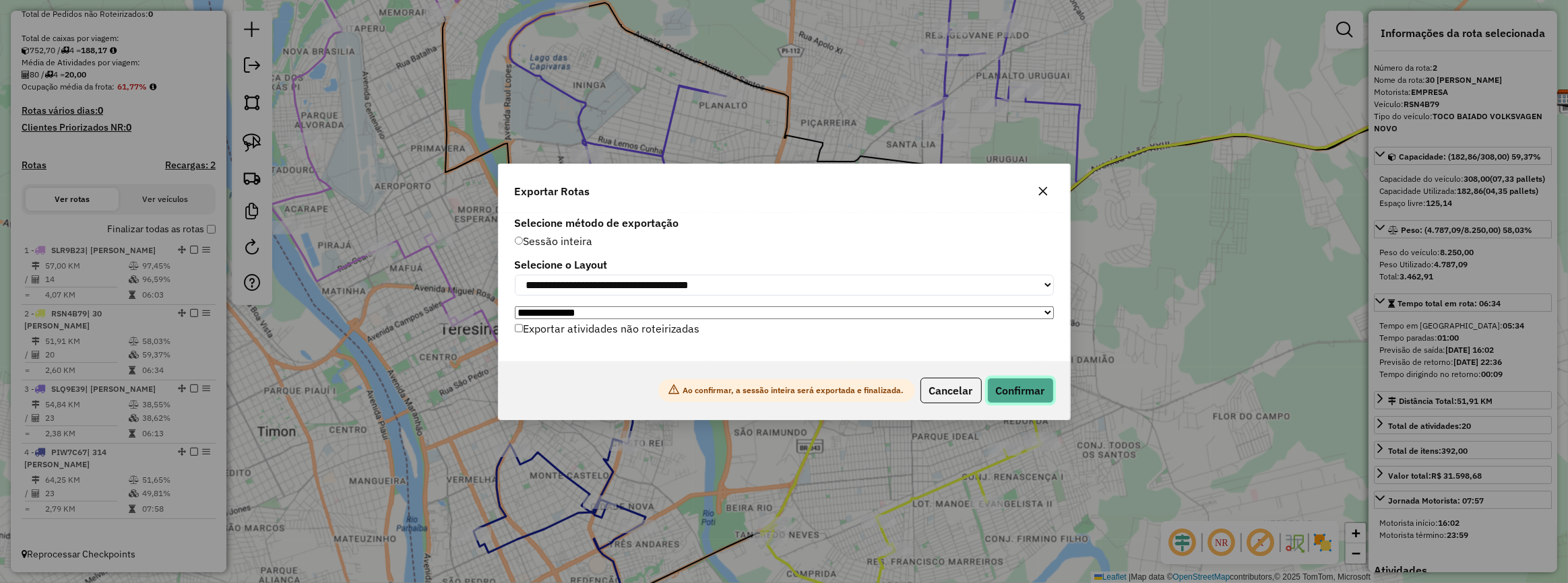
click at [1025, 386] on button "Confirmar" at bounding box center [1020, 390] width 67 height 26
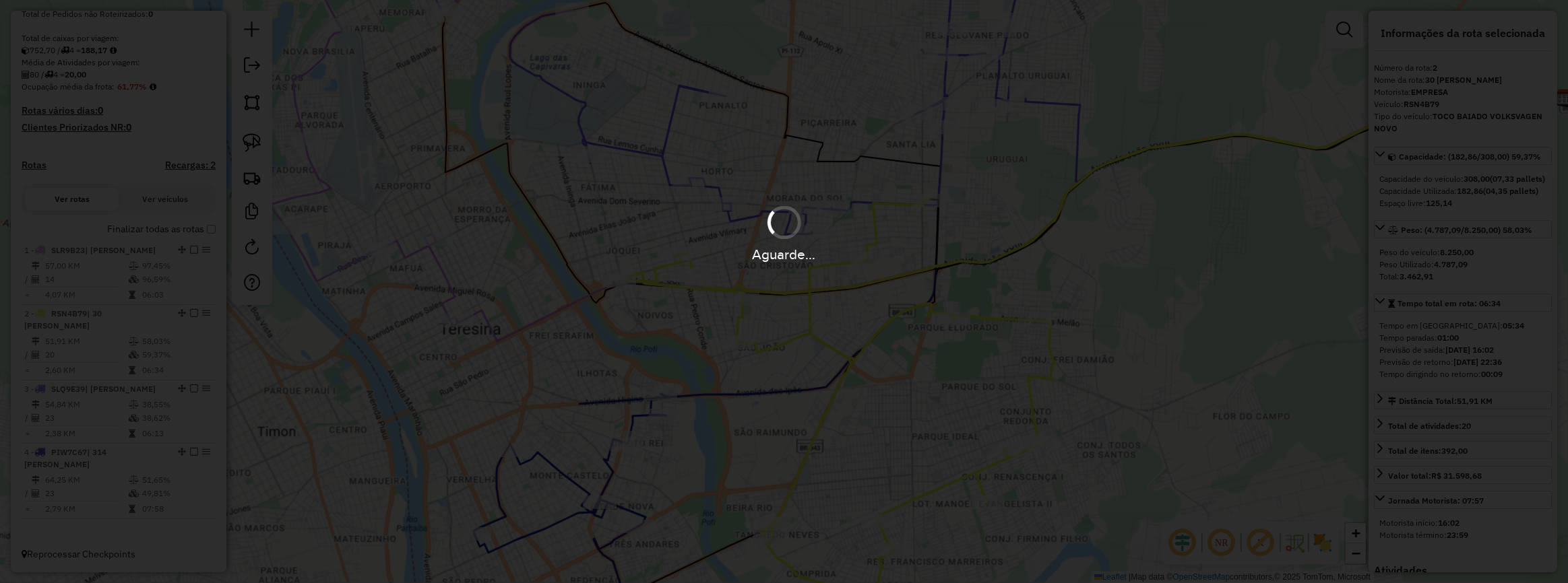
scroll to position [252, 0]
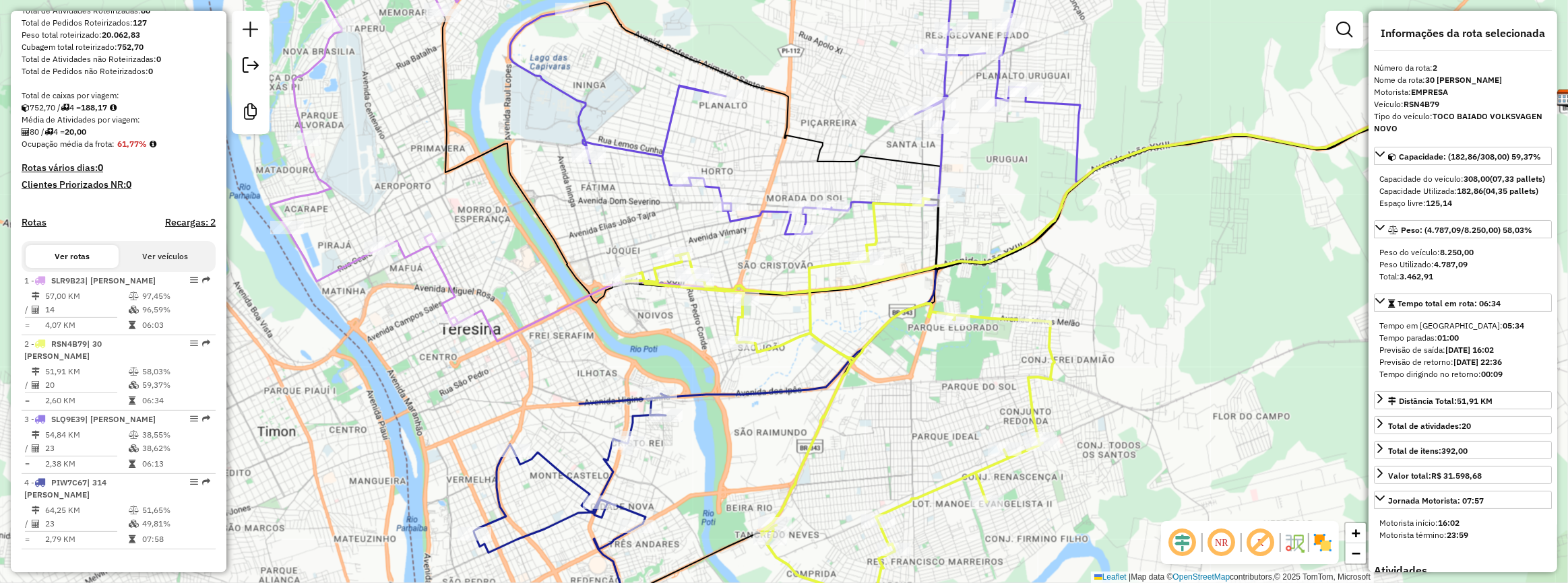
click at [552, 136] on div "Janela de atendimento Grade de atendimento Capacidade Transportadoras Veículos …" at bounding box center [784, 291] width 1568 height 583
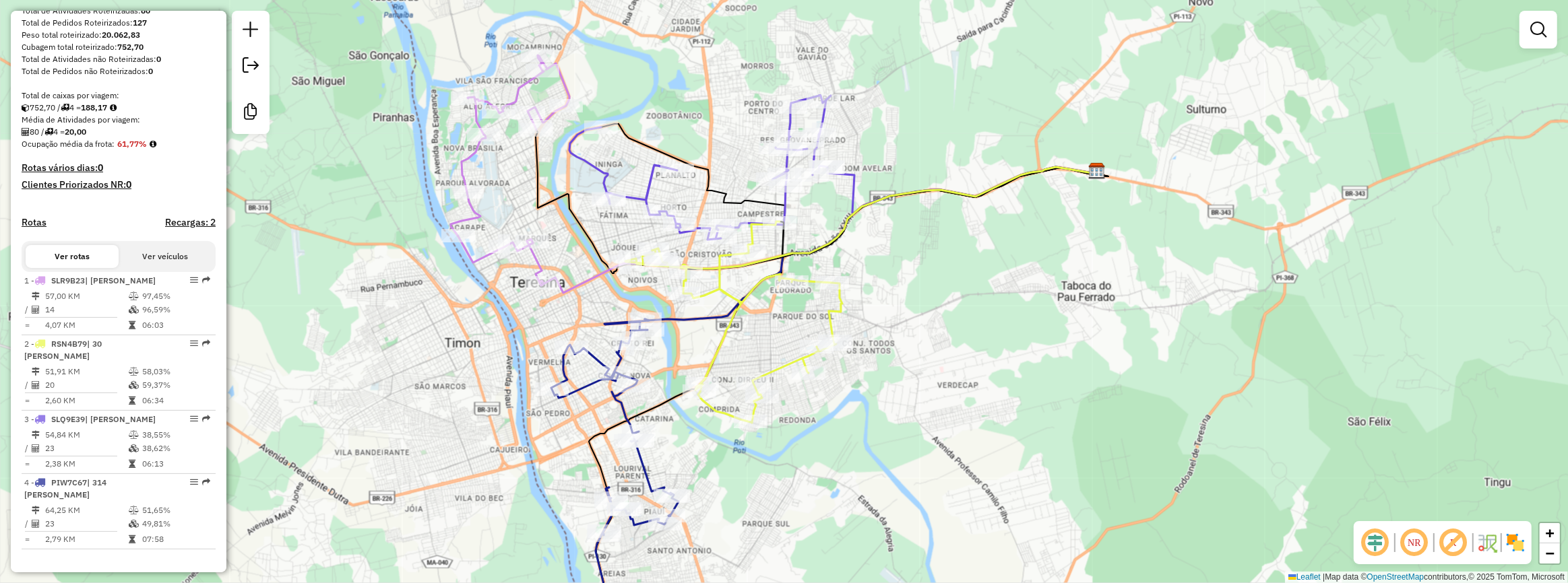
drag, startPoint x: 562, startPoint y: 229, endPoint x: 559, endPoint y: 204, distance: 25.2
click at [559, 204] on icon at bounding box center [822, 202] width 573 height 144
select select "**********"
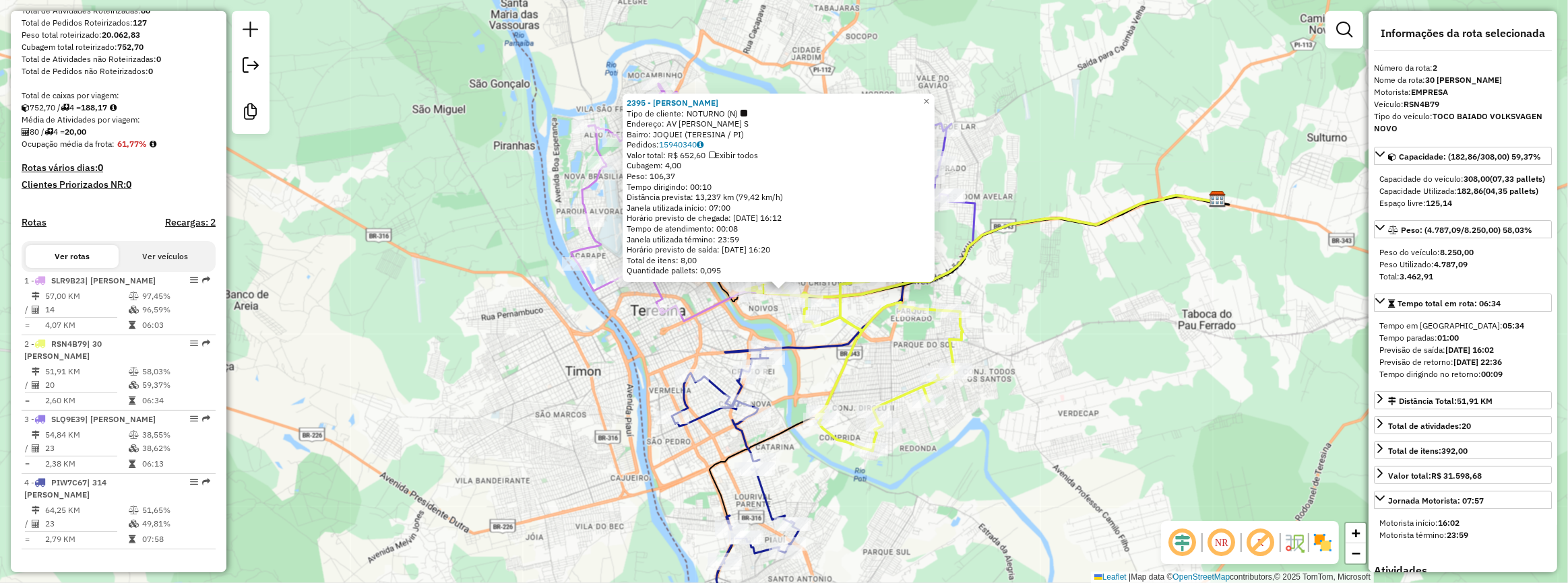
click at [740, 390] on icon at bounding box center [735, 487] width 127 height 279
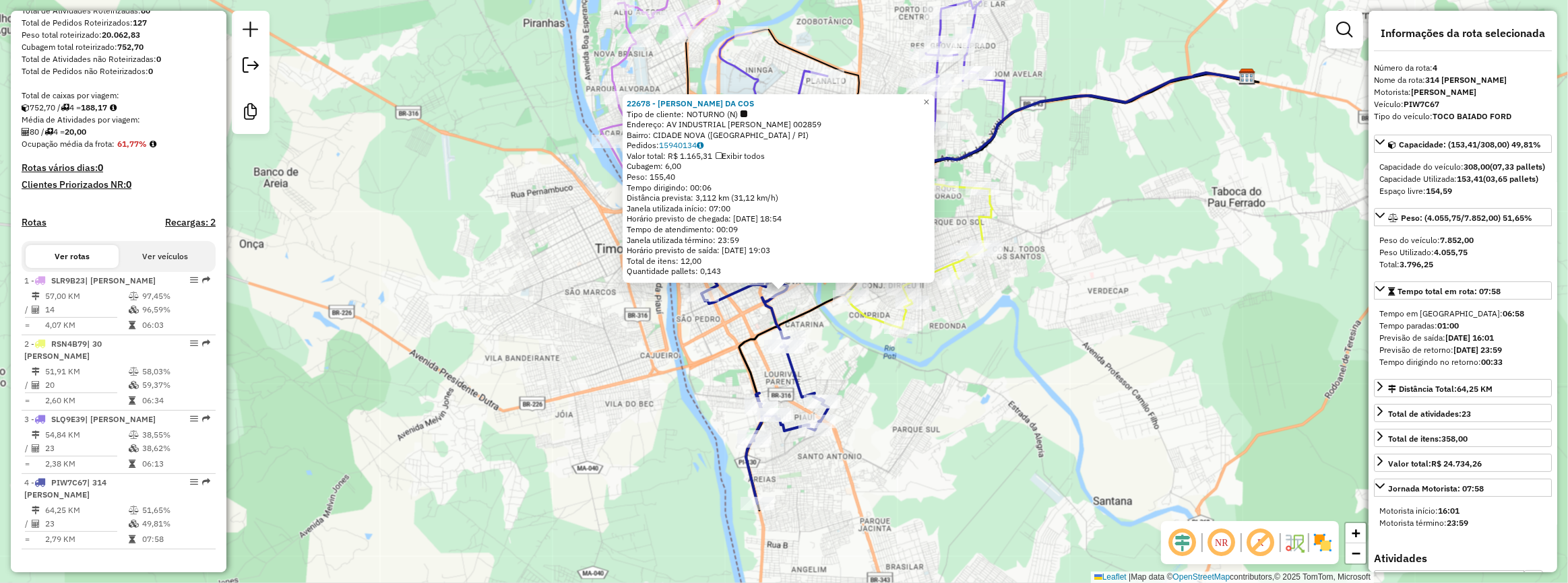
click at [521, 397] on div "22678 - NELSON VIEIRA DA COS Tipo de cliente: NOTURNO (N) Endereço: AV INDUSTRI…" at bounding box center [784, 291] width 1568 height 583
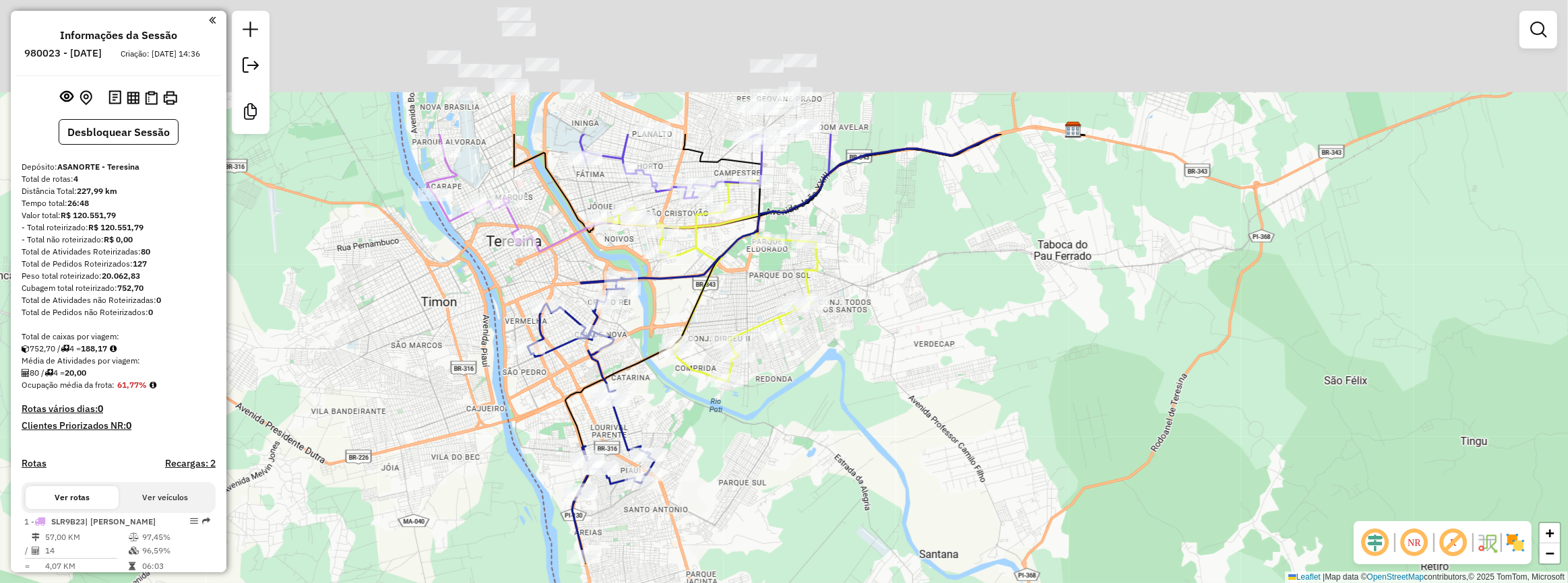
drag, startPoint x: 676, startPoint y: 120, endPoint x: 699, endPoint y: 338, distance: 219.2
click at [699, 338] on icon at bounding box center [825, 348] width 519 height 430
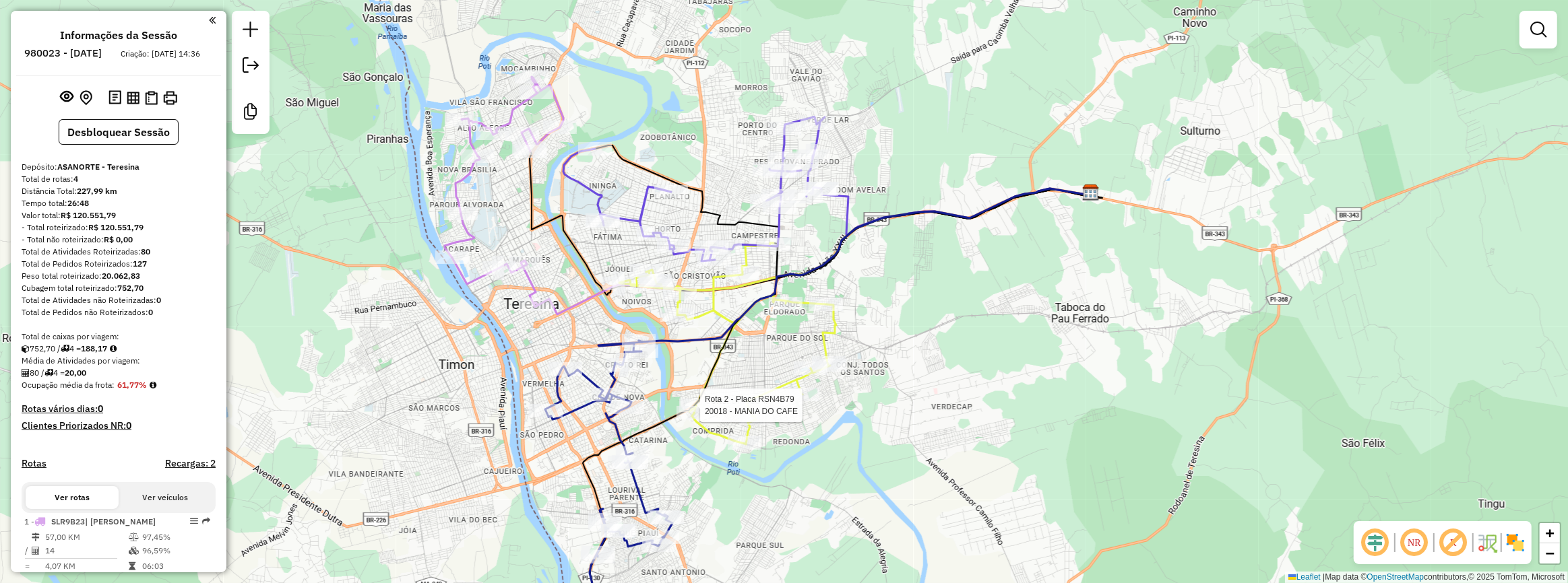
drag, startPoint x: 553, startPoint y: 224, endPoint x: 574, endPoint y: 285, distance: 64.5
click at [574, 284] on div "Rota 2 - Placa RSN4B79 20018 - MANIA DO CAFE Janela de atendimento Grade de ate…" at bounding box center [784, 291] width 1568 height 583
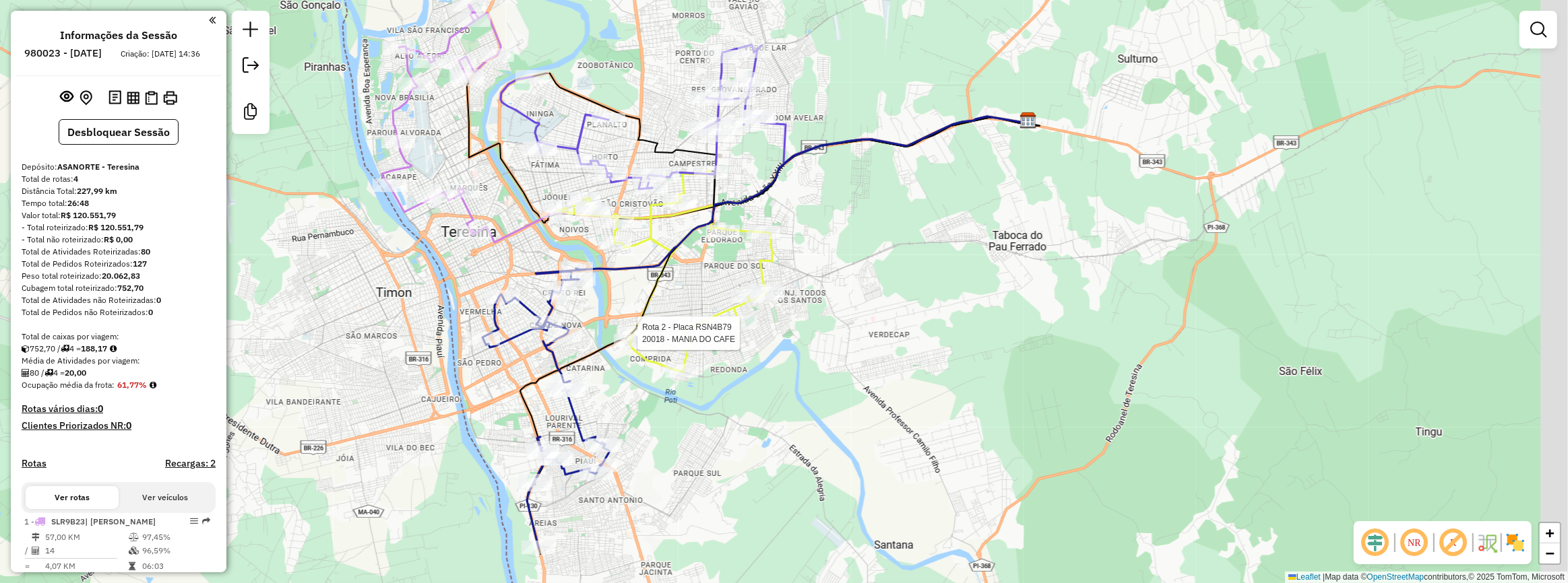
drag, startPoint x: 452, startPoint y: 117, endPoint x: 347, endPoint y: 157, distance: 112.4
click at [352, 157] on div "Rota 2 - Placa RSN4B79 20018 - MANIA DO CAFE Janela de atendimento Grade de ate…" at bounding box center [784, 291] width 1568 height 583
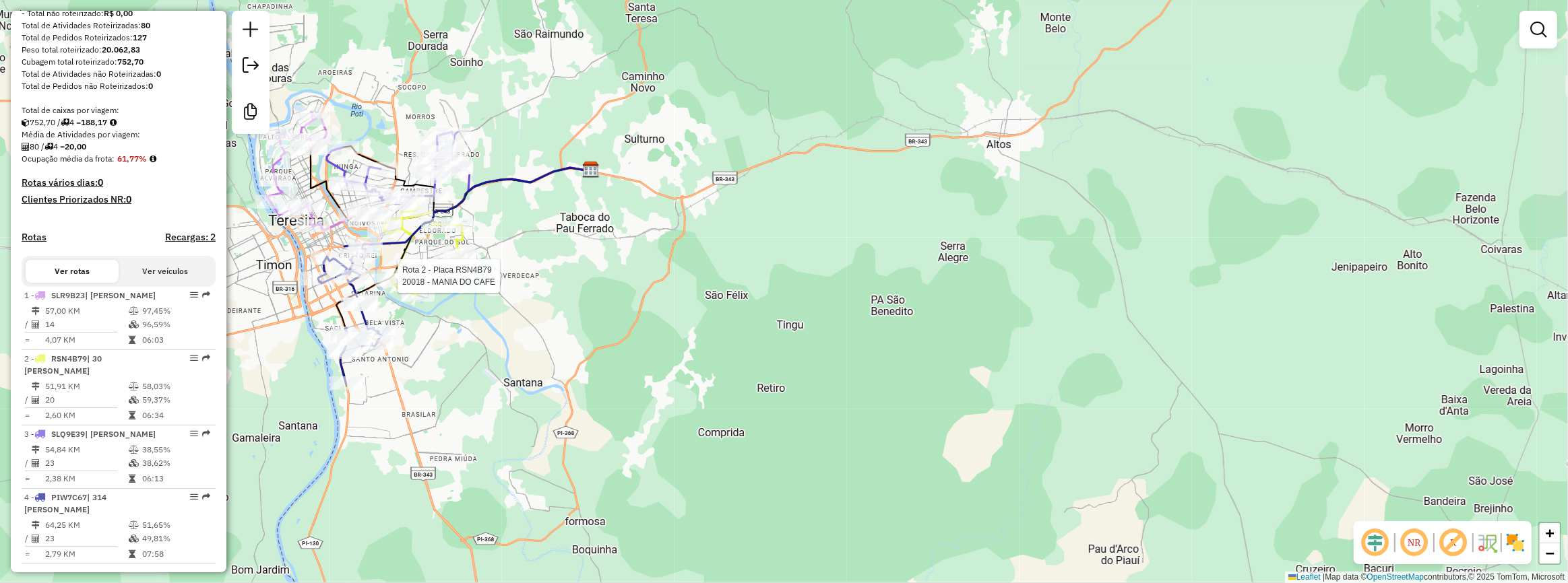
scroll to position [252, 0]
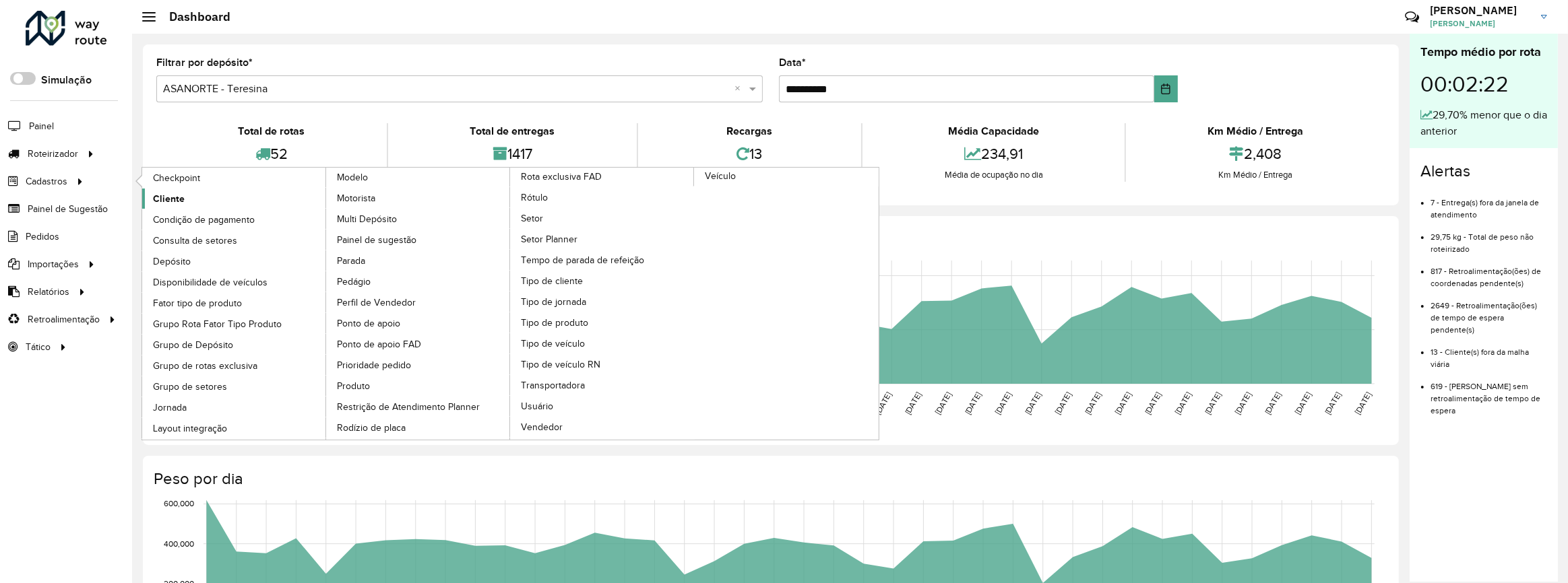
click at [175, 193] on span "Cliente" at bounding box center [169, 199] width 32 height 14
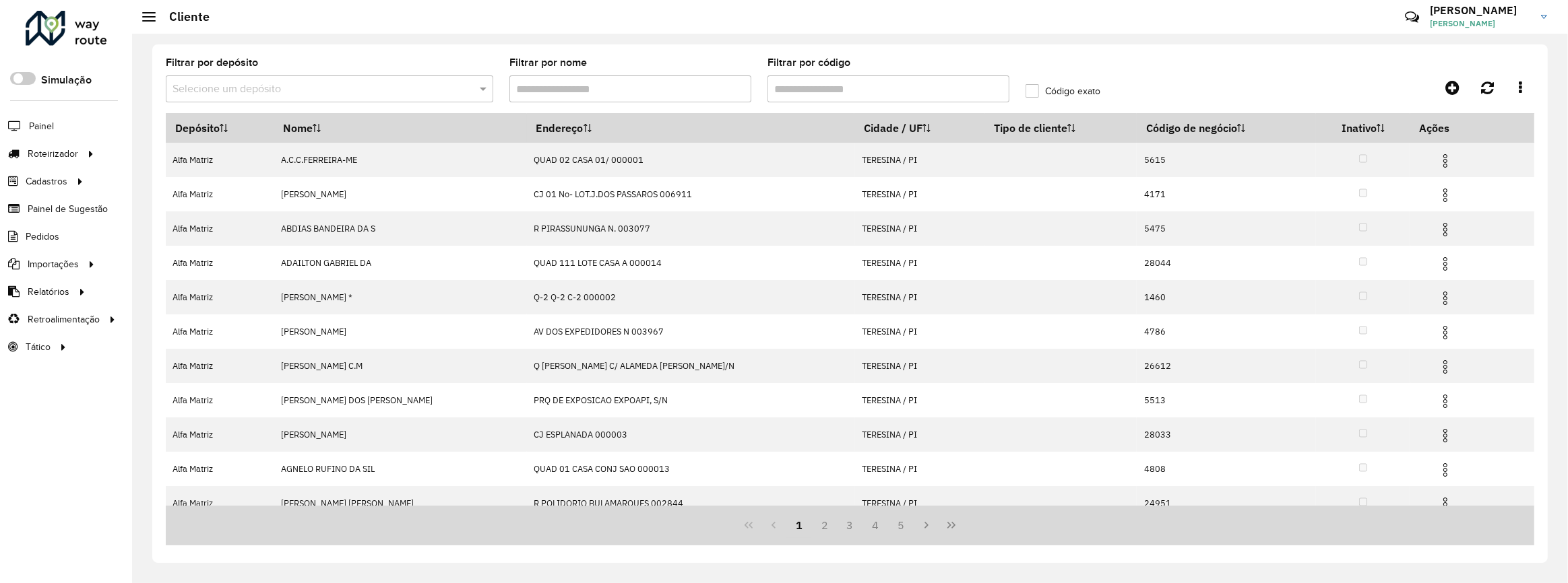
click at [804, 87] on input "Filtrar por código" at bounding box center [888, 89] width 242 height 27
paste input "*****"
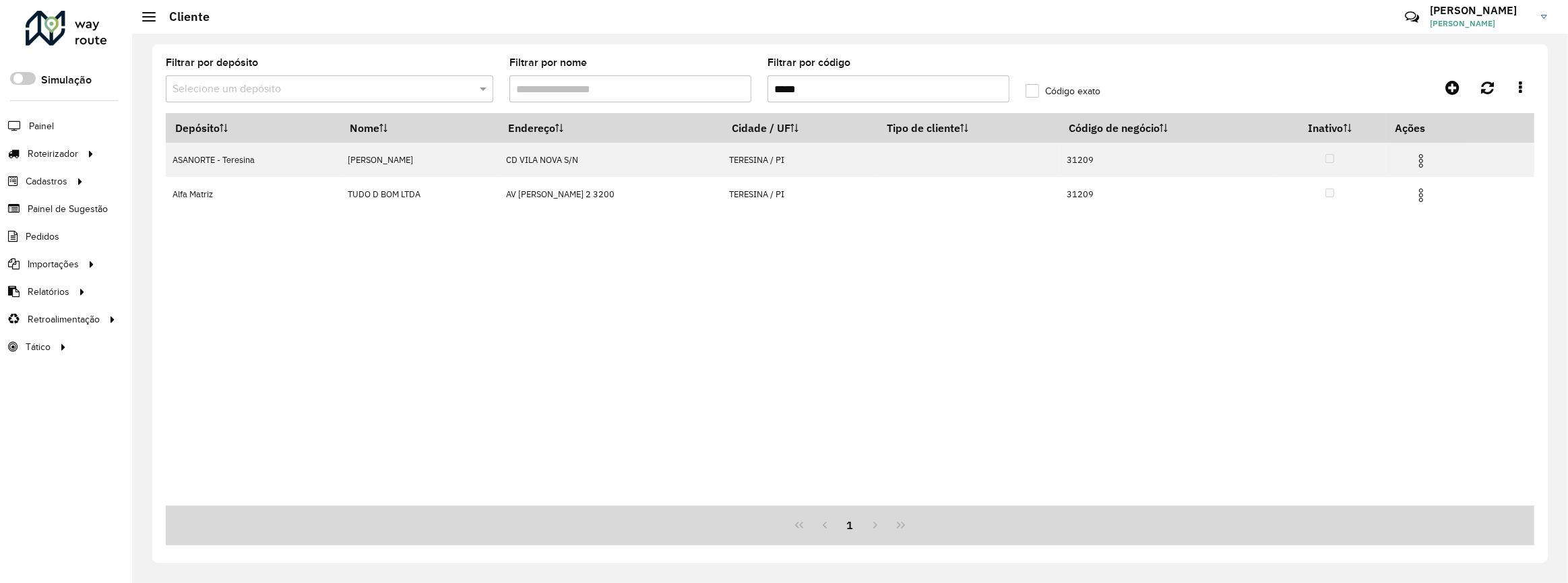
type input "*****"
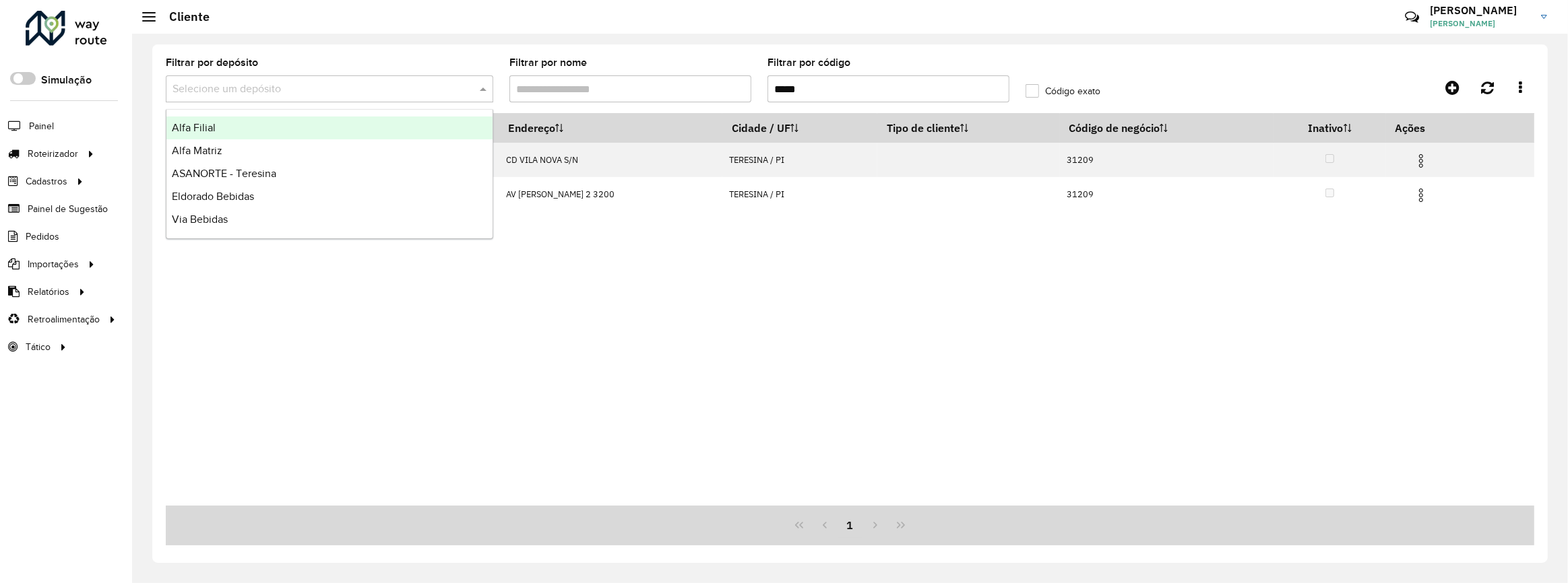
click at [469, 90] on div at bounding box center [329, 89] width 327 height 17
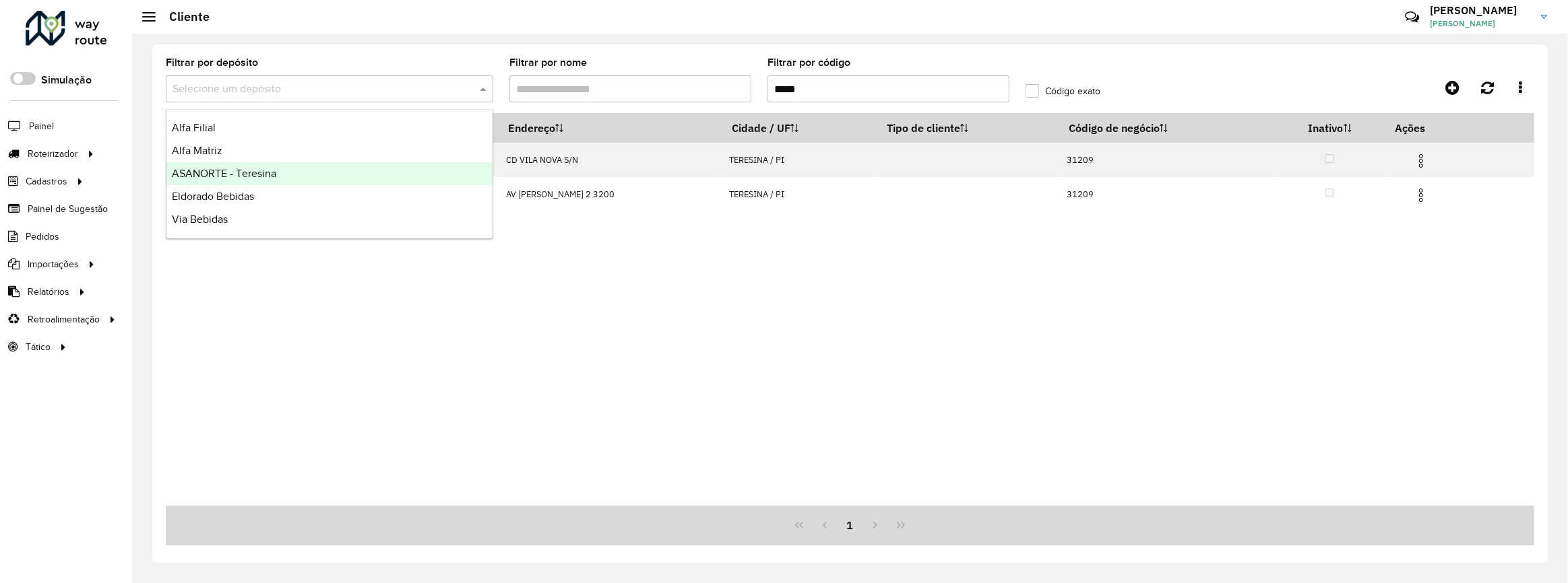
click at [382, 170] on div "ASANORTE - Teresina" at bounding box center [329, 174] width 326 height 23
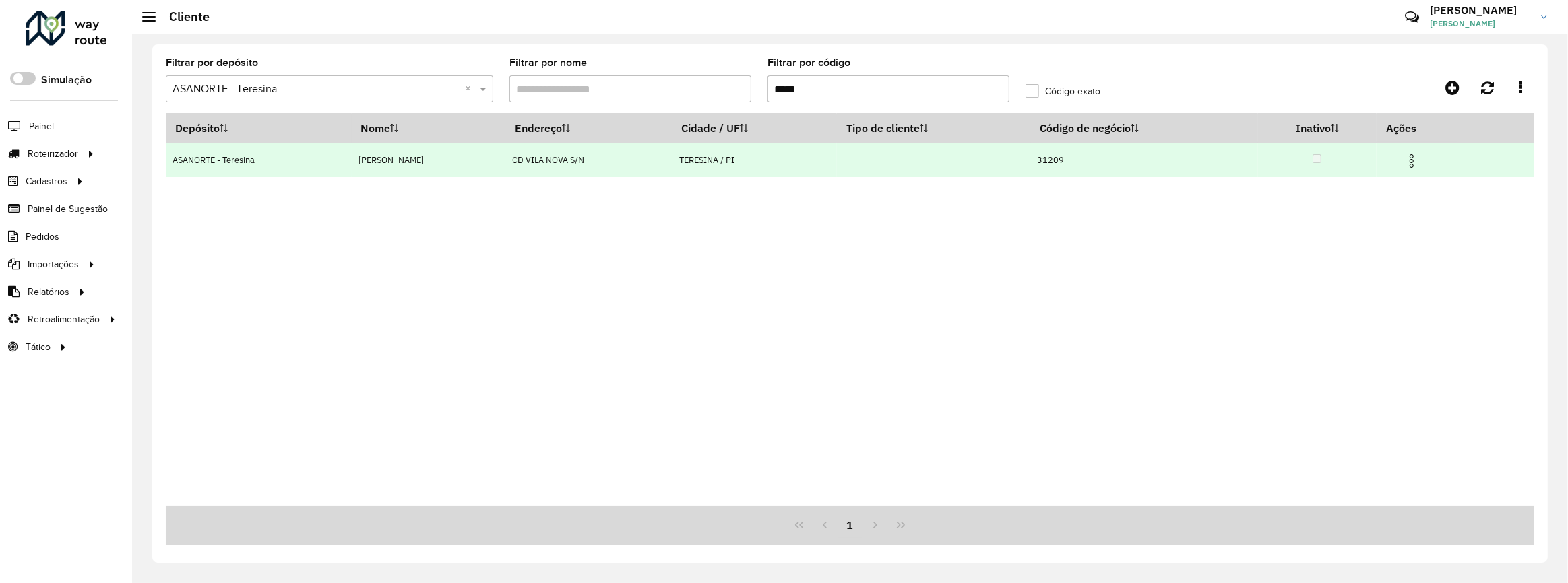
click at [1415, 162] on img at bounding box center [1411, 160] width 16 height 16
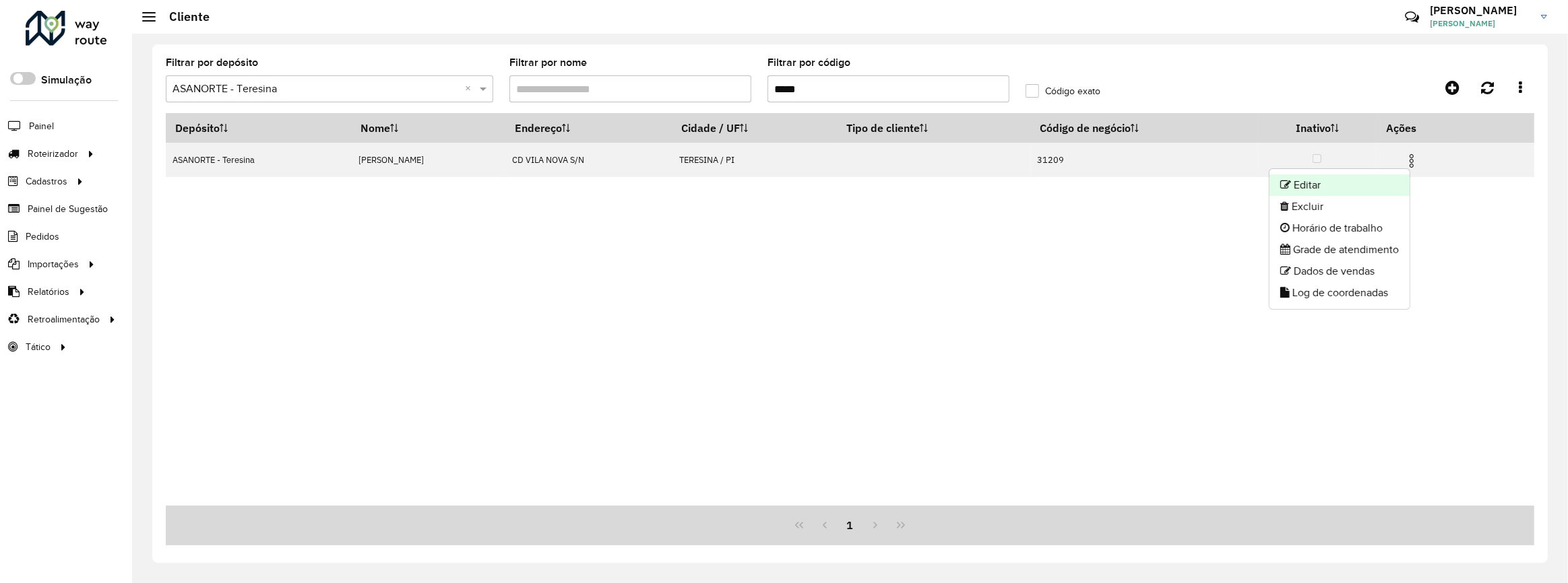
click at [1327, 189] on li "Editar" at bounding box center [1340, 185] width 140 height 22
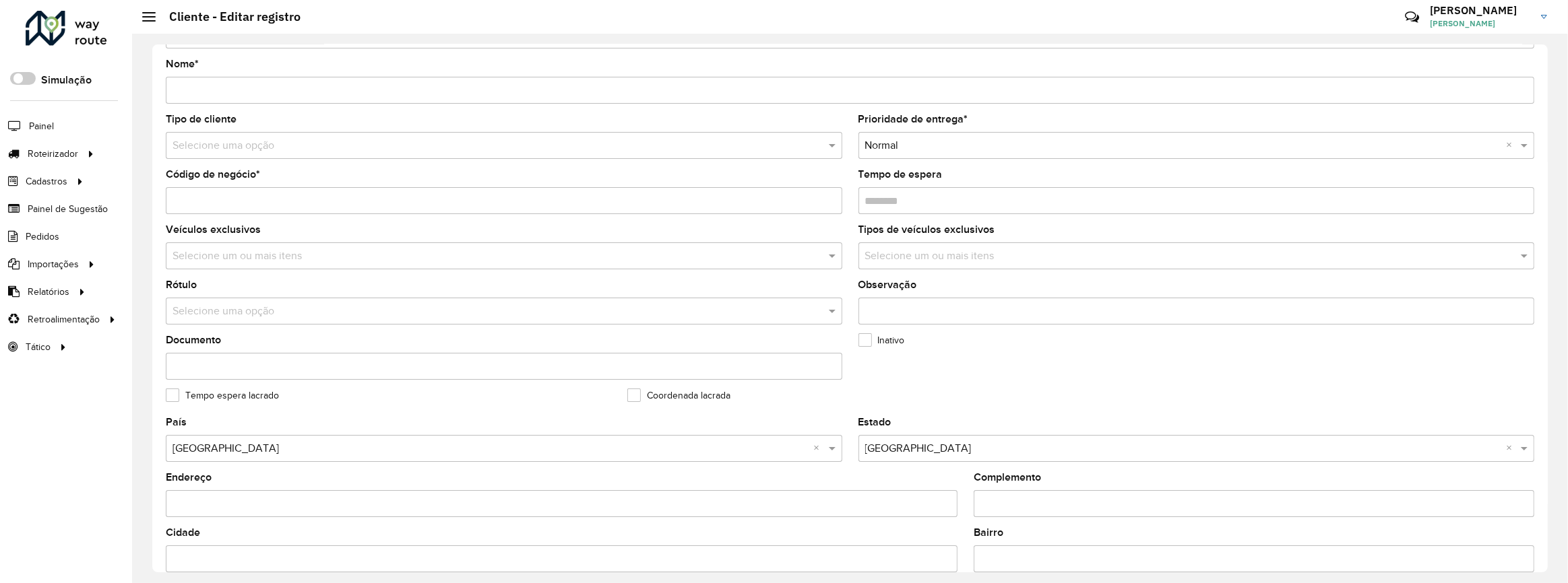
scroll to position [416, 0]
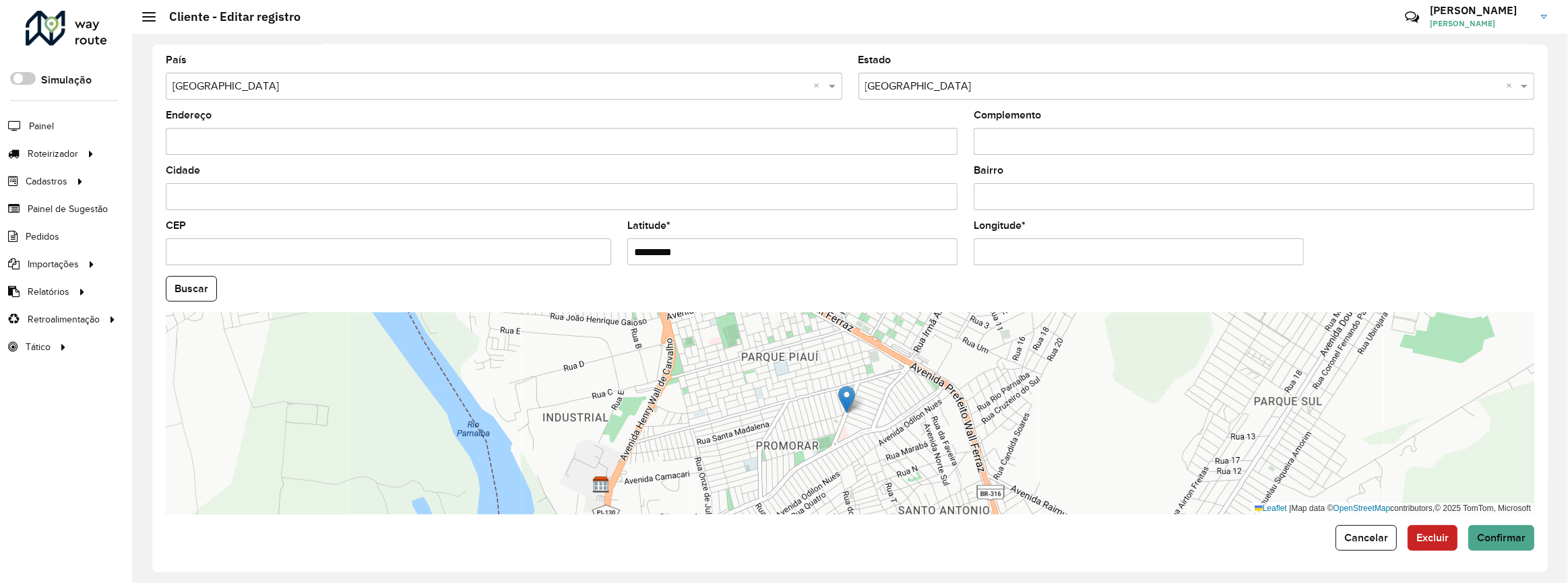
drag, startPoint x: 706, startPoint y: 247, endPoint x: 595, endPoint y: 239, distance: 111.3
click at [595, 239] on formly-group "País Selecione uma opção × Brasil × Estado Selecione uma opção × Piauí × Endere…" at bounding box center [850, 284] width 1385 height 460
paste input "**********"
drag, startPoint x: 808, startPoint y: 253, endPoint x: 736, endPoint y: 254, distance: 72.0
click at [736, 254] on input "**********" at bounding box center [792, 252] width 330 height 27
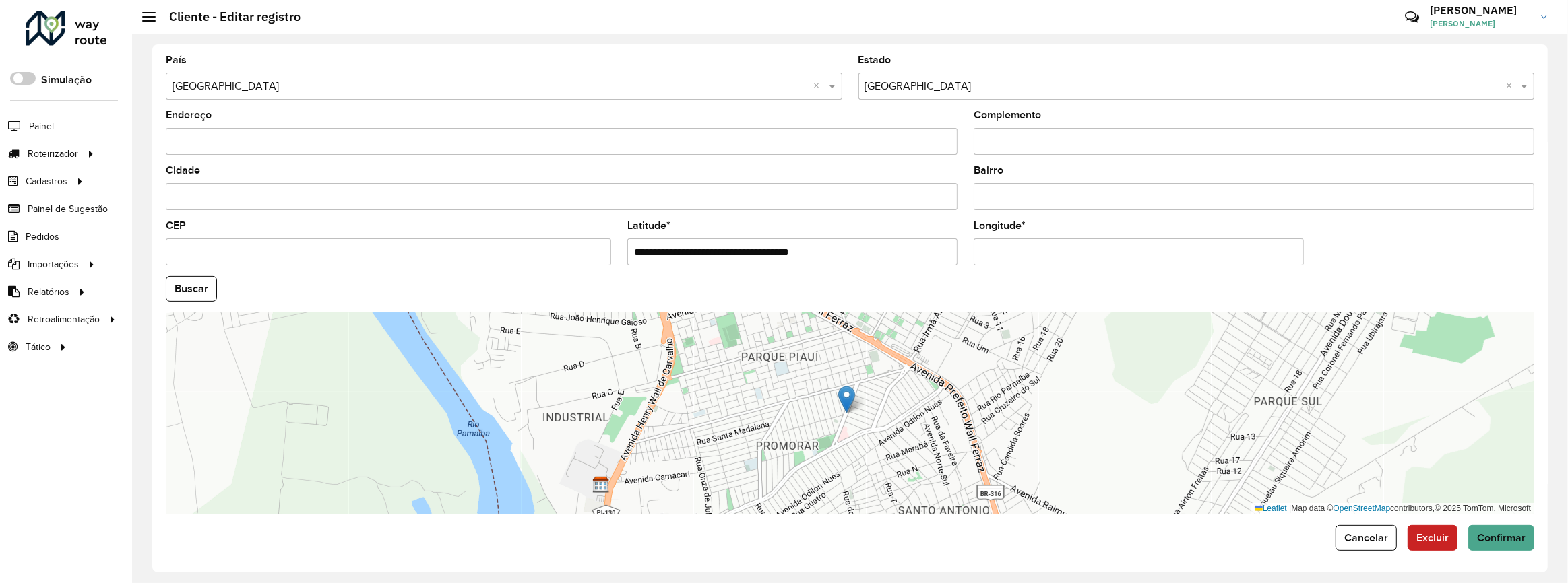
click at [844, 251] on input "**********" at bounding box center [792, 252] width 330 height 27
drag, startPoint x: 853, startPoint y: 250, endPoint x: 738, endPoint y: 258, distance: 115.3
click at [738, 258] on input "**********" at bounding box center [792, 252] width 330 height 27
type input "**********"
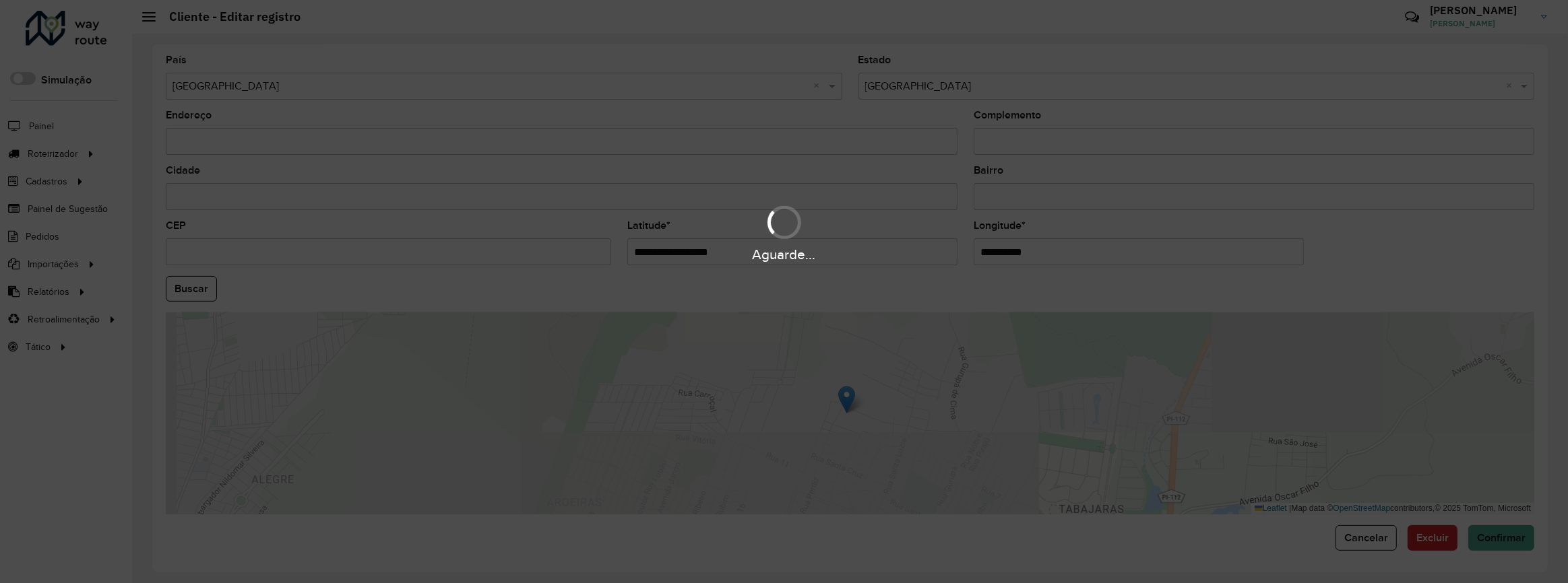
paste input "*********"
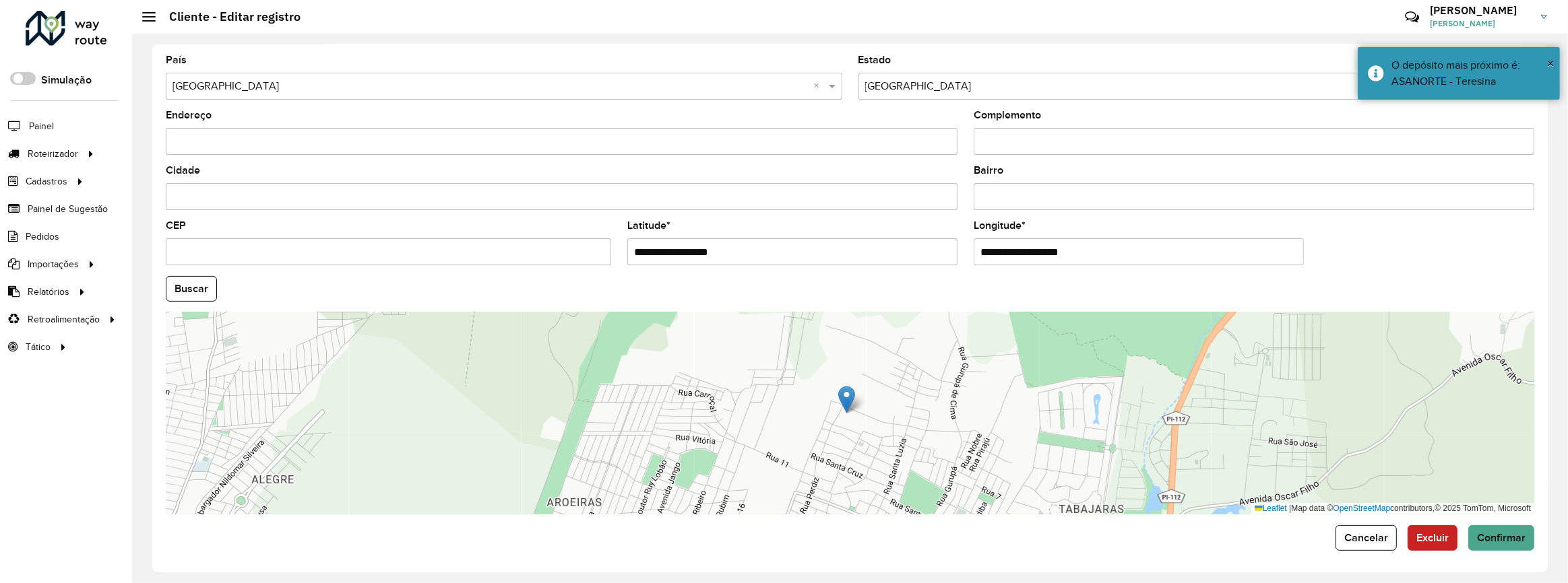
type input "**********"
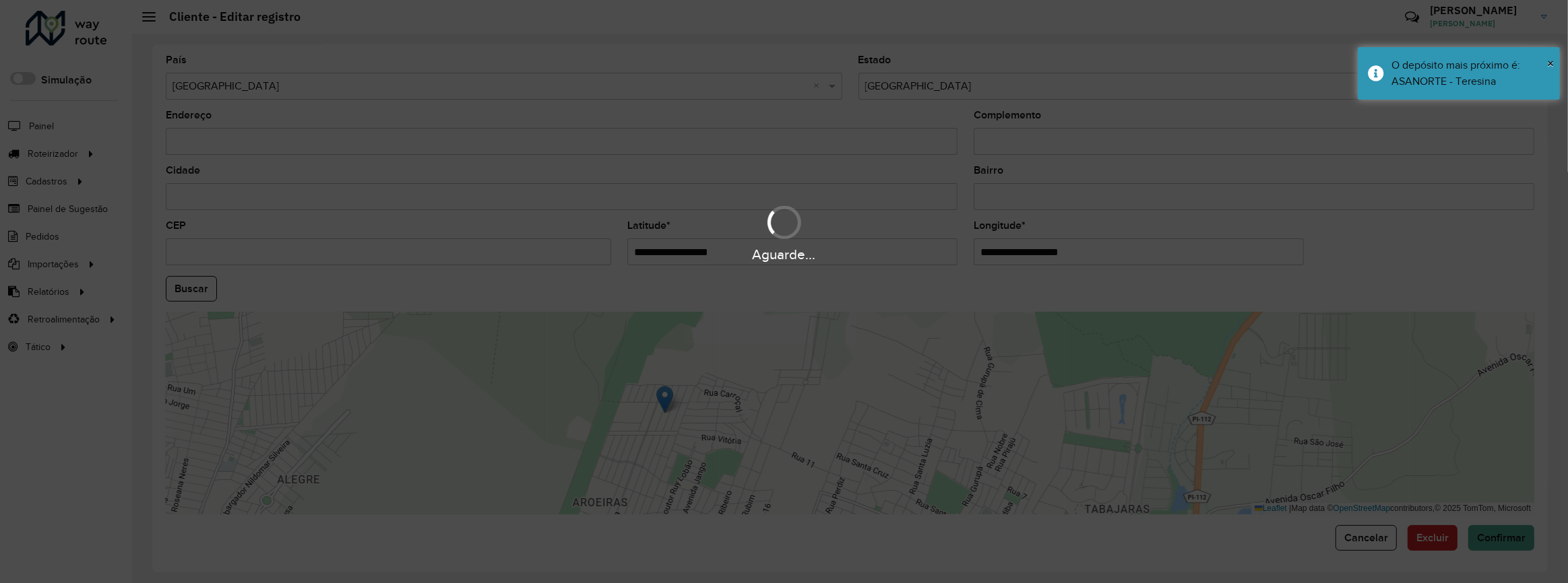
click at [1499, 551] on hb-app "Aguarde... Pop-up bloqueado! Seu navegador bloqueou automáticamente a abertura …" at bounding box center [784, 291] width 1568 height 583
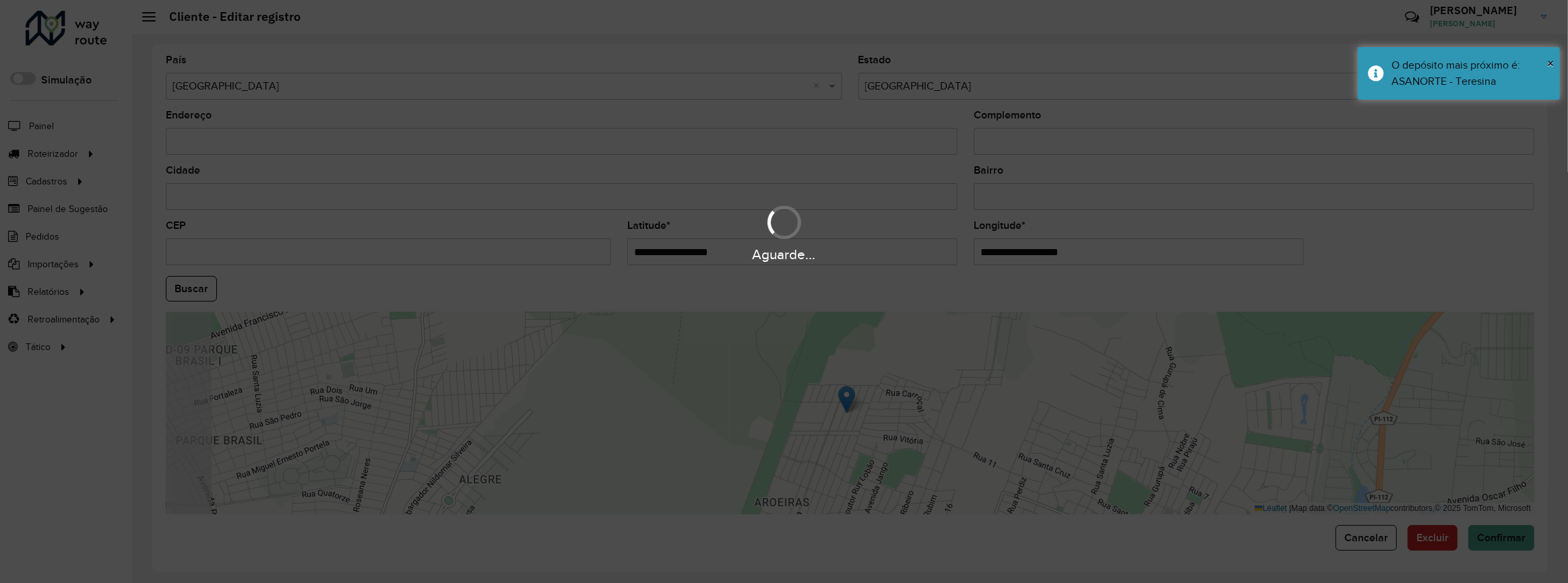
click at [1498, 550] on div "Aguarde..." at bounding box center [784, 291] width 1568 height 583
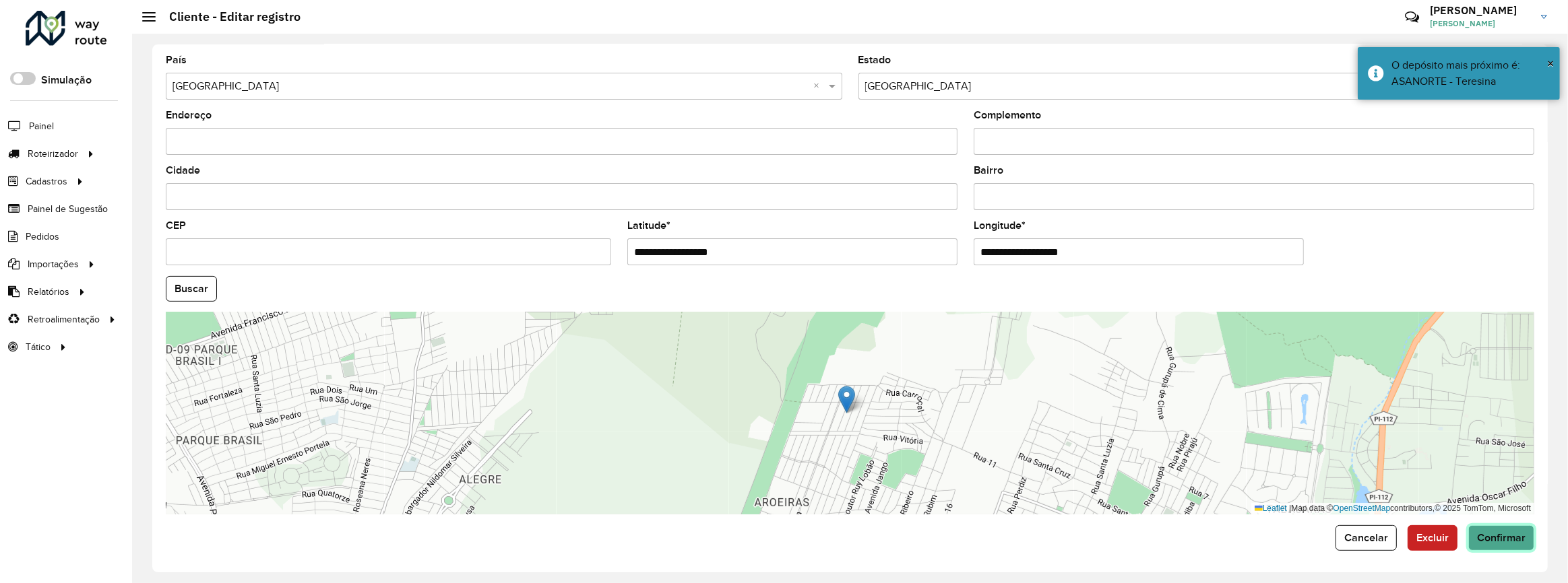
click at [1496, 542] on button "Confirmar" at bounding box center [1502, 538] width 66 height 26
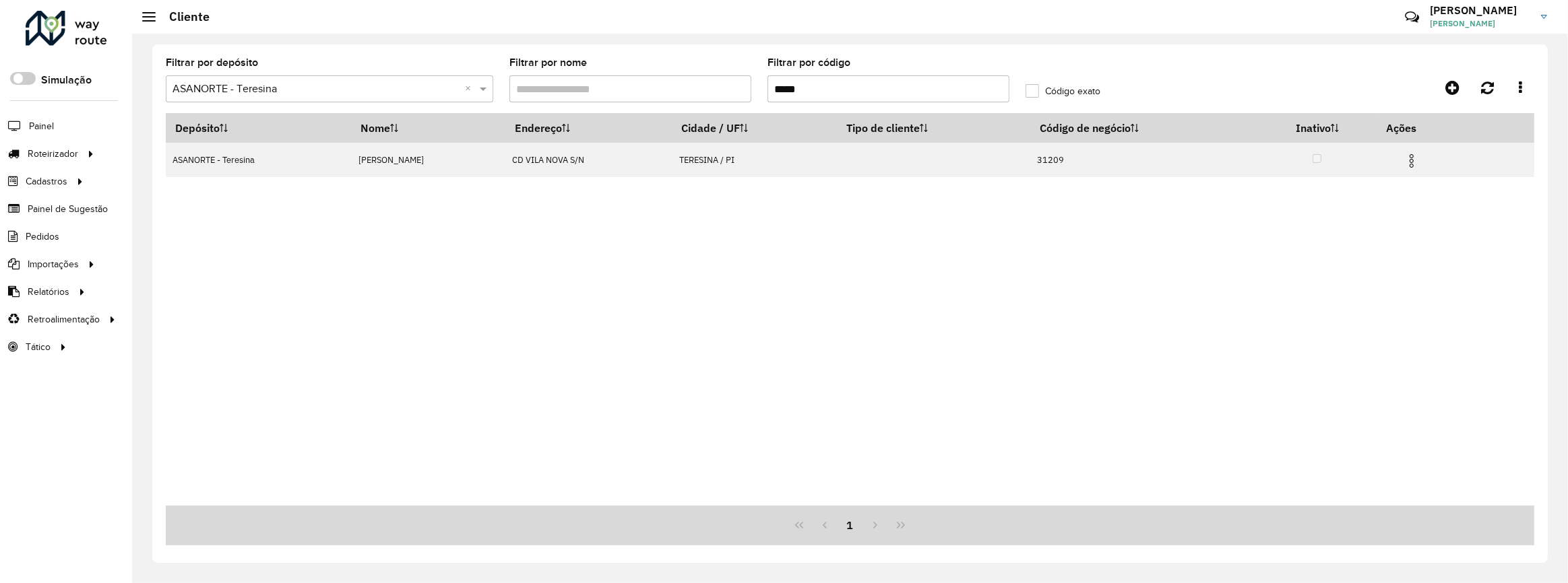
drag, startPoint x: 820, startPoint y: 87, endPoint x: 717, endPoint y: 92, distance: 103.1
click at [719, 91] on formly-group "Filtrar por depósito Selecione um depósito × ASANORTE - Teresina × Filtrar por …" at bounding box center [673, 85] width 1032 height 55
paste input "text"
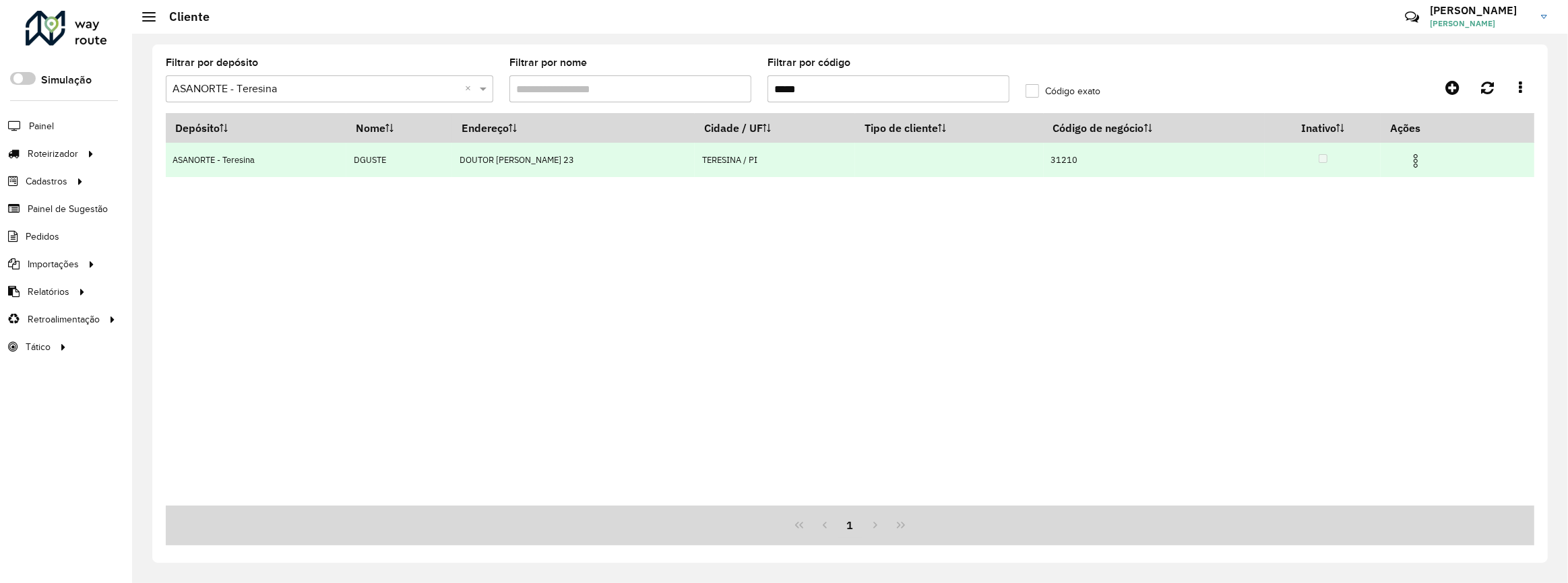
type input "*****"
click at [1418, 160] on img at bounding box center [1415, 160] width 16 height 16
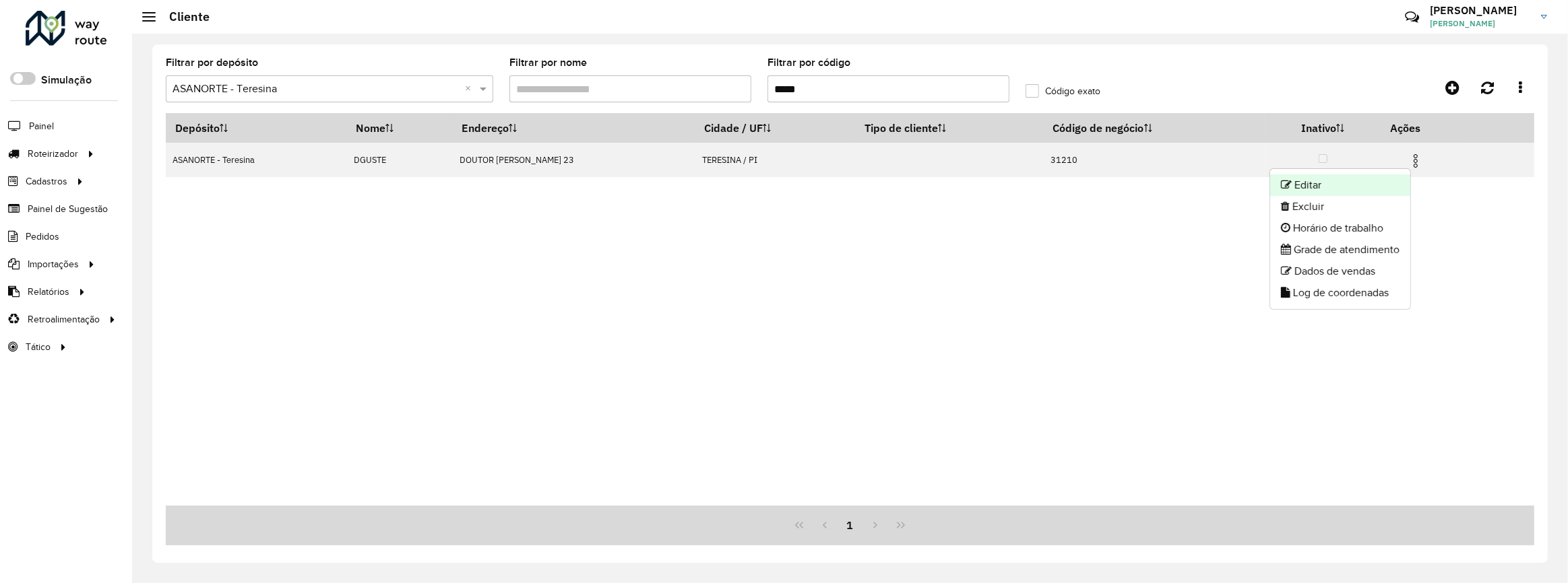
click at [1377, 190] on li "Editar" at bounding box center [1340, 185] width 140 height 22
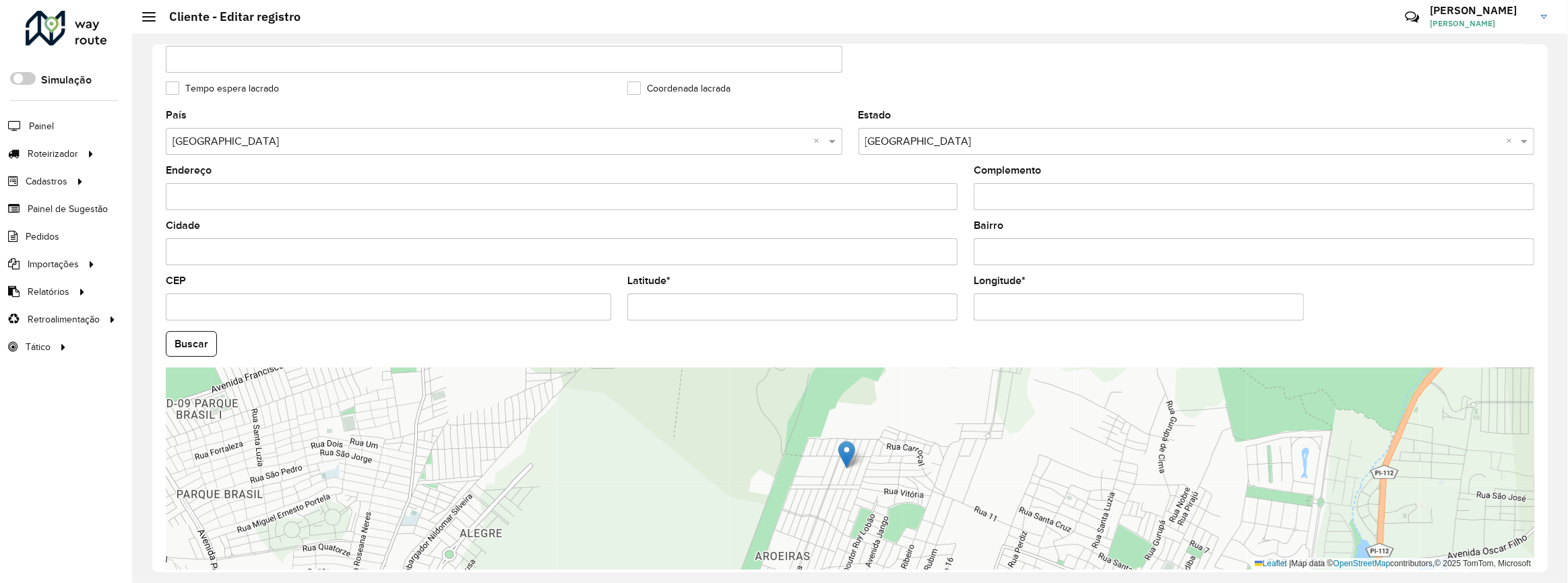
scroll to position [416, 0]
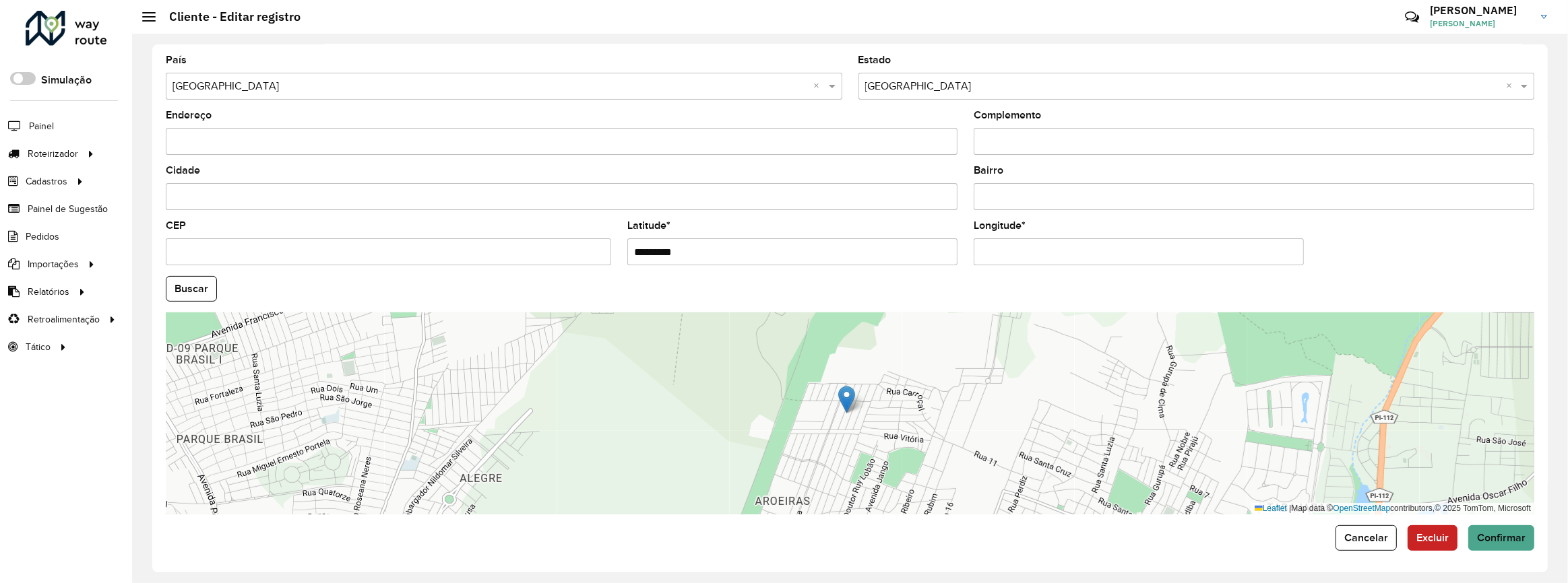
drag, startPoint x: 744, startPoint y: 246, endPoint x: 601, endPoint y: 266, distance: 144.4
click at [601, 266] on formly-group "País Selecione uma opção × Brasil × Estado Selecione uma opção × Piauí × Endere…" at bounding box center [850, 284] width 1385 height 460
paste input "**********"
drag, startPoint x: 836, startPoint y: 247, endPoint x: 732, endPoint y: 254, distance: 104.2
click at [732, 254] on input "**********" at bounding box center [792, 252] width 330 height 27
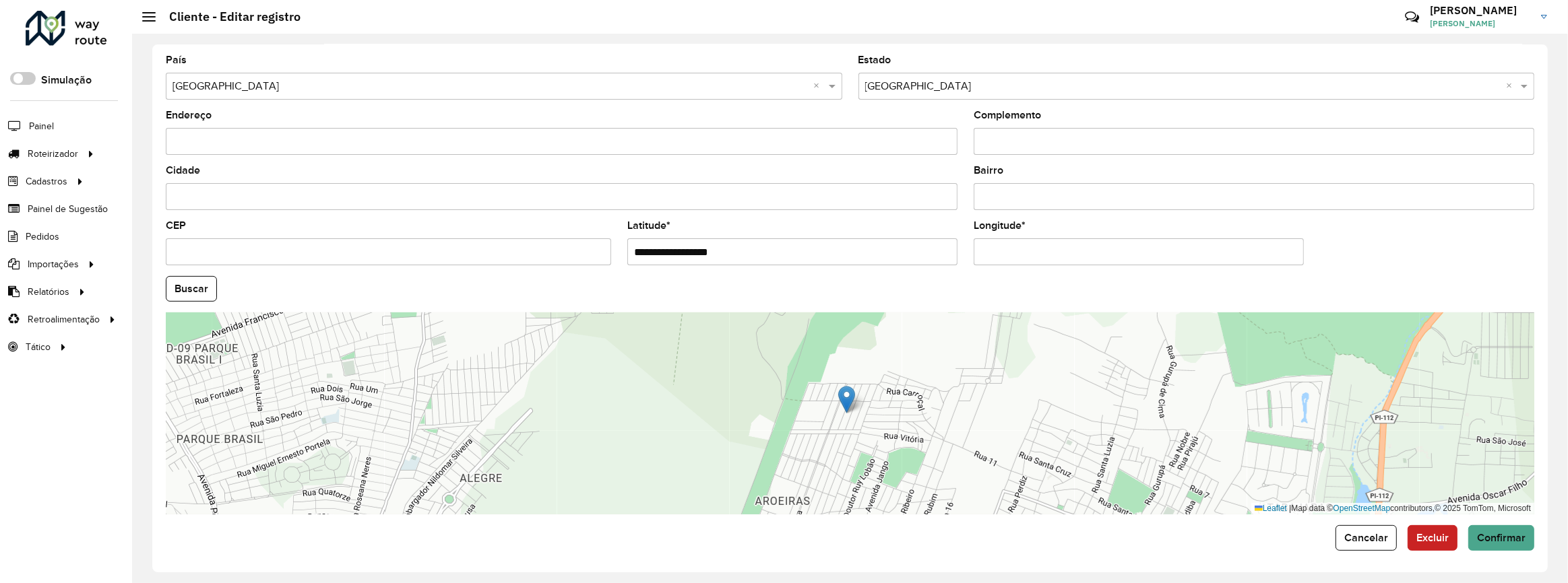
type input "**********"
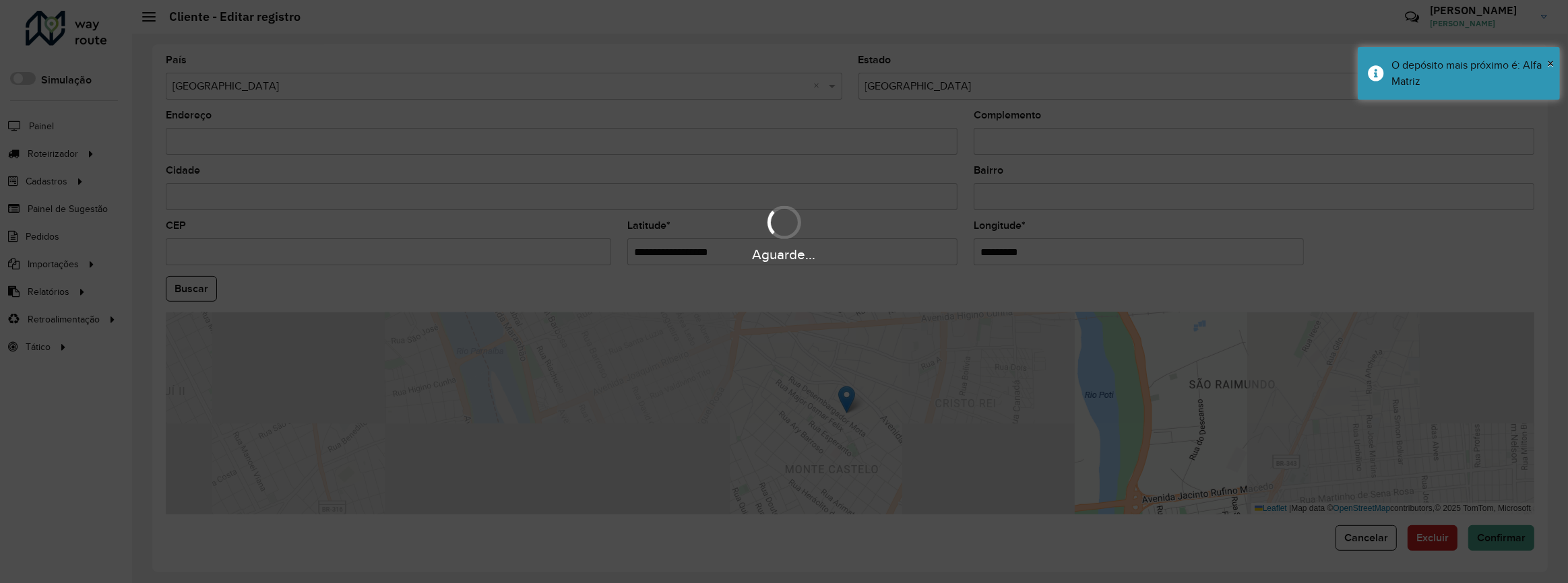
paste input "*********"
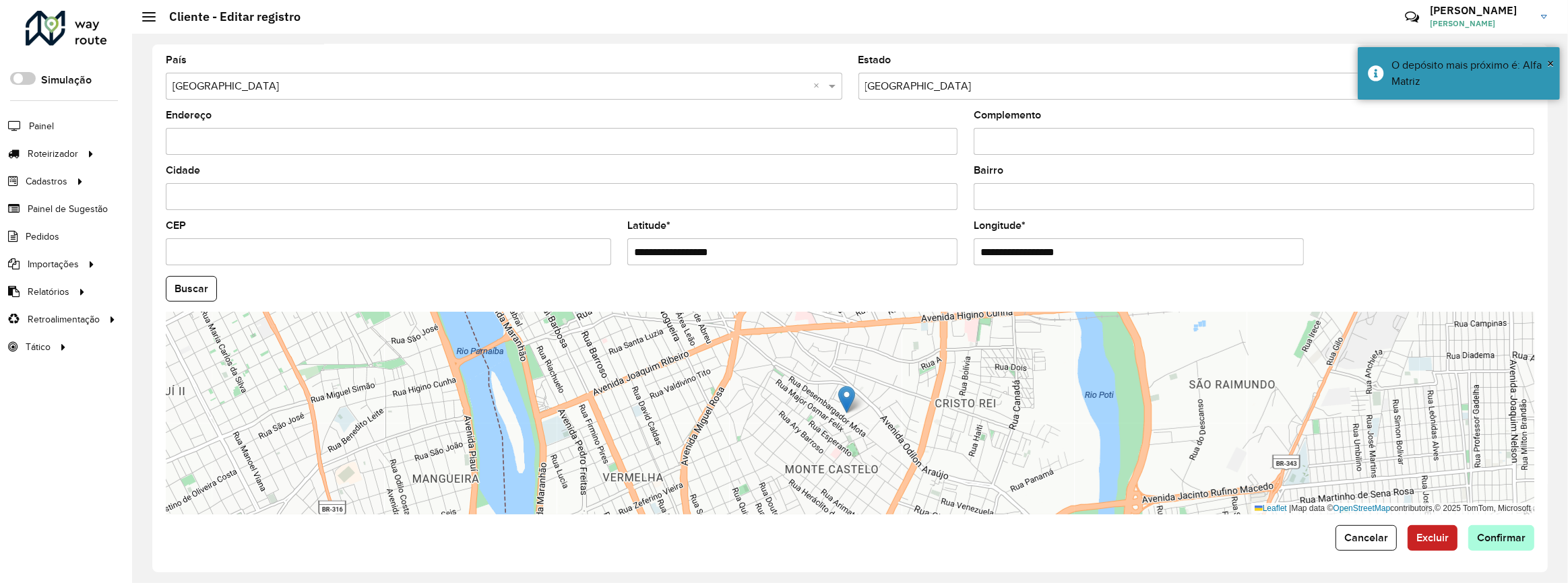
type input "**********"
click at [1473, 536] on hb-app "Aguarde... Pop-up bloqueado! Seu navegador bloqueou automáticamente a abertura …" at bounding box center [784, 291] width 1568 height 583
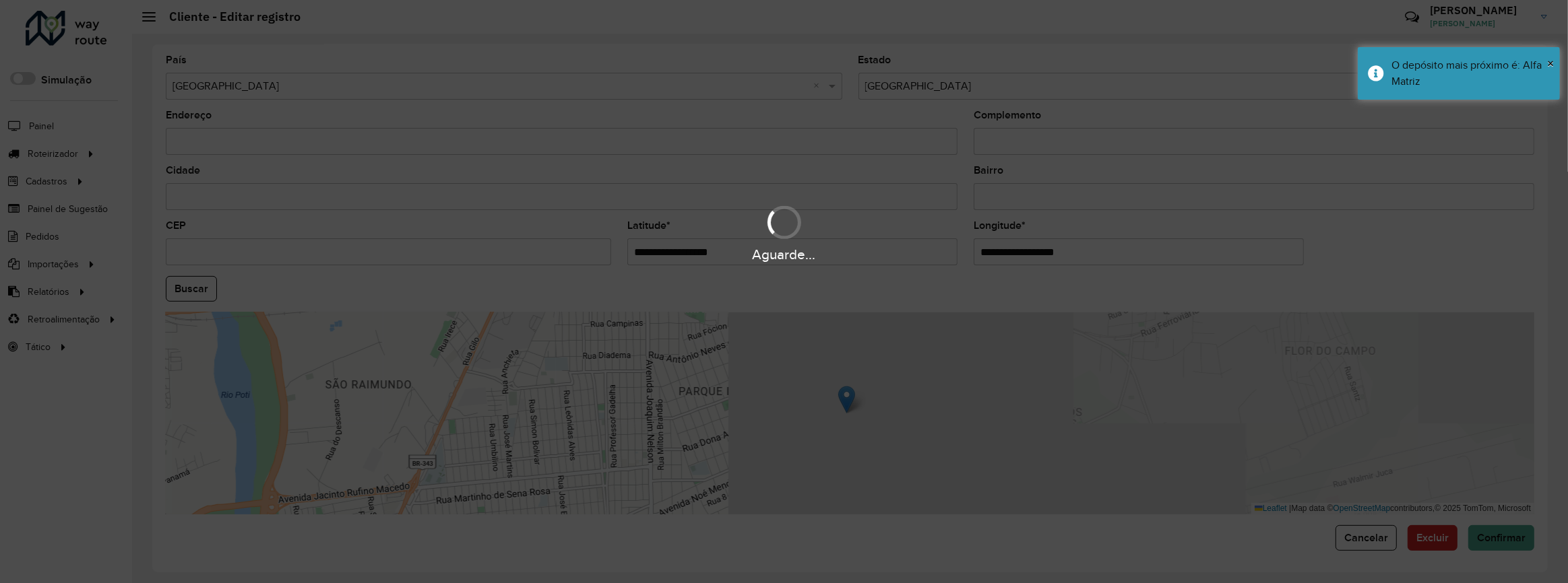
click at [1473, 536] on div "Aguarde..." at bounding box center [784, 291] width 1568 height 583
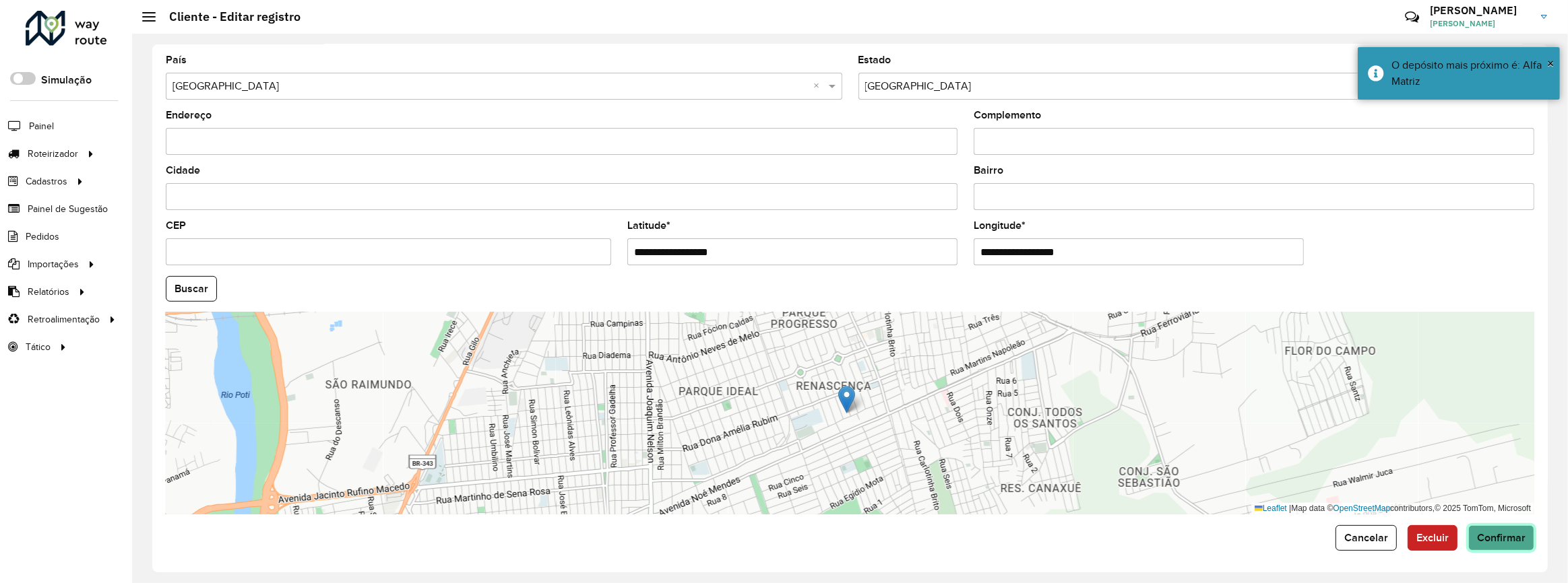
click at [1472, 536] on button "Confirmar" at bounding box center [1502, 538] width 66 height 26
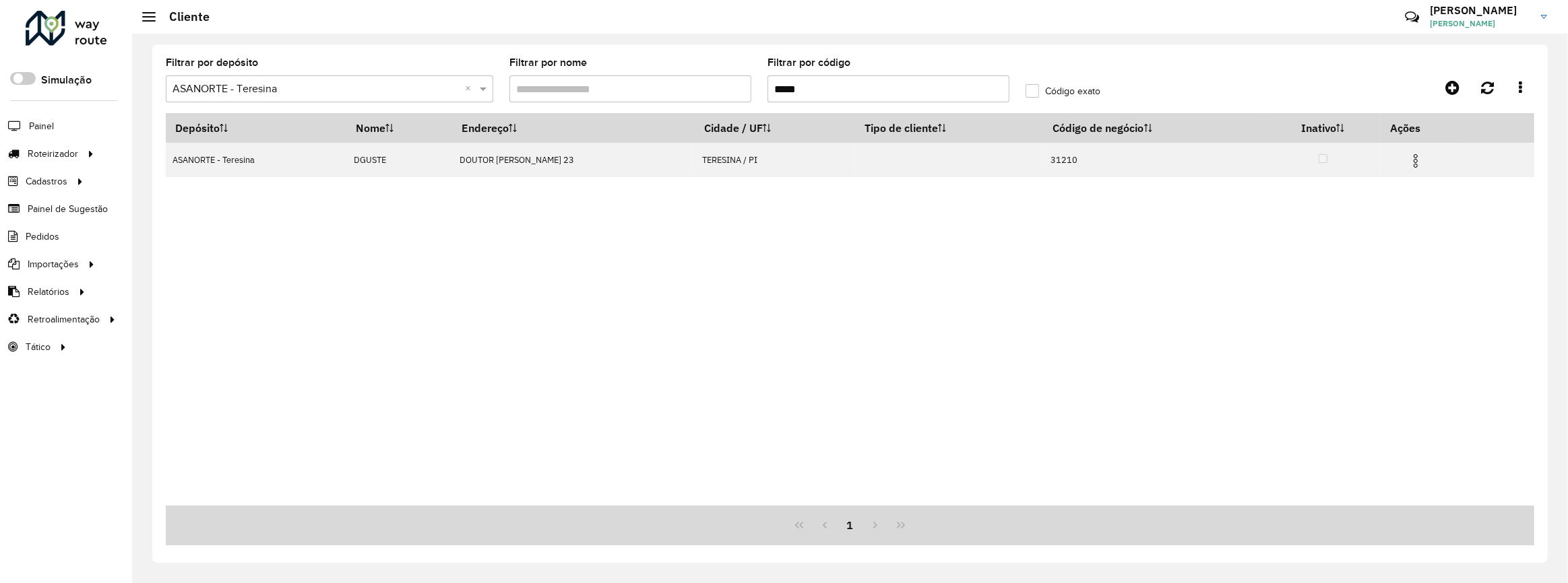
drag, startPoint x: 860, startPoint y: 96, endPoint x: 744, endPoint y: 93, distance: 116.0
click at [744, 93] on formly-group "Filtrar por depósito Selecione um depósito × ASANORTE - Teresina × Filtrar por …" at bounding box center [673, 85] width 1032 height 55
paste input "text"
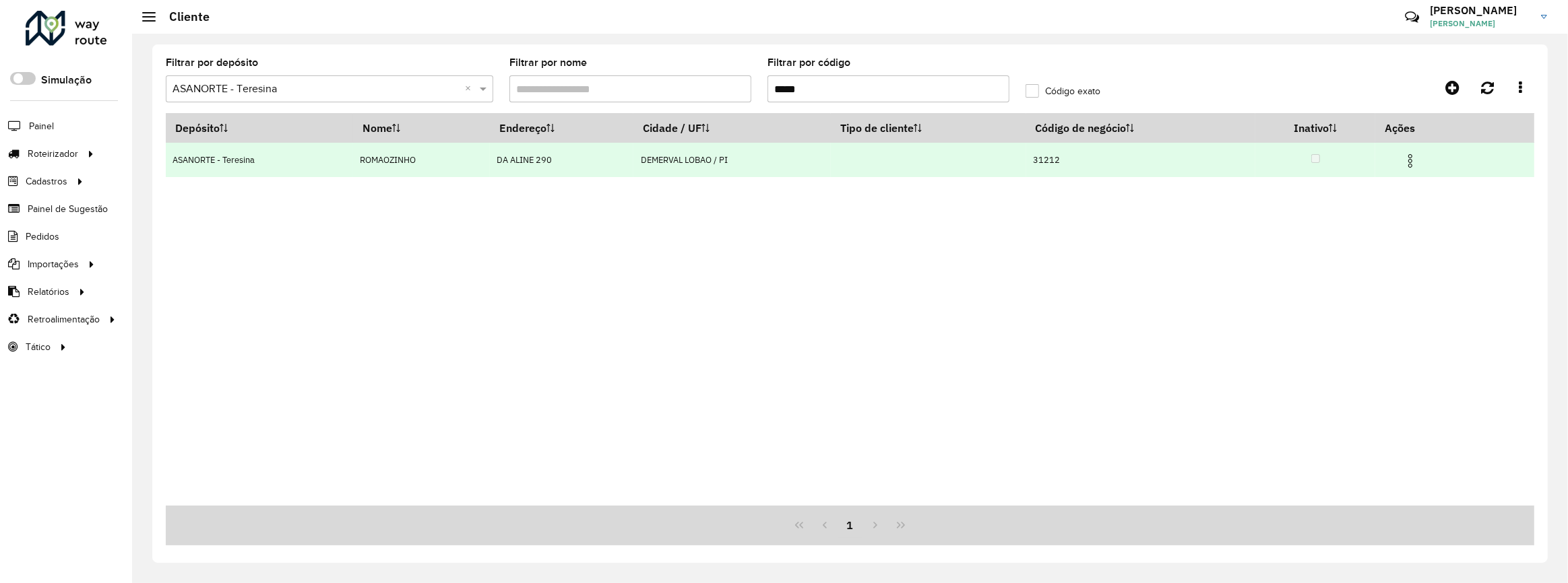
type input "*****"
click at [1415, 165] on img at bounding box center [1410, 160] width 16 height 16
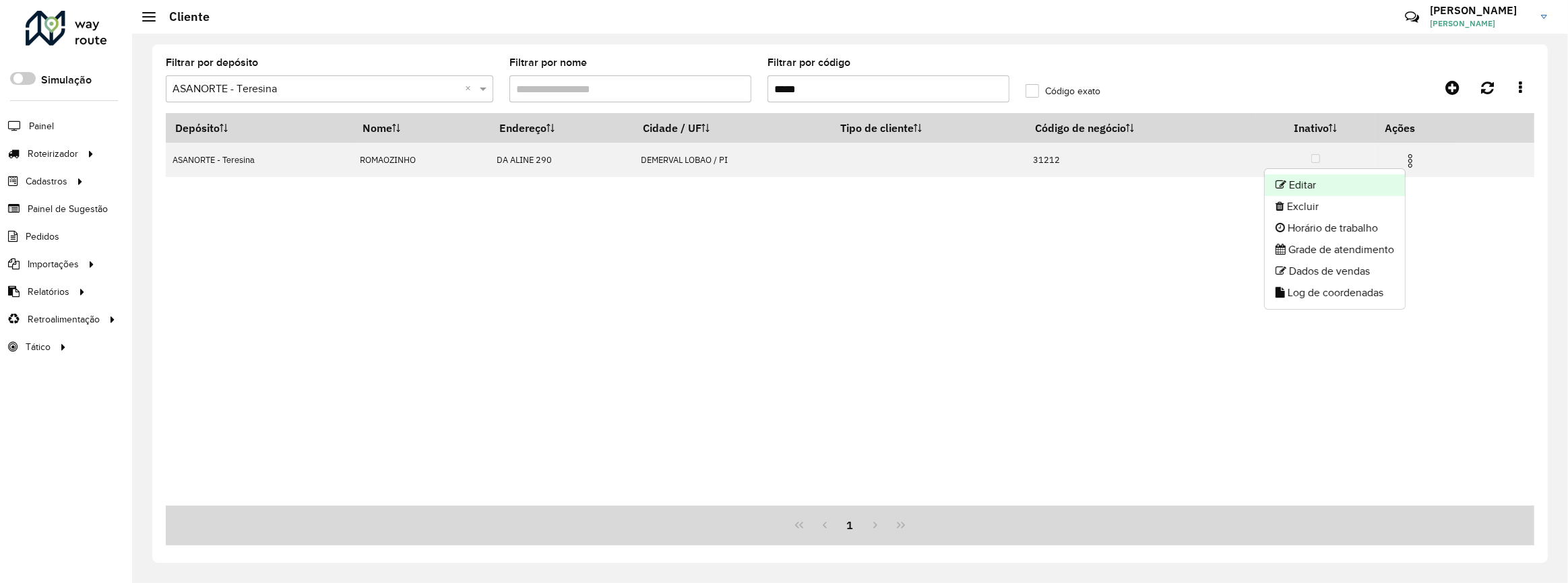
click at [1381, 178] on li "Editar" at bounding box center [1335, 185] width 140 height 22
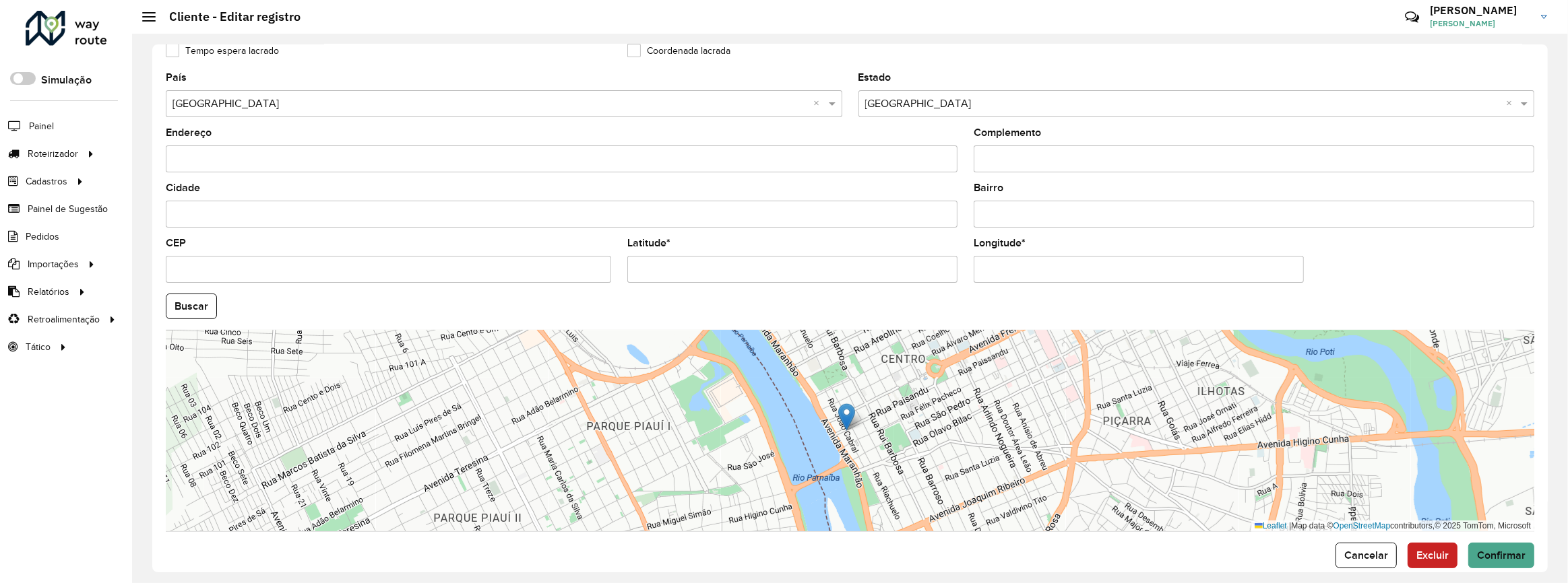
scroll to position [416, 0]
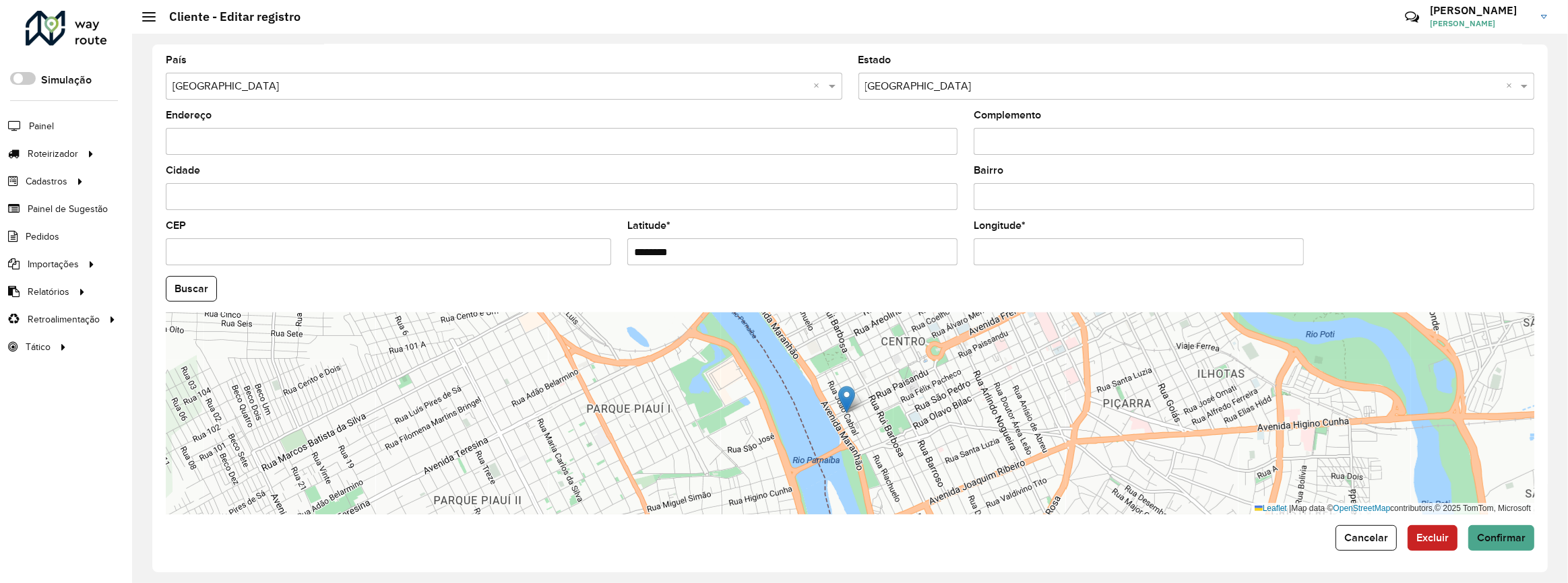
drag, startPoint x: 666, startPoint y: 247, endPoint x: 606, endPoint y: 254, distance: 60.4
click at [606, 254] on formly-group "País Selecione uma opção × Brasil × Estado Selecione uma opção × Piauí × Endere…" at bounding box center [850, 284] width 1385 height 460
paste input "**********"
drag, startPoint x: 796, startPoint y: 245, endPoint x: 735, endPoint y: 257, distance: 62.2
click at [735, 257] on input "**********" at bounding box center [792, 252] width 330 height 27
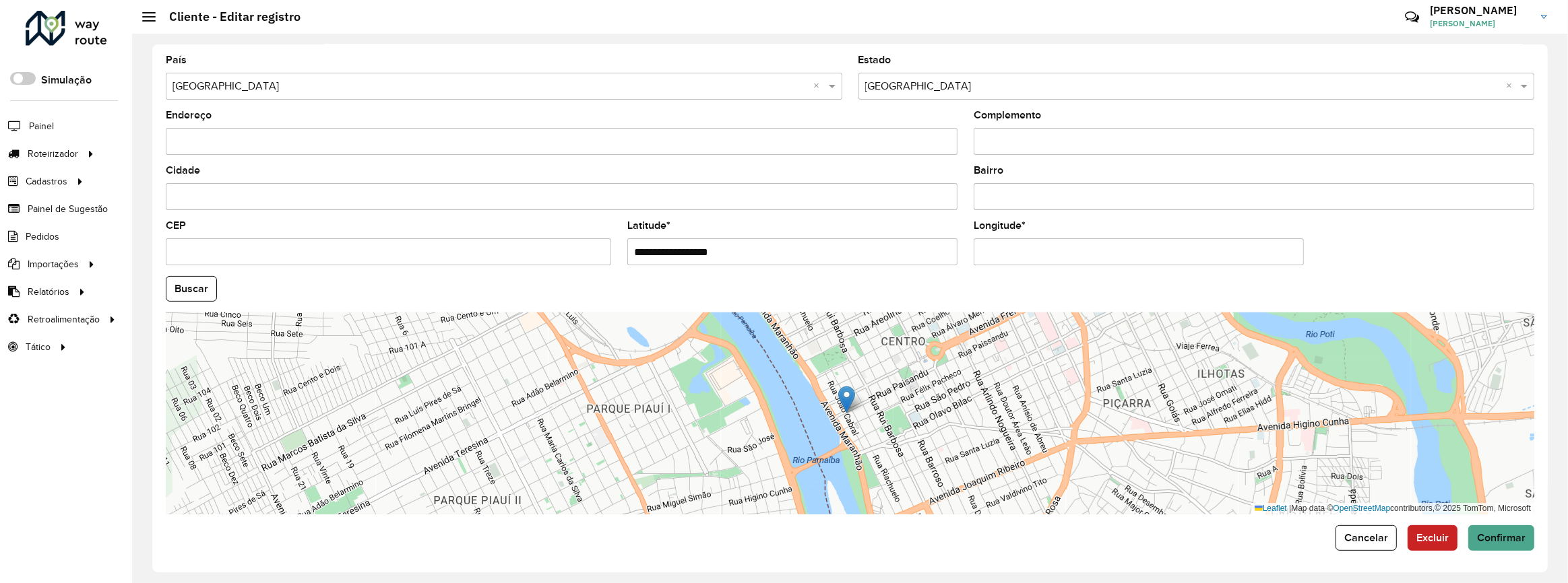
type input "**********"
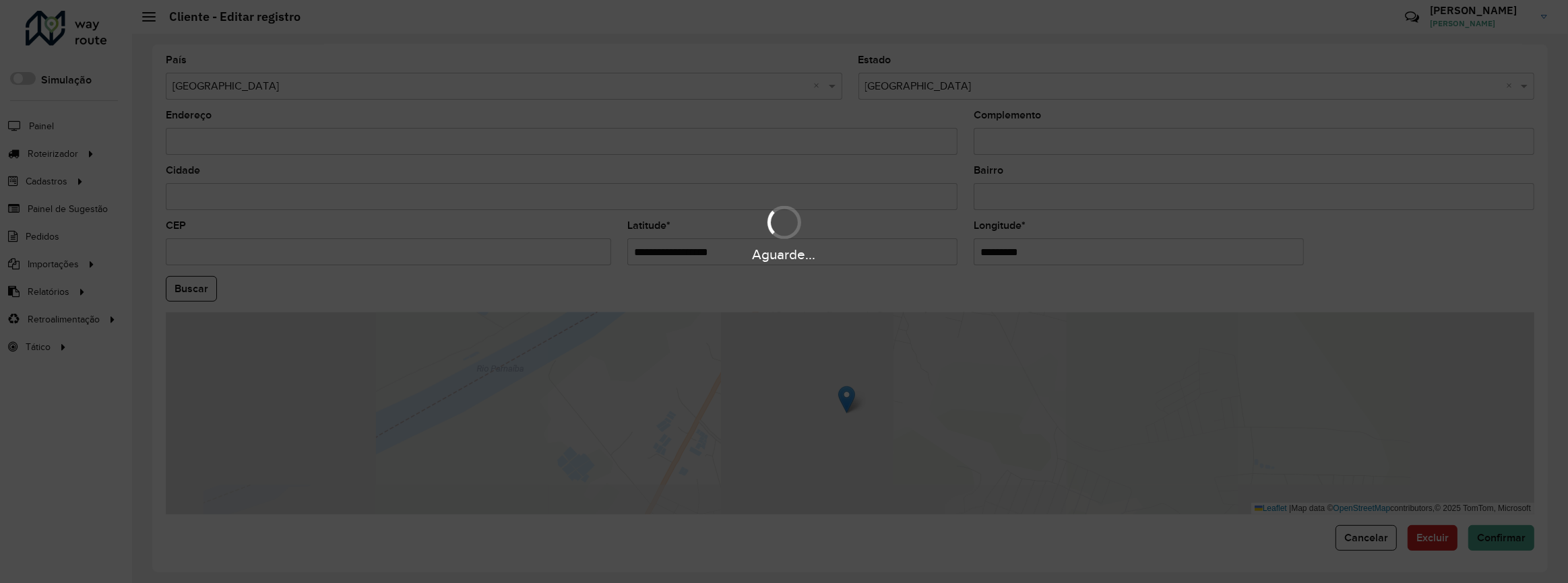
paste input "*********"
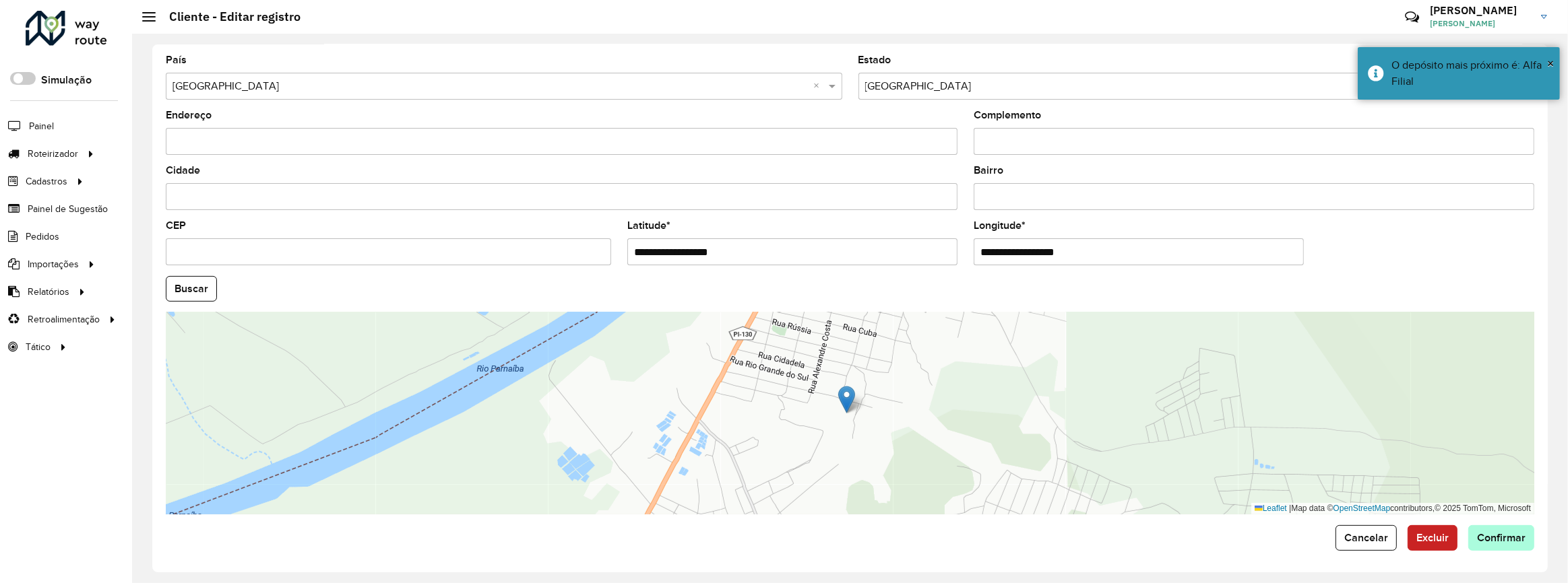
type input "**********"
click at [1475, 530] on hb-app "Aguarde... Pop-up bloqueado! Seu navegador bloqueou automáticamente a abertura …" at bounding box center [784, 291] width 1568 height 583
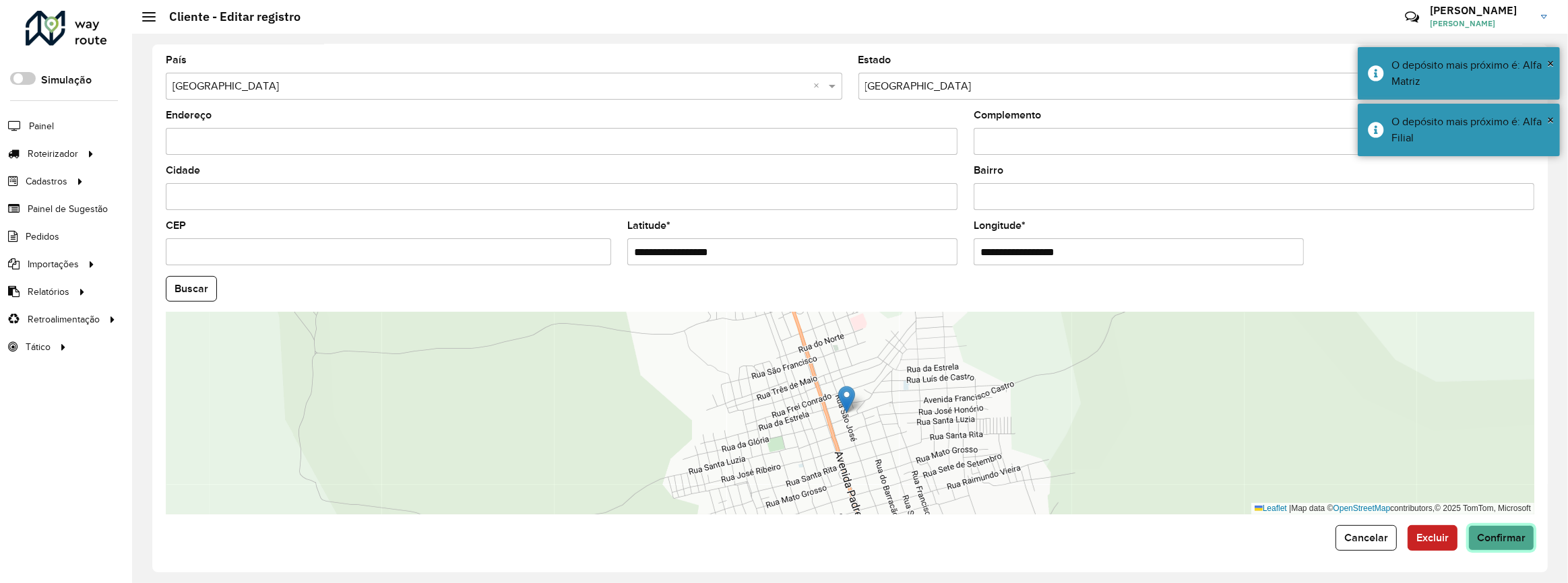
click at [1475, 527] on button "Confirmar" at bounding box center [1502, 538] width 66 height 26
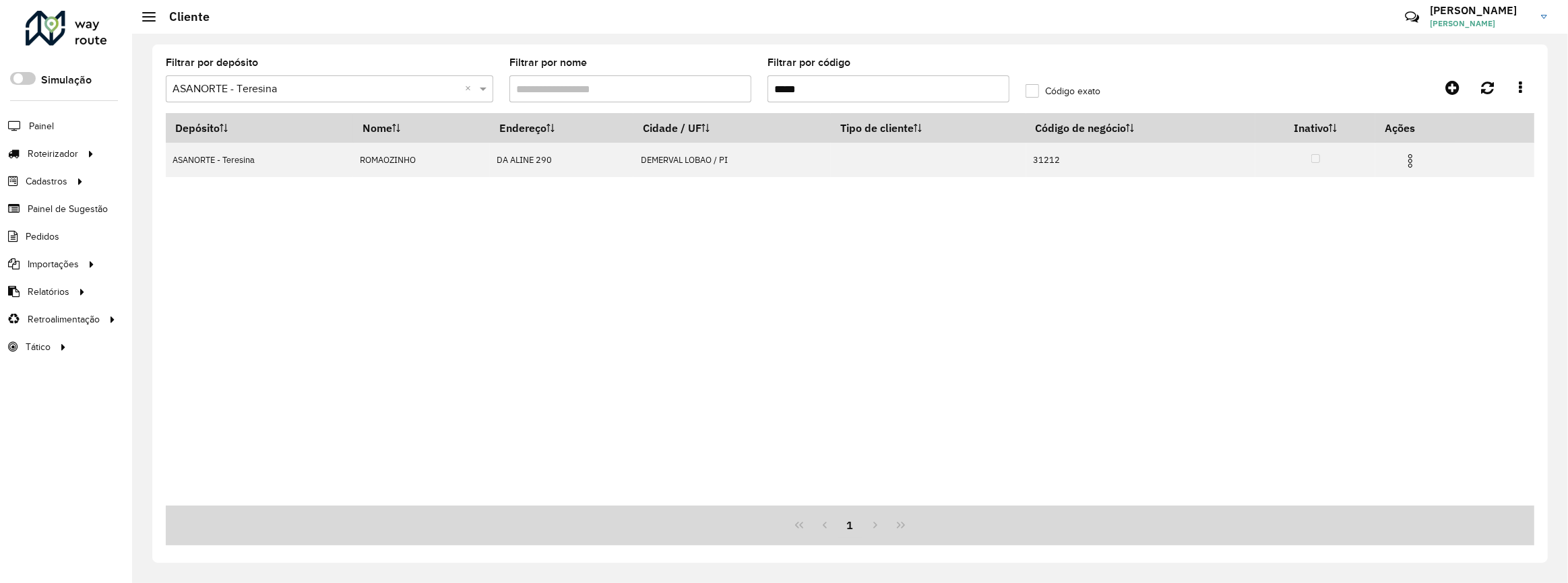
drag, startPoint x: 723, startPoint y: 79, endPoint x: 682, endPoint y: 80, distance: 41.0
click at [687, 79] on formly-group "Filtrar por depósito Selecione um depósito × ASANORTE - Teresina × Filtrar por …" at bounding box center [673, 85] width 1032 height 55
paste input "text"
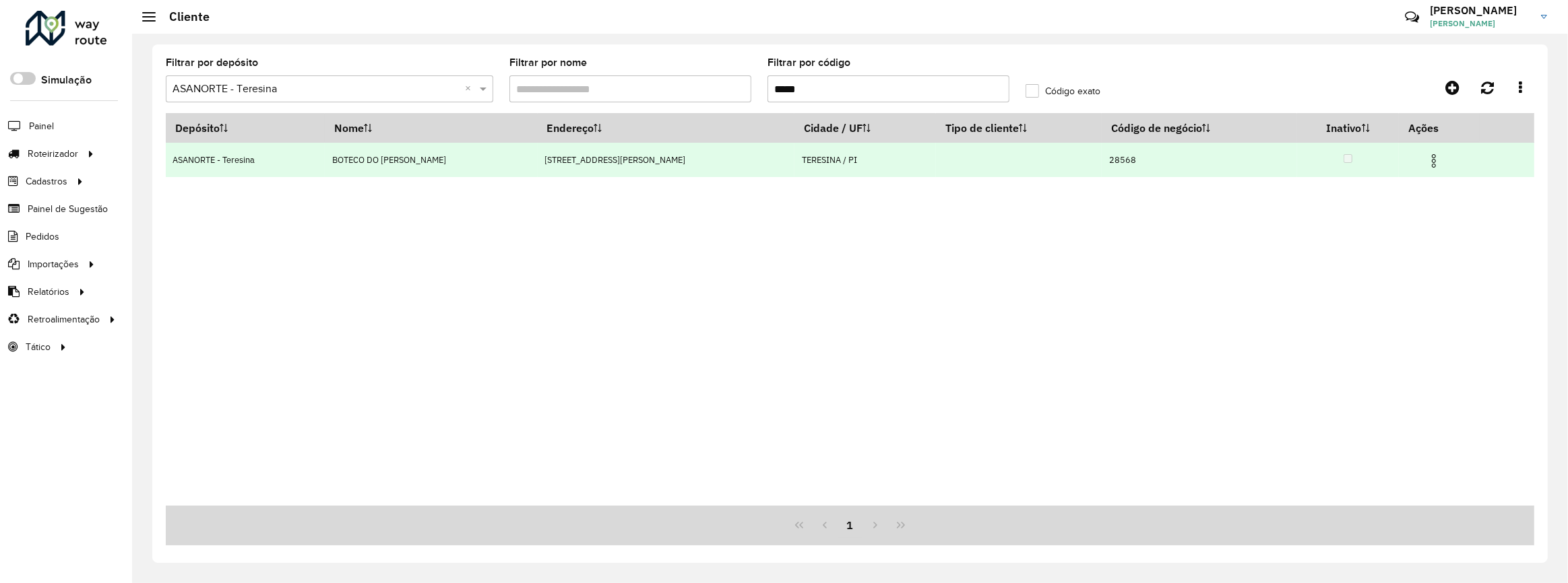
type input "*****"
click at [1426, 159] on img at bounding box center [1433, 160] width 16 height 16
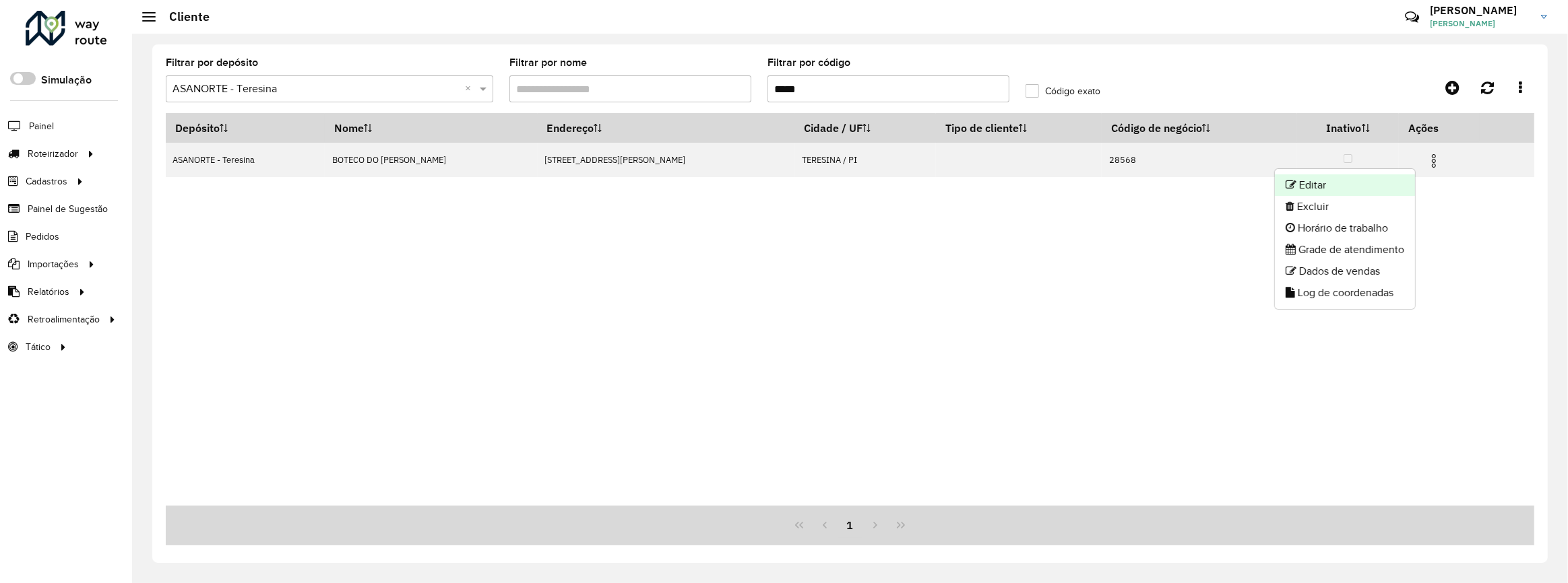
click at [1384, 175] on li "Editar" at bounding box center [1345, 185] width 140 height 22
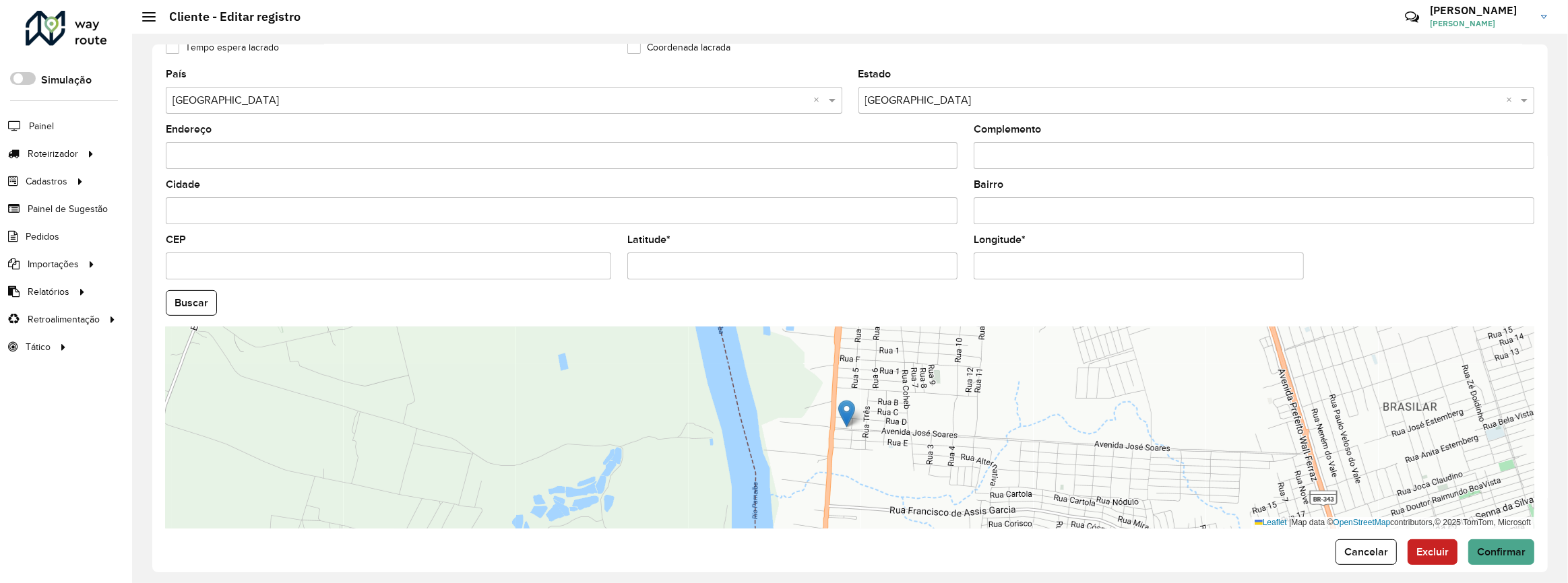
scroll to position [416, 0]
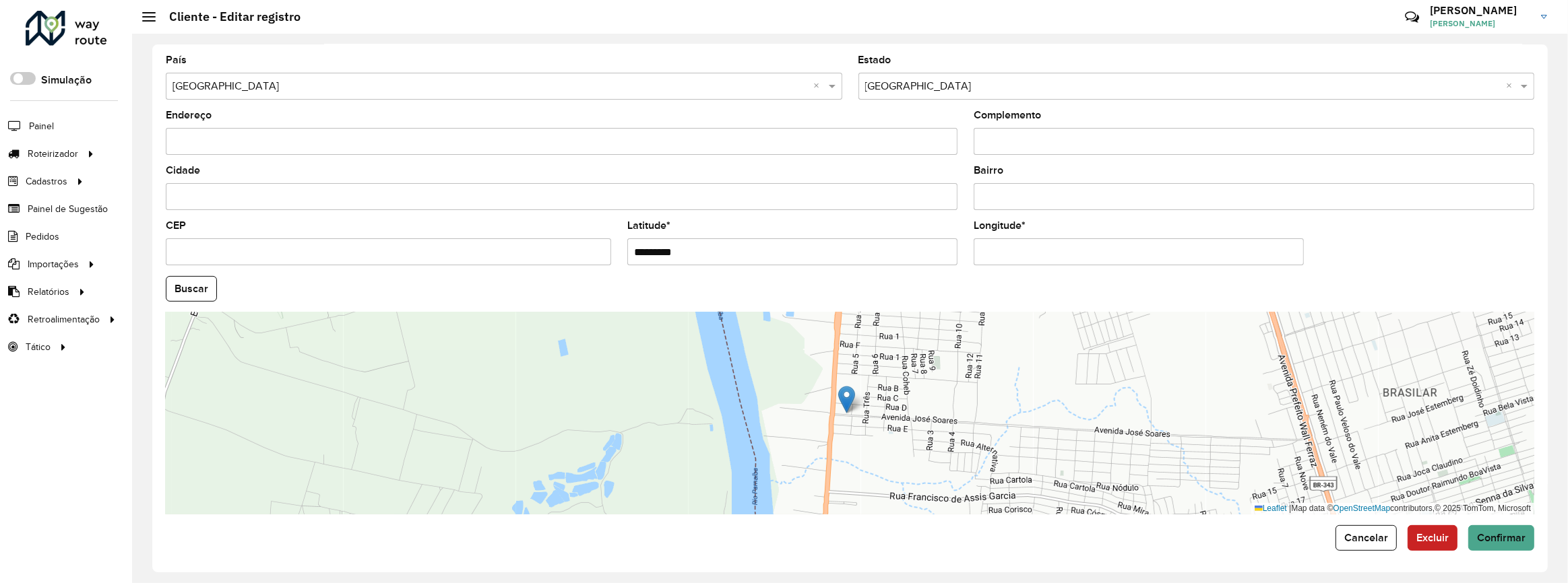
drag, startPoint x: 712, startPoint y: 242, endPoint x: 595, endPoint y: 256, distance: 117.8
click at [595, 256] on formly-group "País Selecione uma opção × Brasil × Estado Selecione uma opção × Piauí × Endere…" at bounding box center [850, 284] width 1385 height 460
paste input "**********"
drag, startPoint x: 878, startPoint y: 250, endPoint x: 736, endPoint y: 263, distance: 142.6
click at [736, 263] on formly-field "**********" at bounding box center [793, 248] width 346 height 55
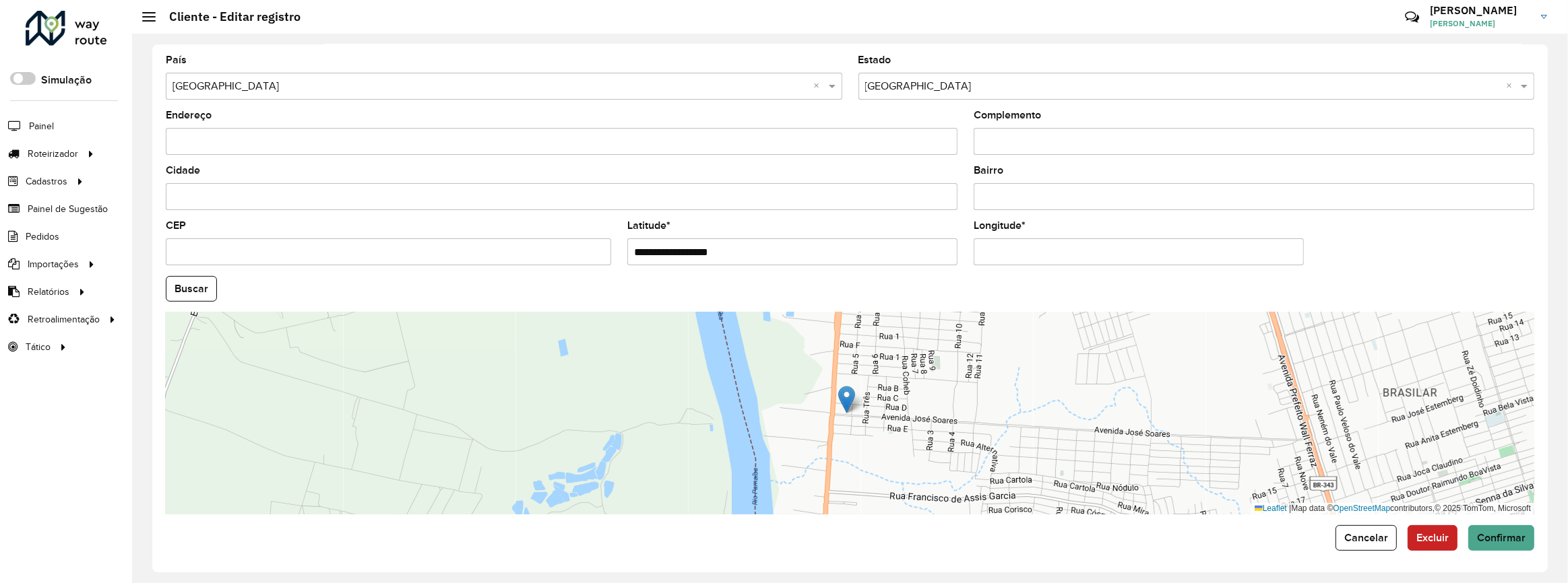
type input "**********"
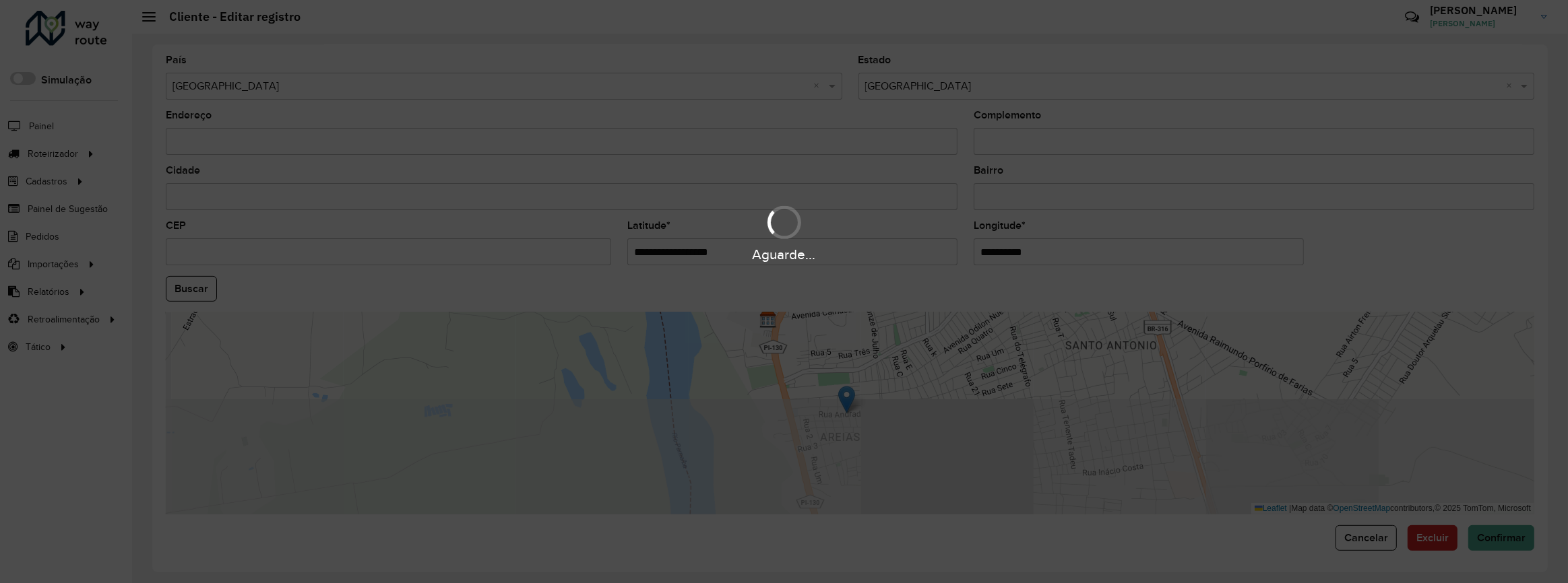
paste input "********"
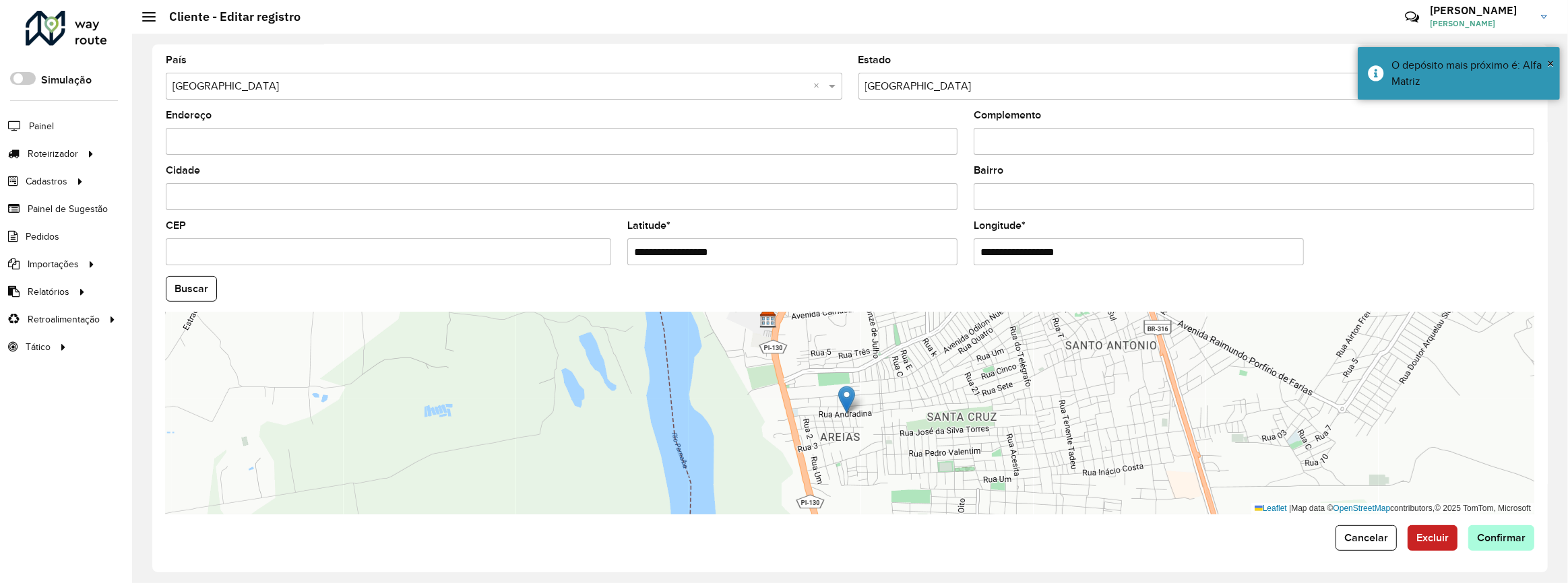
type input "**********"
click at [1503, 545] on hb-app "Aguarde... Pop-up bloqueado! Seu navegador bloqueou automáticamente a abertura …" at bounding box center [784, 291] width 1568 height 583
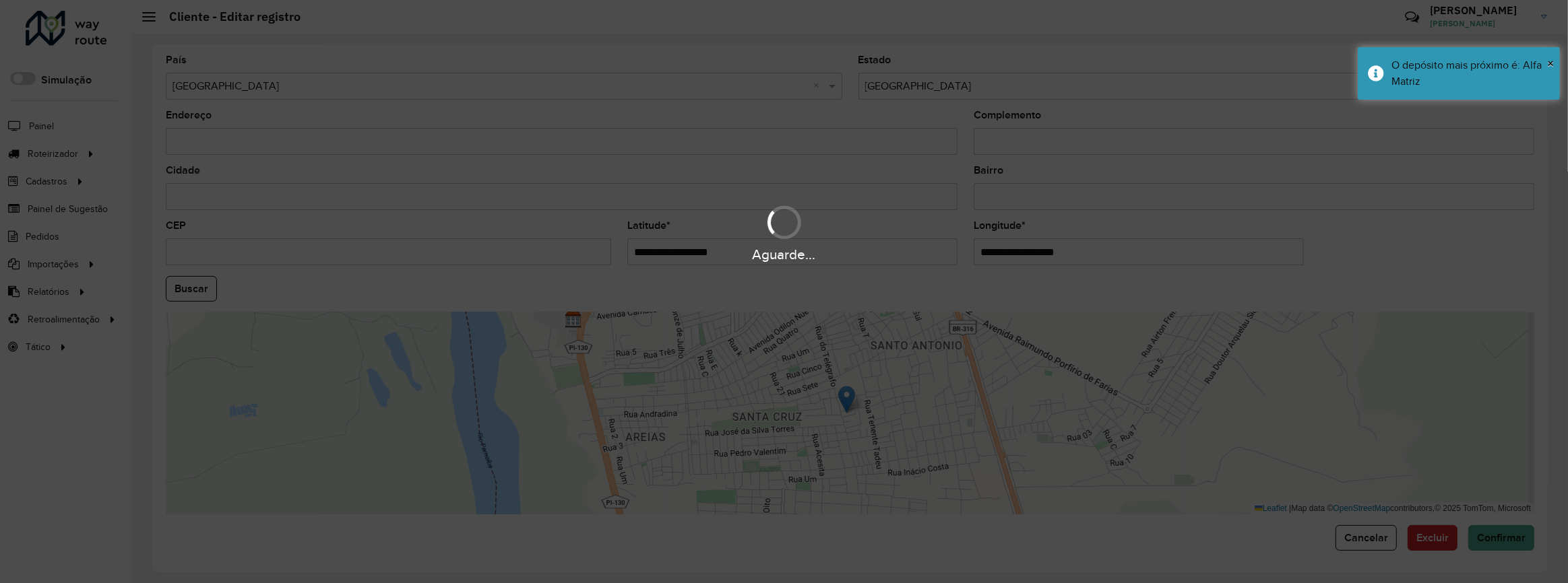
click at [1501, 544] on div "Aguarde..." at bounding box center [784, 291] width 1568 height 583
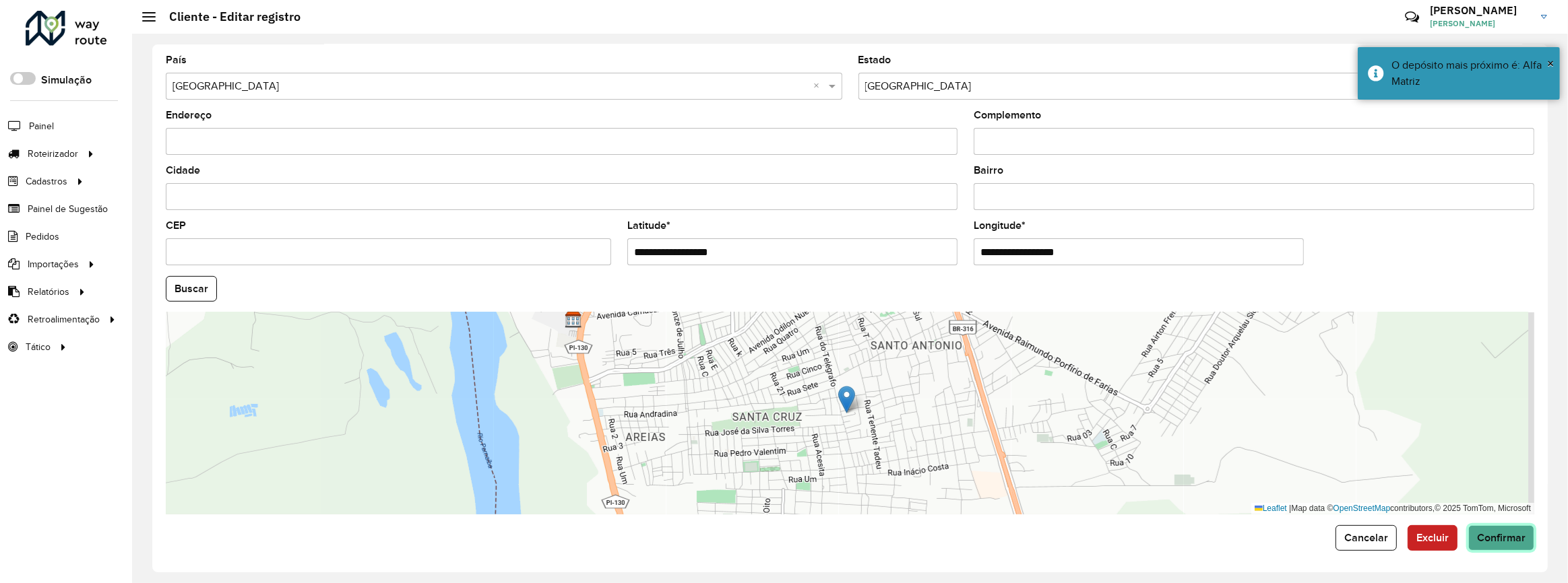
click at [1499, 544] on button "Confirmar" at bounding box center [1502, 538] width 66 height 26
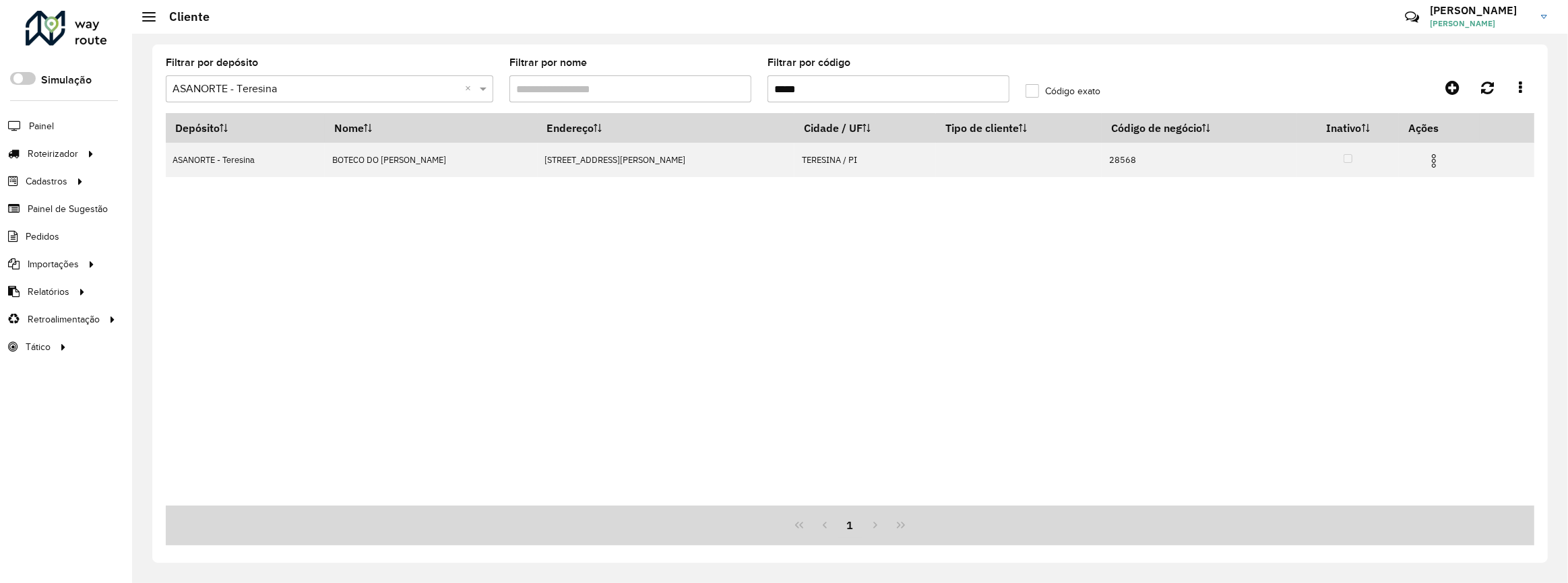
drag, startPoint x: 773, startPoint y: 87, endPoint x: 751, endPoint y: 87, distance: 22.0
click at [752, 87] on formly-group "Filtrar por depósito Selecione um depósito × ASANORTE - Teresina × Filtrar por …" at bounding box center [673, 85] width 1032 height 55
paste input "text"
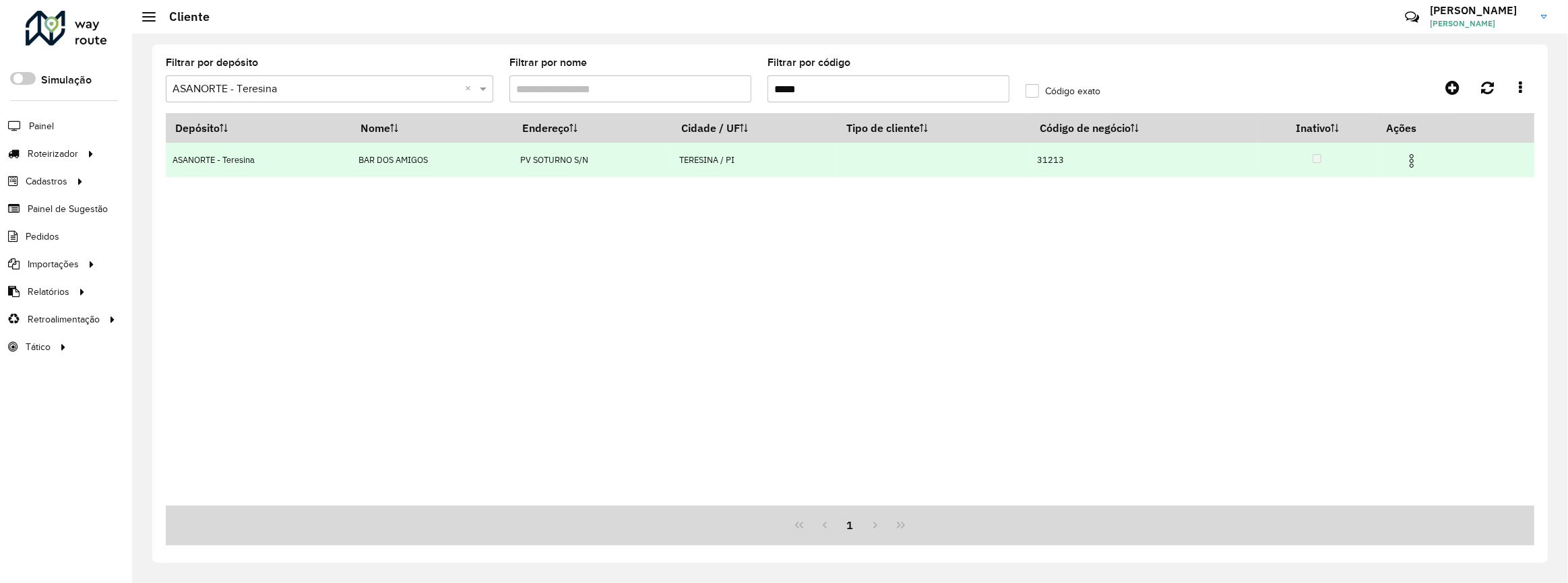
type input "*****"
click at [1416, 163] on img at bounding box center [1411, 160] width 16 height 16
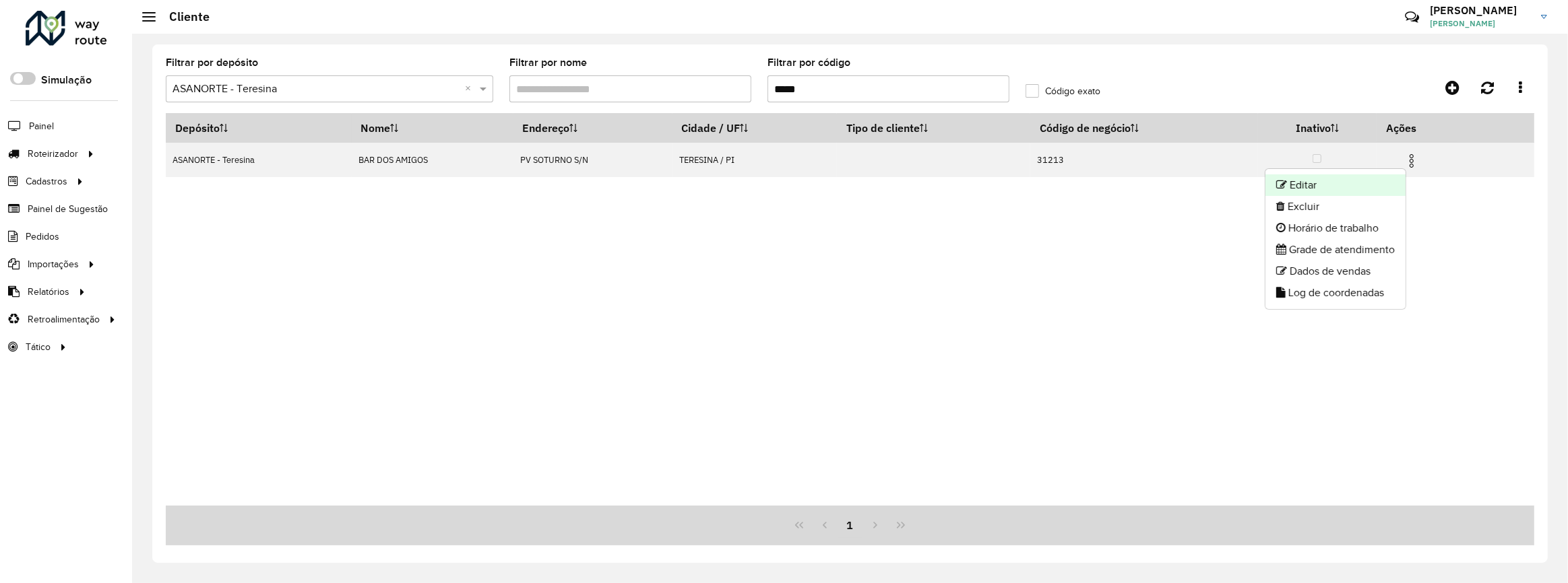
click at [1349, 183] on li "Editar" at bounding box center [1335, 185] width 140 height 22
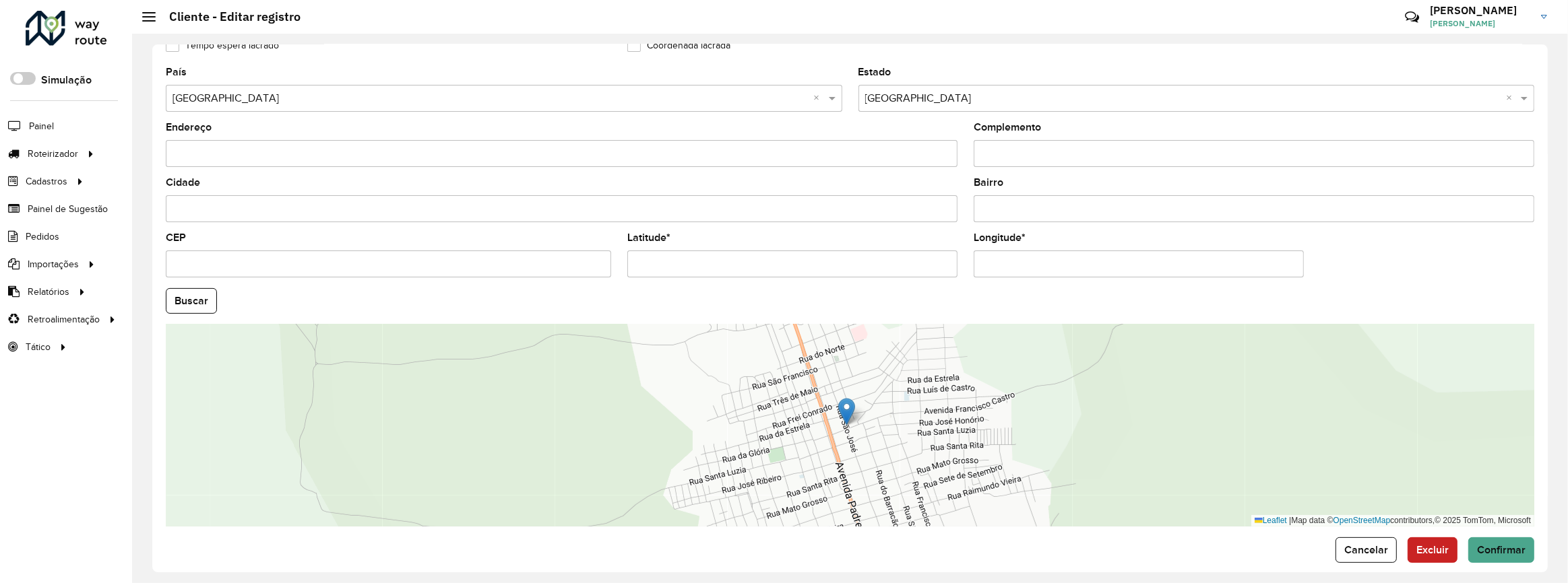
scroll to position [416, 0]
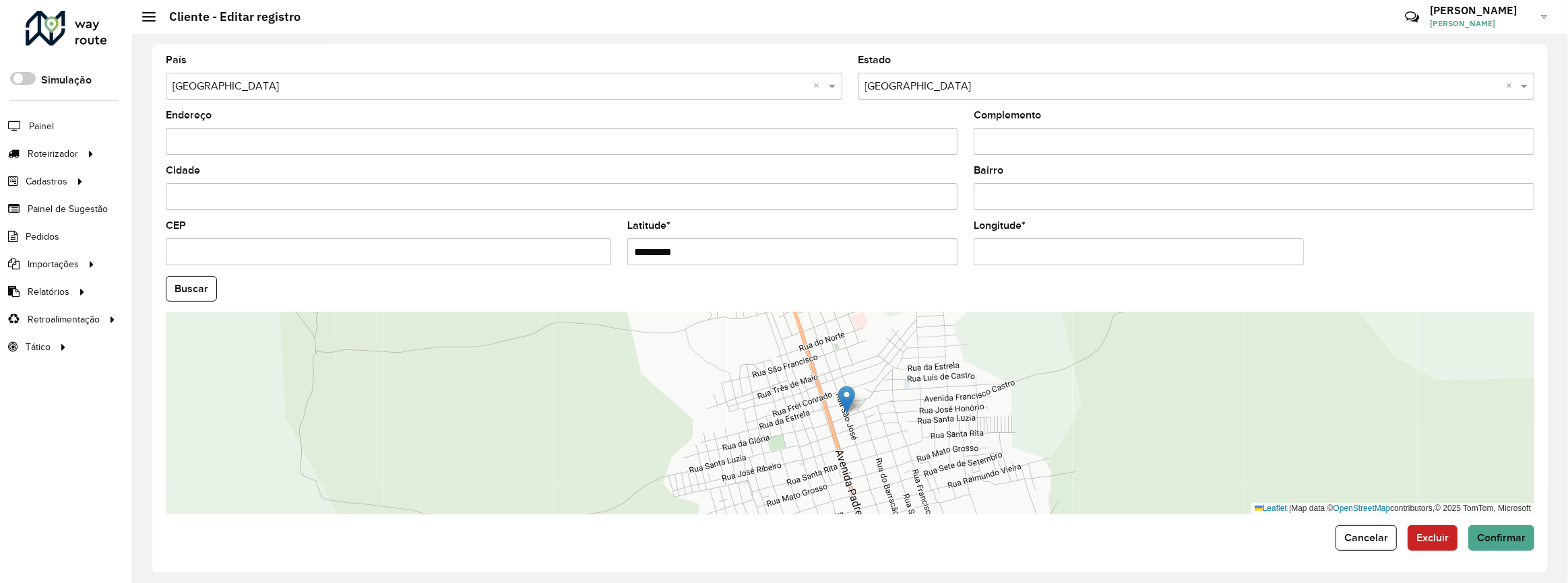
drag, startPoint x: 733, startPoint y: 238, endPoint x: 586, endPoint y: 244, distance: 147.1
click at [586, 244] on formly-group "País Selecione uma opção × Brasil × Estado Selecione uma opção × Piauí × Endere…" at bounding box center [850, 284] width 1385 height 460
paste input "**********"
drag, startPoint x: 827, startPoint y: 251, endPoint x: 738, endPoint y: 263, distance: 89.8
click at [738, 263] on formly-field "**********" at bounding box center [793, 248] width 346 height 55
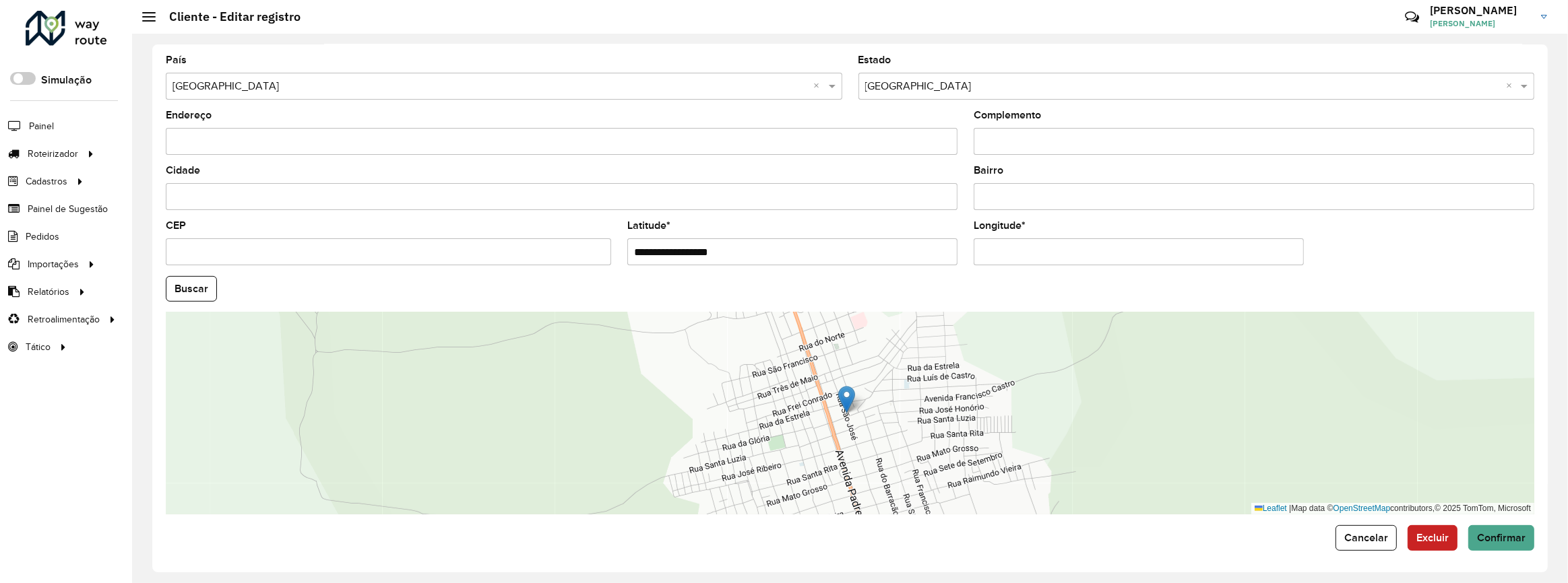
type input "**********"
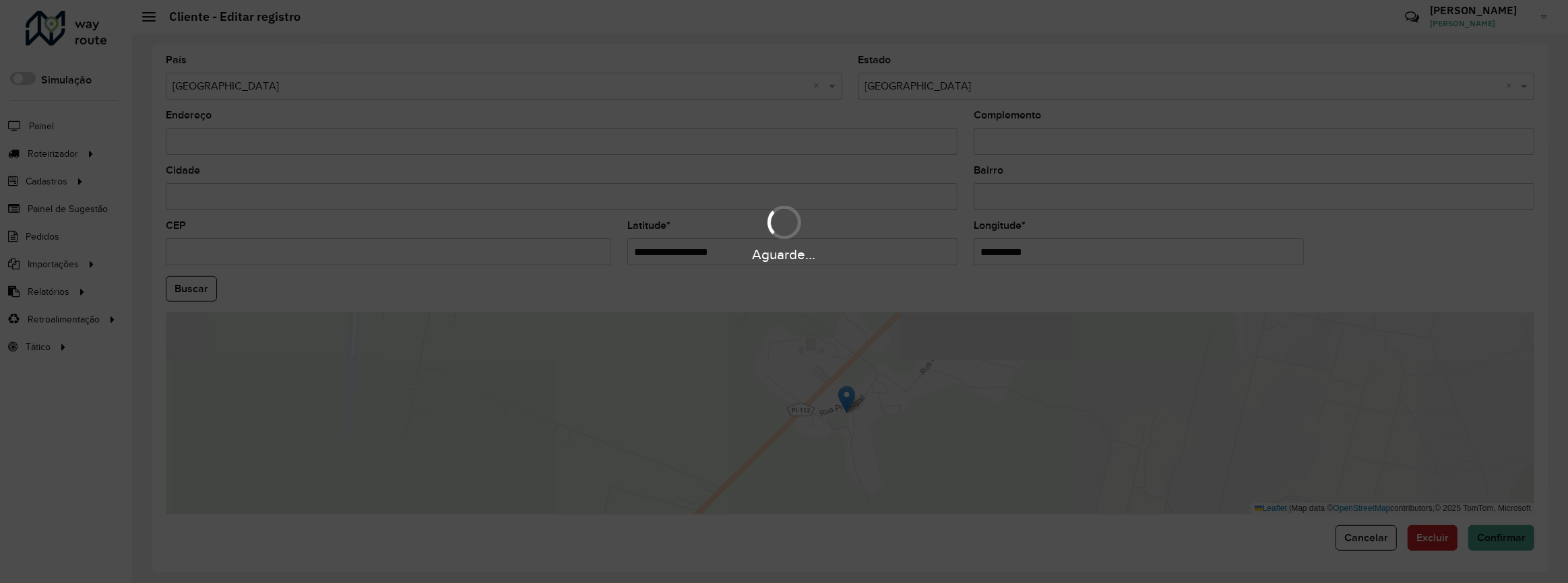
paste input "*********"
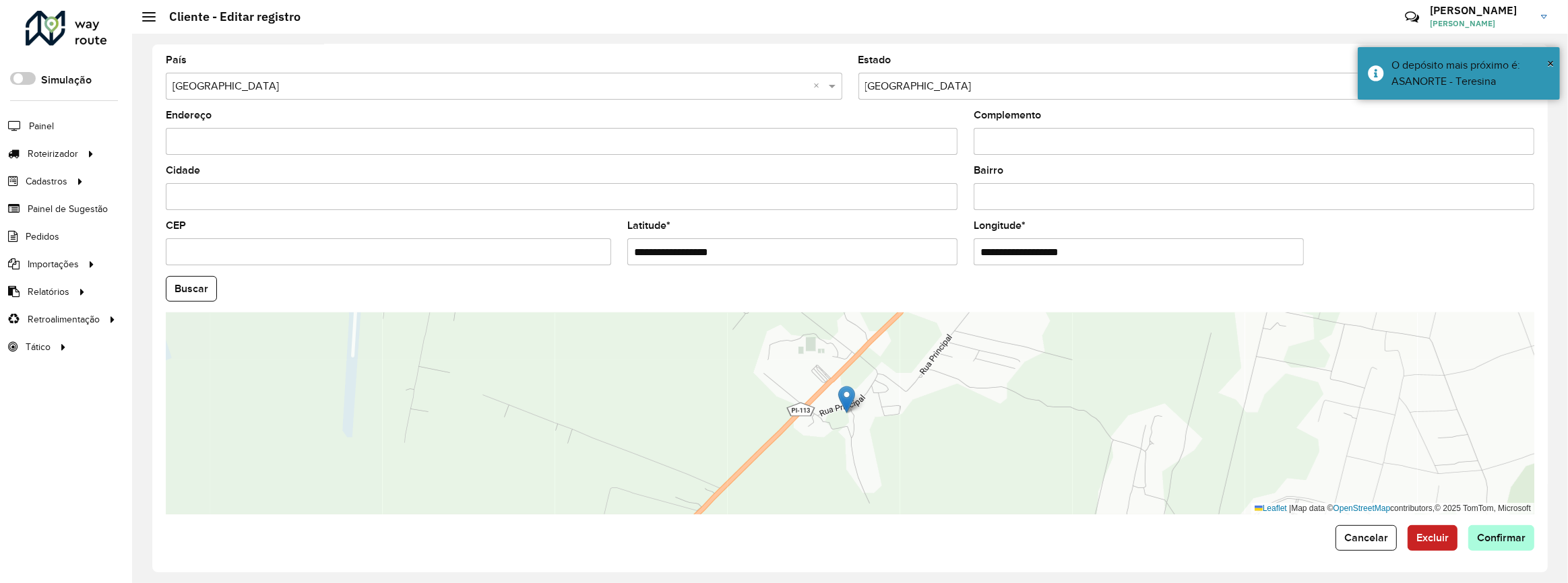
type input "**********"
click at [1496, 530] on hb-app "Aguarde... Pop-up bloqueado! Seu navegador bloqueou automáticamente a abertura …" at bounding box center [784, 291] width 1568 height 583
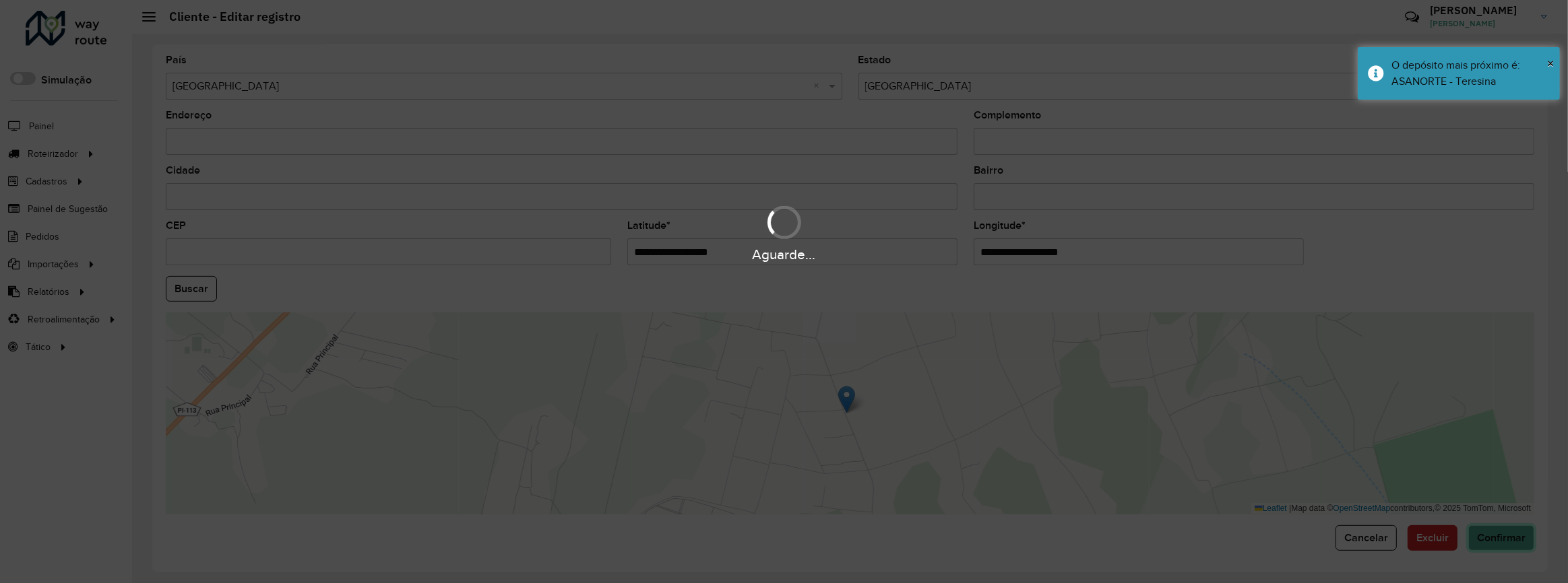
click at [1495, 532] on span "Confirmar" at bounding box center [1501, 537] width 48 height 11
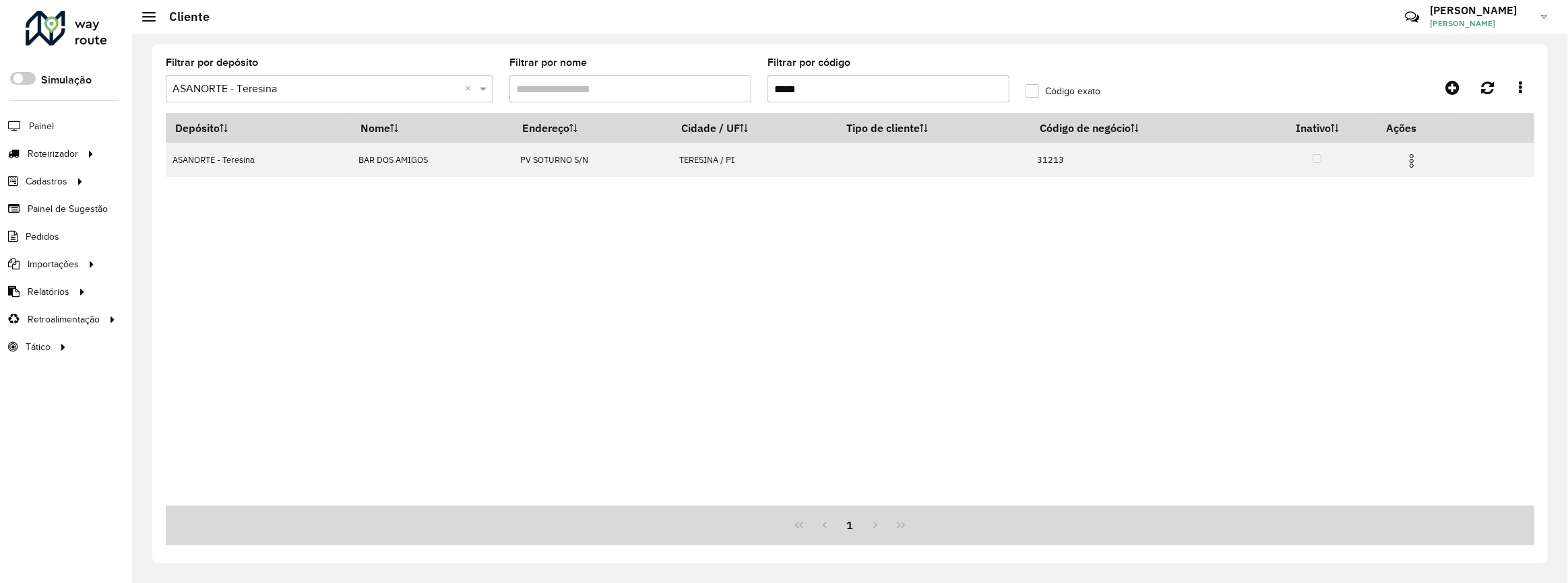
drag, startPoint x: 832, startPoint y: 84, endPoint x: 728, endPoint y: 93, distance: 104.4
click at [743, 93] on formly-group "Filtrar por depósito Selecione um depósito × ASANORTE - Teresina × Filtrar por …" at bounding box center [673, 85] width 1032 height 55
paste input "text"
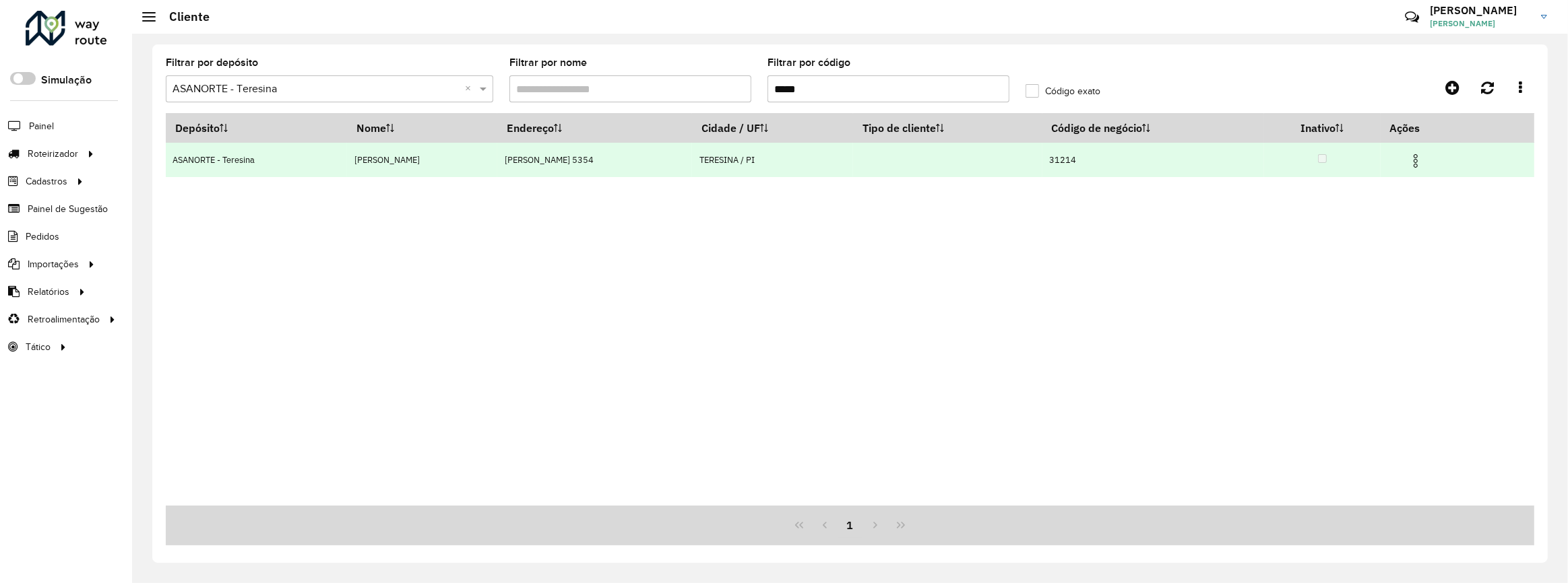
type input "*****"
click at [1420, 161] on img at bounding box center [1415, 160] width 16 height 16
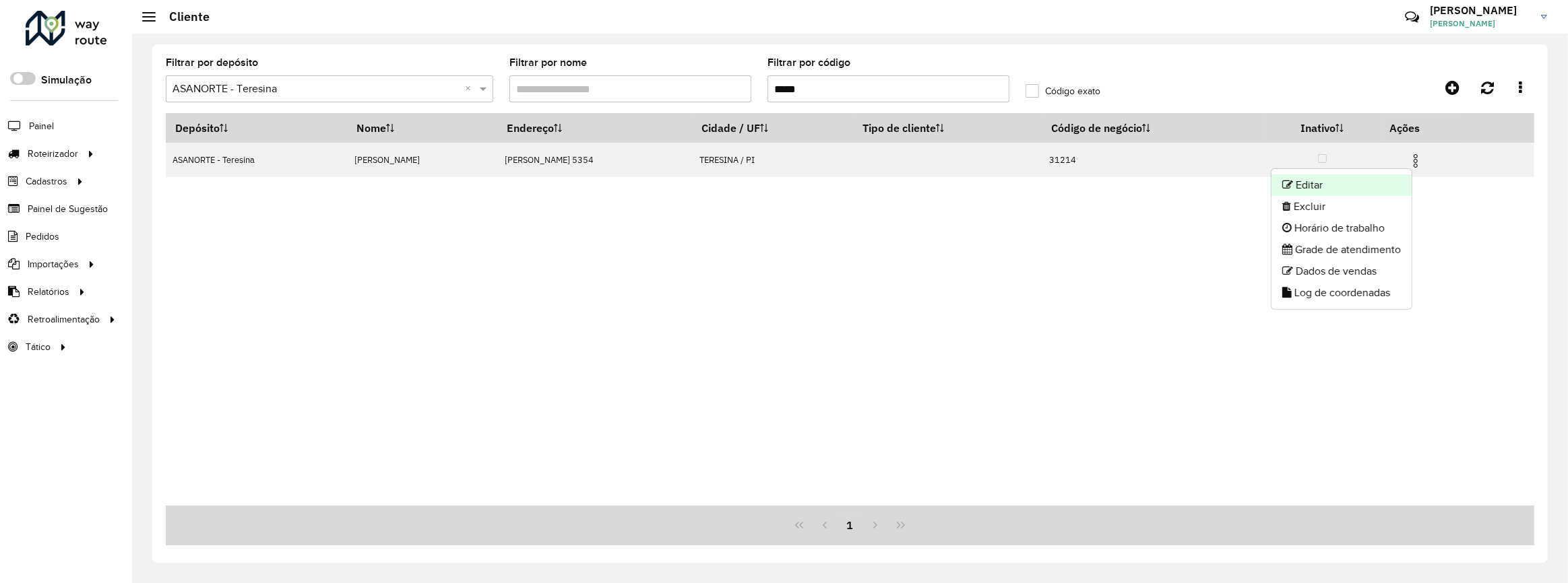
click at [1388, 182] on li "Editar" at bounding box center [1341, 185] width 140 height 22
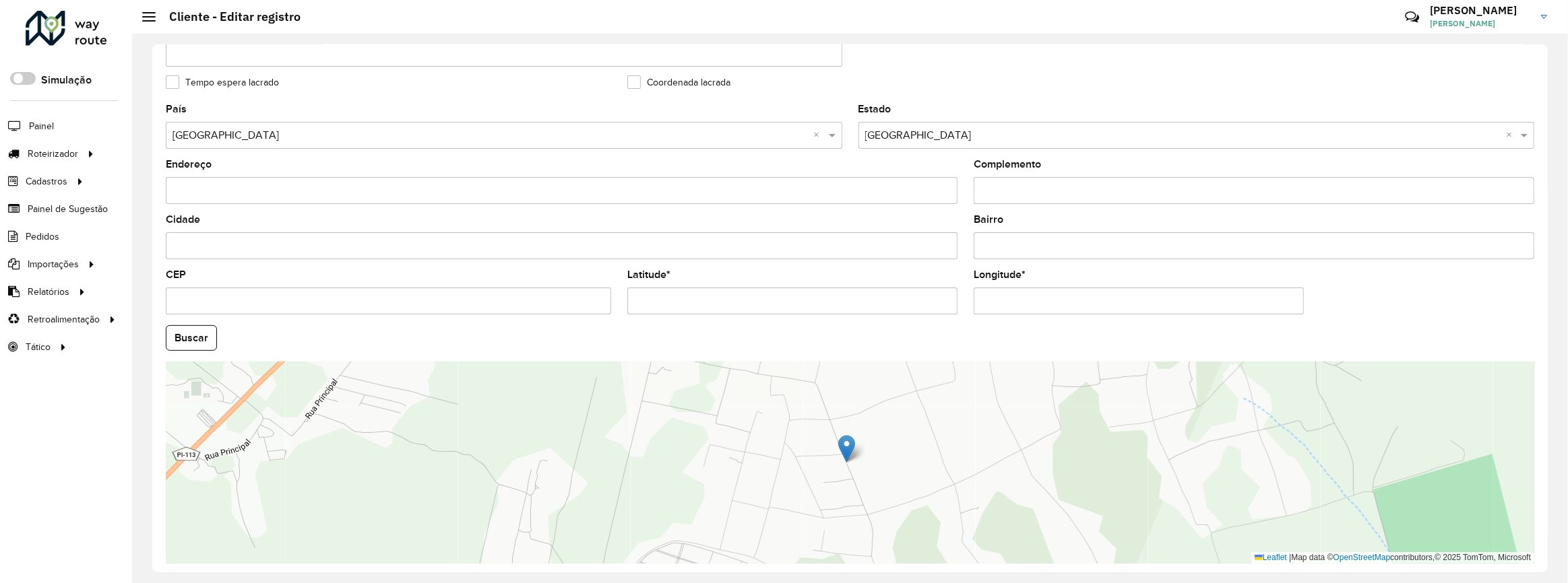
scroll to position [416, 0]
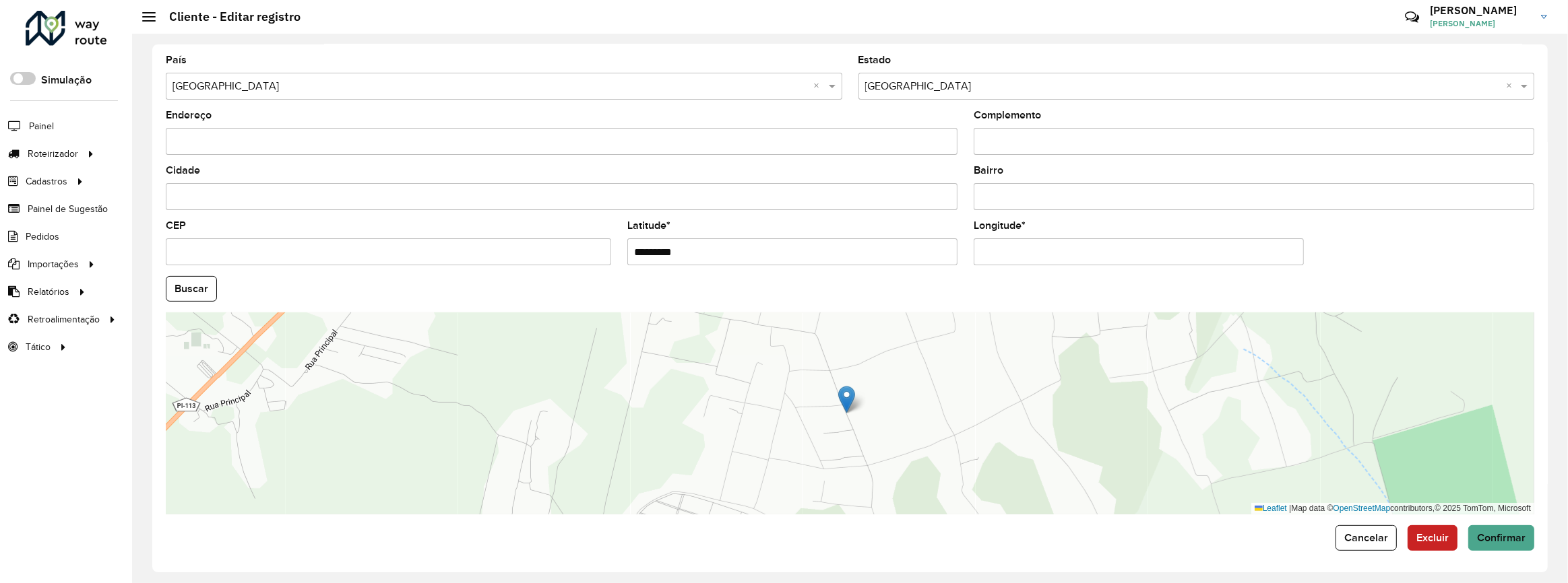
drag, startPoint x: 728, startPoint y: 249, endPoint x: 599, endPoint y: 239, distance: 129.4
click at [602, 238] on formly-group "País Selecione uma opção × Brasil × Estado Selecione uma opção × Piauí × Endere…" at bounding box center [850, 284] width 1385 height 460
paste input "**********"
drag, startPoint x: 828, startPoint y: 253, endPoint x: 743, endPoint y: 255, distance: 85.0
click at [743, 255] on input "**********" at bounding box center [792, 252] width 330 height 27
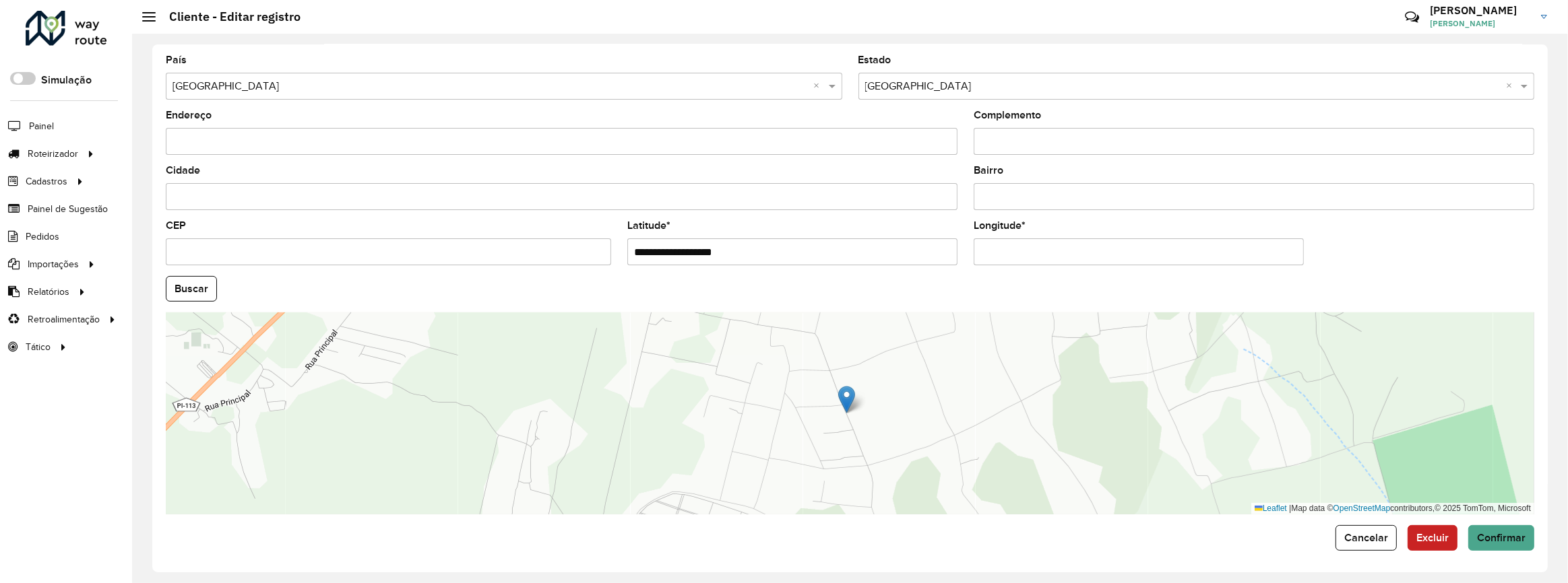
type input "**********"
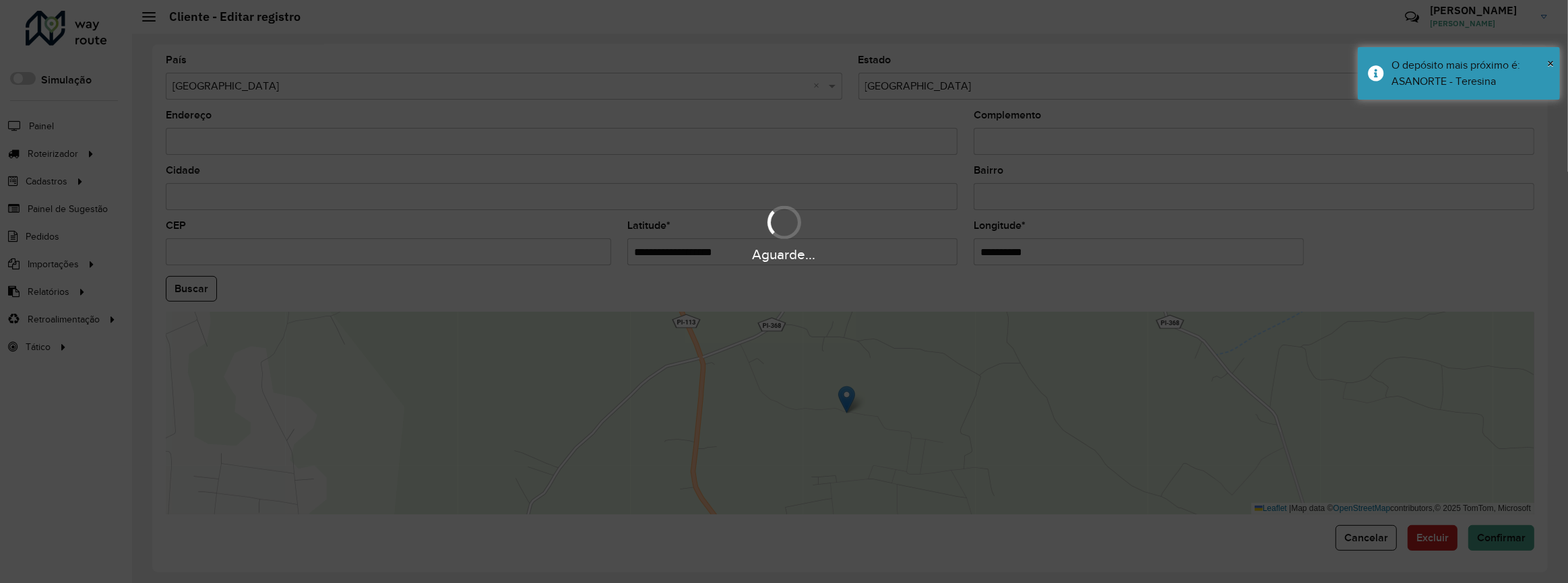
paste input "*********"
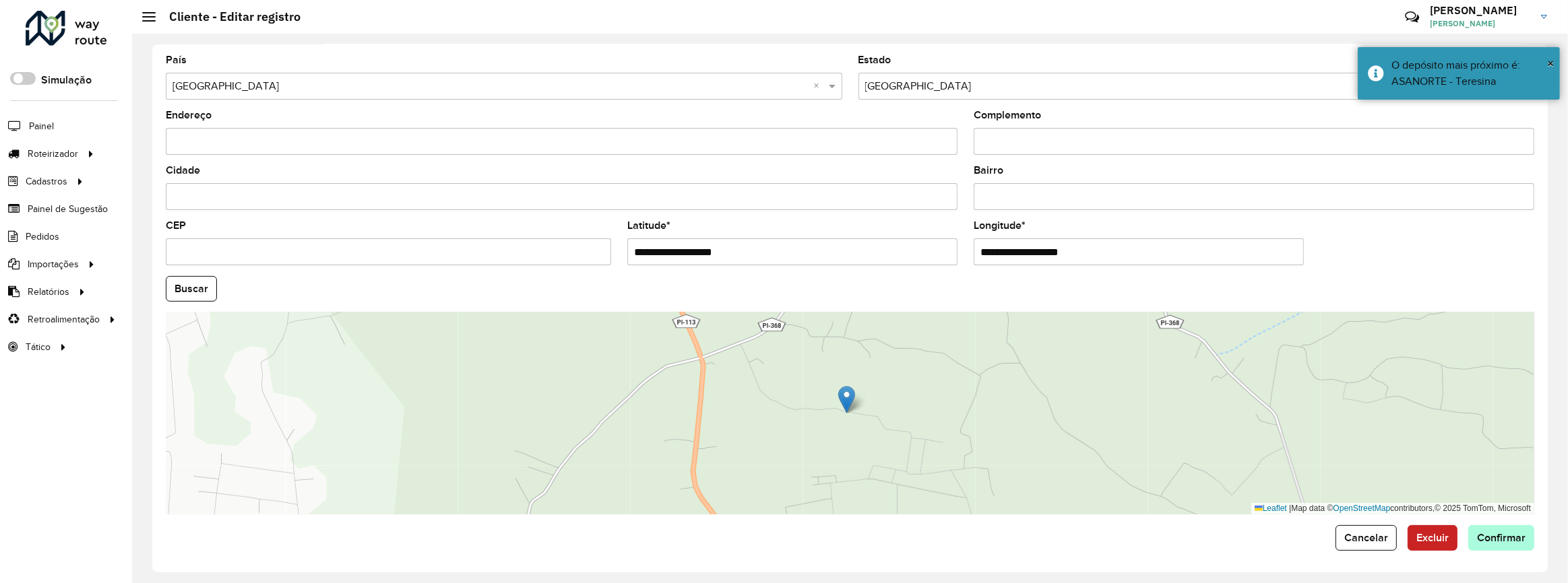
type input "**********"
click at [1496, 536] on hb-app "Aguarde... Pop-up bloqueado! Seu navegador bloqueou automáticamente a abertura …" at bounding box center [784, 291] width 1568 height 583
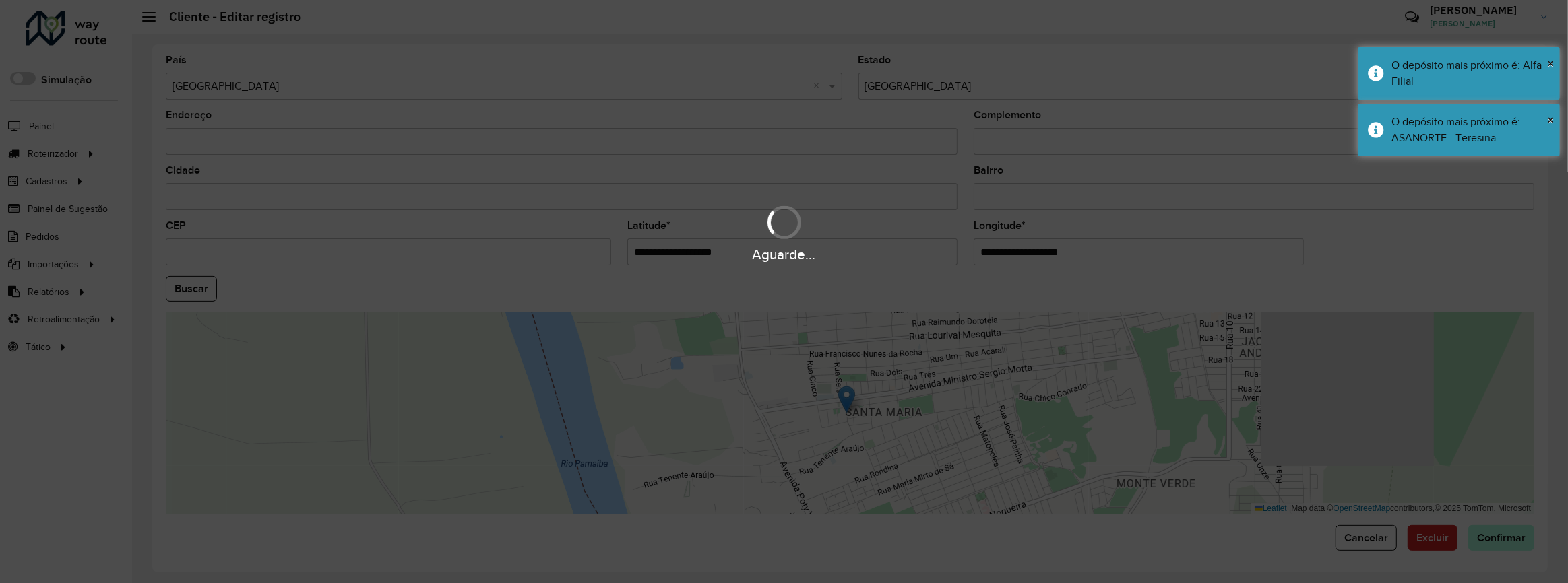
click at [1496, 536] on div "Aguarde..." at bounding box center [784, 291] width 1568 height 583
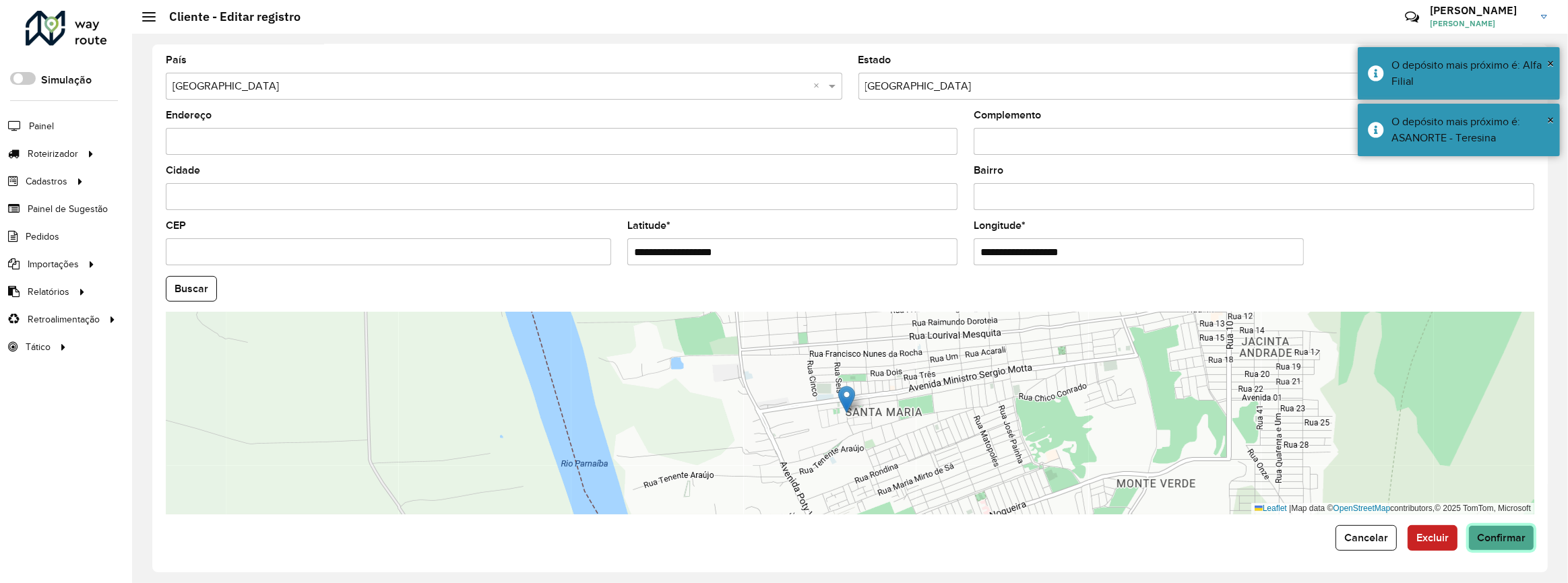
click at [1496, 536] on span "Confirmar" at bounding box center [1501, 537] width 48 height 11
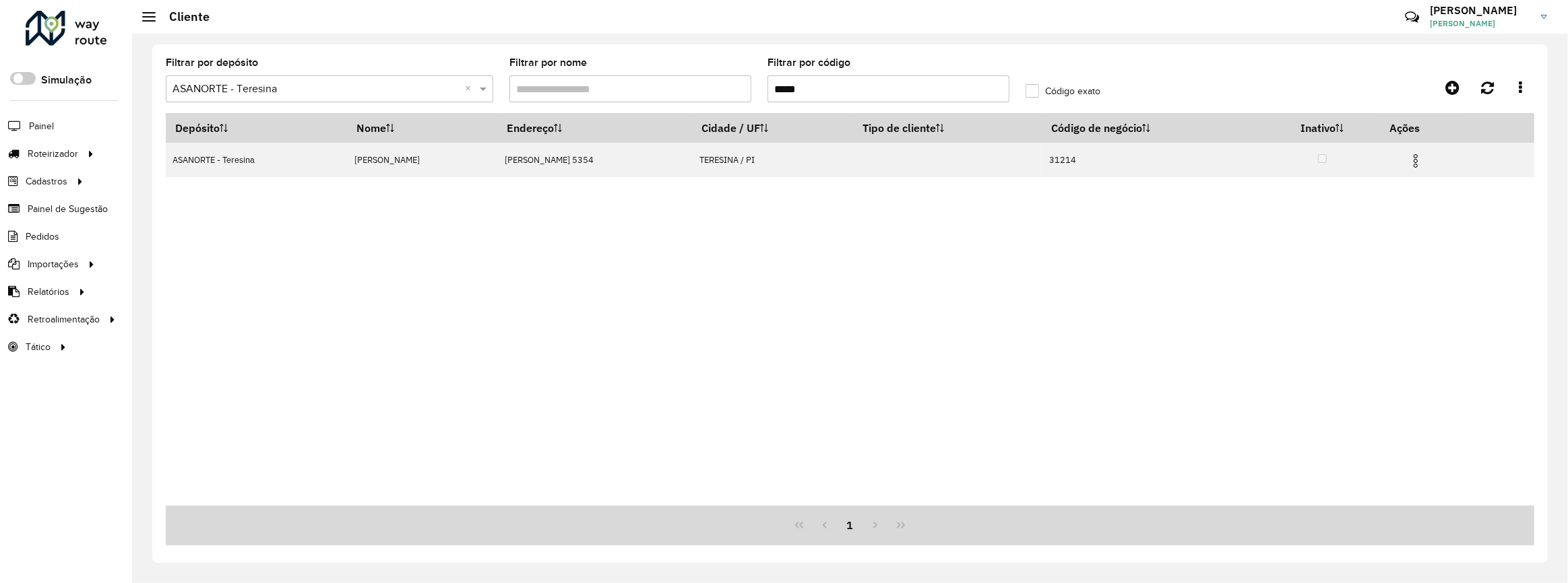
drag, startPoint x: 807, startPoint y: 87, endPoint x: 739, endPoint y: 90, distance: 68.1
click at [739, 90] on formly-group "Filtrar por depósito Selecione um depósito × ASANORTE - Teresina × Filtrar por …" at bounding box center [673, 85] width 1032 height 55
paste input "text"
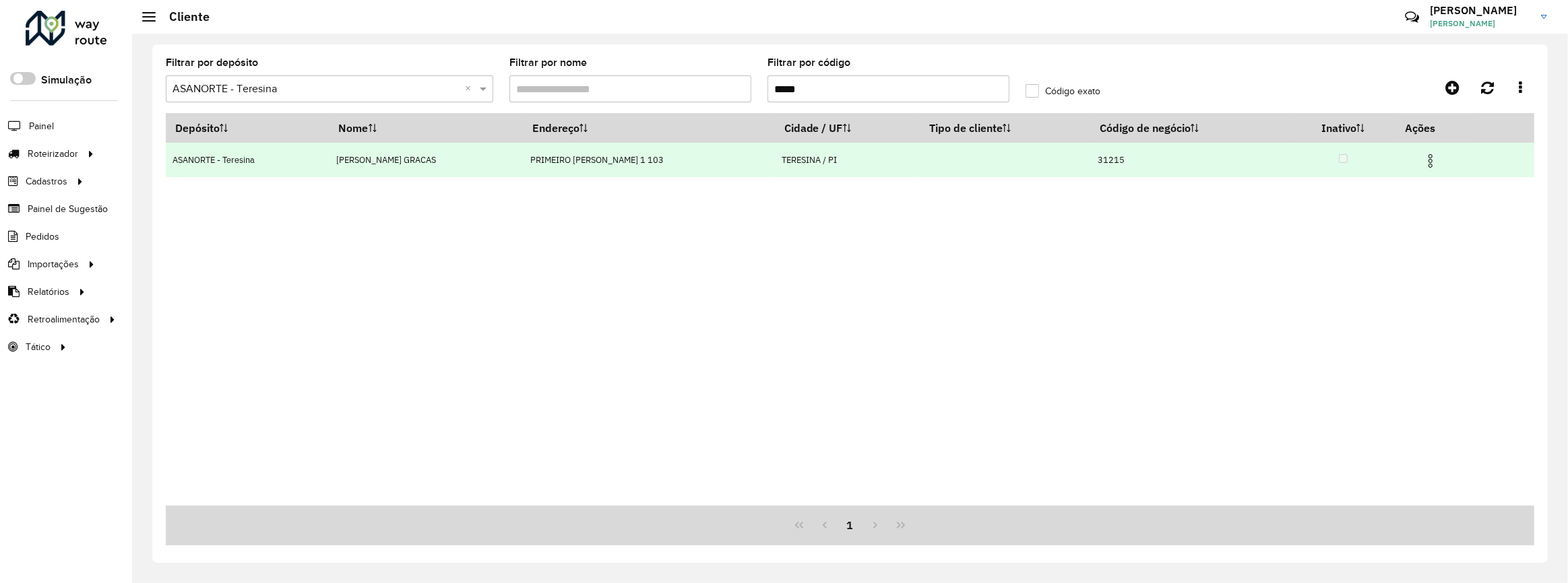
type input "*****"
click at [1423, 162] on img at bounding box center [1430, 160] width 16 height 16
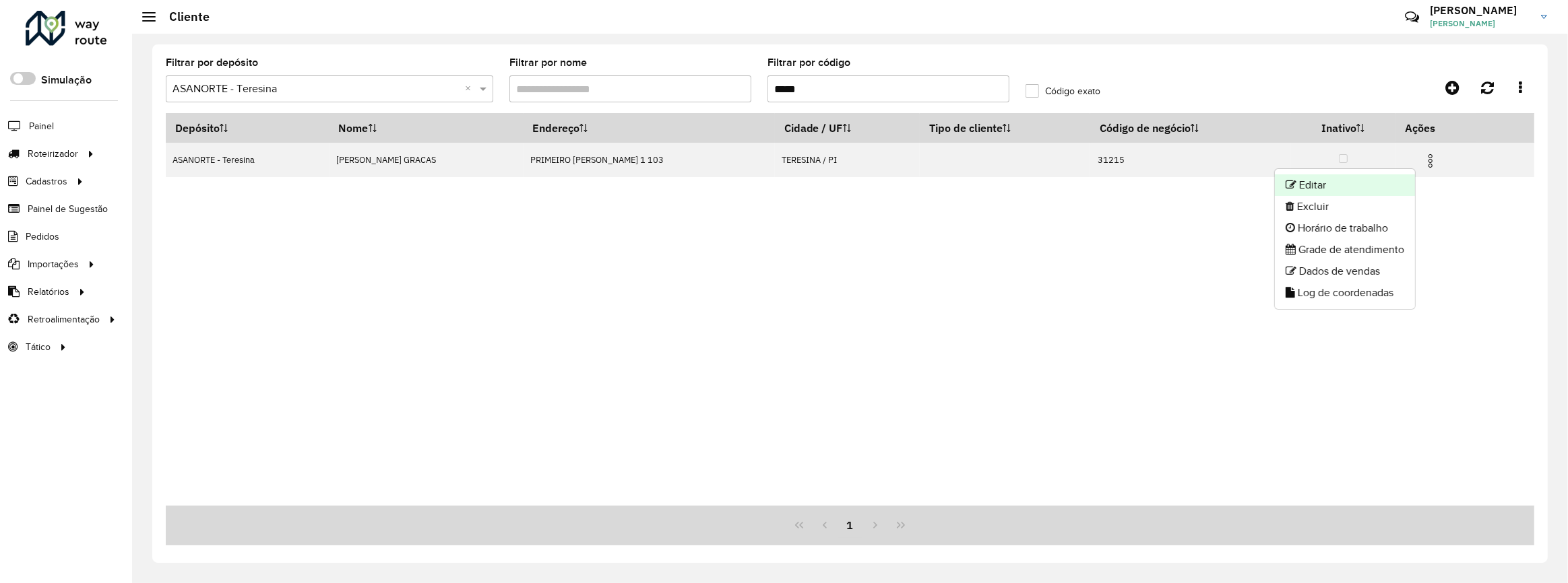
click at [1359, 180] on li "Editar" at bounding box center [1345, 185] width 140 height 22
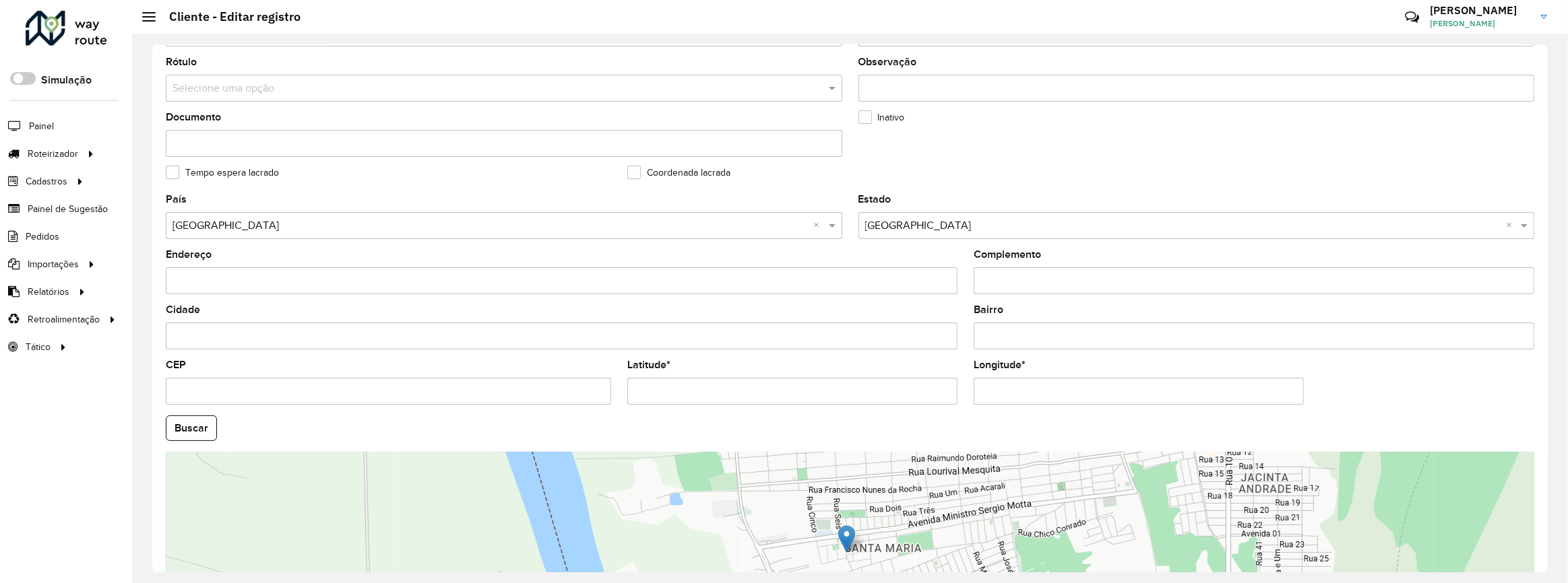
scroll to position [416, 0]
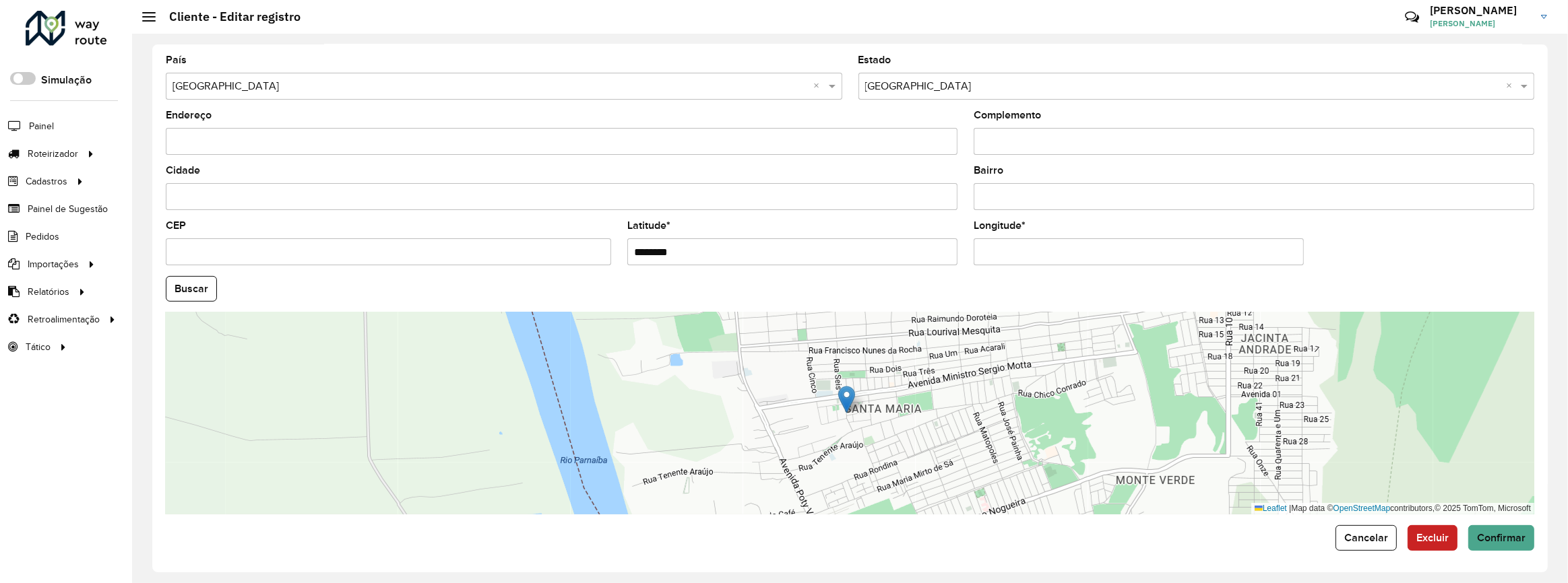
drag, startPoint x: 699, startPoint y: 247, endPoint x: 594, endPoint y: 242, distance: 105.1
click at [594, 242] on formly-group "País Selecione uma opção × Brasil × Estado Selecione uma opção × Piauí × Endere…" at bounding box center [850, 284] width 1385 height 460
paste input "**********"
drag, startPoint x: 872, startPoint y: 251, endPoint x: 741, endPoint y: 257, distance: 131.1
click at [741, 257] on input "**********" at bounding box center [792, 252] width 330 height 27
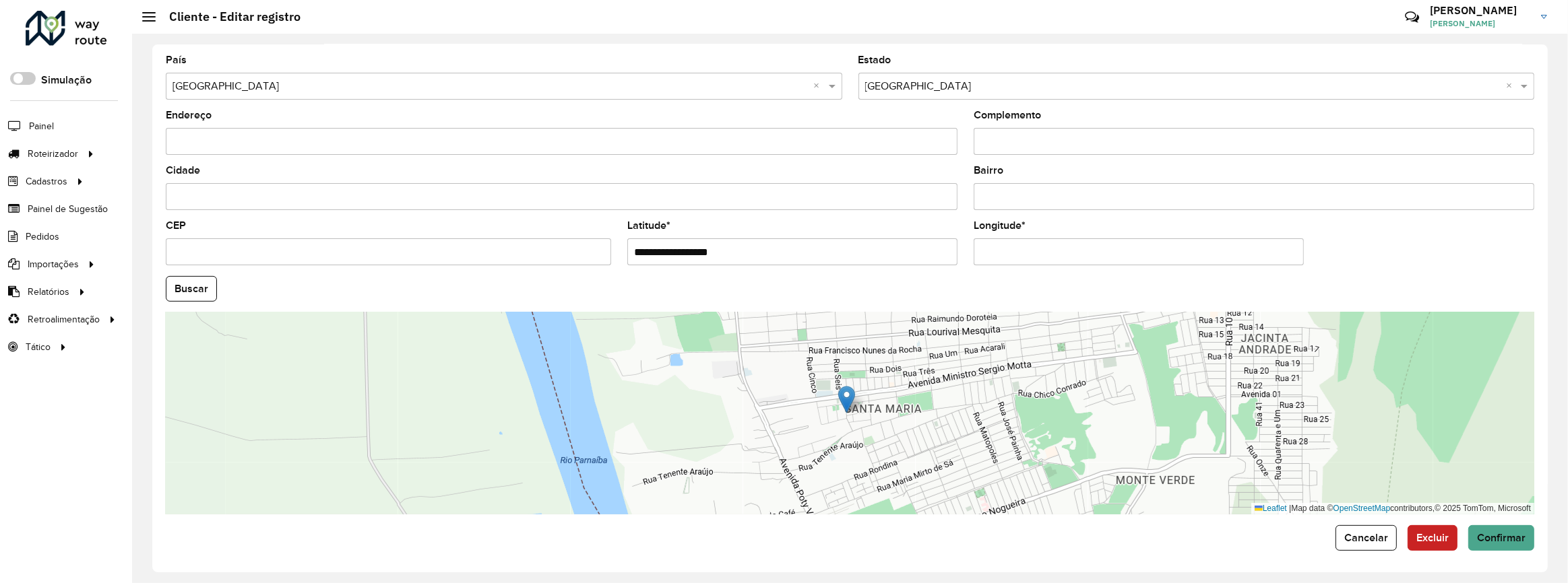
type input "**********"
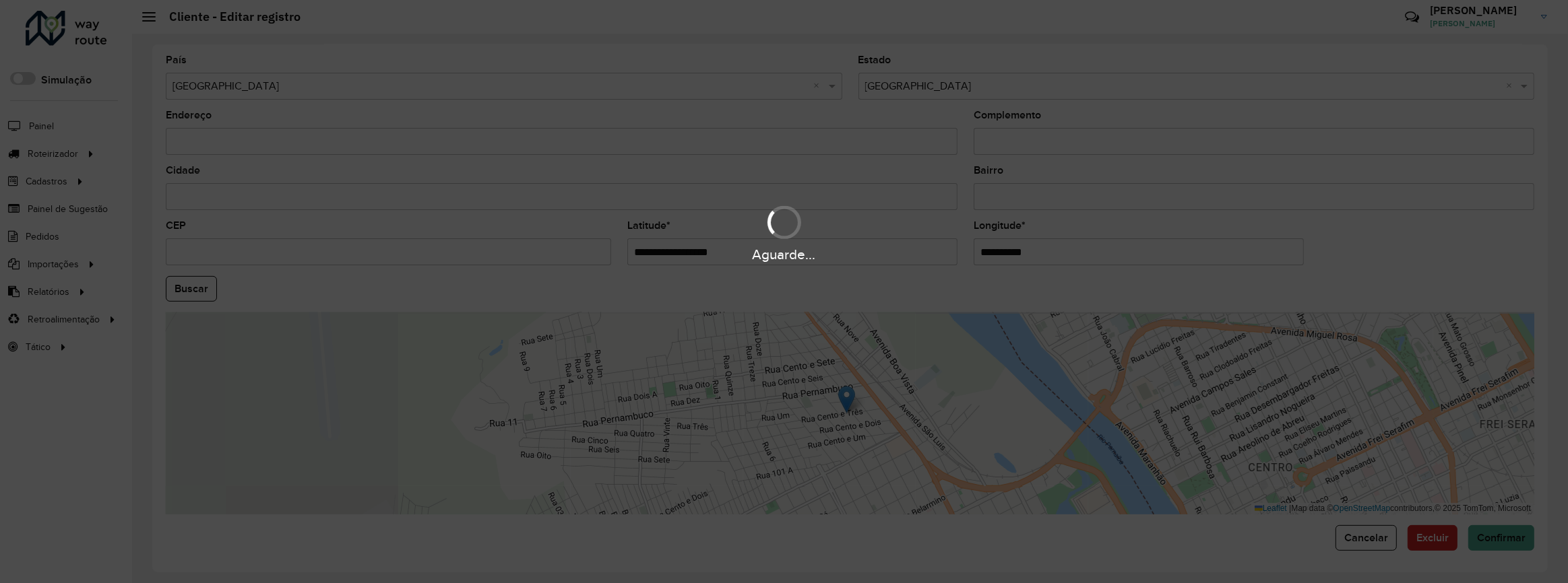
paste input "********"
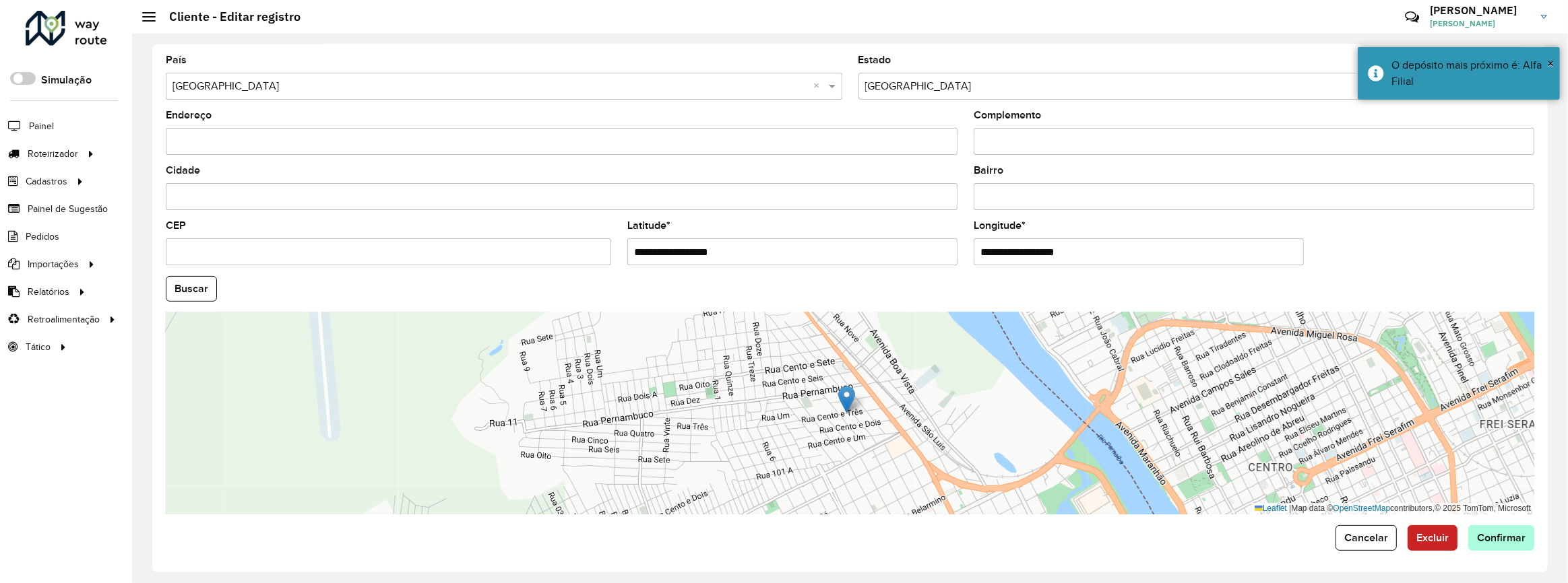
type input "**********"
click at [1473, 532] on hb-app "Aguarde... Pop-up bloqueado! Seu navegador bloqueou automáticamente a abertura …" at bounding box center [784, 291] width 1568 height 583
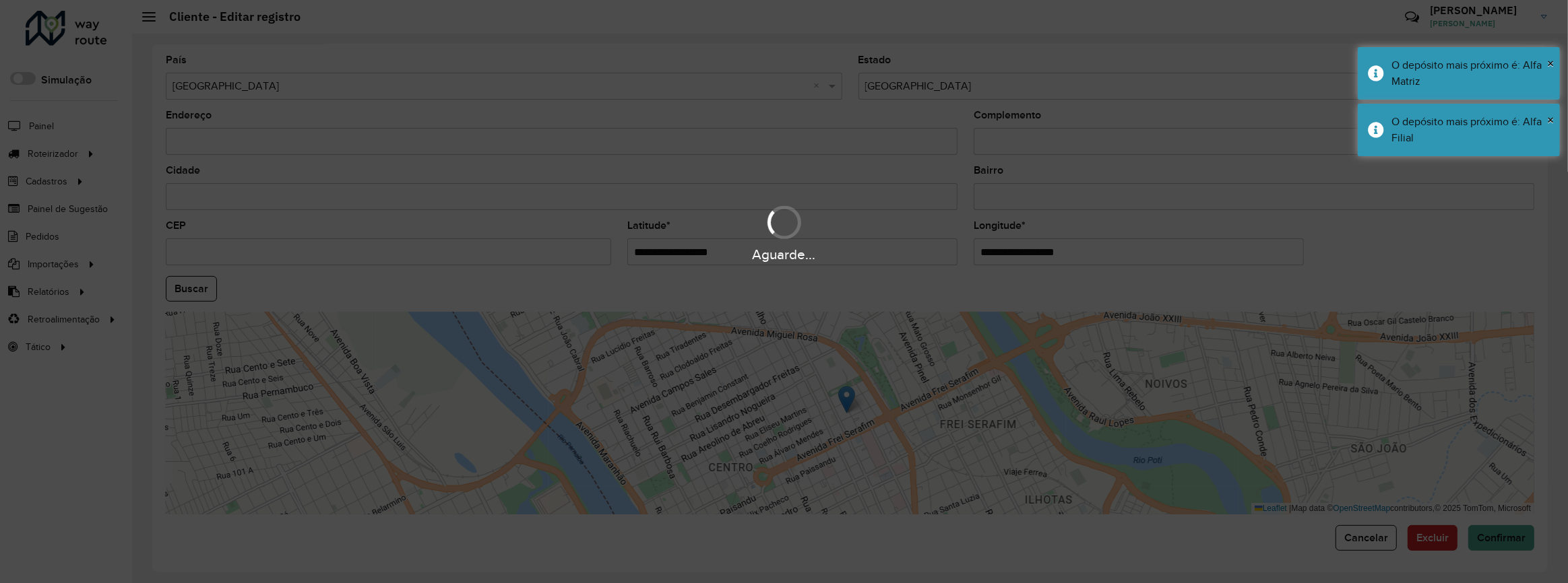
click at [1482, 527] on div "Aguarde..." at bounding box center [784, 291] width 1568 height 583
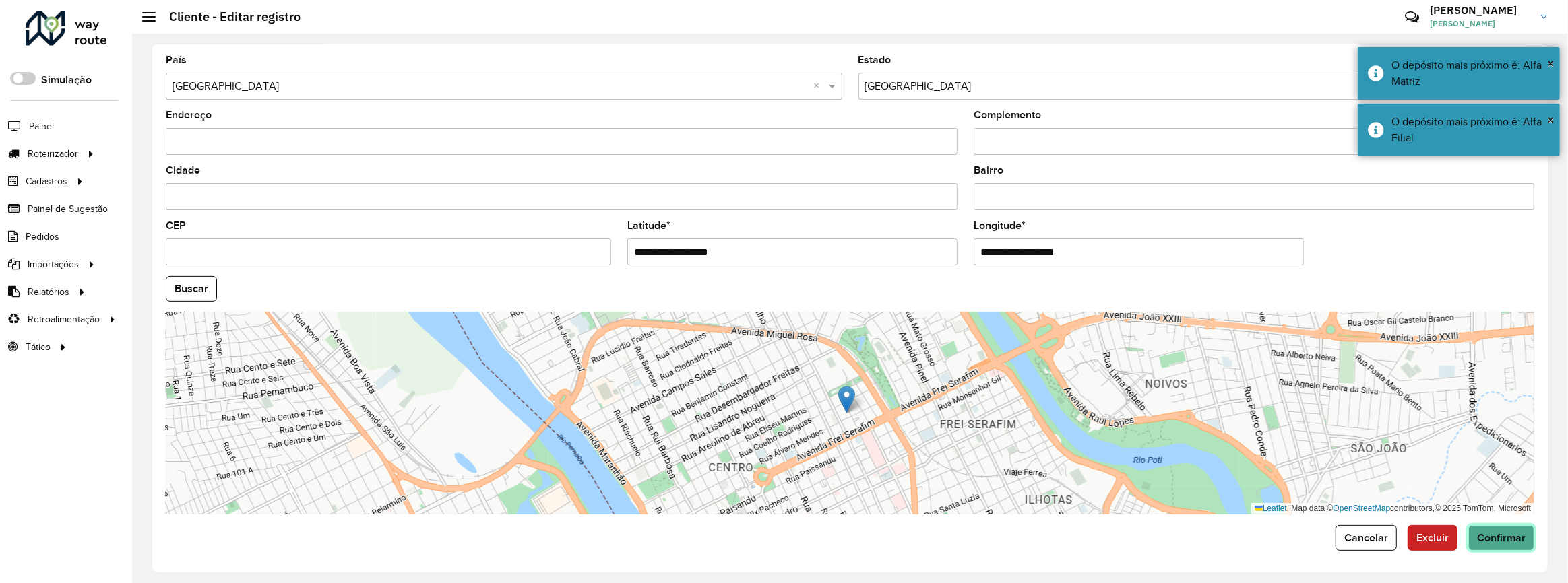
click at [1487, 536] on span "Confirmar" at bounding box center [1501, 537] width 48 height 11
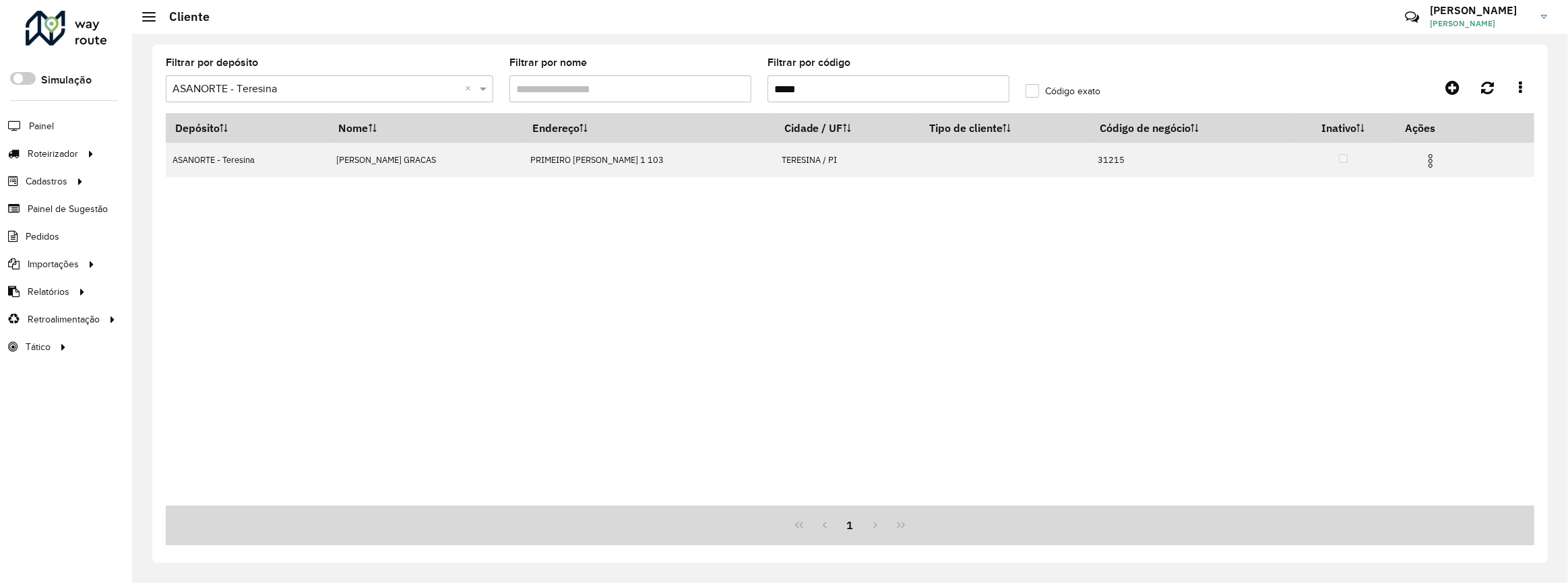
click at [672, 66] on formly-group "Filtrar por depósito Selecione um depósito × ASANORTE - Teresina × Filtrar por …" at bounding box center [673, 85] width 1032 height 55
paste input "text"
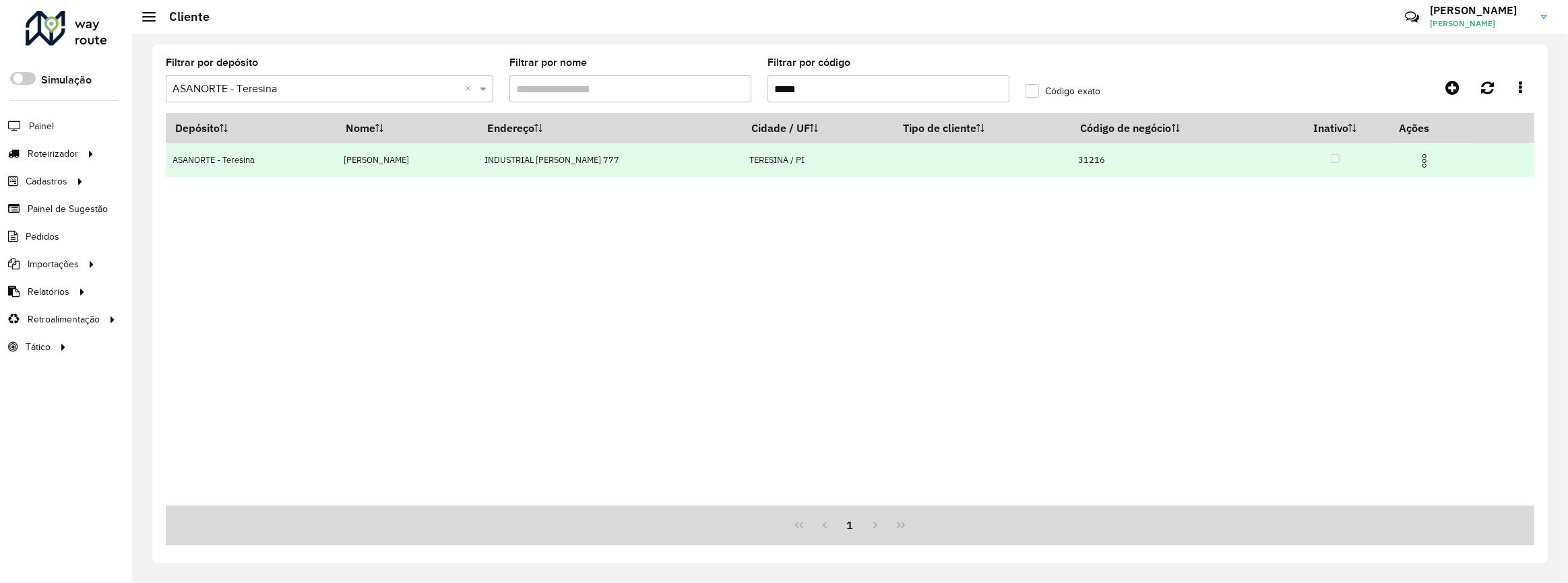
type input "*****"
click at [1425, 162] on img at bounding box center [1424, 160] width 16 height 16
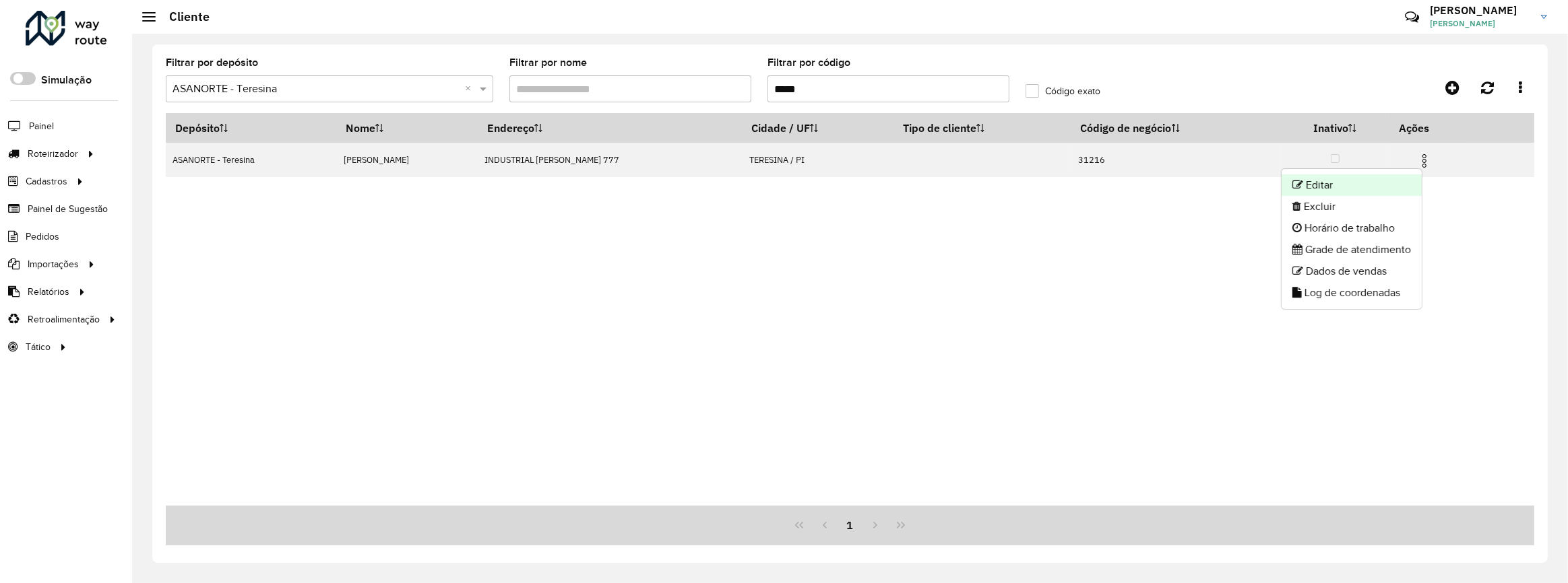
click at [1385, 182] on li "Editar" at bounding box center [1352, 185] width 140 height 22
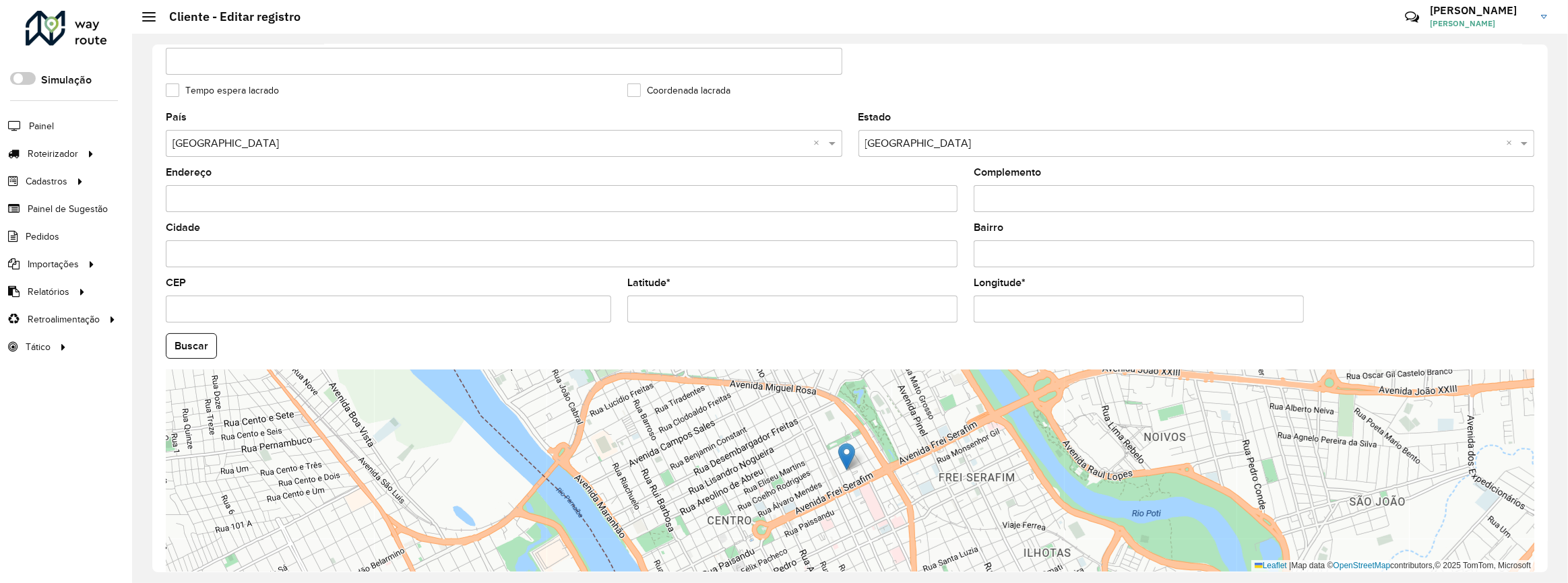
scroll to position [416, 0]
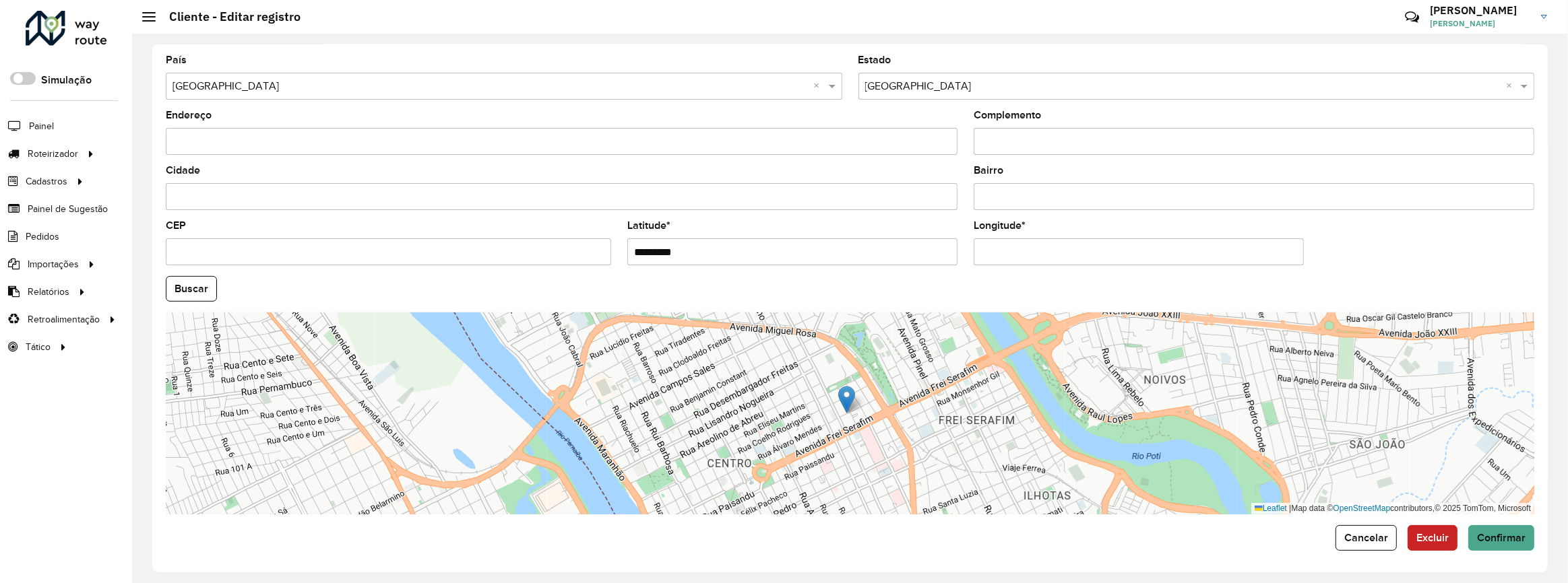
drag, startPoint x: 728, startPoint y: 251, endPoint x: 583, endPoint y: 240, distance: 145.4
click at [586, 240] on formly-group "País Selecione uma opção × Brasil × Estado Selecione uma opção × Piauí × Endere…" at bounding box center [850, 284] width 1385 height 460
paste input "**********"
drag, startPoint x: 824, startPoint y: 255, endPoint x: 727, endPoint y: 256, distance: 97.0
click at [727, 256] on input "**********" at bounding box center [792, 252] width 330 height 27
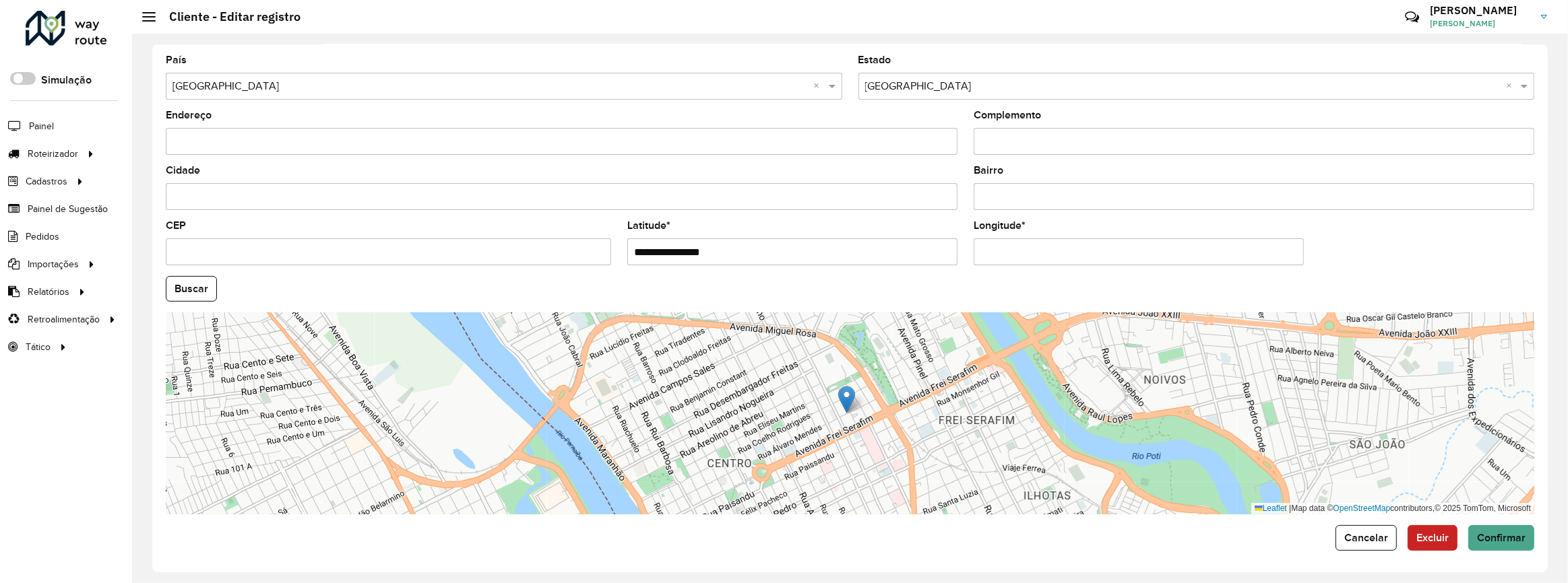
type input "**********"
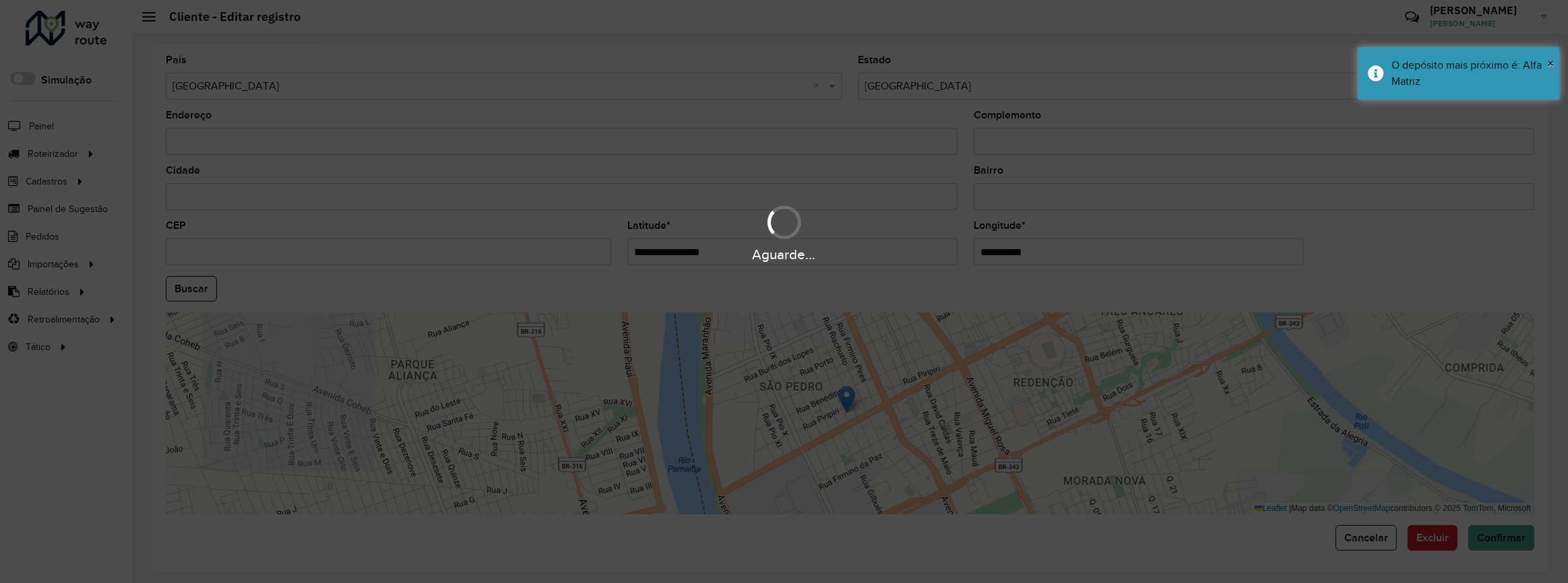
paste input "********"
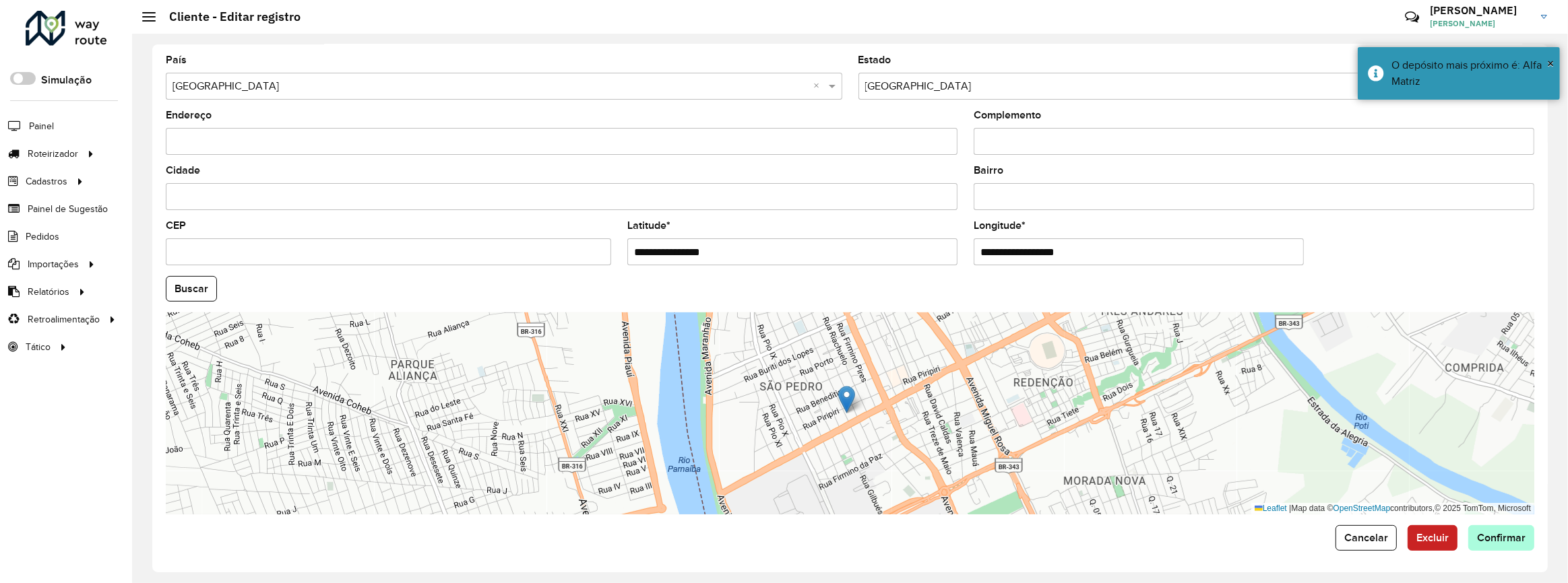
type input "**********"
click at [1487, 542] on hb-app "Aguarde... Pop-up bloqueado! Seu navegador bloqueou automáticamente a abertura …" at bounding box center [784, 291] width 1568 height 583
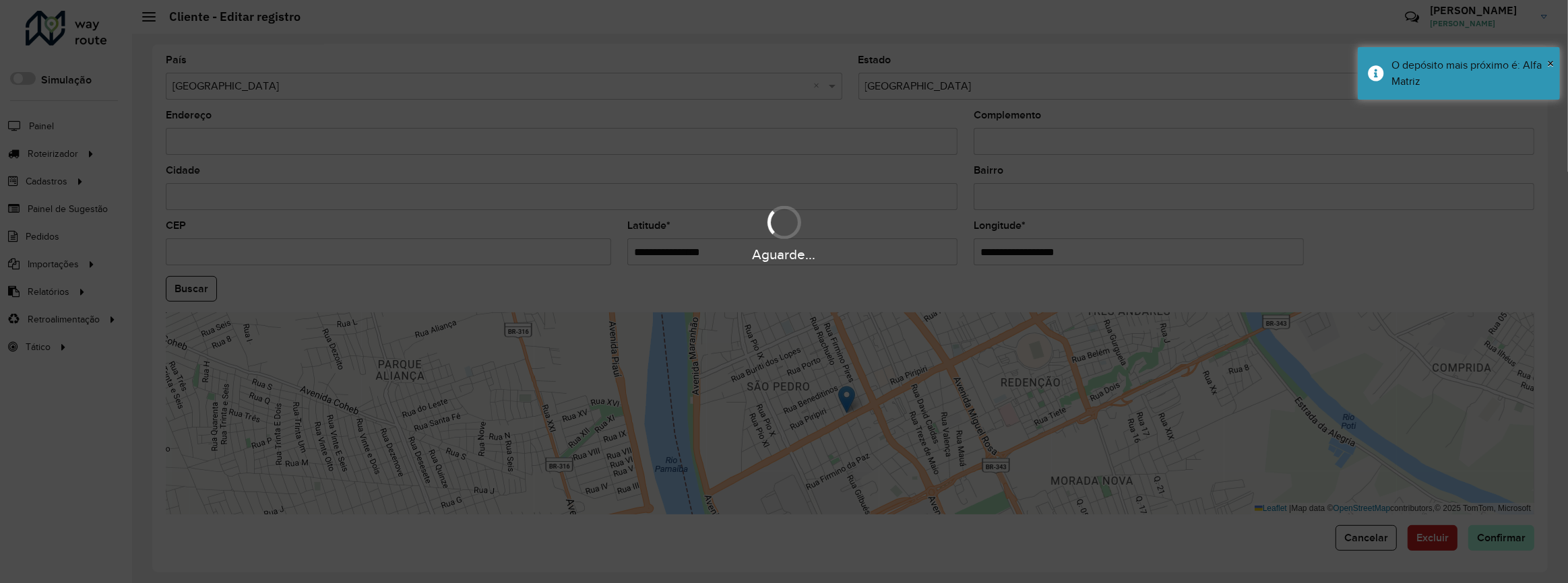
click at [1487, 542] on div "Aguarde..." at bounding box center [784, 291] width 1568 height 583
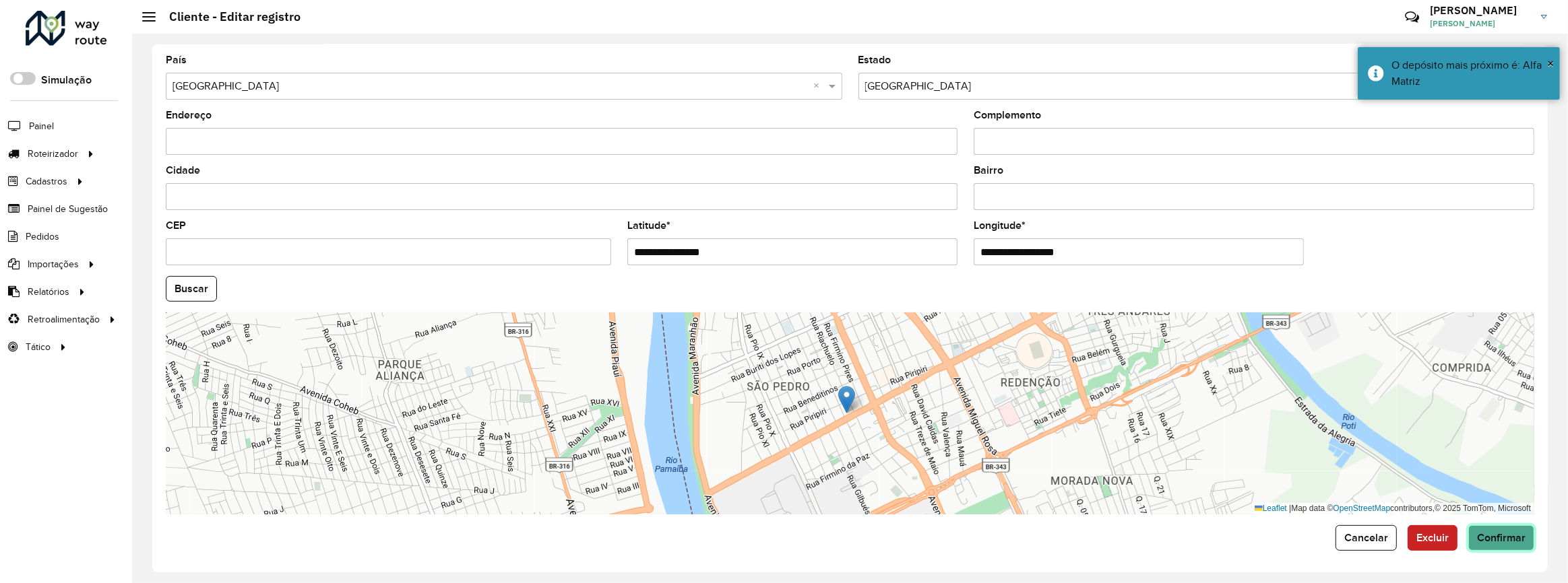
click at [1489, 541] on span "Confirmar" at bounding box center [1501, 537] width 48 height 11
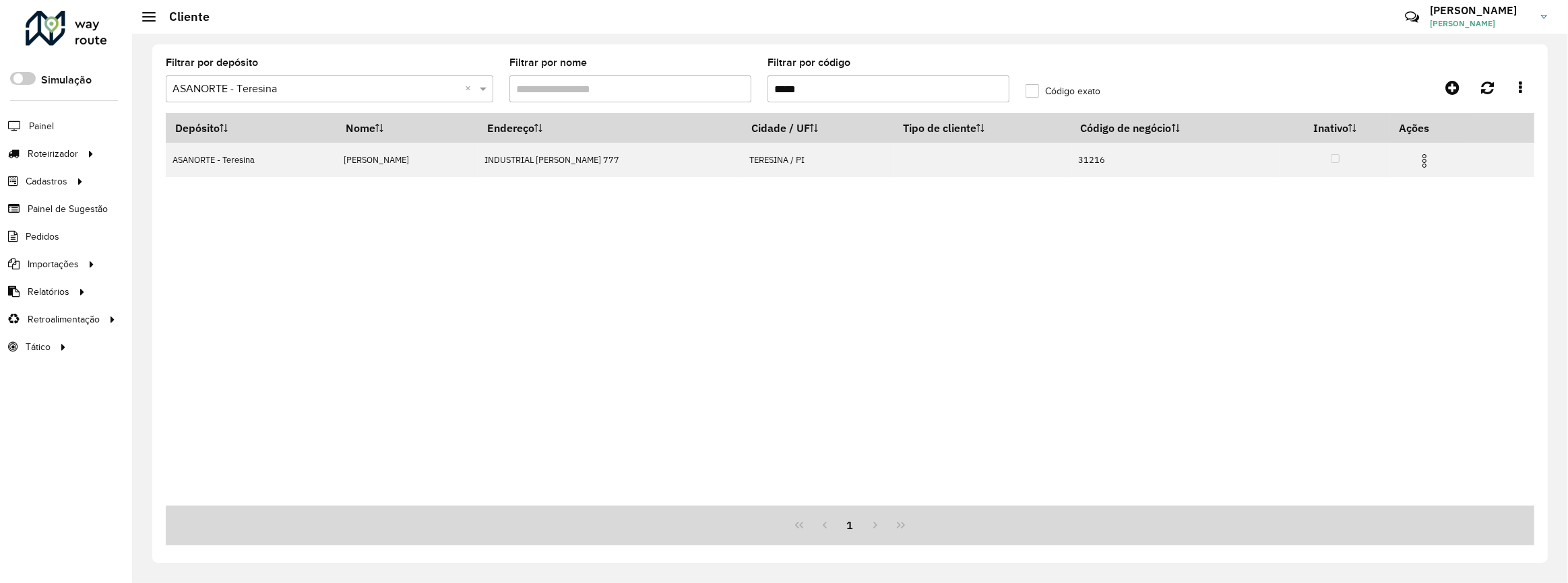
drag, startPoint x: 829, startPoint y: 79, endPoint x: 781, endPoint y: 95, distance: 50.6
click at [781, 95] on input "*****" at bounding box center [888, 89] width 242 height 27
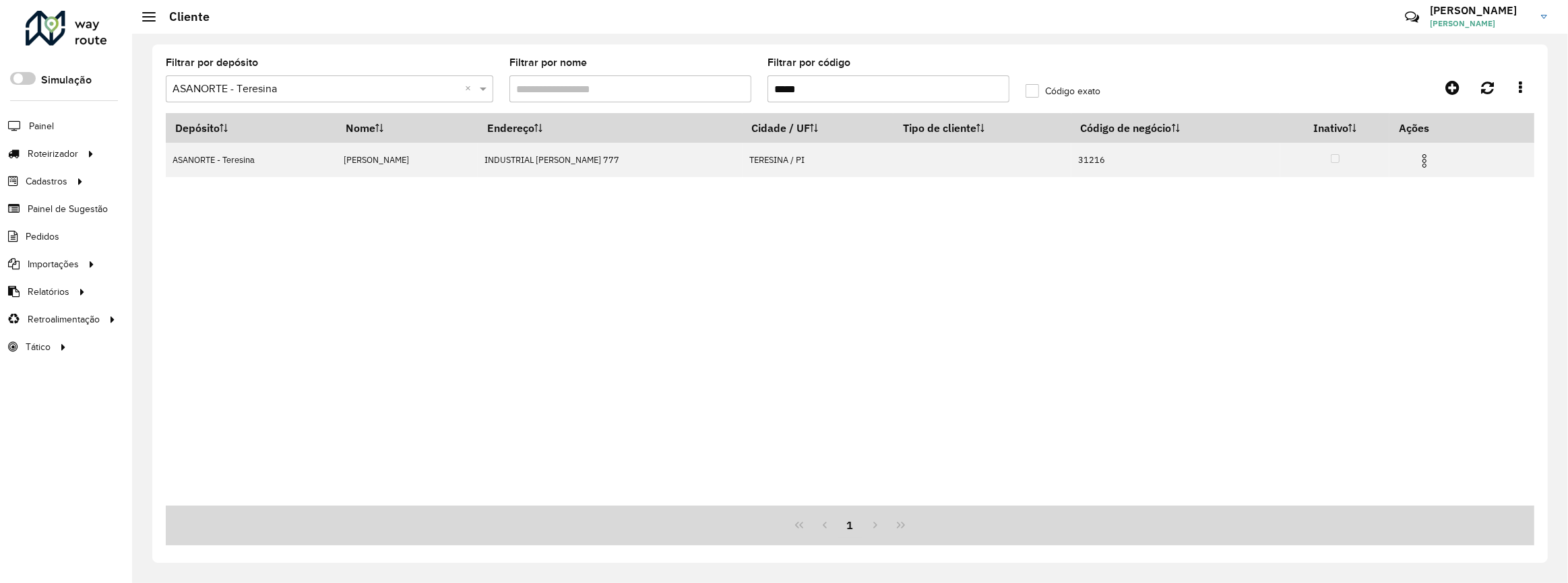
paste input "text"
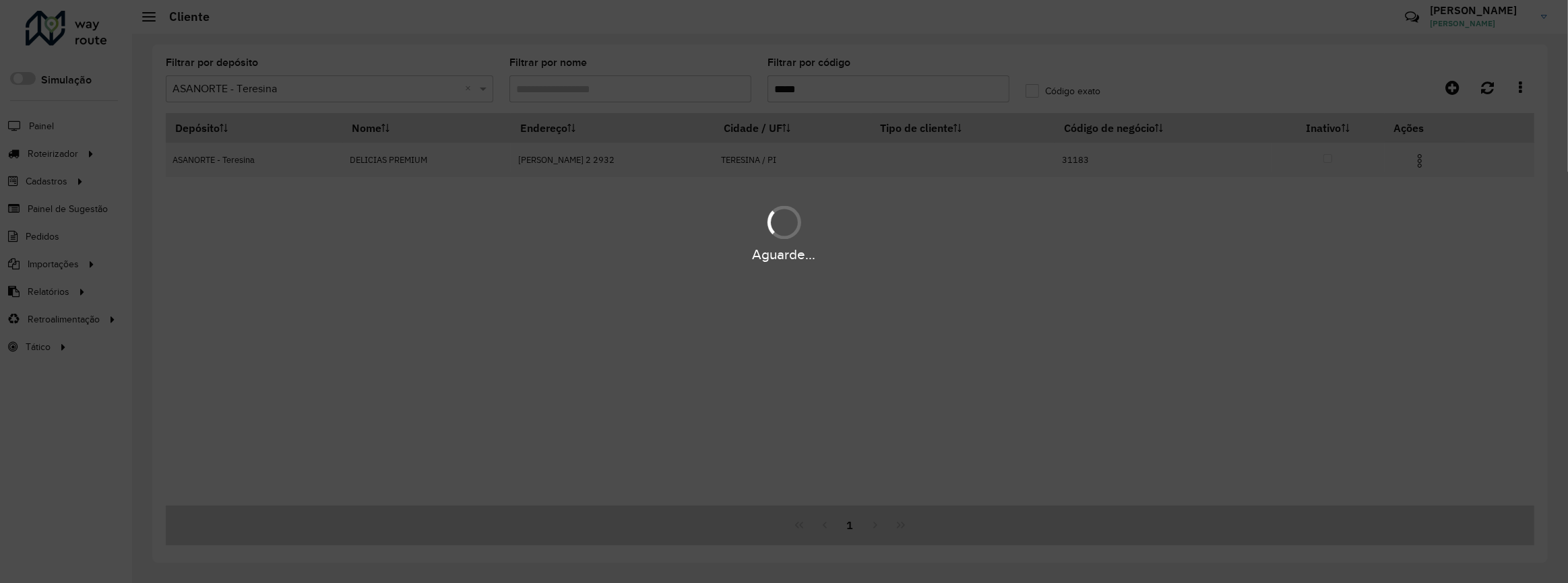
type input "*****"
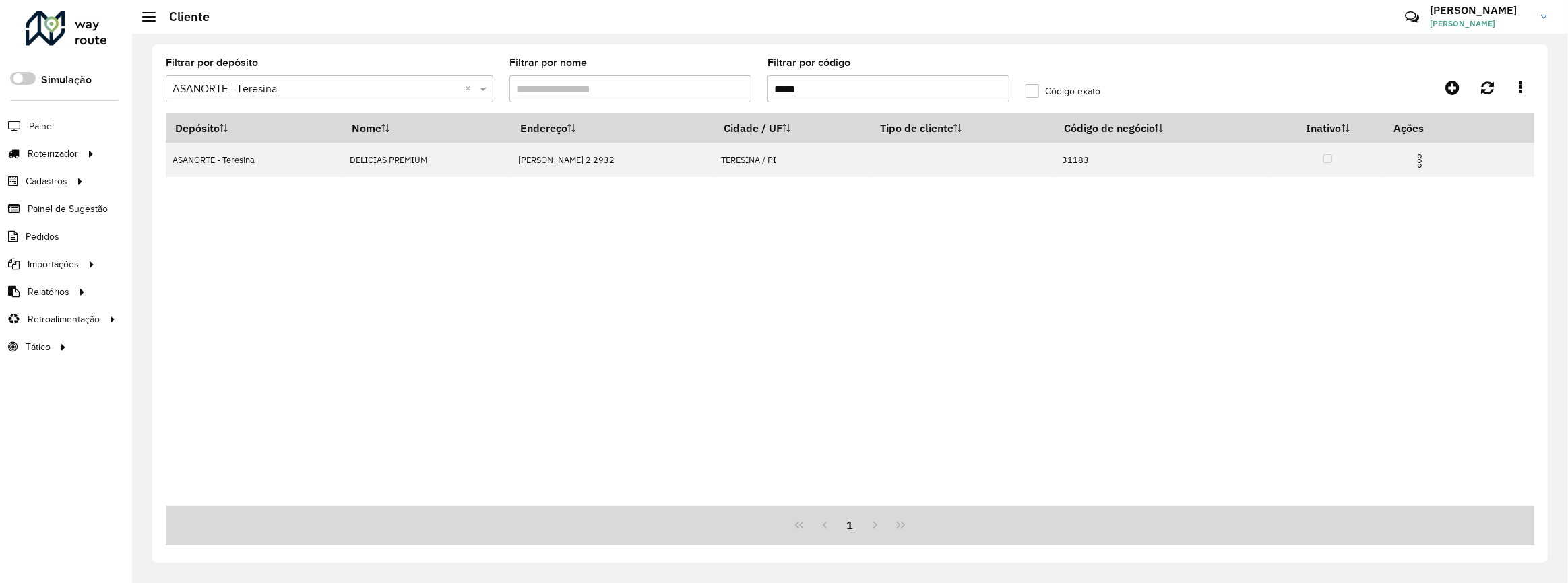
click at [1422, 161] on img at bounding box center [1419, 160] width 16 height 16
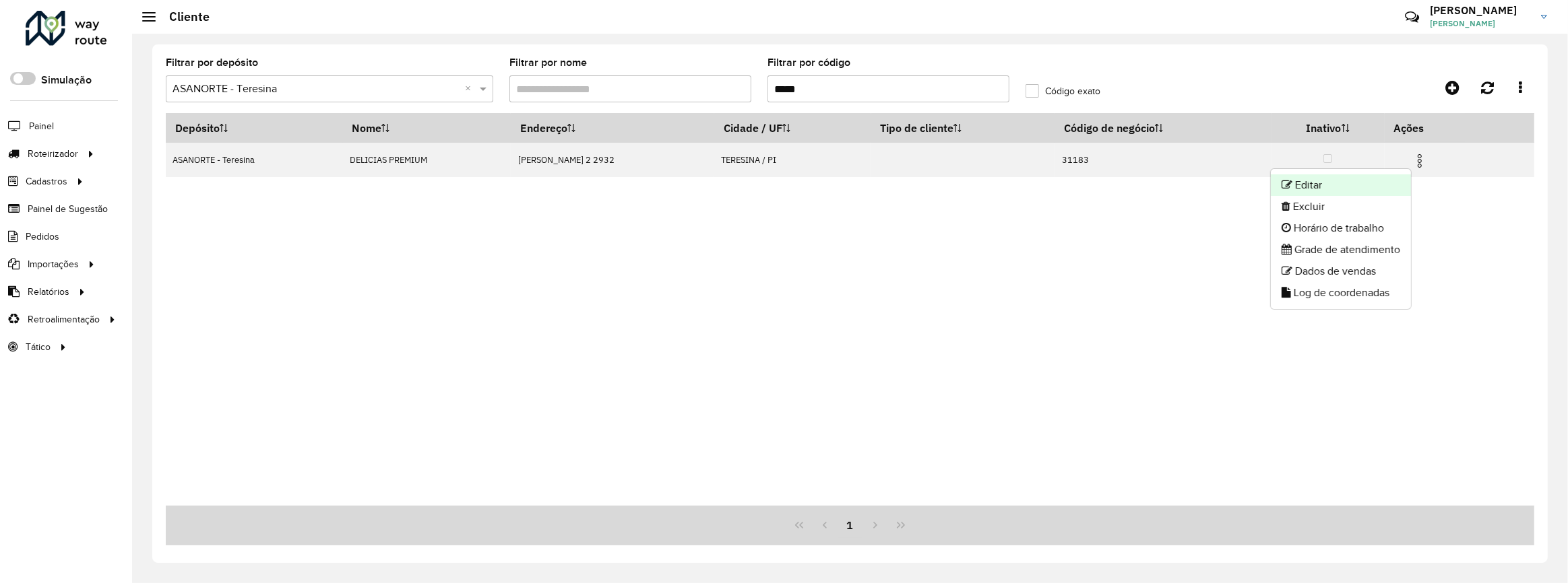
click at [1393, 175] on li "Editar" at bounding box center [1341, 185] width 140 height 22
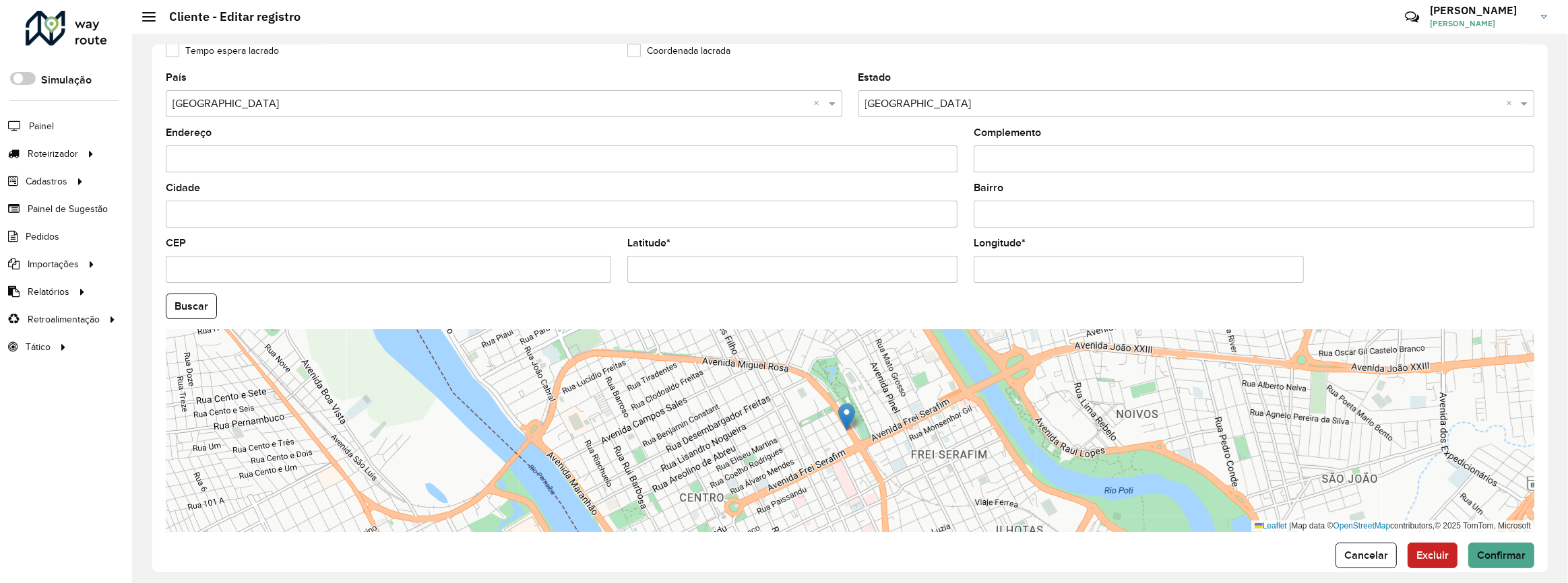
scroll to position [416, 0]
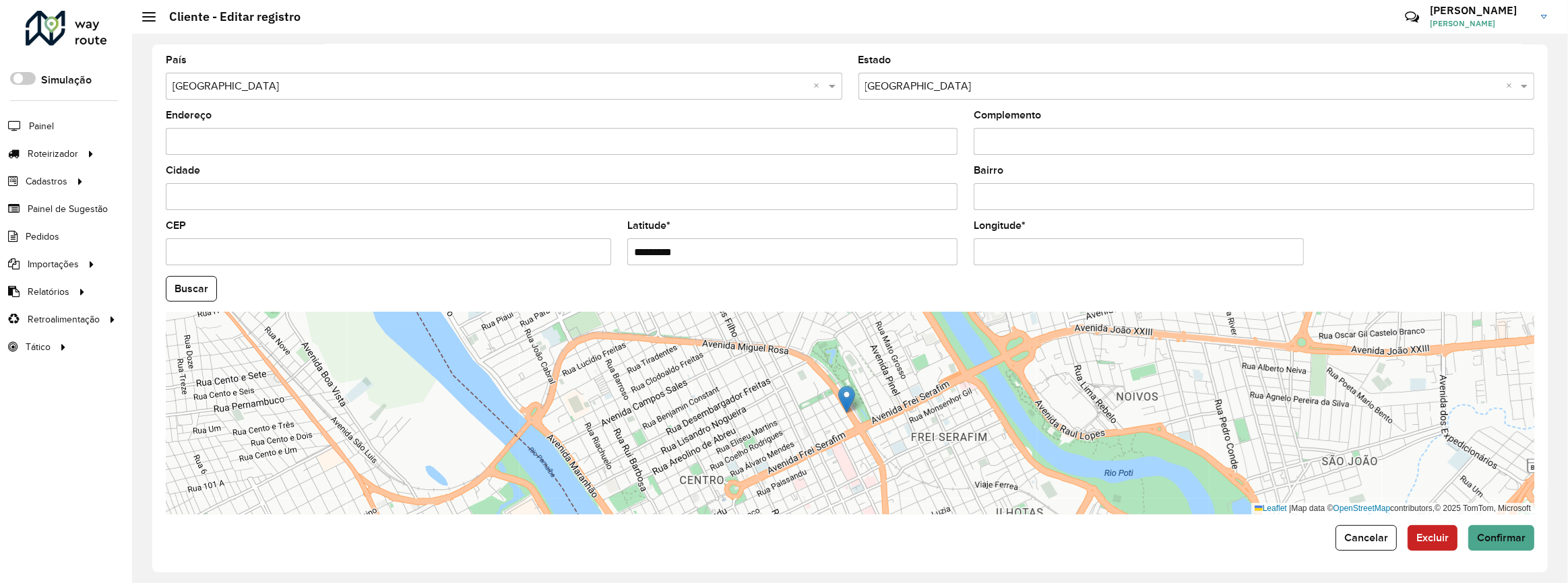
drag, startPoint x: 754, startPoint y: 251, endPoint x: 618, endPoint y: 240, distance: 136.4
click at [620, 240] on formly-field "Latitude * *********" at bounding box center [793, 248] width 346 height 55
paste input "**********"
drag, startPoint x: 849, startPoint y: 247, endPoint x: 738, endPoint y: 252, distance: 111.1
click at [738, 252] on input "**********" at bounding box center [792, 252] width 330 height 27
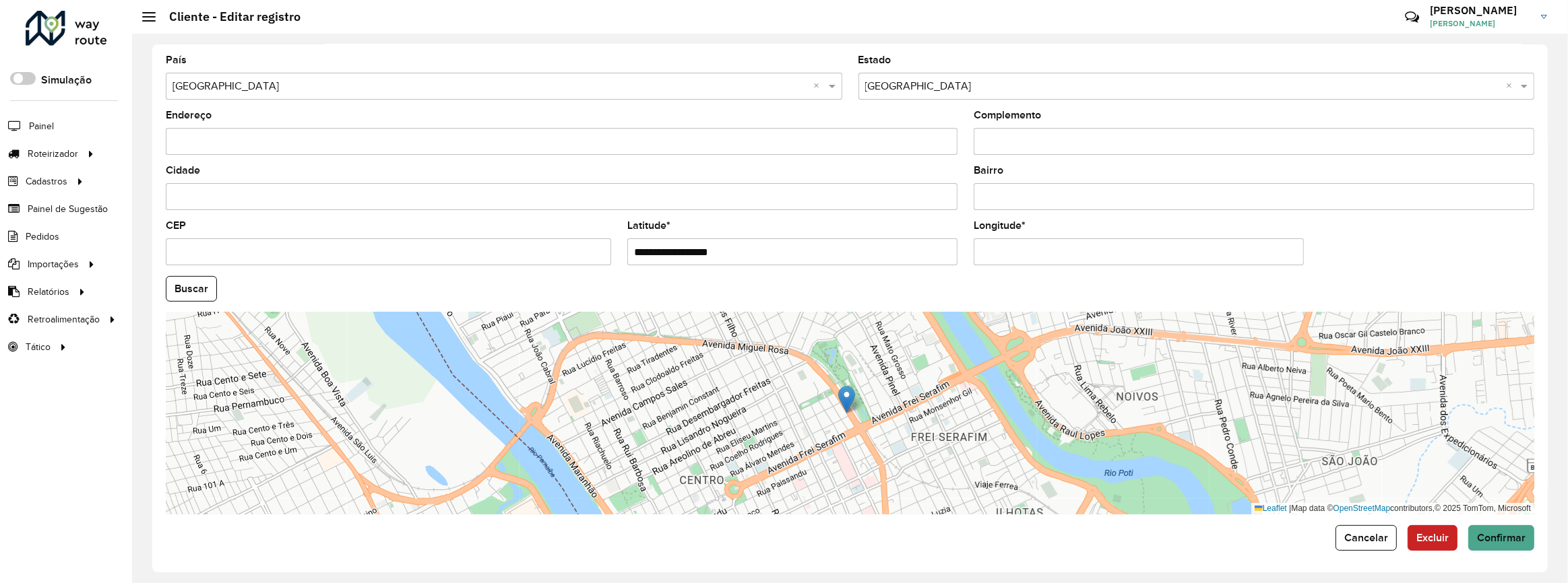
type input "**********"
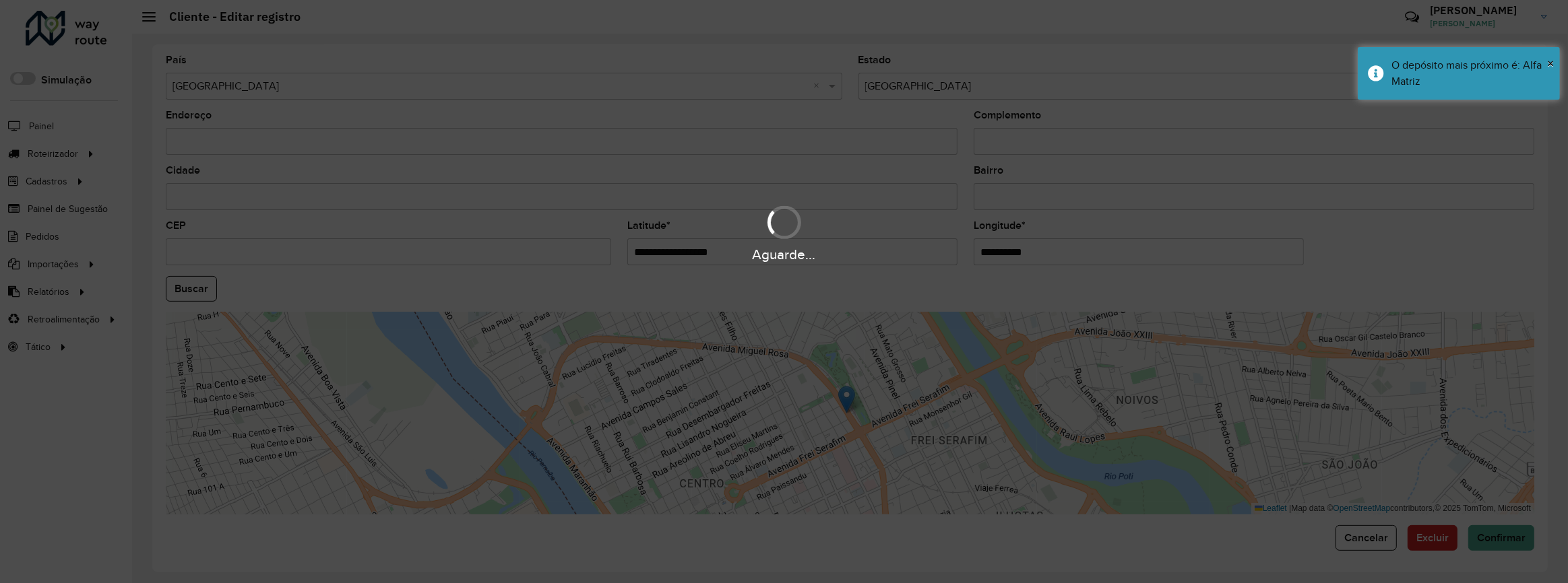
paste input "*********"
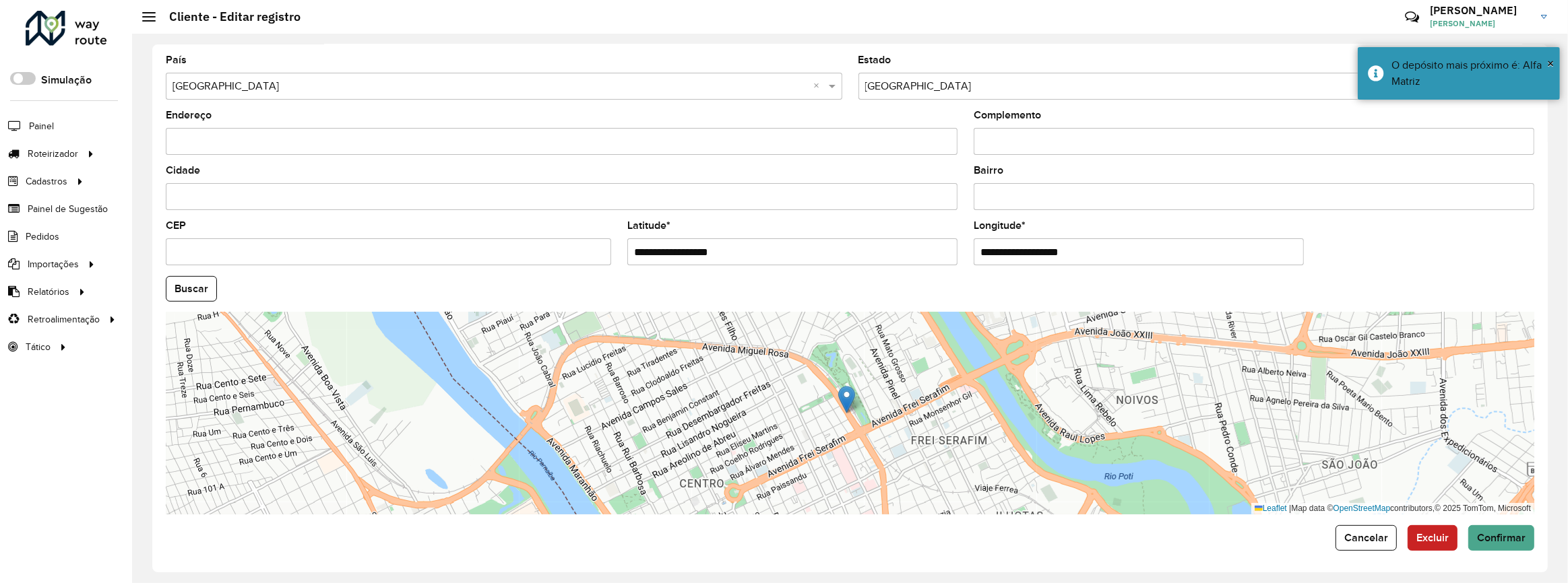
type input "**********"
click at [1485, 535] on hb-app "Aguarde... Pop-up bloqueado! Seu navegador bloqueou automáticamente a abertura …" at bounding box center [784, 291] width 1568 height 583
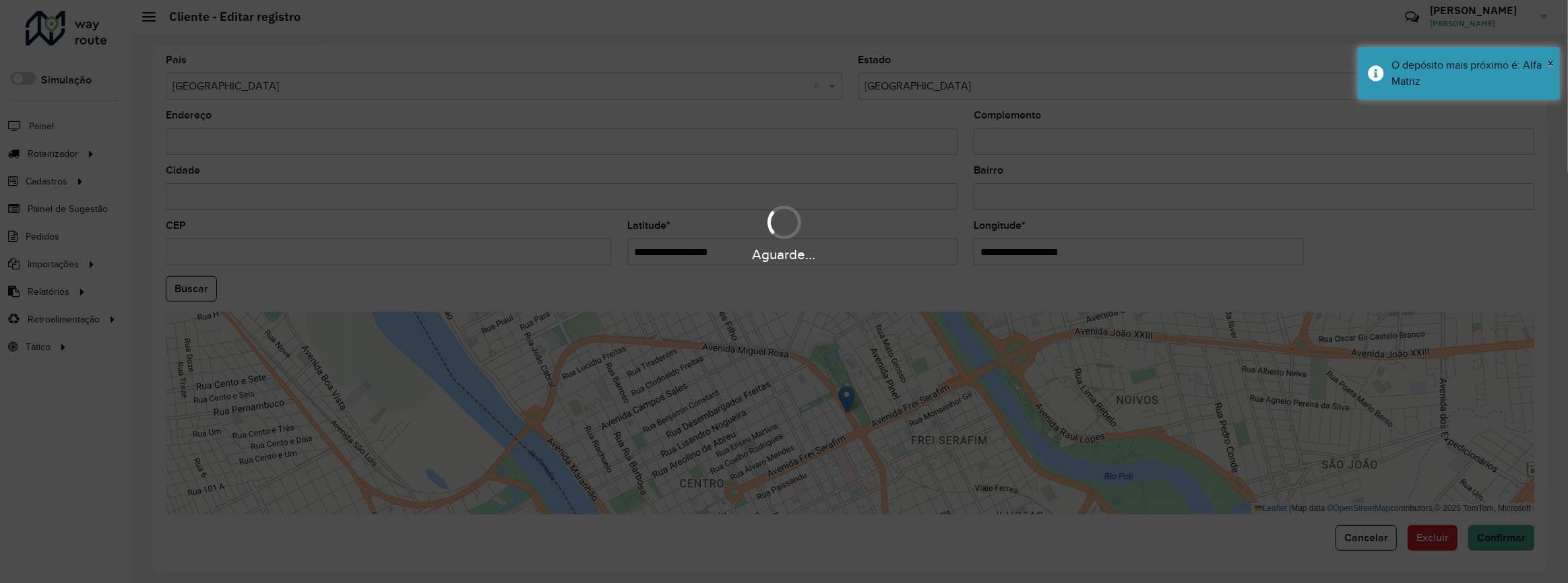
click at [1485, 535] on div "Aguarde..." at bounding box center [784, 291] width 1568 height 583
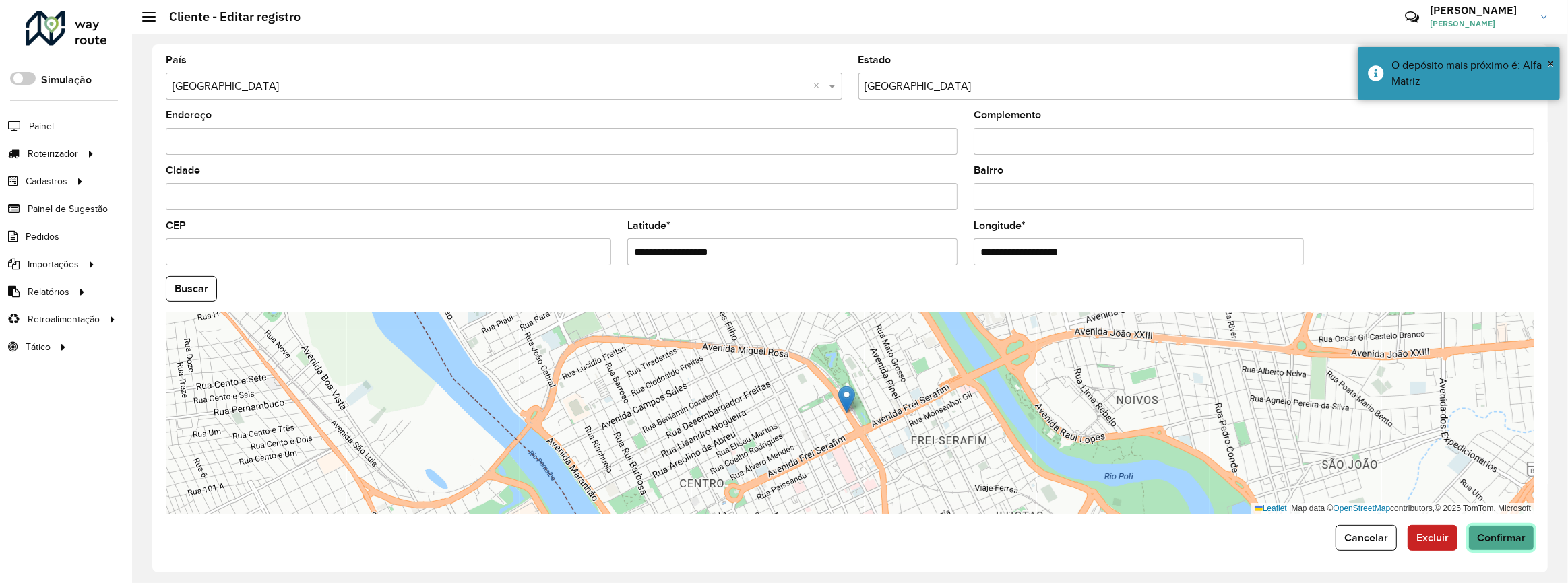
click at [1485, 535] on span "Confirmar" at bounding box center [1501, 537] width 48 height 11
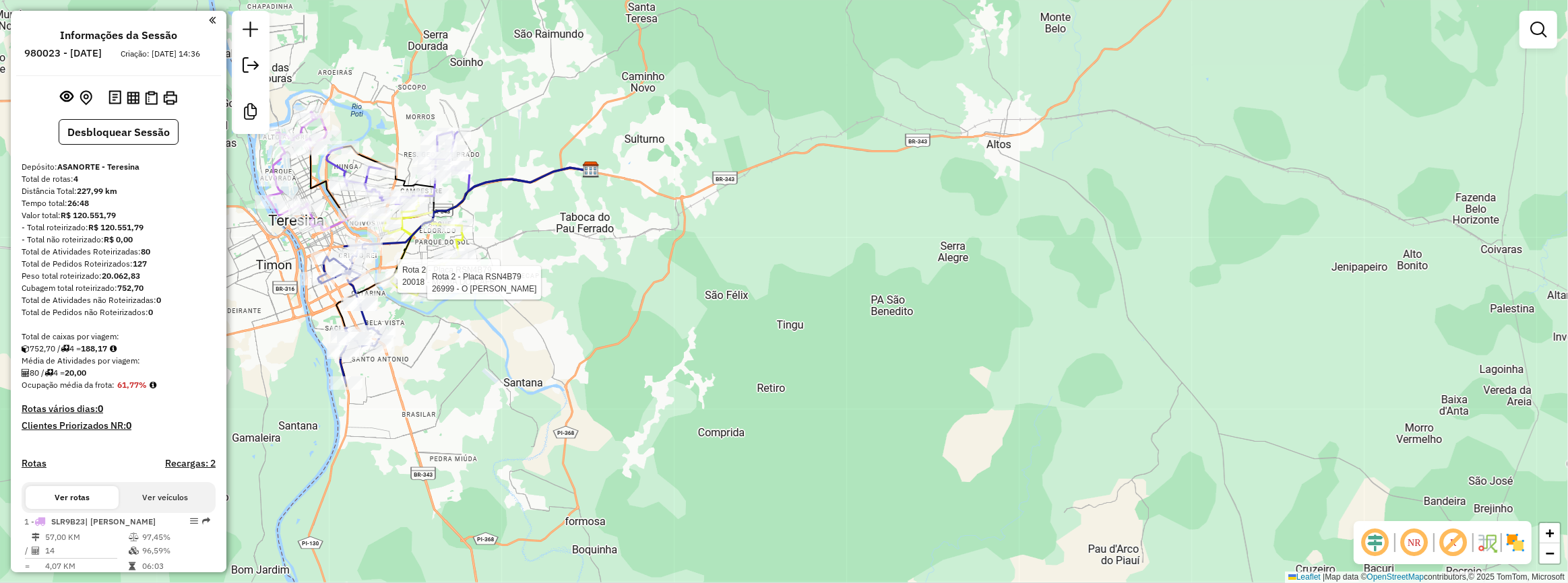
scroll to position [252, 0]
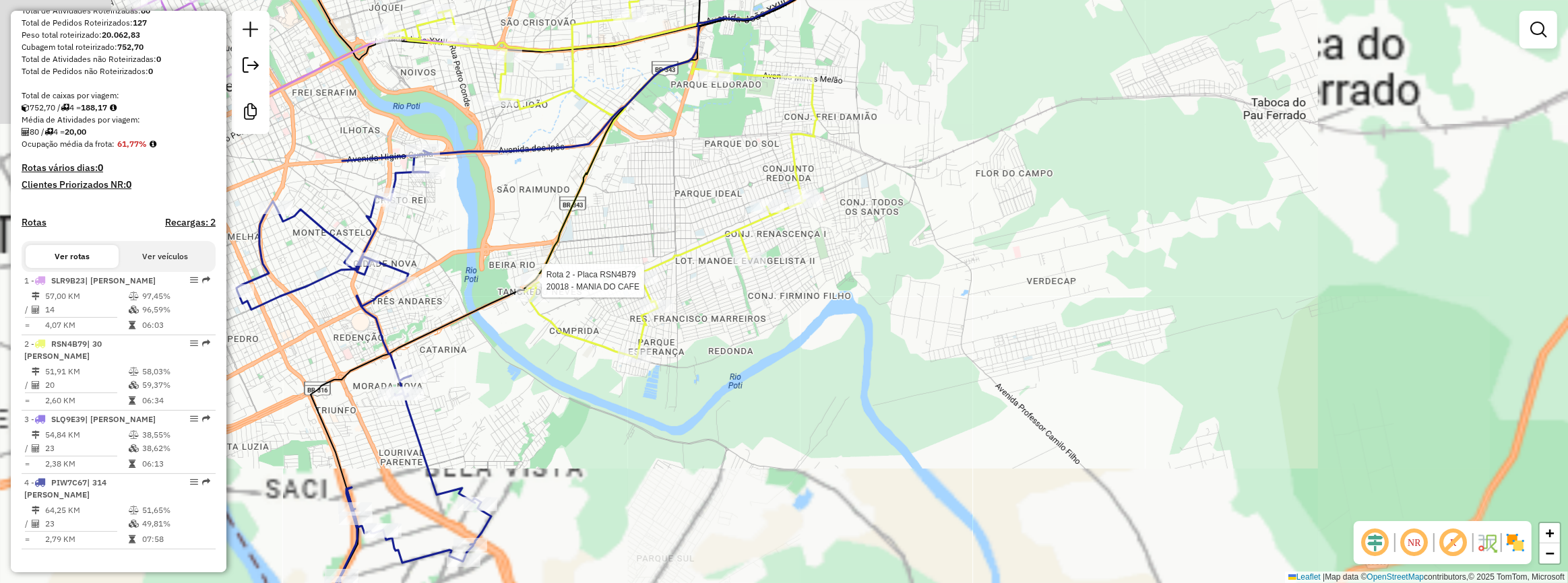
drag, startPoint x: 571, startPoint y: 234, endPoint x: 949, endPoint y: 283, distance: 381.2
click at [918, 281] on div "Rota 2 - Placa RSN4B79 20018 - MANIA DO CAFE Janela de atendimento Grade de ate…" at bounding box center [784, 291] width 1568 height 583
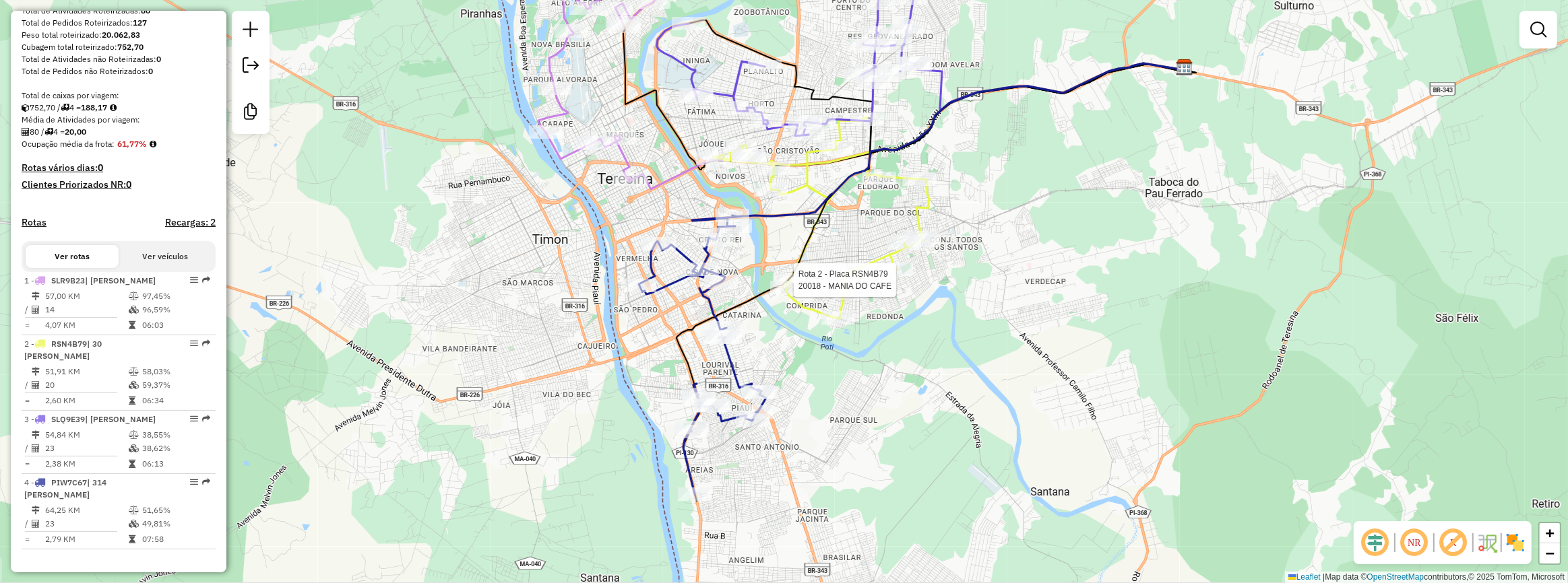
drag, startPoint x: 897, startPoint y: 249, endPoint x: 966, endPoint y: 249, distance: 69.0
click at [966, 249] on div "Rota 2 - Placa RSN4B79 20018 - MANIA DO CAFE Janela de atendimento Grade de ate…" at bounding box center [784, 291] width 1568 height 583
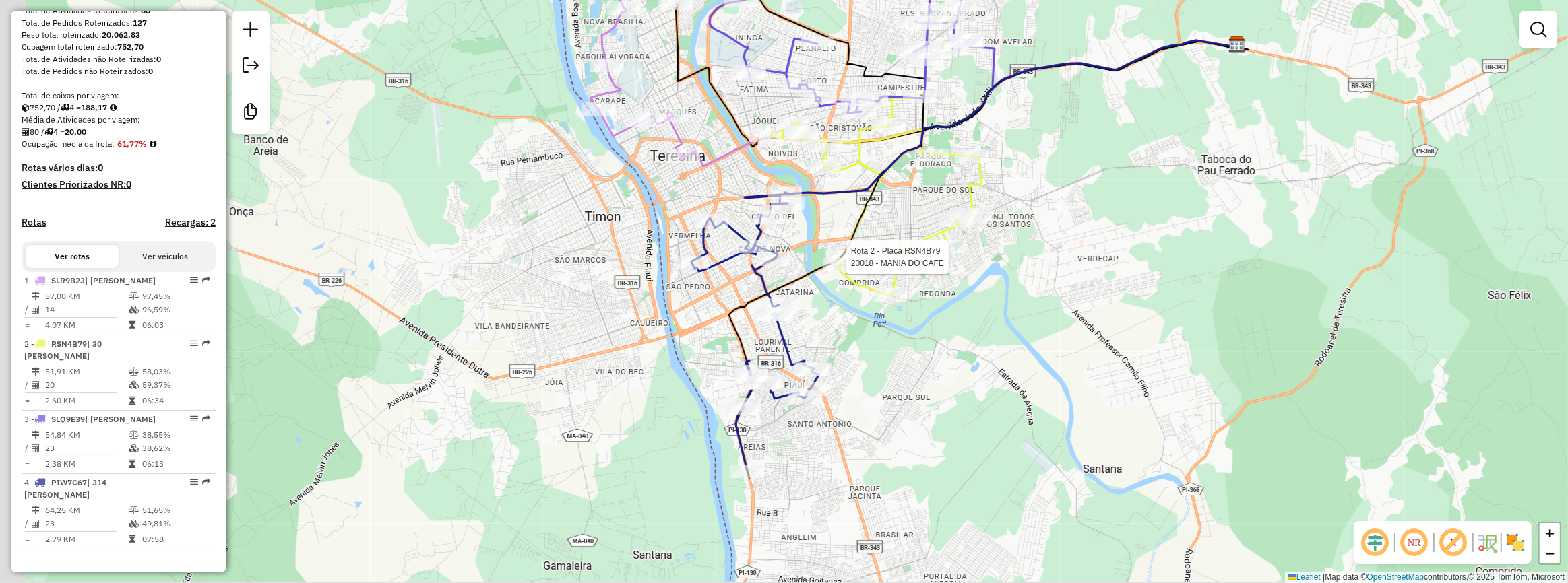
drag, startPoint x: 971, startPoint y: 339, endPoint x: 1042, endPoint y: 320, distance: 73.5
click at [1042, 320] on div "Rota 2 - Placa RSN4B79 20018 - MANIA DO CAFE Janela de atendimento Grade de ate…" at bounding box center [784, 291] width 1568 height 583
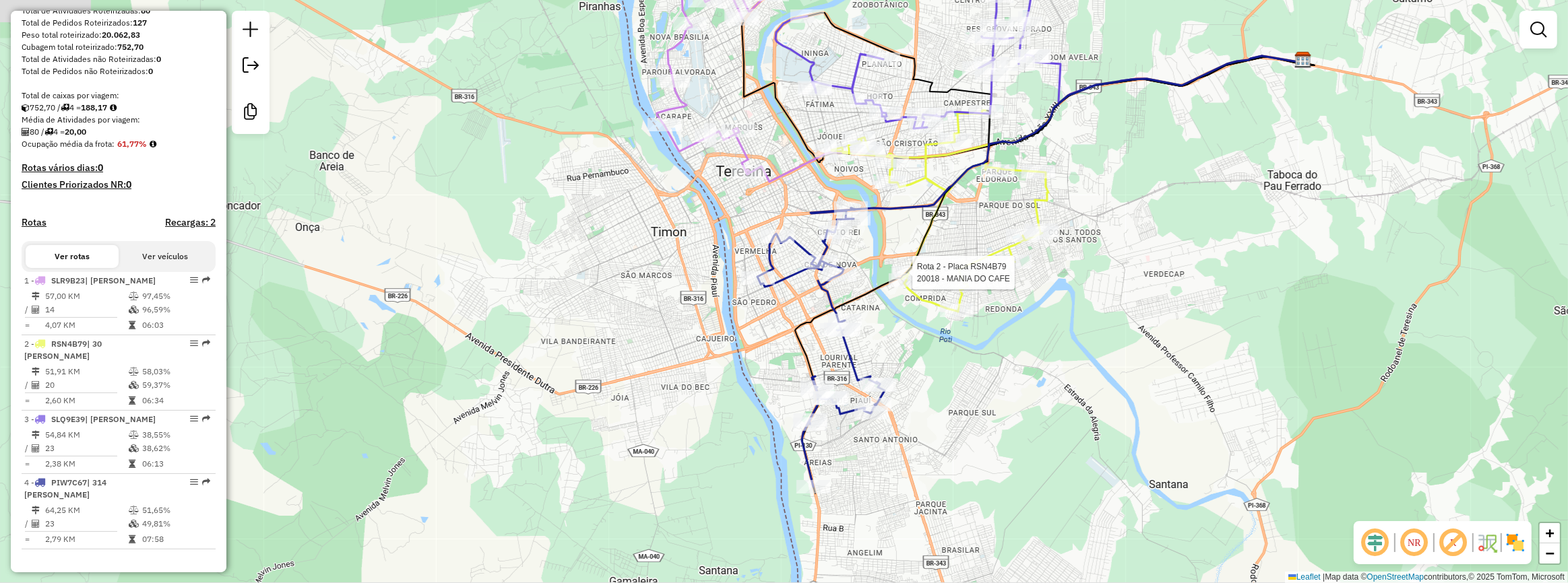
drag, startPoint x: 884, startPoint y: 221, endPoint x: 869, endPoint y: 278, distance: 58.9
click at [874, 275] on div "Rota 2 - Placa RSN4B79 20018 - MANIA DO CAFE Janela de atendimento Grade de ate…" at bounding box center [784, 291] width 1568 height 583
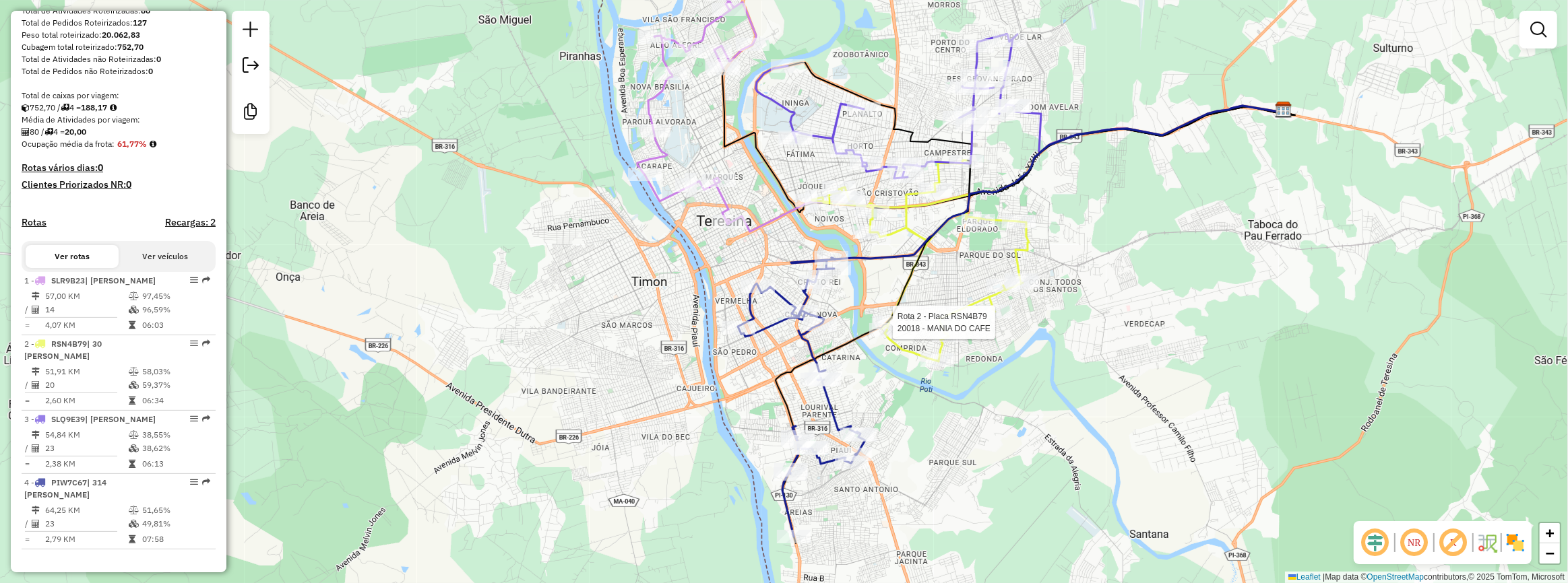
click at [888, 278] on div "Rota 2 - Placa RSN4B79 20018 - MANIA DO CAFE Janela de atendimento Grade de ate…" at bounding box center [784, 291] width 1568 height 583
drag, startPoint x: 1021, startPoint y: 129, endPoint x: 1015, endPoint y: 186, distance: 57.3
click at [1015, 186] on div "Rota 2 - Placa RSN4B79 20018 - MANIA DO CAFE Janela de atendimento Grade de ate…" at bounding box center [784, 291] width 1568 height 583
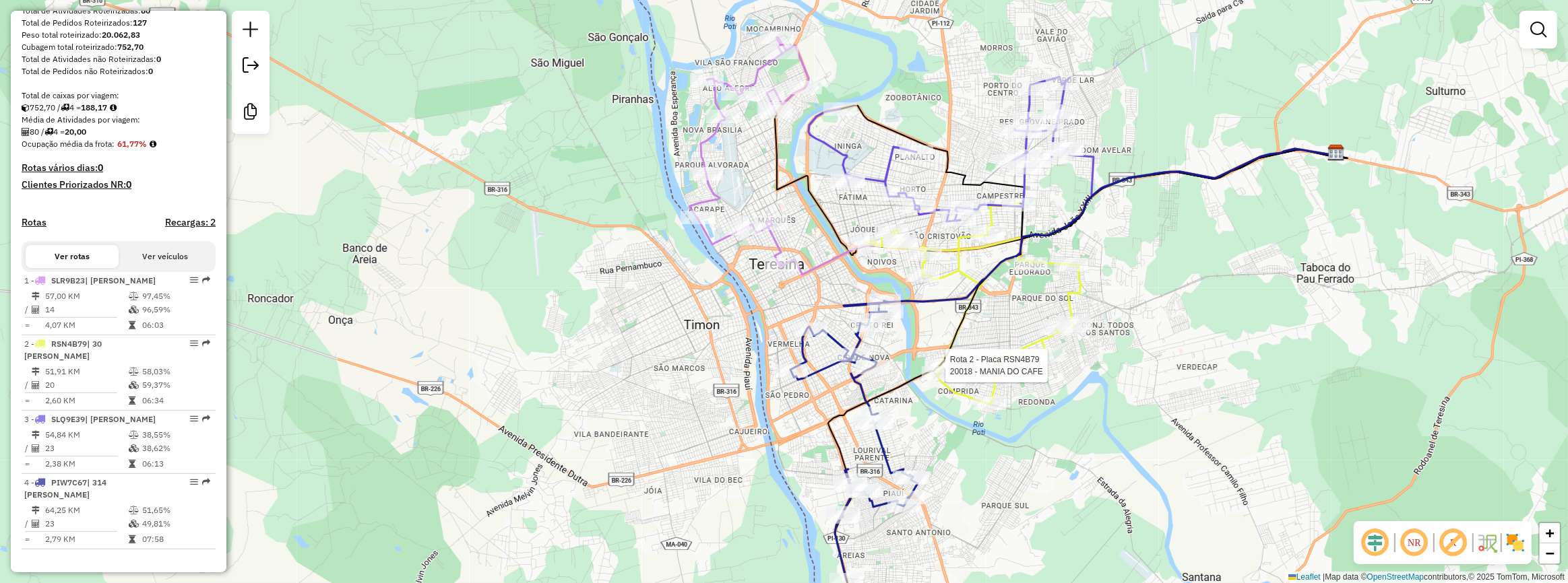
drag, startPoint x: 1025, startPoint y: 227, endPoint x: 1078, endPoint y: 213, distance: 54.8
click at [1078, 213] on icon at bounding box center [1110, 226] width 452 height 153
